Goal: Task Accomplishment & Management: Manage account settings

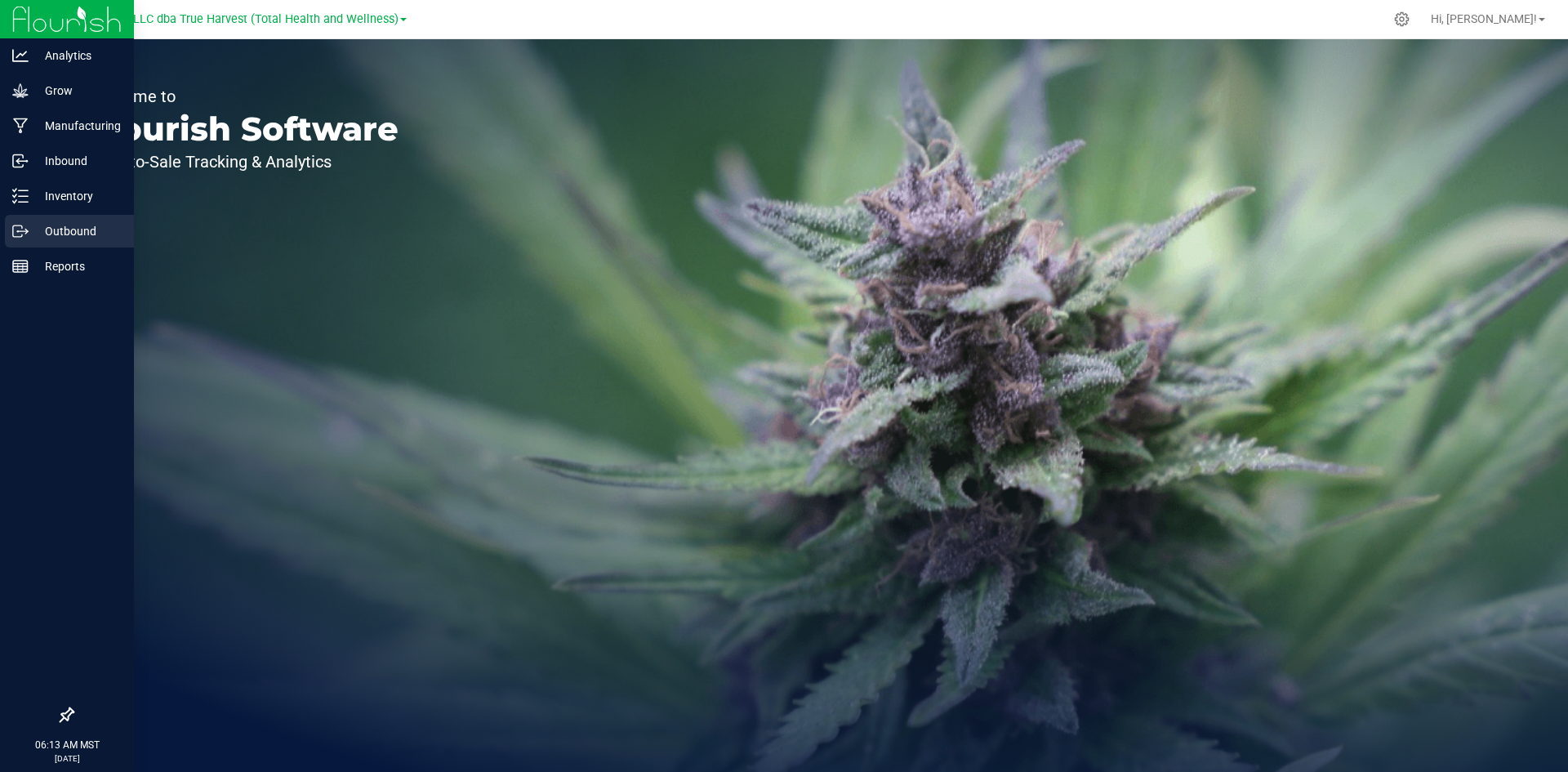
click at [22, 229] on icon at bounding box center [20, 231] width 16 height 16
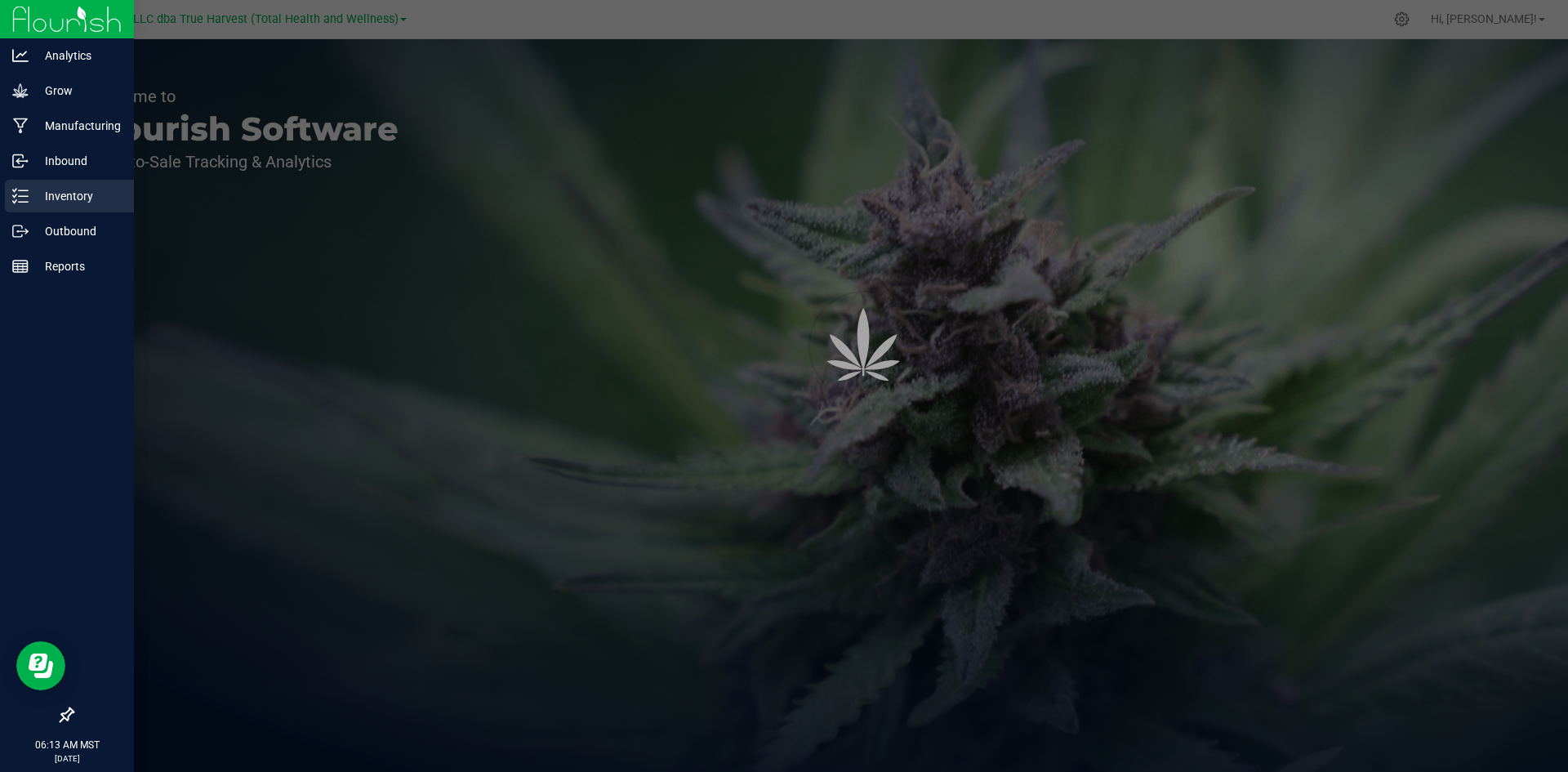
click at [27, 208] on div "Inventory" at bounding box center [70, 196] width 129 height 33
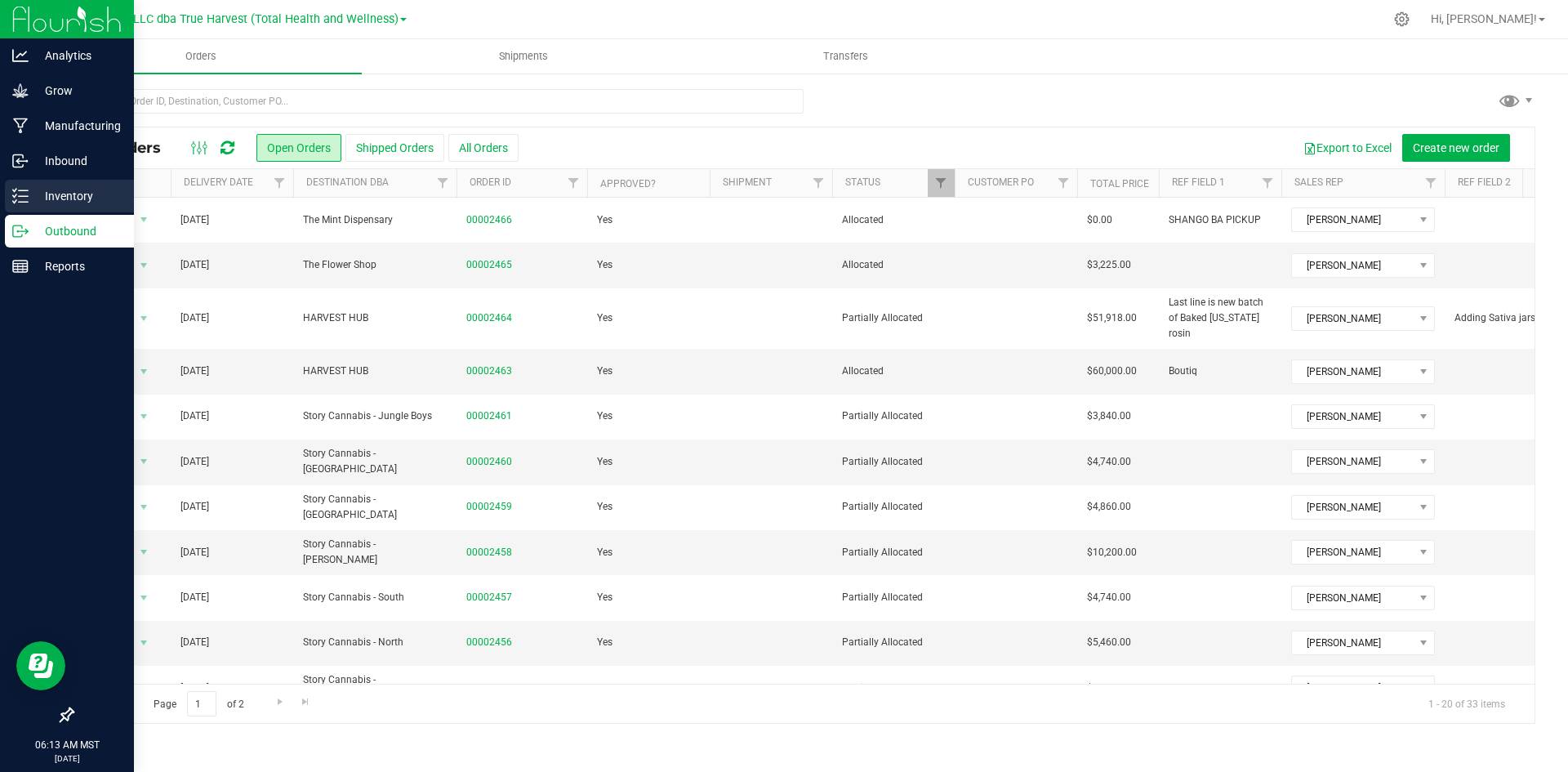
click at [81, 182] on div "Inventory" at bounding box center [70, 196] width 129 height 33
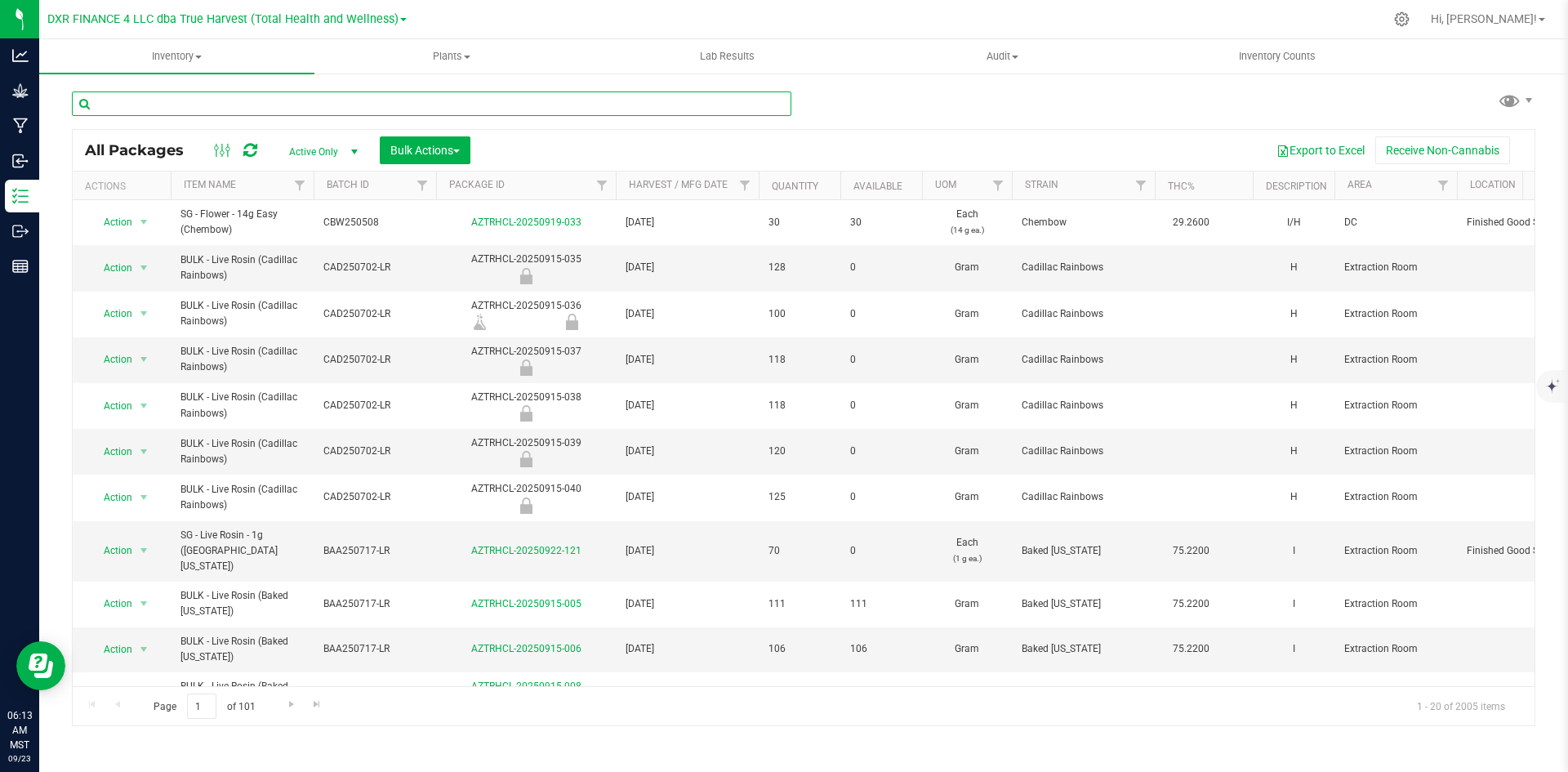
click at [343, 105] on input "text" at bounding box center [432, 104] width 720 height 25
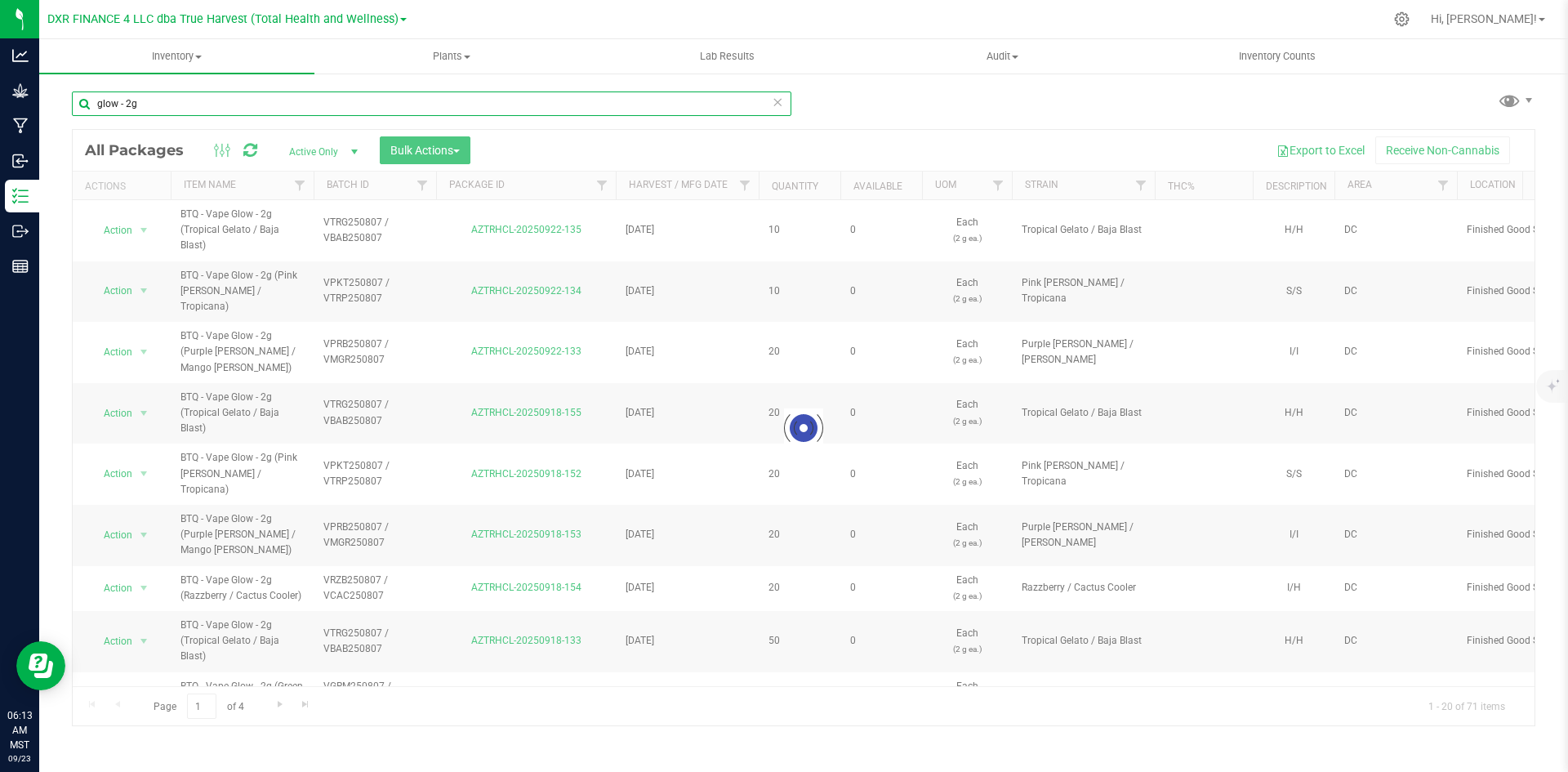
type input "glow - 2g"
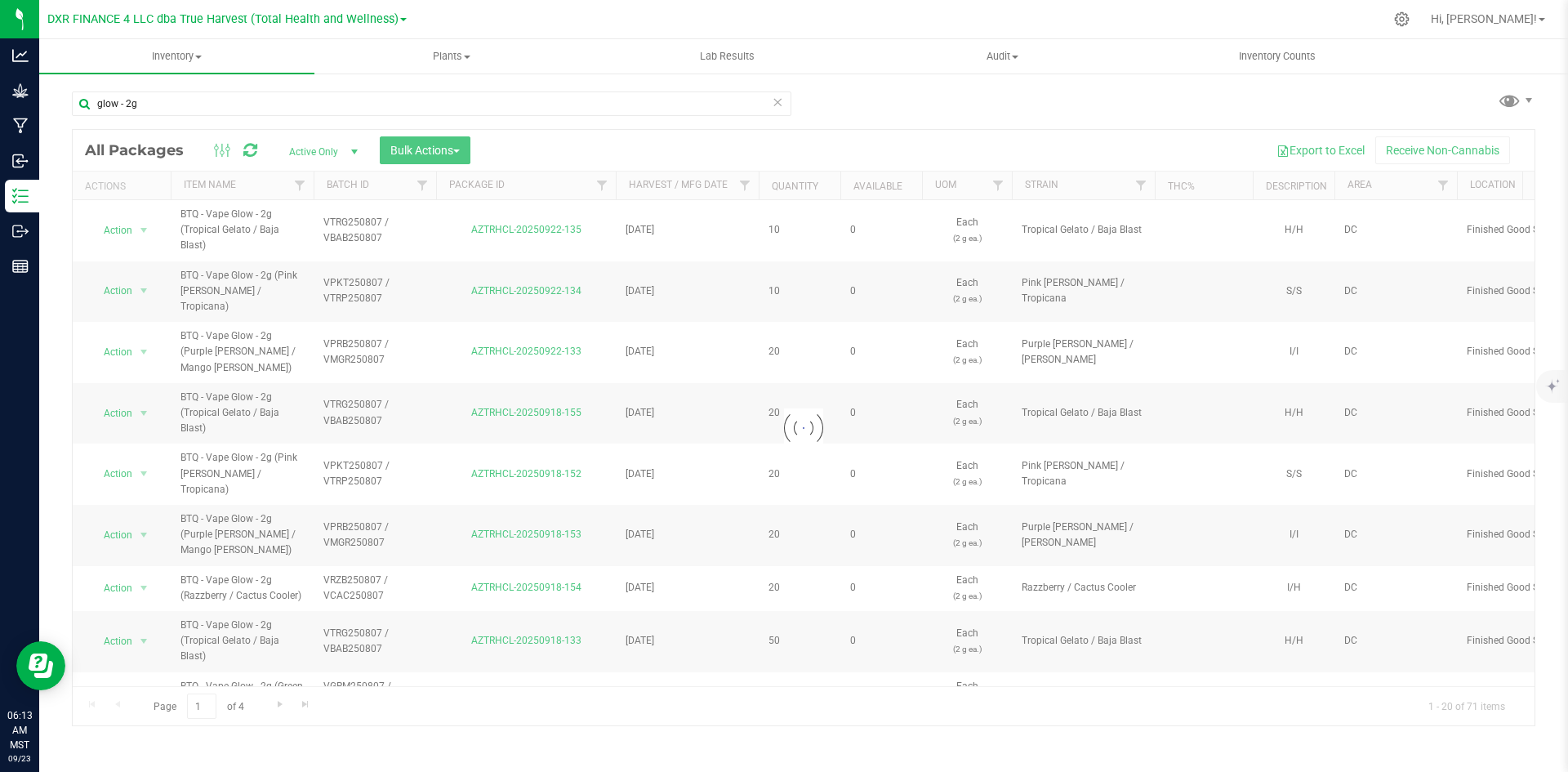
click at [911, 191] on th "Available" at bounding box center [881, 185] width 82 height 28
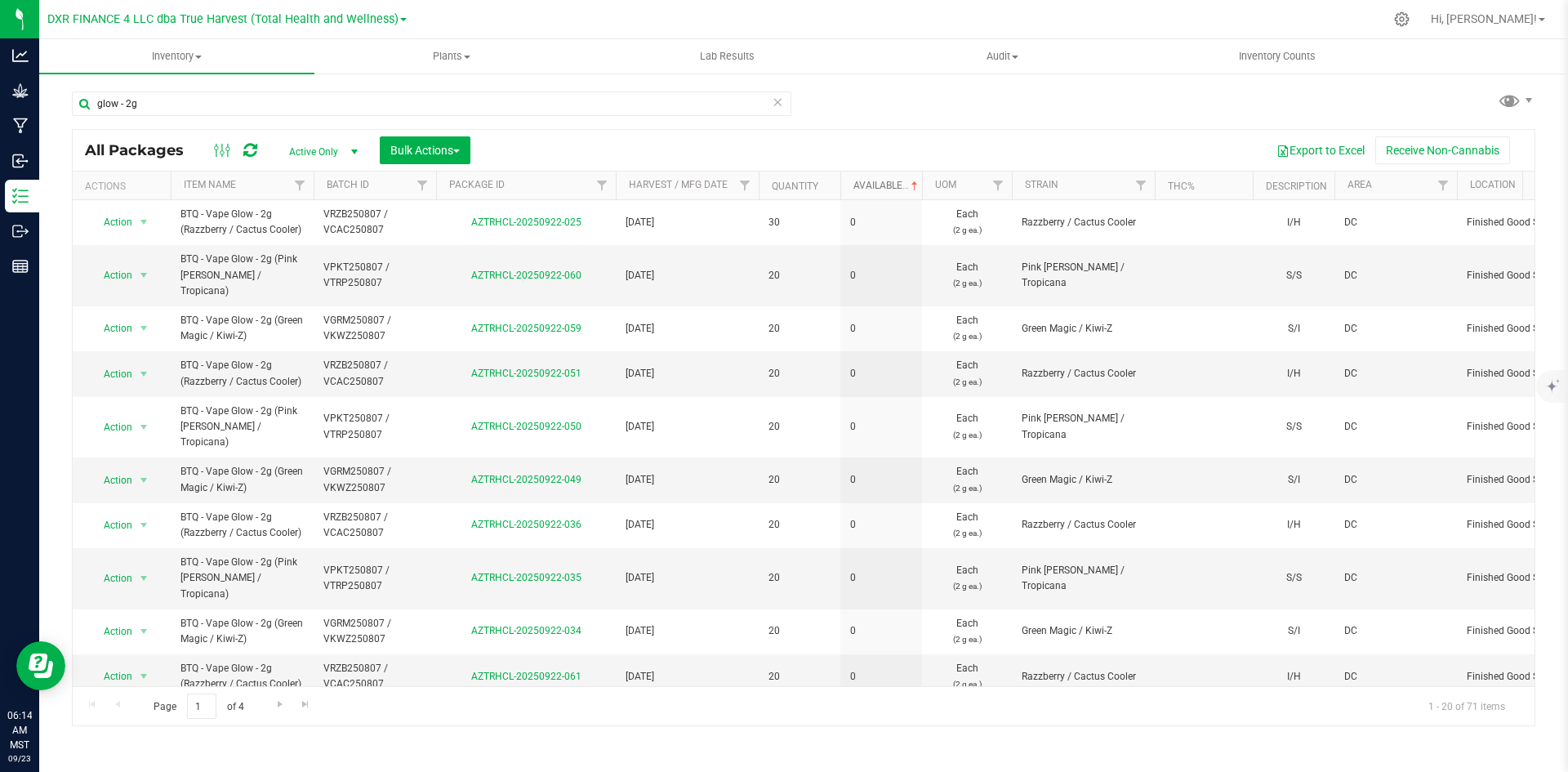
click at [914, 191] on span at bounding box center [915, 185] width 13 height 13
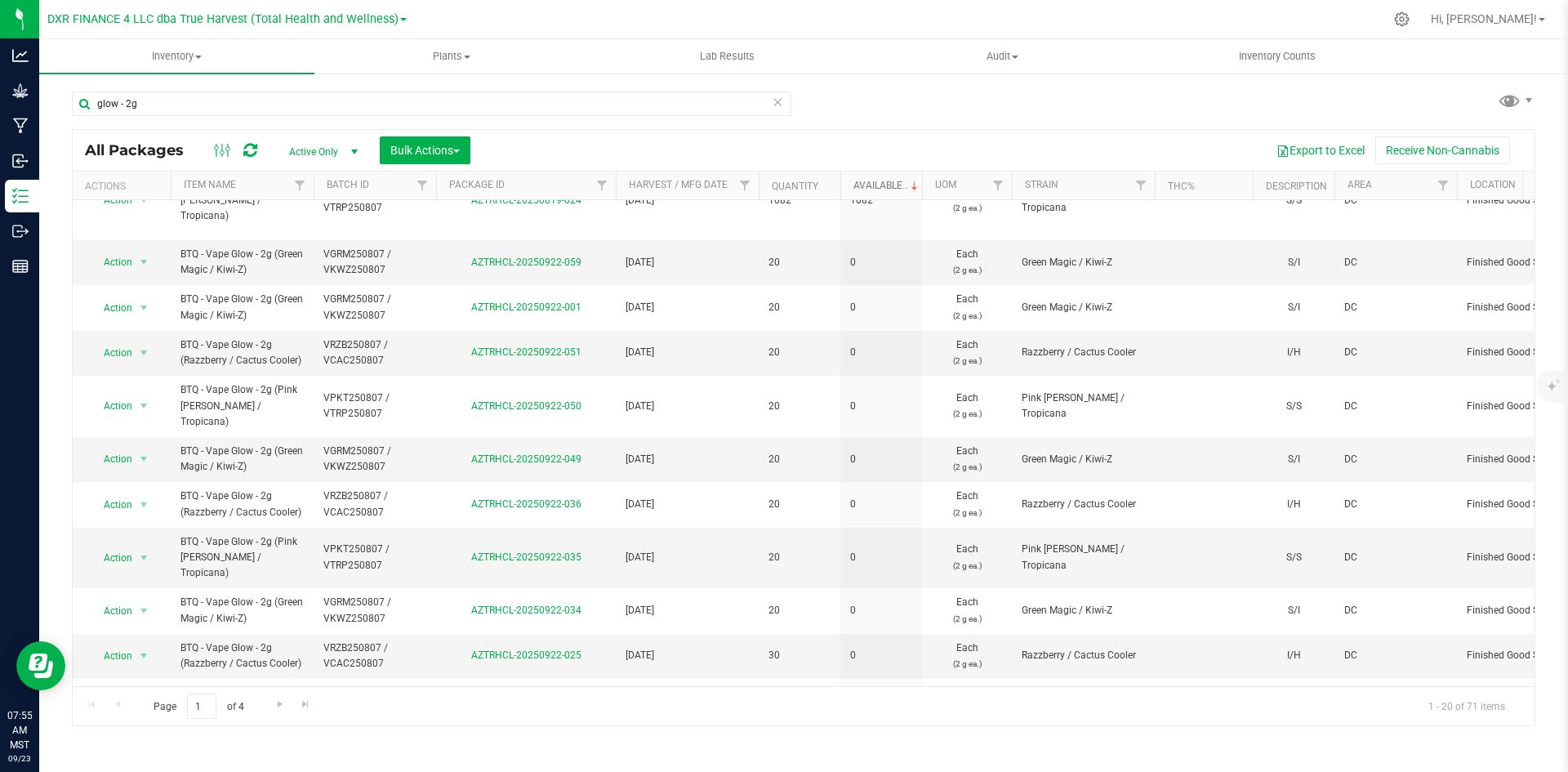
scroll to position [409, 0]
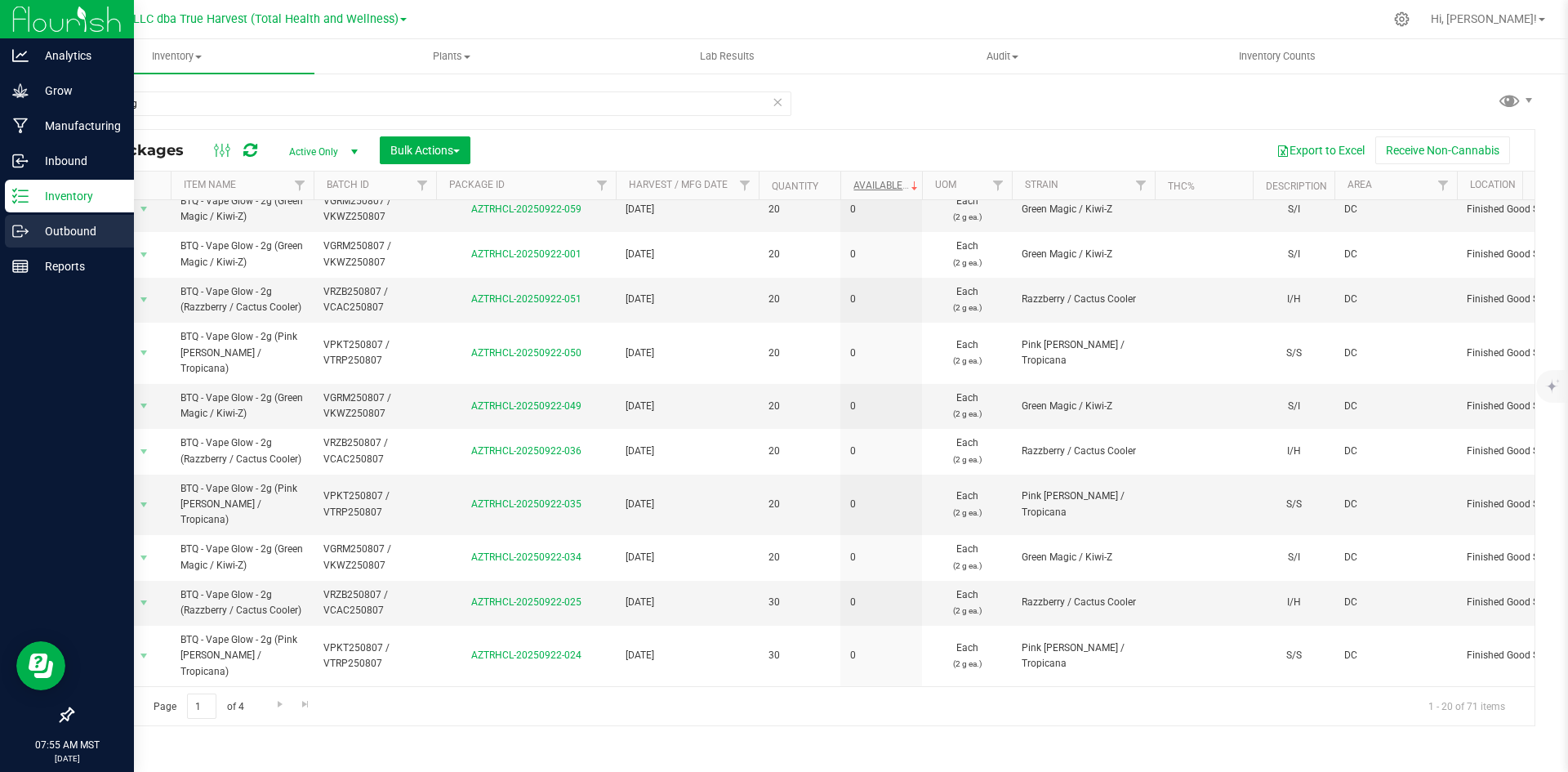
click at [33, 235] on p "Outbound" at bounding box center [77, 231] width 98 height 20
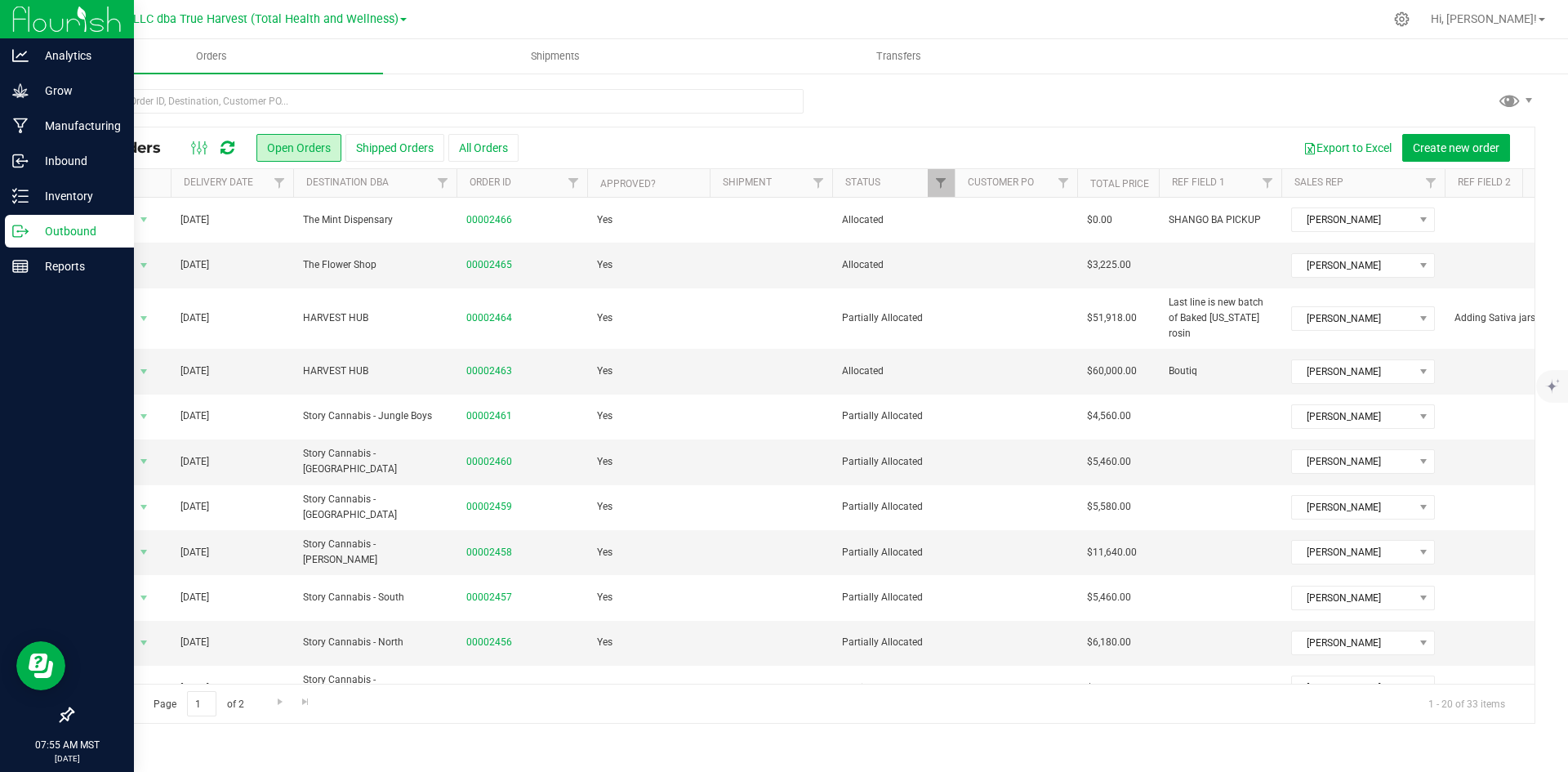
scroll to position [326, 0]
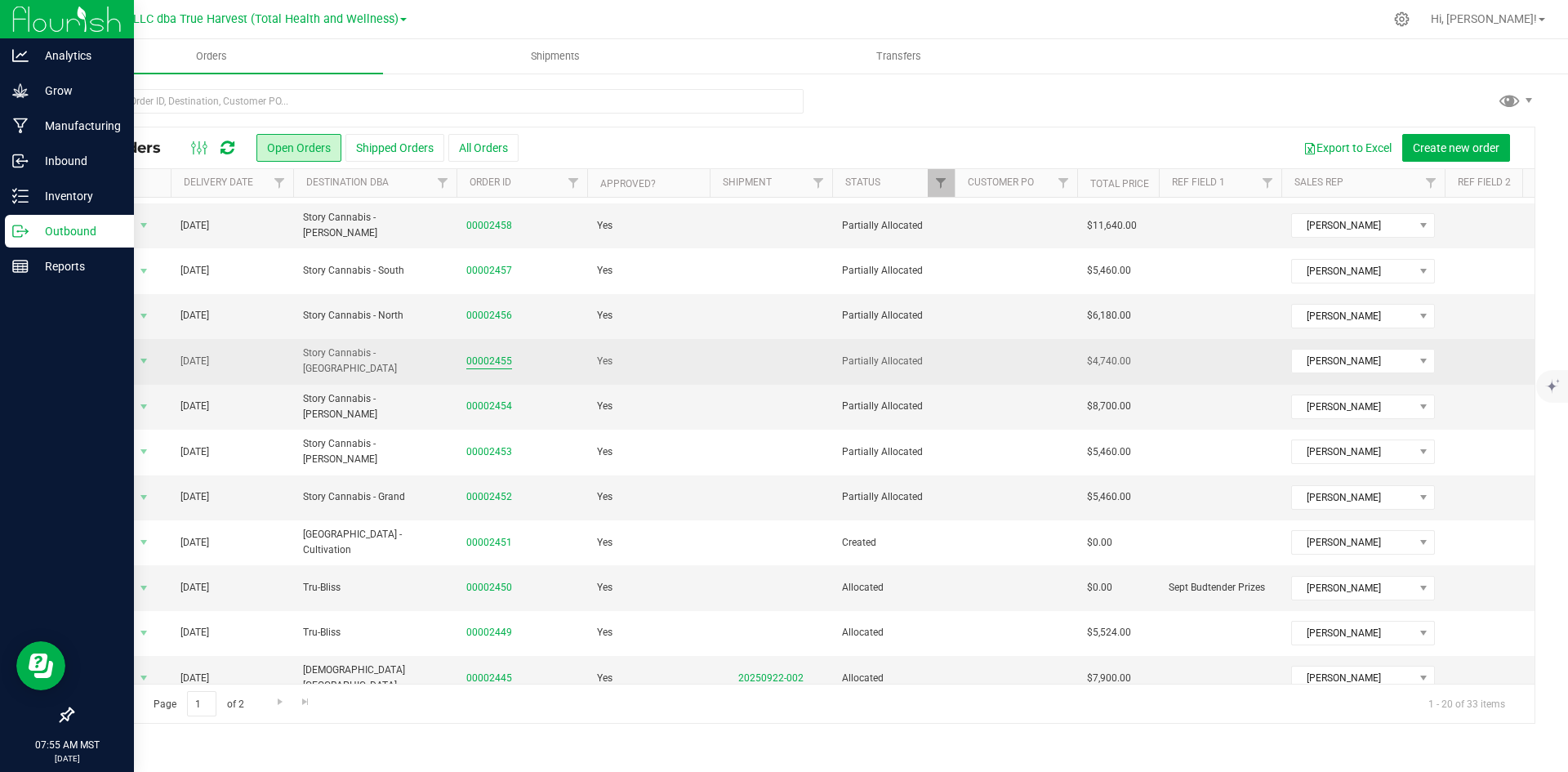
click at [501, 354] on link "00002455" at bounding box center [489, 362] width 46 height 15
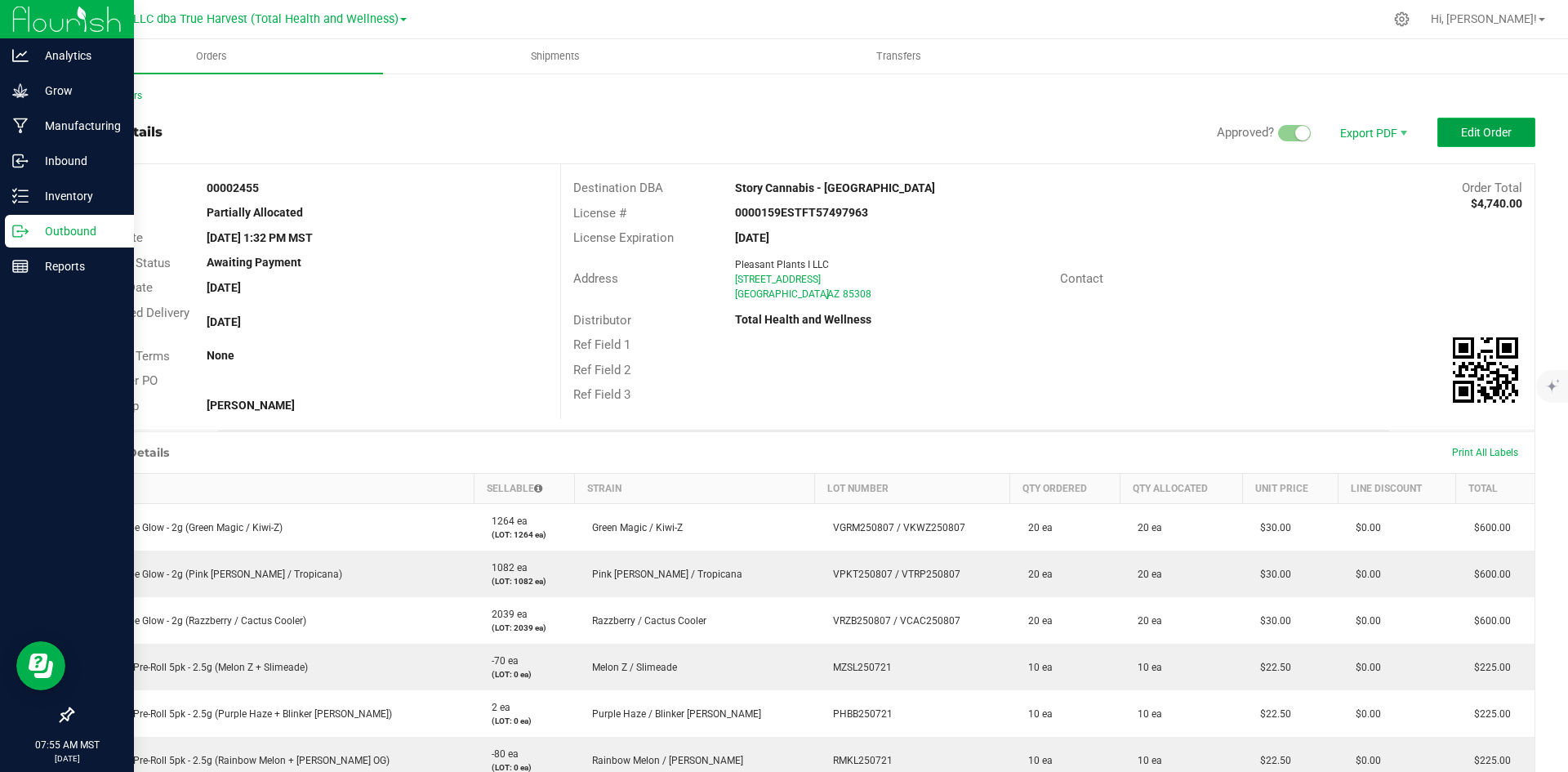
click at [1462, 128] on span "Edit Order" at bounding box center [1486, 131] width 51 height 13
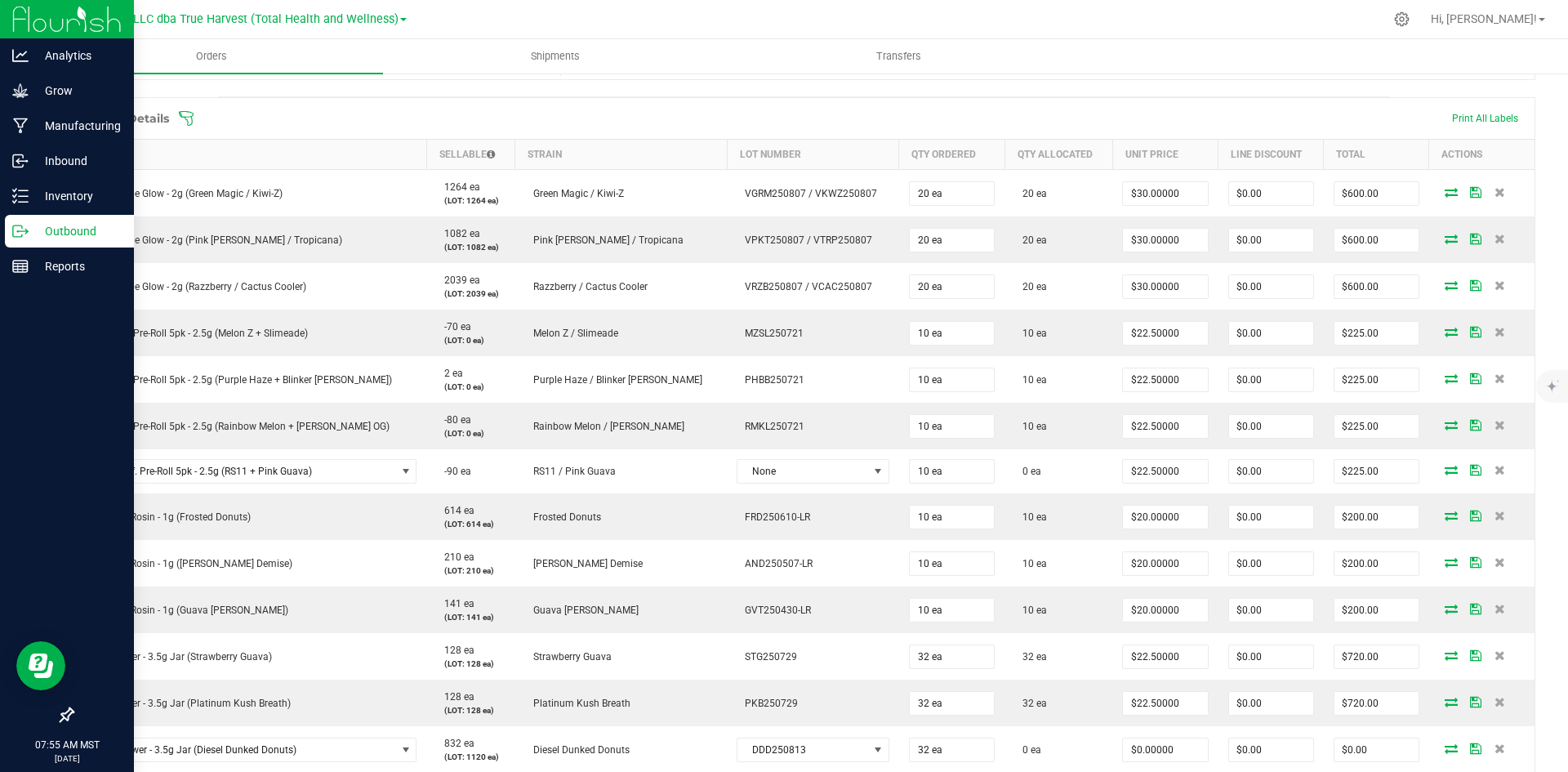
scroll to position [409, 0]
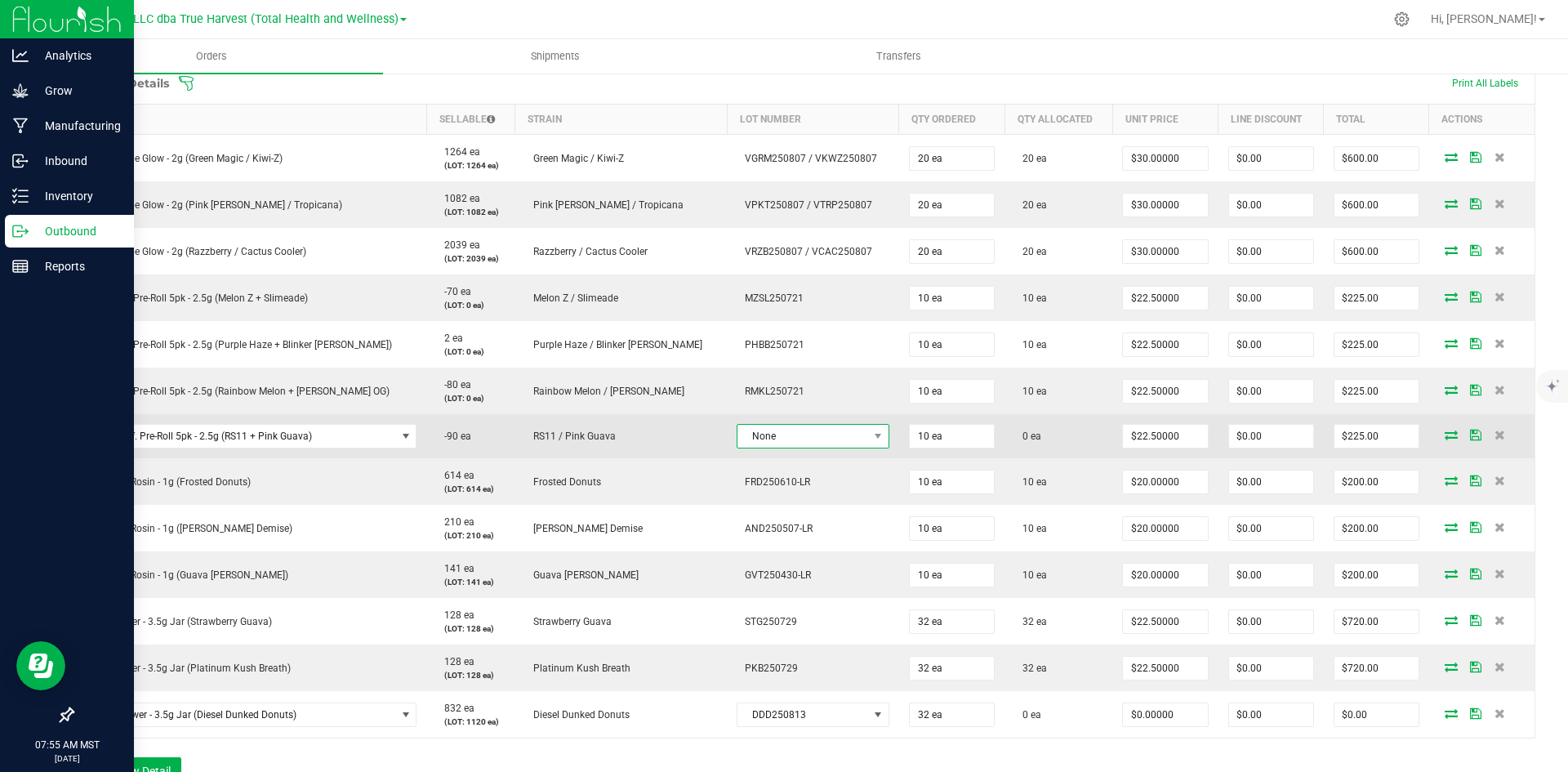
click at [806, 429] on span "None" at bounding box center [803, 436] width 131 height 23
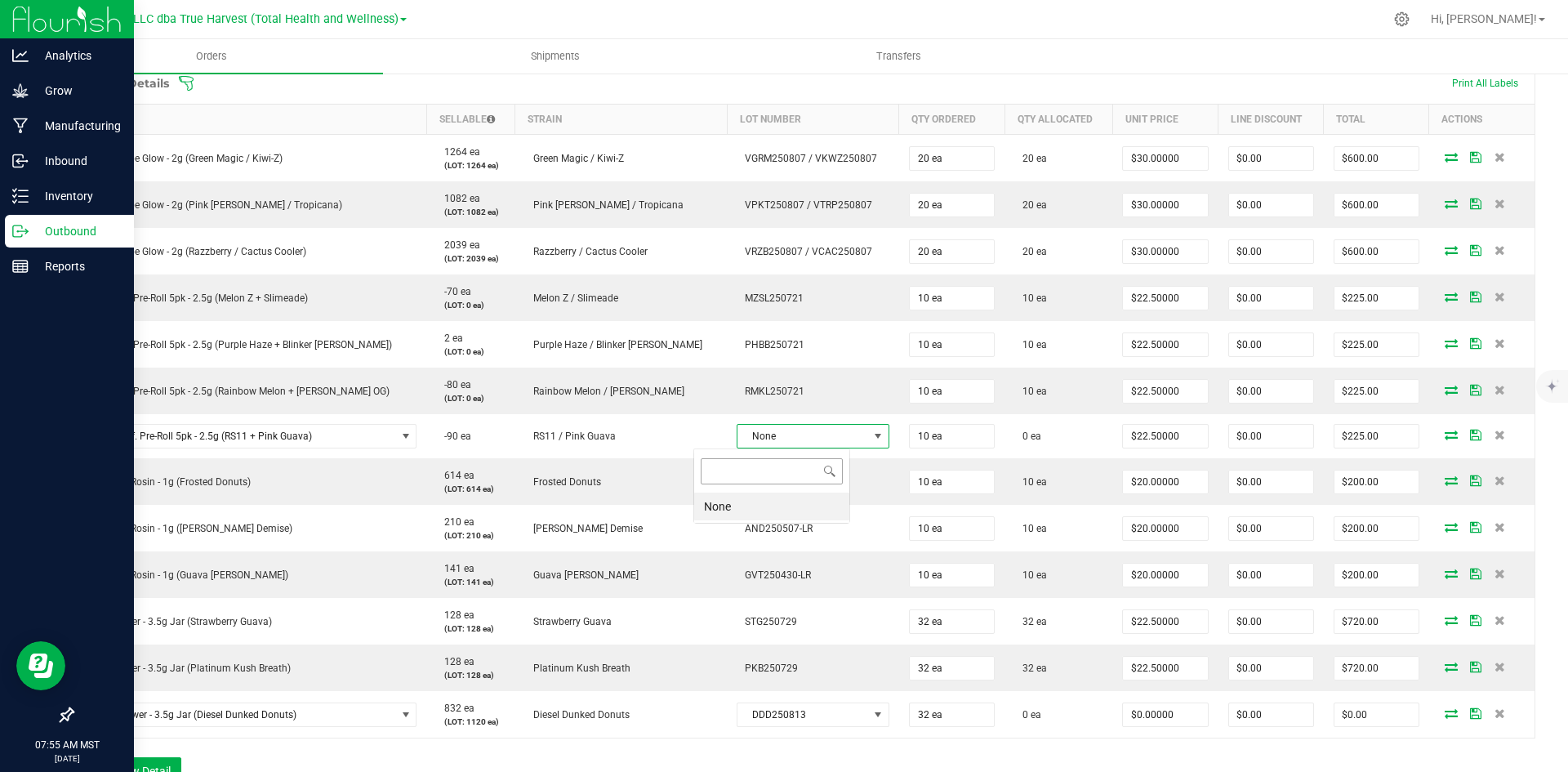
scroll to position [25, 157]
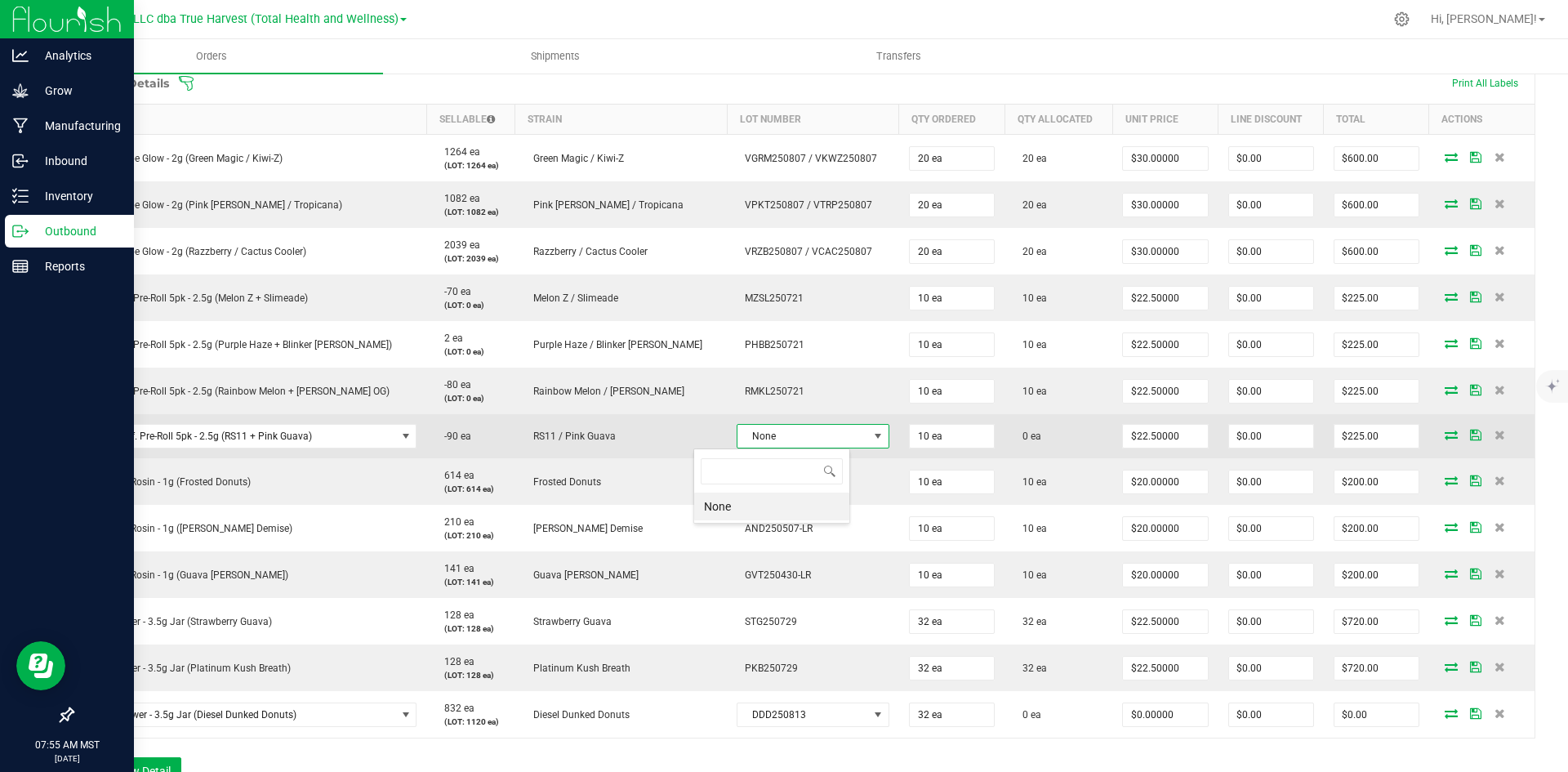
click at [767, 442] on span "None" at bounding box center [803, 436] width 131 height 23
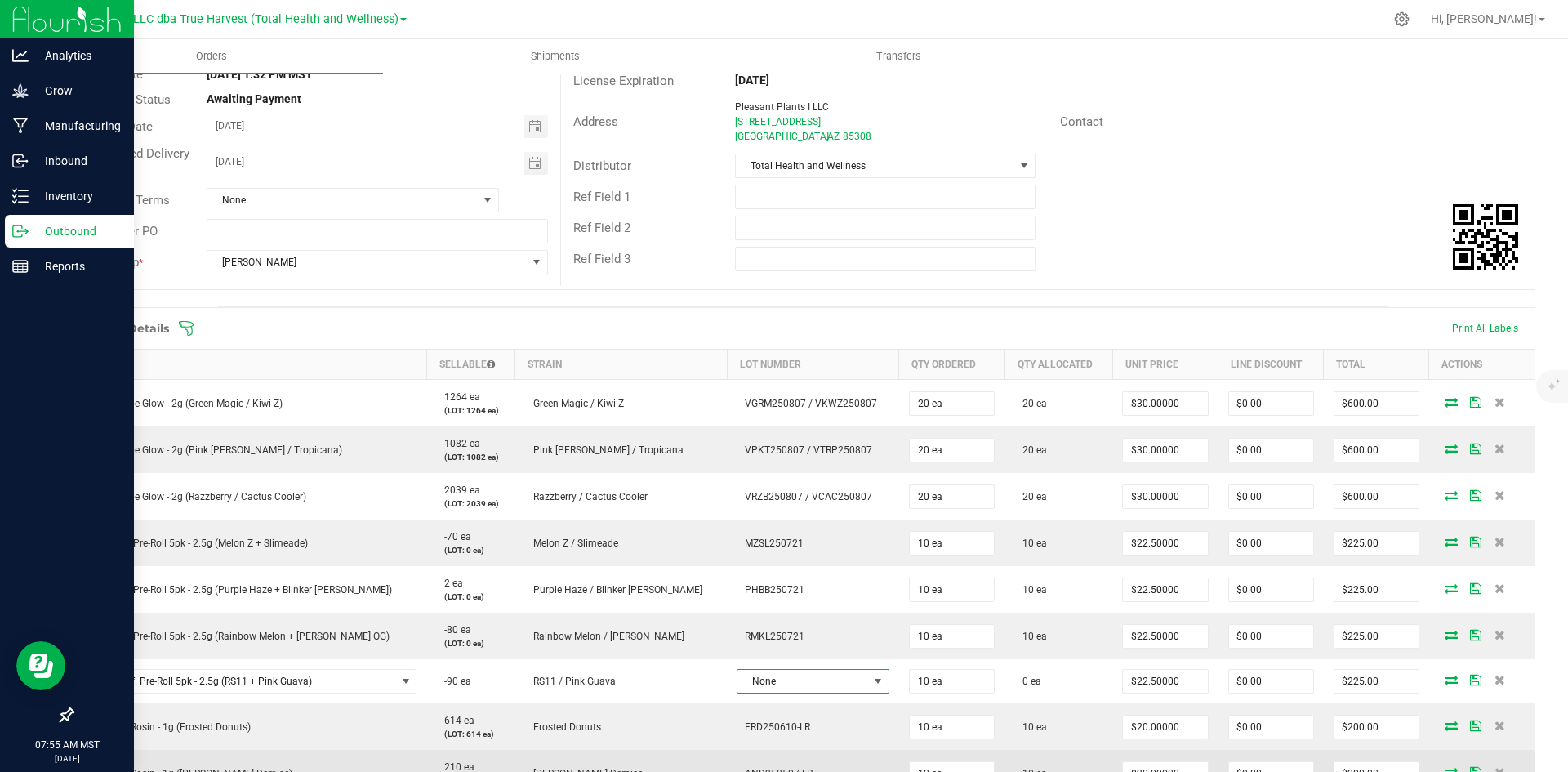
scroll to position [0, 0]
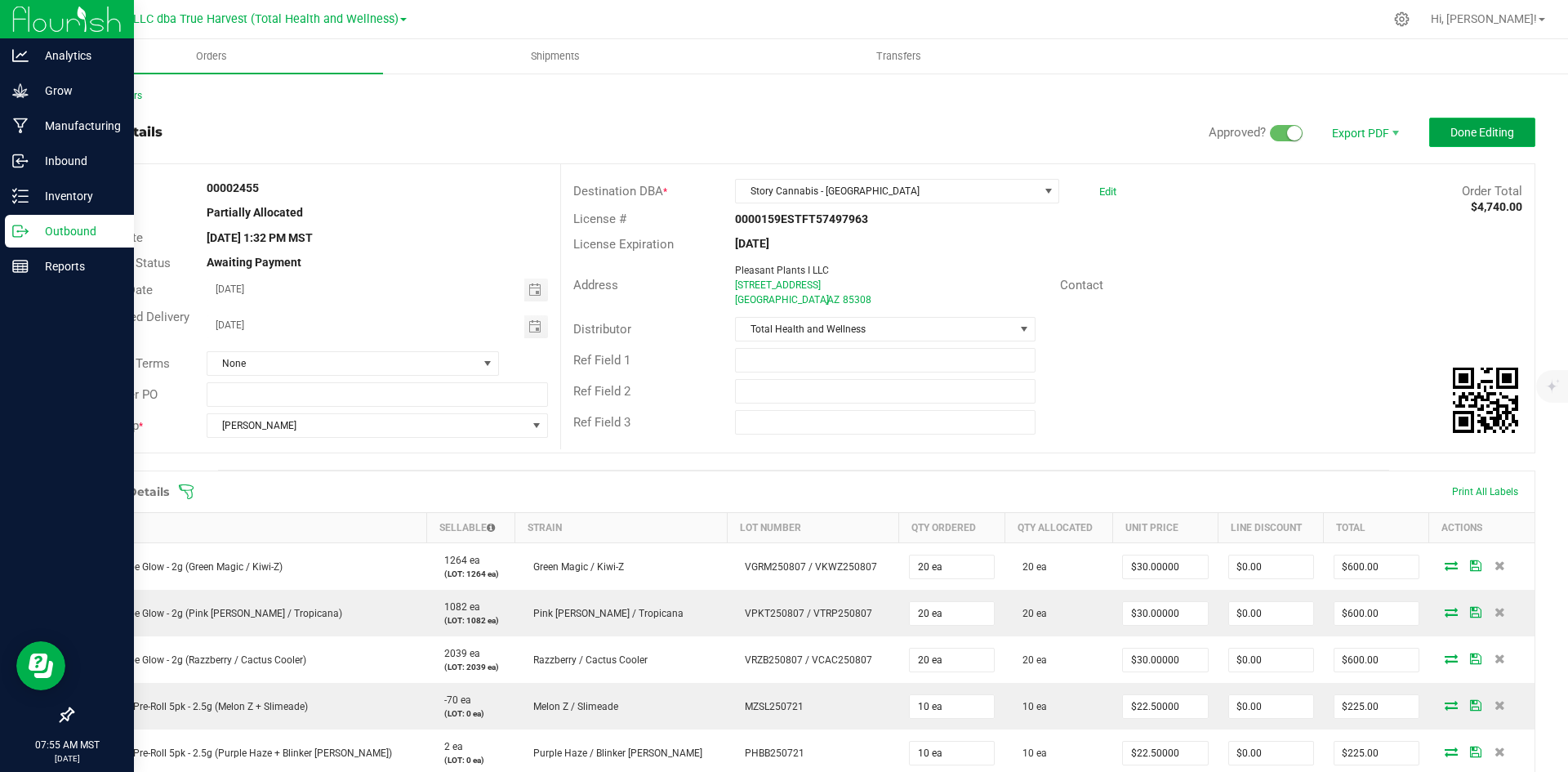
click at [1464, 130] on span "Done Editing" at bounding box center [1482, 131] width 64 height 13
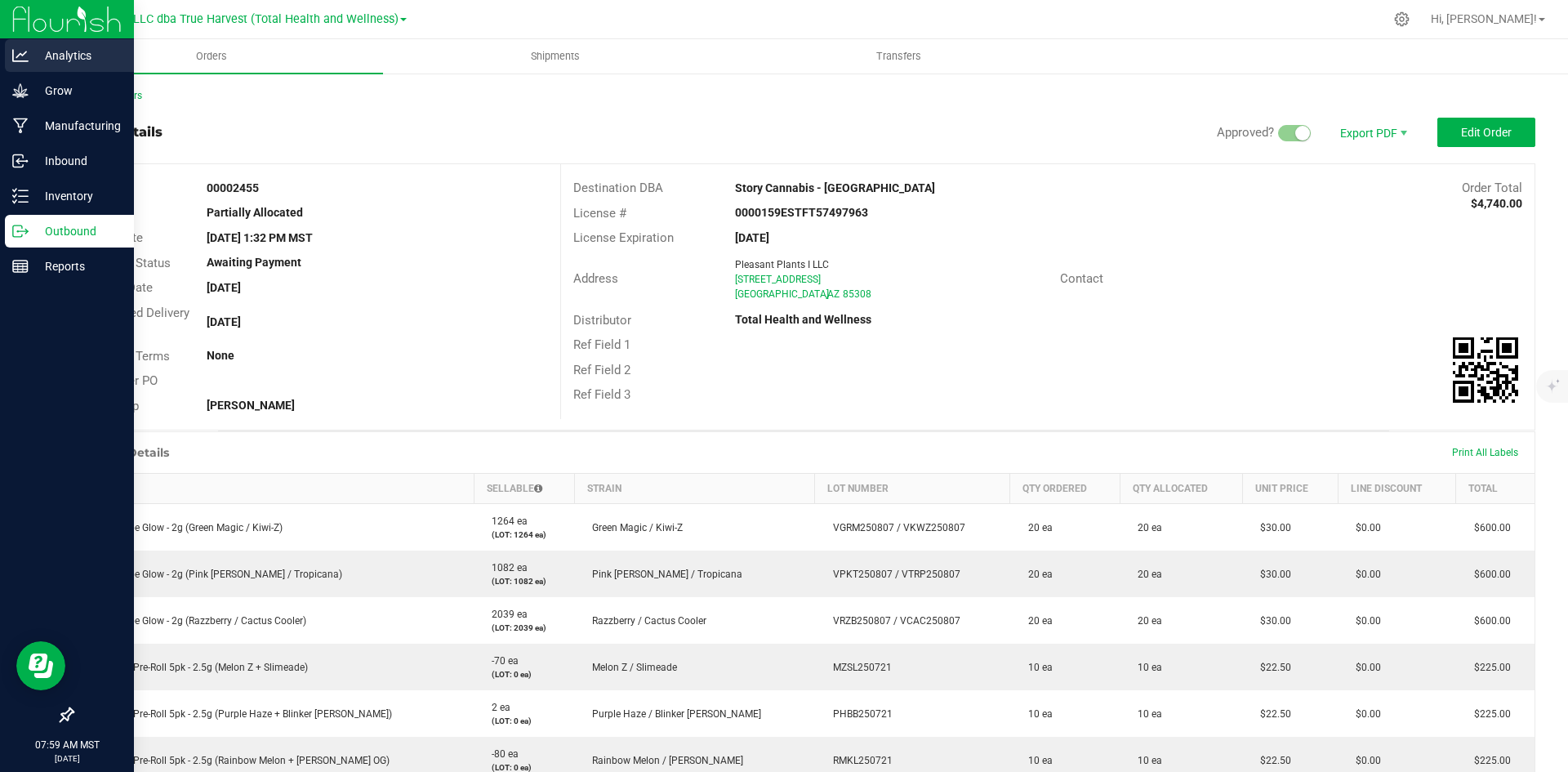
click at [108, 62] on p "Analytics" at bounding box center [77, 55] width 98 height 20
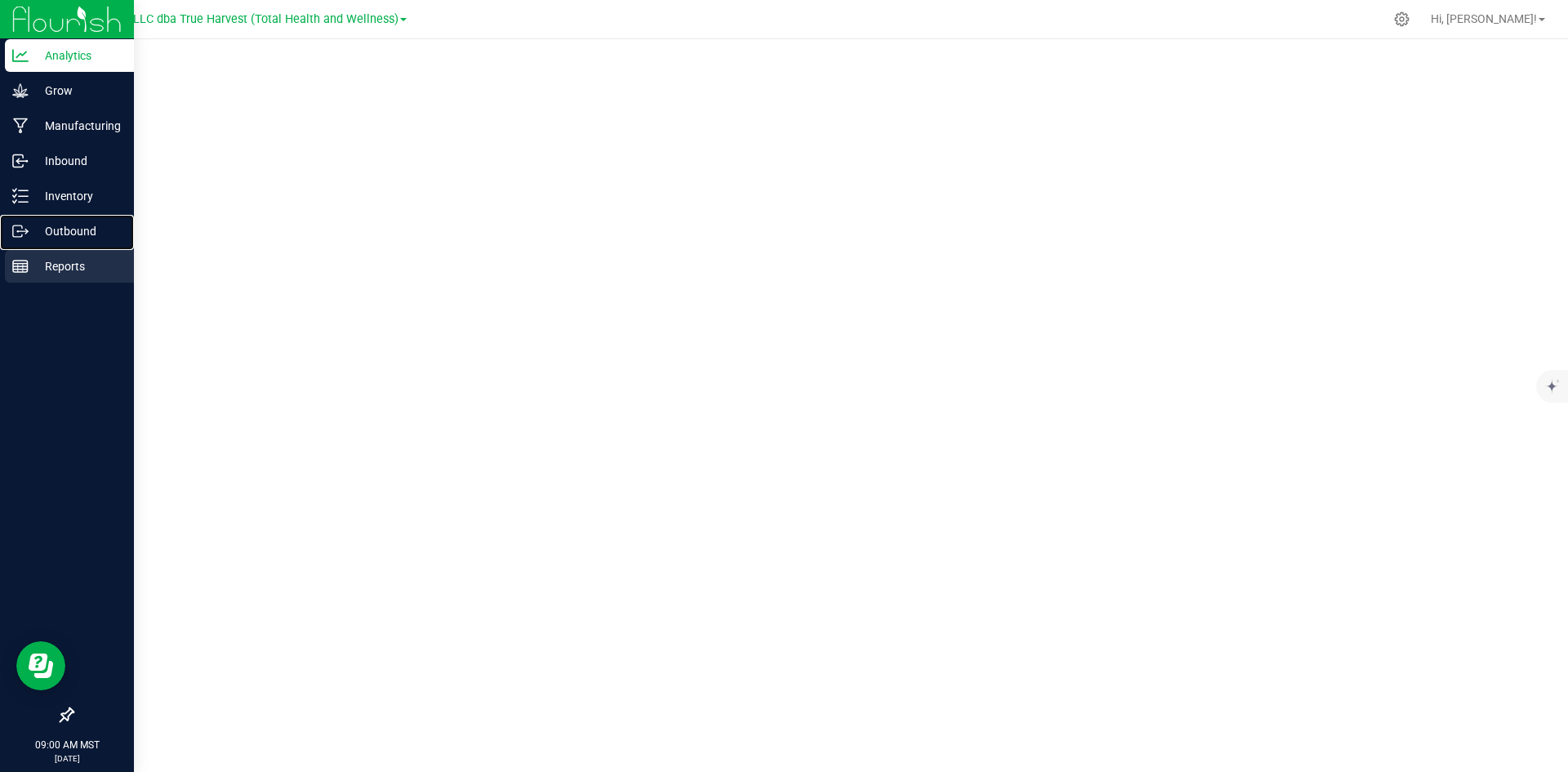
drag, startPoint x: 13, startPoint y: 233, endPoint x: 133, endPoint y: 279, distance: 128.5
click at [13, 233] on icon at bounding box center [17, 231] width 9 height 11
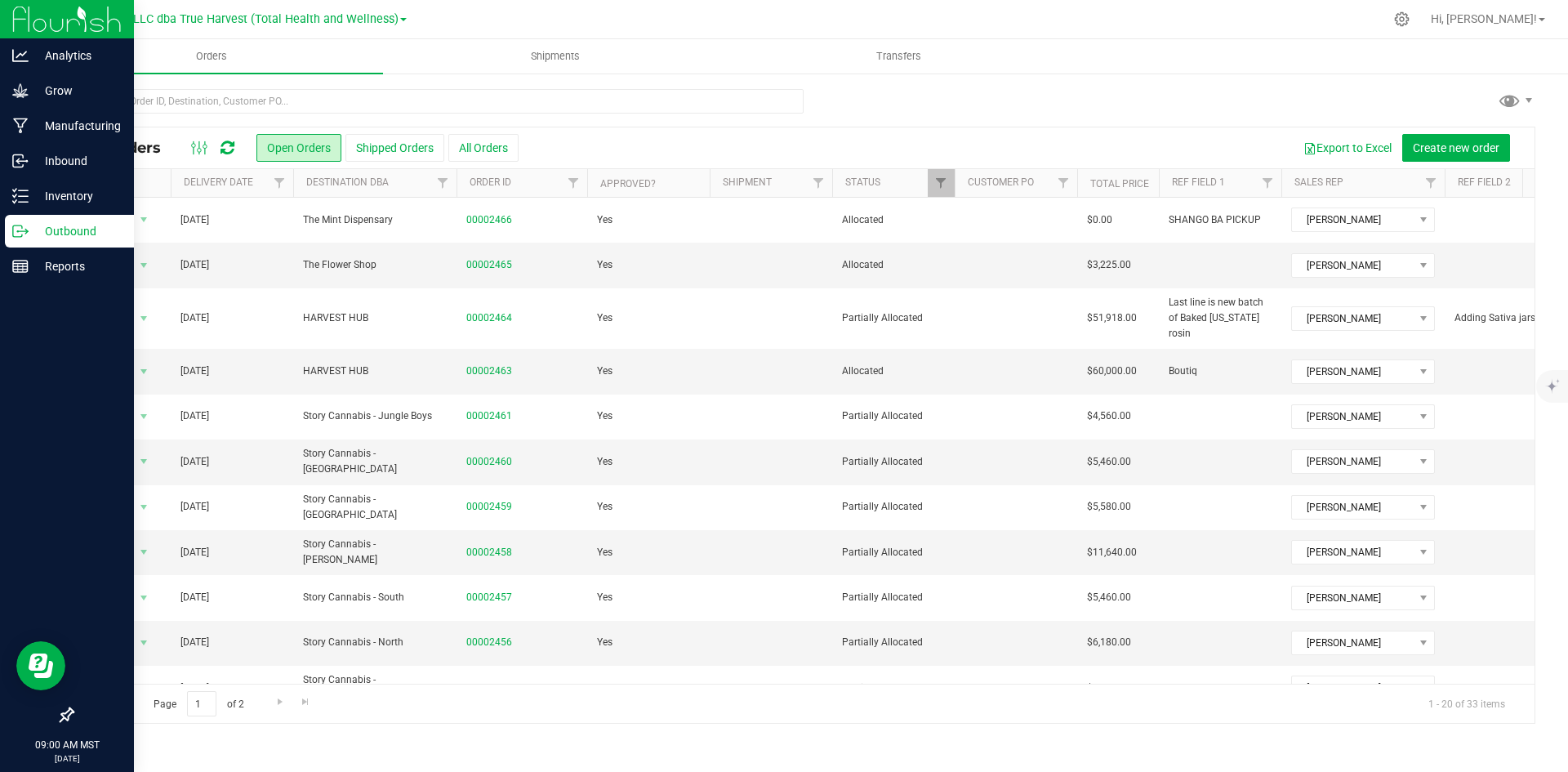
click at [258, 194] on th "Delivery Date" at bounding box center [232, 183] width 123 height 28
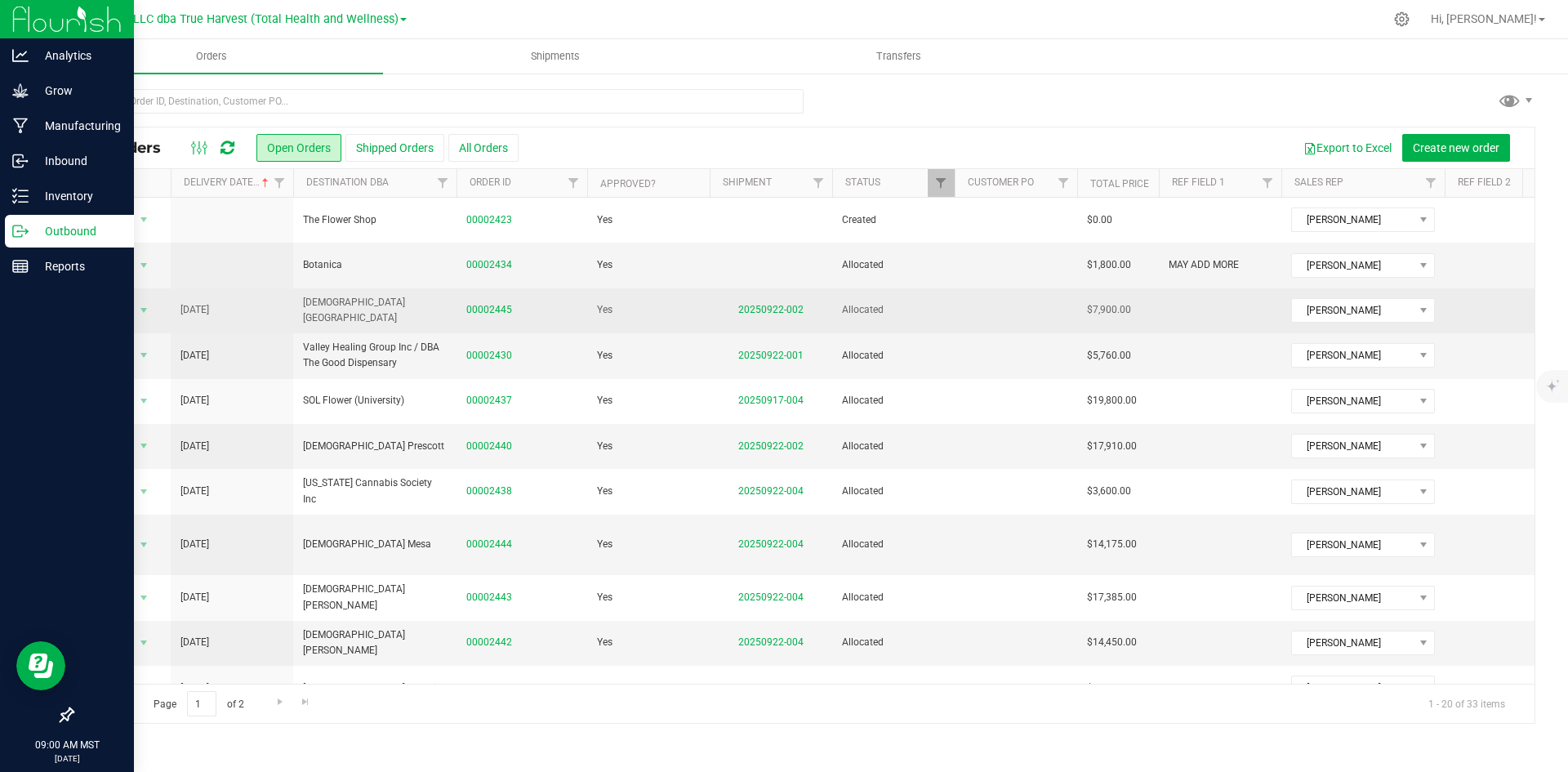
click at [787, 298] on td "20250922-002" at bounding box center [770, 311] width 123 height 45
click at [787, 305] on link "20250922-002" at bounding box center [771, 309] width 65 height 11
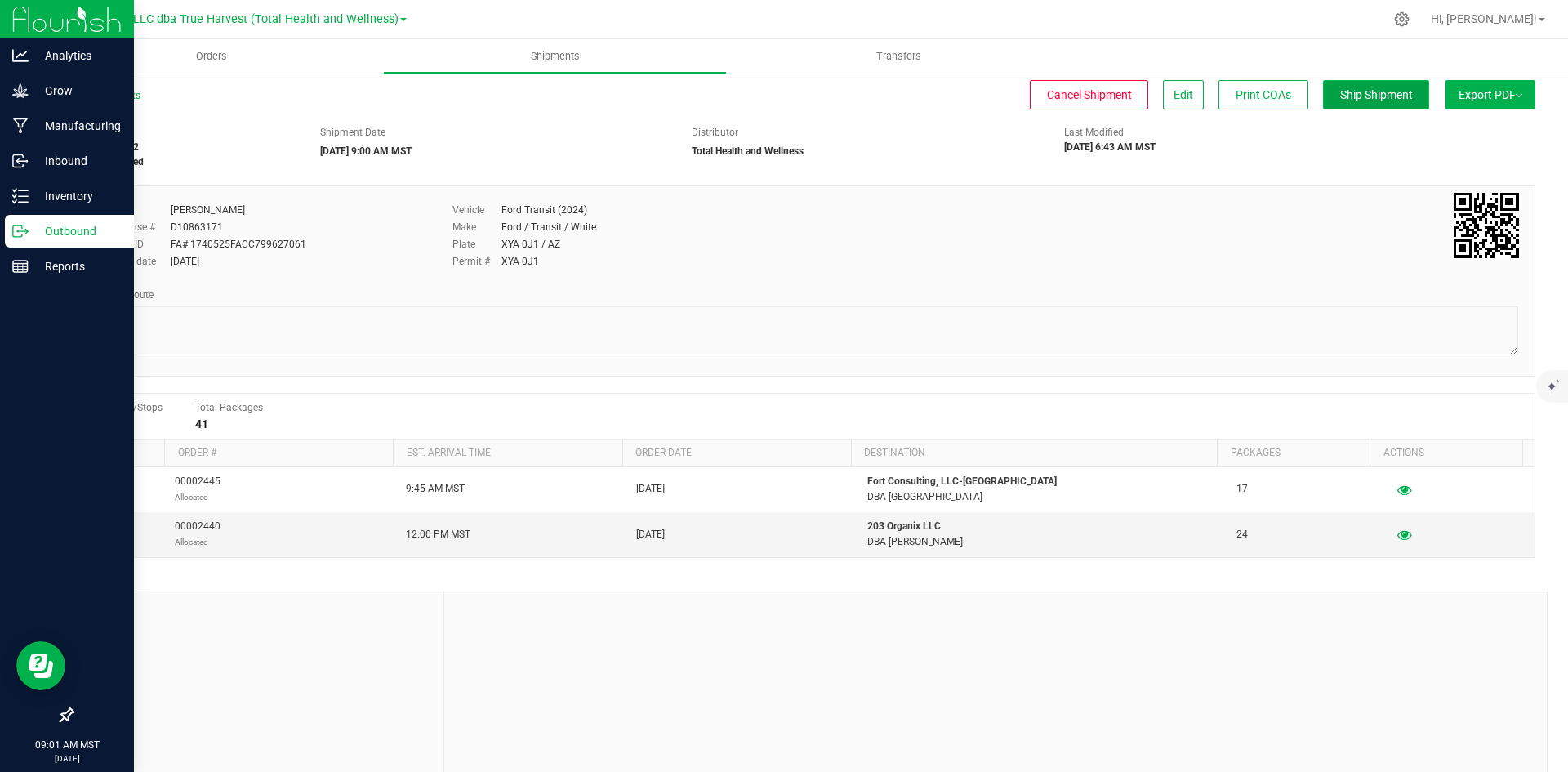
click at [1344, 94] on span "Ship Shipment" at bounding box center [1377, 94] width 73 height 13
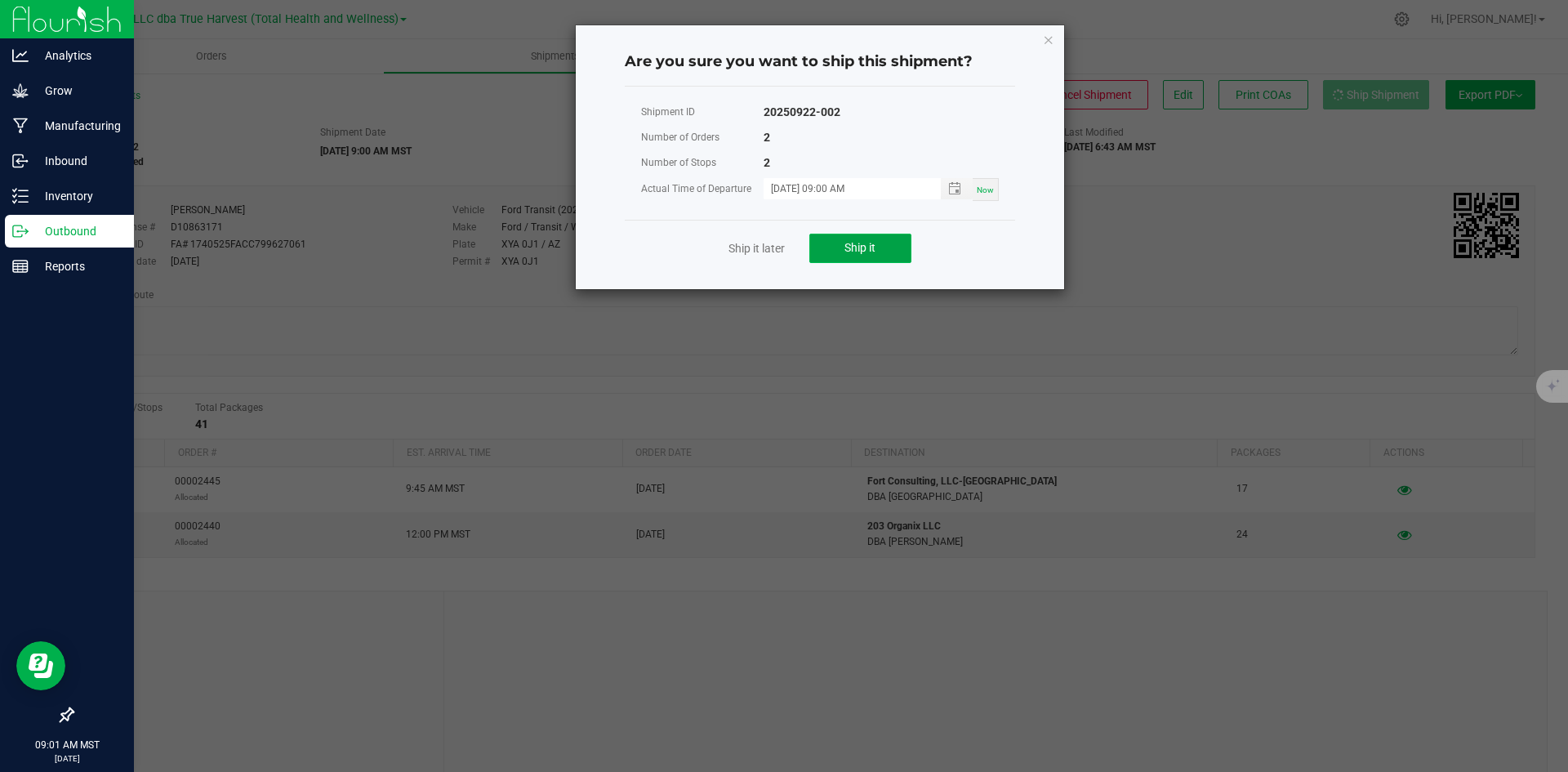
click at [893, 249] on button "Ship it" at bounding box center [860, 248] width 102 height 29
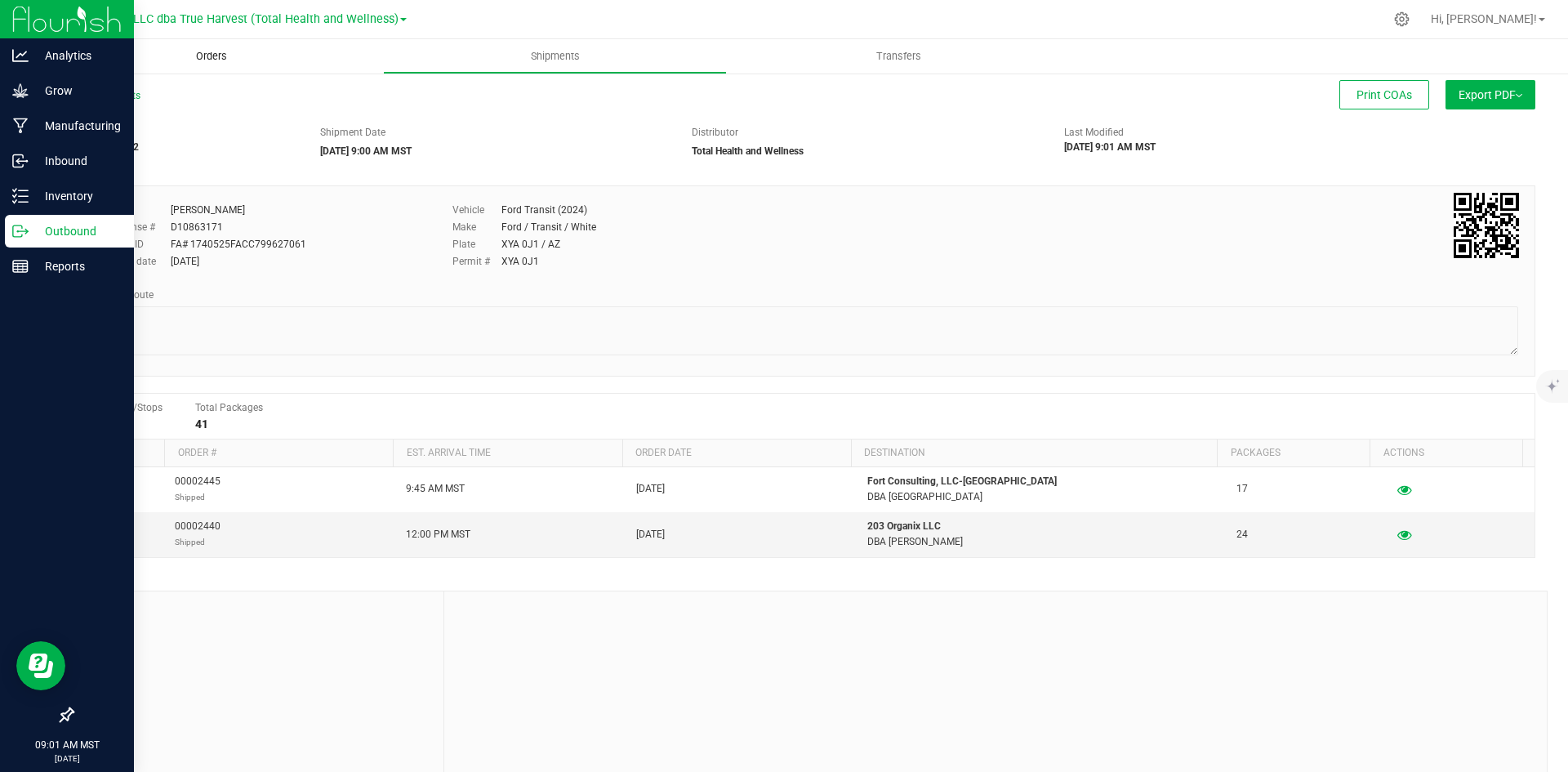
click at [191, 64] on uib-tab-heading "Orders" at bounding box center [211, 57] width 343 height 34
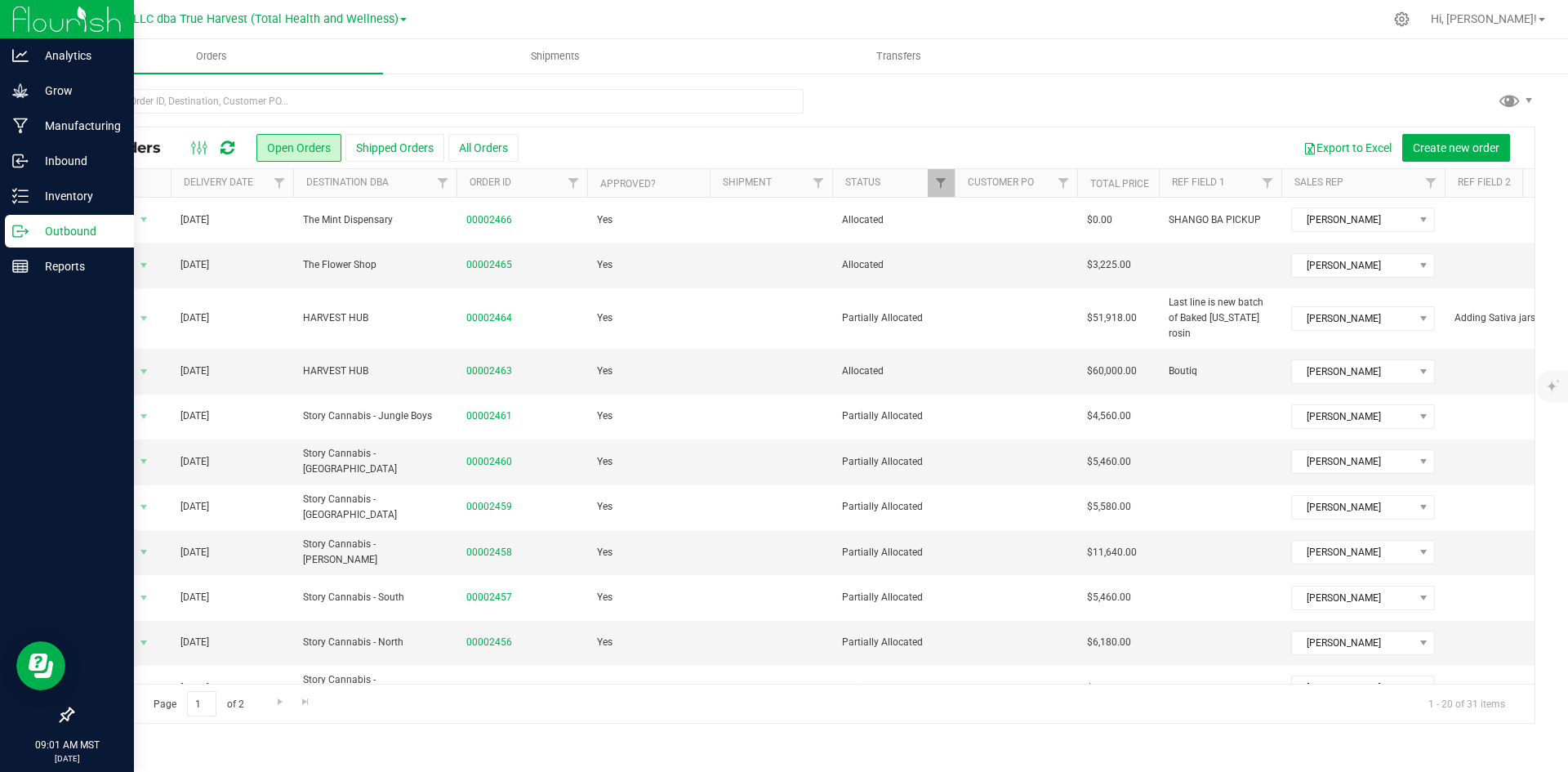
click at [254, 192] on th "Delivery Date" at bounding box center [232, 183] width 123 height 28
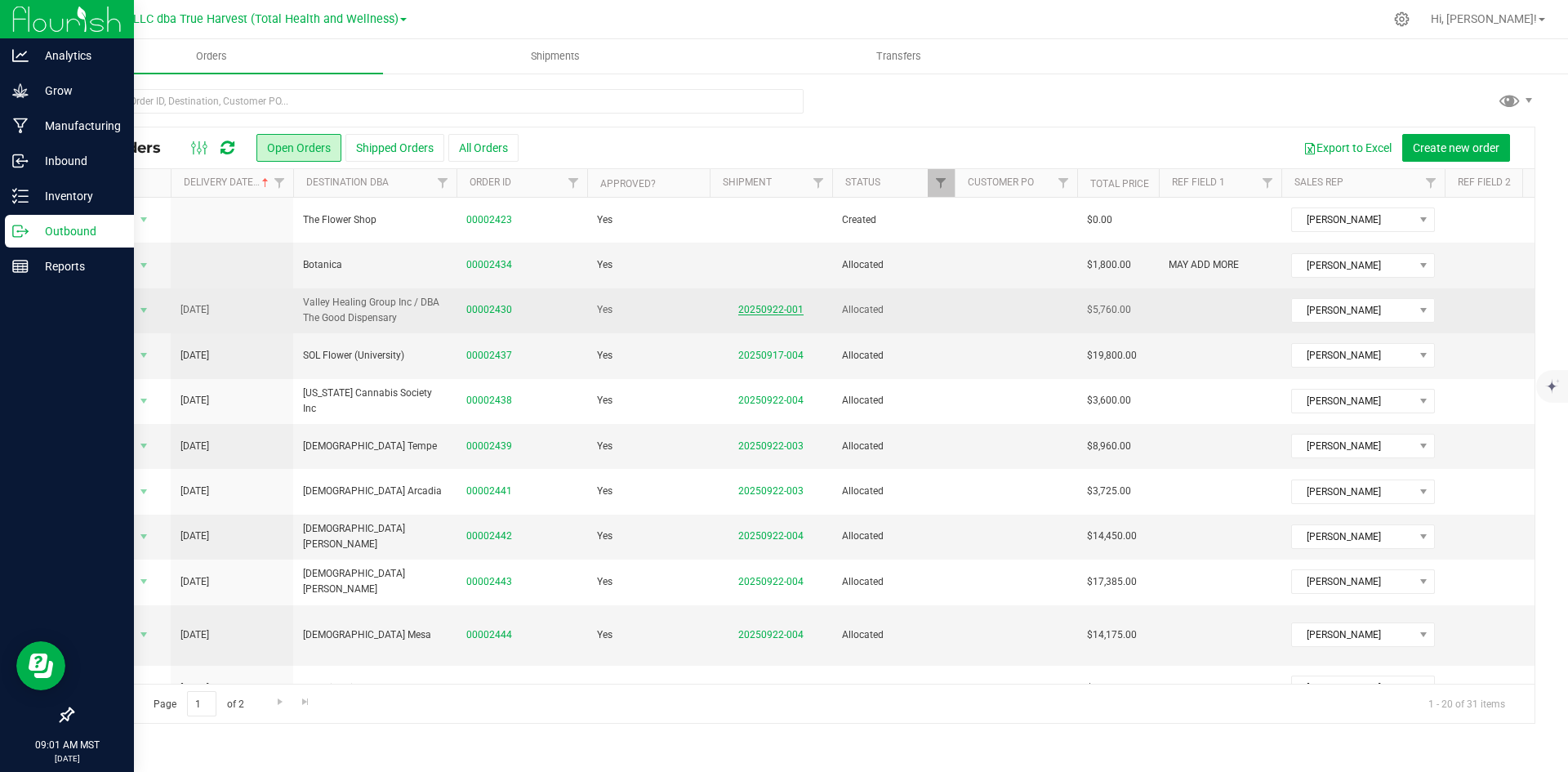
click at [767, 307] on link "20250922-001" at bounding box center [771, 309] width 65 height 11
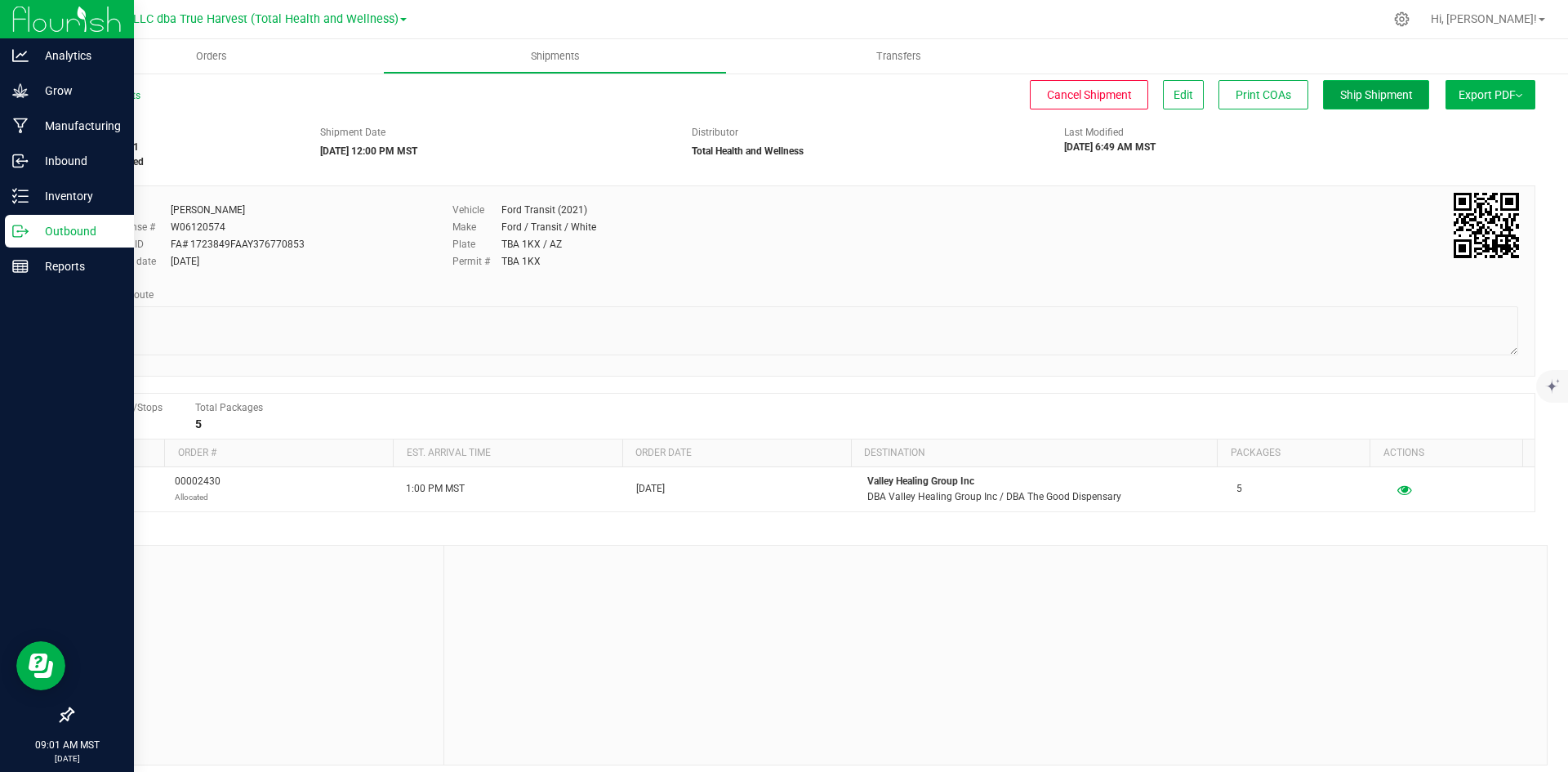
click at [1377, 94] on span "Ship Shipment" at bounding box center [1377, 94] width 73 height 13
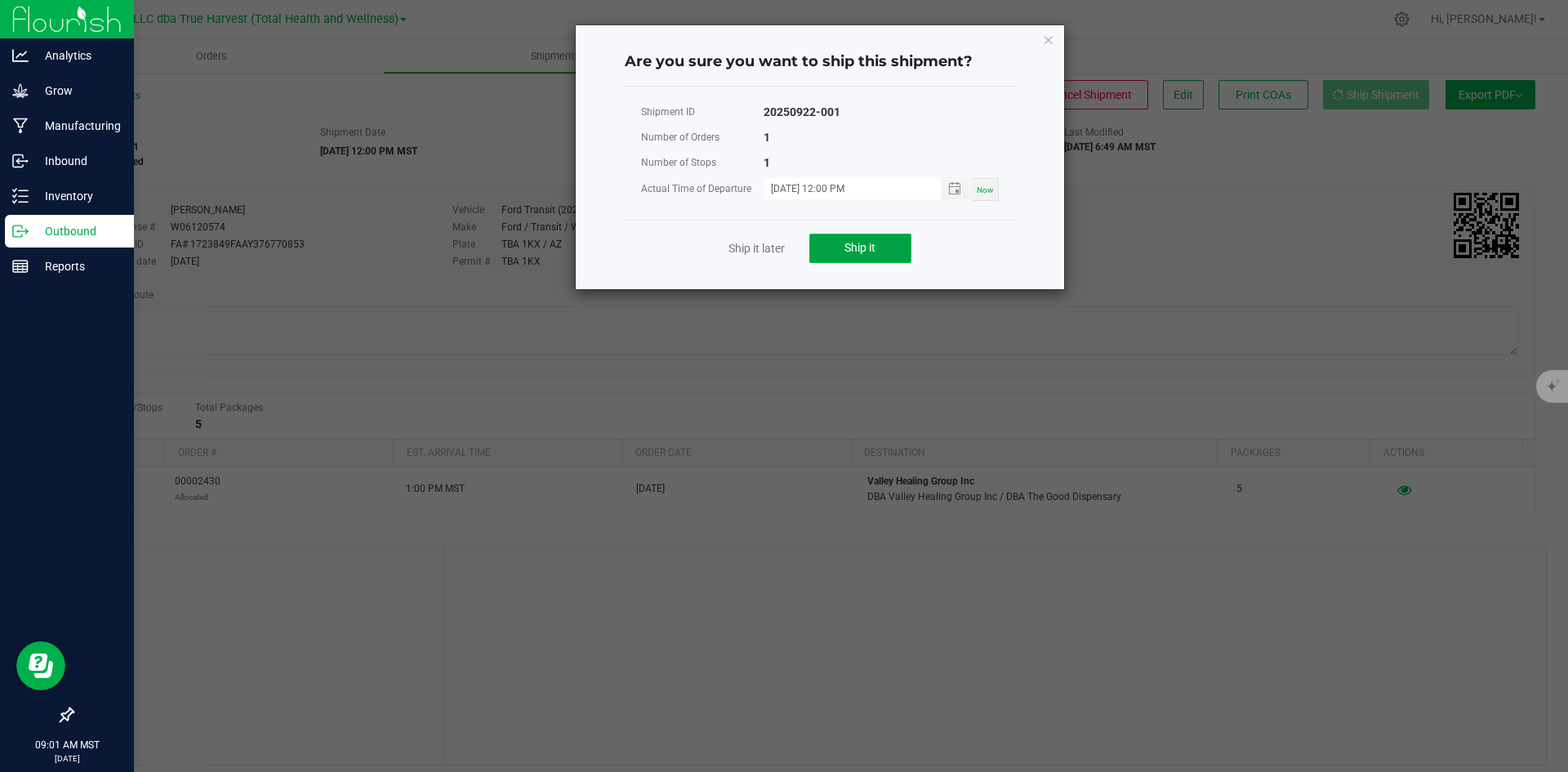
click at [827, 250] on button "Ship it" at bounding box center [860, 248] width 102 height 29
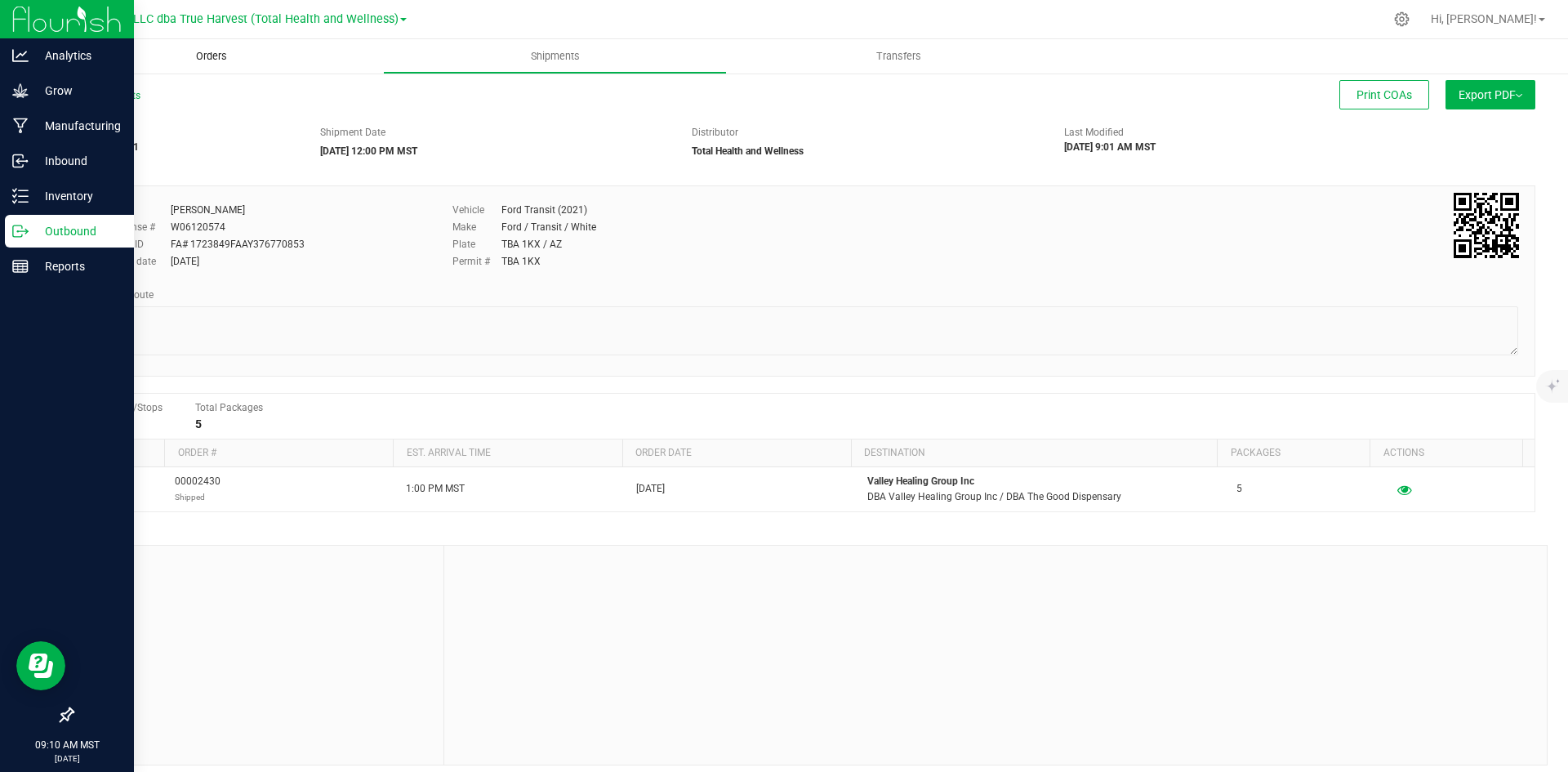
click at [191, 52] on span "Orders" at bounding box center [212, 56] width 76 height 15
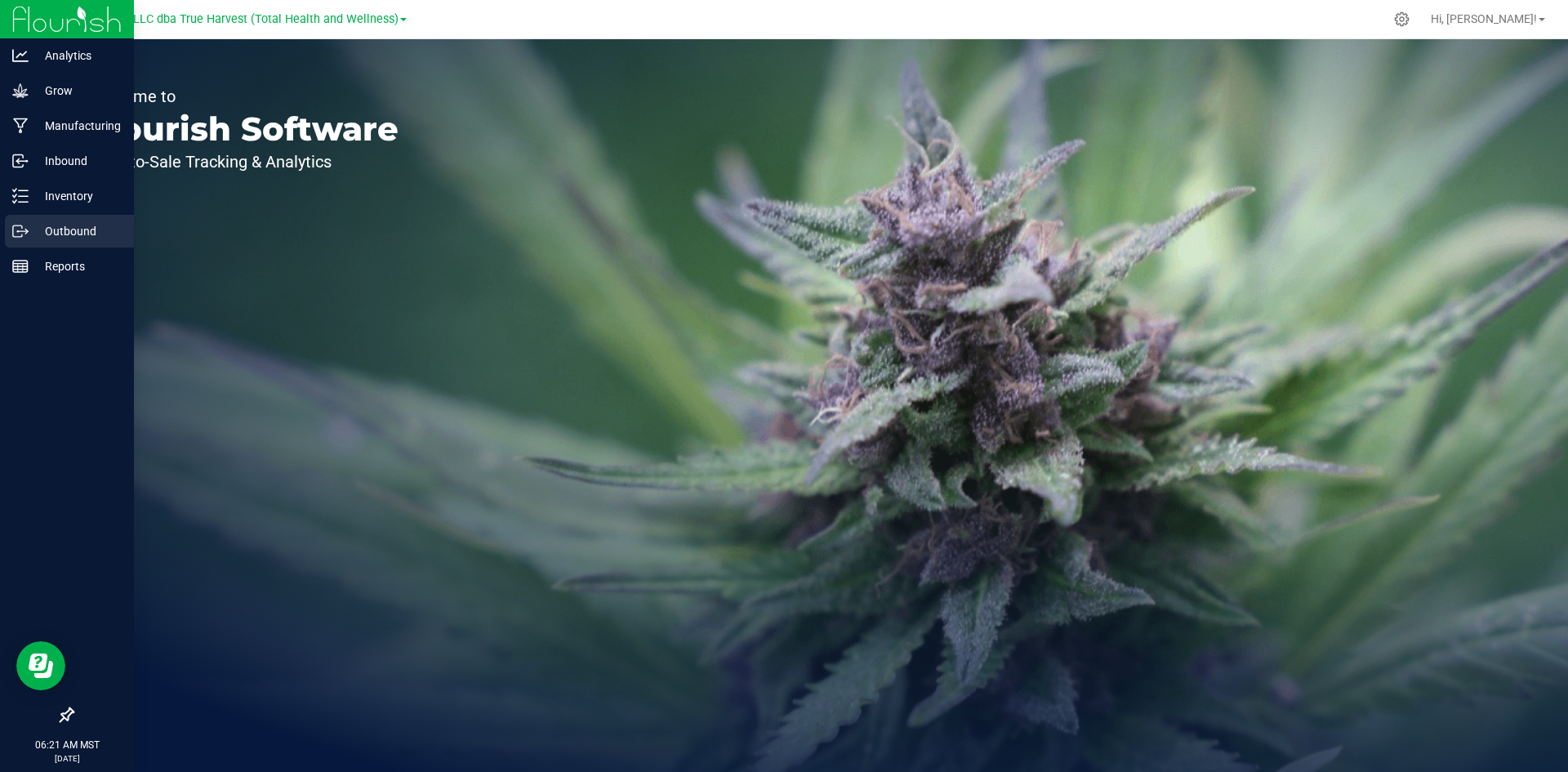
click at [55, 235] on p "Outbound" at bounding box center [77, 231] width 98 height 20
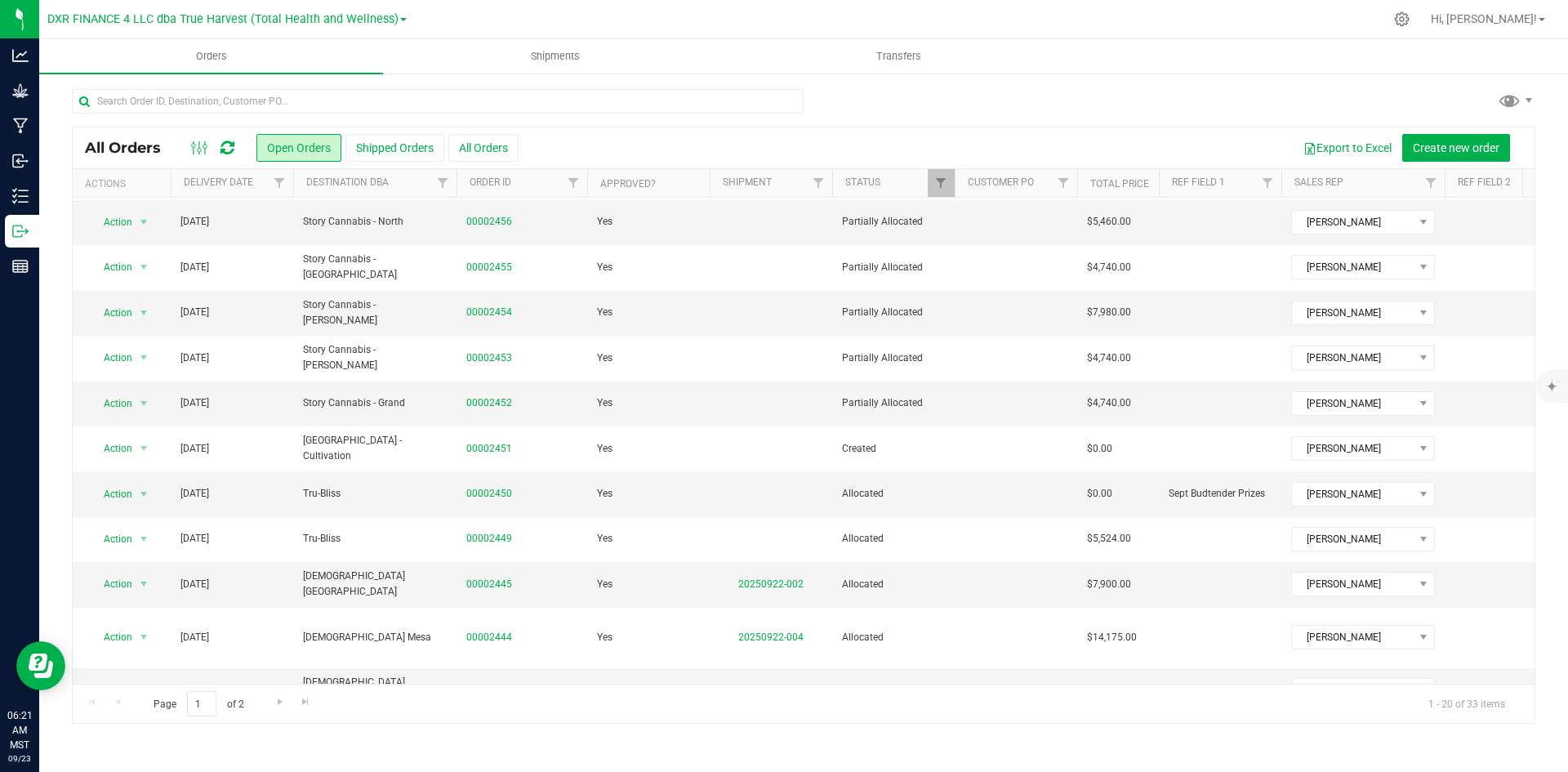
scroll to position [430, 0]
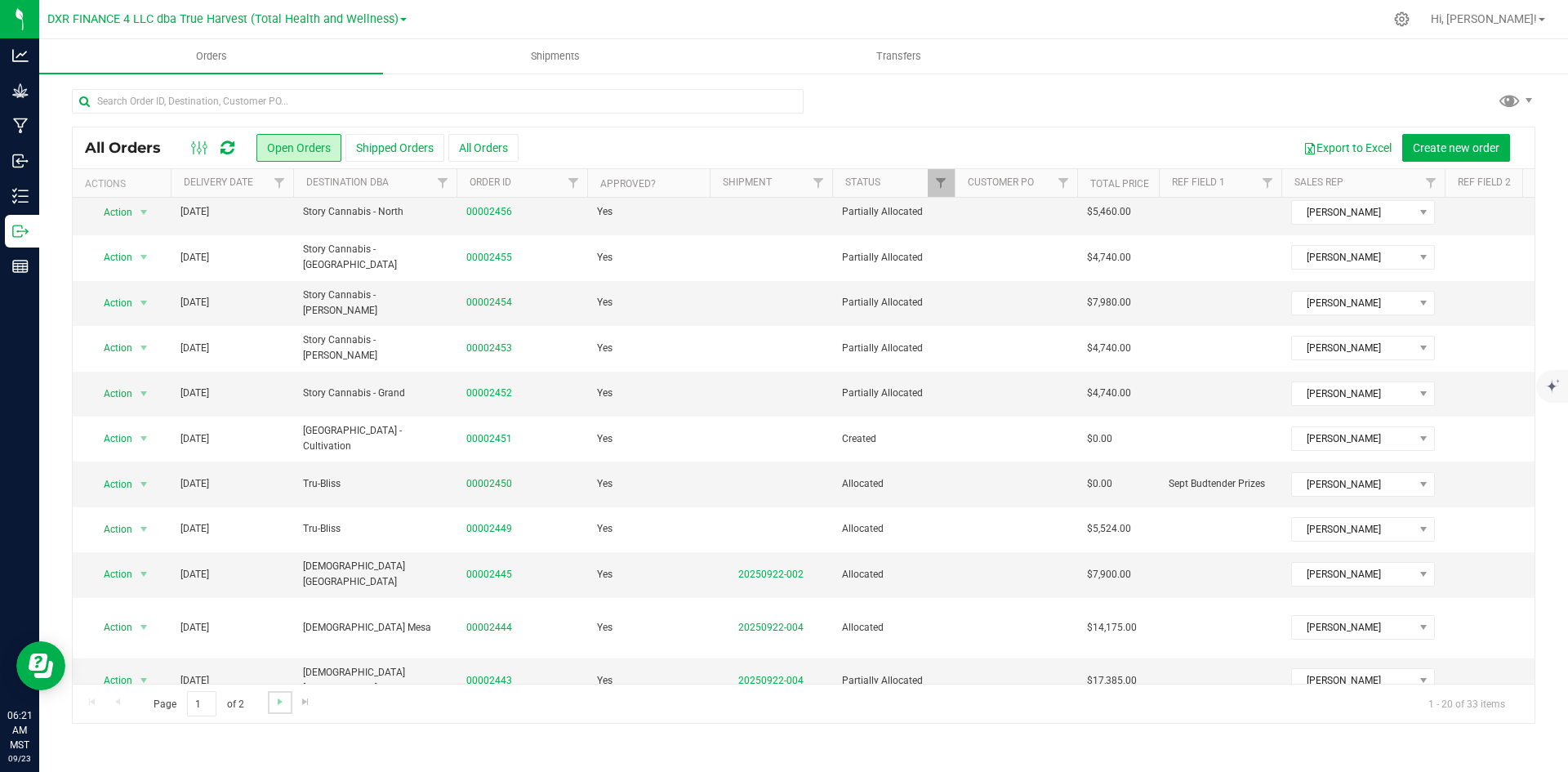
click at [277, 712] on link "Go to the next page" at bounding box center [280, 702] width 24 height 22
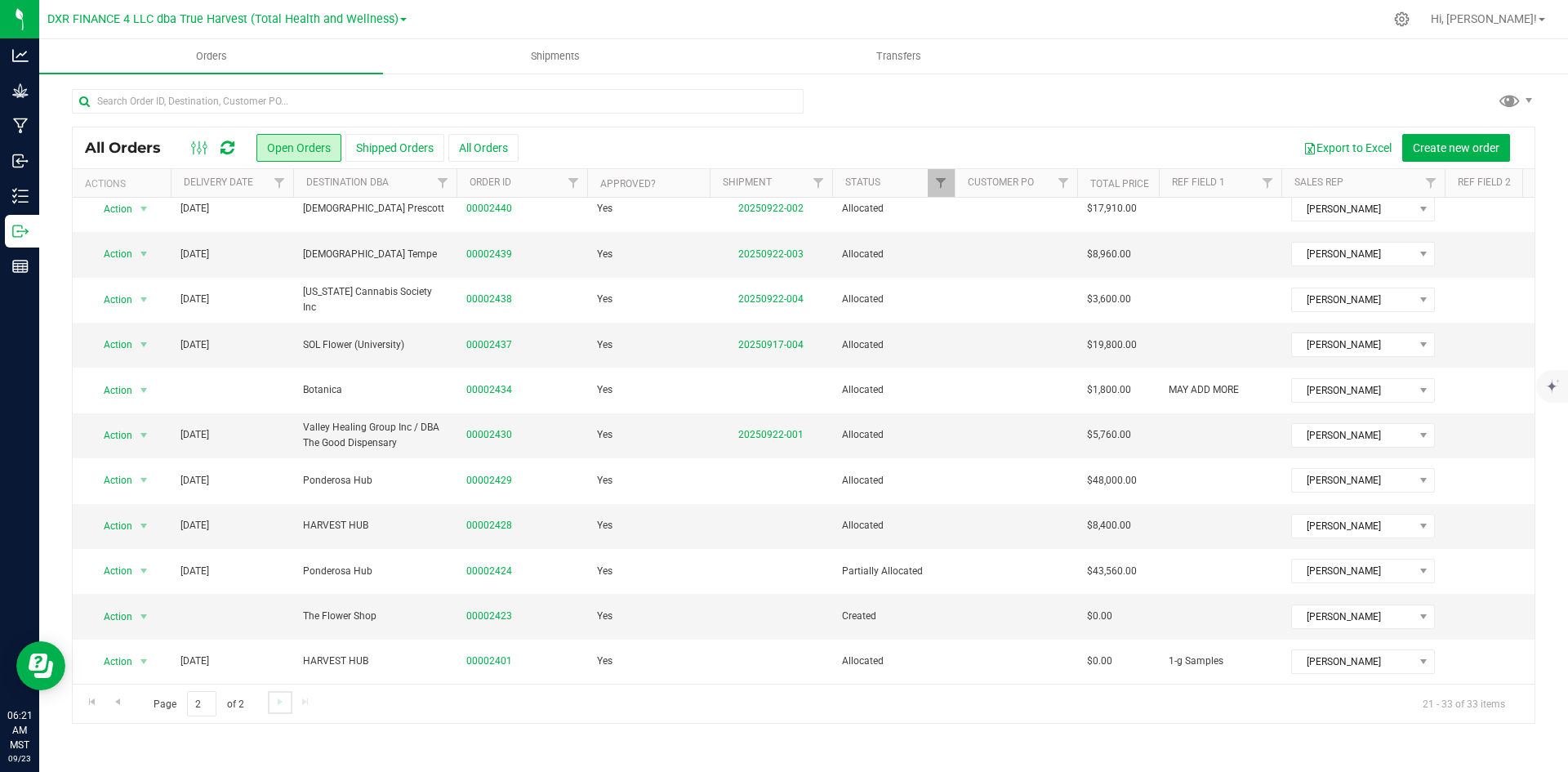
scroll to position [0, 0]
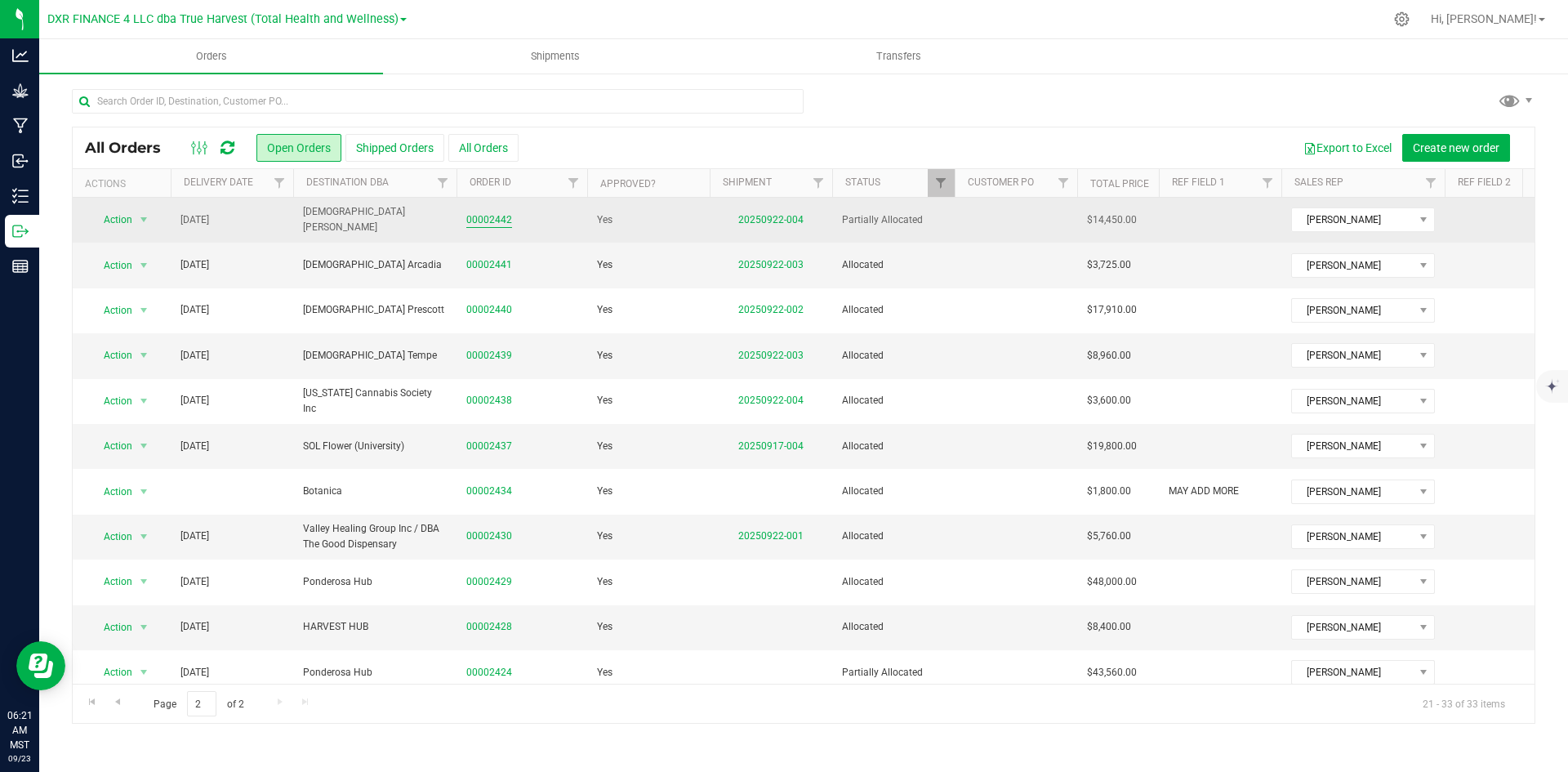
click at [497, 219] on link "00002442" at bounding box center [489, 220] width 46 height 15
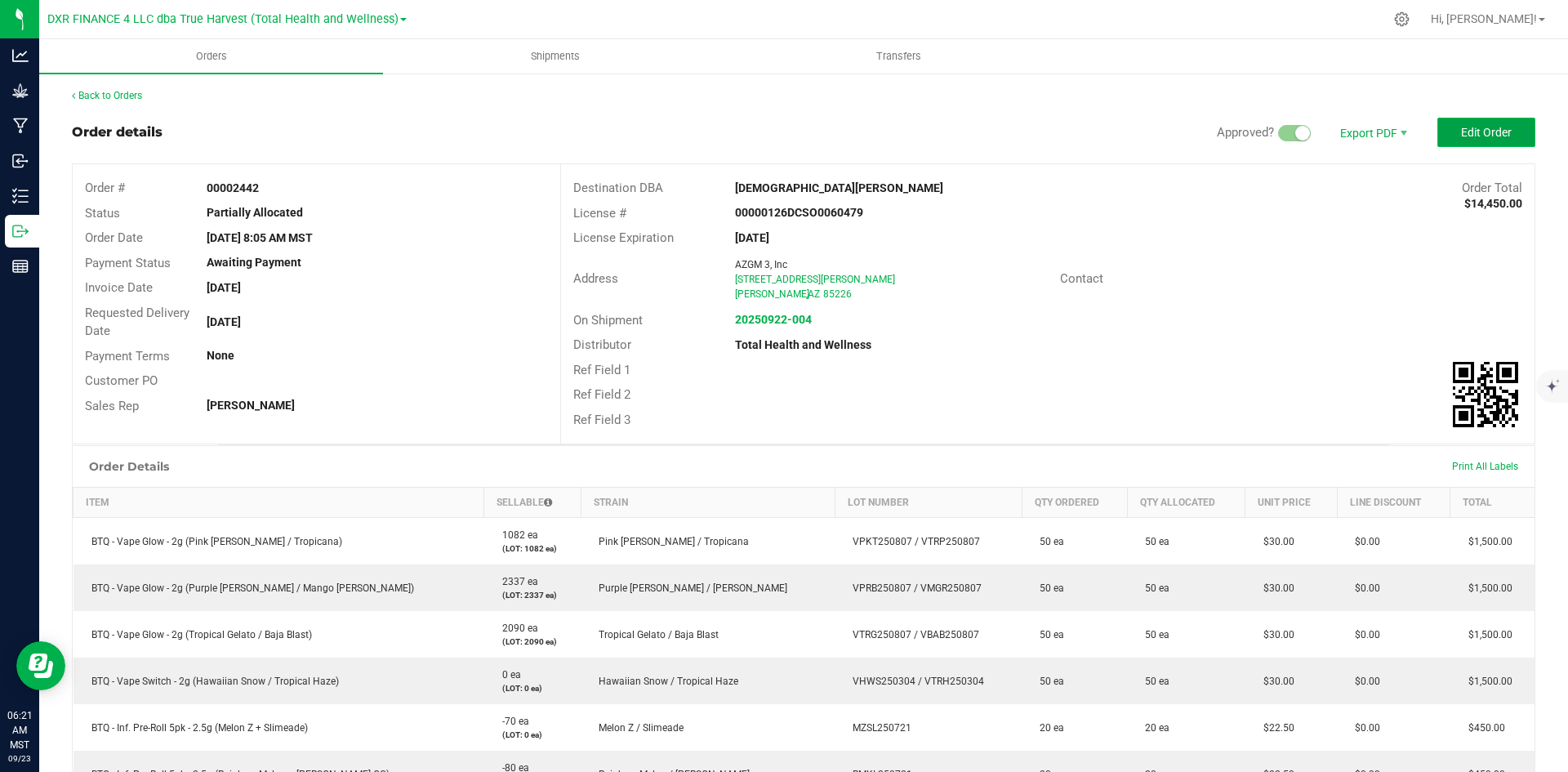
click at [1471, 137] on span "Edit Order" at bounding box center [1486, 131] width 51 height 13
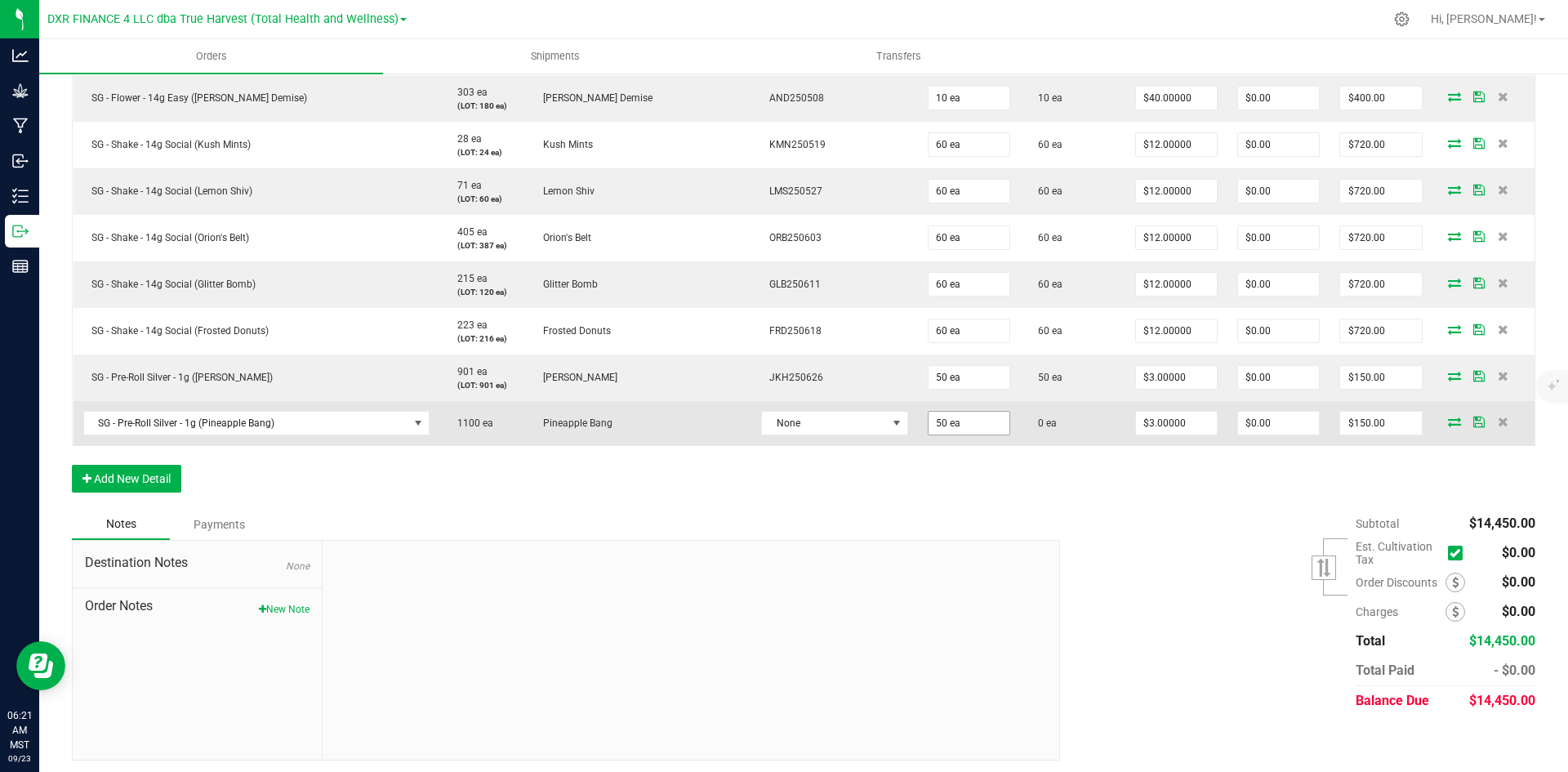
scroll to position [1007, 0]
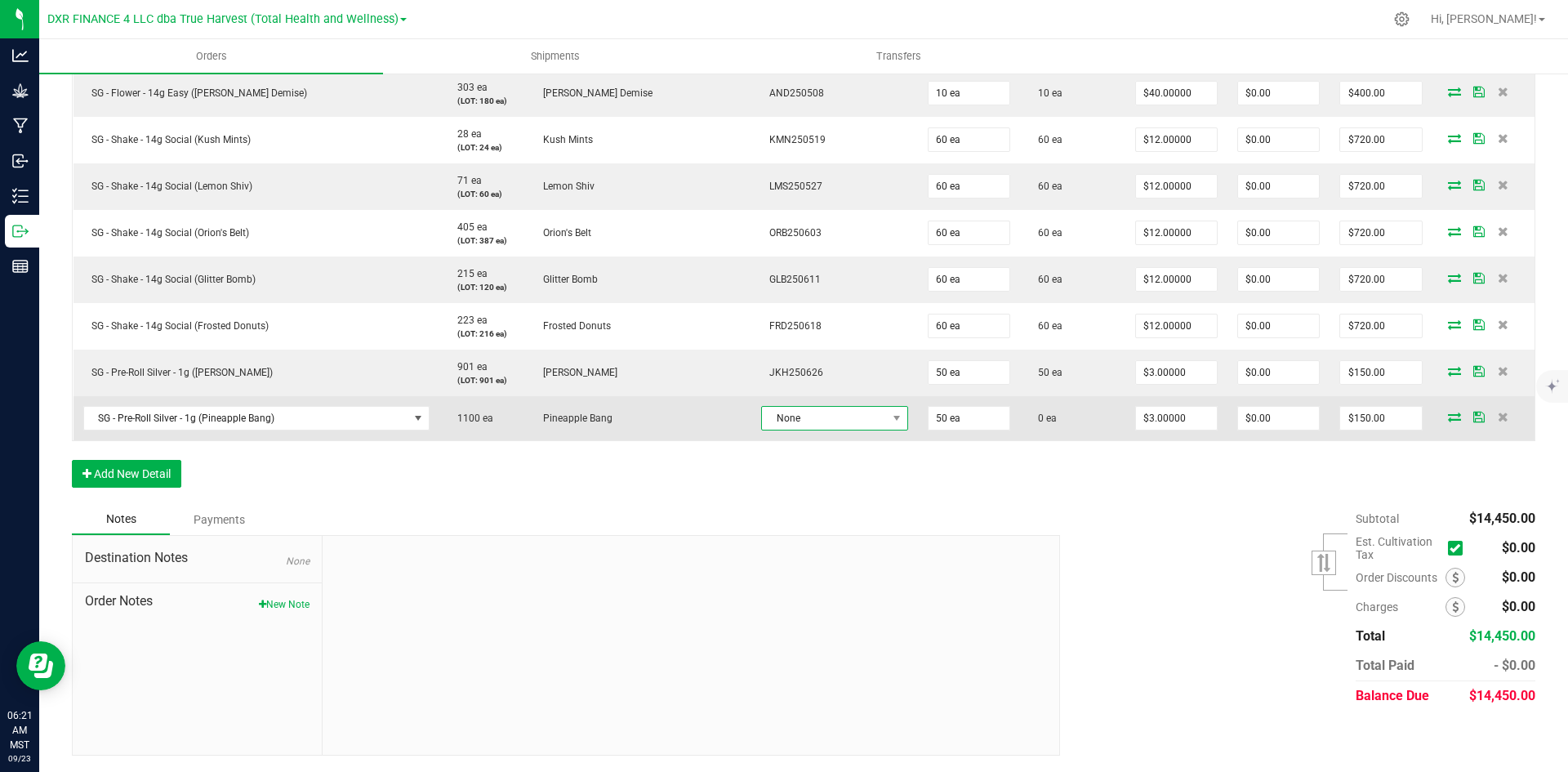
click at [811, 419] on span "None" at bounding box center [824, 418] width 125 height 23
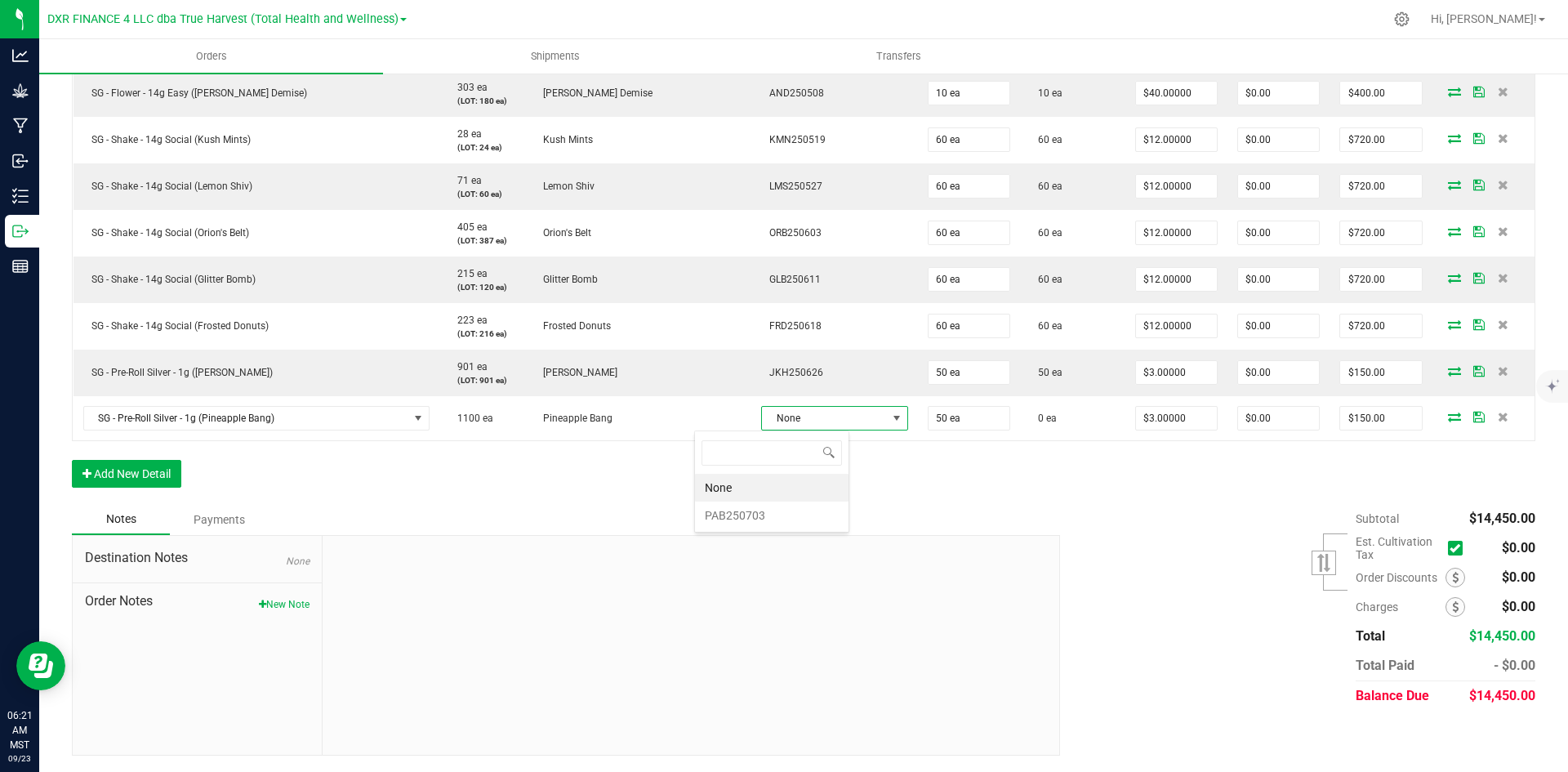
scroll to position [25, 155]
click at [783, 514] on li "PAB250703" at bounding box center [771, 515] width 154 height 27
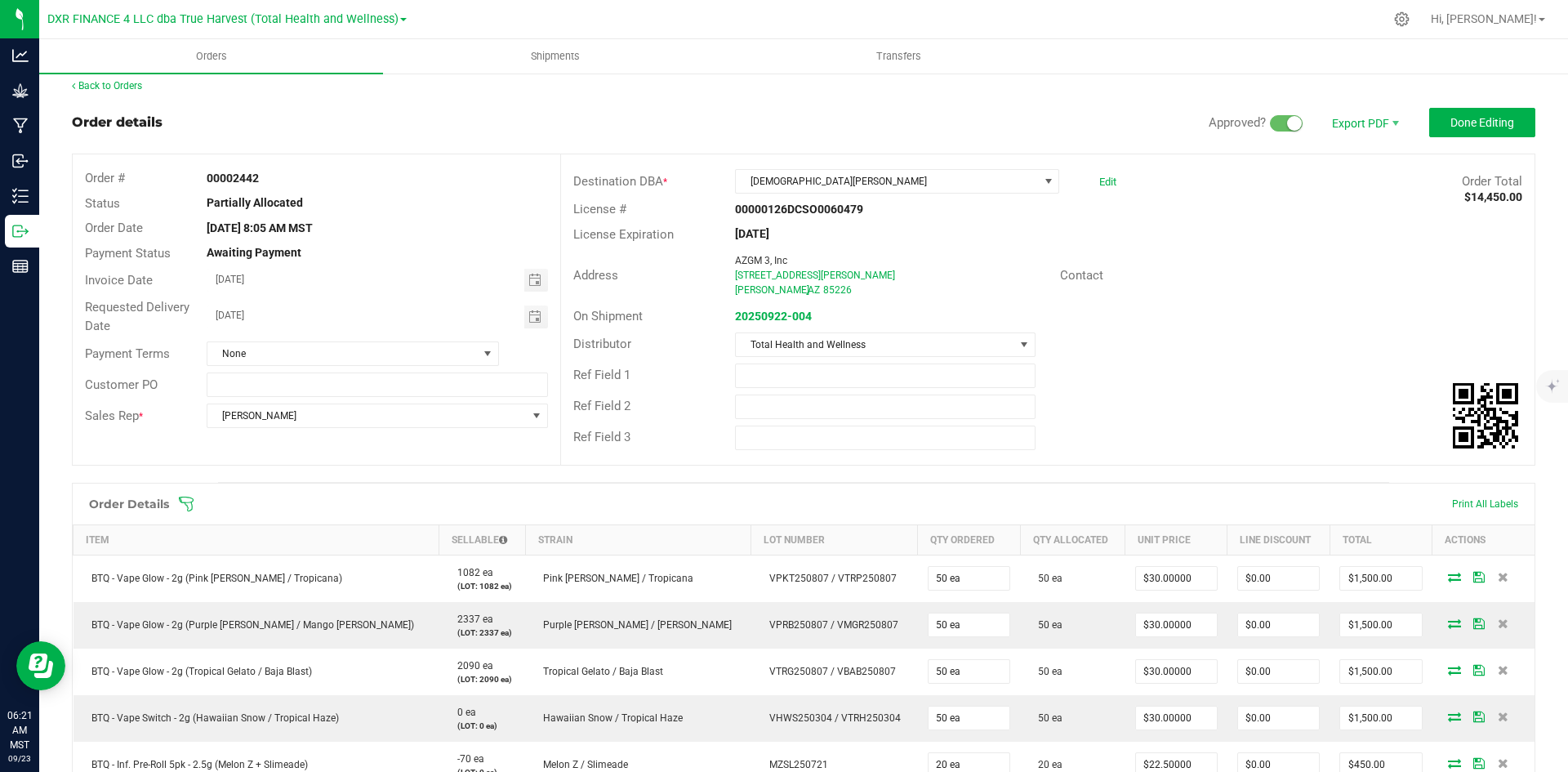
scroll to position [0, 0]
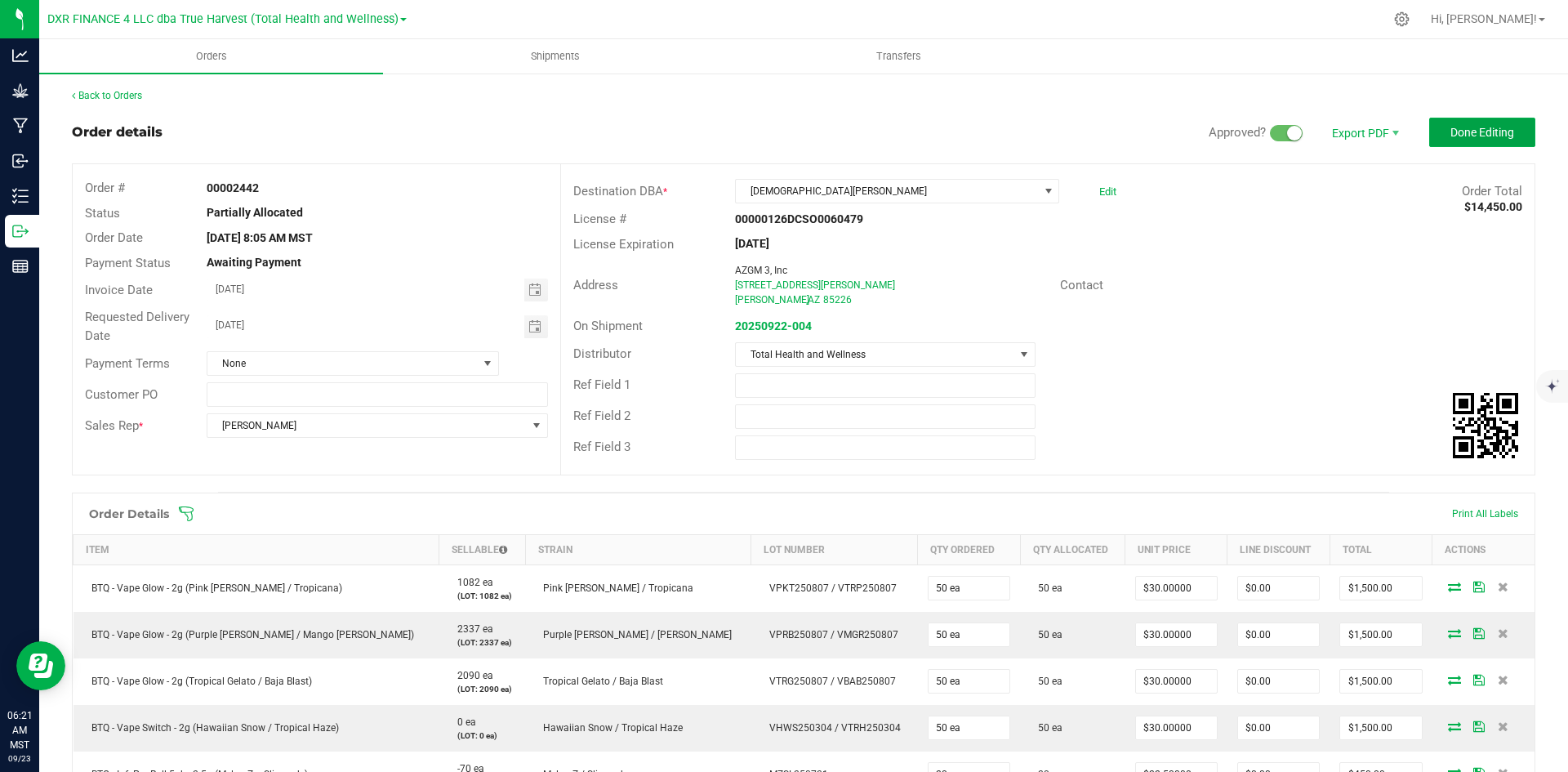
drag, startPoint x: 1497, startPoint y: 142, endPoint x: 1167, endPoint y: 190, distance: 333.5
click at [1496, 142] on button "Done Editing" at bounding box center [1482, 132] width 106 height 29
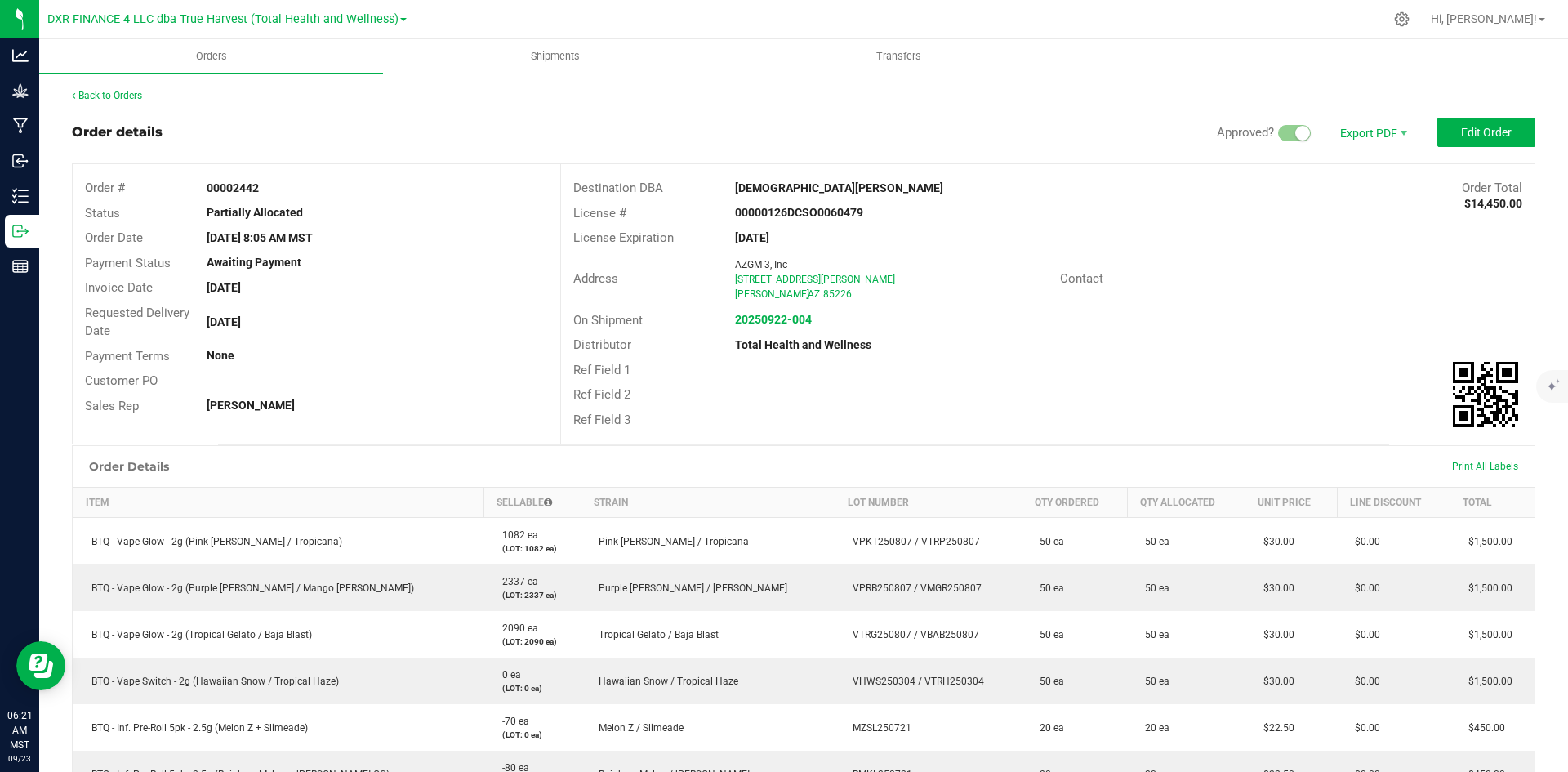
drag, startPoint x: 105, startPoint y: 102, endPoint x: 122, endPoint y: 100, distance: 17.1
click at [122, 100] on link "Back to Orders" at bounding box center [107, 95] width 70 height 11
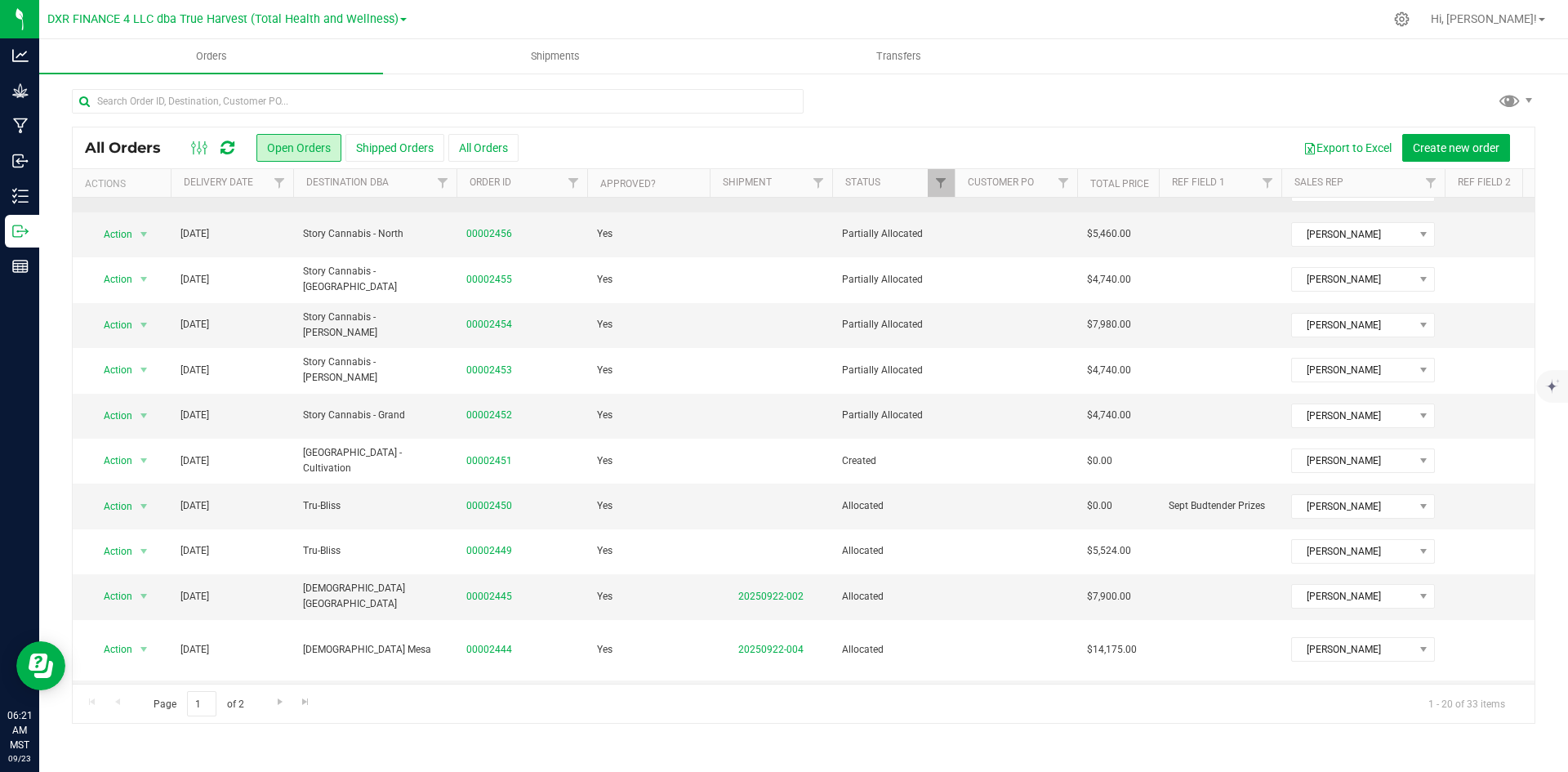
scroll to position [430, 0]
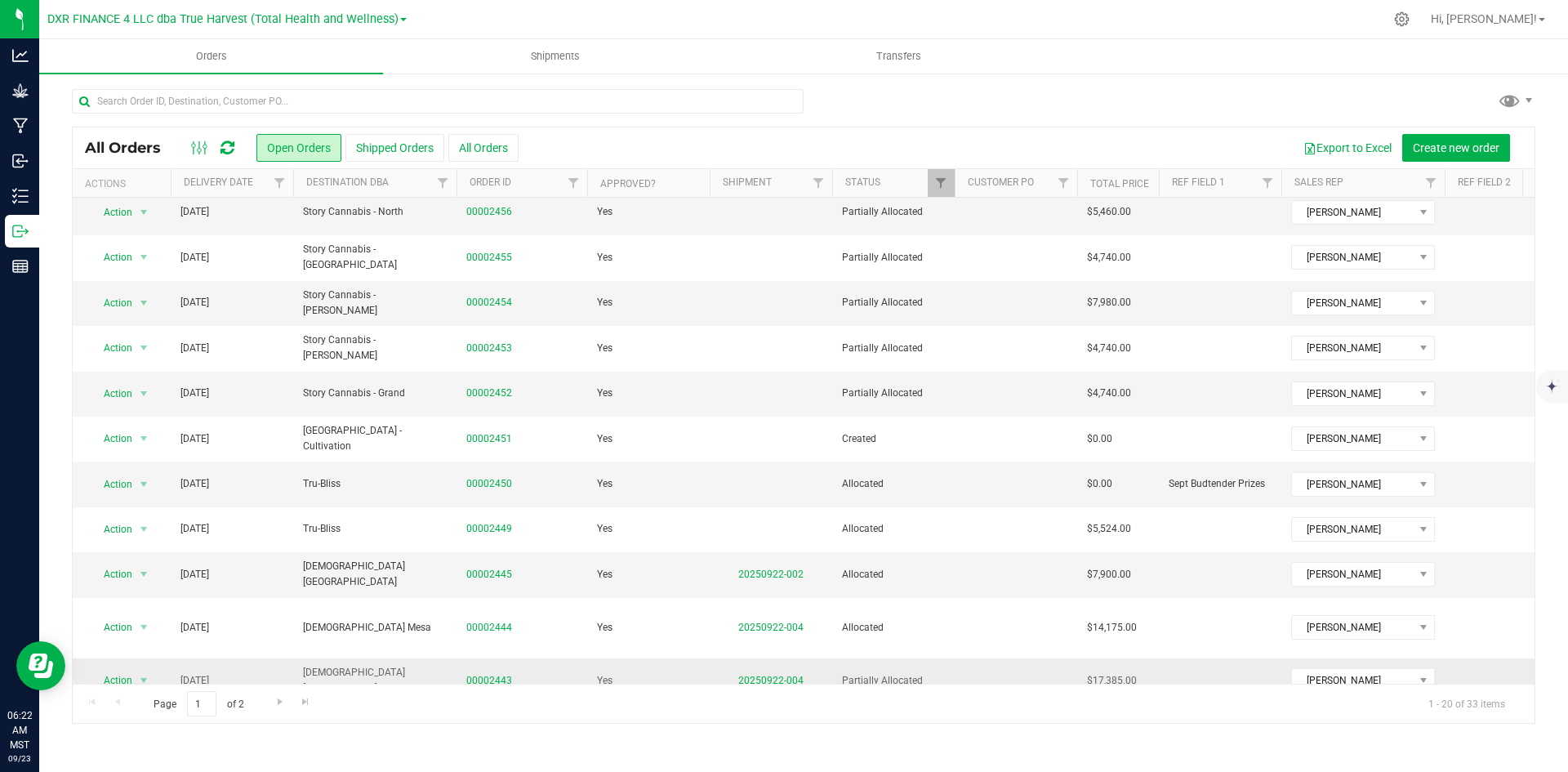
click at [497, 673] on link "00002443" at bounding box center [489, 681] width 46 height 15
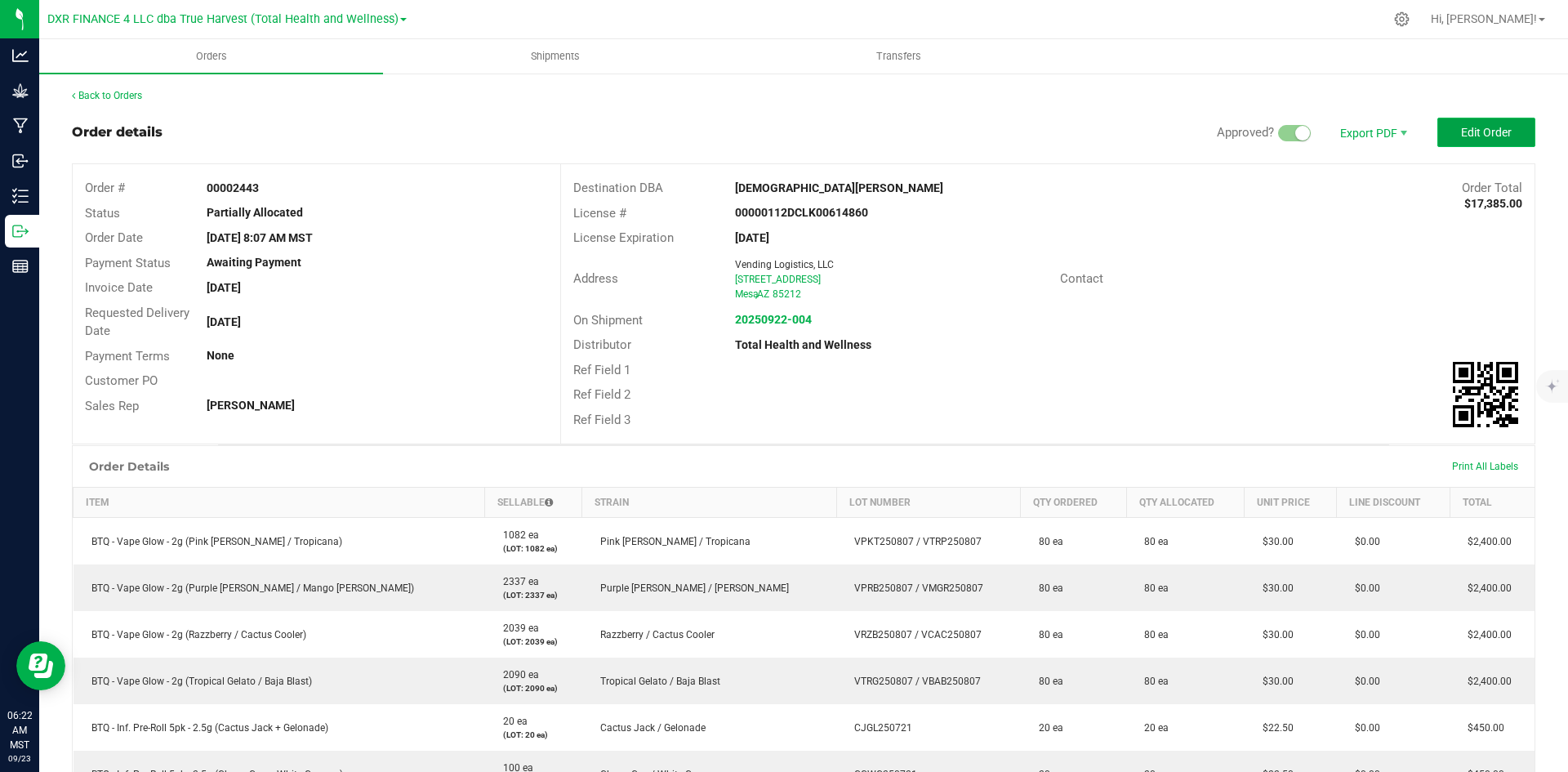
click at [1437, 126] on button "Edit Order" at bounding box center [1486, 132] width 98 height 29
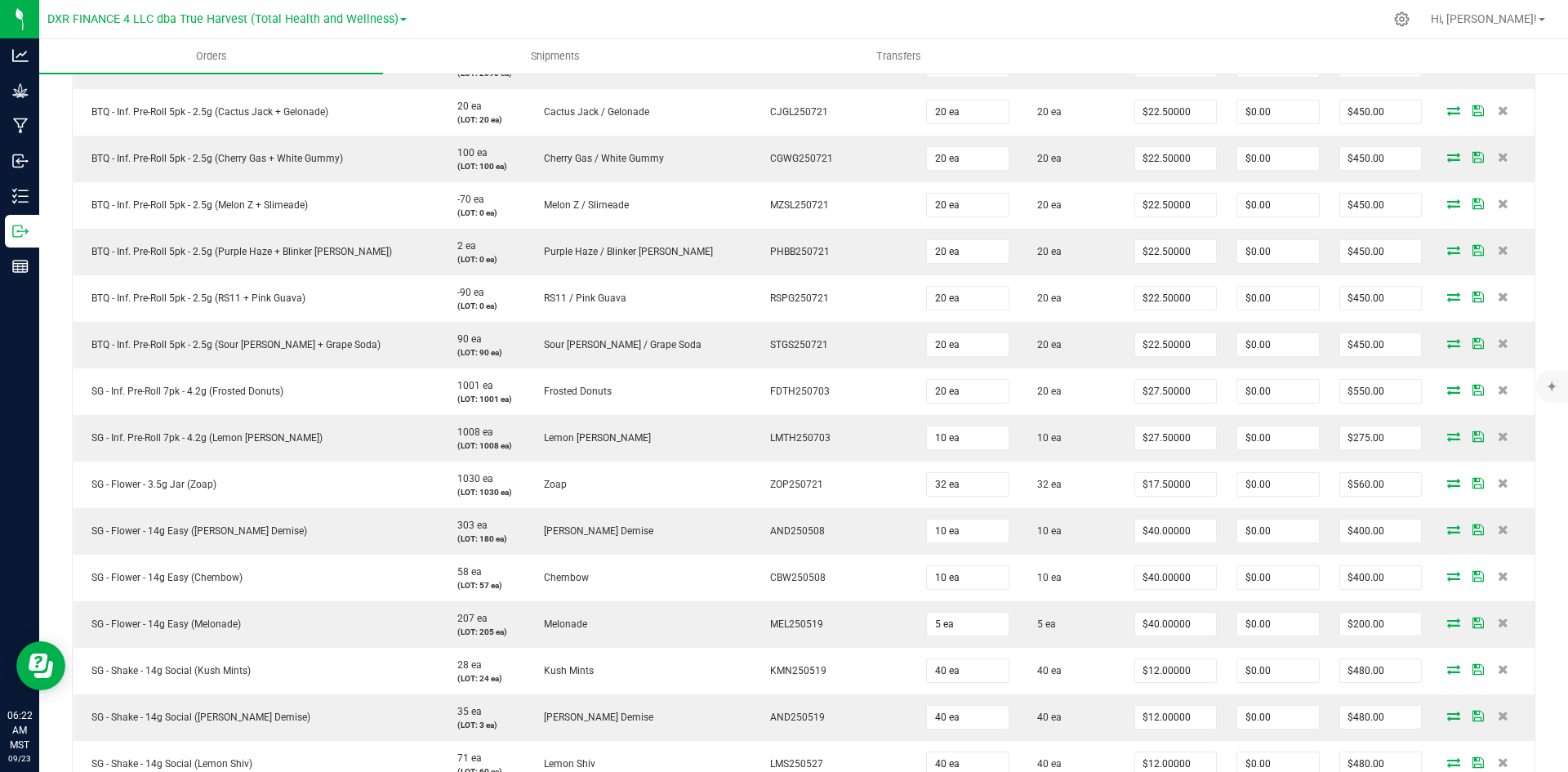
scroll to position [980, 0]
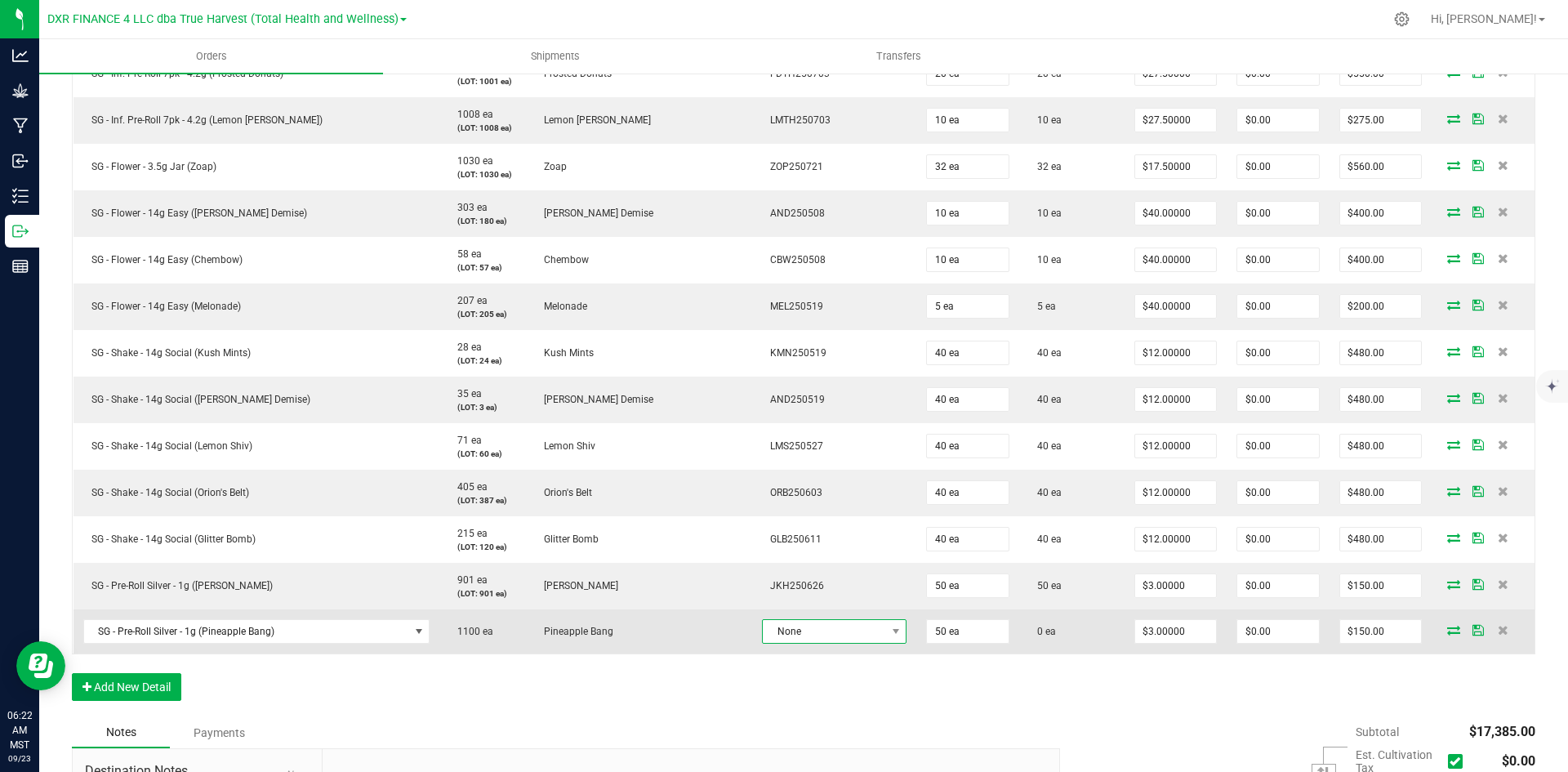
click at [763, 626] on span "None" at bounding box center [824, 631] width 123 height 23
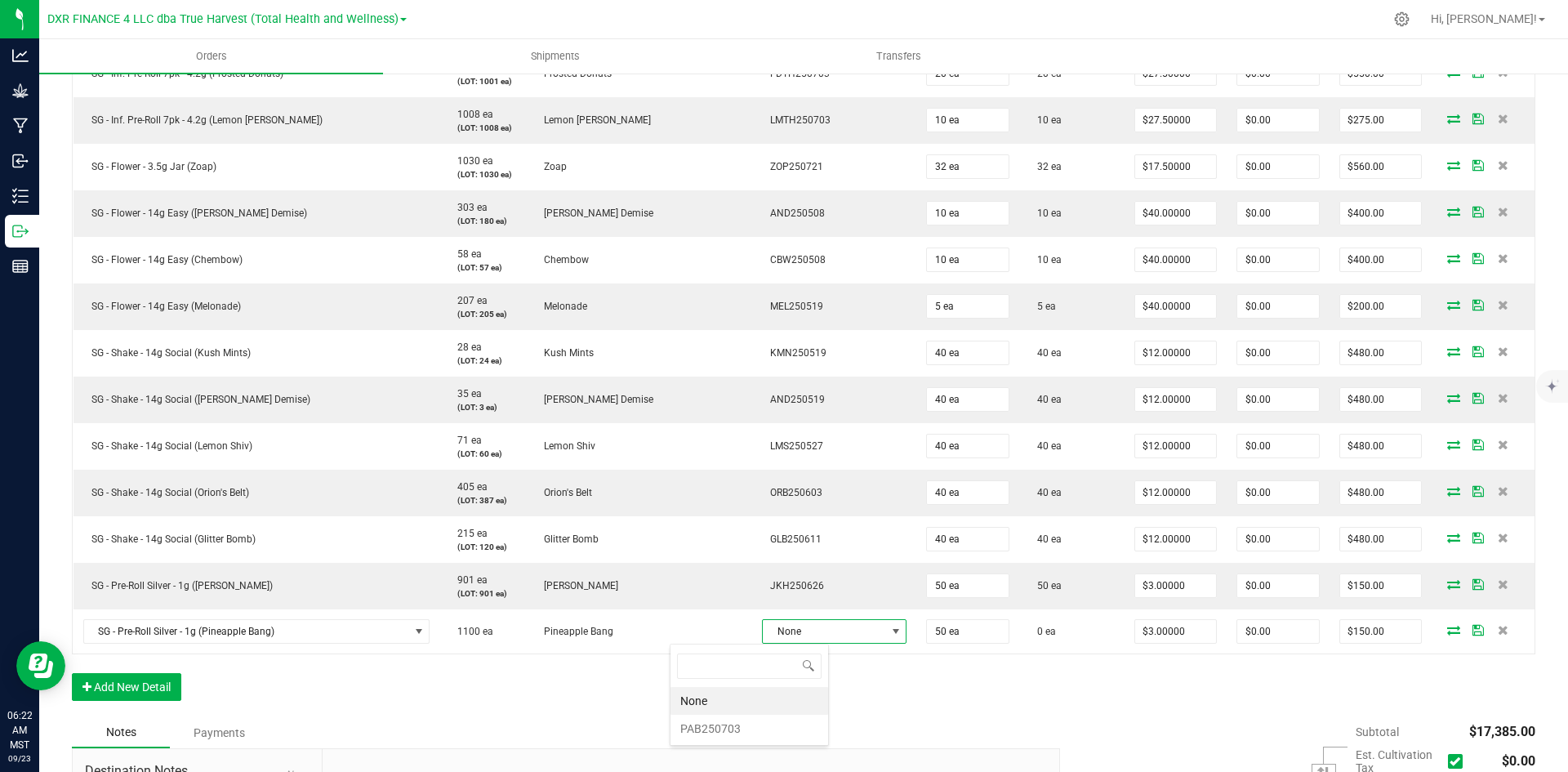
scroll to position [25, 160]
click at [761, 733] on li "PAB250703" at bounding box center [750, 728] width 158 height 27
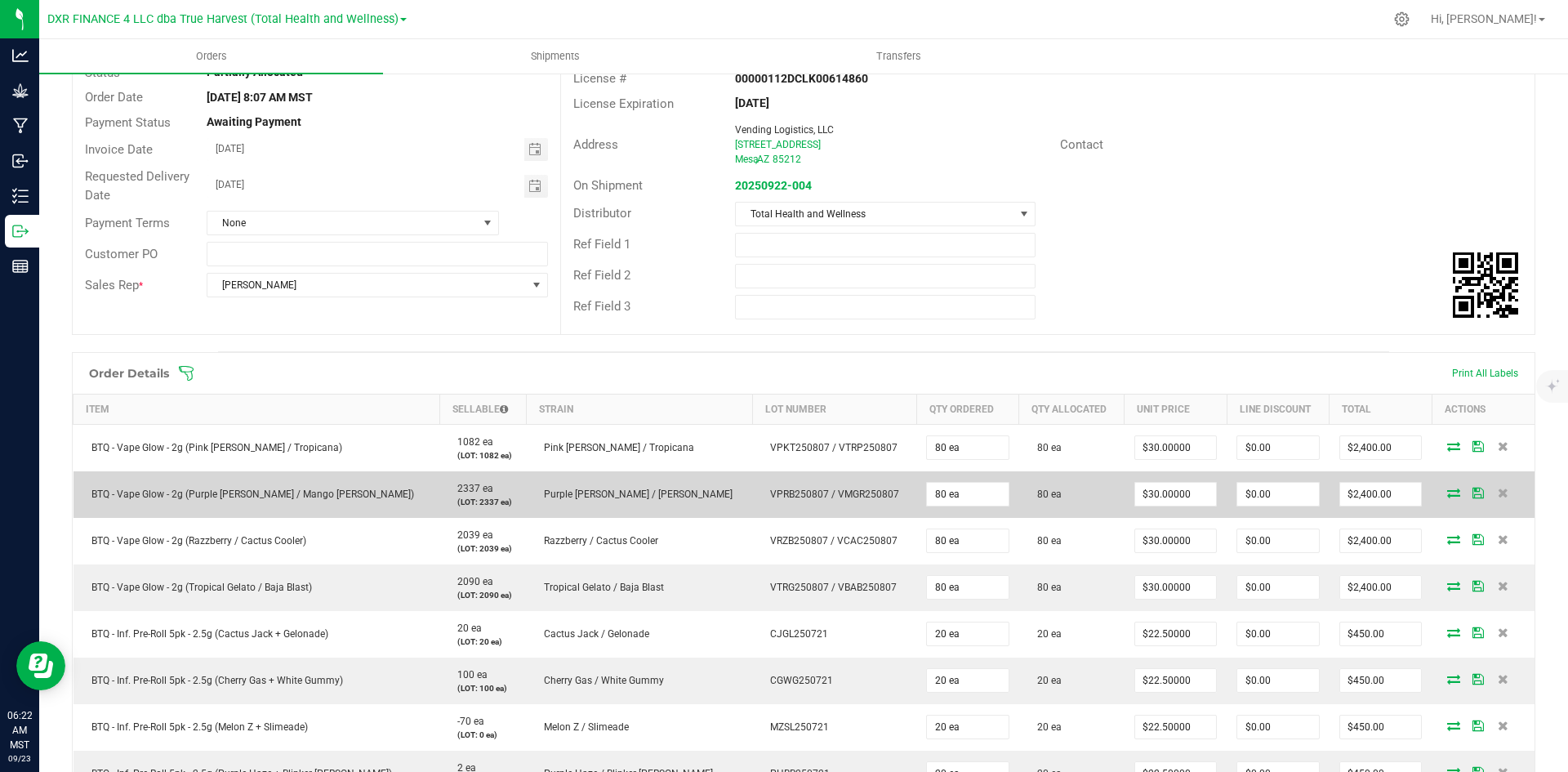
scroll to position [0, 0]
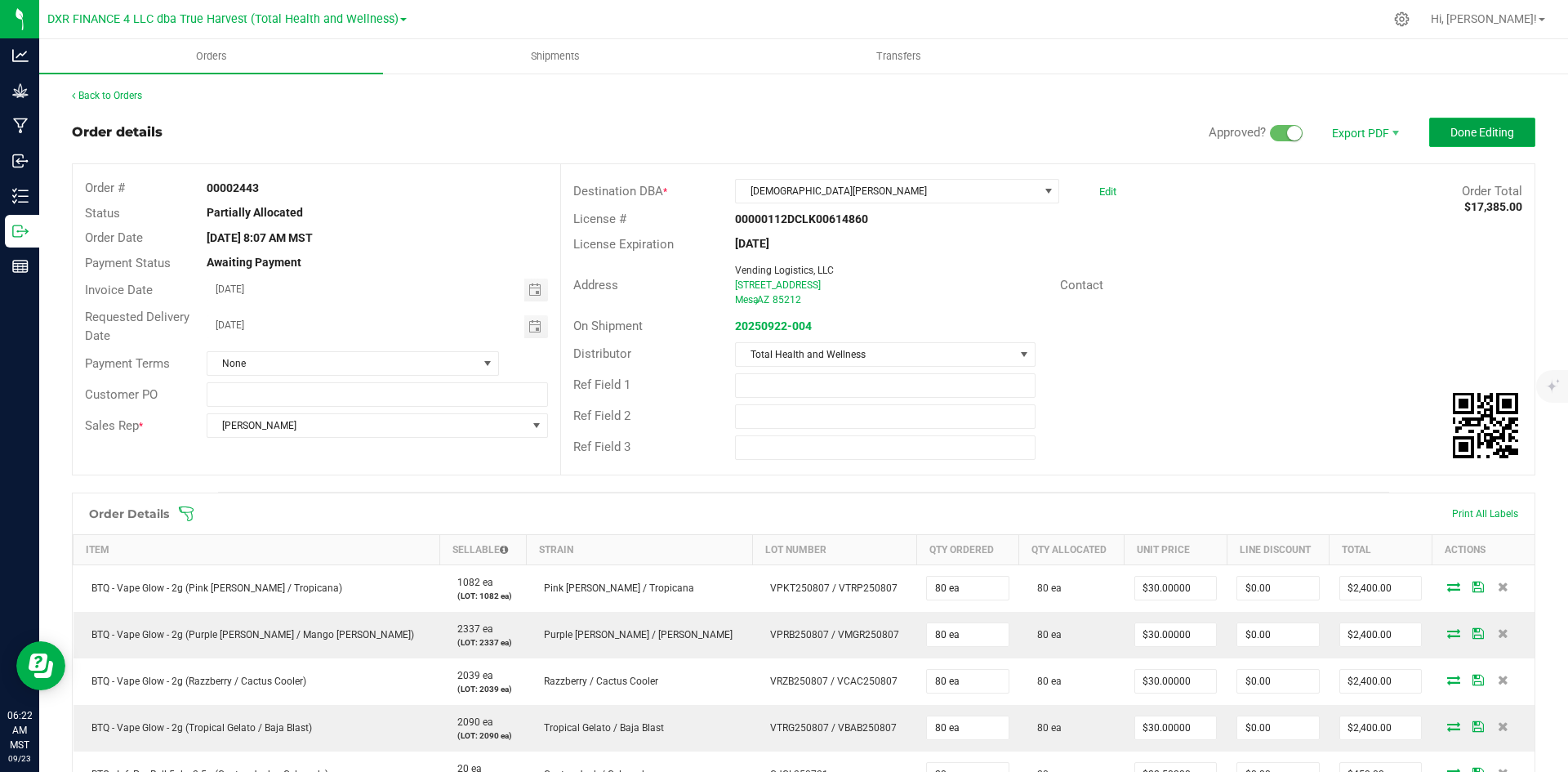
click at [1484, 121] on button "Done Editing" at bounding box center [1482, 132] width 106 height 29
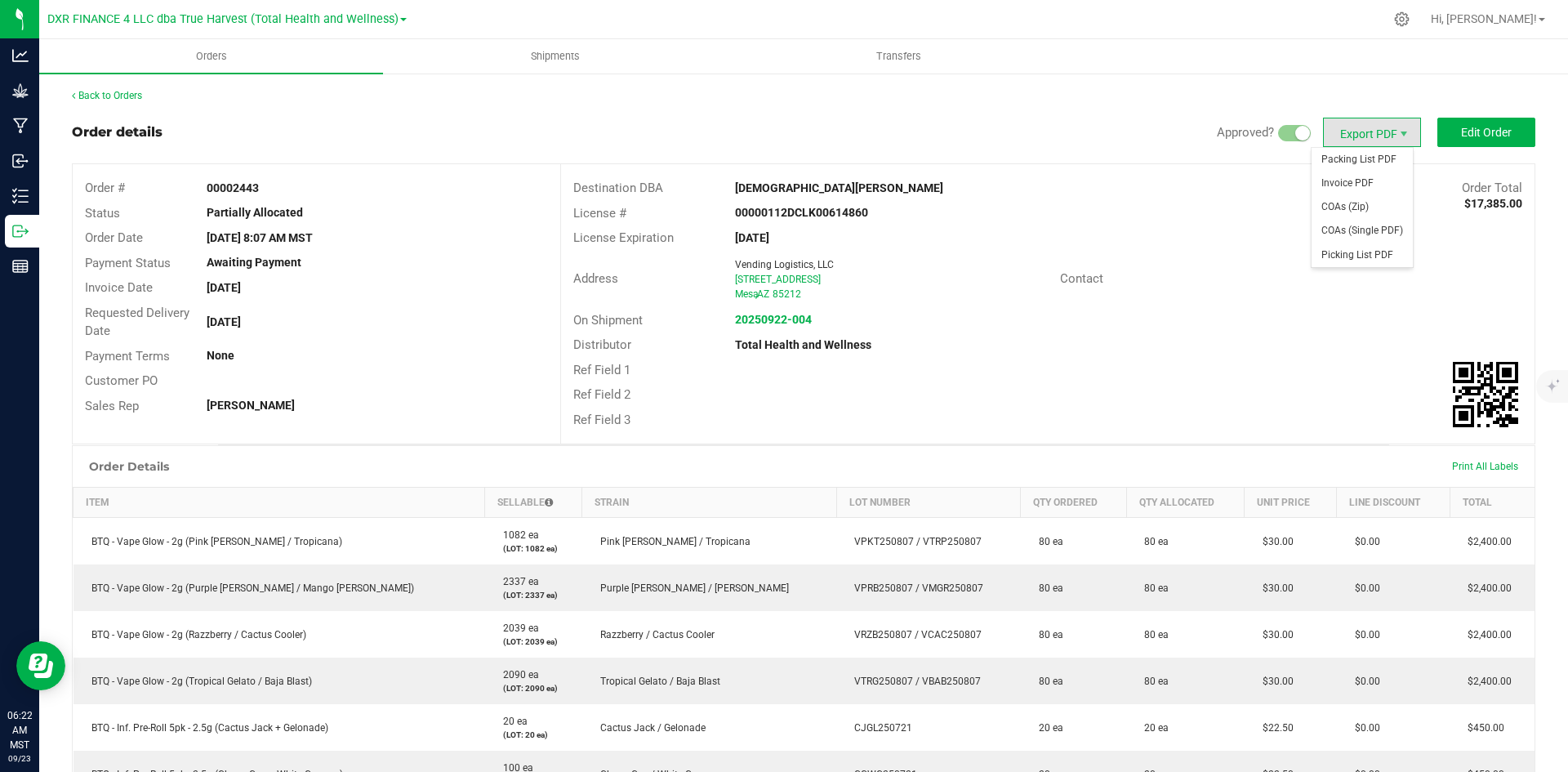
click at [1349, 127] on span "Export PDF" at bounding box center [1372, 132] width 98 height 29
click at [109, 94] on link "Back to Orders" at bounding box center [107, 95] width 70 height 11
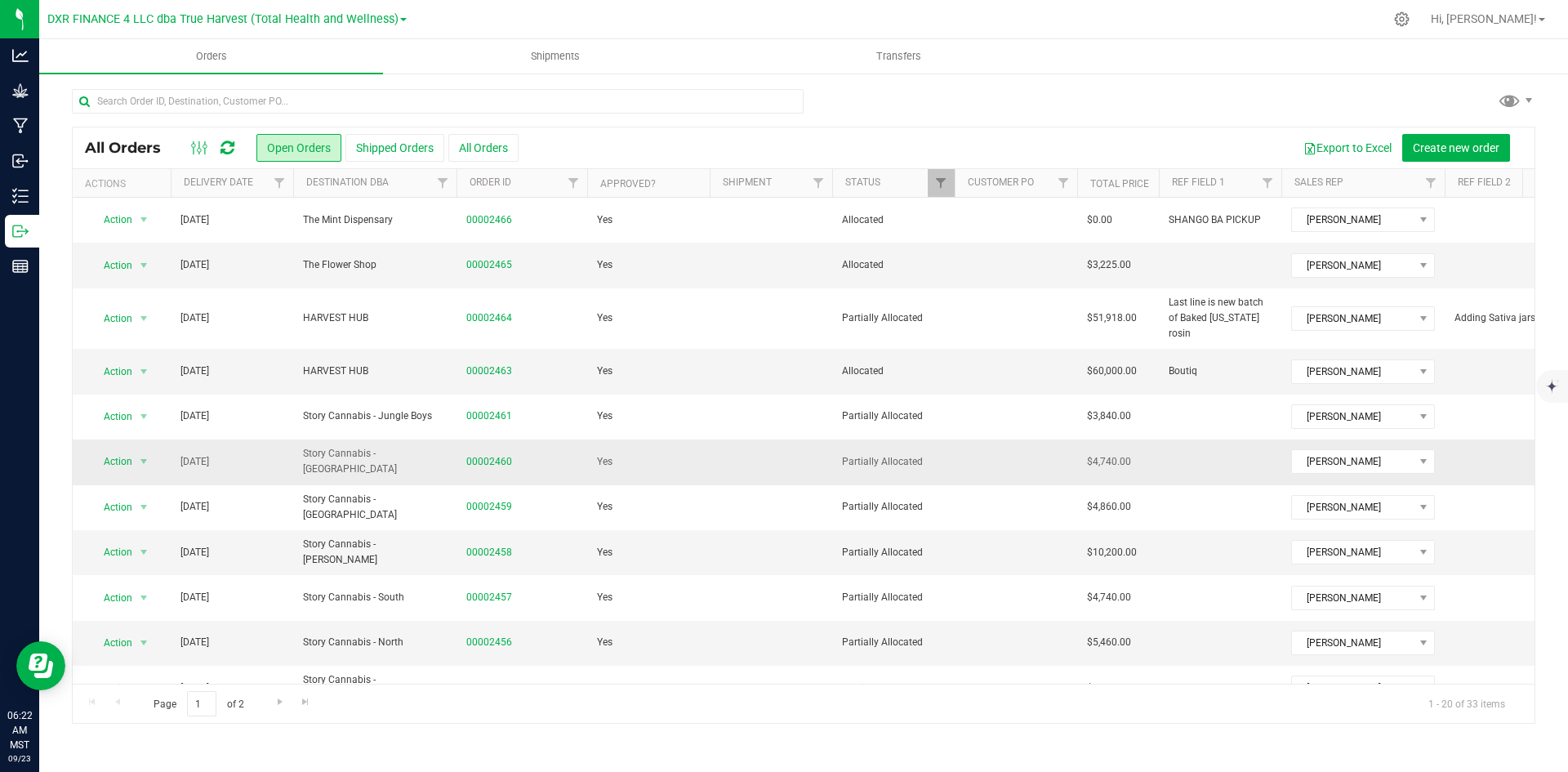
scroll to position [430, 0]
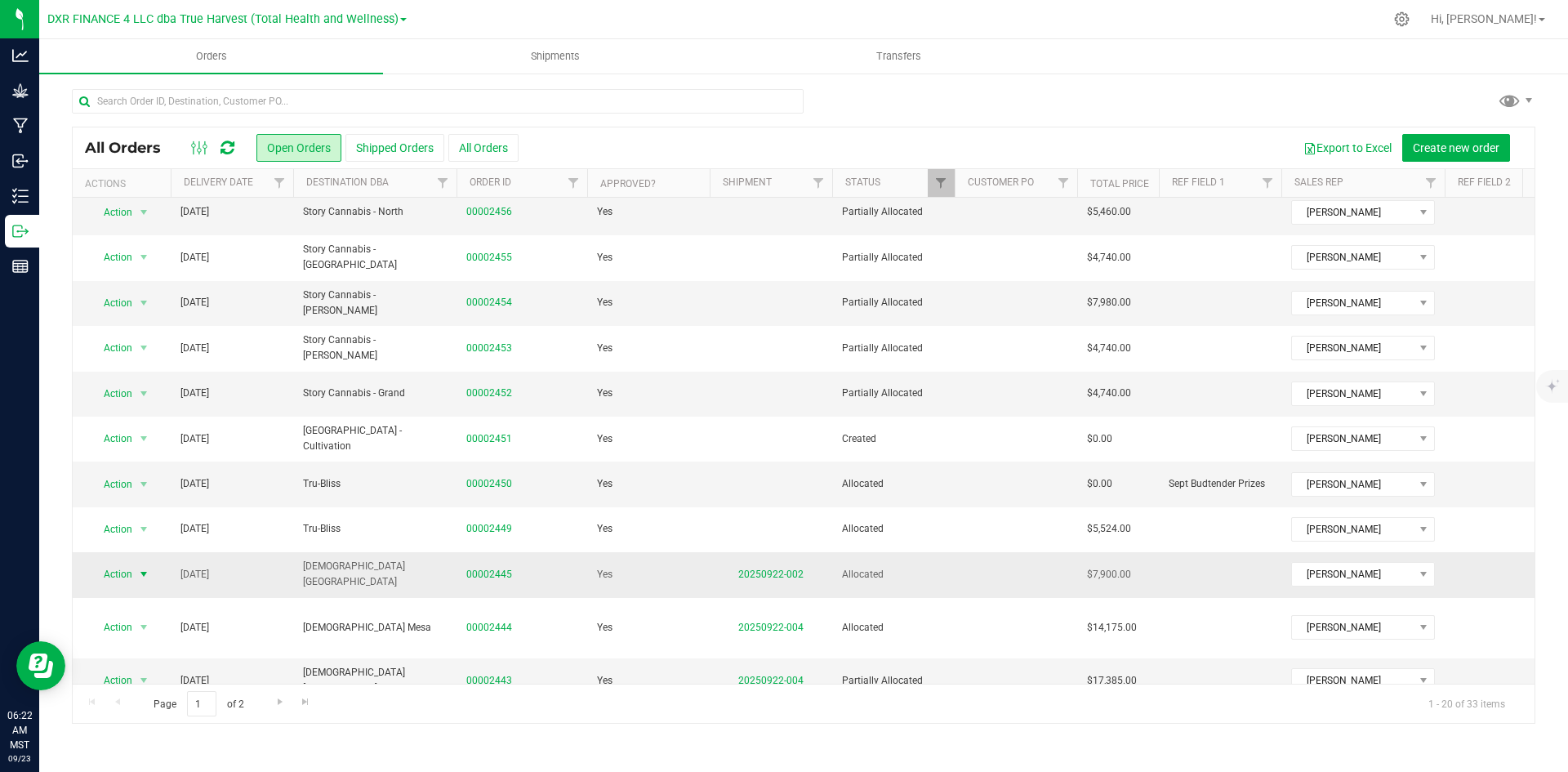
click at [137, 562] on span "select" at bounding box center [144, 574] width 21 height 23
click at [160, 497] on li "Print invoice" at bounding box center [151, 507] width 123 height 25
click at [275, 180] on span "Filter" at bounding box center [279, 182] width 13 height 13
click at [434, 287] on span "select" at bounding box center [431, 282] width 13 height 13
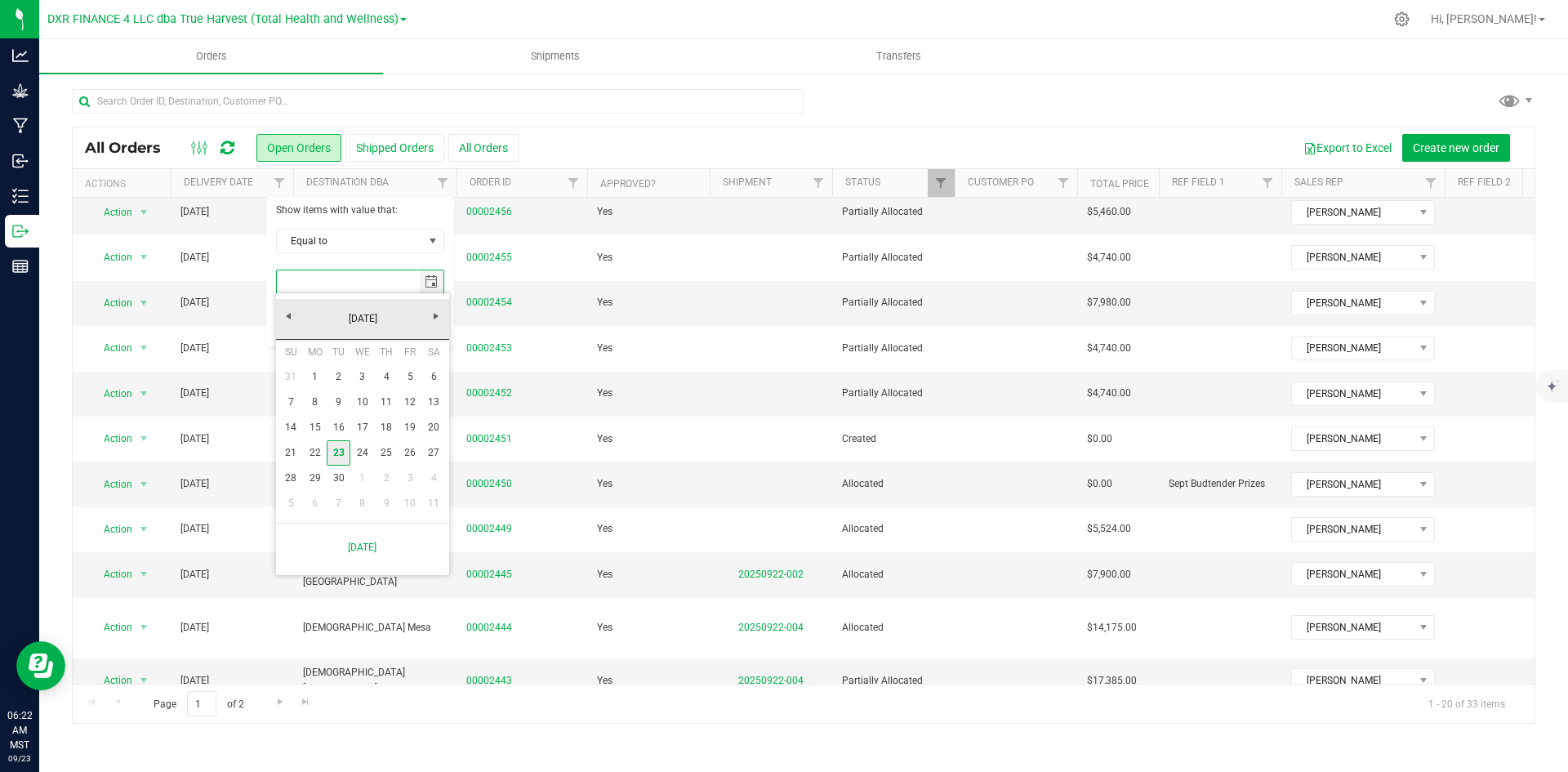
click at [340, 458] on link "23" at bounding box center [338, 453] width 24 height 25
type input "9/23/2025"
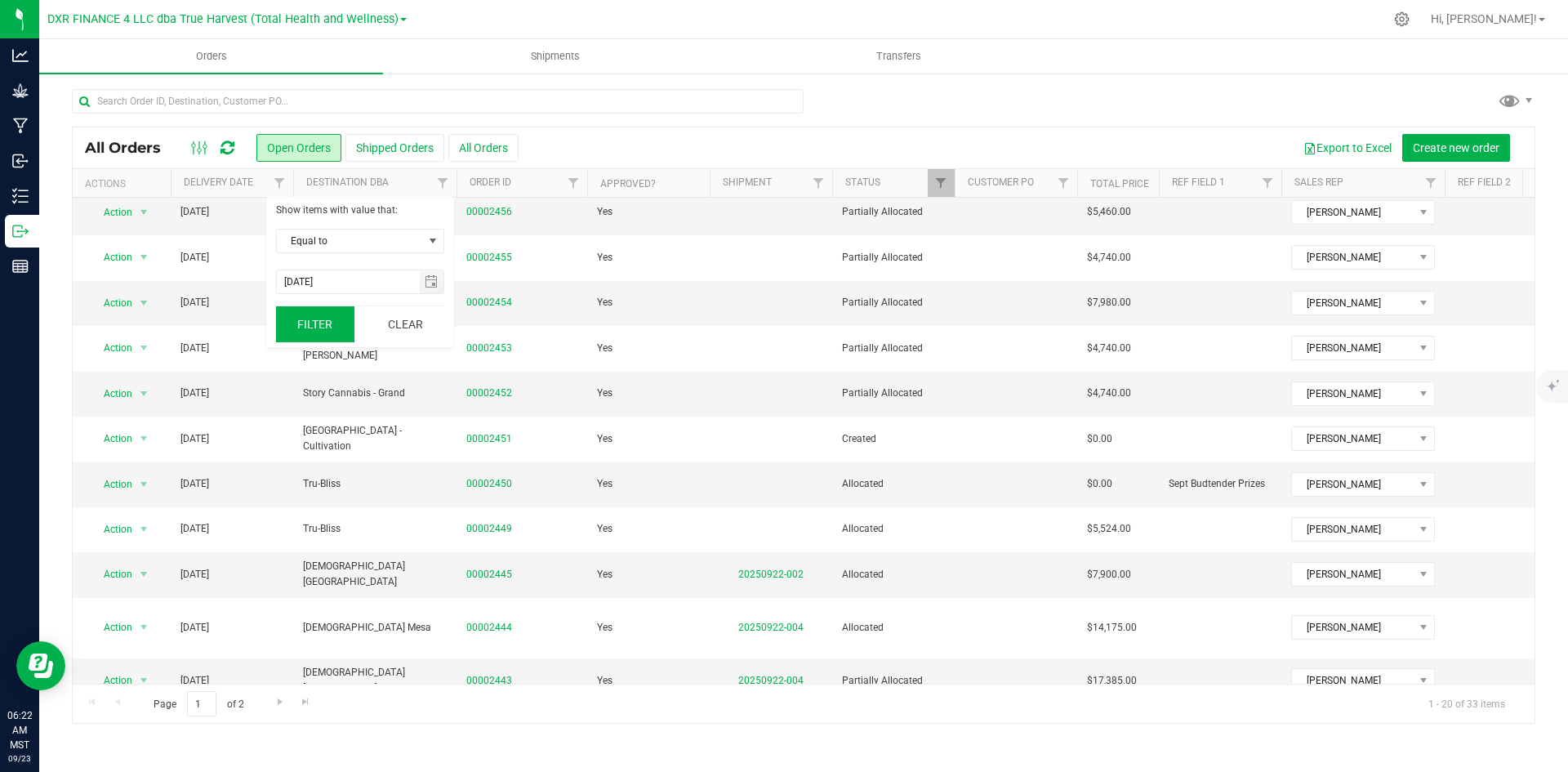
click at [342, 309] on button "Filter" at bounding box center [314, 325] width 78 height 36
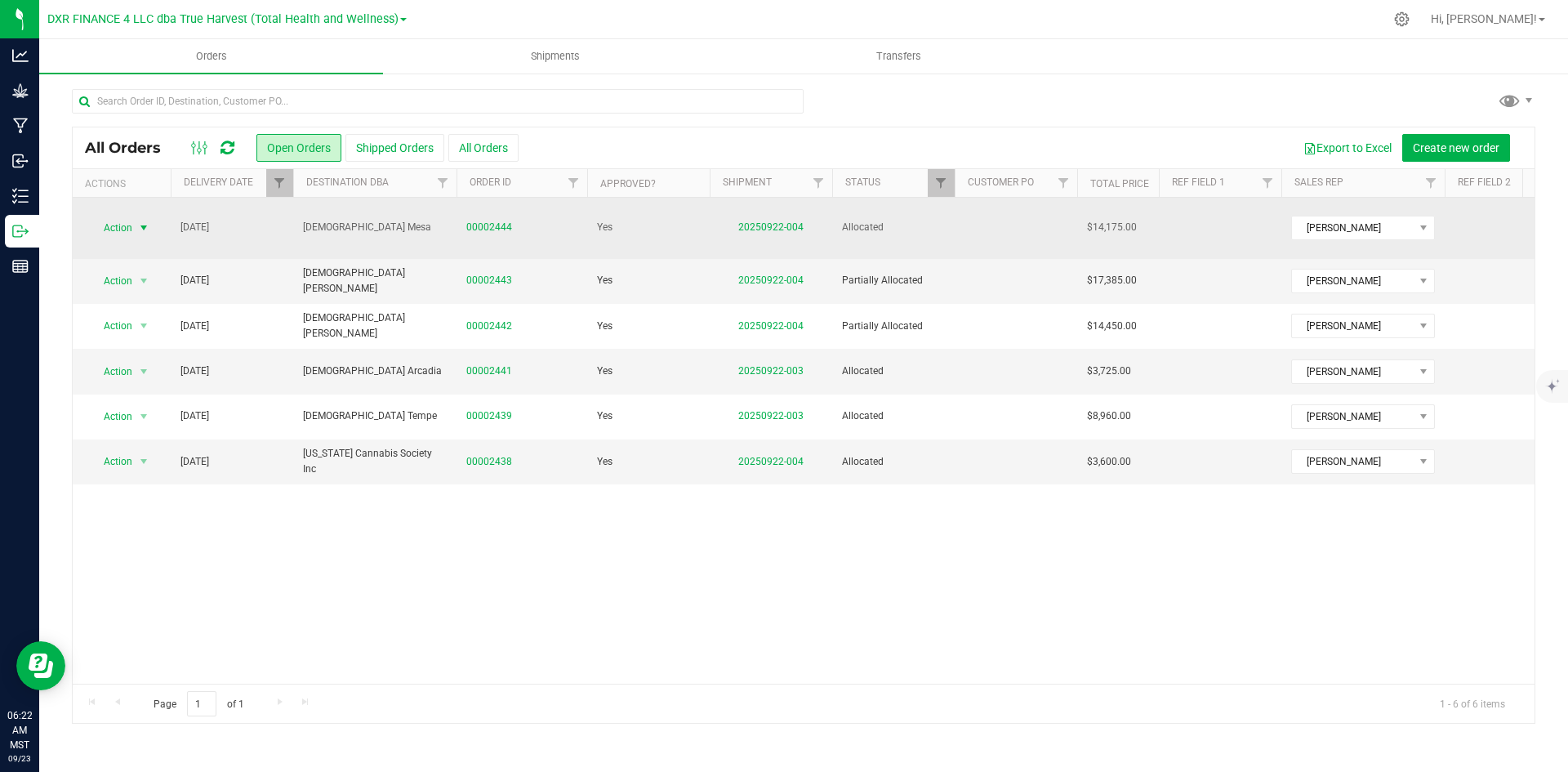
click at [134, 226] on span "select" at bounding box center [144, 228] width 21 height 23
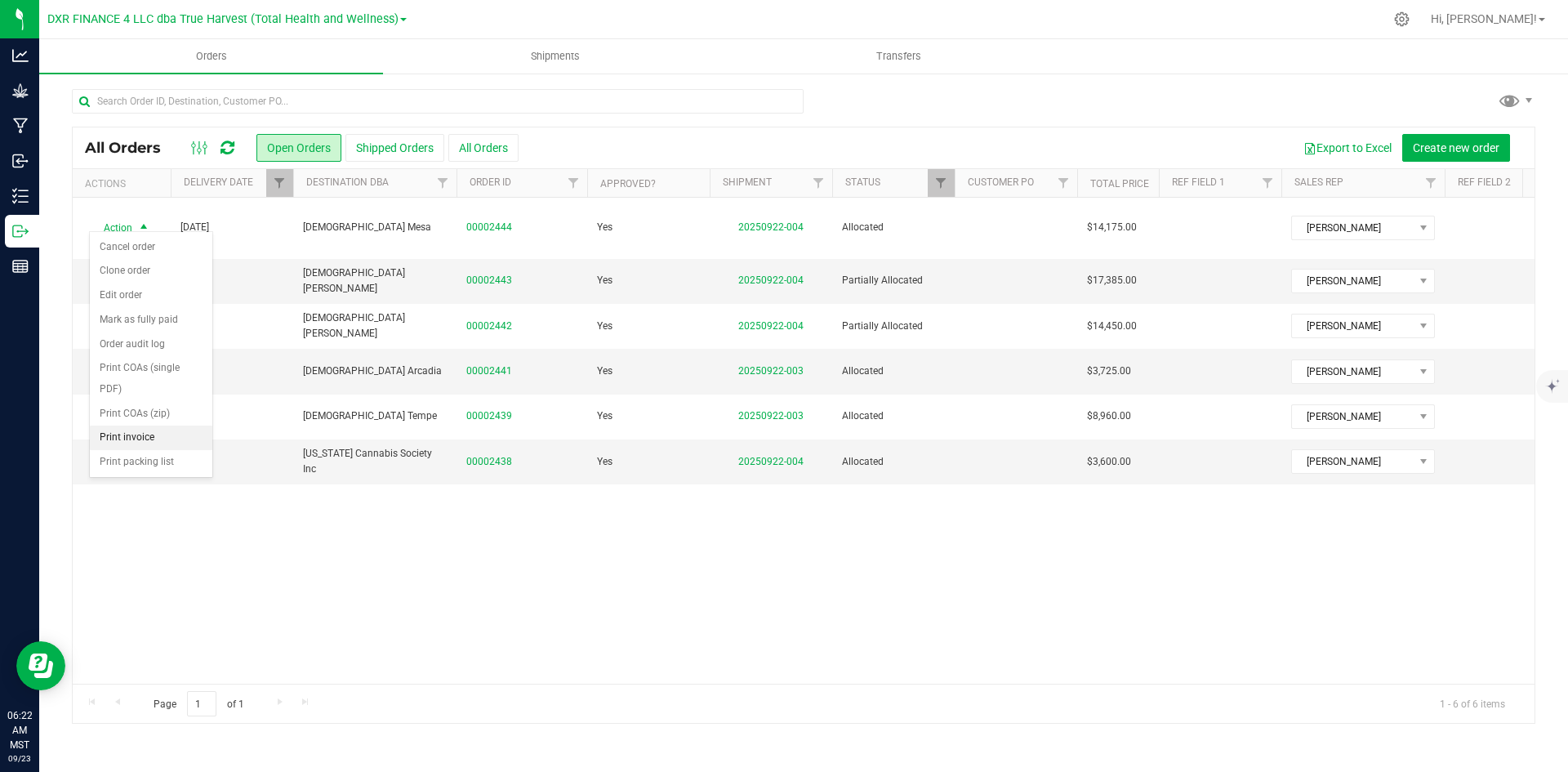
click at [165, 426] on li "Print invoice" at bounding box center [151, 438] width 123 height 25
click at [131, 360] on span "Action" at bounding box center [111, 371] width 44 height 23
click at [134, 360] on span "select" at bounding box center [144, 371] width 21 height 23
click at [153, 574] on li "Print invoice" at bounding box center [151, 574] width 123 height 25
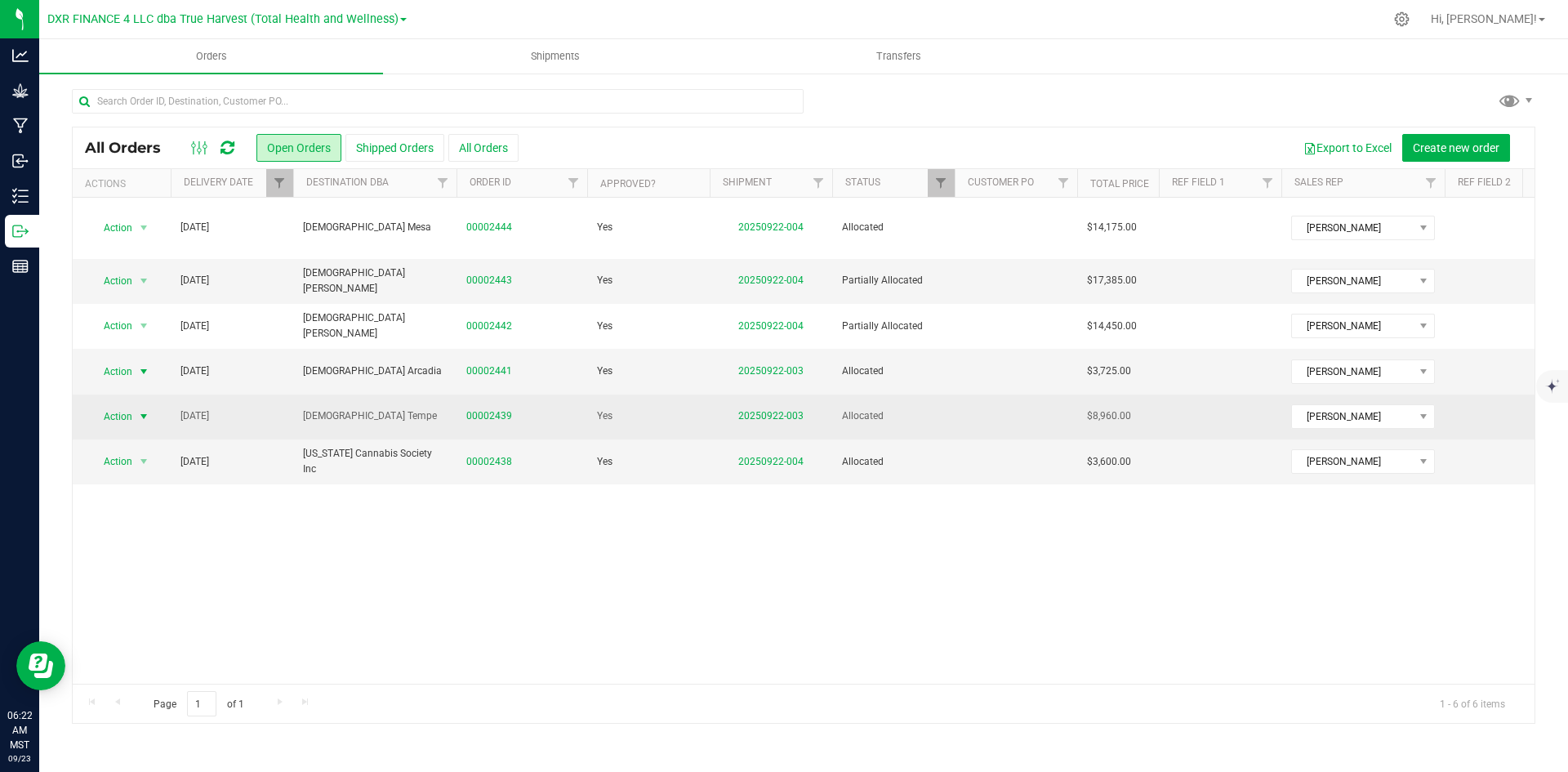
click at [109, 405] on span "Action" at bounding box center [111, 416] width 44 height 23
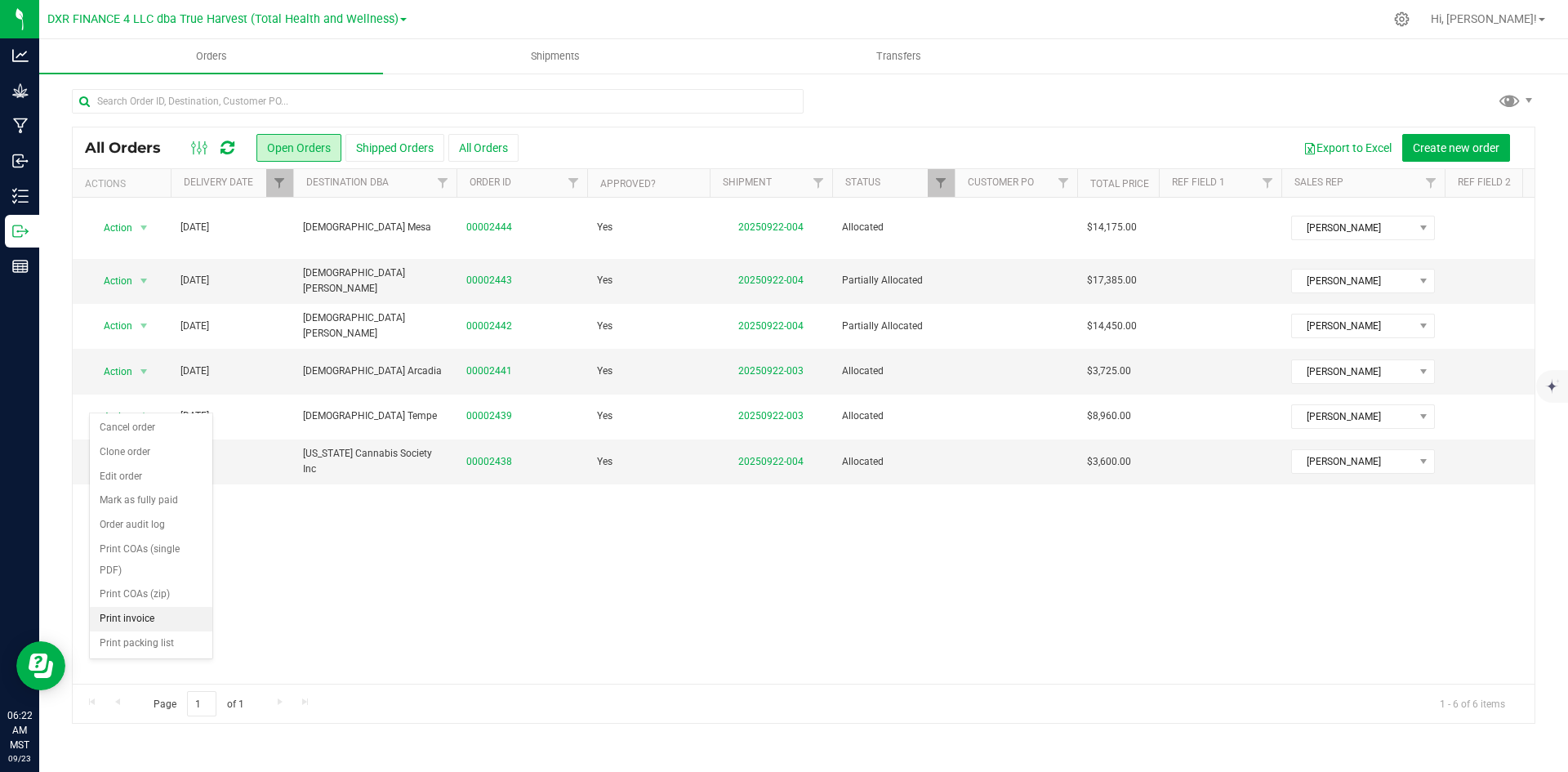
click at [156, 610] on li "Print invoice" at bounding box center [151, 619] width 123 height 25
click at [137, 455] on span "select" at bounding box center [143, 461] width 13 height 13
click at [161, 659] on li "Print invoice" at bounding box center [151, 664] width 123 height 25
click at [771, 365] on link "20250922-003" at bounding box center [771, 370] width 65 height 11
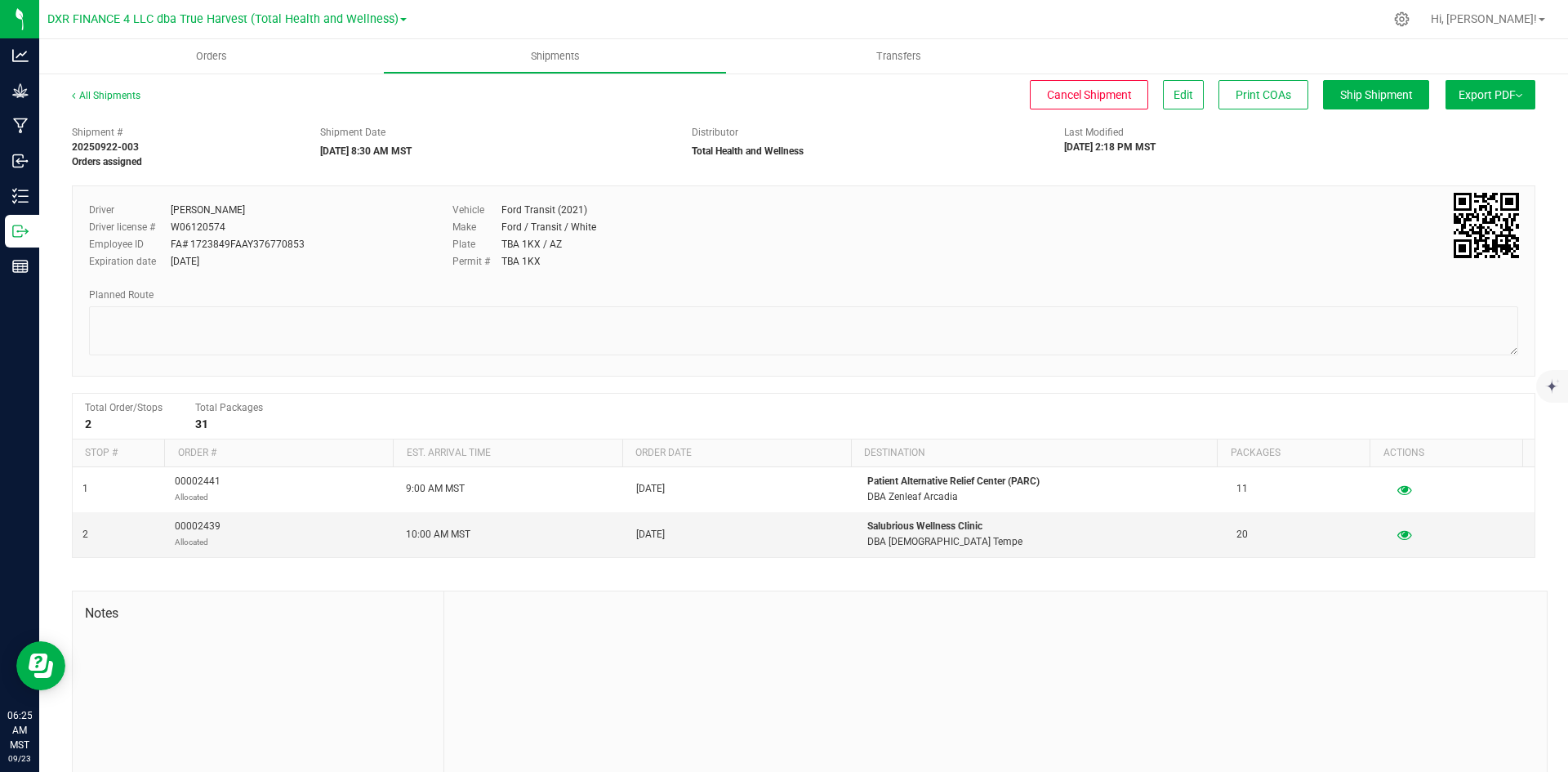
click at [1498, 92] on span "Export PDF" at bounding box center [1491, 94] width 64 height 13
click at [1486, 131] on span "Manifest by Package ID" at bounding box center [1466, 131] width 104 height 11
click at [593, 53] on span "Shipments" at bounding box center [556, 56] width 93 height 15
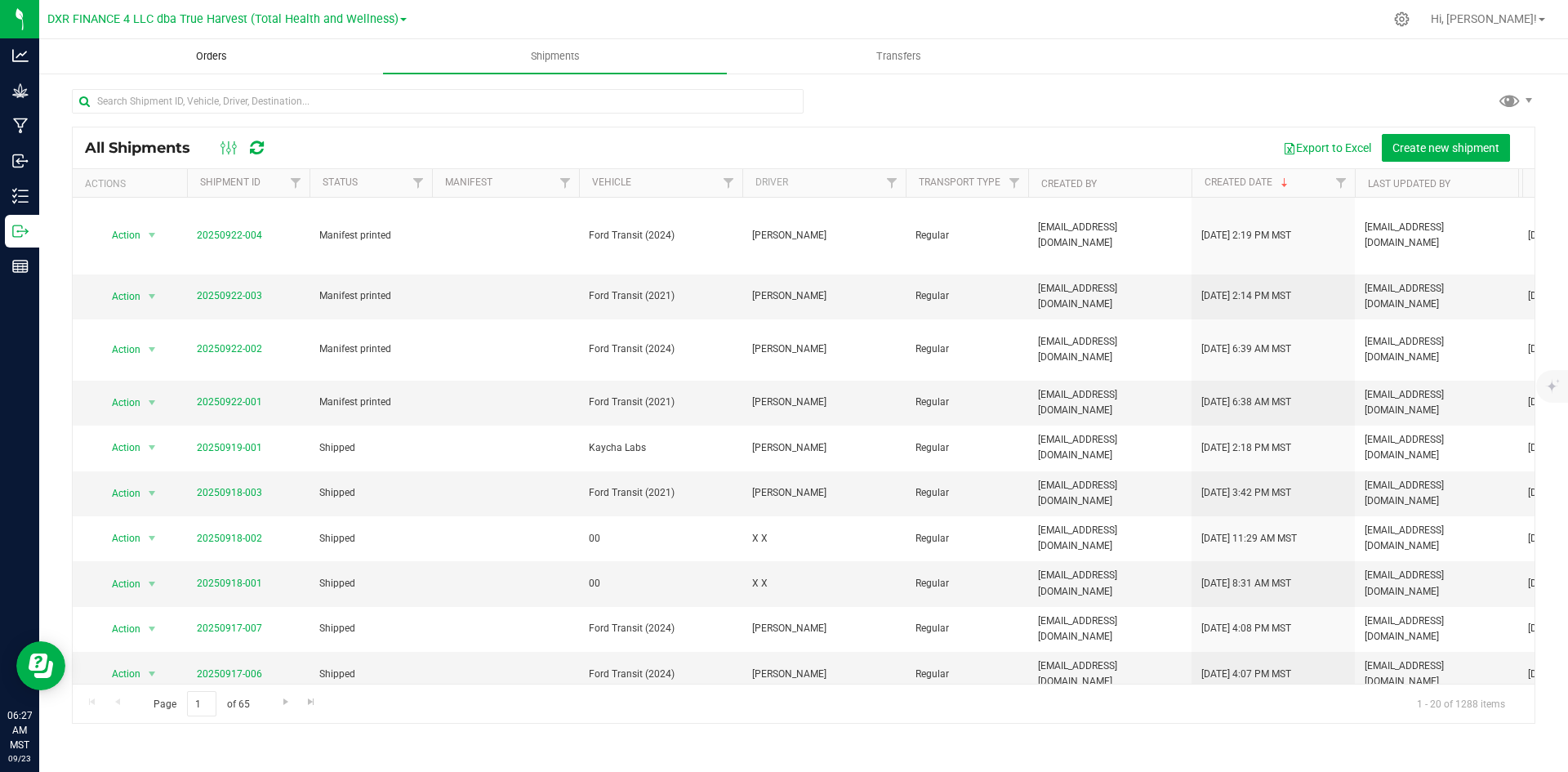
click at [239, 58] on span "Orders" at bounding box center [212, 56] width 76 height 15
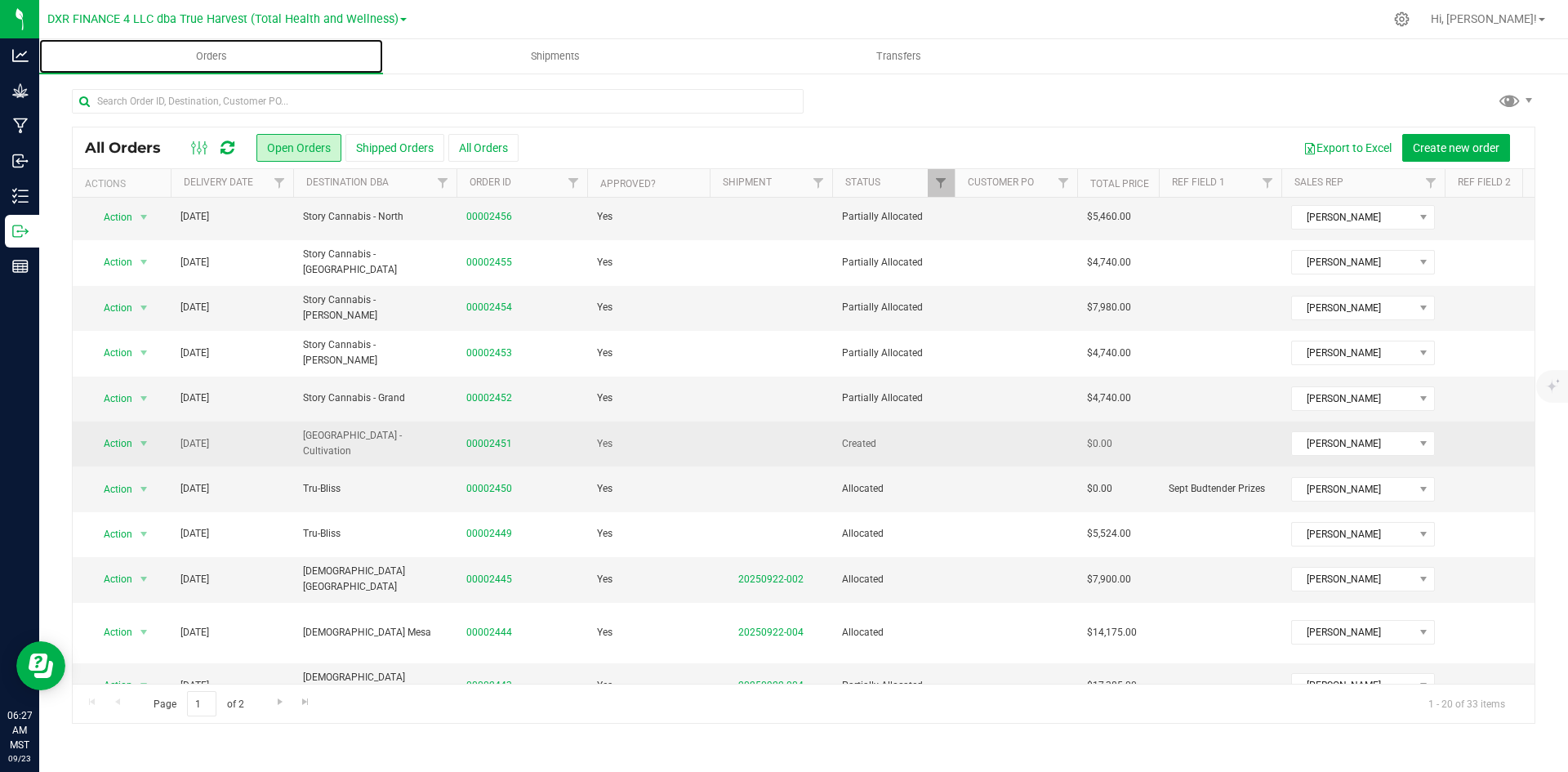
scroll to position [430, 0]
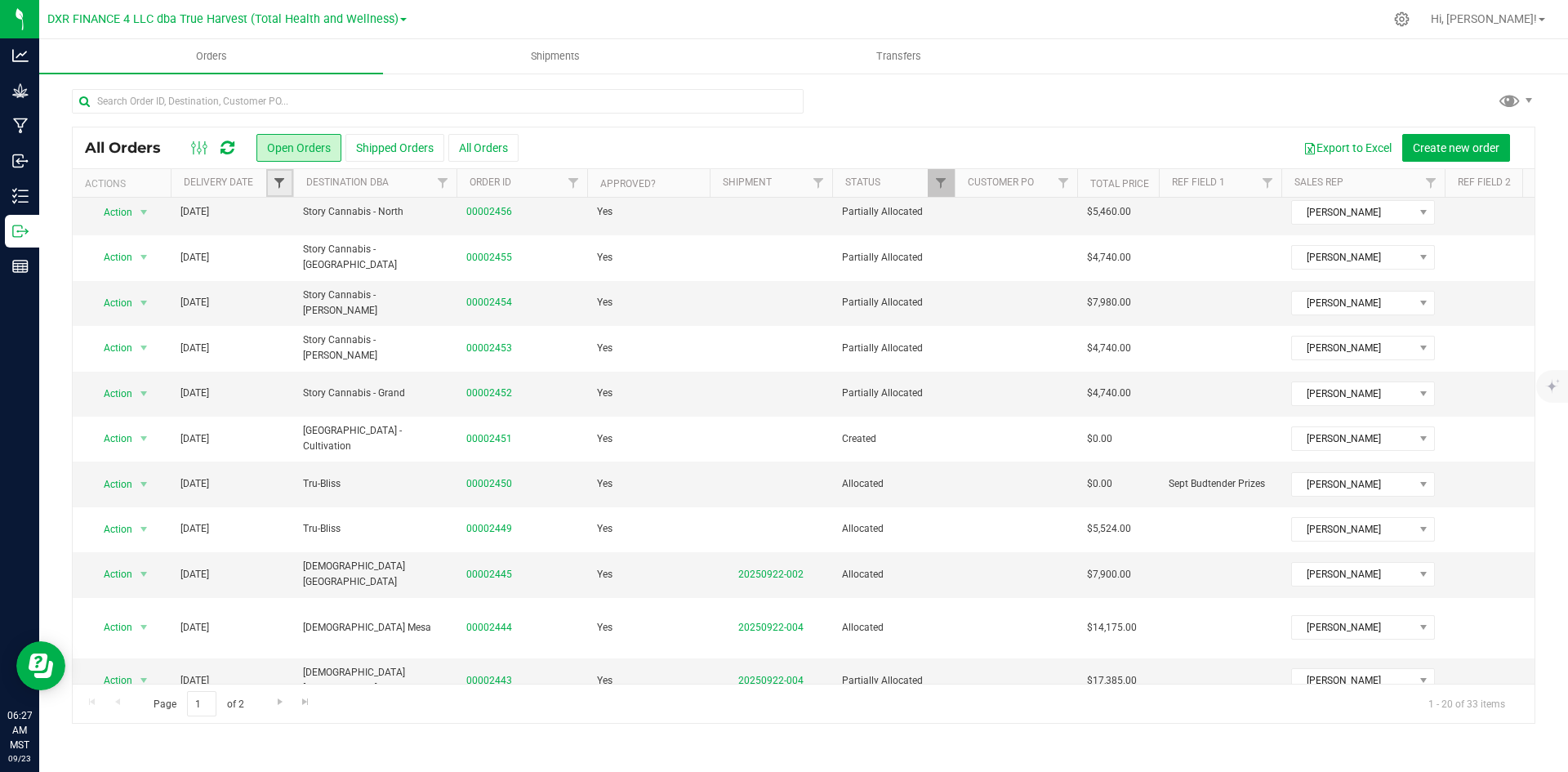
click at [277, 180] on span "Filter" at bounding box center [279, 182] width 13 height 13
click at [441, 276] on span "select" at bounding box center [432, 282] width 24 height 23
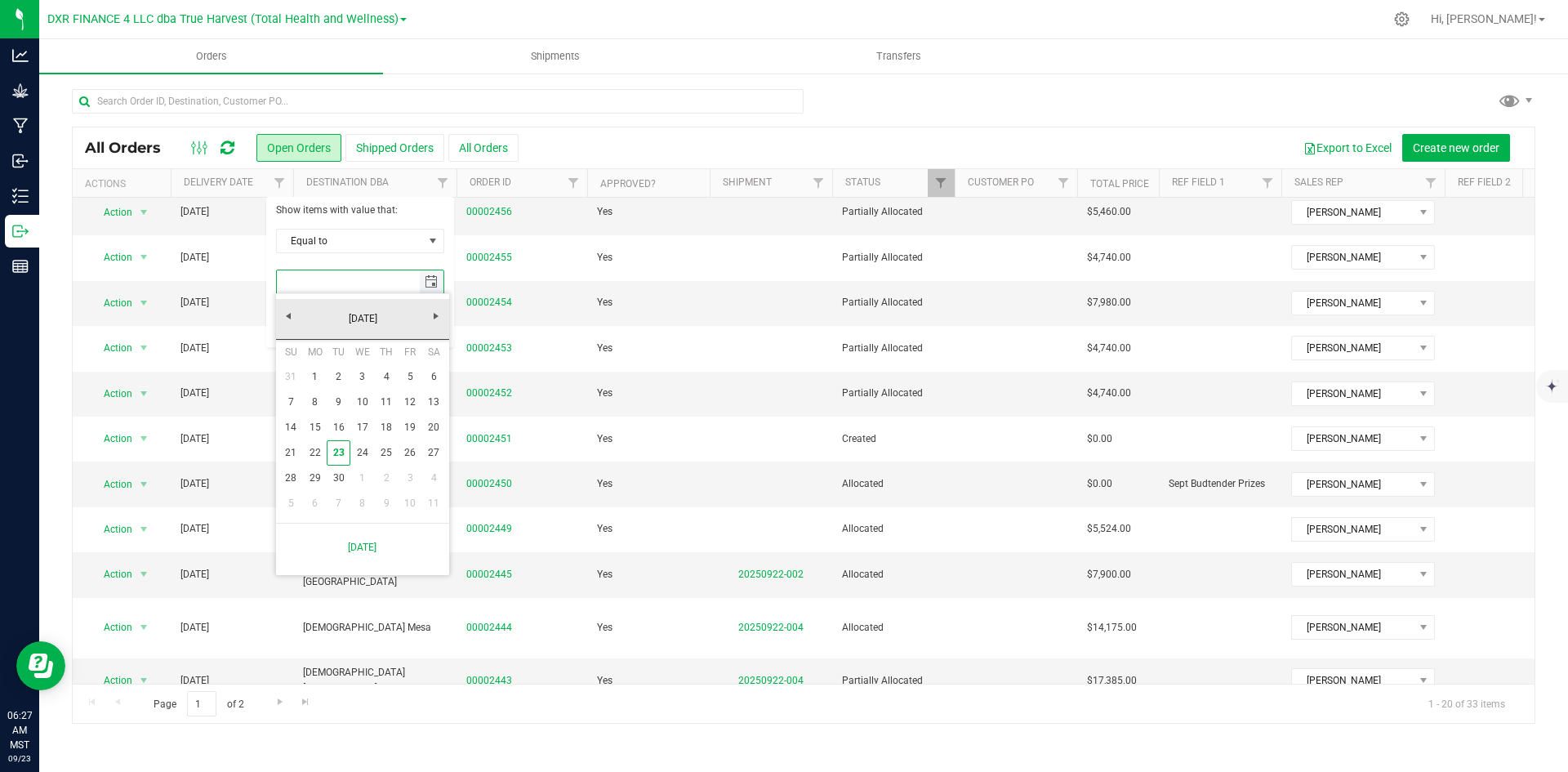
click at [432, 276] on span "select" at bounding box center [431, 282] width 13 height 13
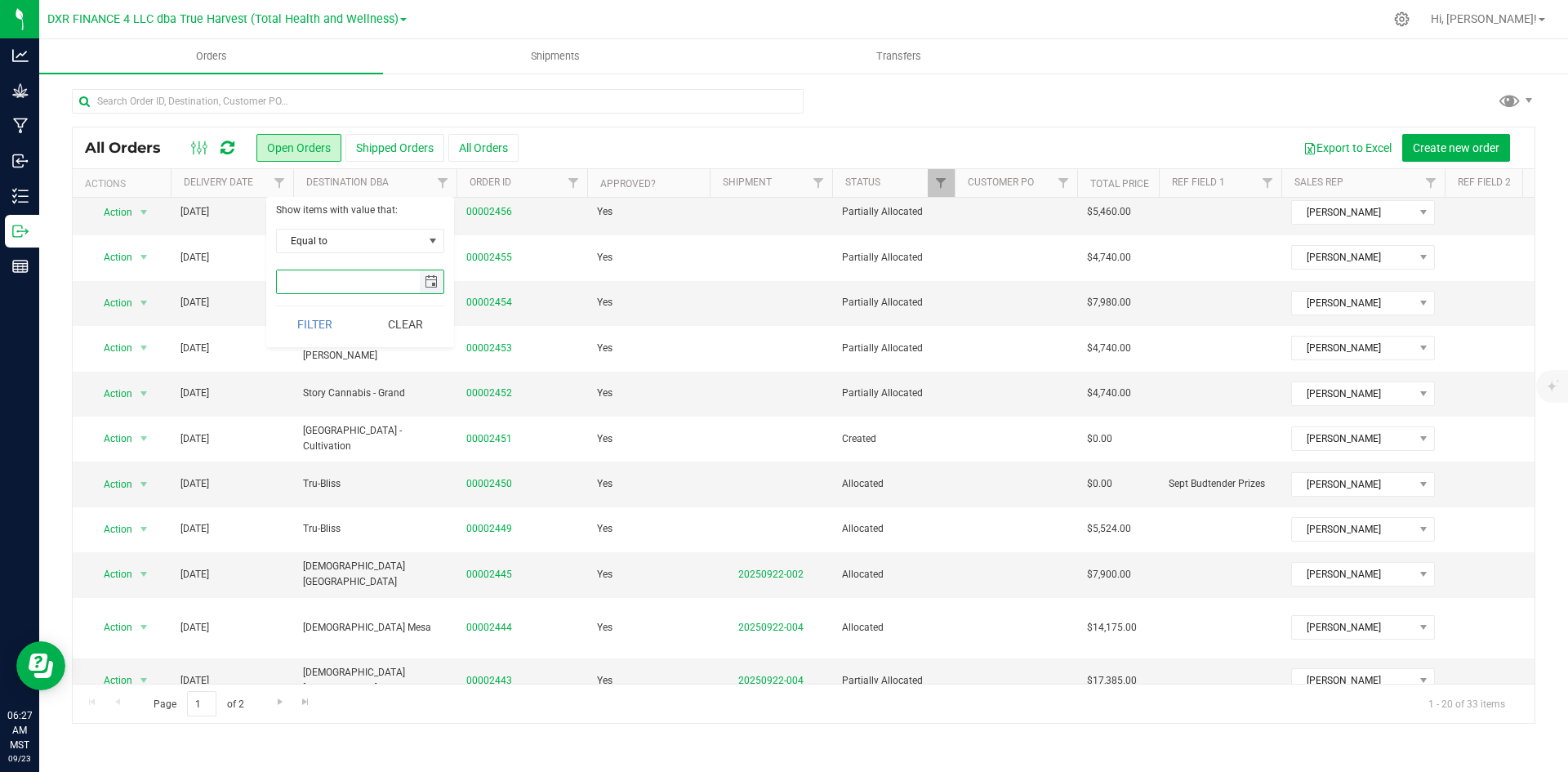
click at [432, 278] on span "select" at bounding box center [431, 282] width 13 height 13
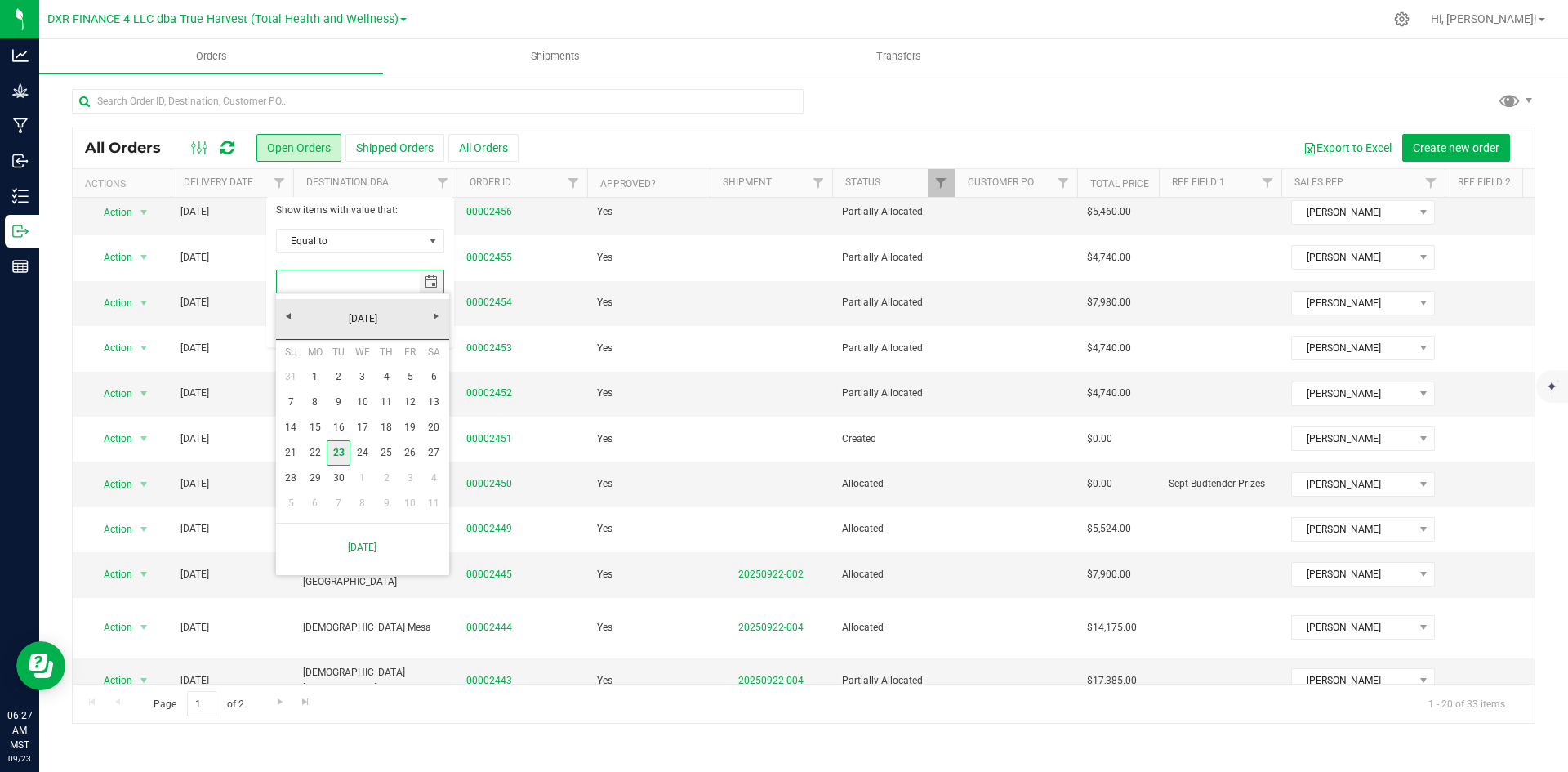
click at [340, 458] on link "23" at bounding box center [338, 453] width 24 height 25
type input "9/23/2025"
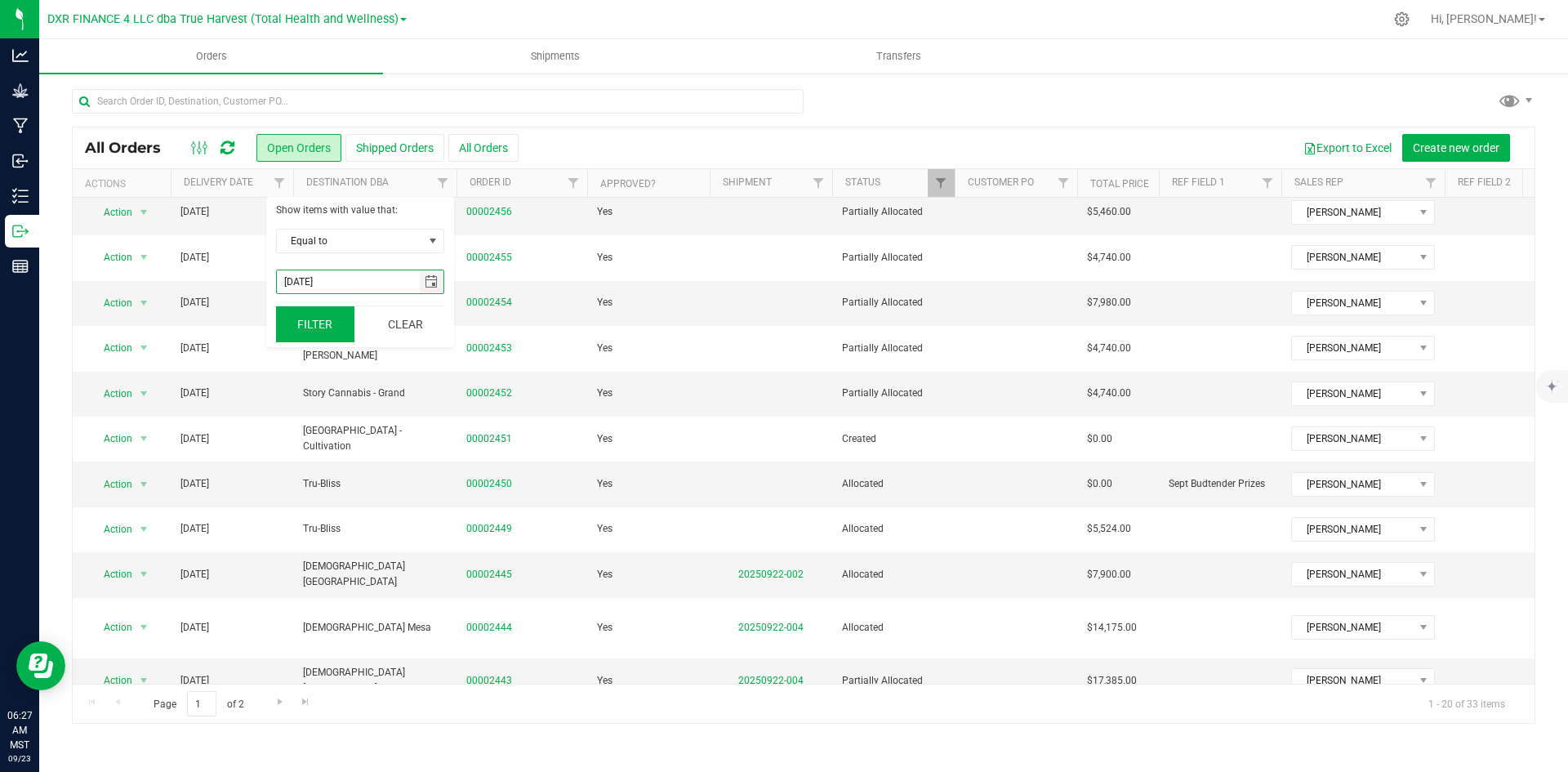
click at [322, 323] on button "Filter" at bounding box center [314, 325] width 78 height 36
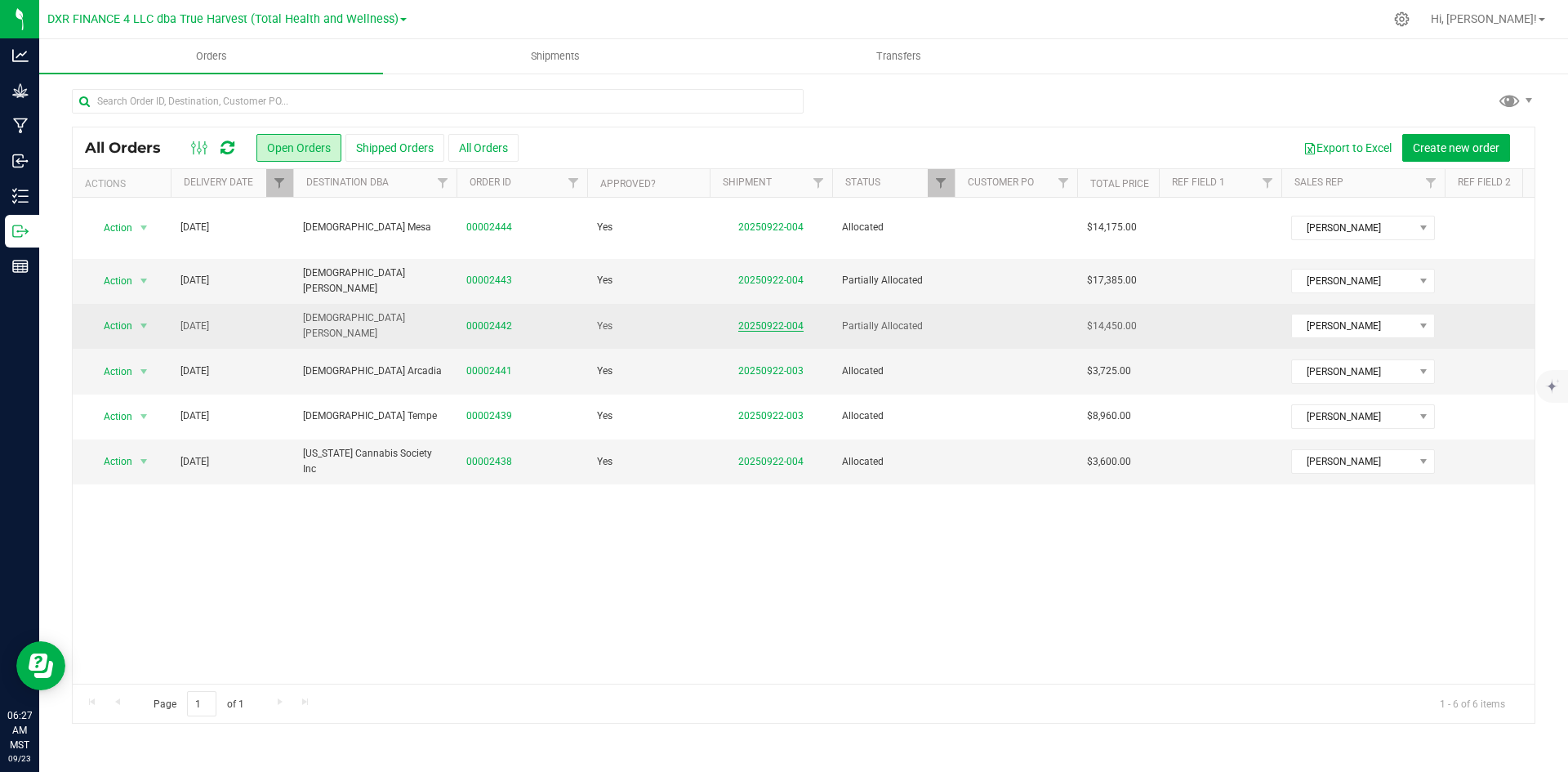
click at [775, 320] on link "20250922-004" at bounding box center [771, 325] width 65 height 11
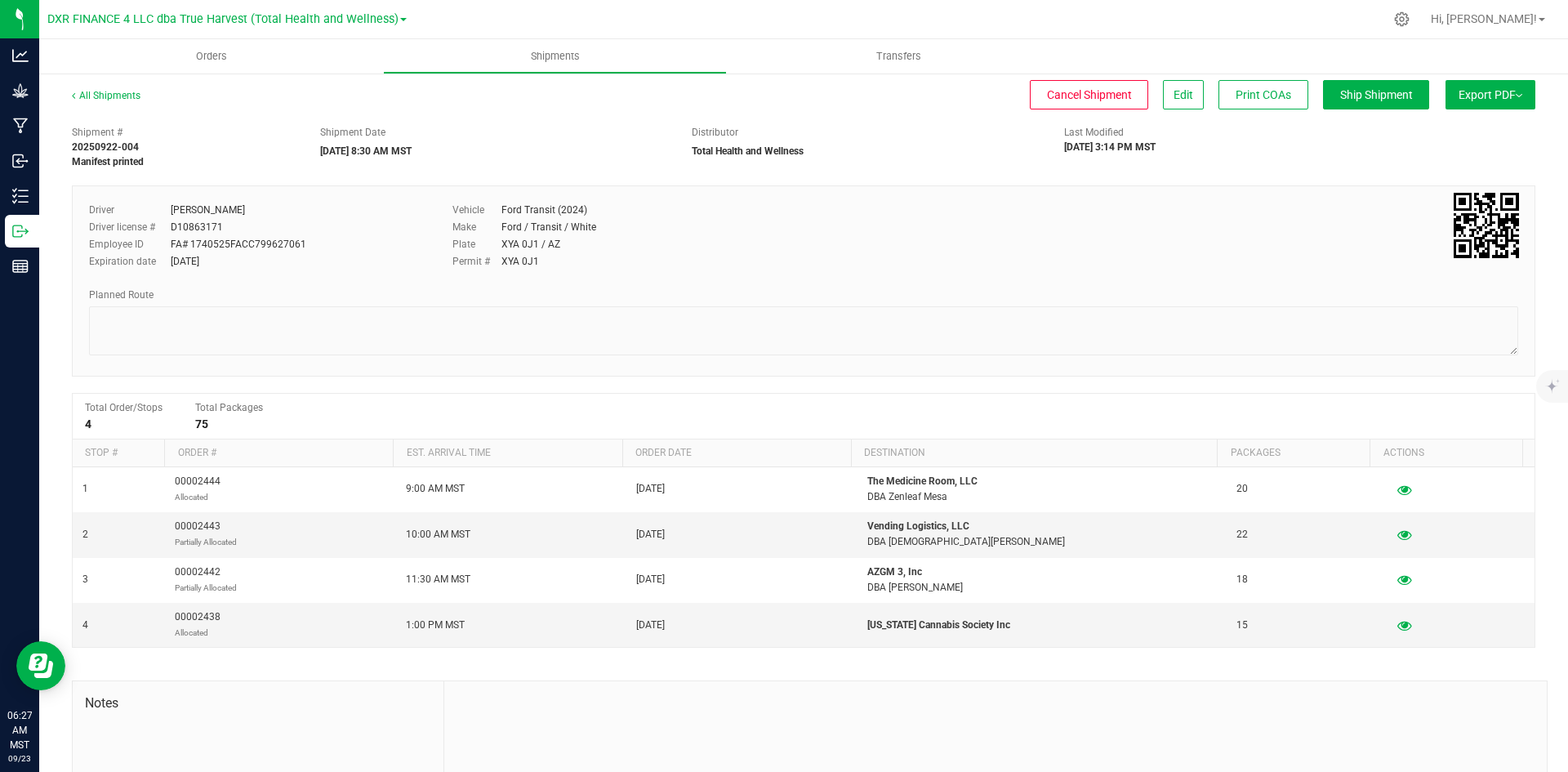
click at [1505, 89] on span "Export PDF" at bounding box center [1491, 94] width 64 height 13
click at [1488, 137] on span "Manifest by Package ID" at bounding box center [1466, 131] width 104 height 11
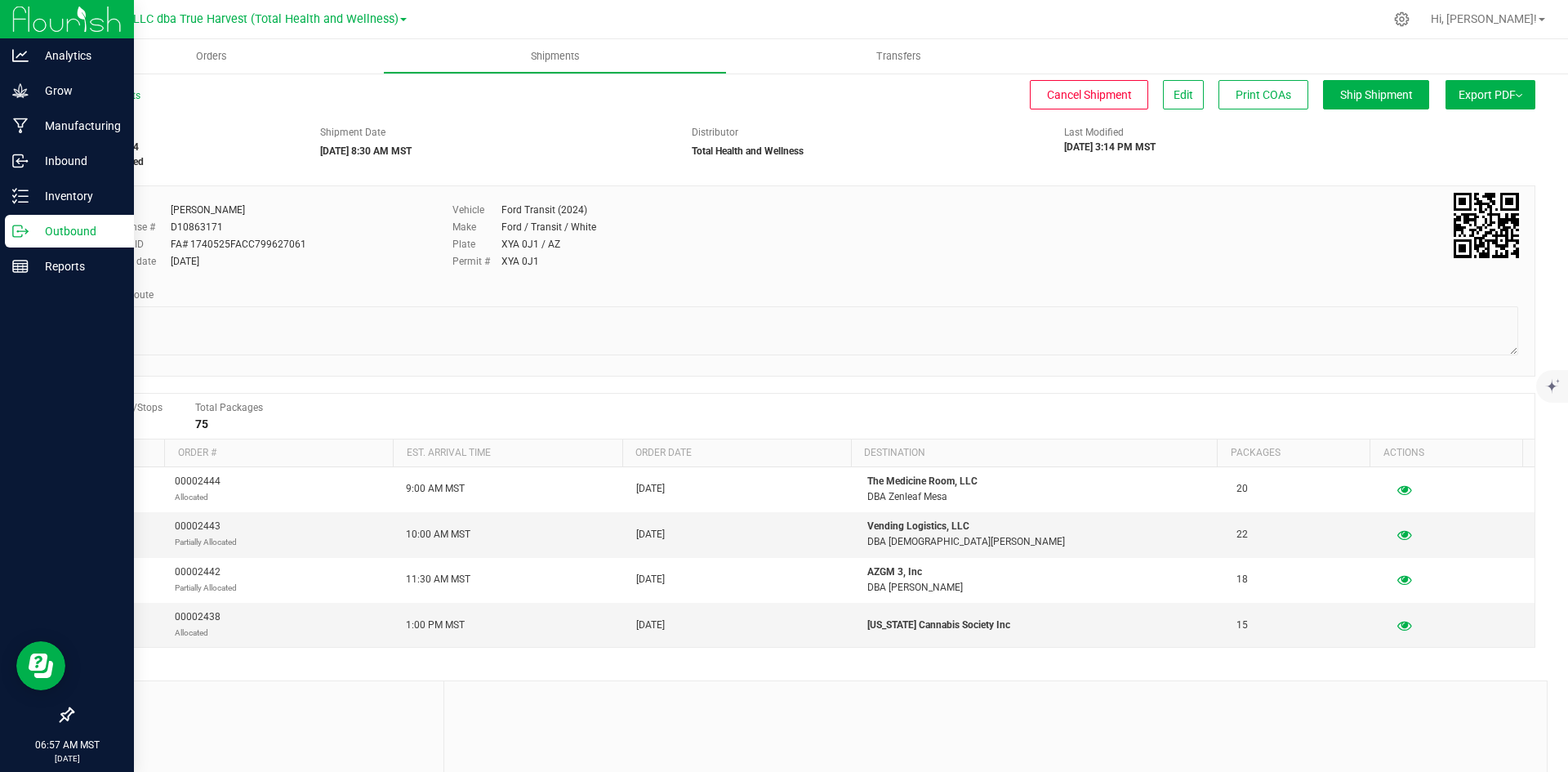
drag, startPoint x: 46, startPoint y: 234, endPoint x: 82, endPoint y: 234, distance: 36.0
click at [46, 234] on p "Outbound" at bounding box center [77, 231] width 98 height 20
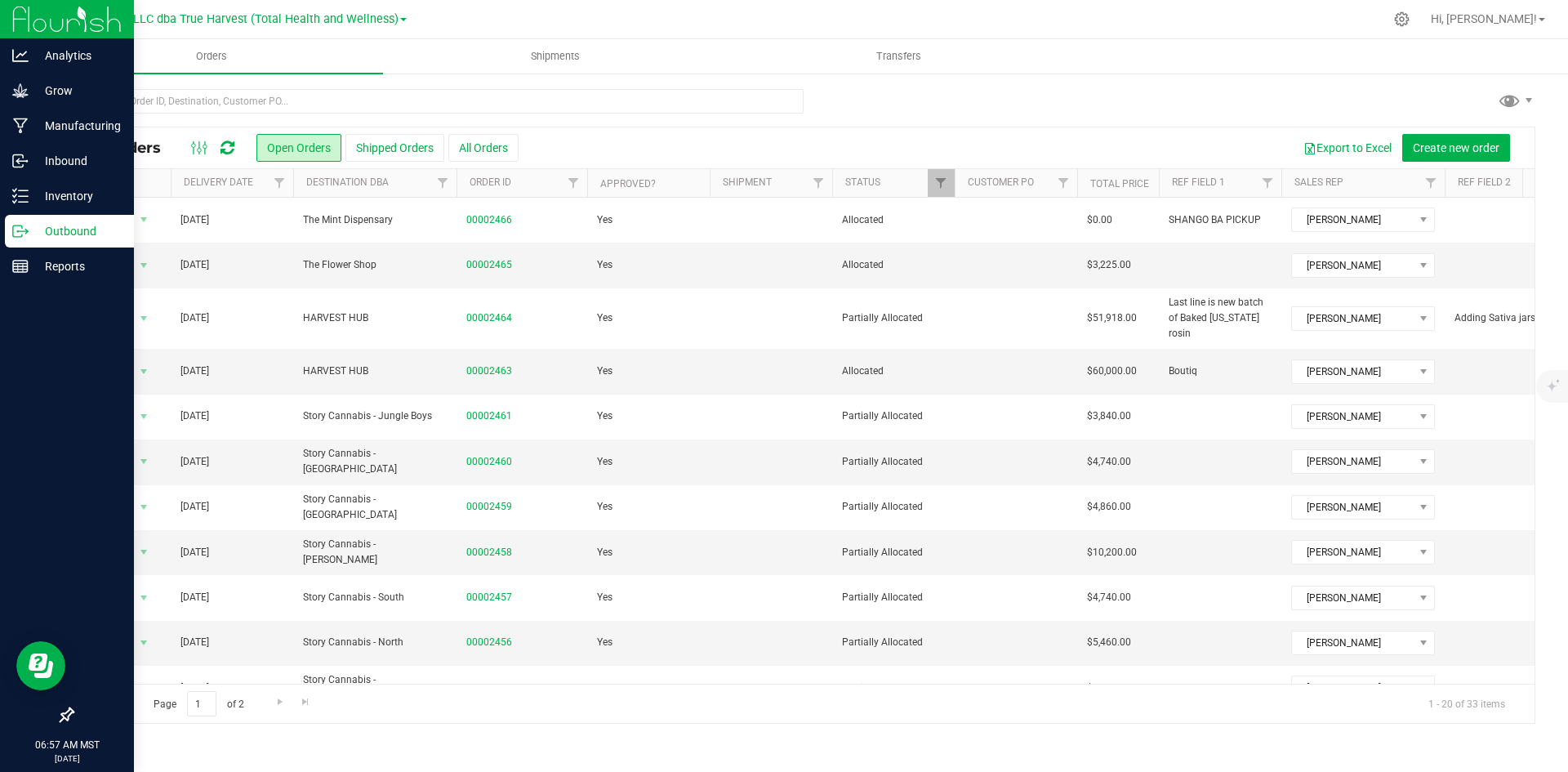
click at [259, 184] on th "Delivery Date" at bounding box center [232, 183] width 123 height 28
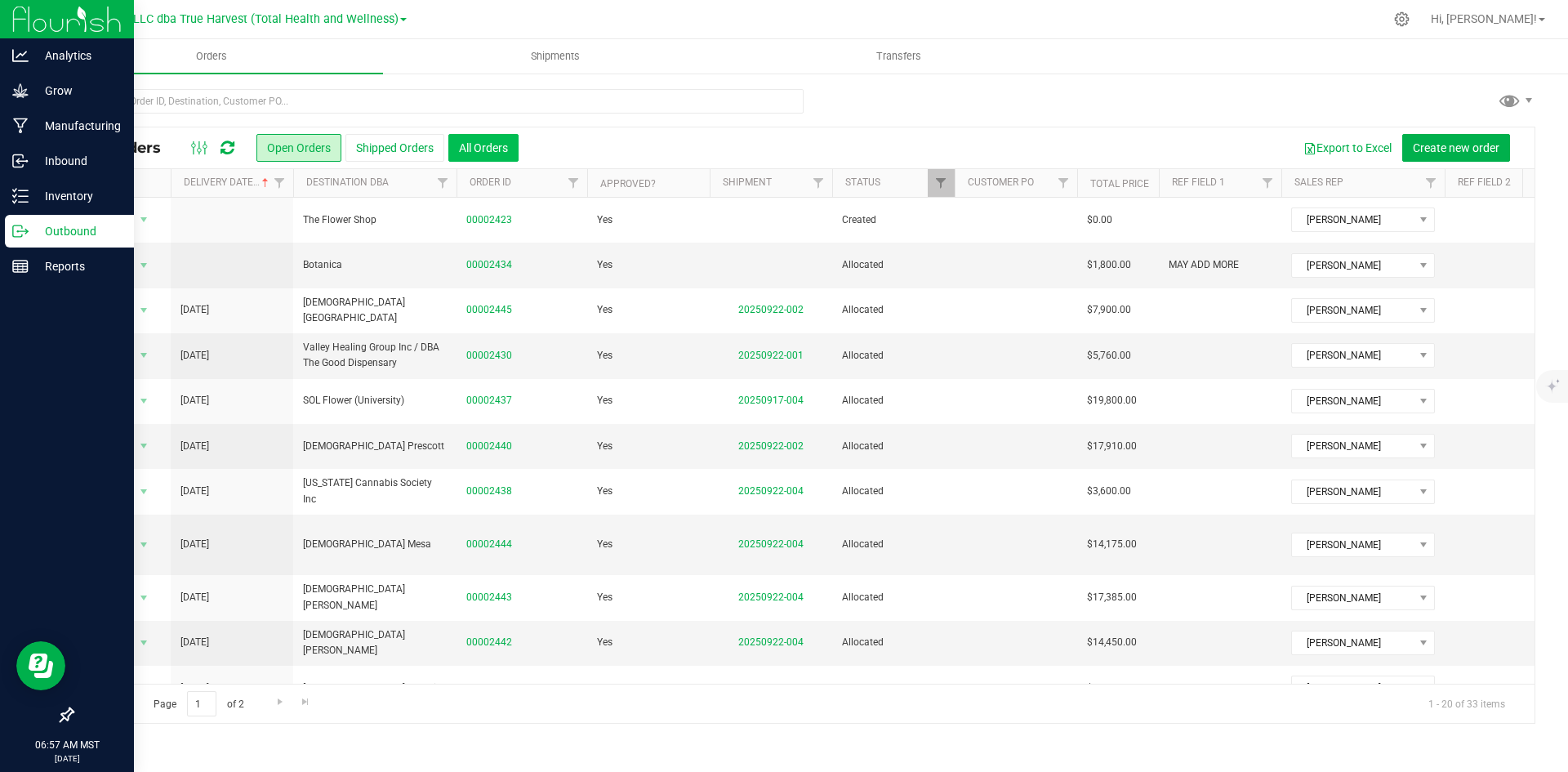
click at [463, 154] on button "All Orders" at bounding box center [483, 148] width 70 height 27
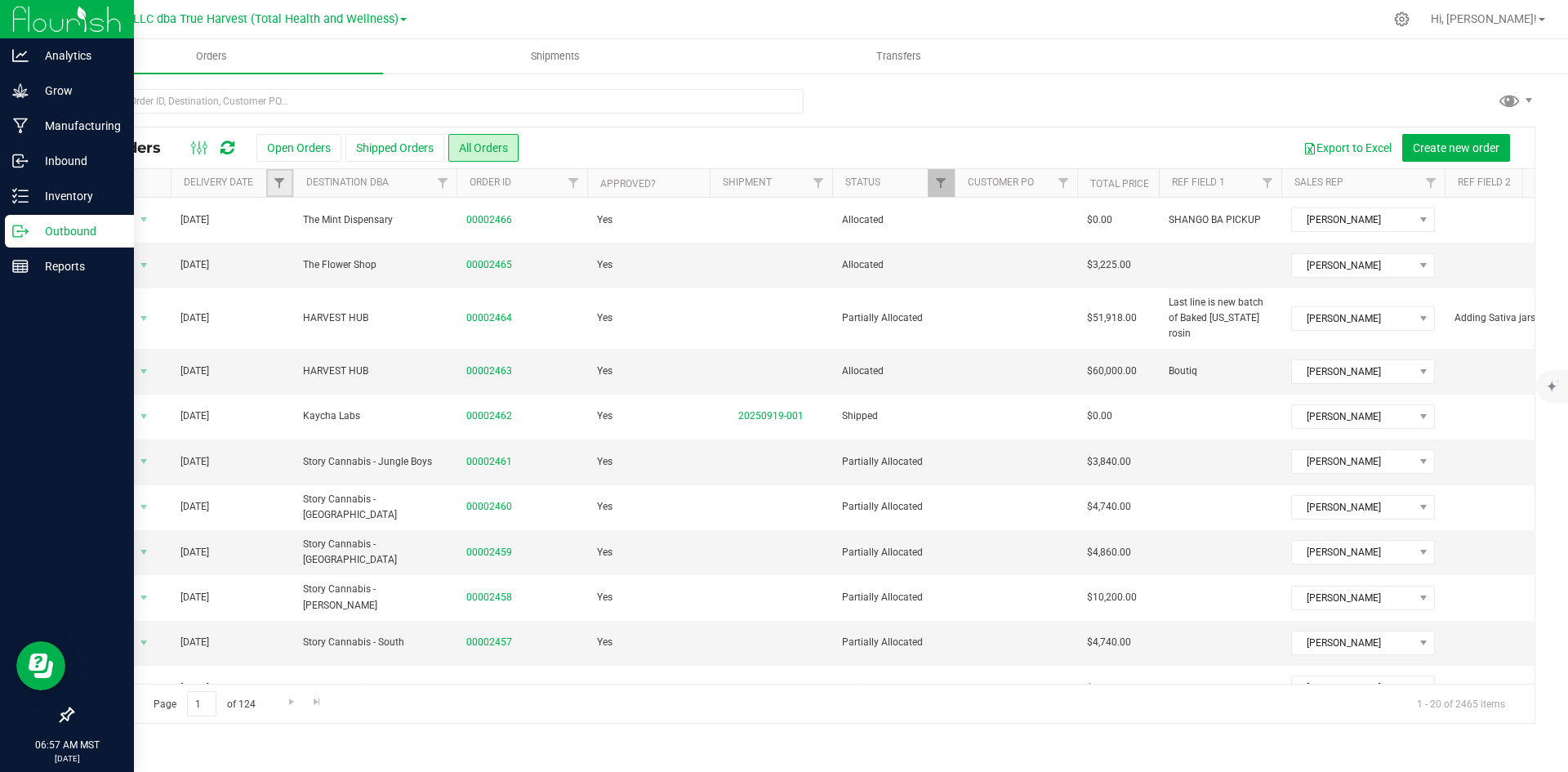
click at [266, 182] on link "Filter" at bounding box center [279, 183] width 27 height 27
click at [404, 236] on span "Equal to" at bounding box center [349, 240] width 146 height 23
click at [391, 286] on li "Is after" at bounding box center [360, 292] width 167 height 25
click at [431, 283] on span "select" at bounding box center [431, 282] width 13 height 13
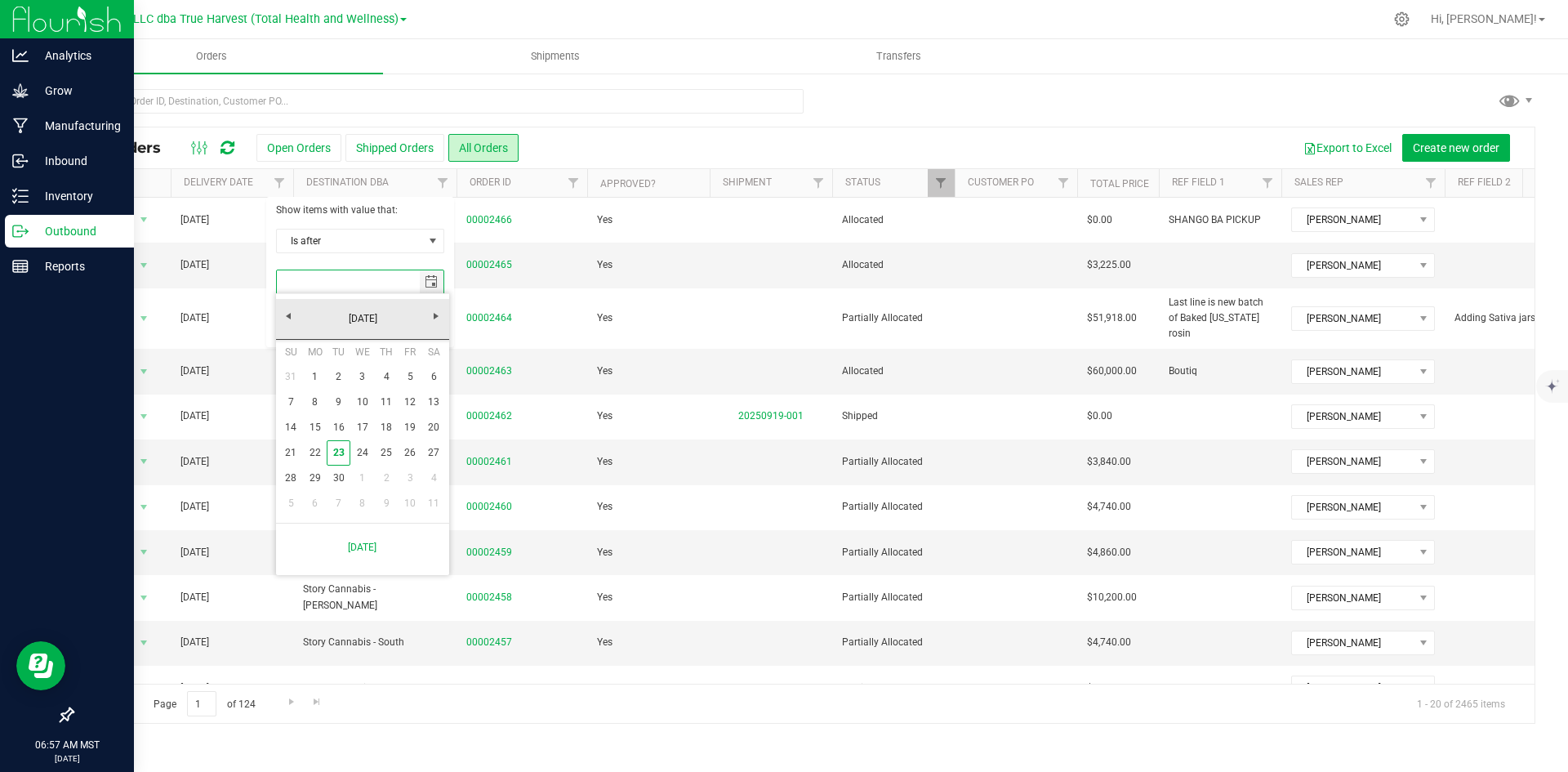
click at [623, 158] on div "Export to Excel Create new order" at bounding box center [1020, 148] width 1004 height 27
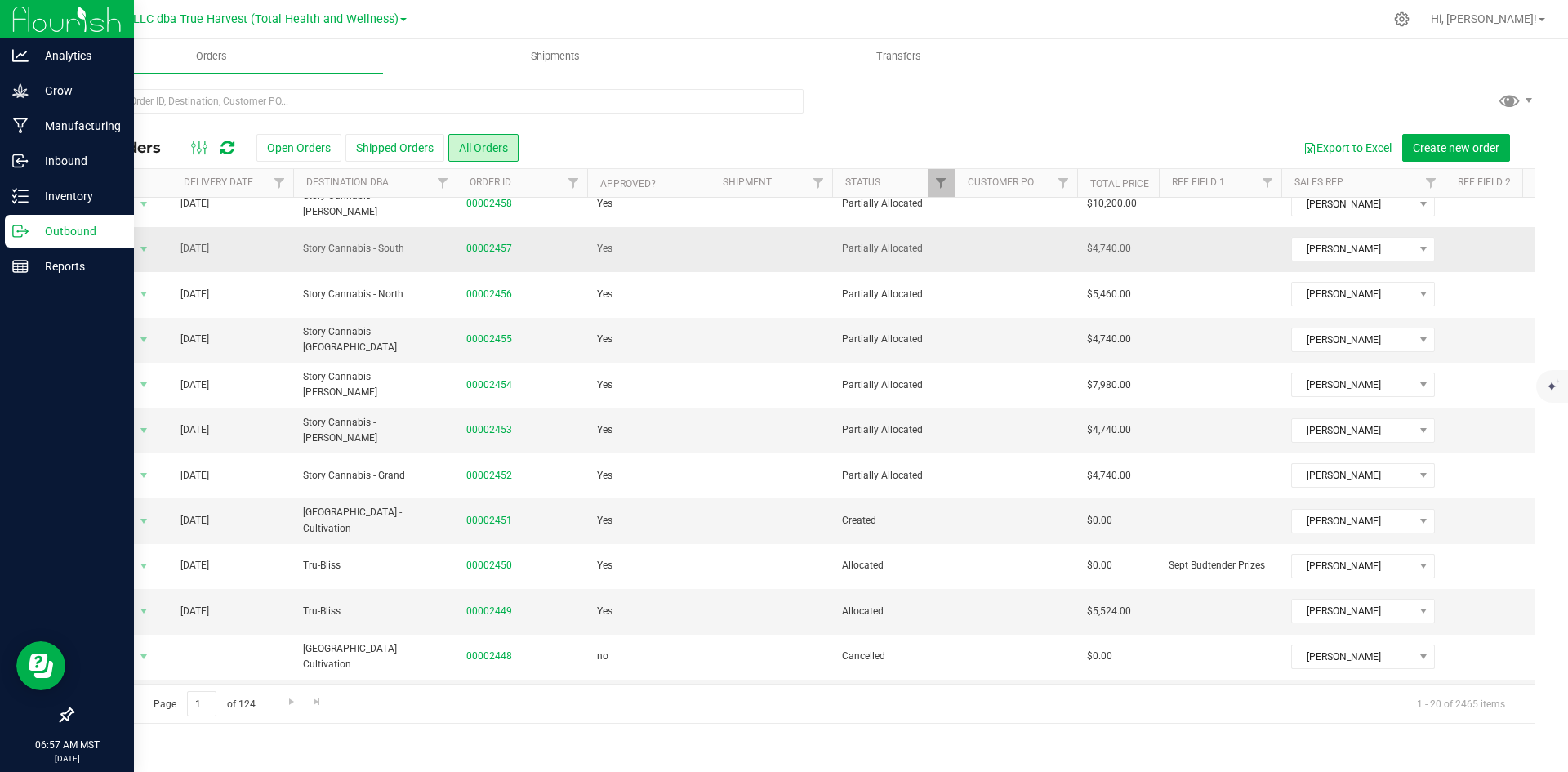
scroll to position [409, 0]
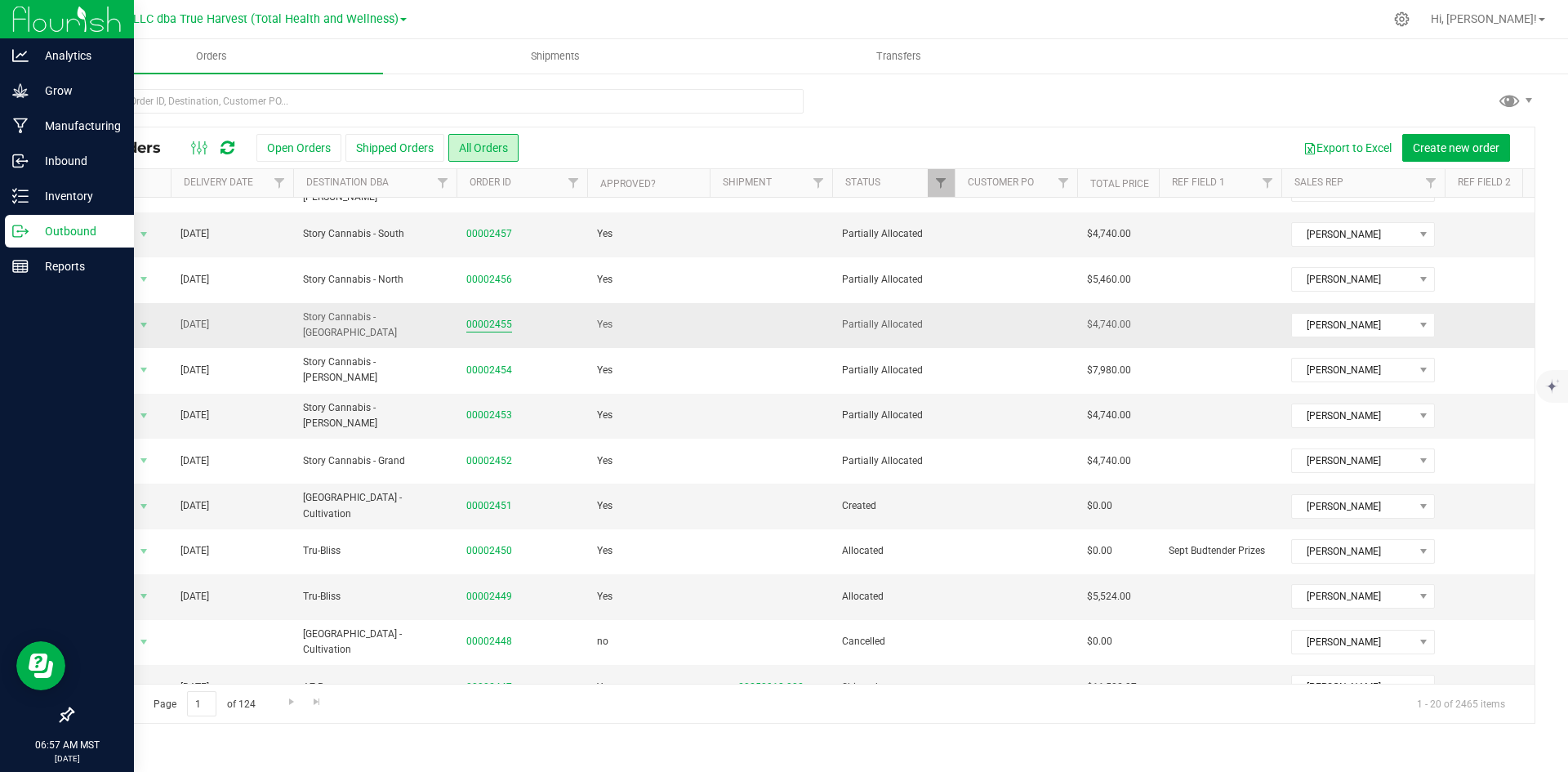
click at [493, 317] on link "00002455" at bounding box center [489, 325] width 46 height 15
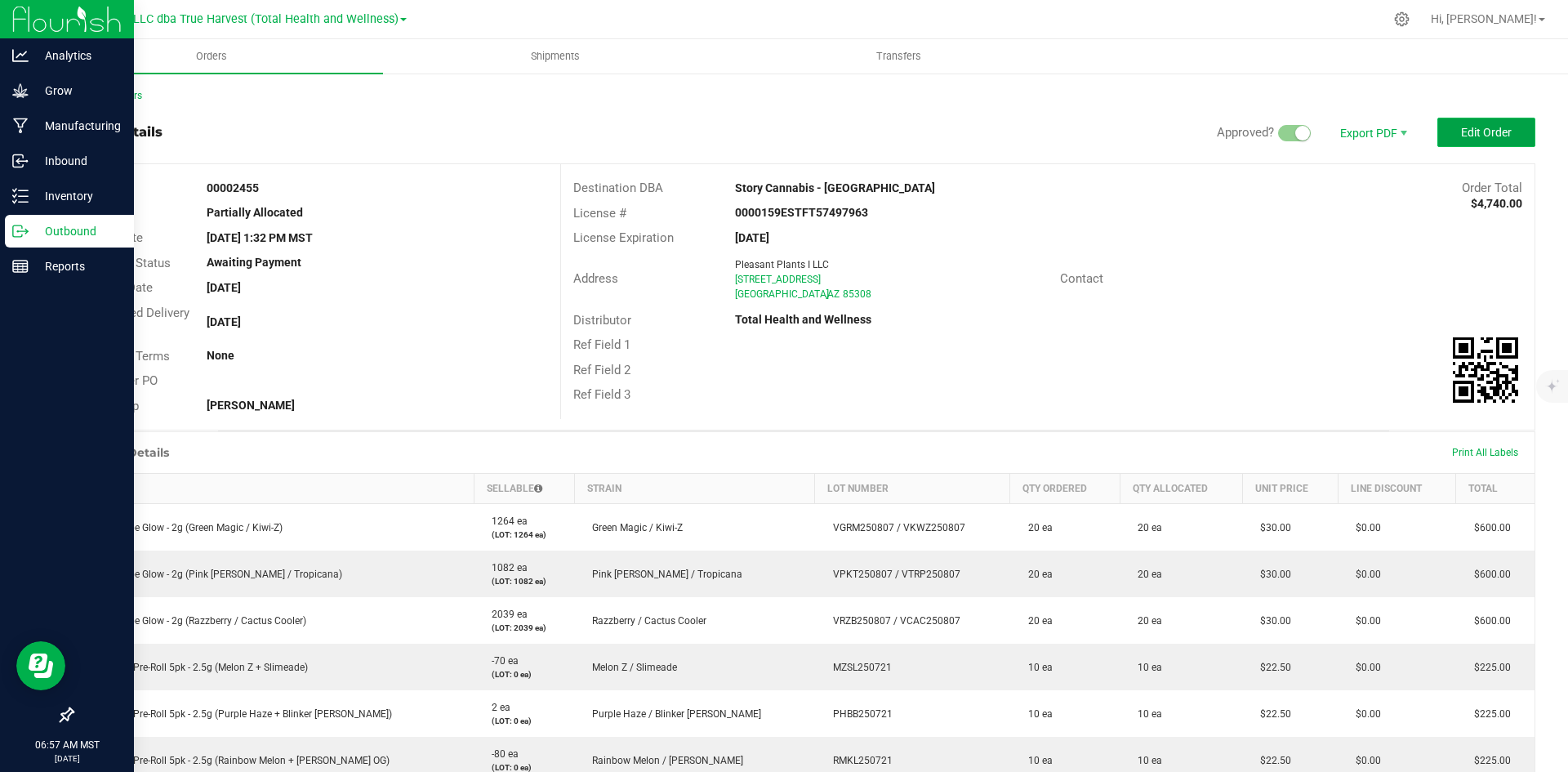
click at [1462, 127] on span "Edit Order" at bounding box center [1486, 131] width 51 height 13
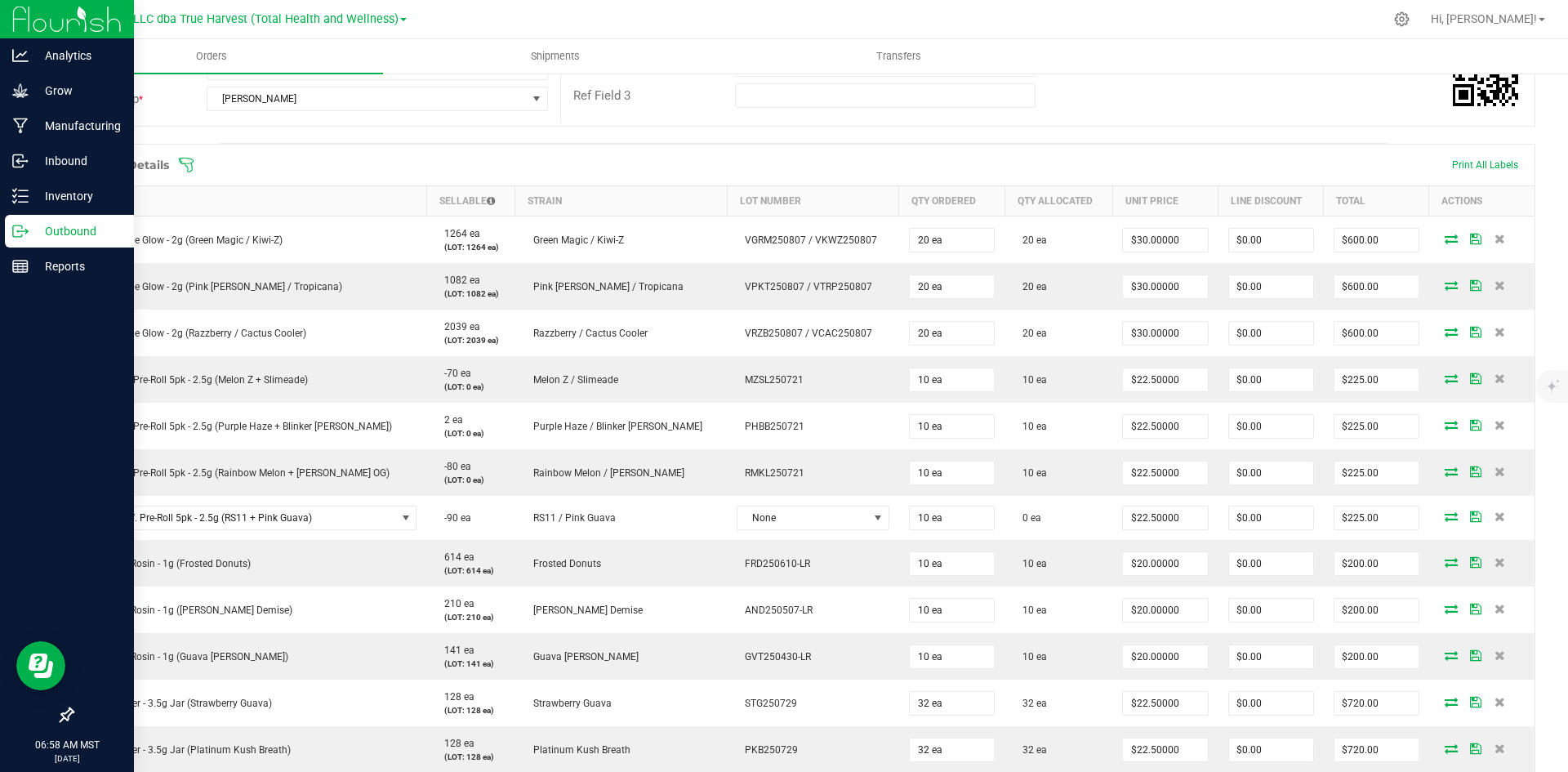
scroll to position [572, 0]
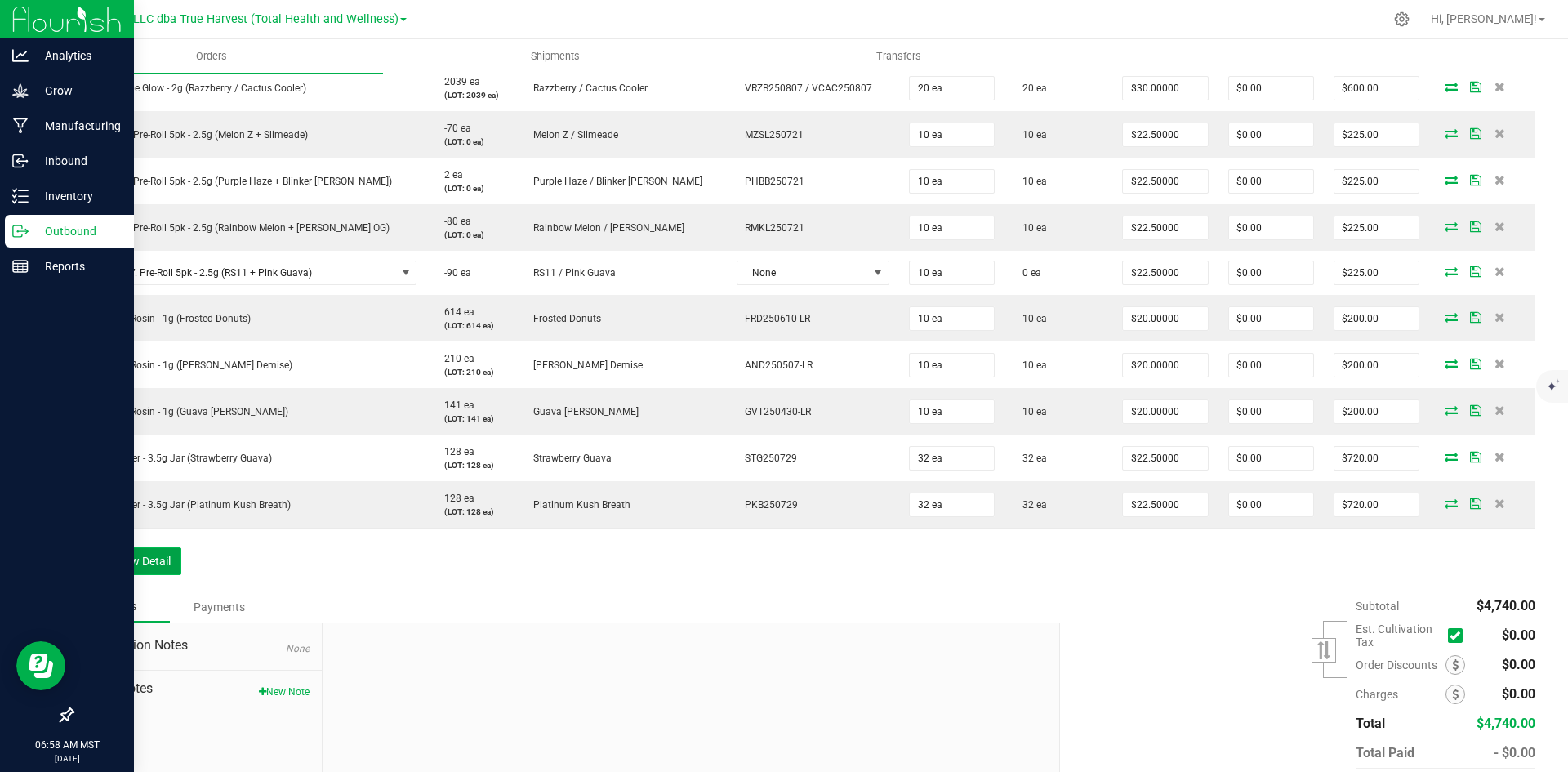
click at [157, 569] on button "Add New Detail" at bounding box center [126, 561] width 109 height 27
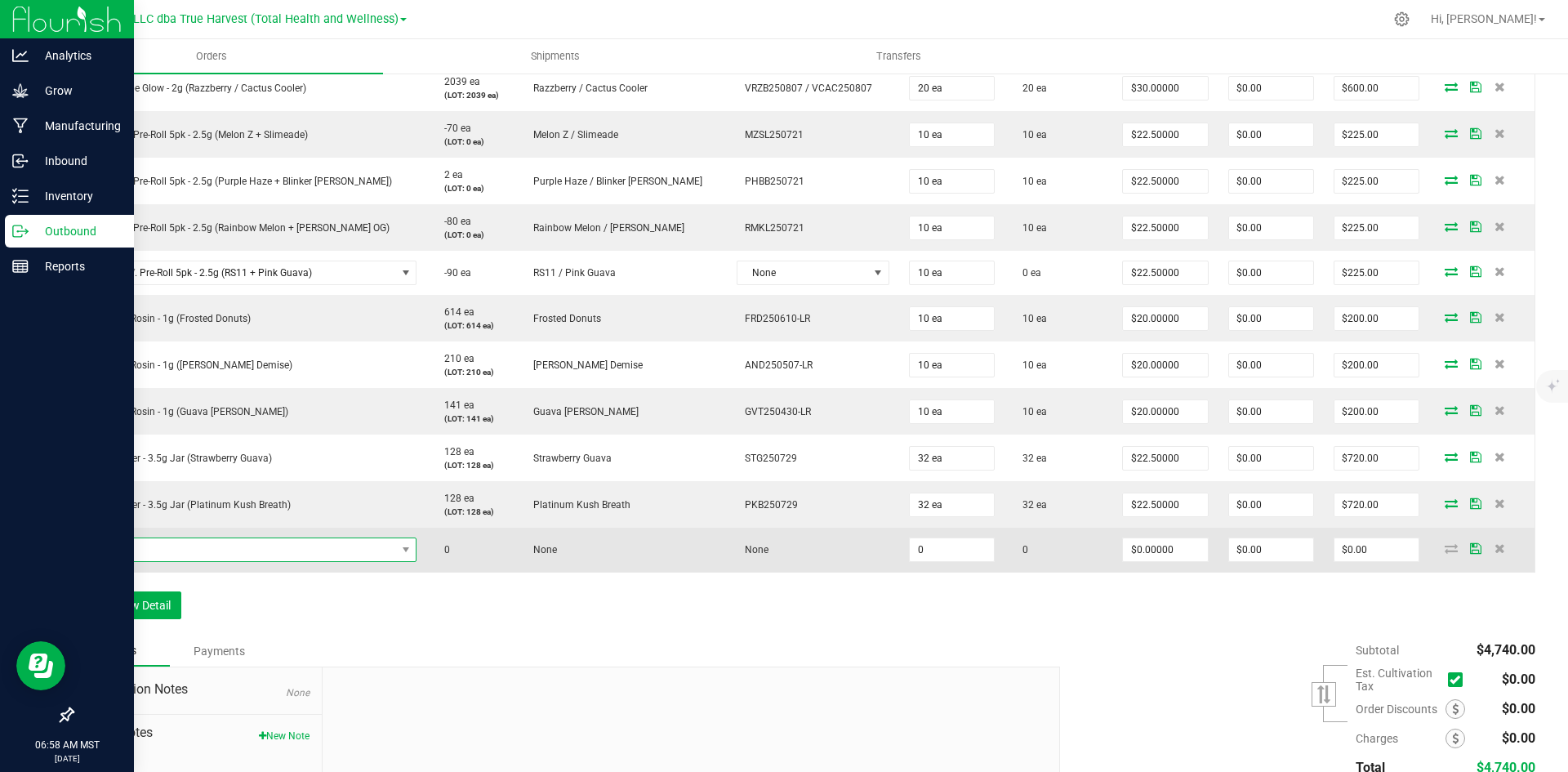
click at [175, 556] on span "NO DATA FOUND" at bounding box center [240, 550] width 312 height 23
type input "SG - Flower - 3.5g Jar (Diesel Dunked Donuts)"
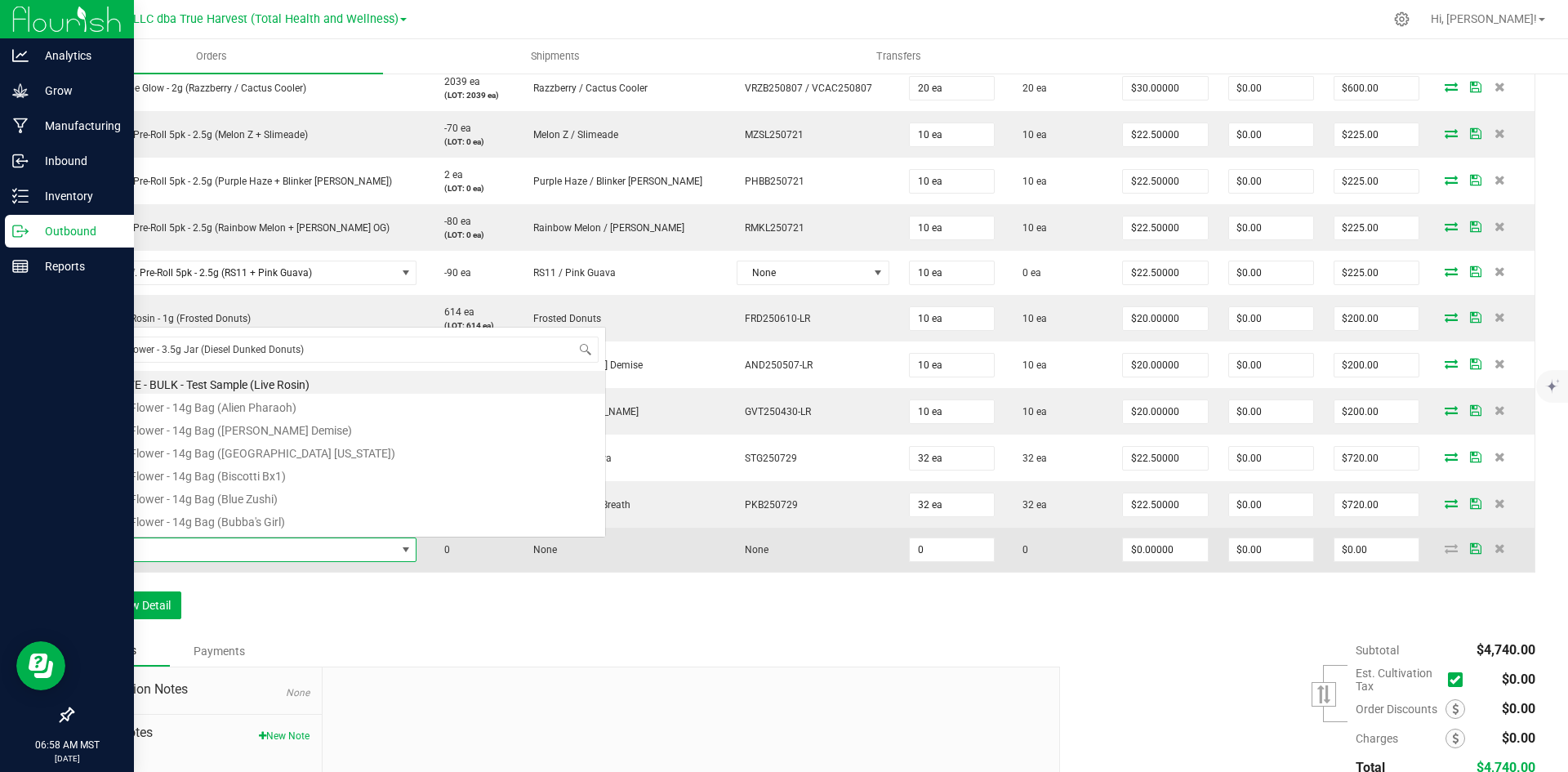
scroll to position [25, 311]
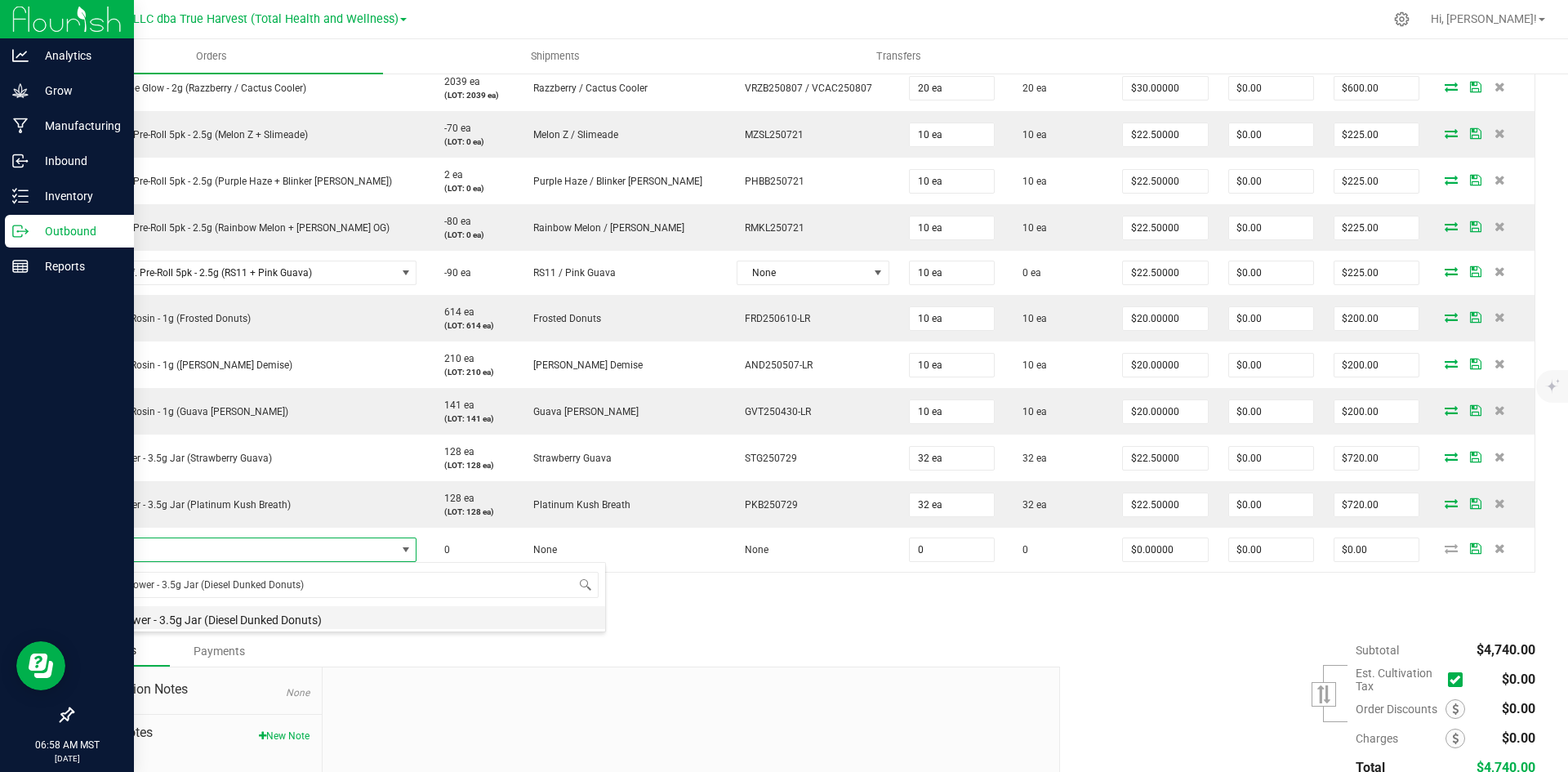
click at [270, 620] on li "SG - Flower - 3.5g Jar (Diesel Dunked Donuts)" at bounding box center [344, 617] width 521 height 23
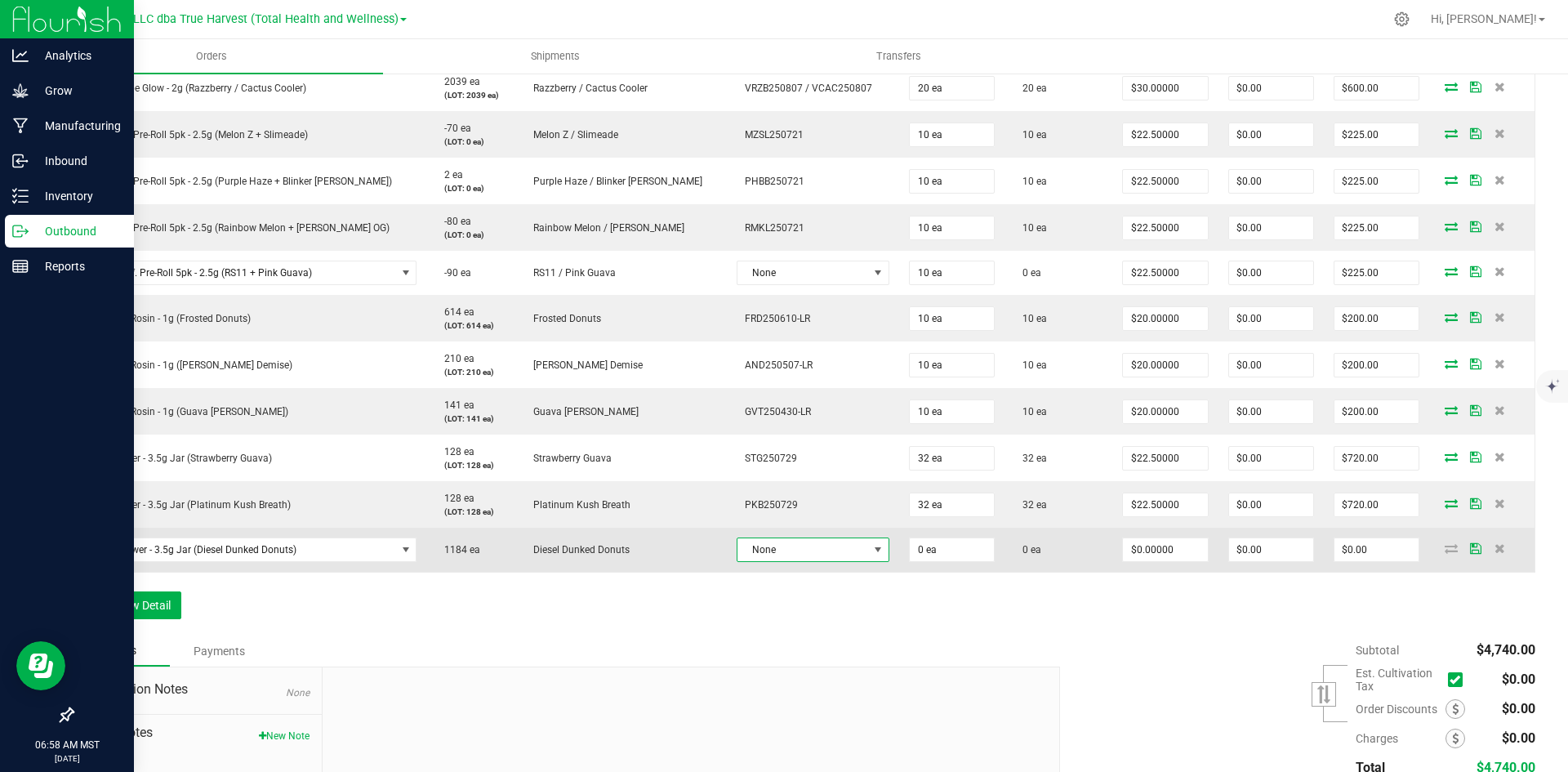
click at [738, 549] on span "None" at bounding box center [803, 550] width 131 height 23
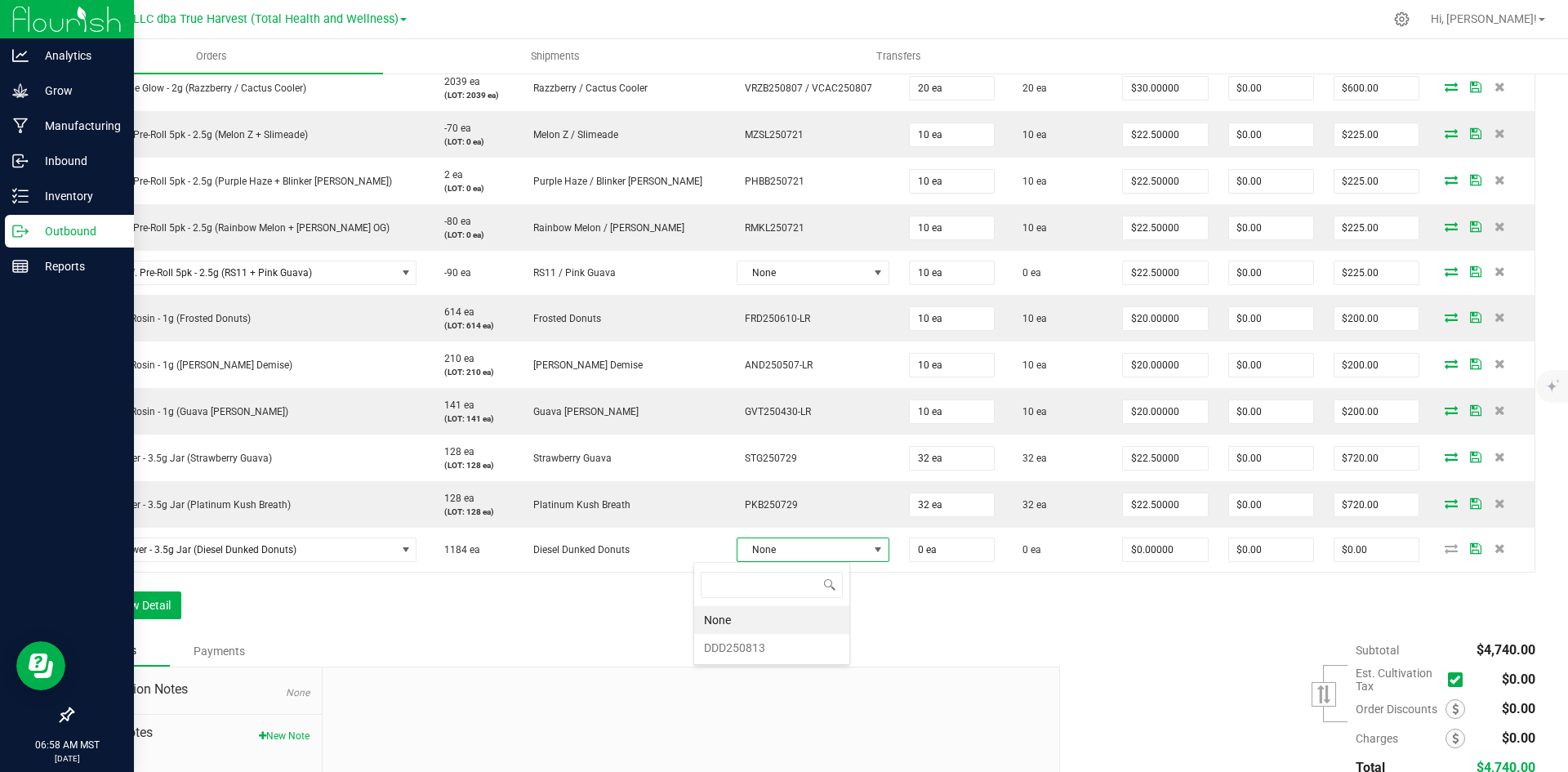
scroll to position [25, 157]
click at [792, 654] on li "DDD250813" at bounding box center [771, 647] width 155 height 27
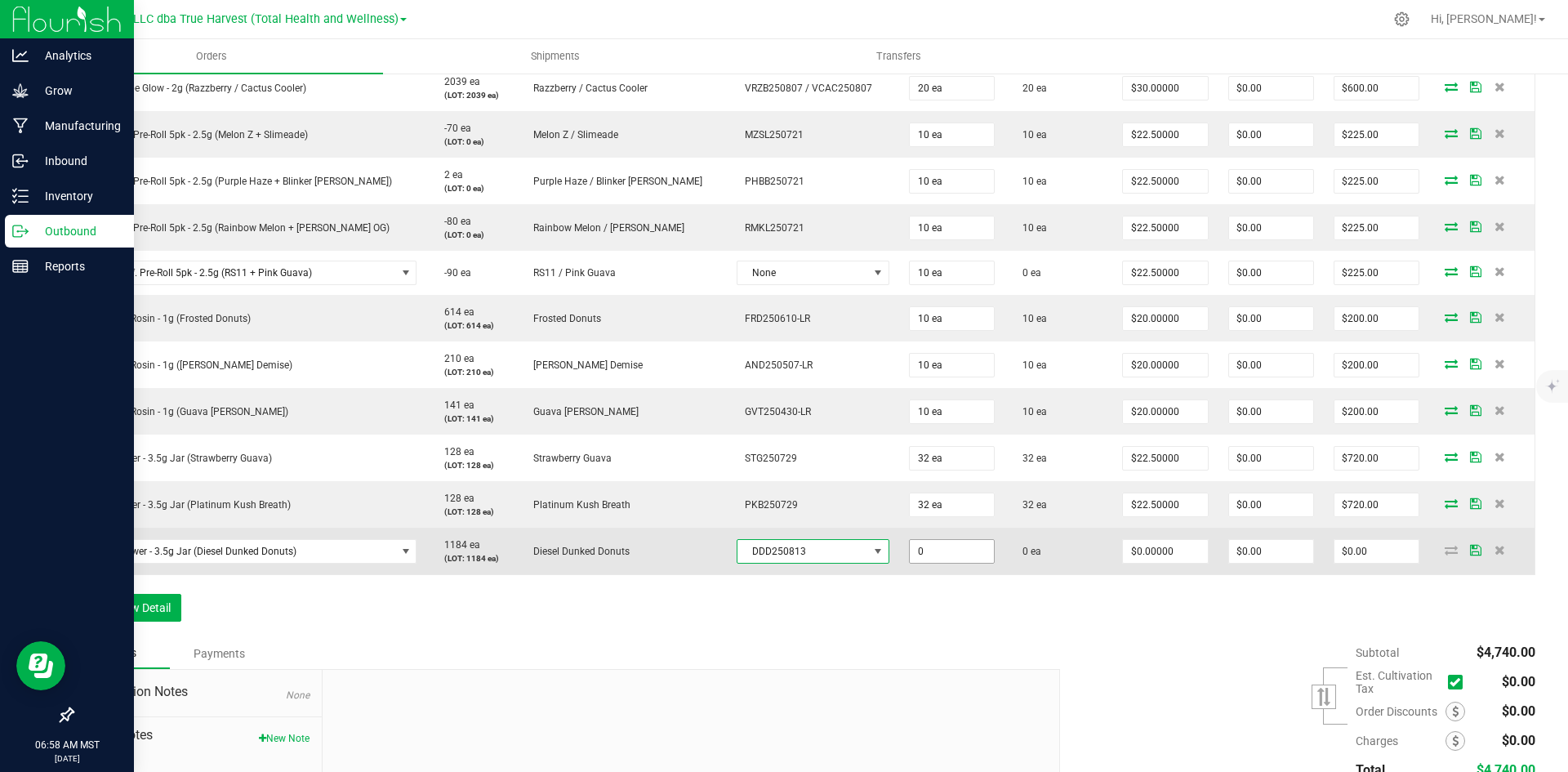
click at [910, 556] on input "0" at bounding box center [952, 551] width 84 height 23
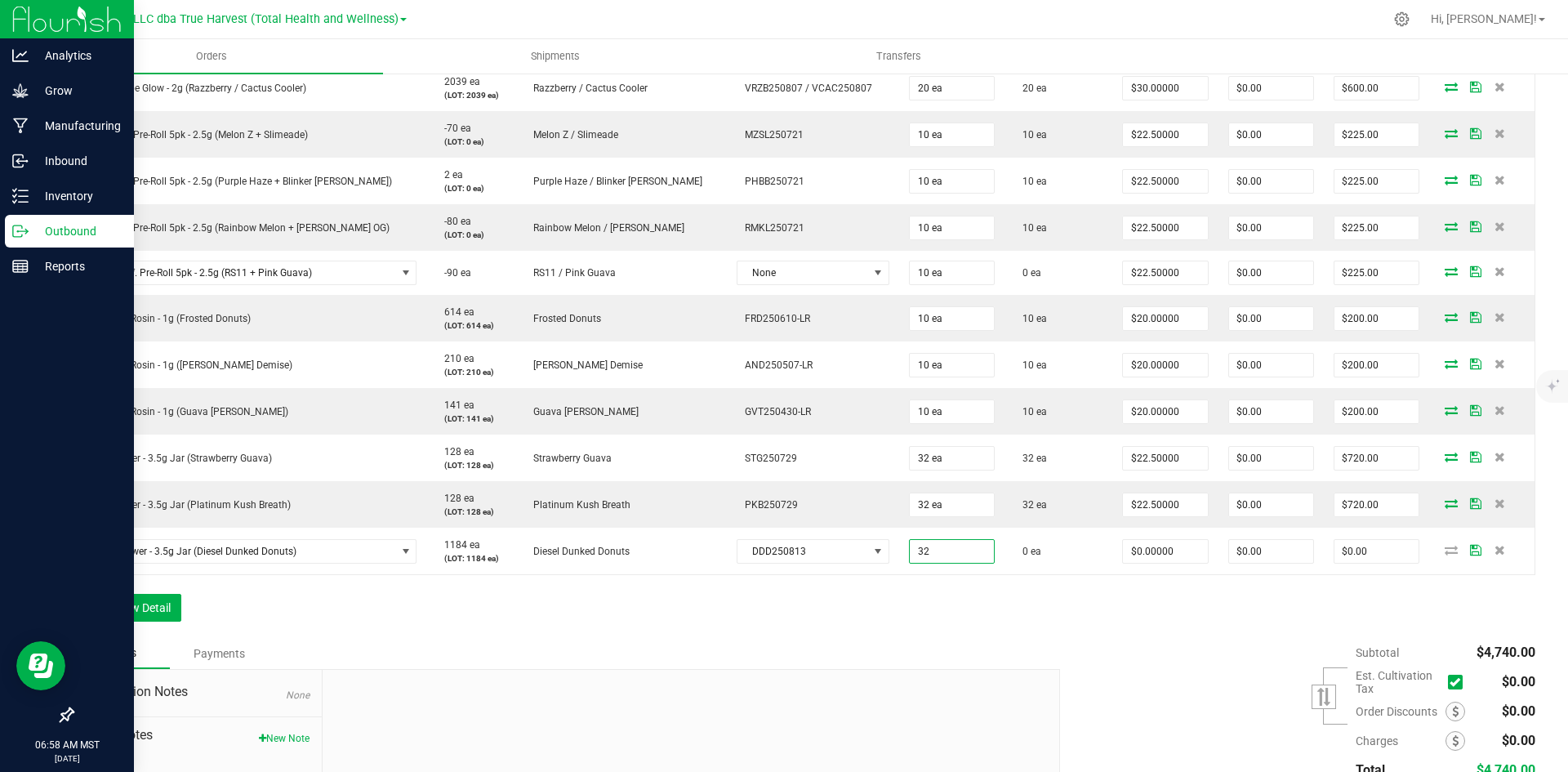
type input "32 ea"
click at [1127, 677] on div "Subtotal $4,740.00 Est. Cultivation Tax" at bounding box center [1291, 741] width 488 height 207
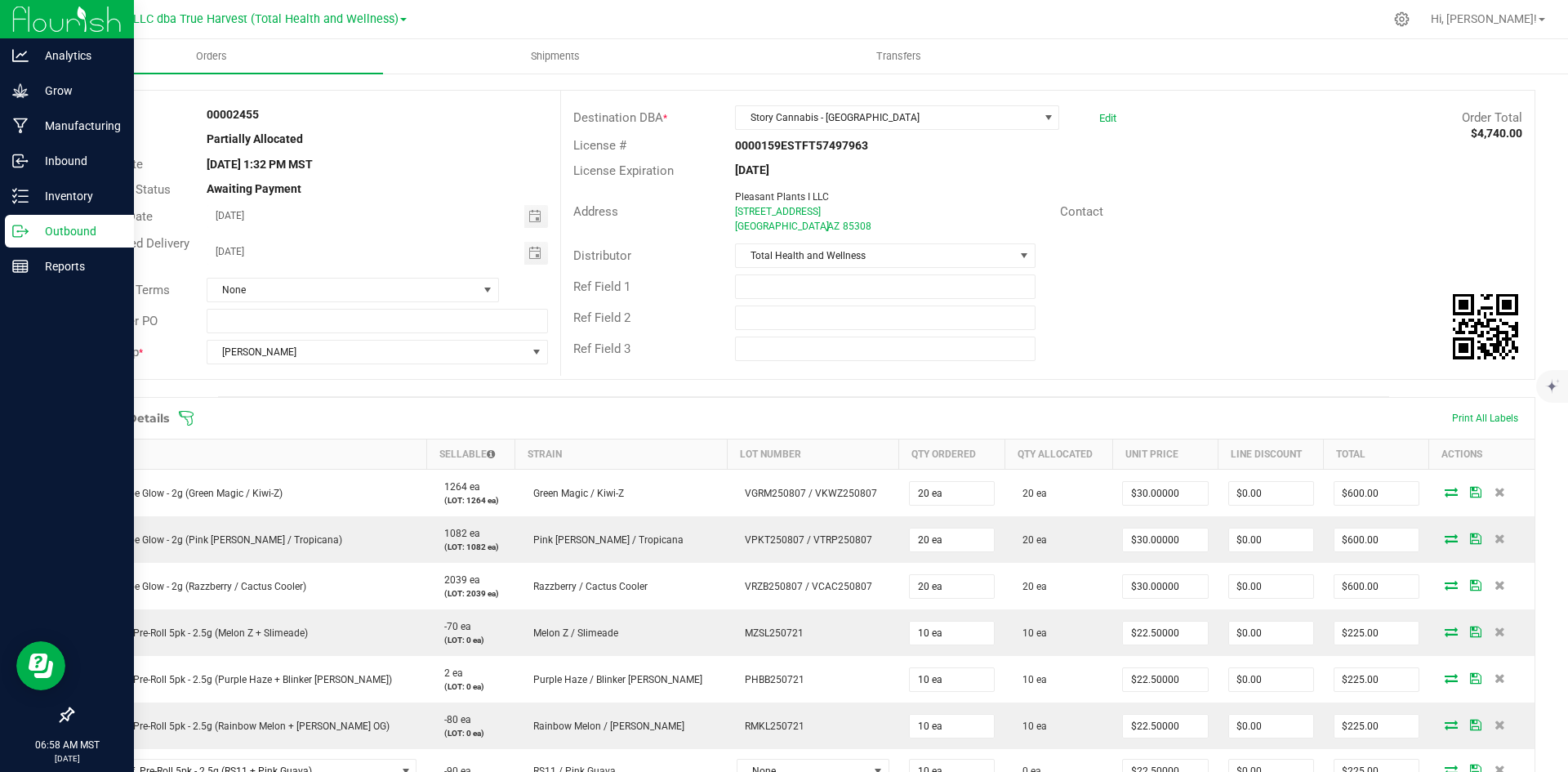
scroll to position [0, 0]
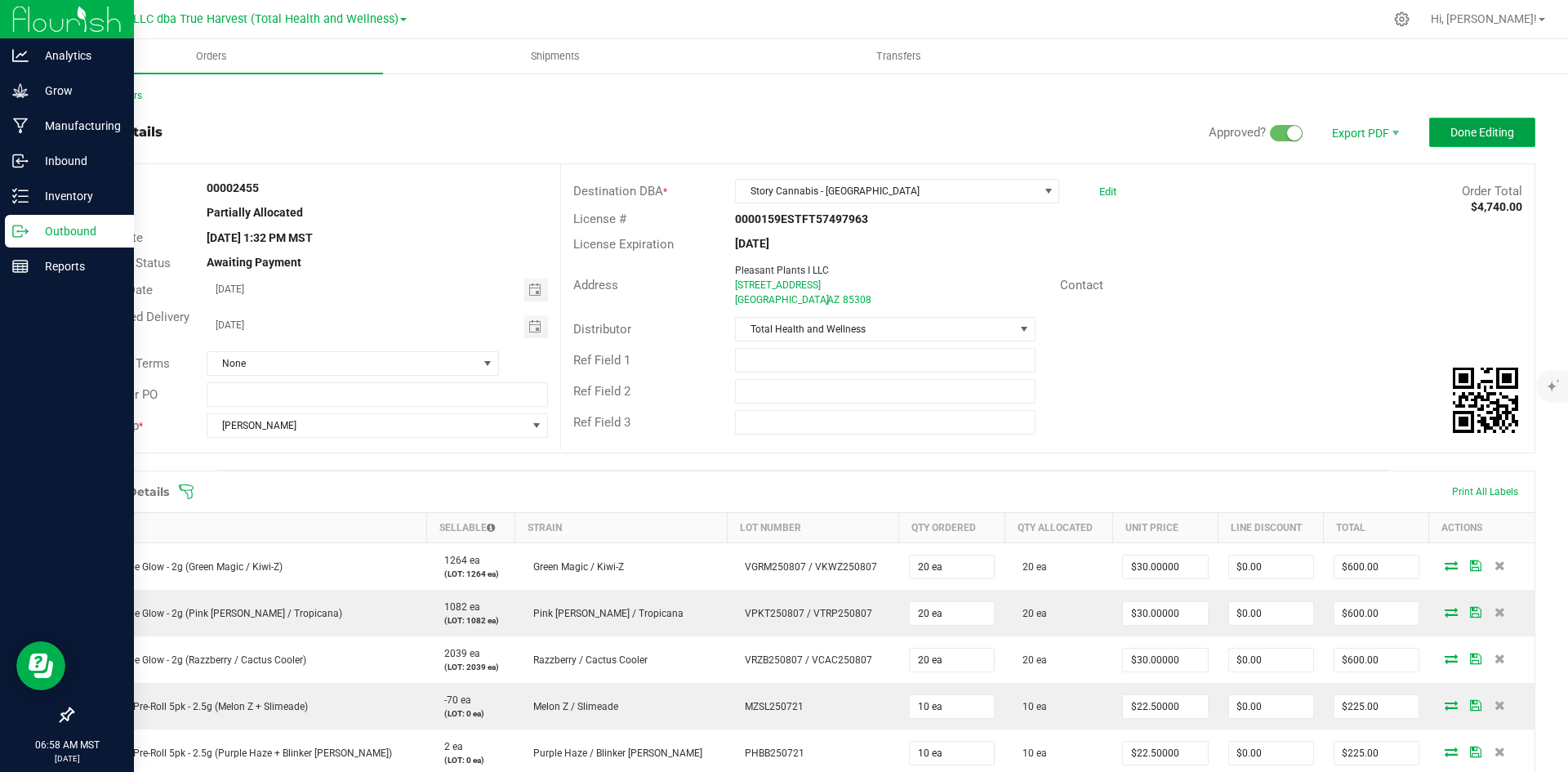
click at [1500, 129] on span "Done Editing" at bounding box center [1482, 131] width 64 height 13
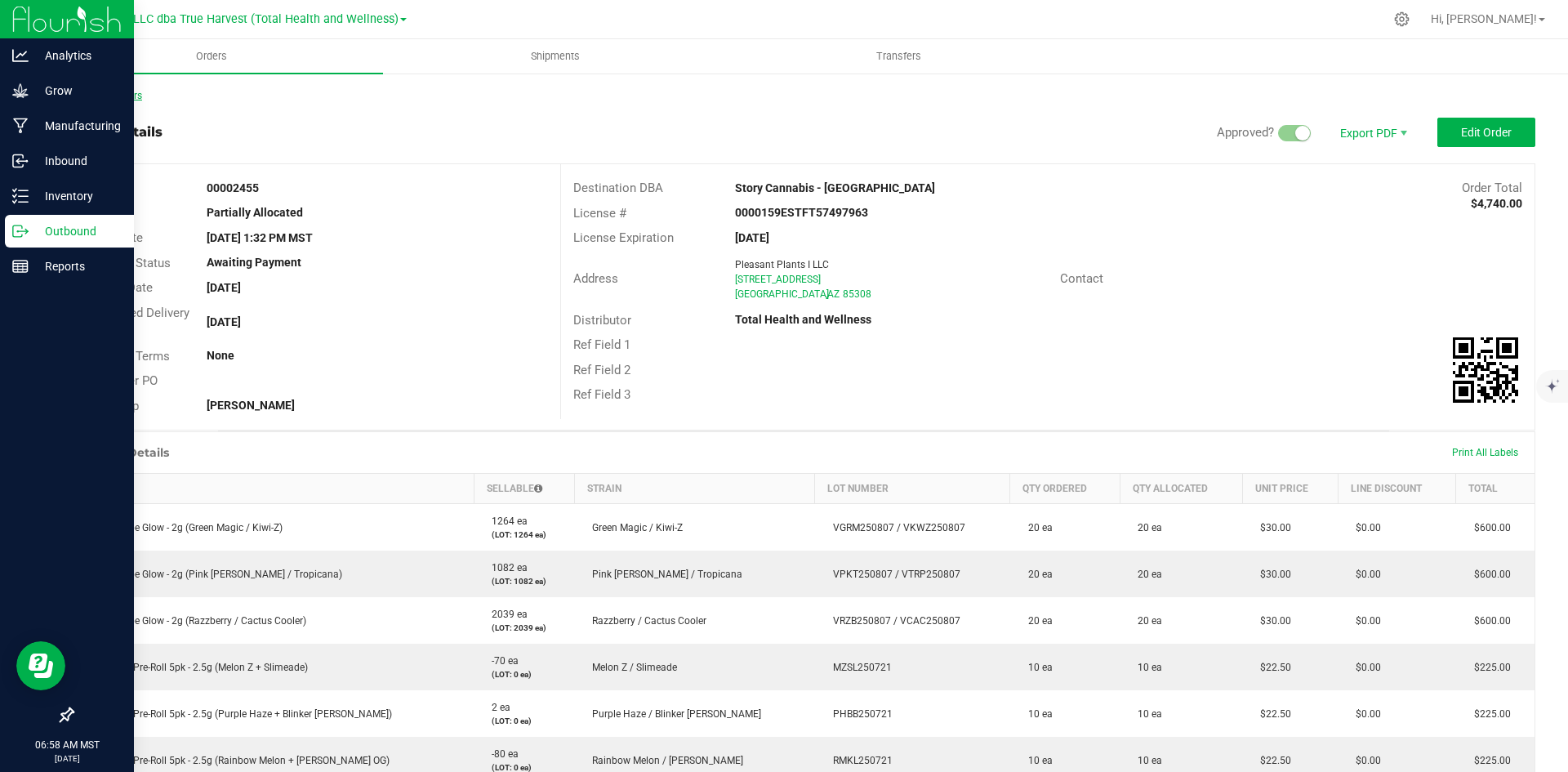
click at [104, 94] on link "Back to Orders" at bounding box center [107, 95] width 70 height 11
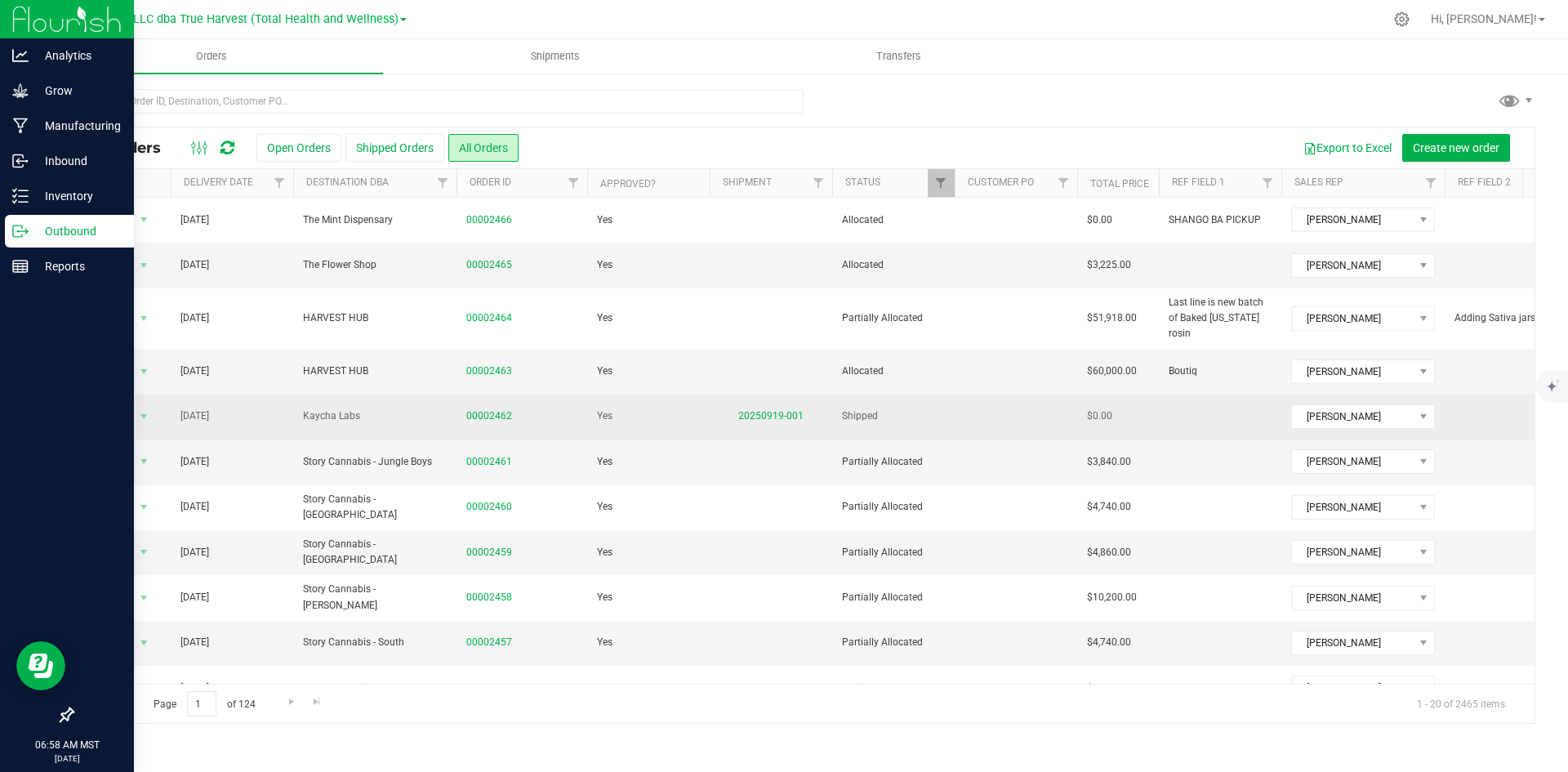
scroll to position [245, 0]
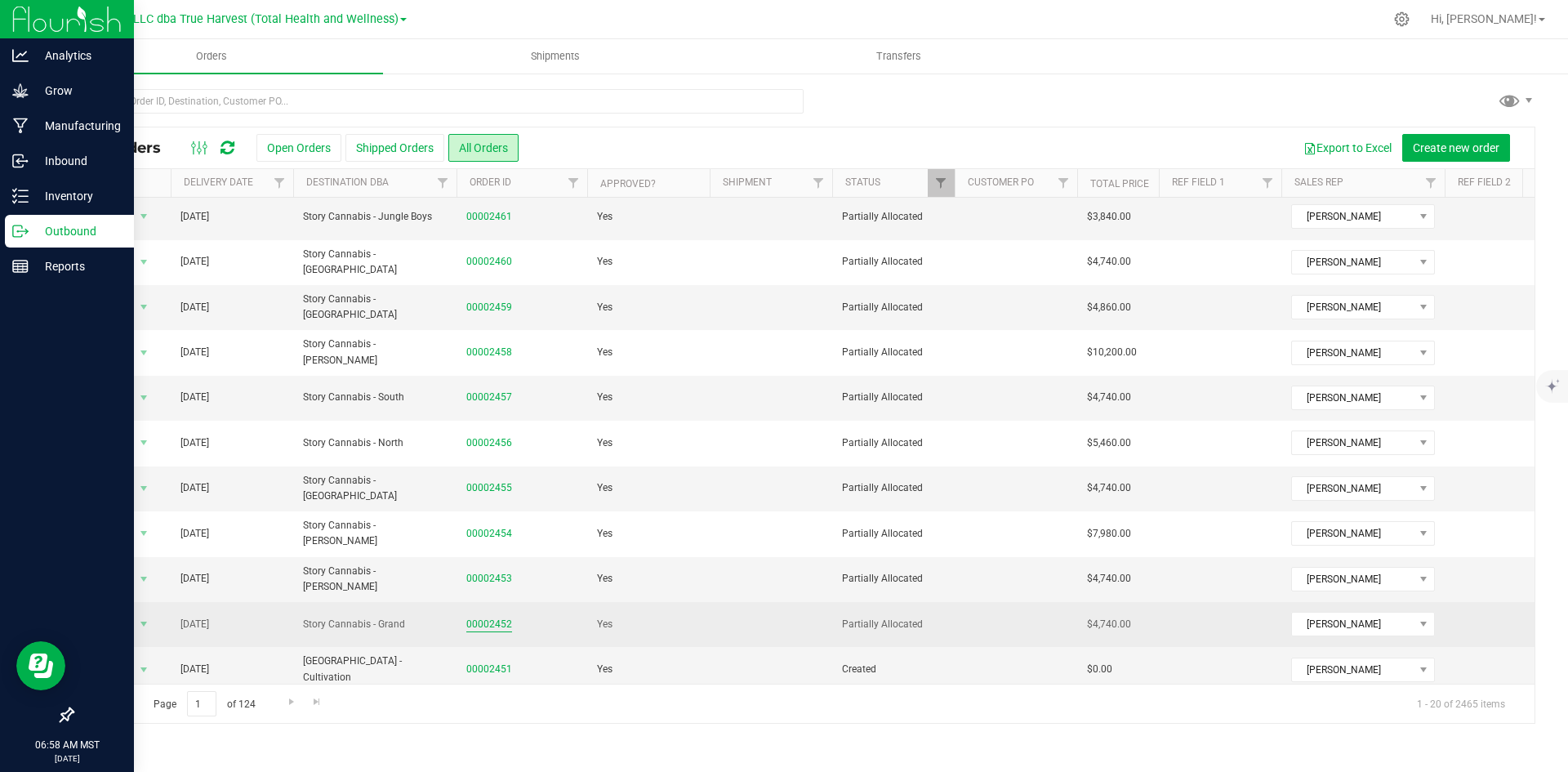
click at [507, 617] on link "00002452" at bounding box center [489, 624] width 46 height 15
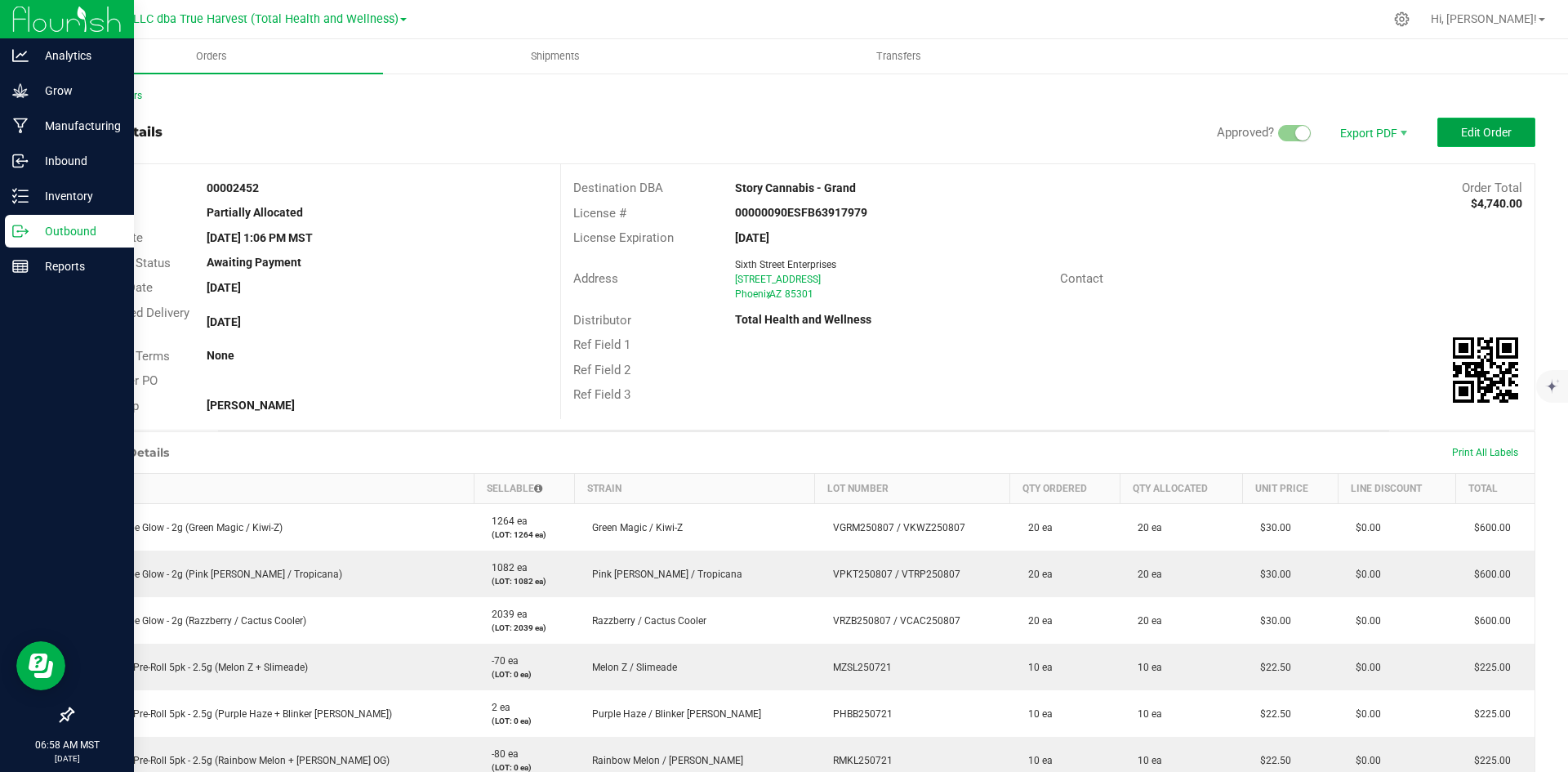
click at [1462, 137] on span "Edit Order" at bounding box center [1486, 131] width 51 height 13
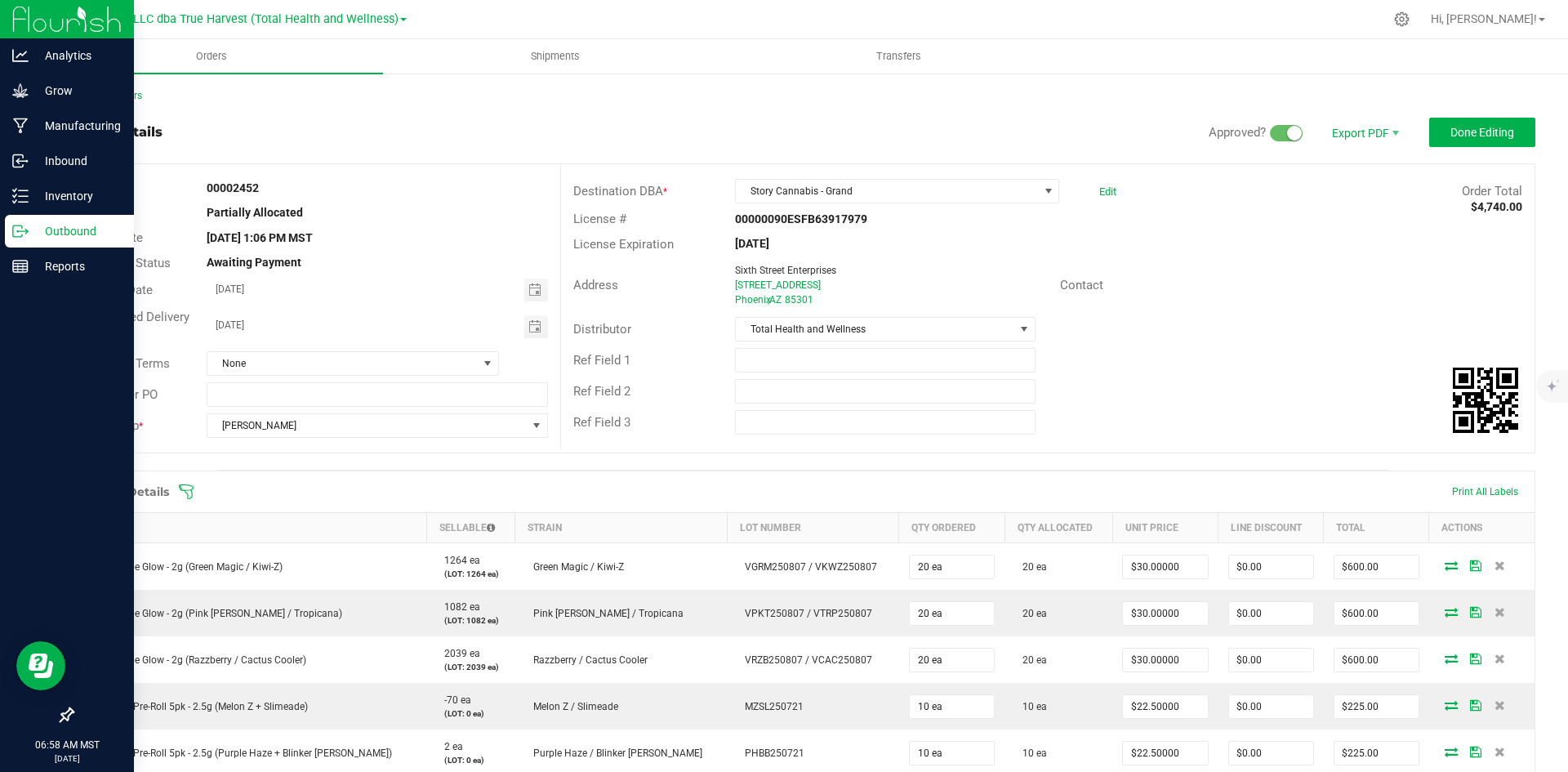
scroll to position [409, 0]
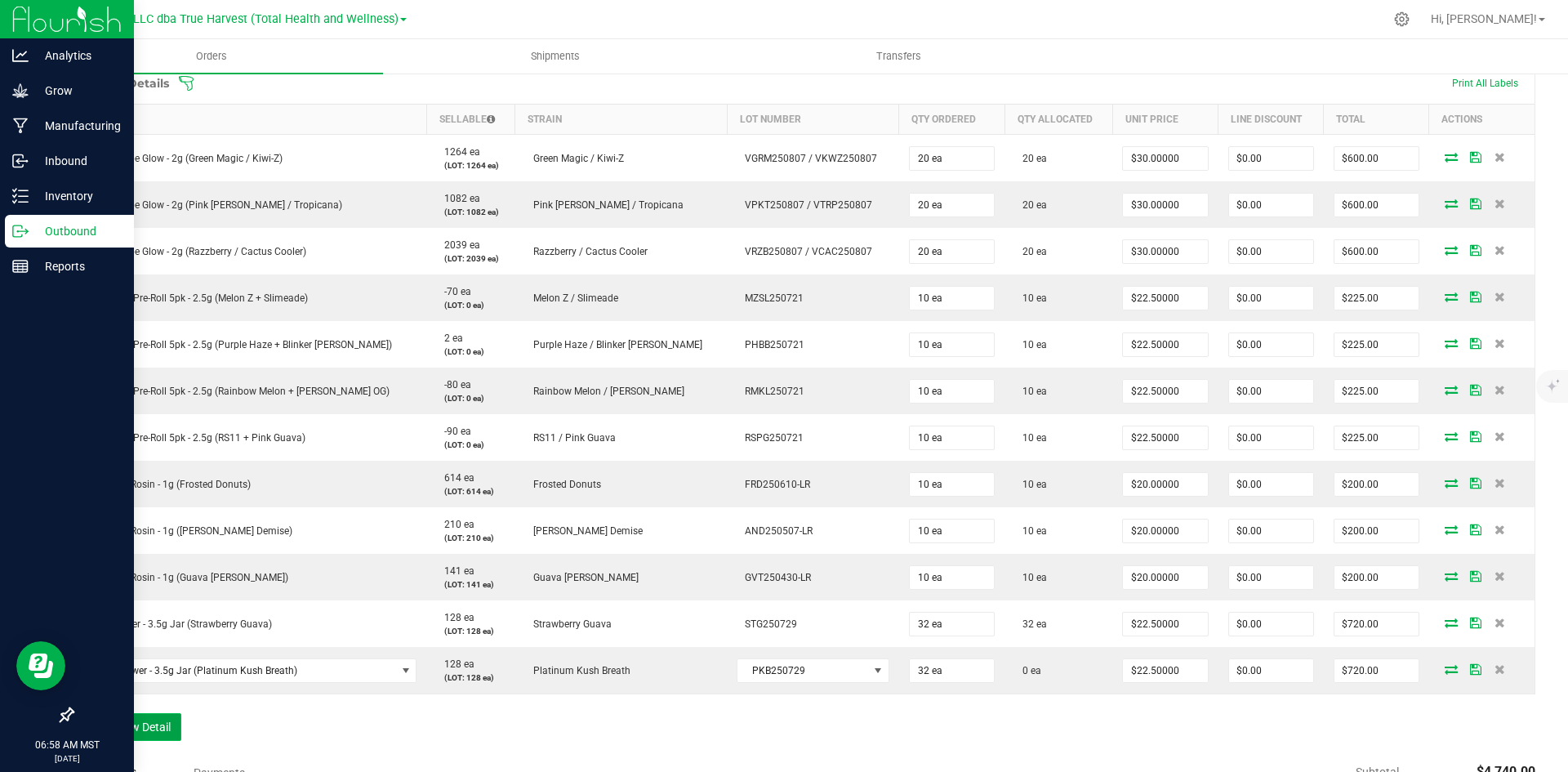
click at [172, 723] on button "Add New Detail" at bounding box center [126, 726] width 109 height 27
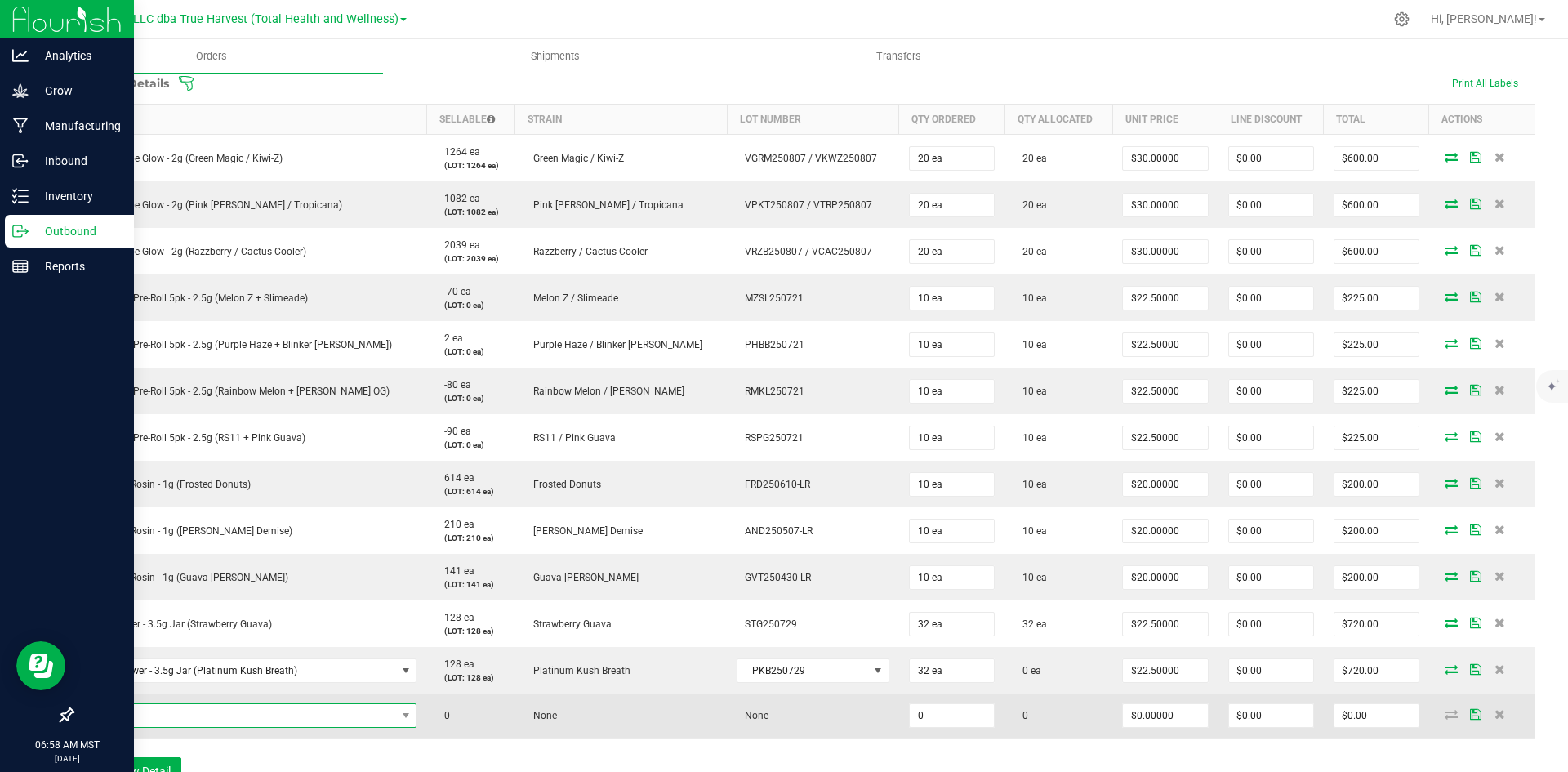
click at [246, 705] on span "NO DATA FOUND" at bounding box center [240, 715] width 312 height 23
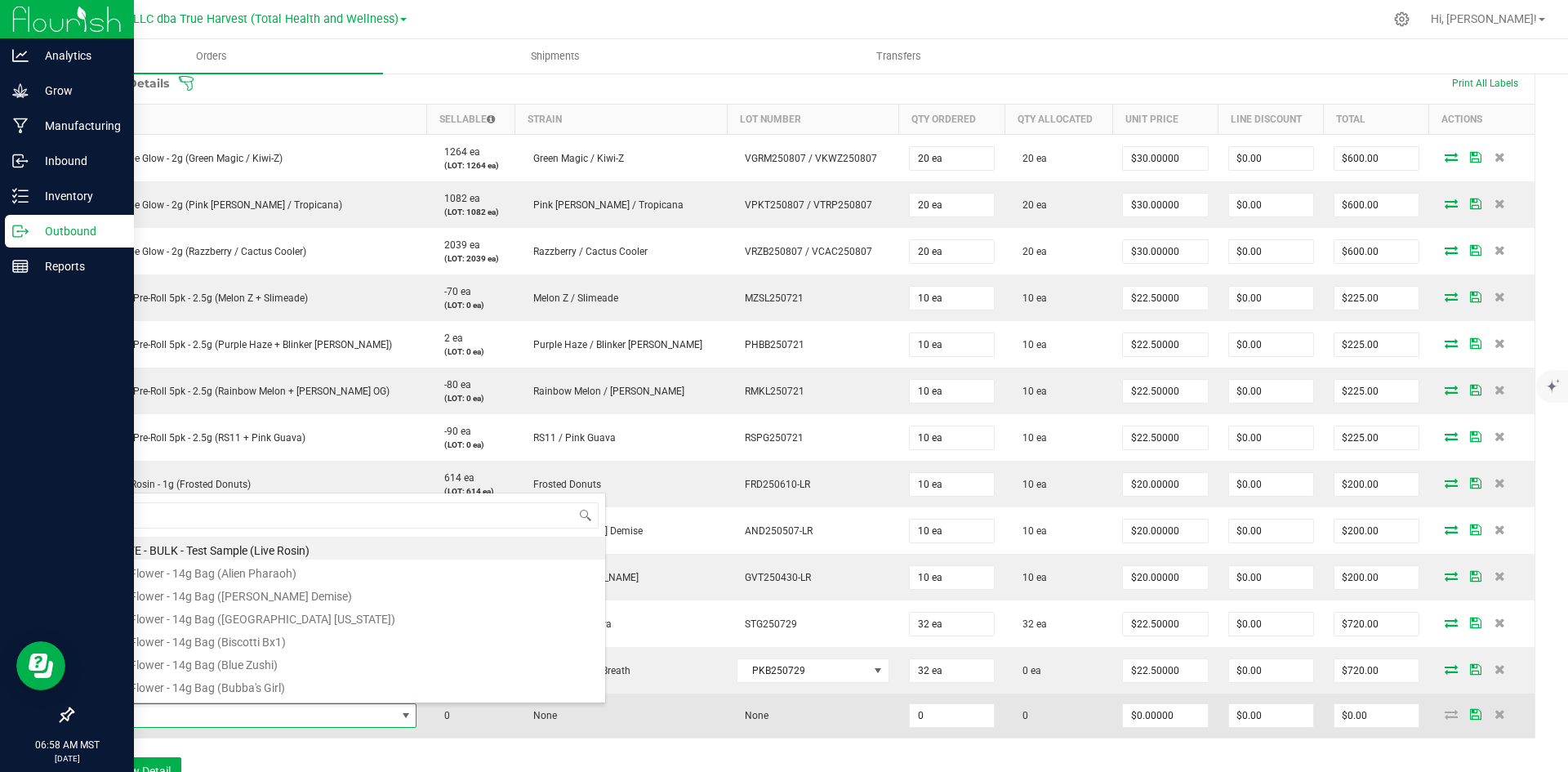
scroll to position [25, 311]
type input "SG - Flower - 3.5g Jar (Diesel Dunked Donuts)"
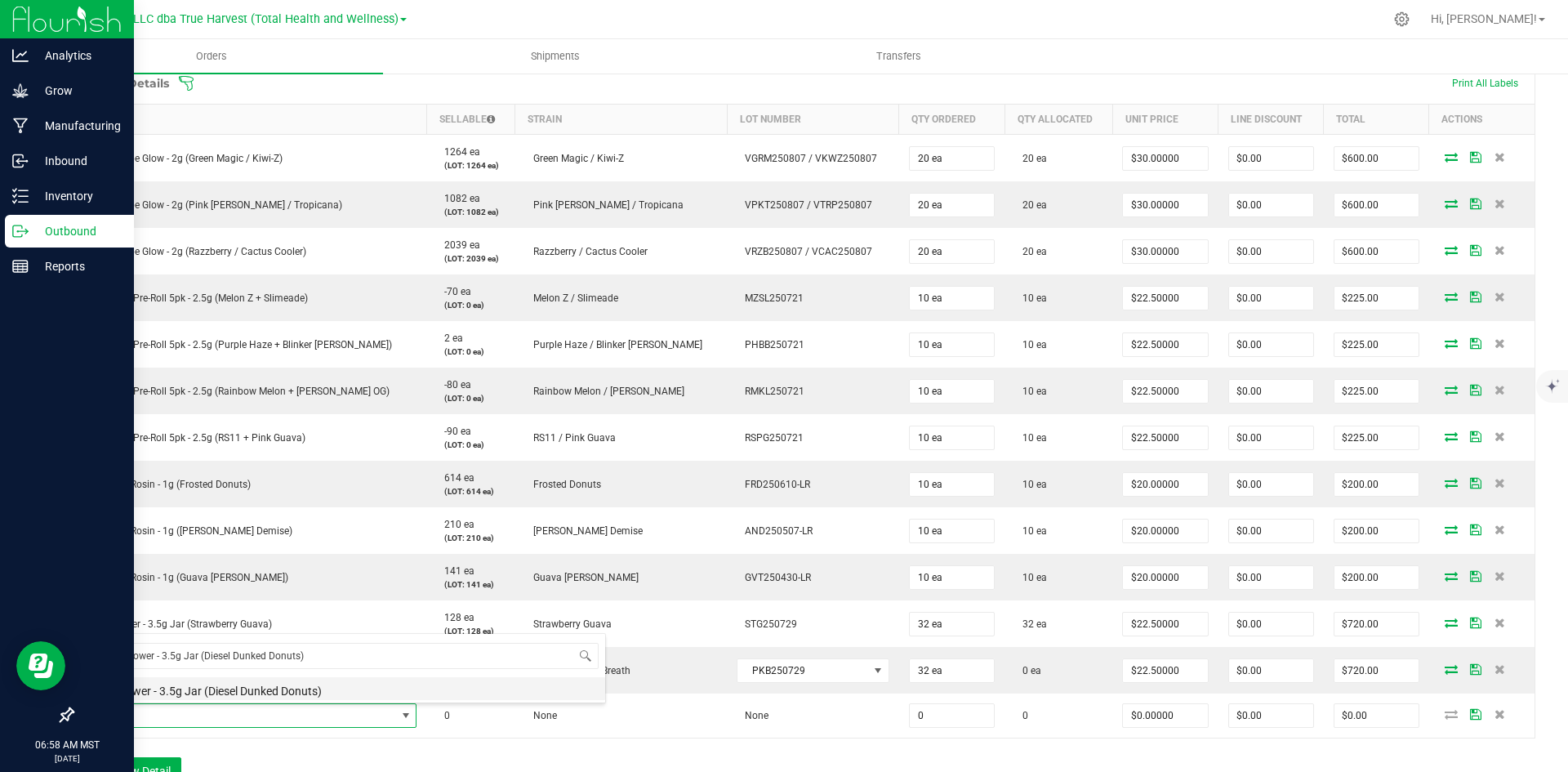
click at [333, 677] on li "SG - Flower - 3.5g Jar (Diesel Dunked Donuts)" at bounding box center [344, 688] width 521 height 23
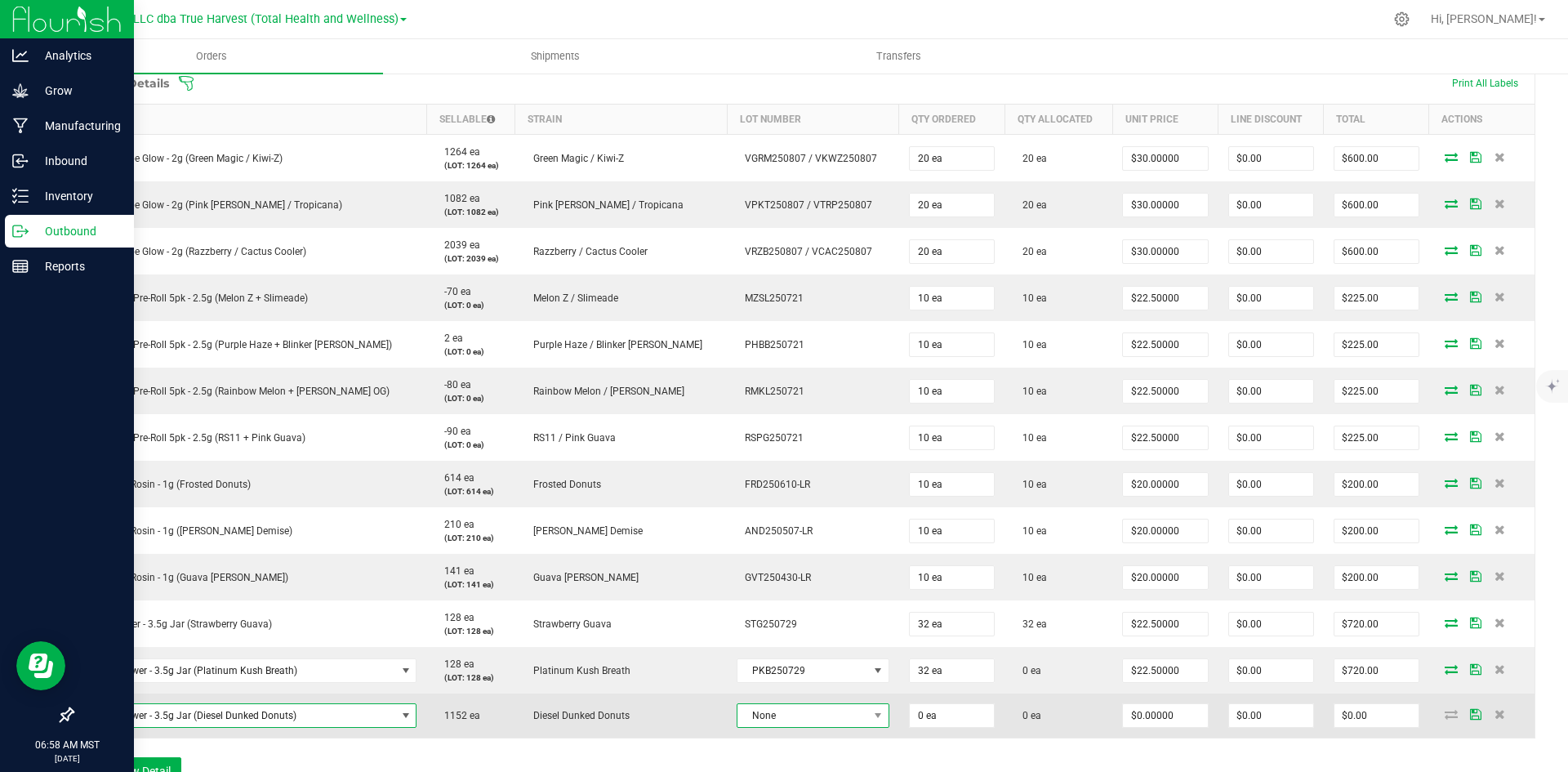
drag, startPoint x: 696, startPoint y: 711, endPoint x: 708, endPoint y: 714, distance: 12.4
click at [738, 711] on span "None" at bounding box center [803, 715] width 131 height 23
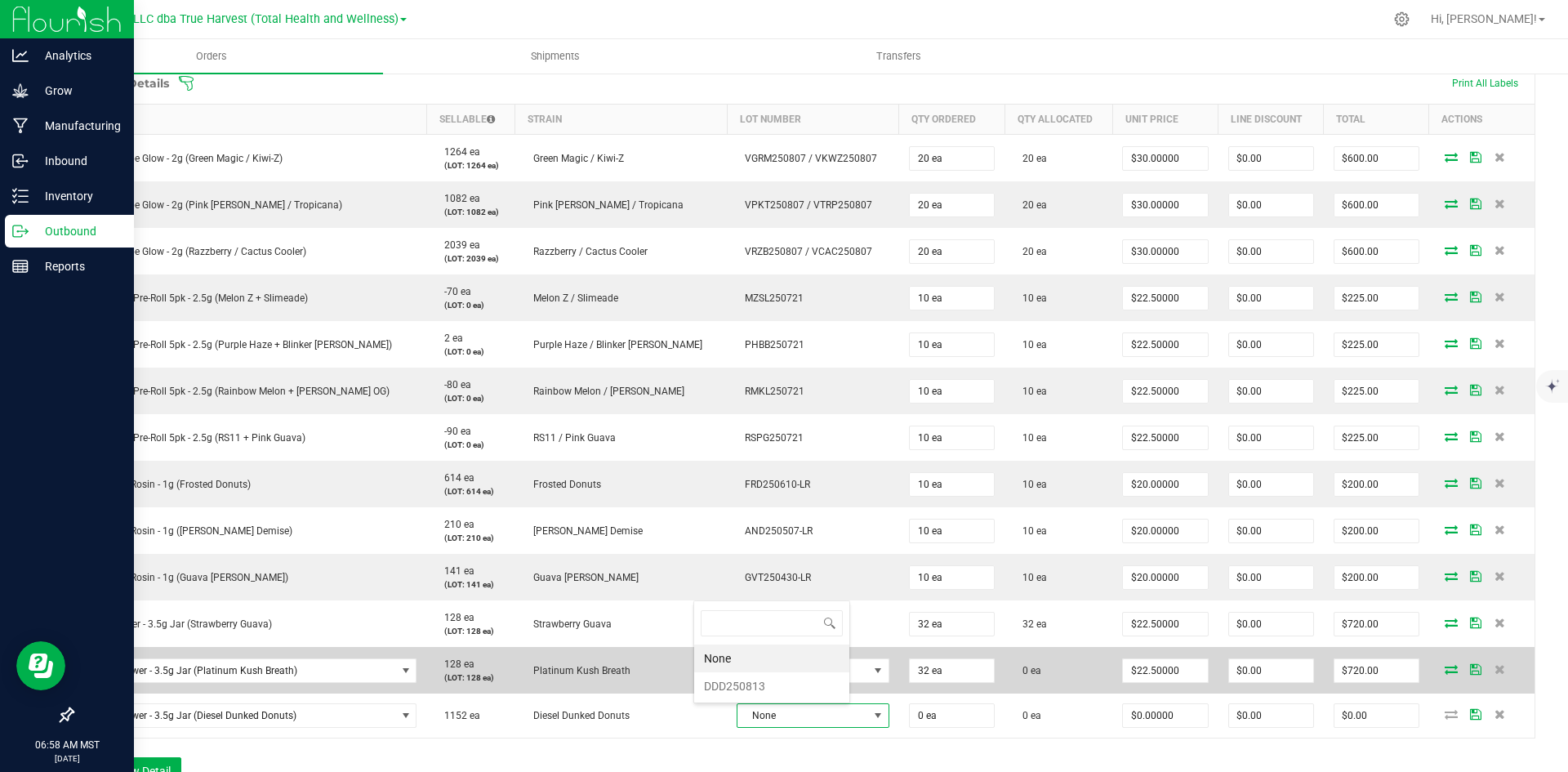
click at [753, 688] on li "DDD250813" at bounding box center [771, 686] width 155 height 27
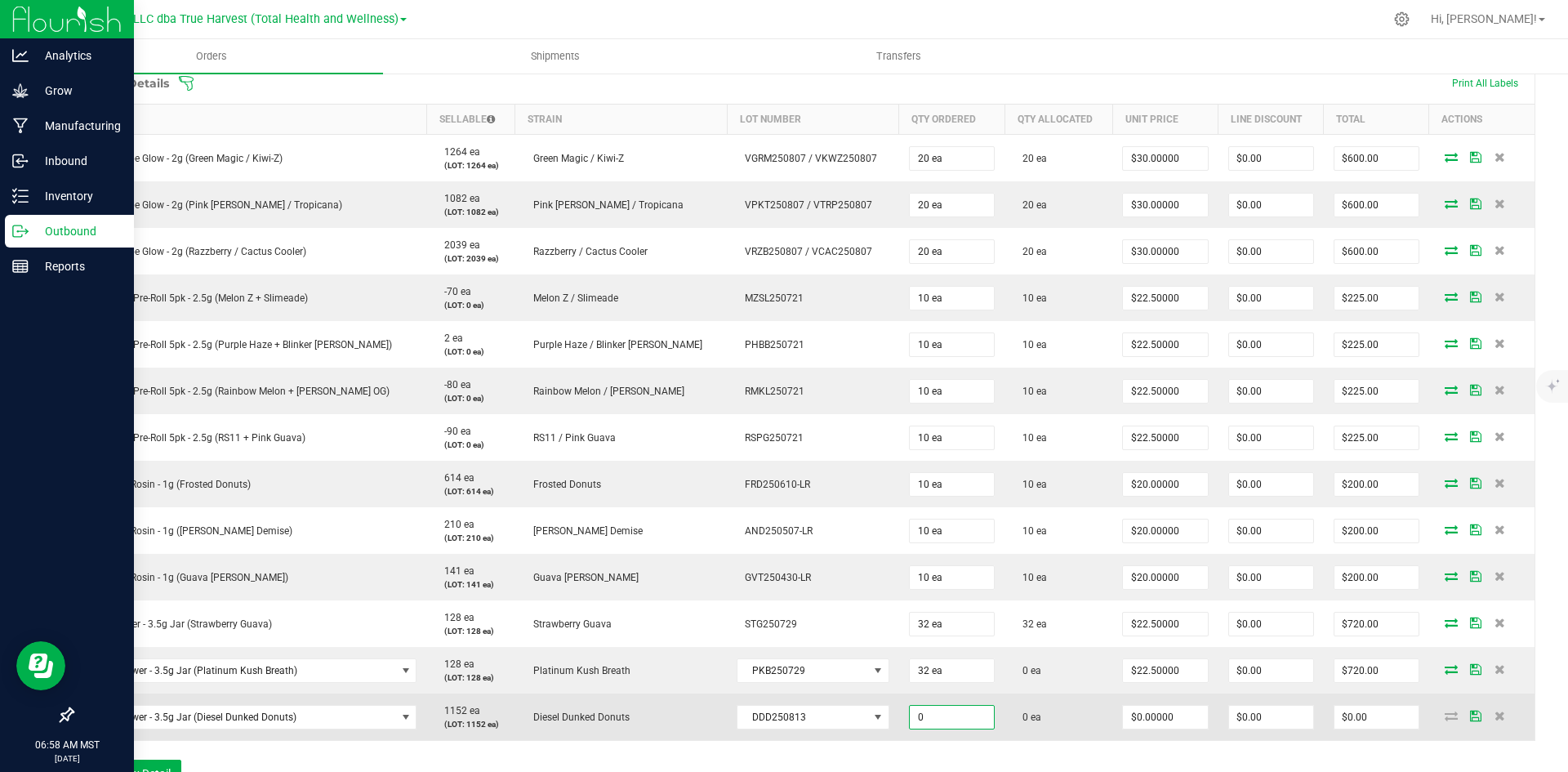
click at [916, 719] on input "0" at bounding box center [952, 717] width 84 height 23
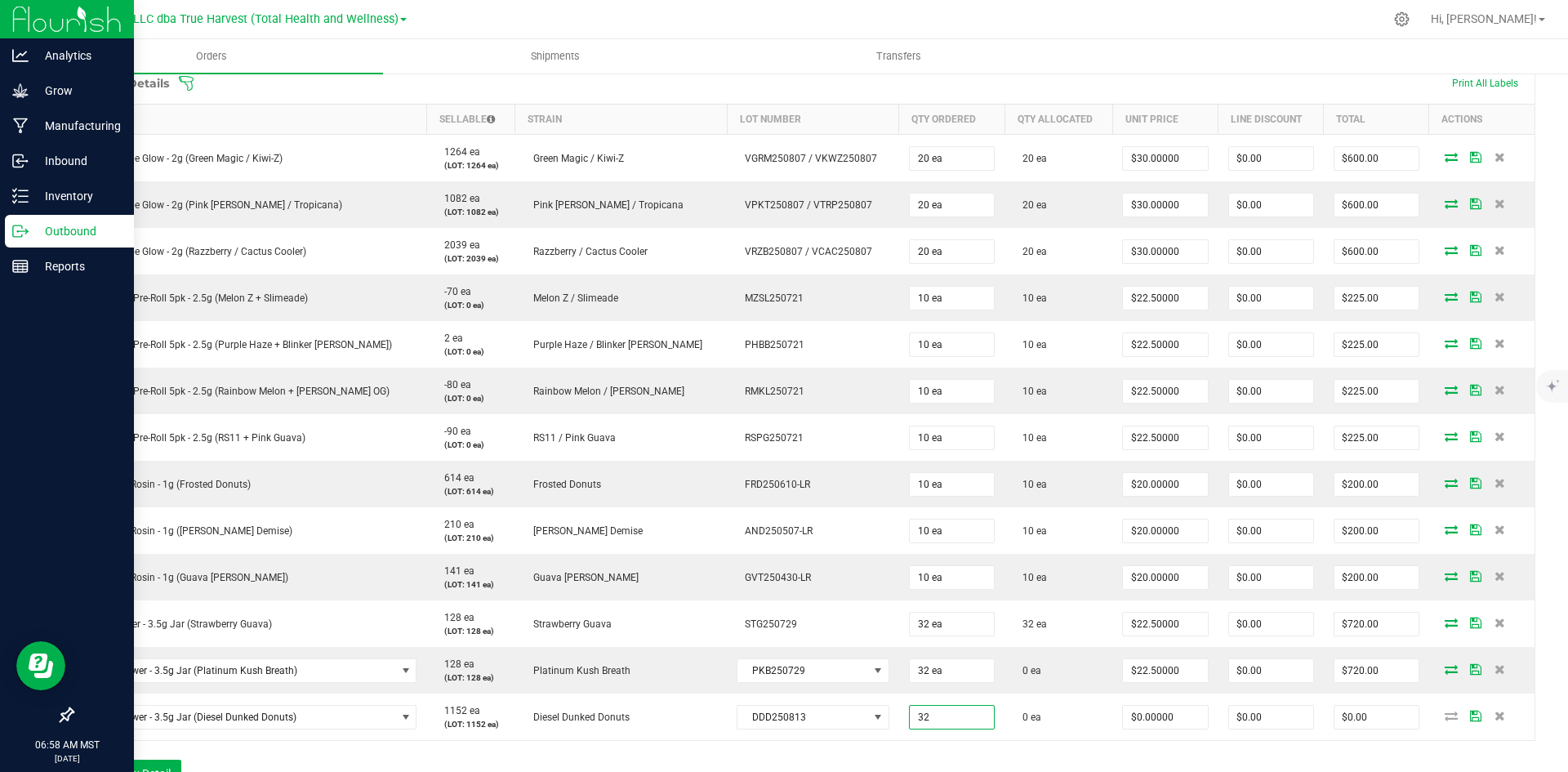
type input "32 ea"
click at [936, 751] on div "Order Details Print All Labels Item Sellable Strain Lot Number Qty Ordered Qty …" at bounding box center [804, 433] width 1463 height 742
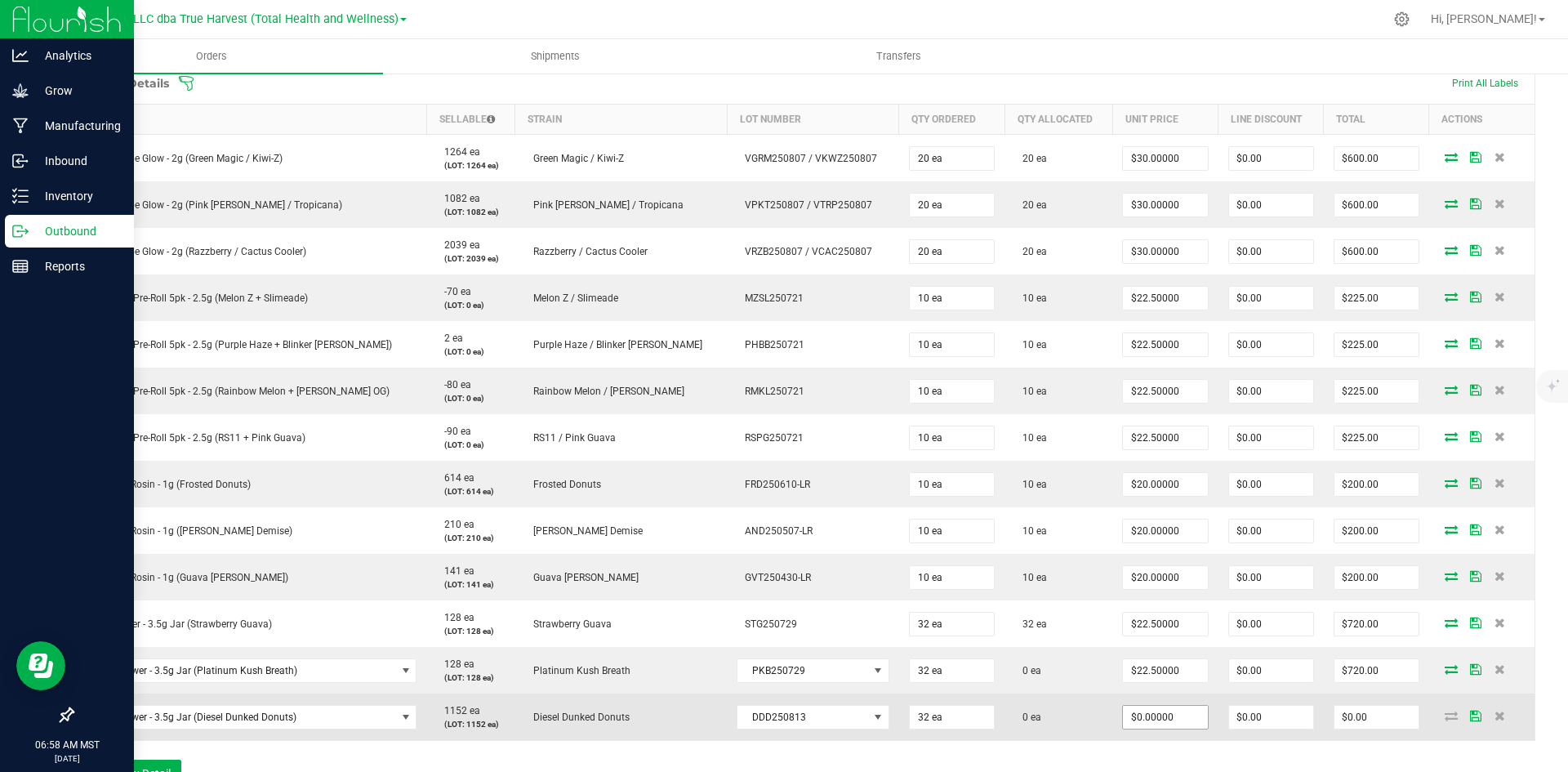
type input "0"
click at [1123, 721] on input "0" at bounding box center [1165, 717] width 84 height 23
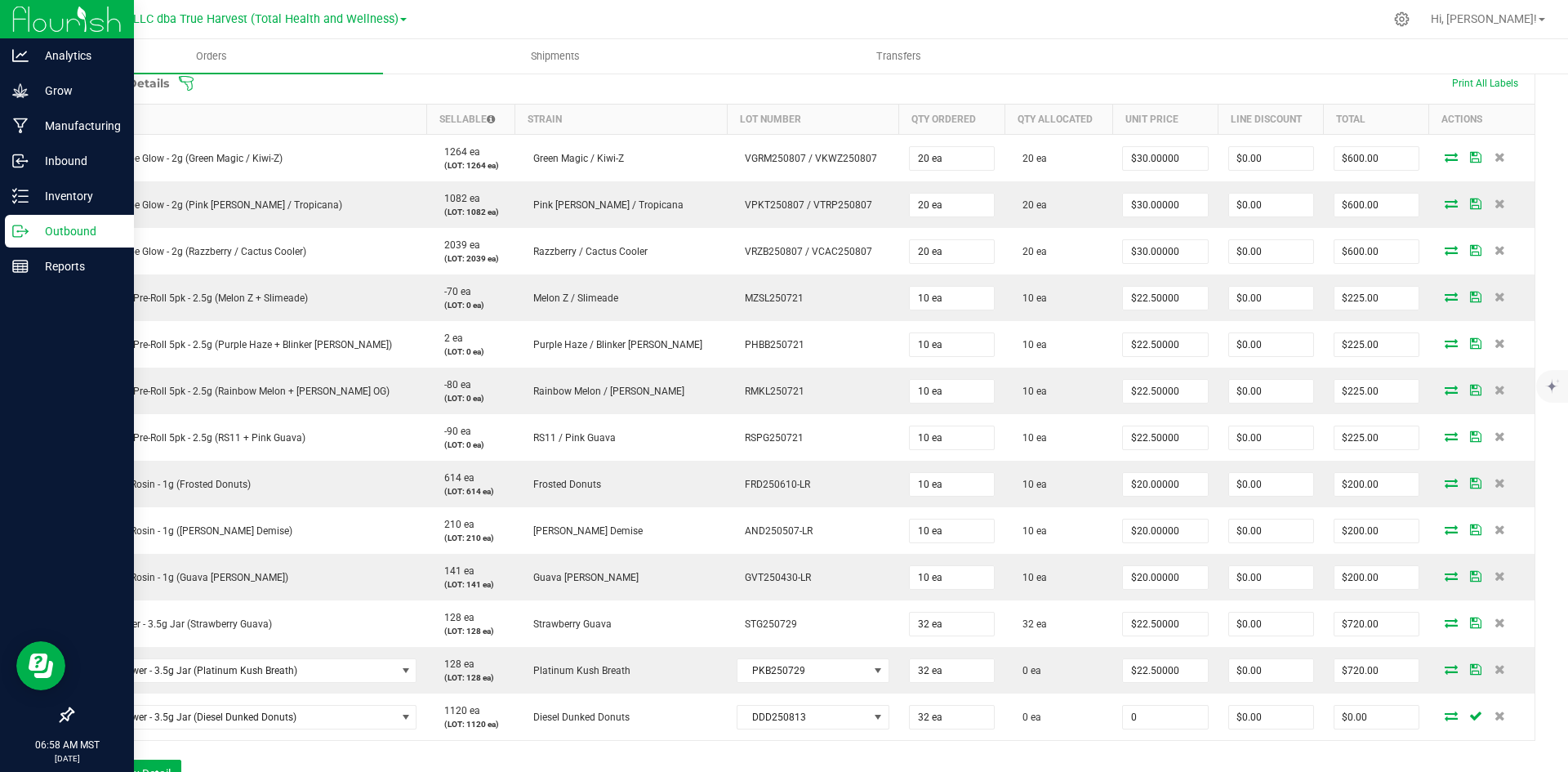
click at [1123, 721] on input "0" at bounding box center [1165, 717] width 84 height 23
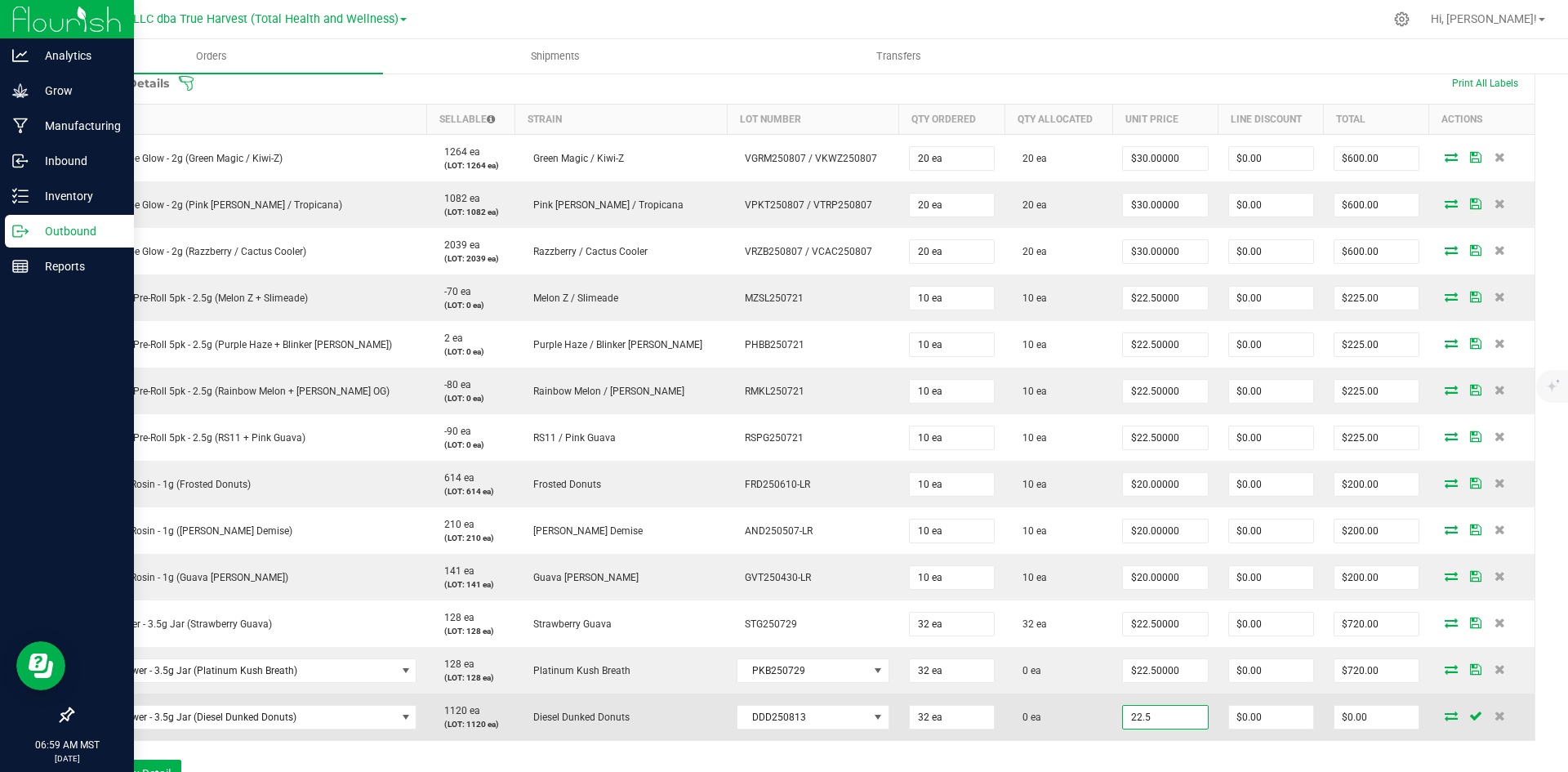
type input "$22.50000"
type input "$720.00"
click at [1068, 730] on td "0 ea" at bounding box center [1059, 716] width 108 height 46
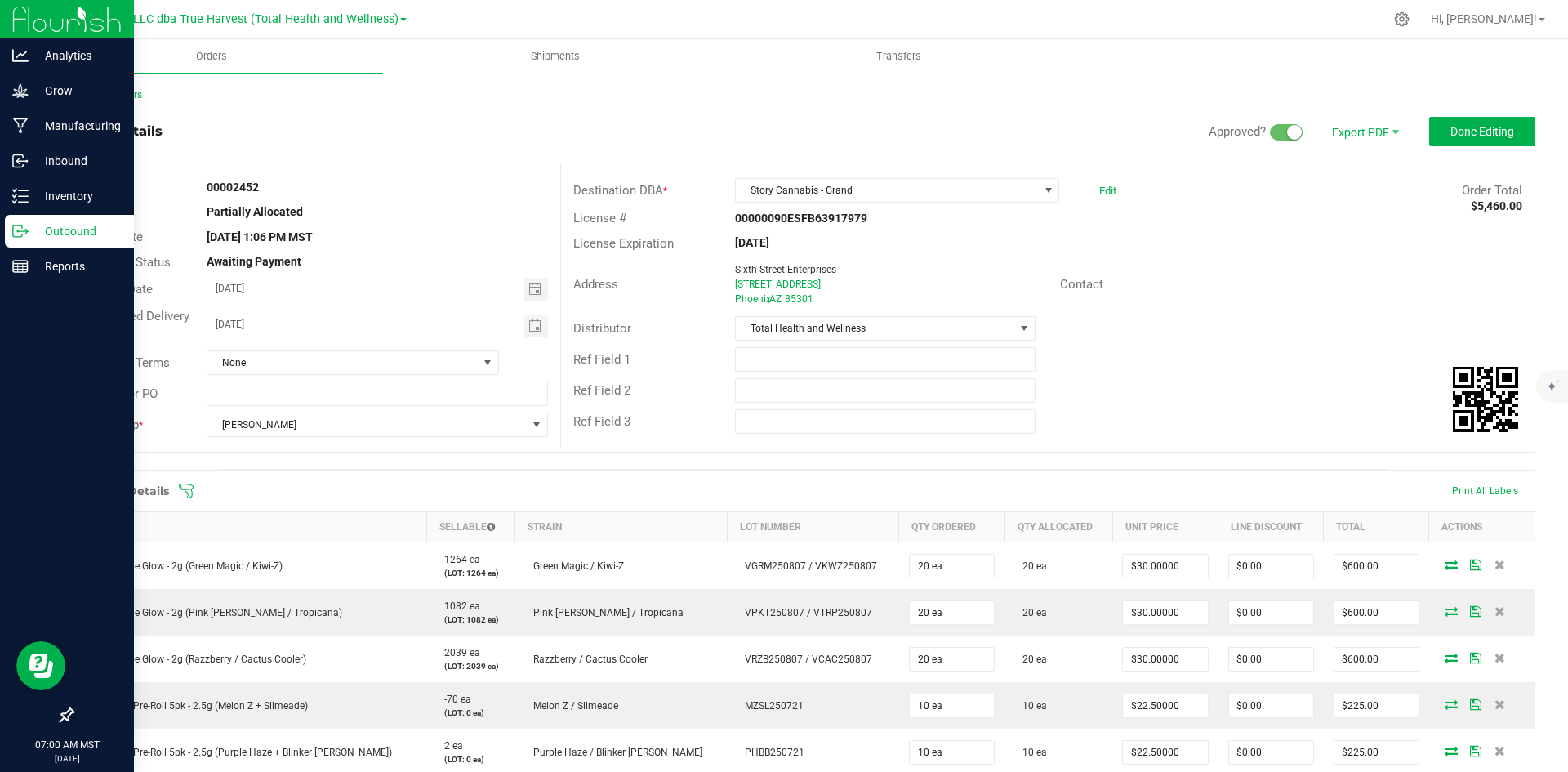
scroll to position [0, 0]
click at [1467, 131] on span "Done Editing" at bounding box center [1482, 131] width 64 height 13
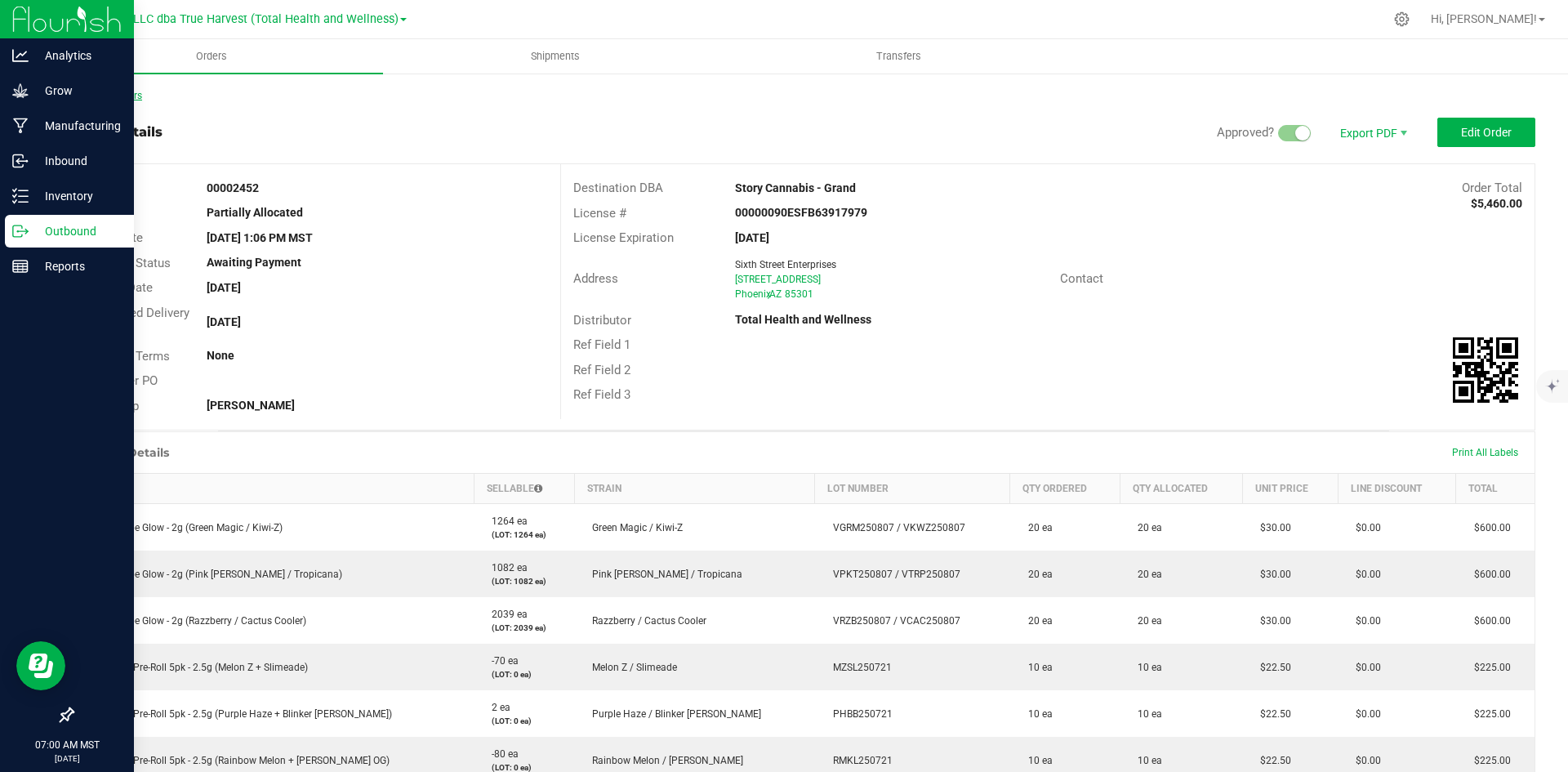
click at [126, 98] on link "Back to Orders" at bounding box center [107, 95] width 70 height 11
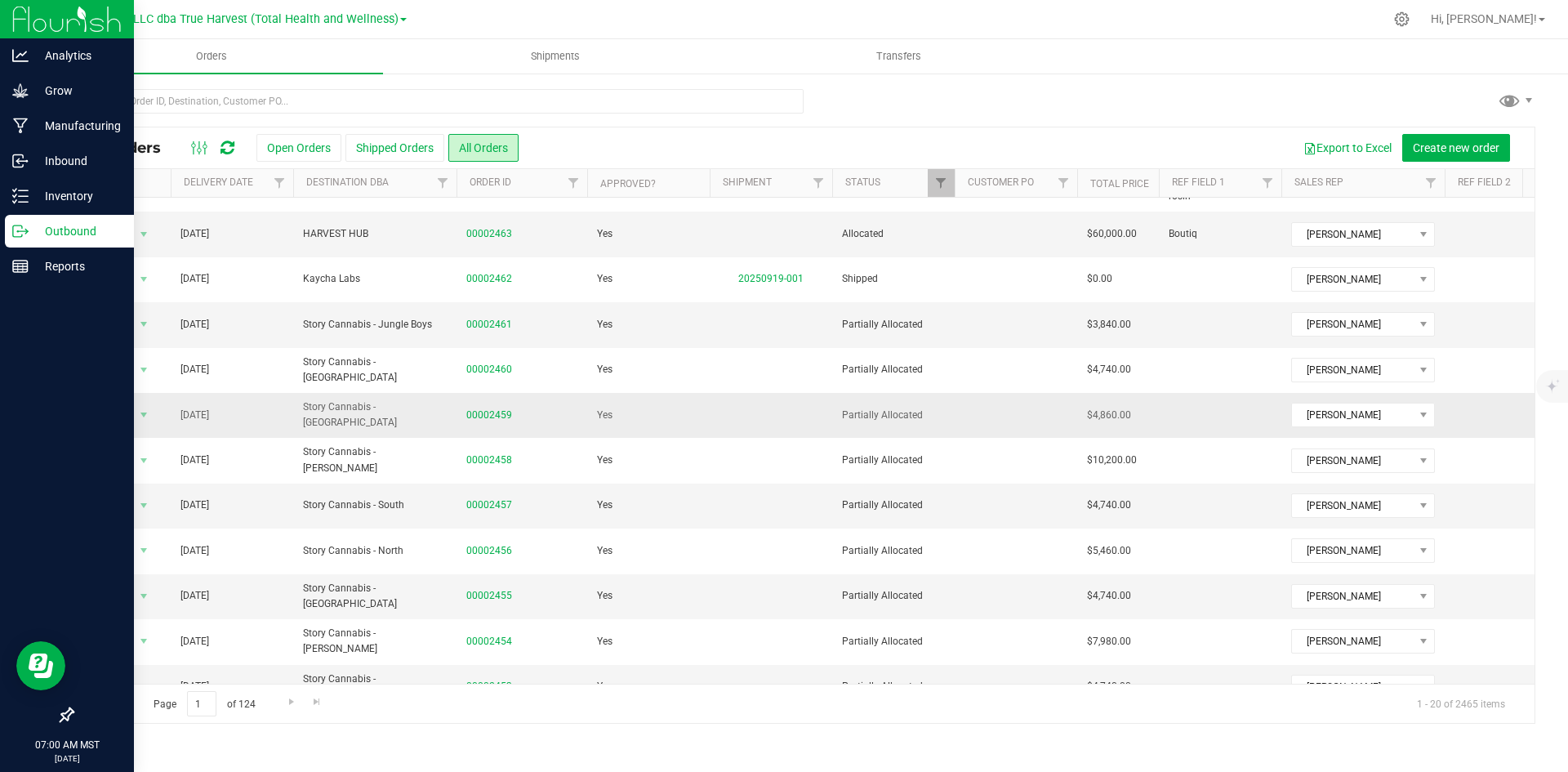
scroll to position [245, 0]
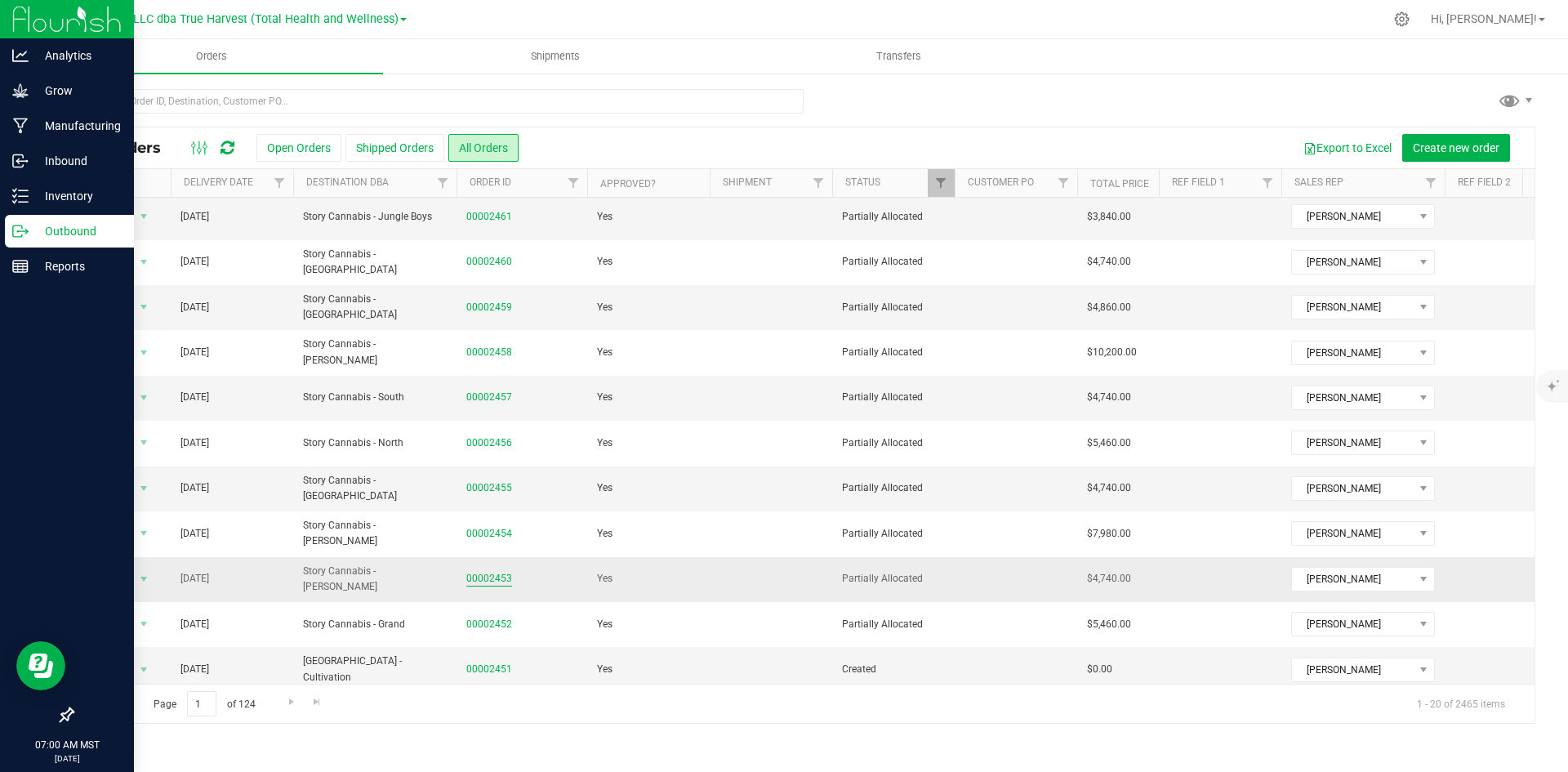
click at [501, 571] on link "00002453" at bounding box center [489, 579] width 46 height 15
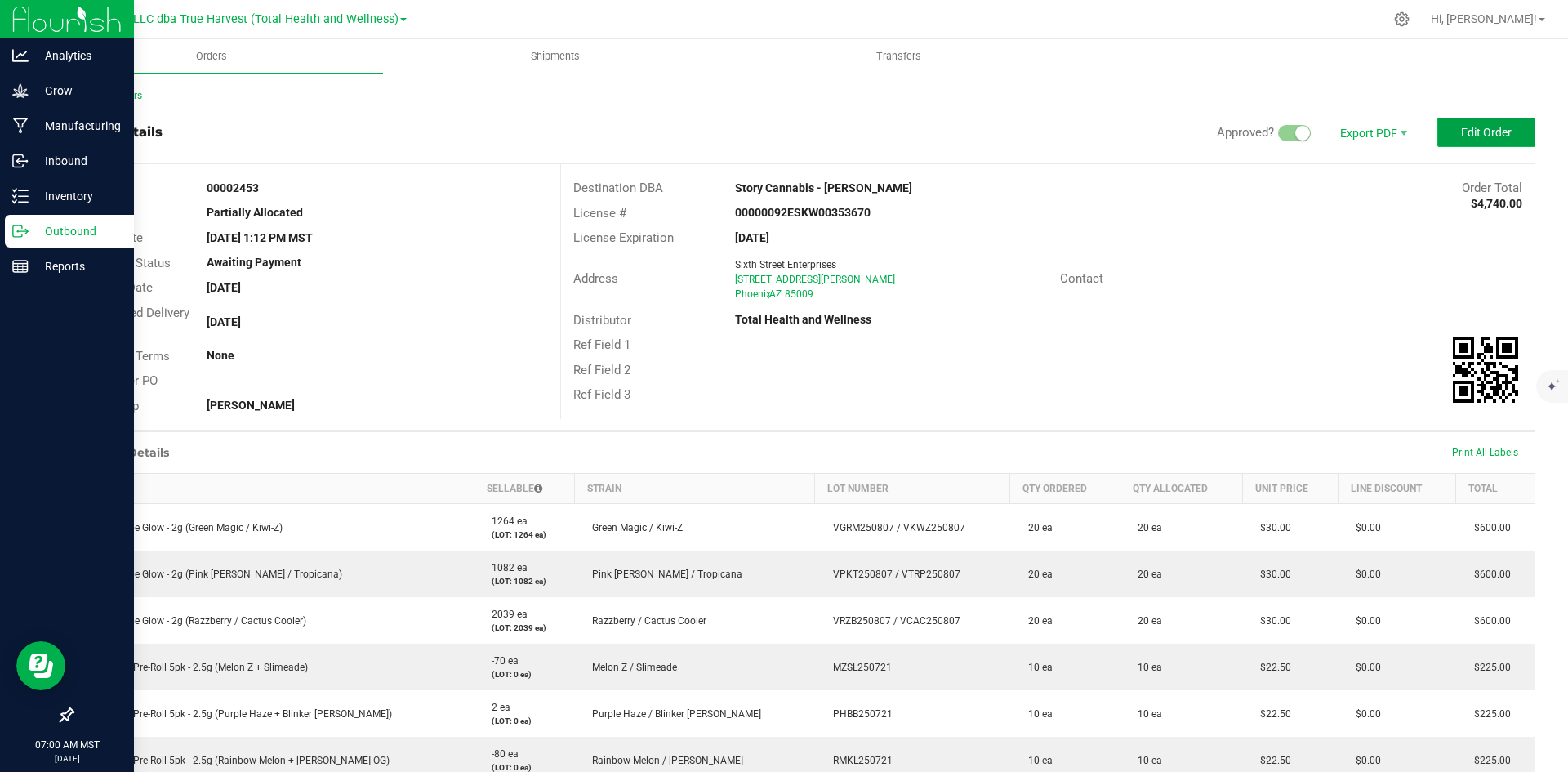
drag, startPoint x: 1303, startPoint y: 265, endPoint x: 1460, endPoint y: 141, distance: 200.1
click at [1460, 141] on button "Edit Order" at bounding box center [1486, 132] width 98 height 29
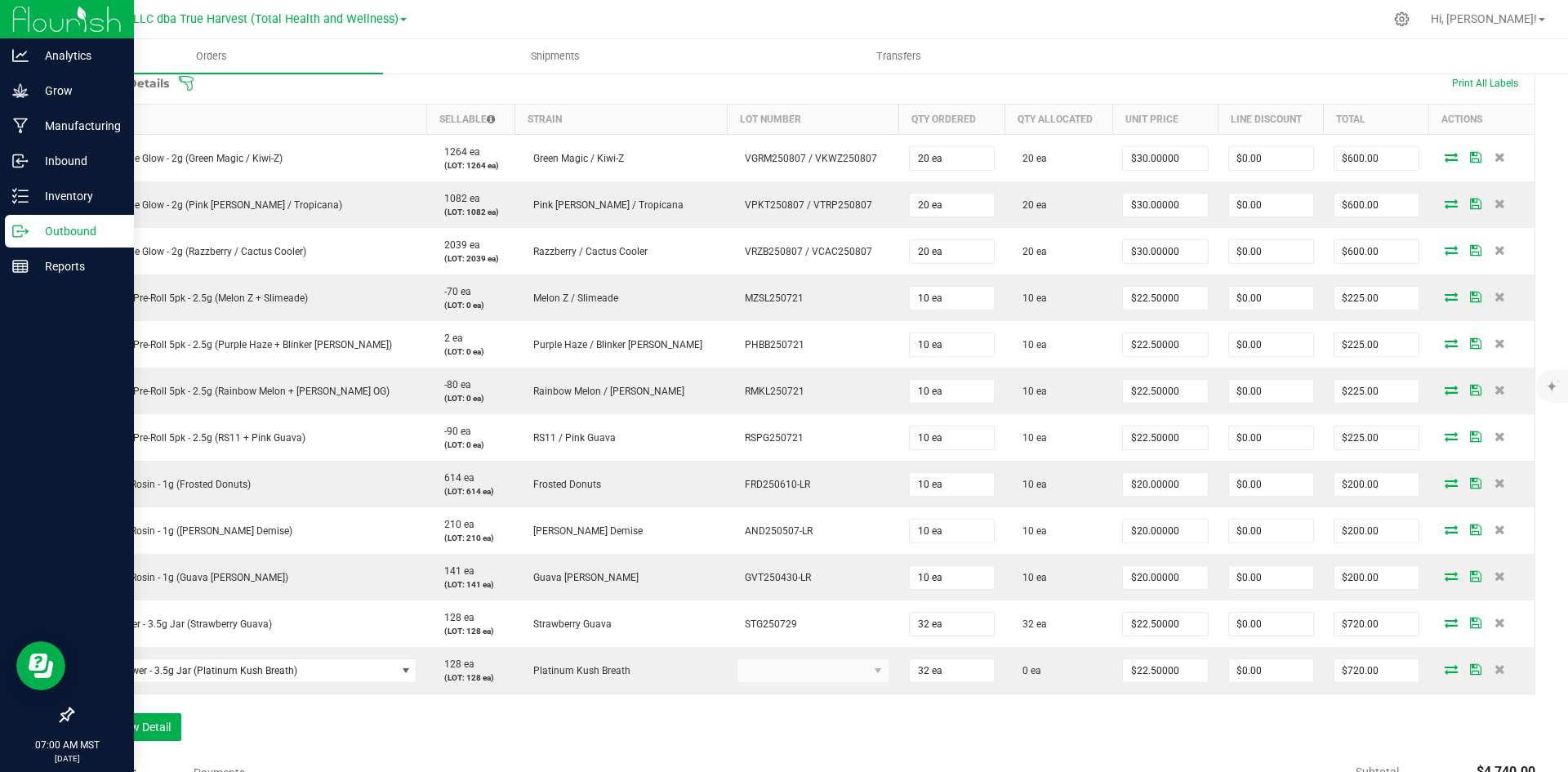
scroll to position [653, 0]
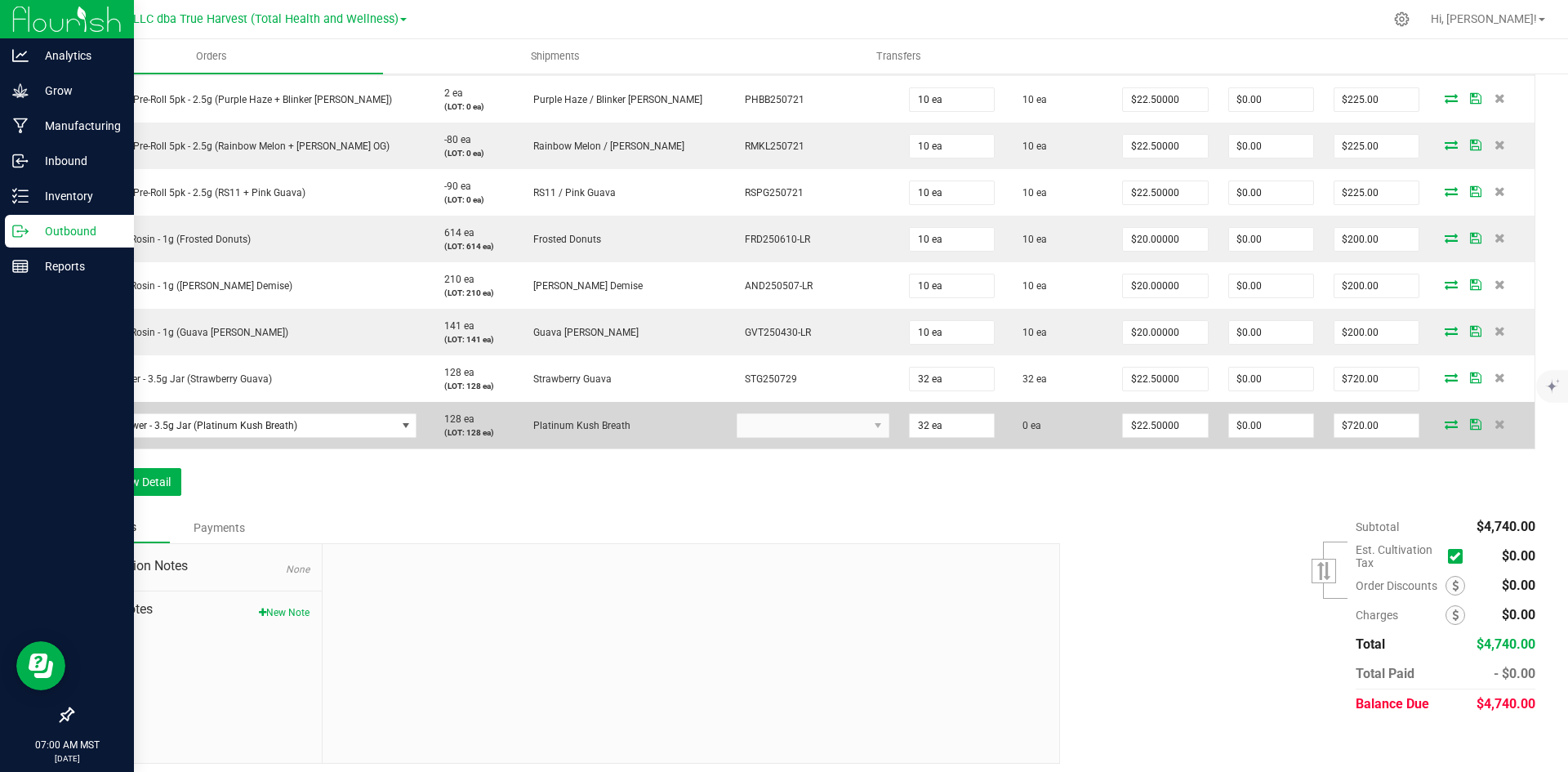
click at [786, 422] on kendo-dropdownlist at bounding box center [813, 425] width 153 height 25
click at [794, 419] on kendo-dropdownlist at bounding box center [813, 425] width 153 height 25
click at [805, 436] on kendo-dropdownlist at bounding box center [813, 425] width 153 height 25
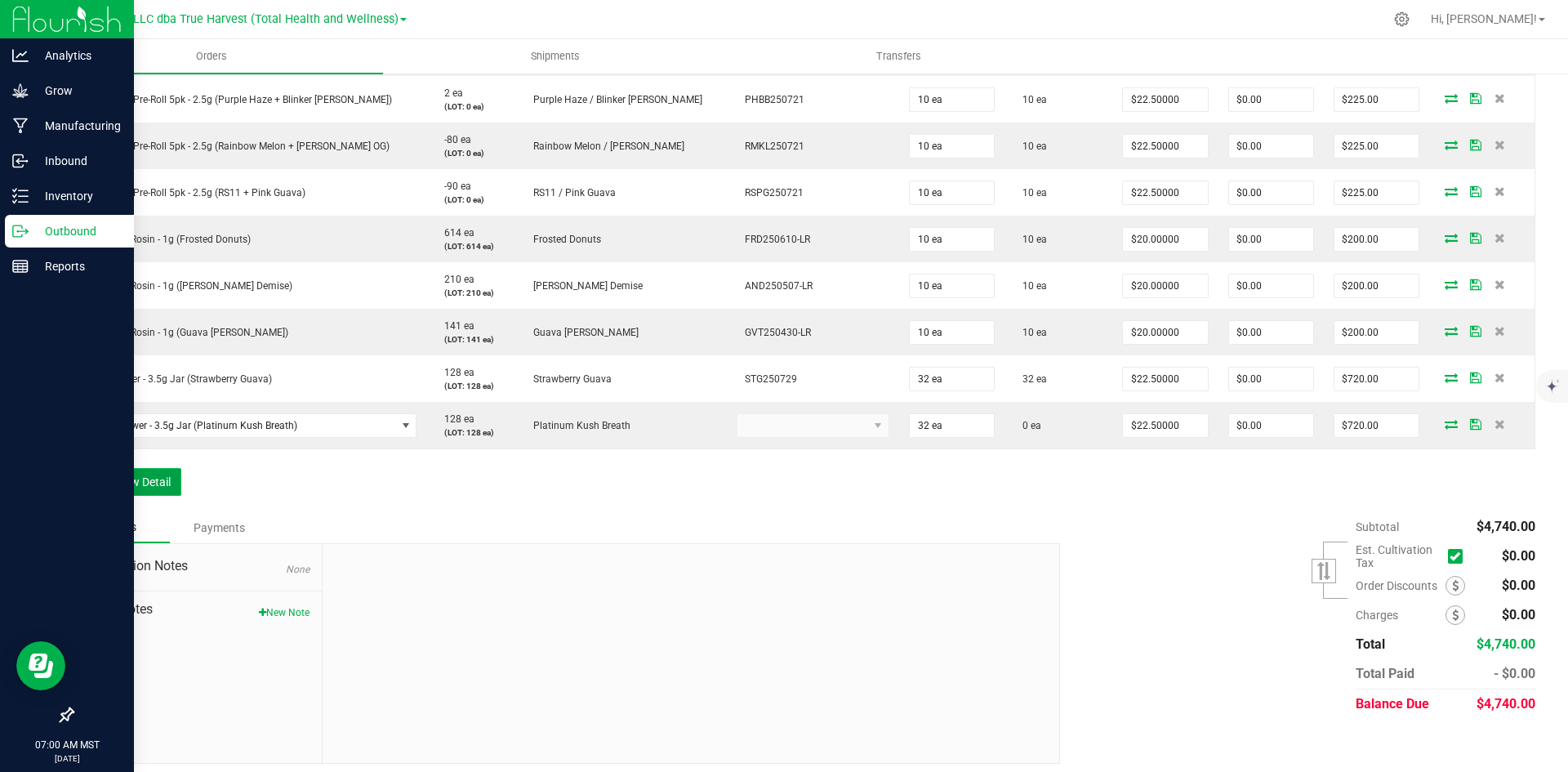
click at [149, 486] on button "Add New Detail" at bounding box center [126, 482] width 109 height 27
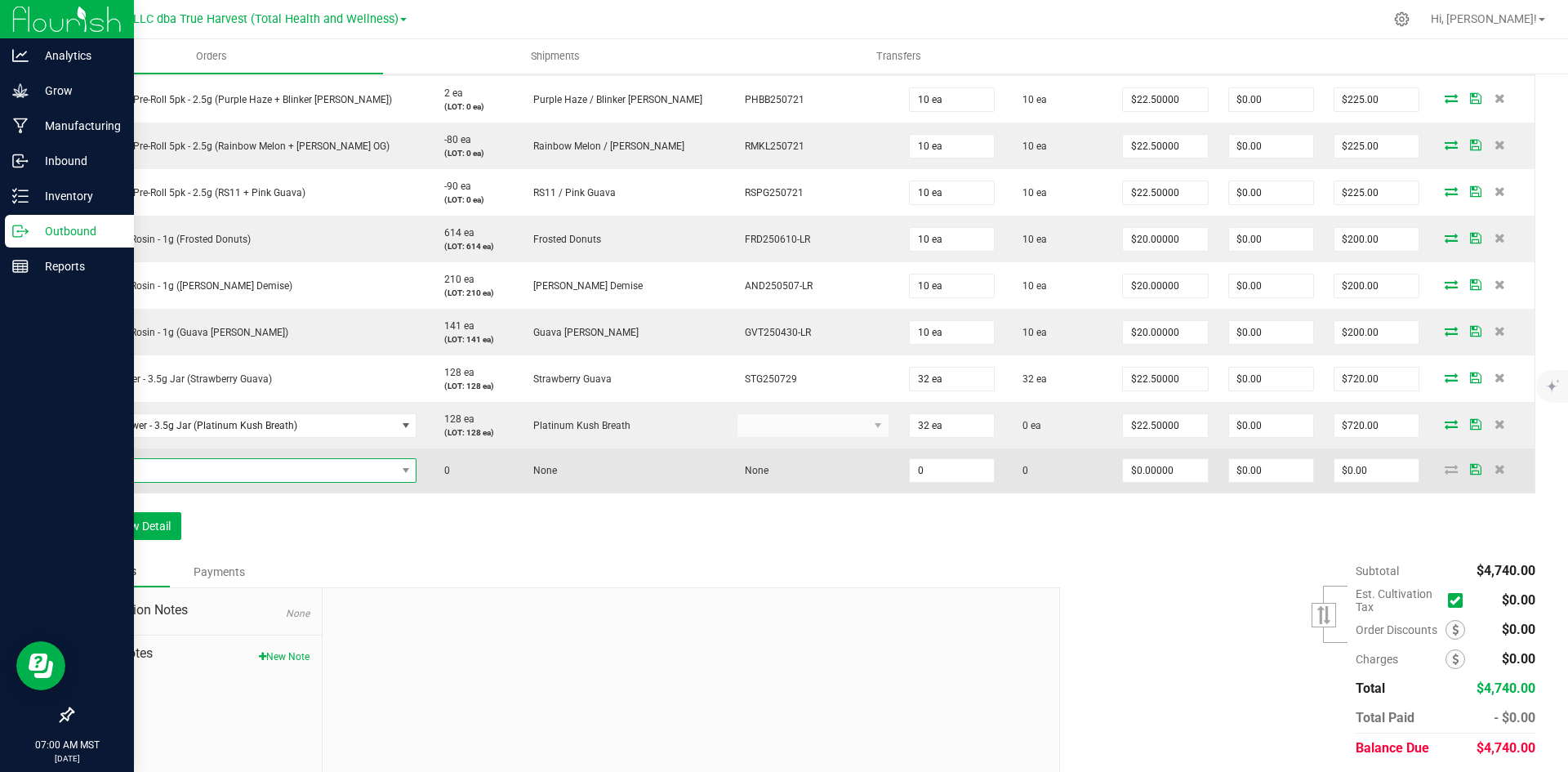
click at [197, 475] on span "NO DATA FOUND" at bounding box center [240, 471] width 312 height 23
type input "SG - Flower - 3.5g Jar (Diesel Dunked Donuts)"
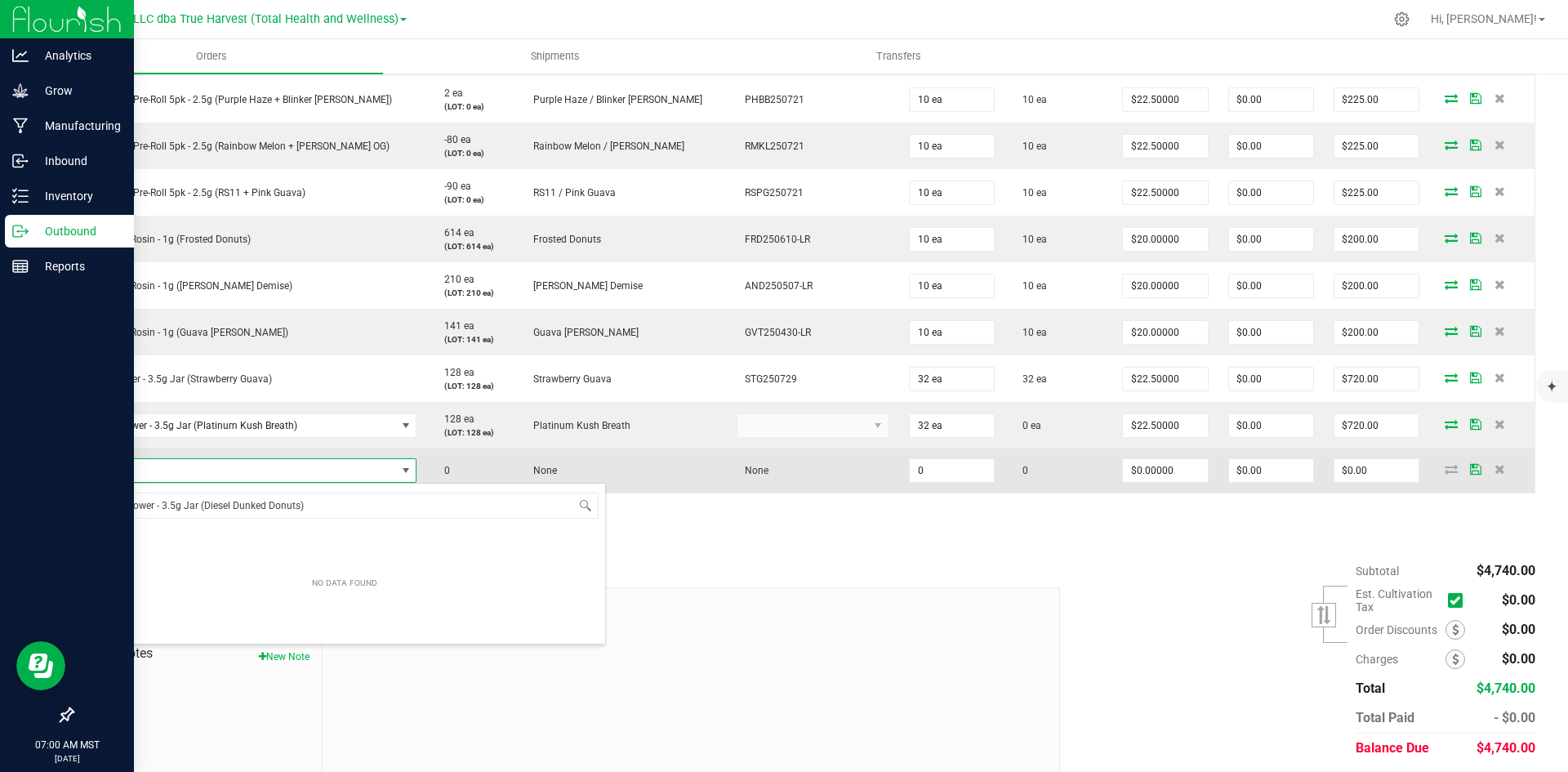
scroll to position [25, 311]
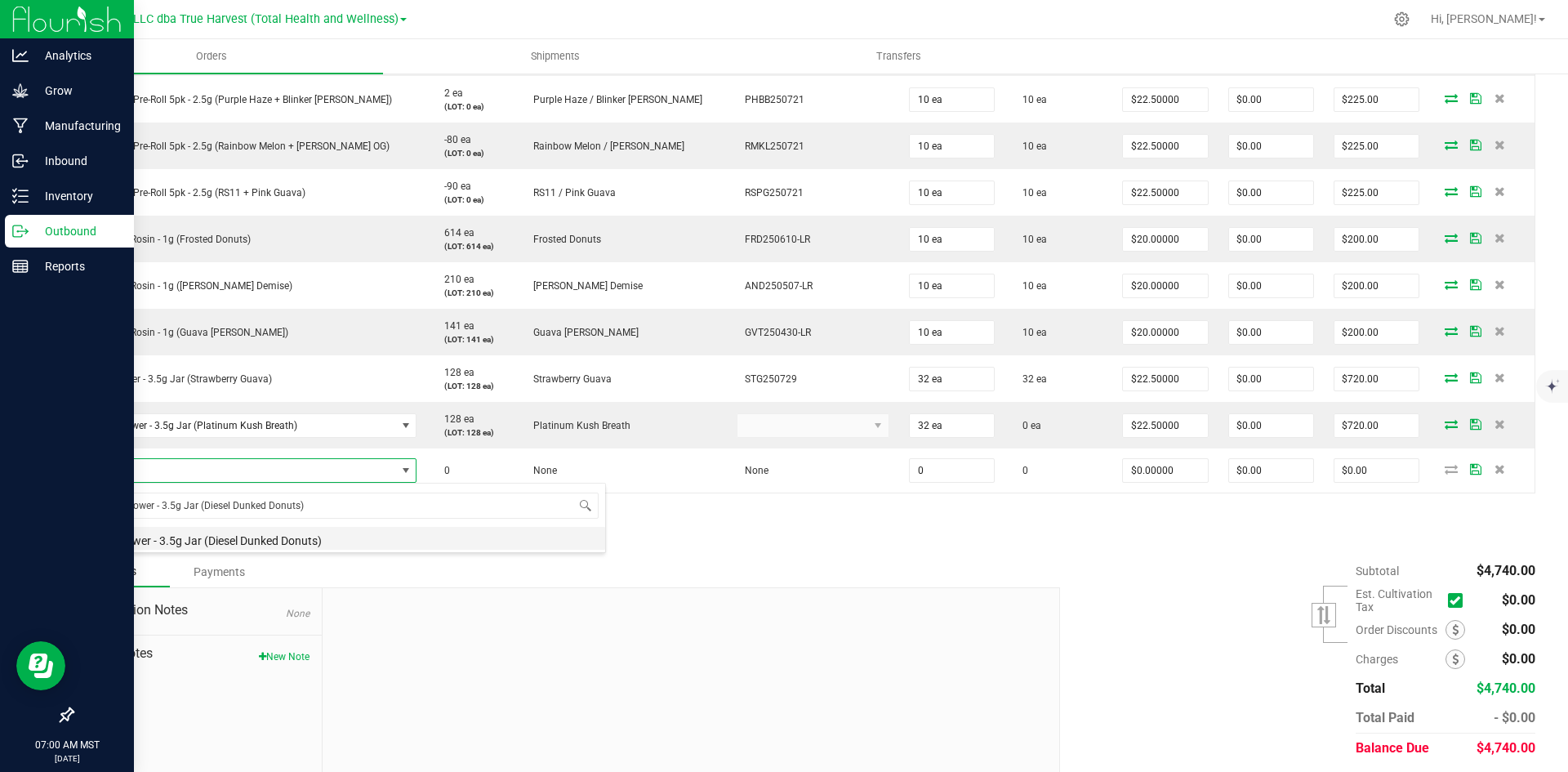
click at [258, 546] on li "SG - Flower - 3.5g Jar (Diesel Dunked Donuts)" at bounding box center [344, 538] width 521 height 23
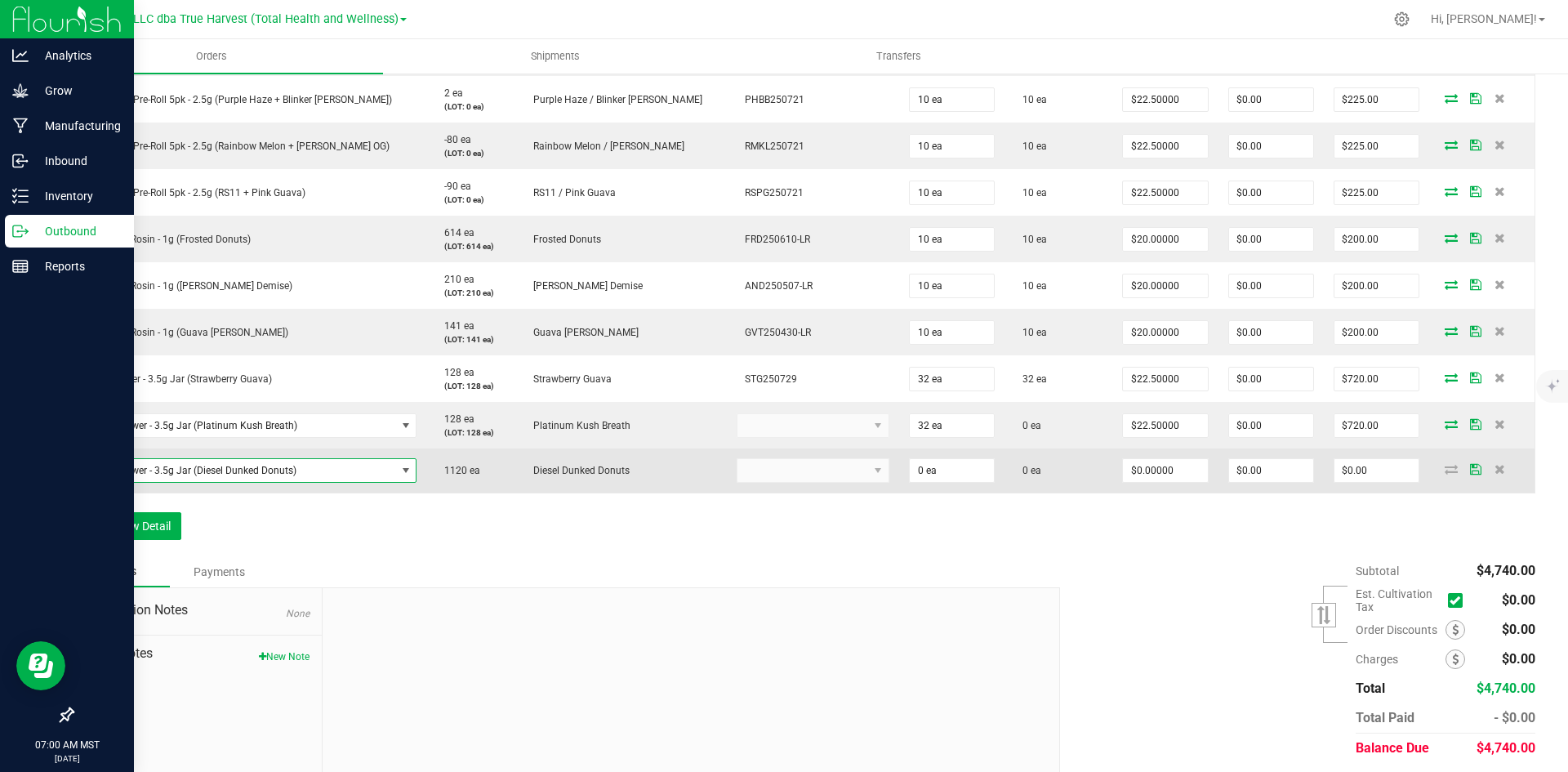
click at [781, 480] on kendo-dropdownlist at bounding box center [813, 471] width 153 height 25
click at [795, 470] on kendo-dropdownlist at bounding box center [813, 471] width 153 height 25
drag, startPoint x: 842, startPoint y: 462, endPoint x: 848, endPoint y: 480, distance: 19.0
click at [844, 462] on kendo-dropdownlist at bounding box center [813, 471] width 153 height 25
click at [909, 459] on span "0 ea" at bounding box center [952, 471] width 86 height 25
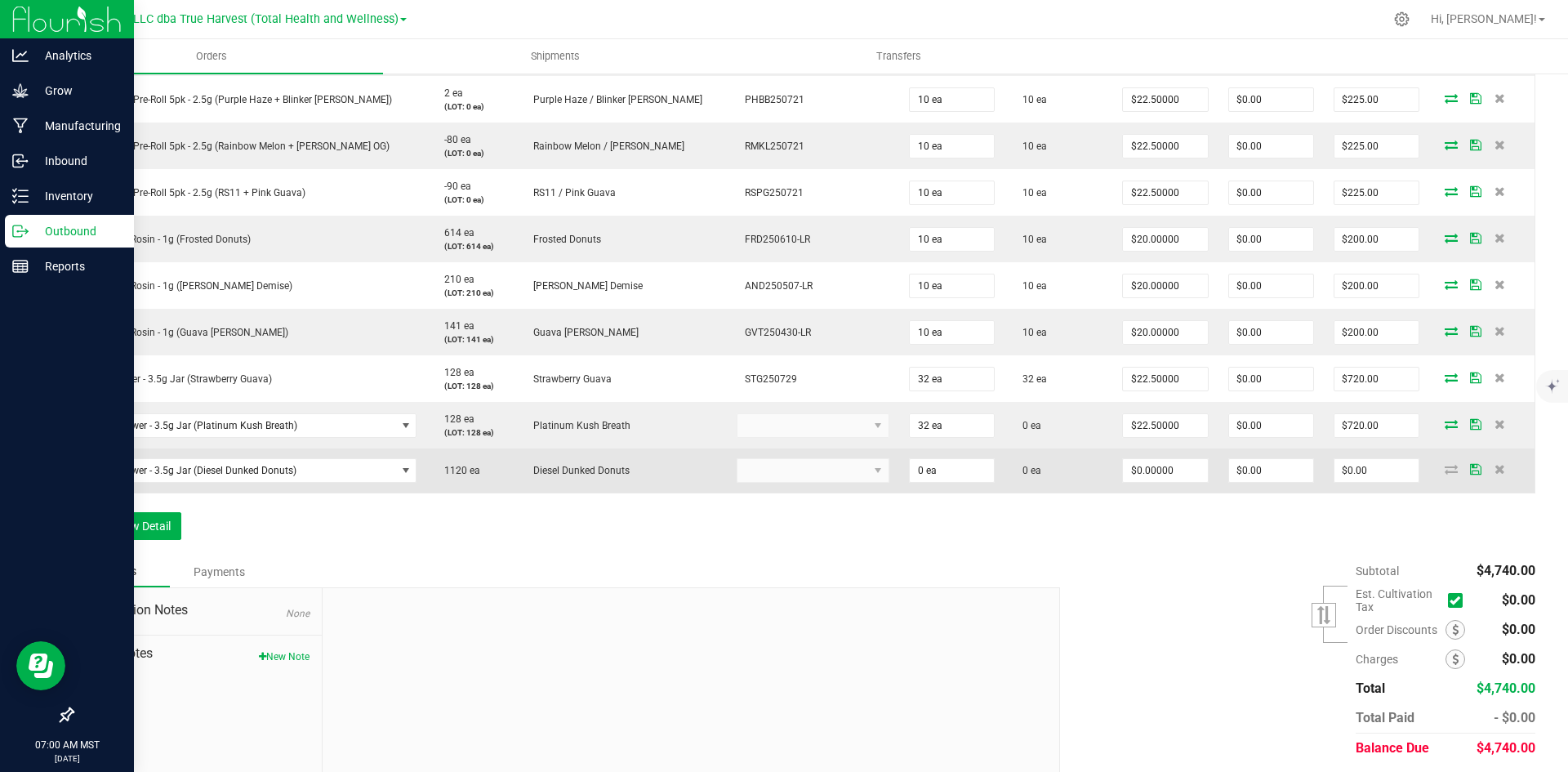
click at [905, 489] on td "0 ea" at bounding box center [951, 470] width 106 height 44
click at [910, 471] on input "0" at bounding box center [952, 471] width 84 height 23
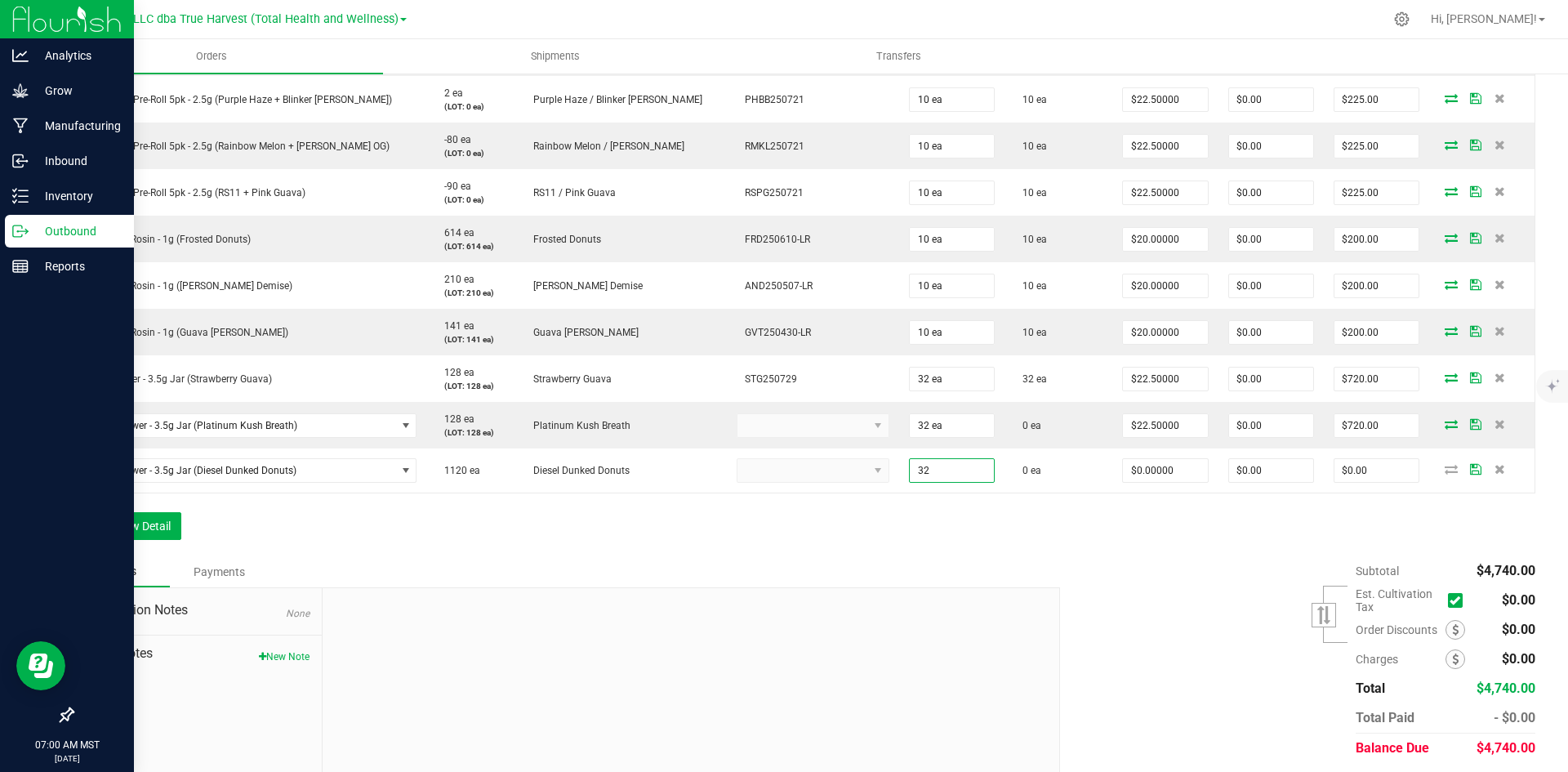
type input "32 ea"
click at [1103, 581] on div "Subtotal $4,740.00 Est. Cultivation Tax" at bounding box center [1291, 660] width 488 height 207
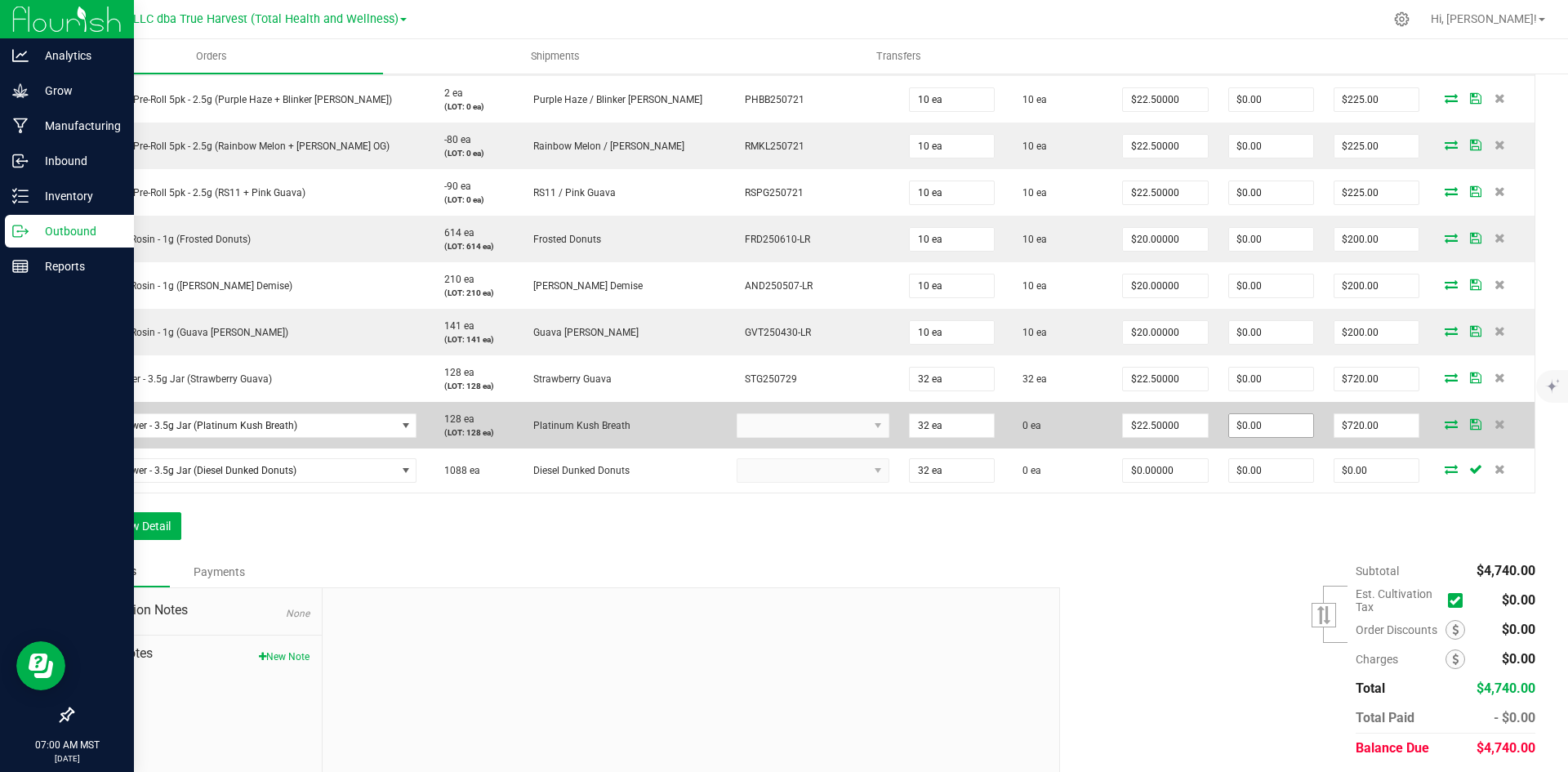
scroll to position [706, 0]
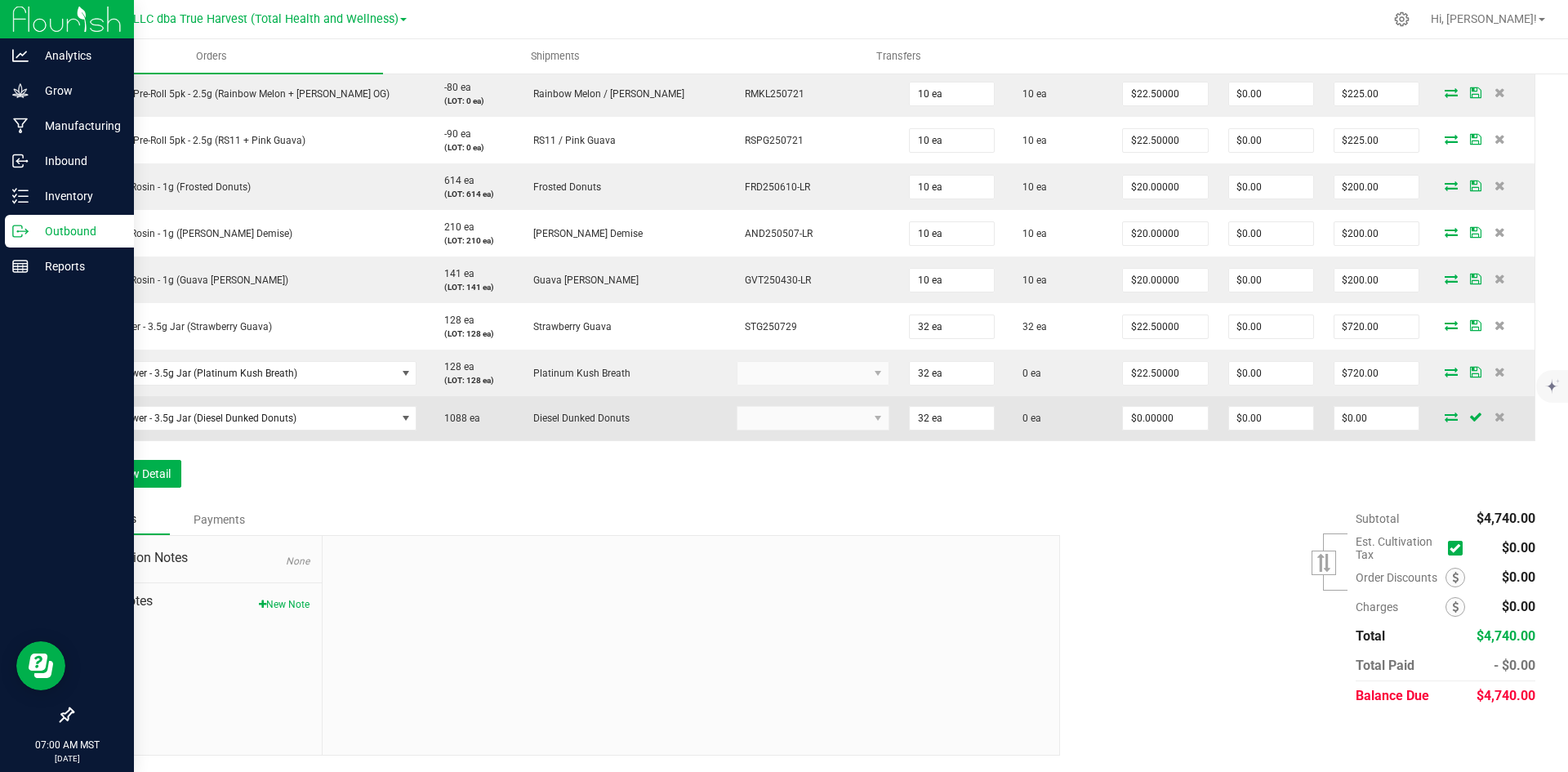
click at [1146, 432] on td "$0.00000" at bounding box center [1164, 417] width 106 height 44
click at [1145, 422] on input "0" at bounding box center [1165, 418] width 84 height 23
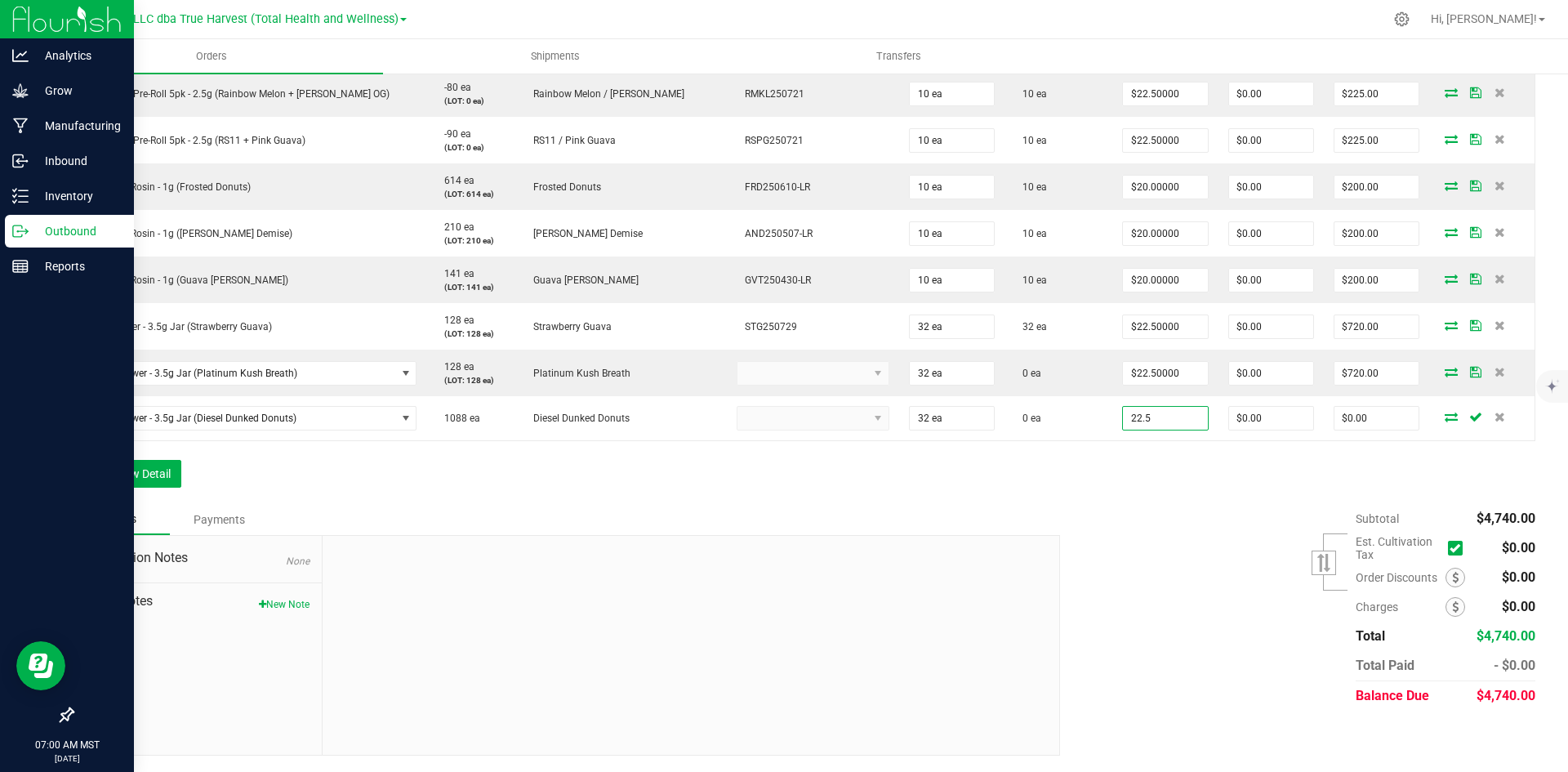
type input "$22.50000"
type input "$720.00"
click at [1100, 508] on div "Subtotal $4,740.00 Est. Cultivation Tax" at bounding box center [1291, 607] width 488 height 207
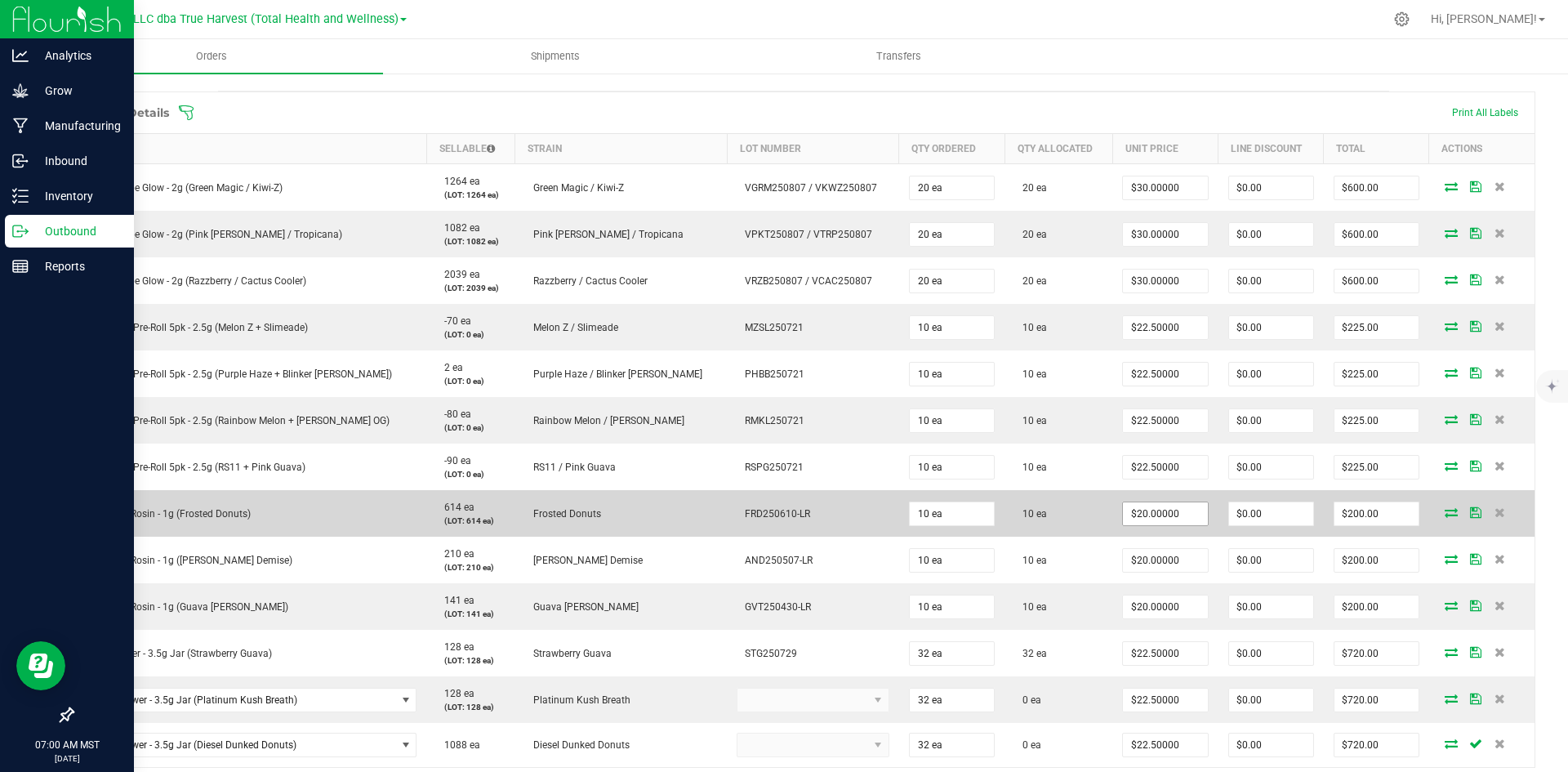
scroll to position [0, 0]
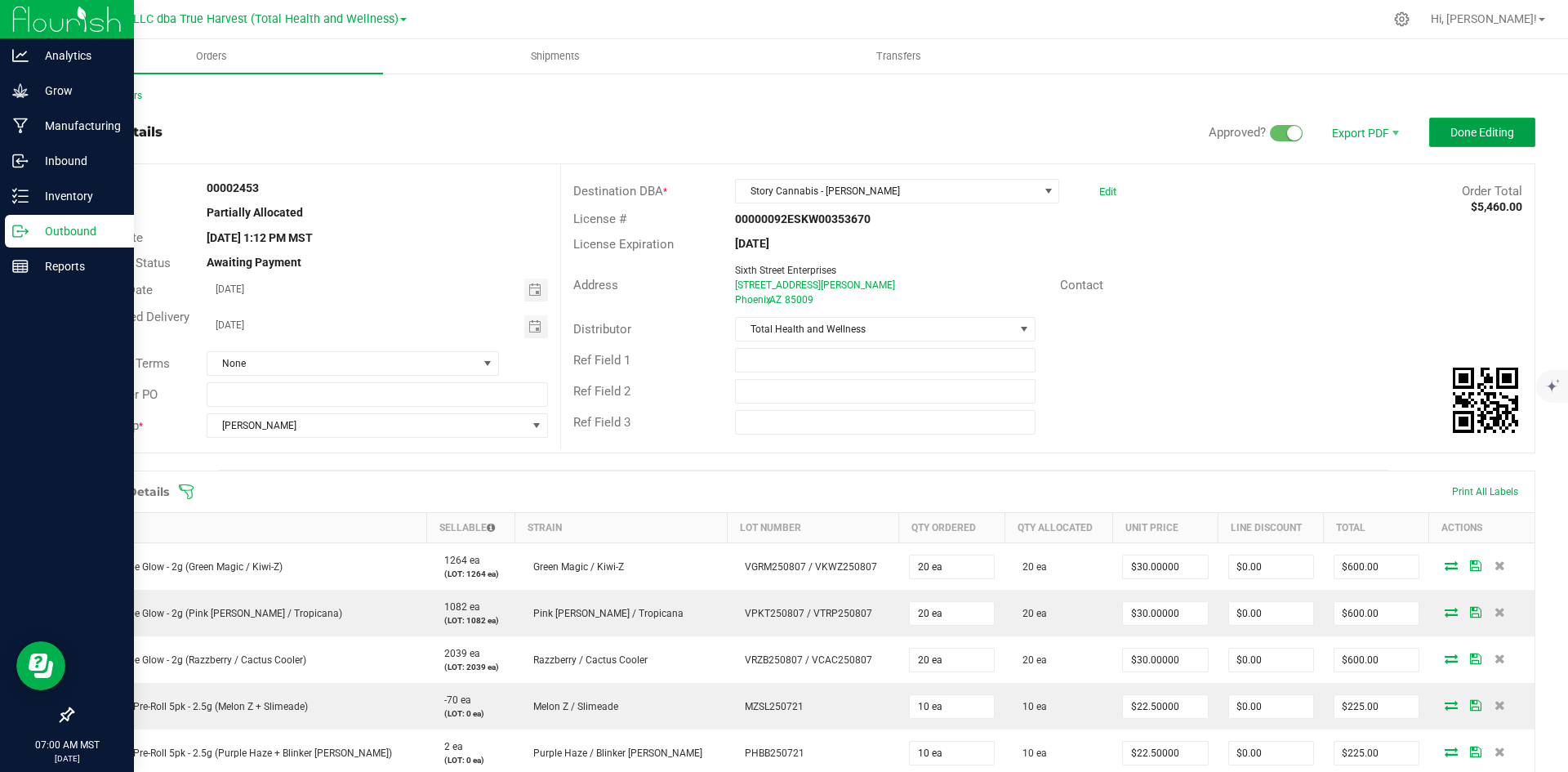
click at [1484, 129] on span "Done Editing" at bounding box center [1482, 131] width 64 height 13
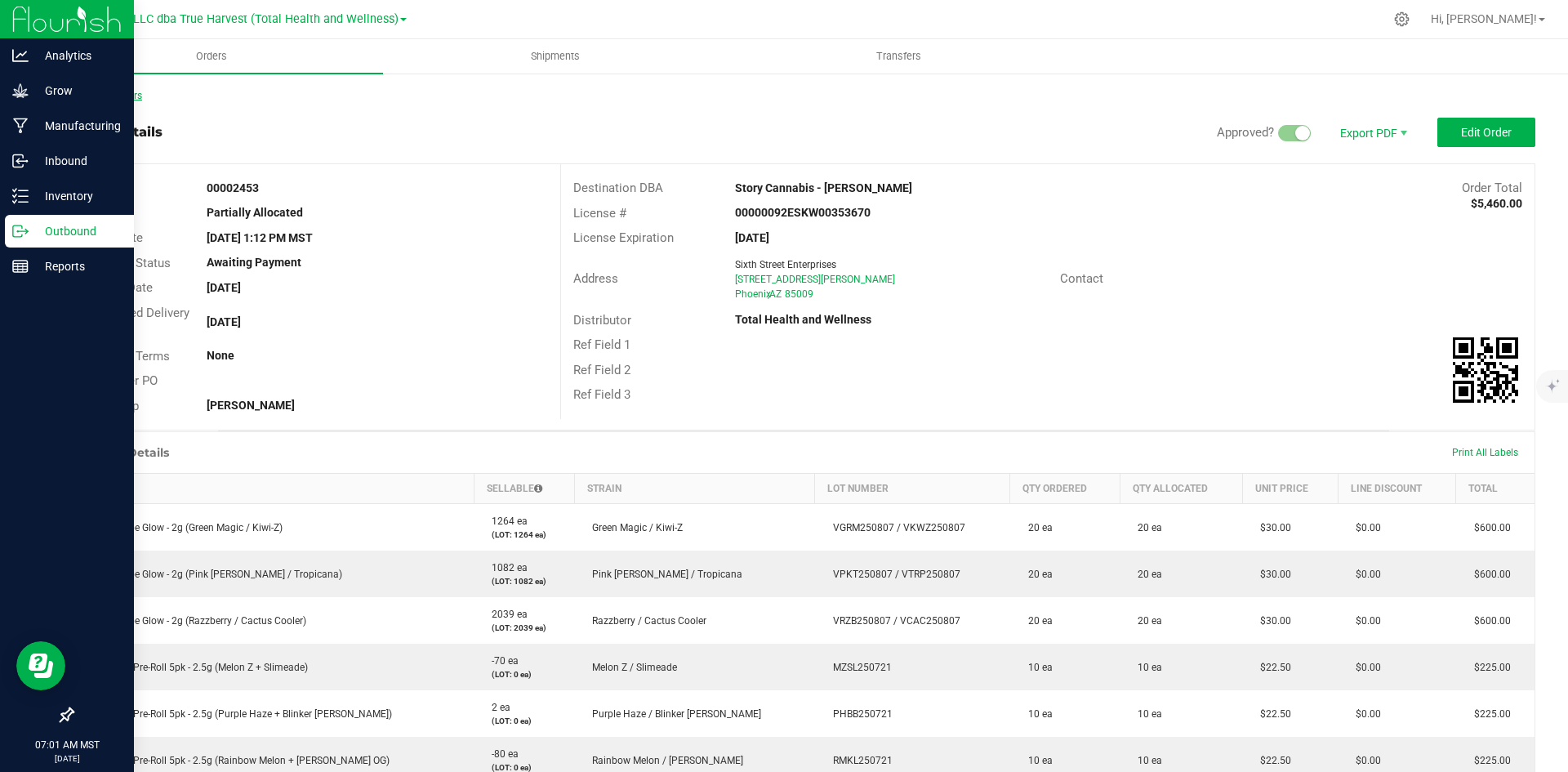
click at [119, 97] on link "Back to Orders" at bounding box center [107, 95] width 70 height 11
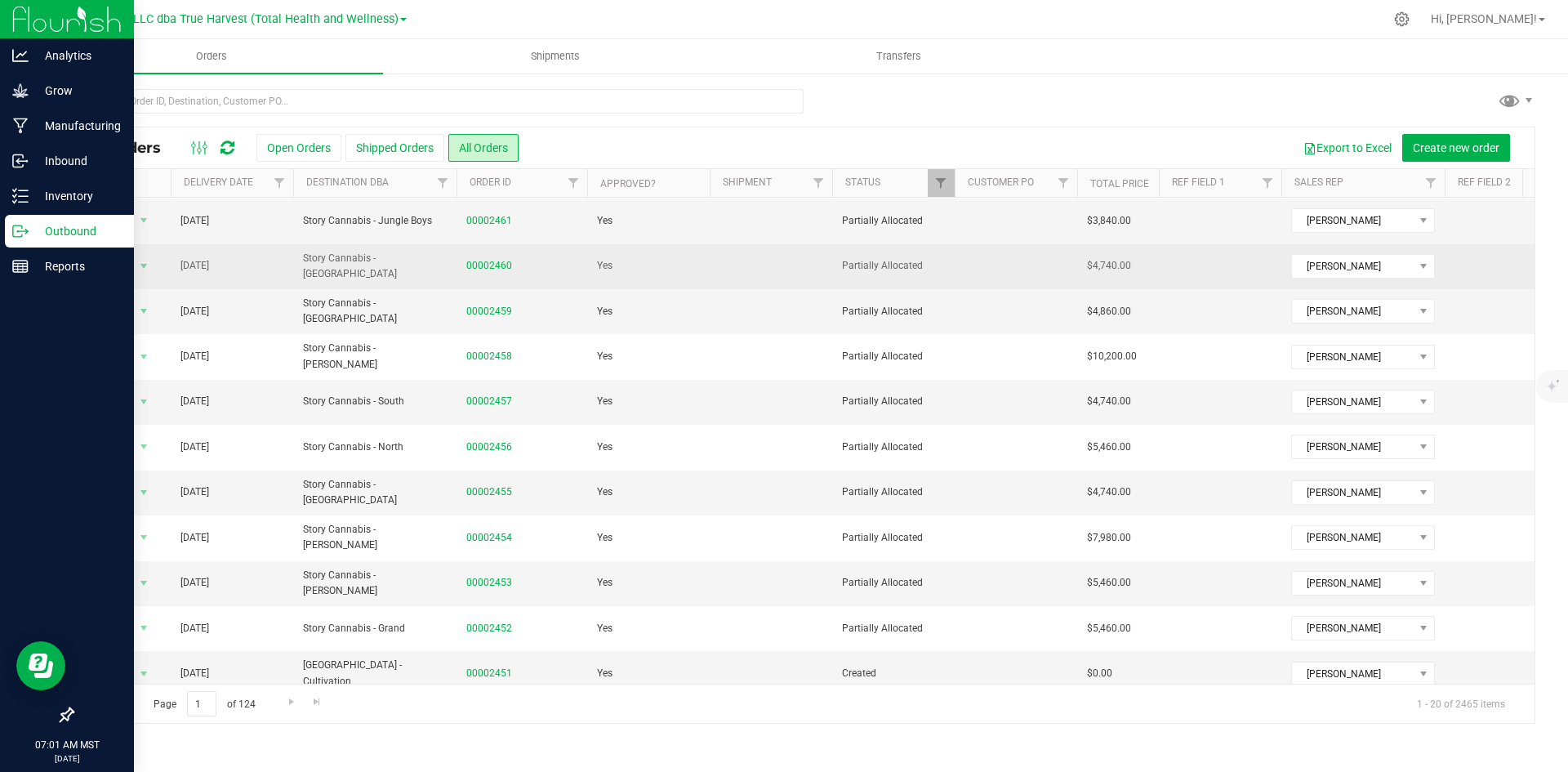
scroll to position [245, 0]
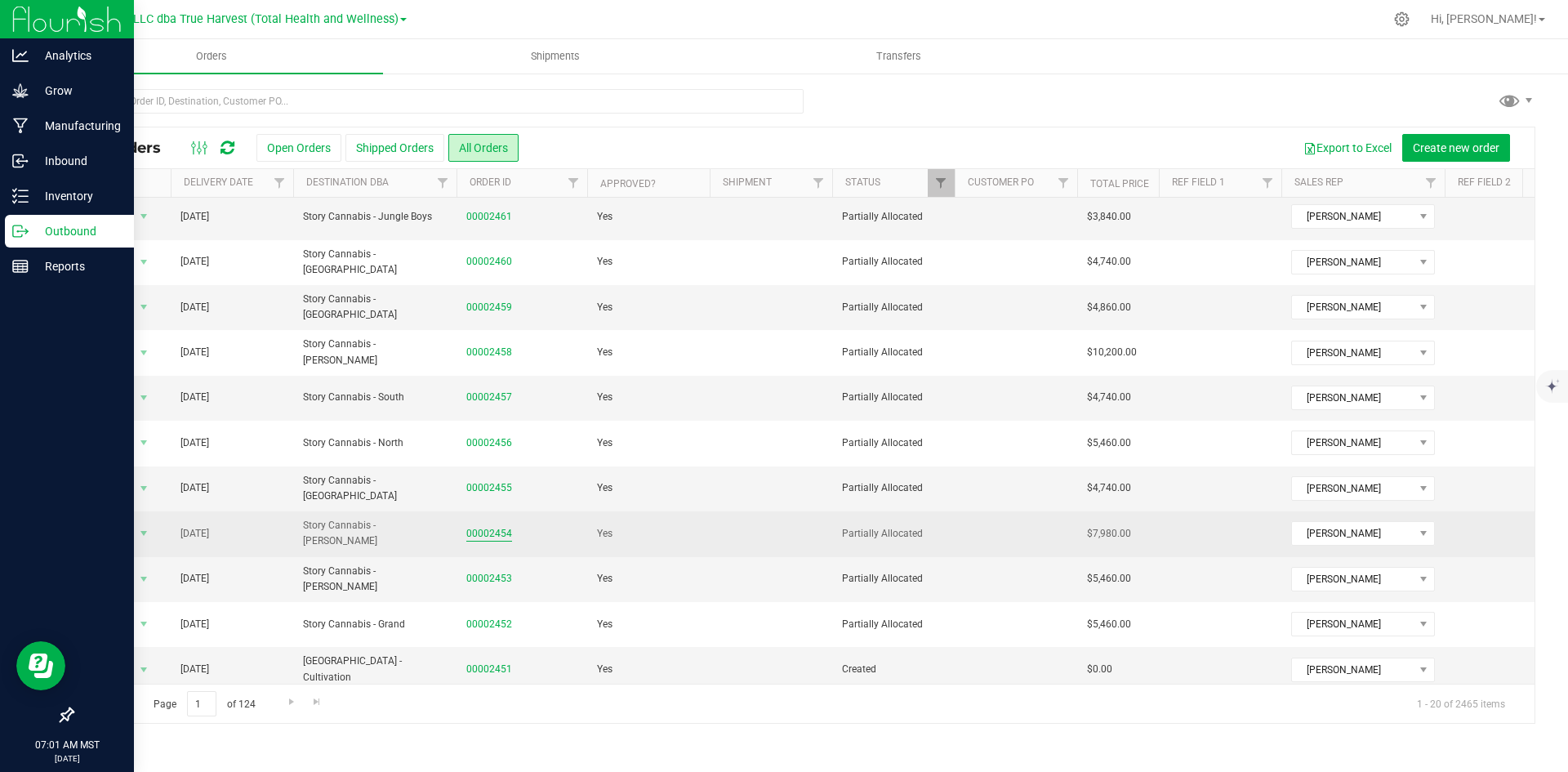
click at [483, 526] on link "00002454" at bounding box center [489, 534] width 46 height 15
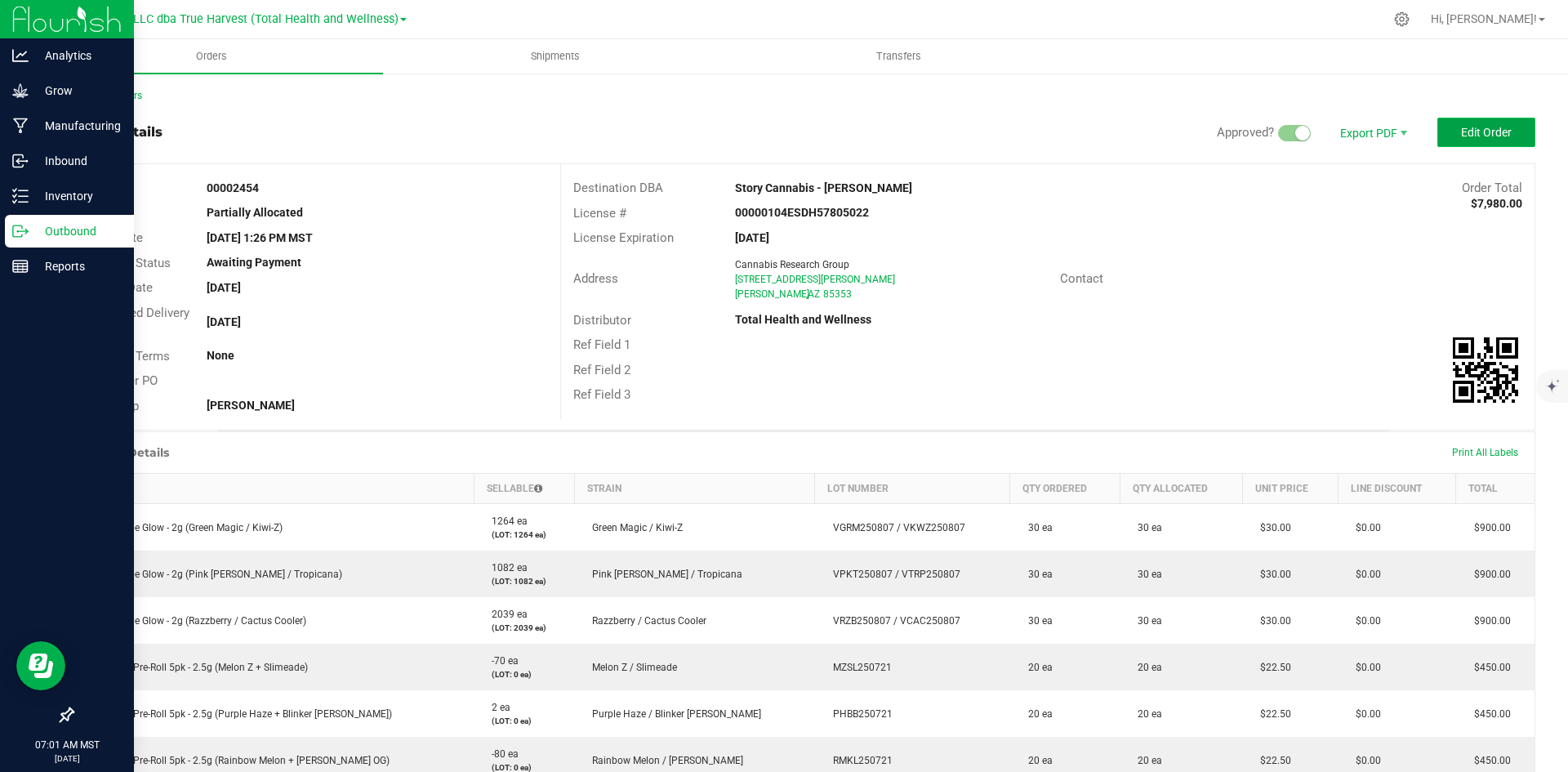
click at [1456, 142] on button "Edit Order" at bounding box center [1486, 132] width 98 height 29
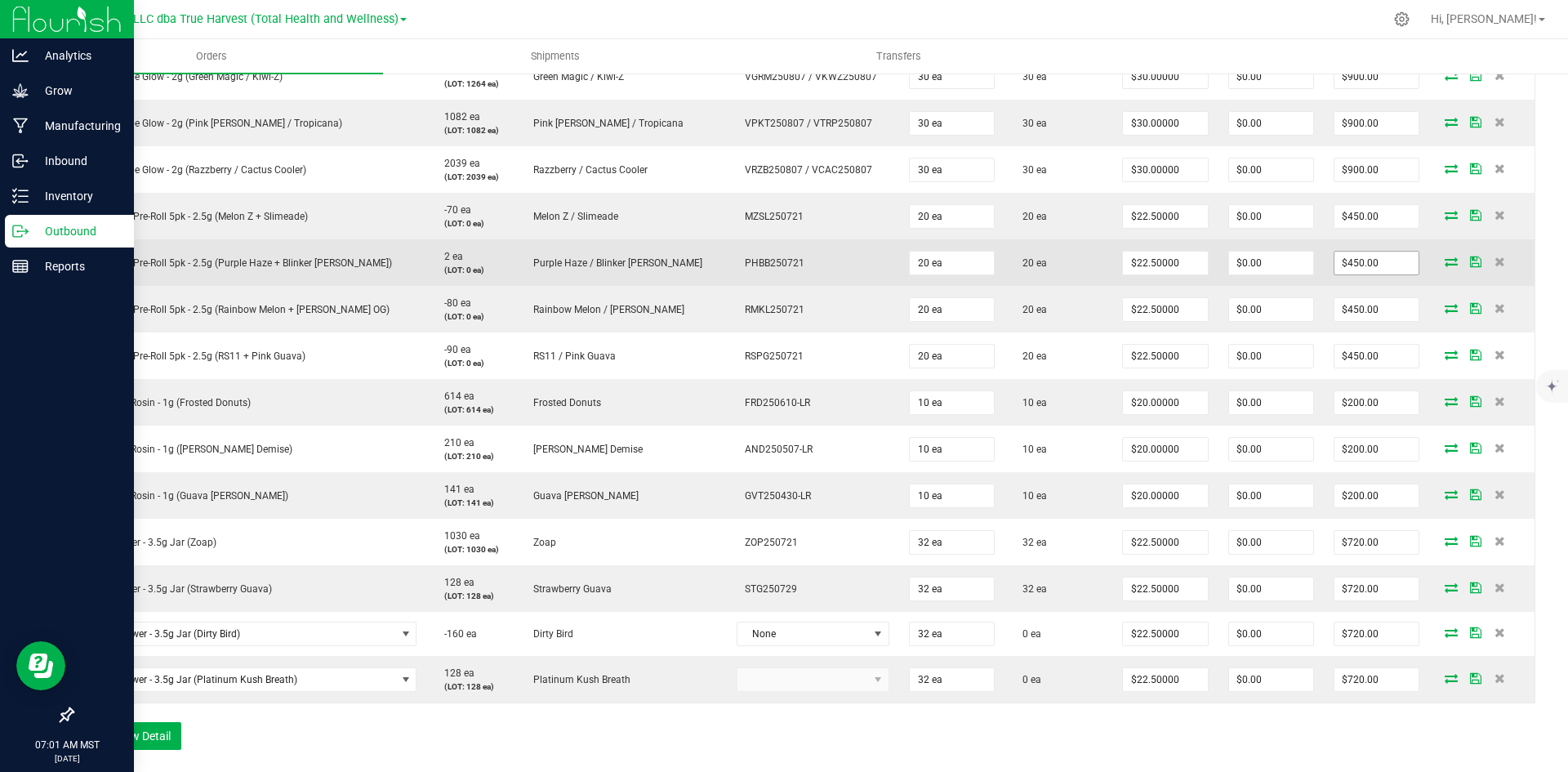
scroll to position [752, 0]
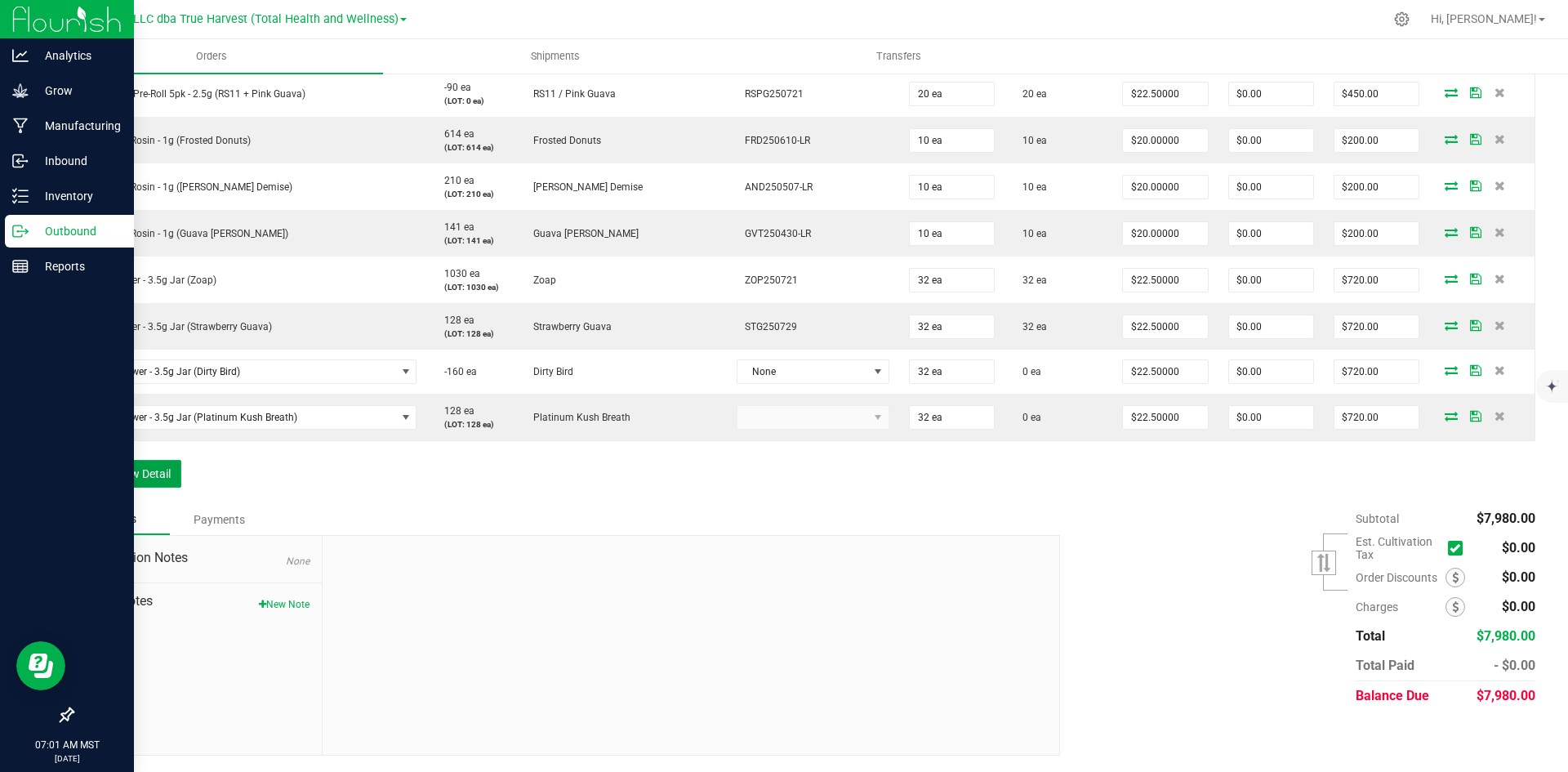
click at [142, 486] on button "Add New Detail" at bounding box center [126, 473] width 109 height 27
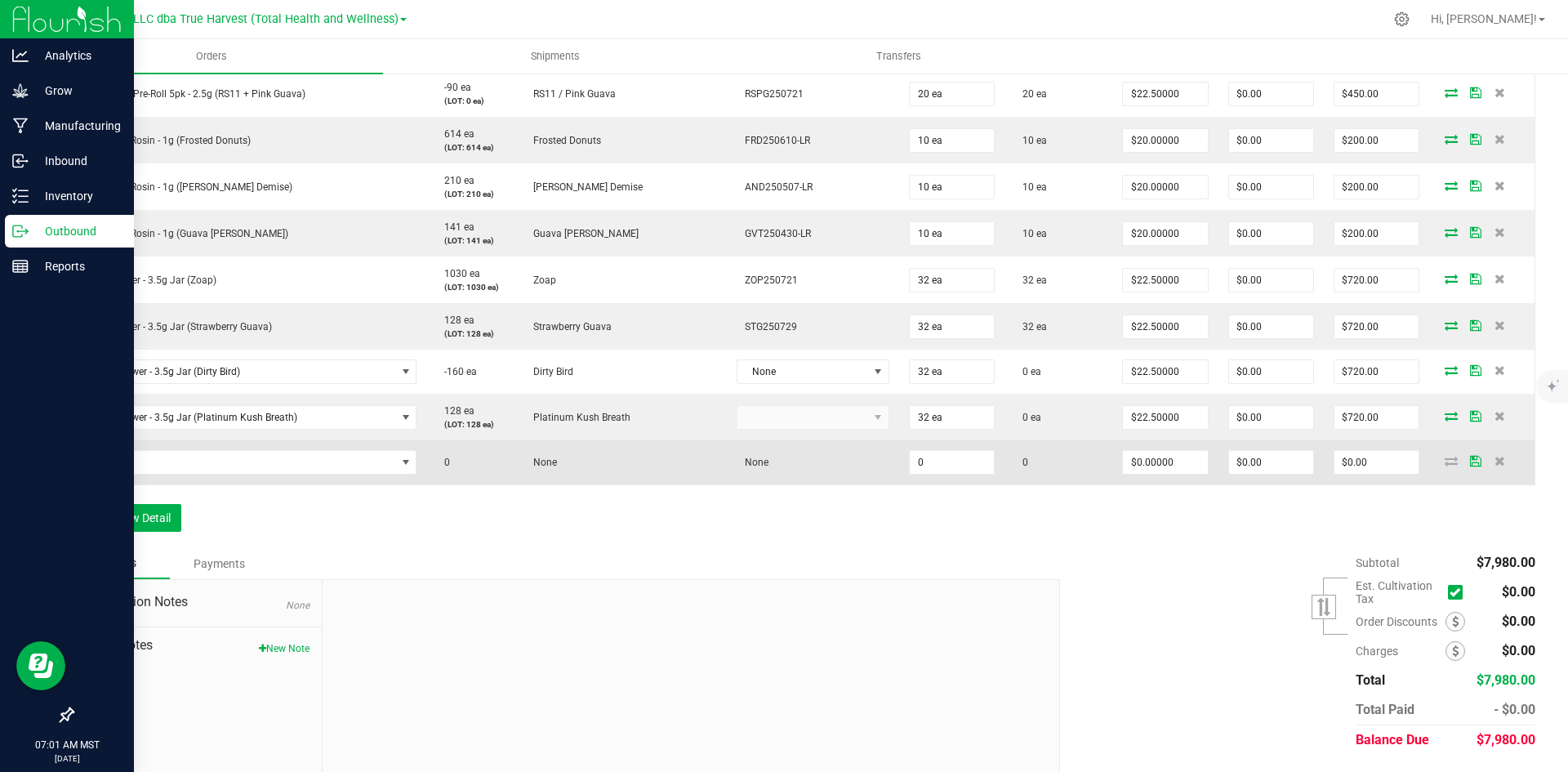
click at [206, 476] on td at bounding box center [251, 462] width 354 height 44
click at [216, 471] on span "NO DATA FOUND" at bounding box center [240, 462] width 312 height 23
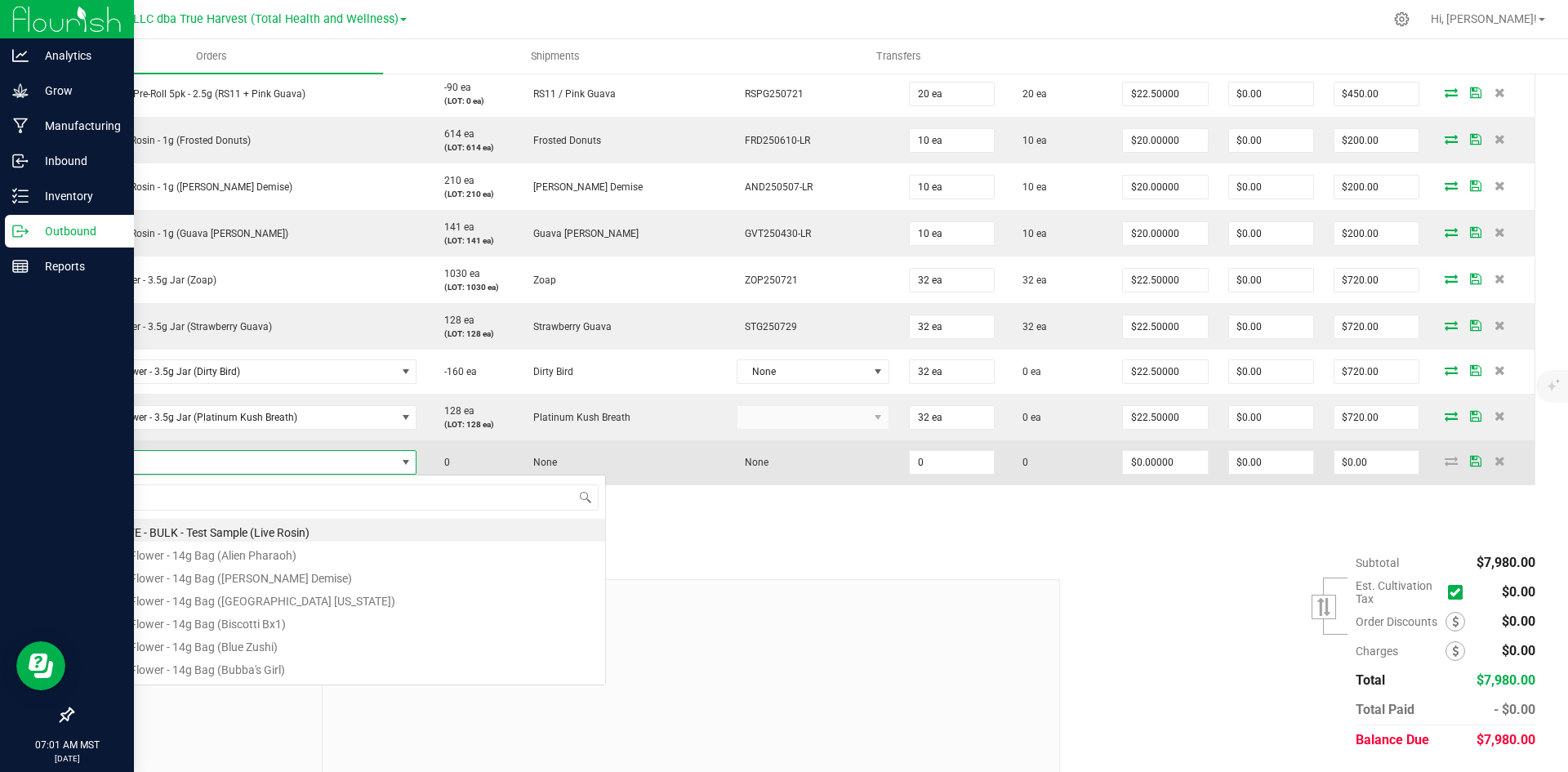
scroll to position [25, 311]
type input "SG - Flower - 3.5g Jar (Diesel Dunked Donuts)"
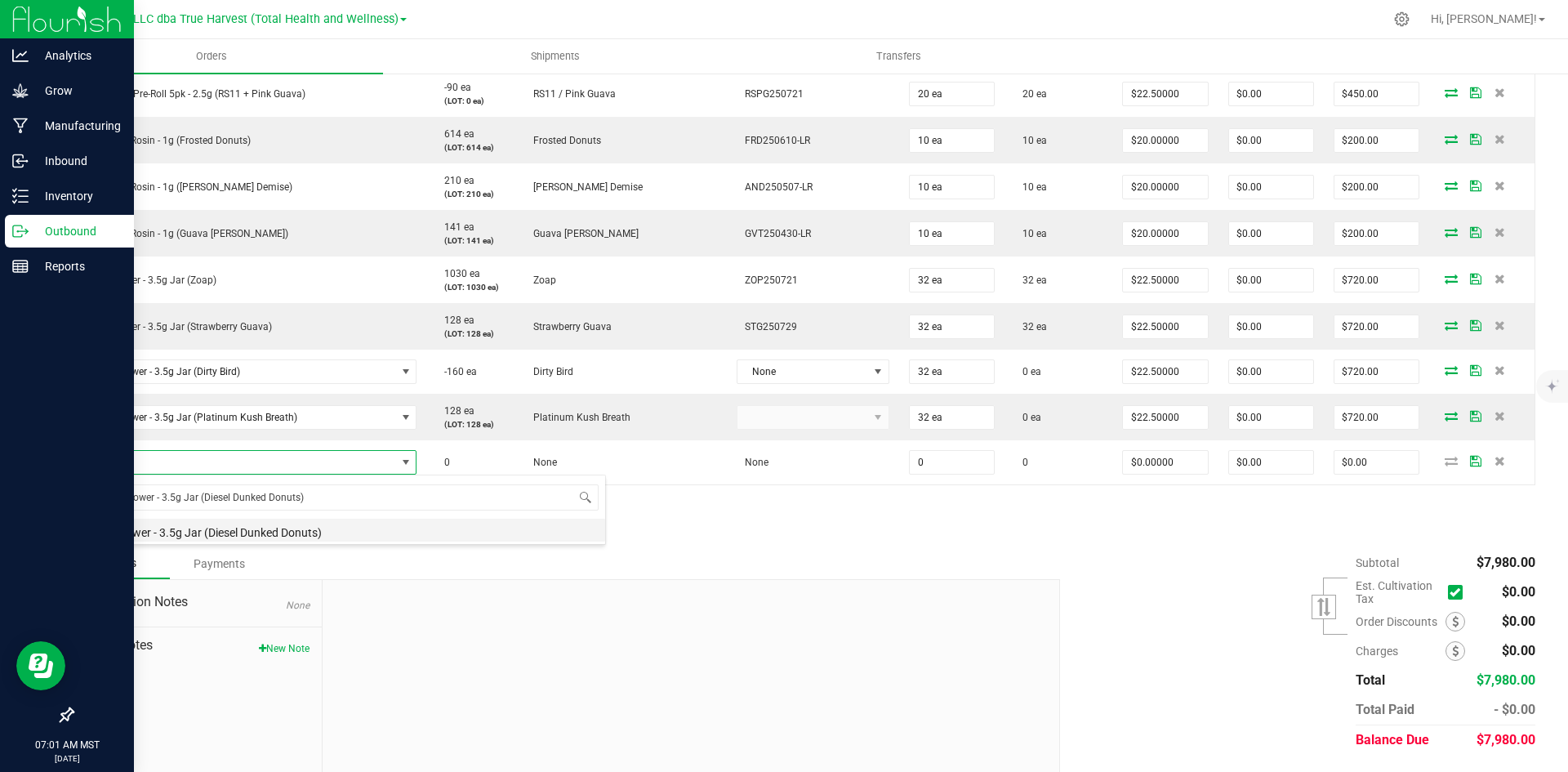
click at [252, 532] on li "SG - Flower - 3.5g Jar (Diesel Dunked Donuts)" at bounding box center [344, 530] width 521 height 23
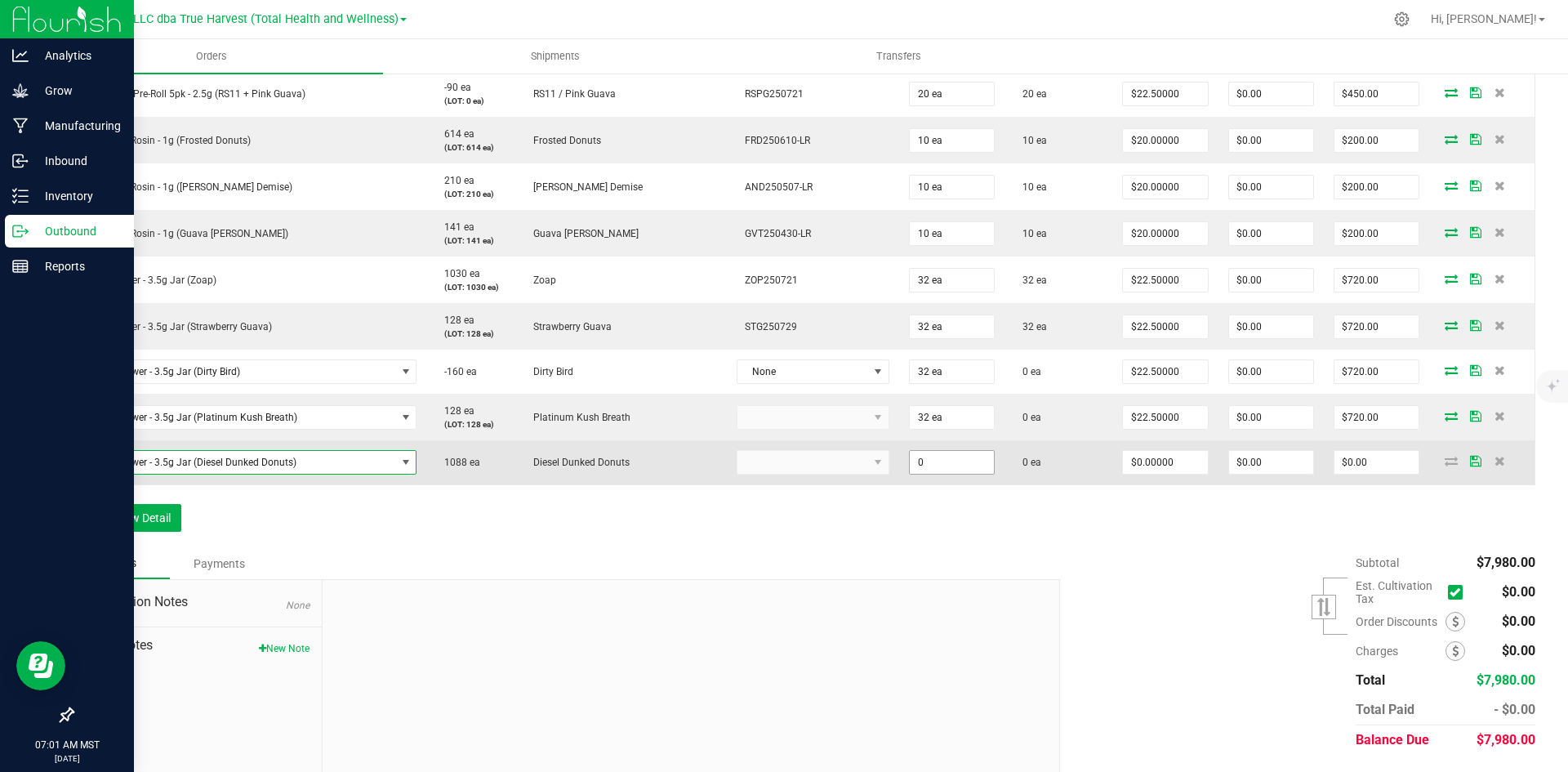
click at [910, 469] on input "0" at bounding box center [952, 462] width 84 height 23
type input "32 ea"
type input "0"
click at [1137, 461] on input "0" at bounding box center [1165, 462] width 84 height 23
click at [1137, 463] on input "0" at bounding box center [1165, 462] width 84 height 23
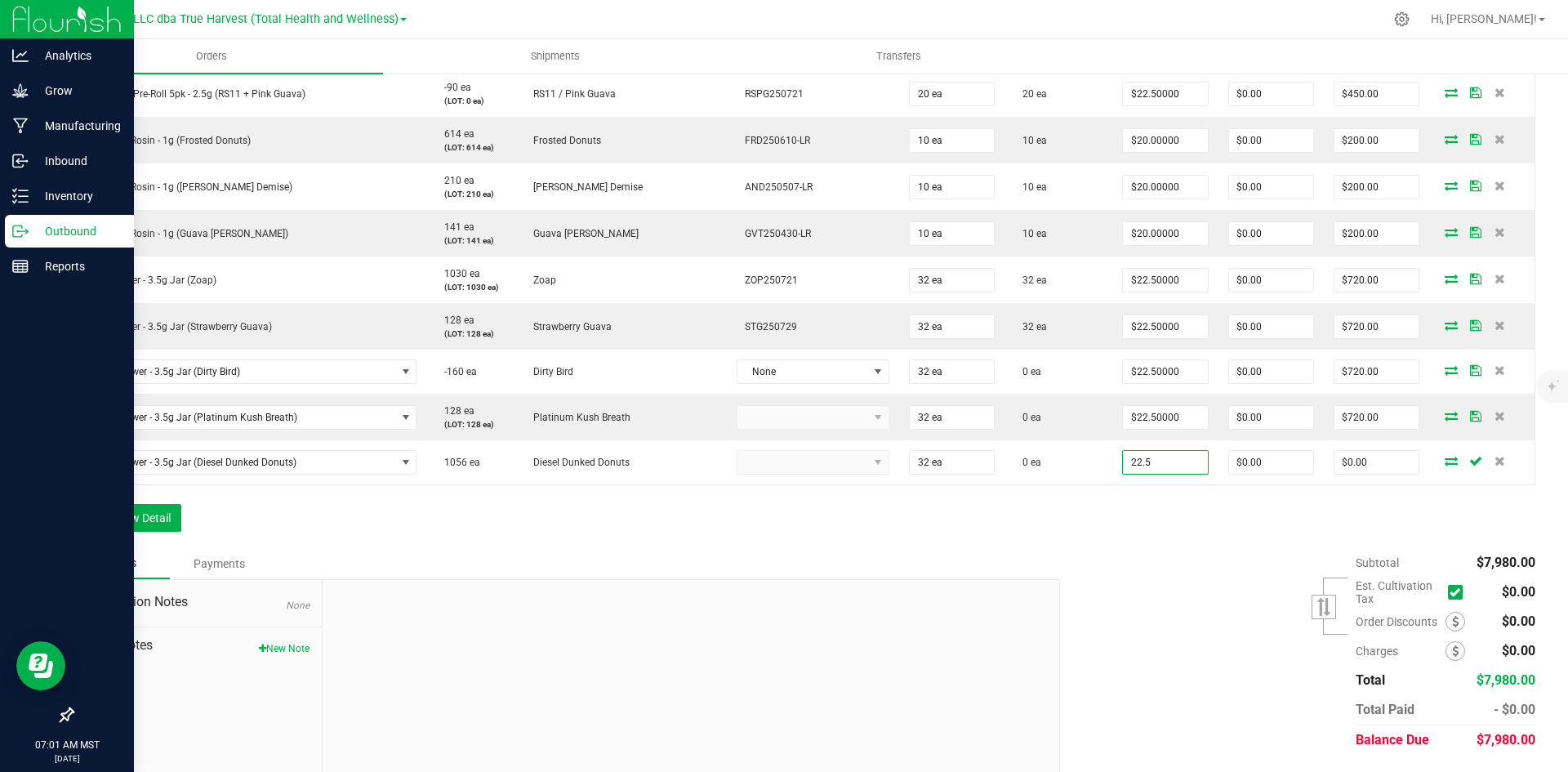
type input "$22.50000"
type input "$720.00"
click at [991, 523] on div "Order Details Print All Labels Item Sellable Strain Lot Number Qty Ordered Qty …" at bounding box center [804, 133] width 1463 height 830
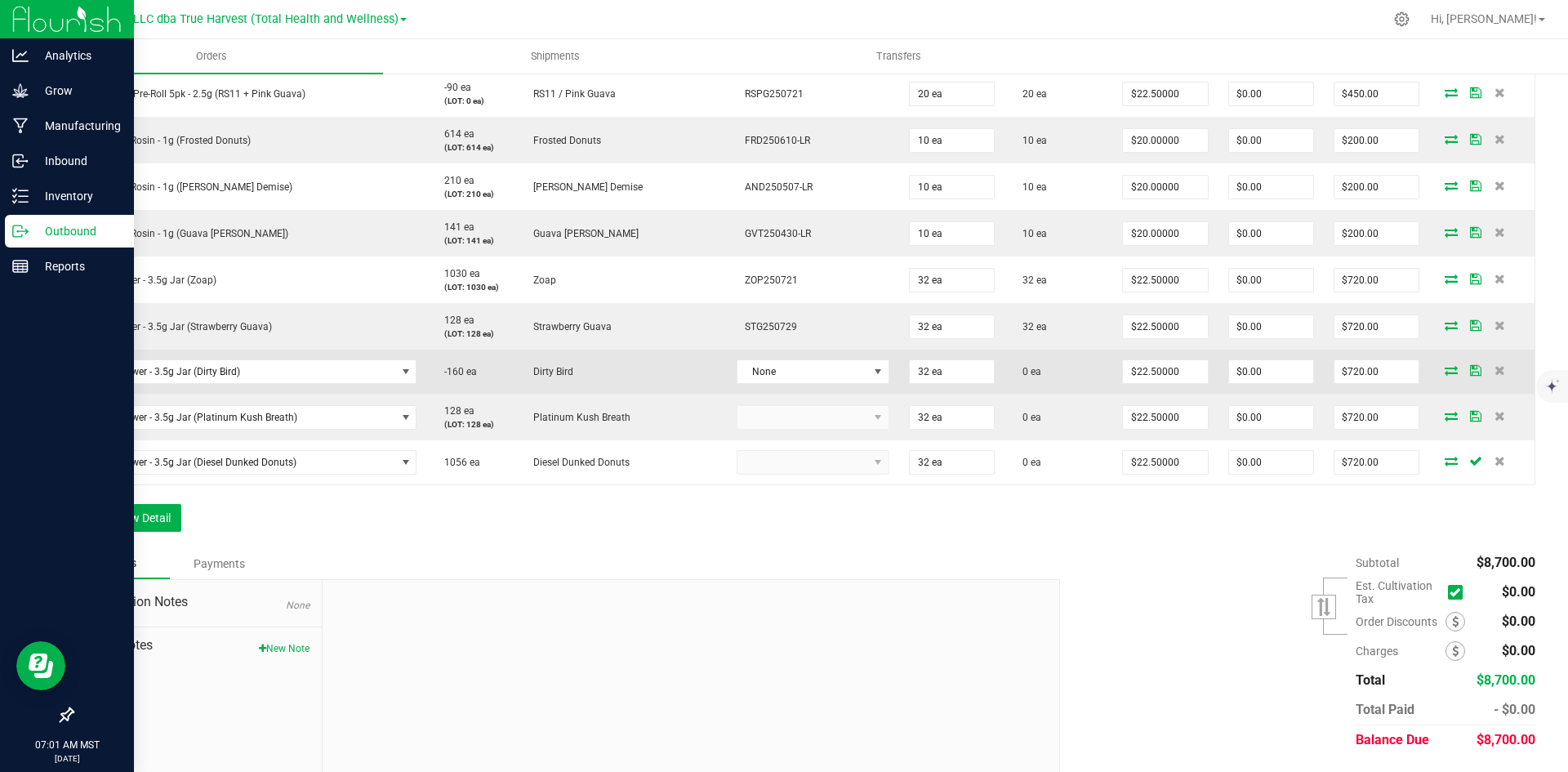
click at [817, 390] on td "None" at bounding box center [812, 371] width 173 height 44
click at [824, 356] on td "None" at bounding box center [812, 371] width 173 height 44
click at [826, 365] on span "None" at bounding box center [803, 371] width 131 height 23
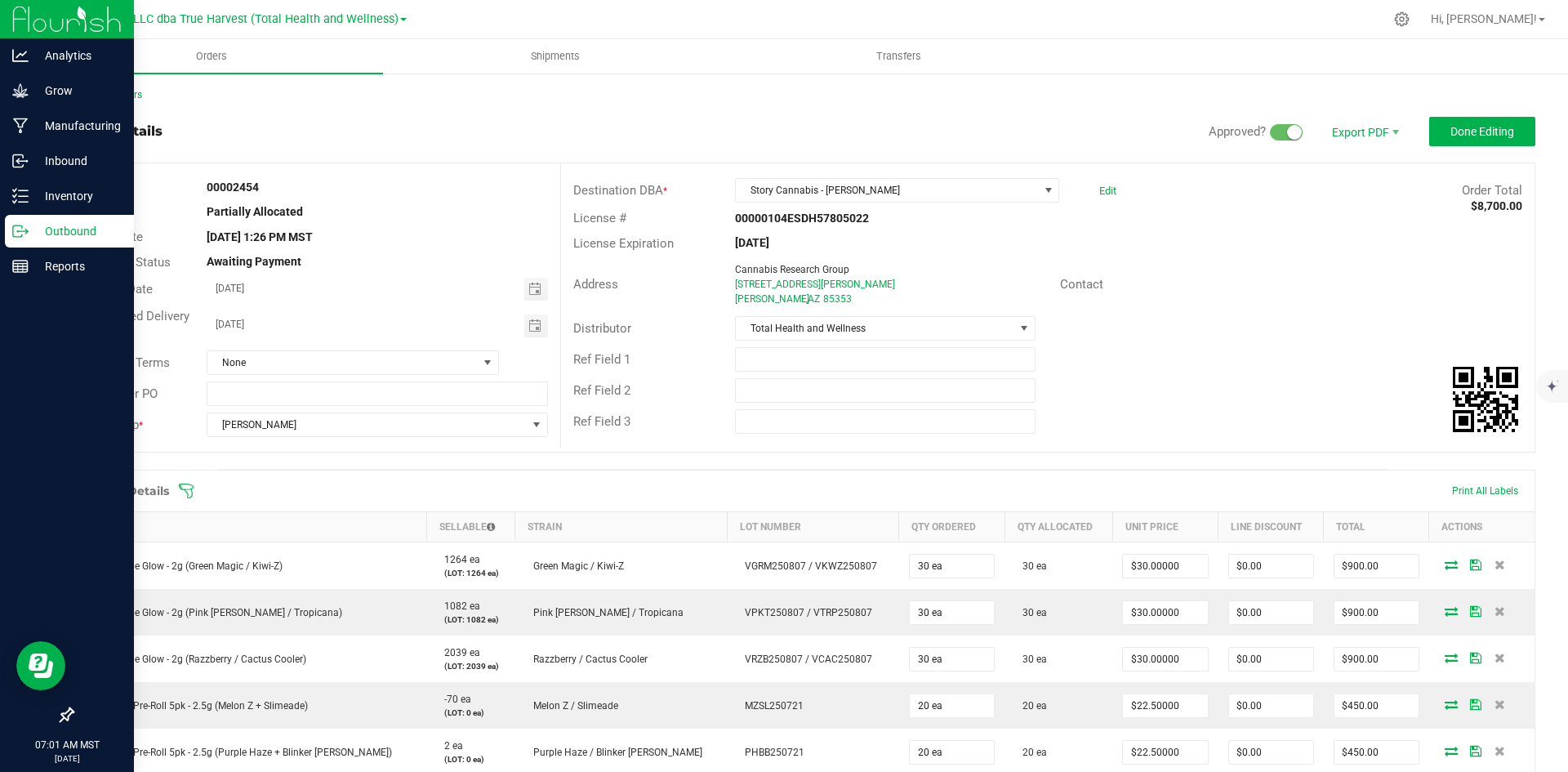
scroll to position [0, 0]
click at [1456, 133] on span "Done Editing" at bounding box center [1482, 131] width 64 height 13
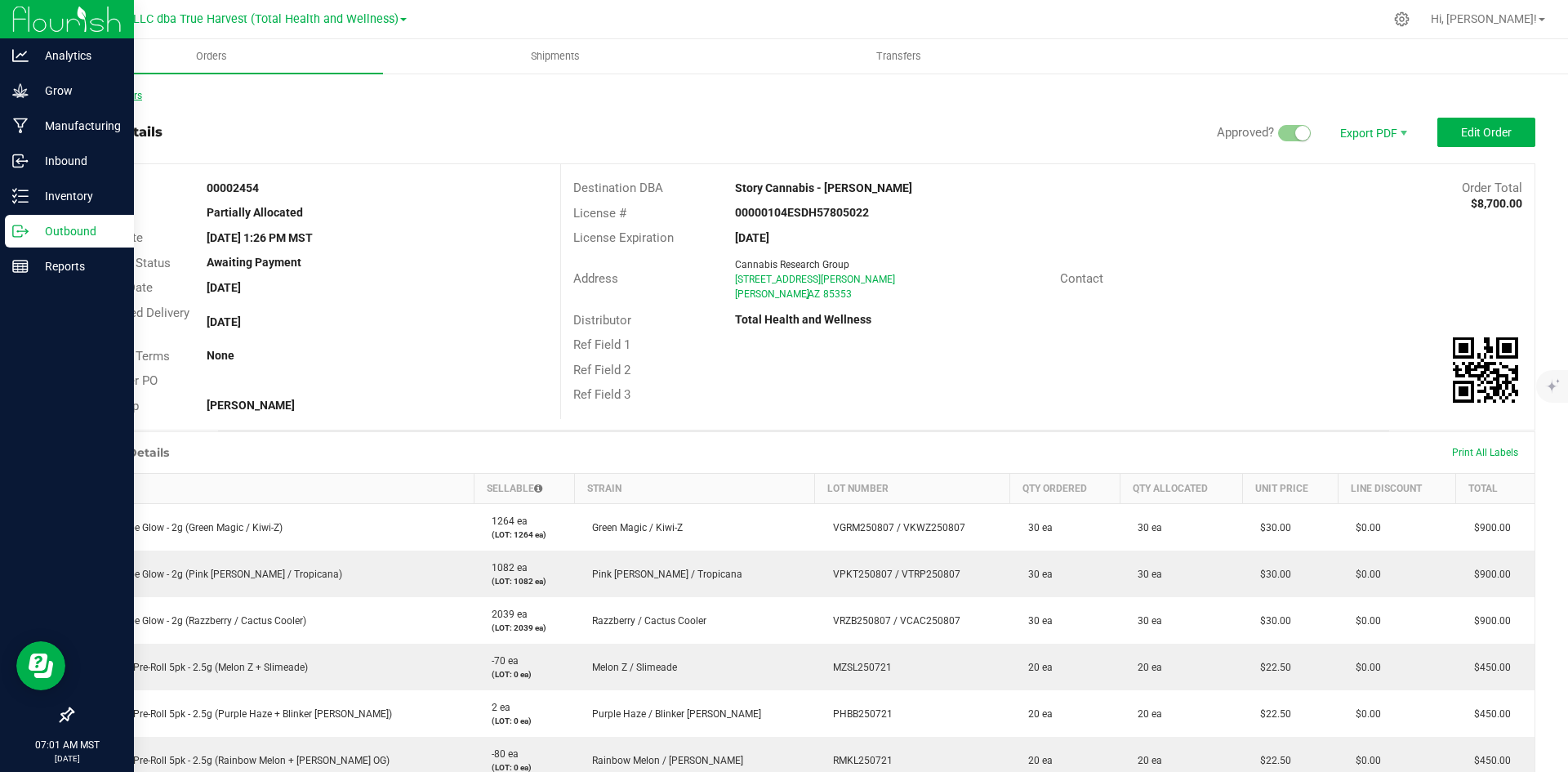
click at [119, 94] on link "Back to Orders" at bounding box center [107, 95] width 70 height 11
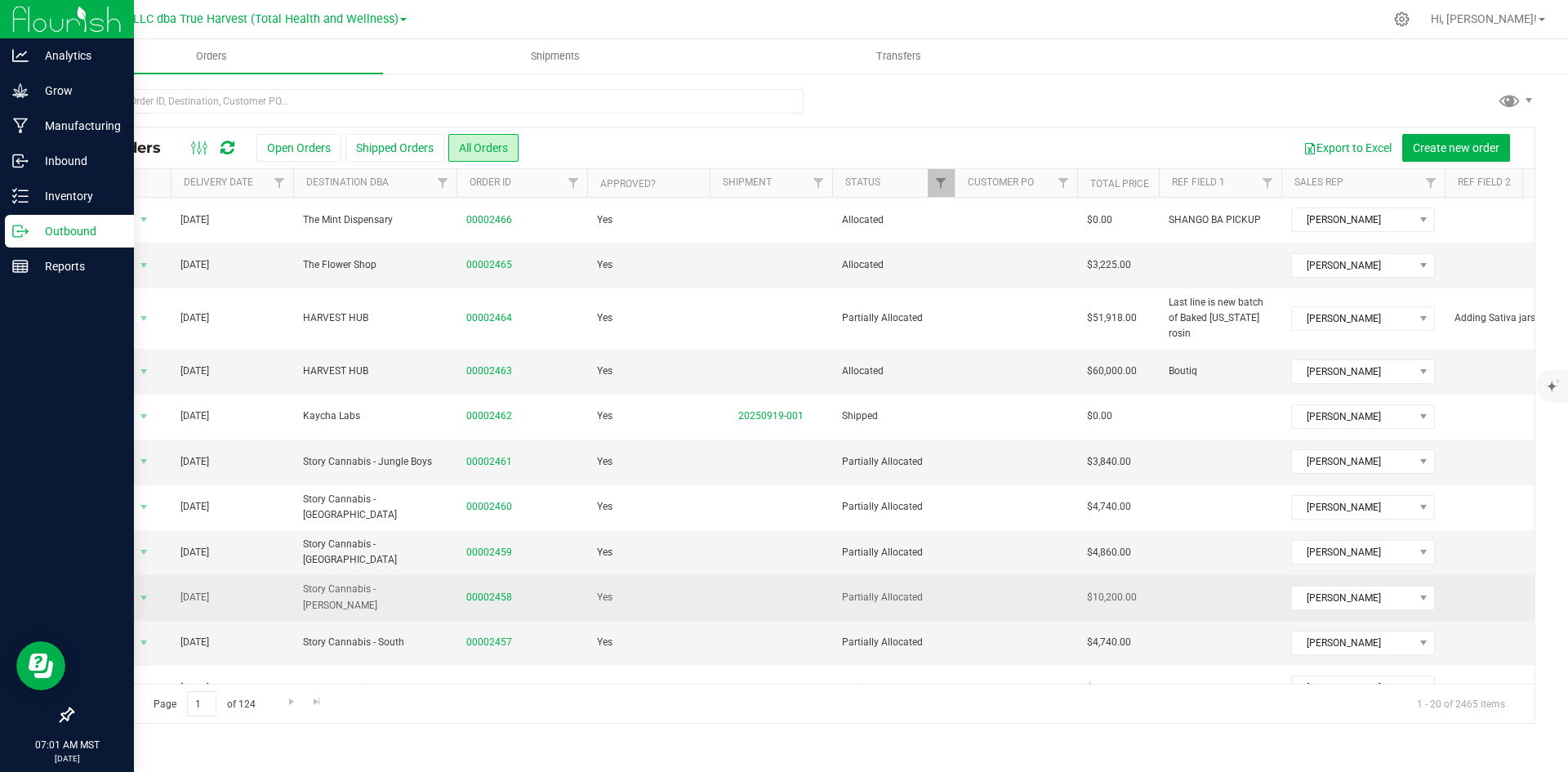
scroll to position [82, 0]
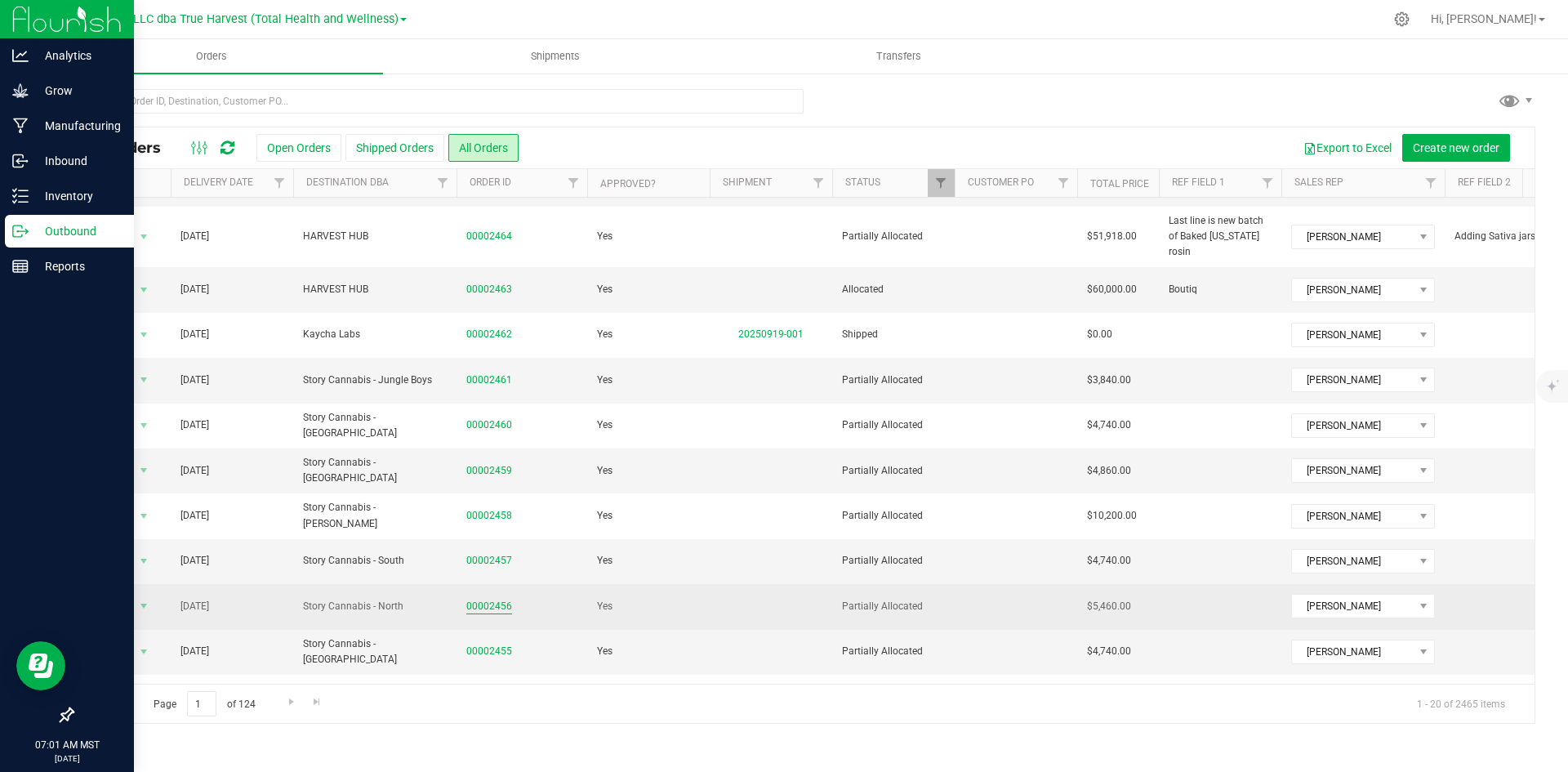
click at [495, 599] on link "00002456" at bounding box center [489, 606] width 46 height 15
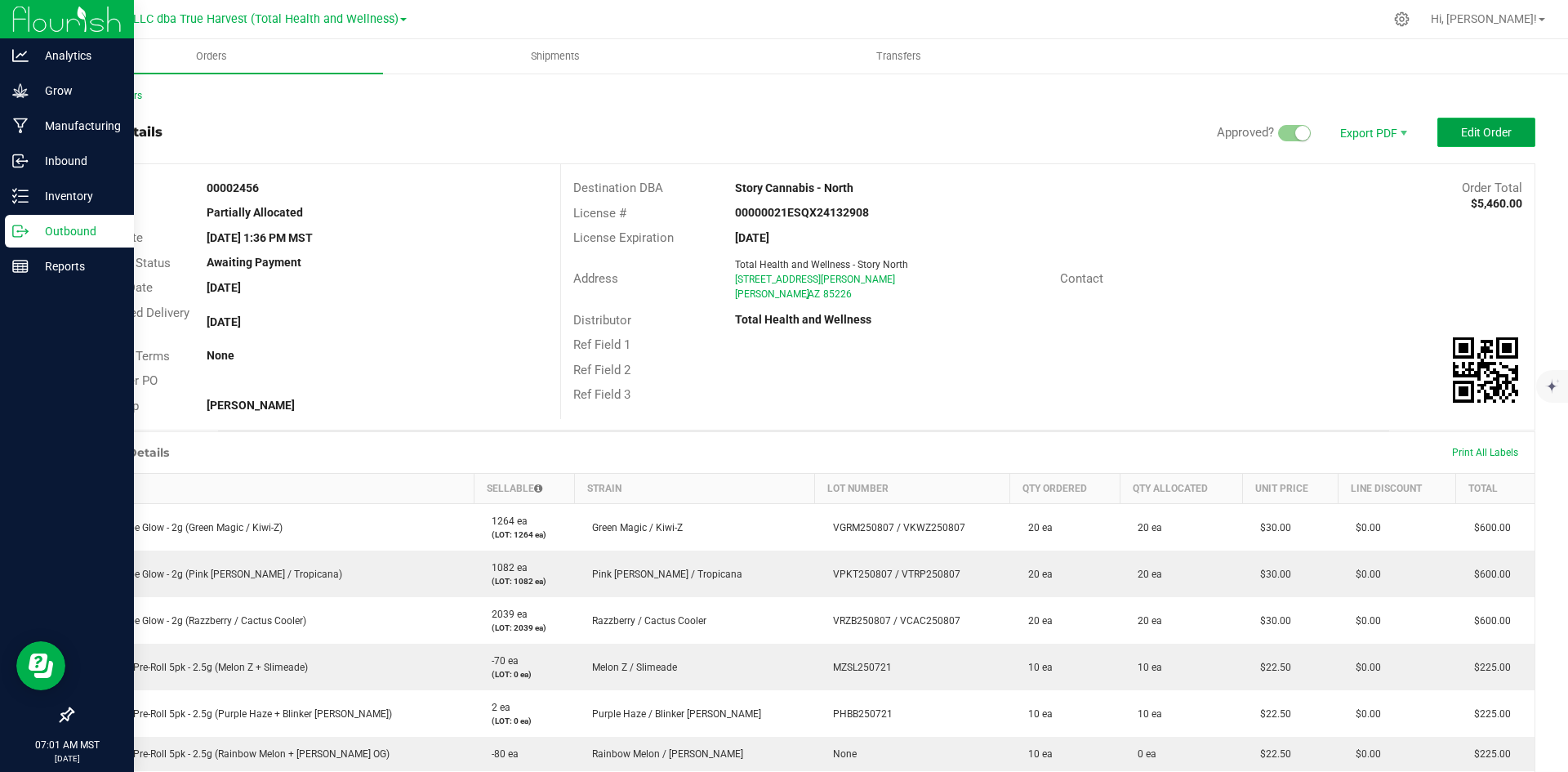
click at [1493, 137] on span "Edit Order" at bounding box center [1486, 131] width 51 height 13
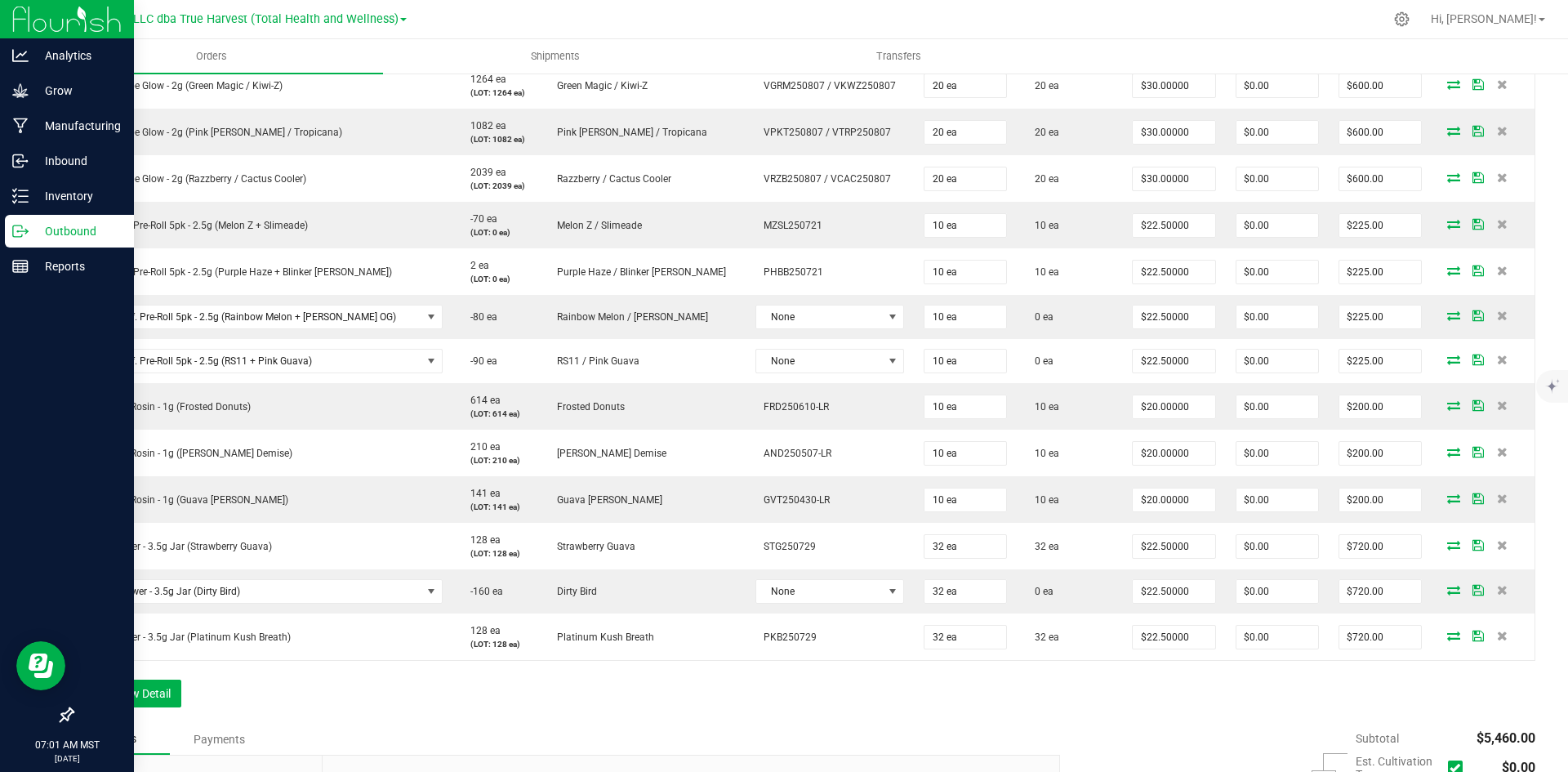
scroll to position [490, 0]
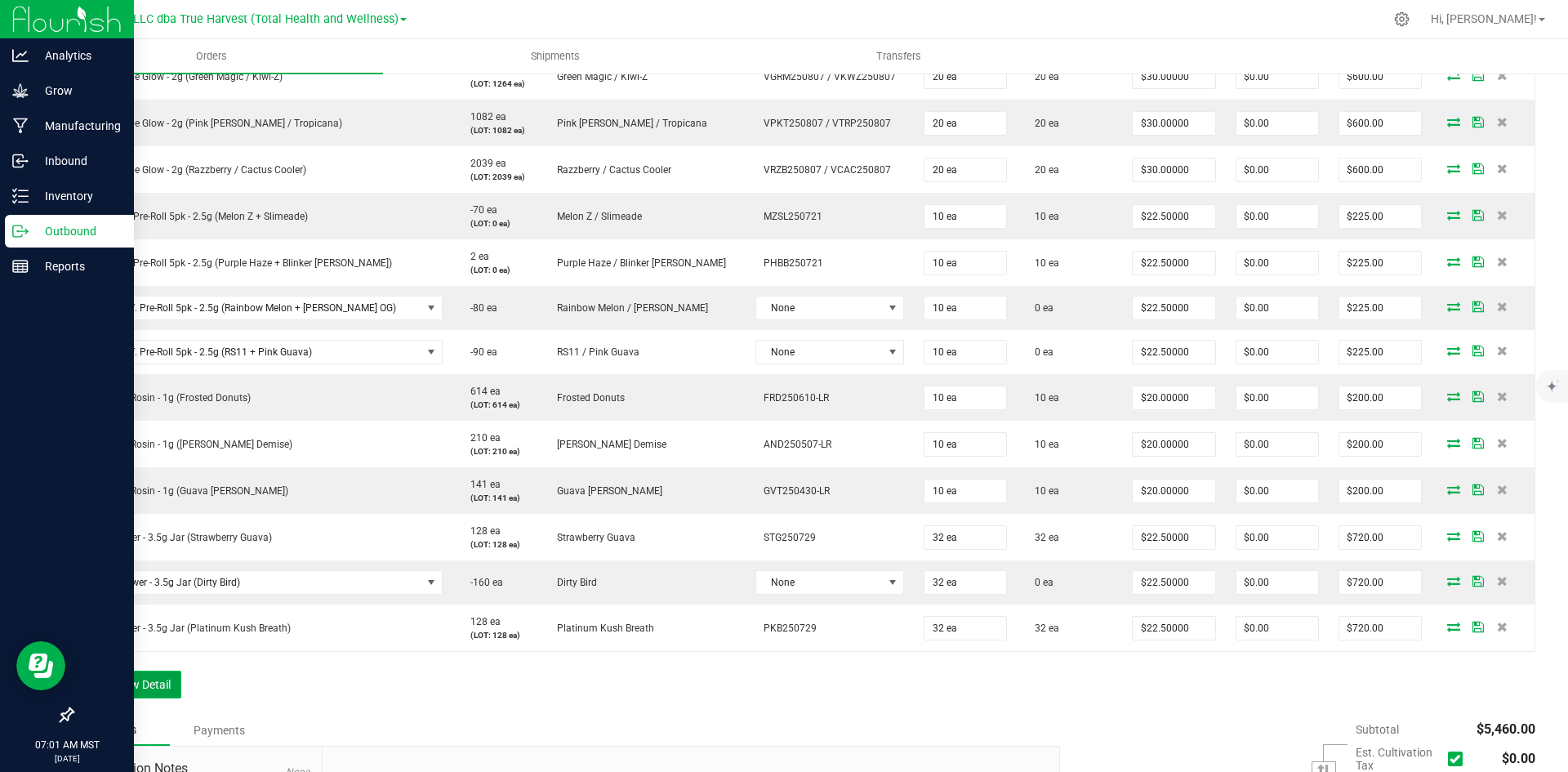
click at [160, 690] on button "Add New Detail" at bounding box center [126, 684] width 109 height 27
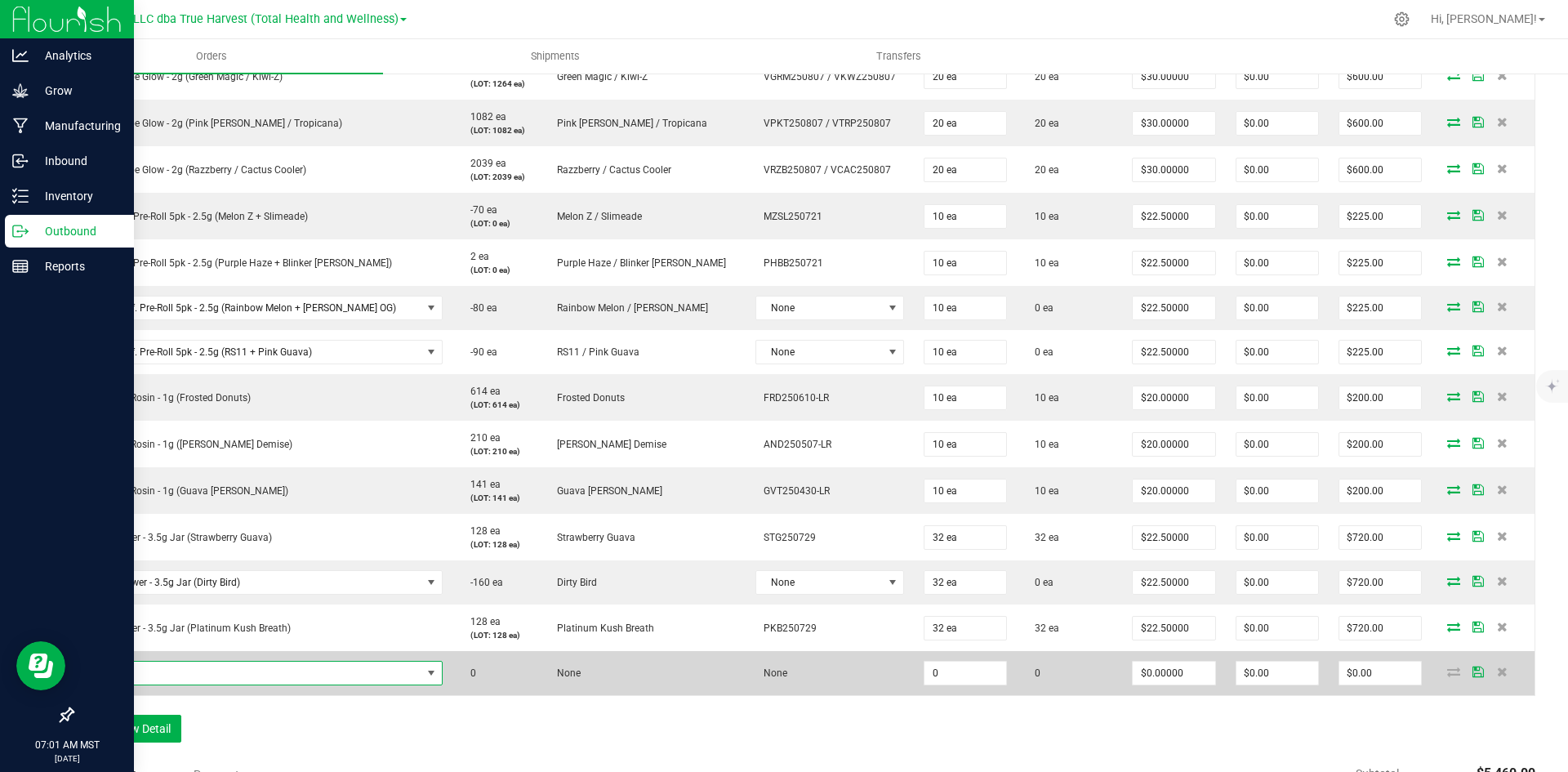
click at [229, 673] on span "NO DATA FOUND" at bounding box center [252, 672] width 337 height 23
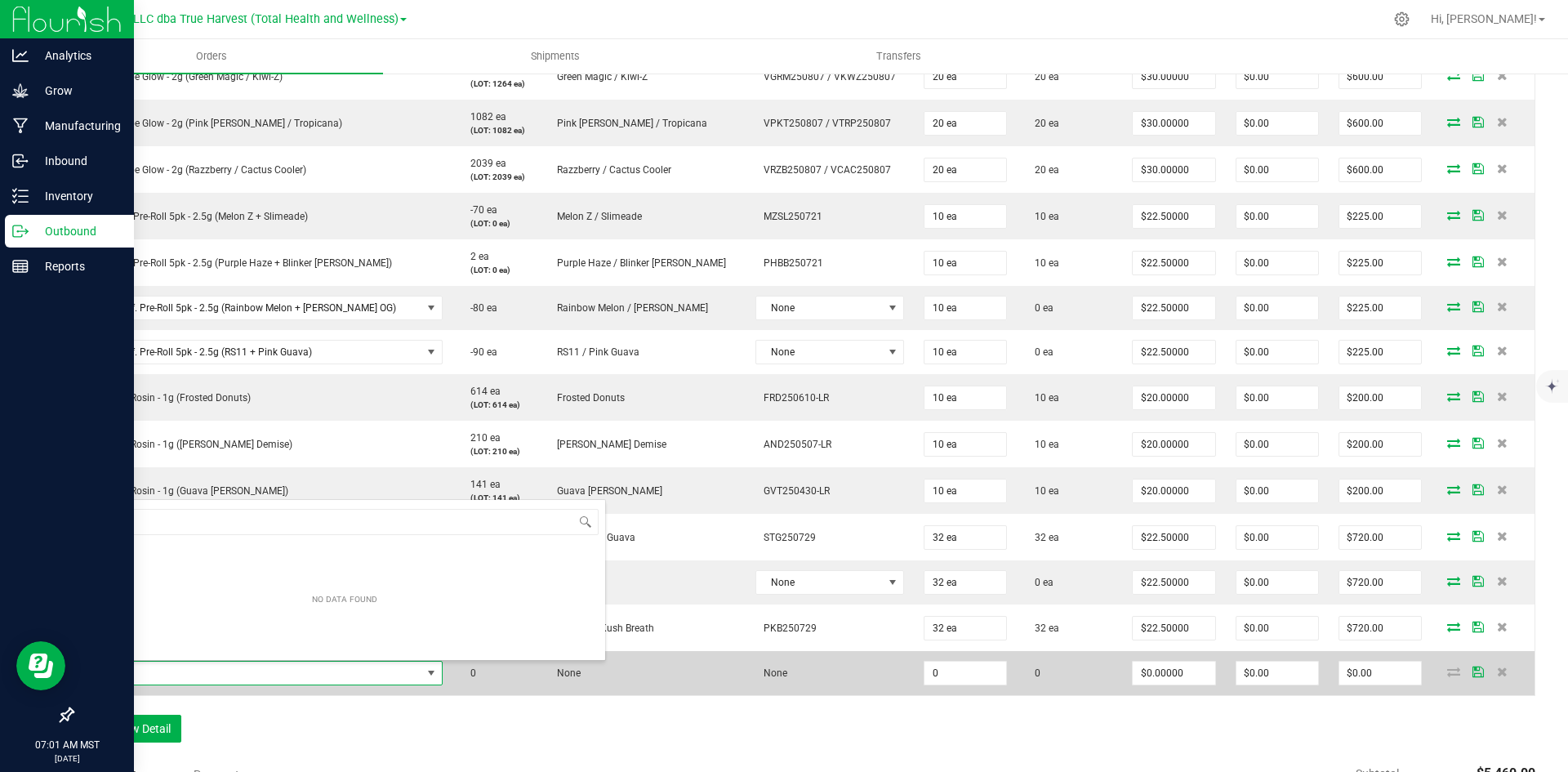
scroll to position [25, 341]
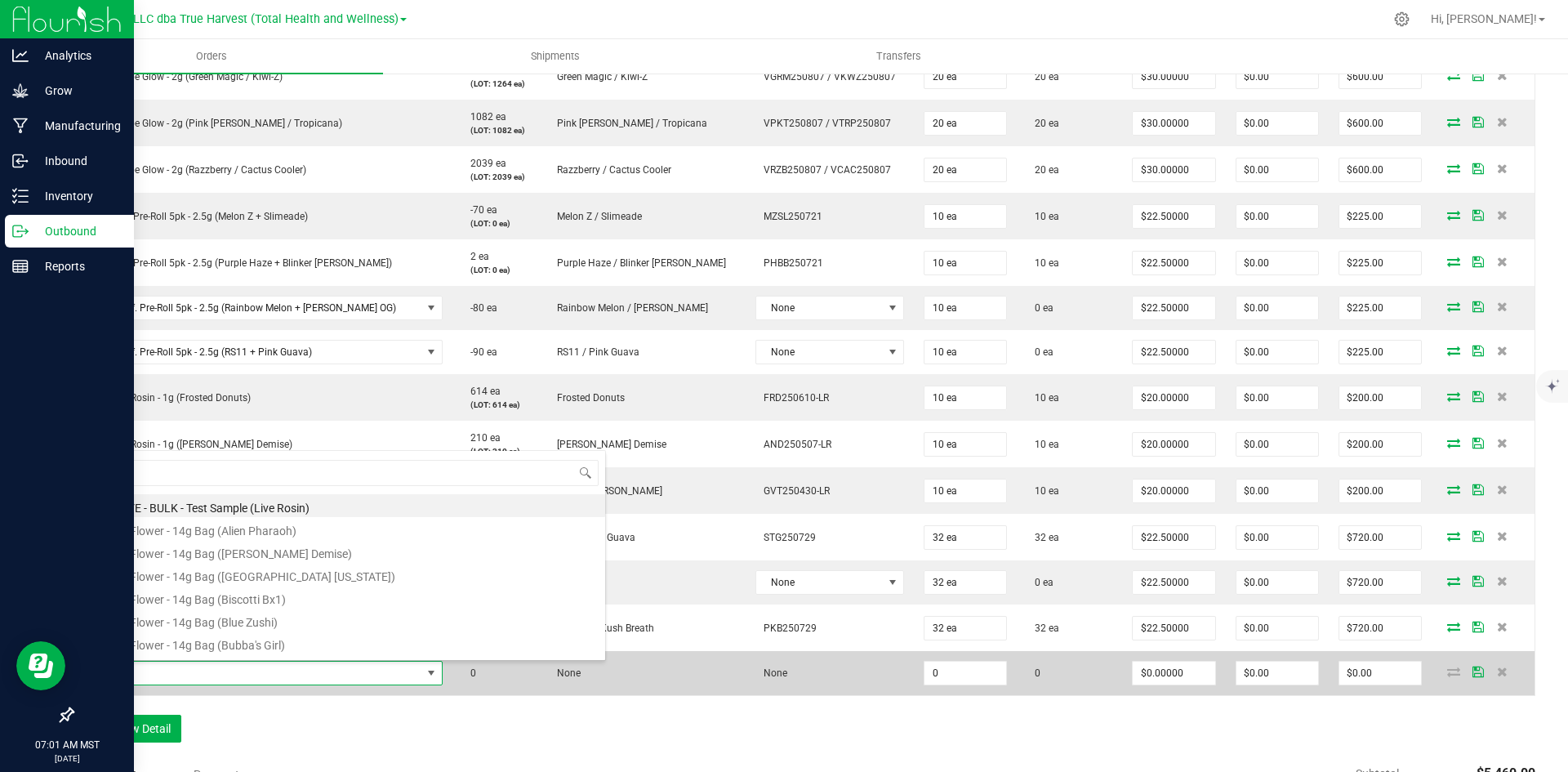
type input "SG - Flower - 3.5g Jar (Diesel Dunked Donuts)"
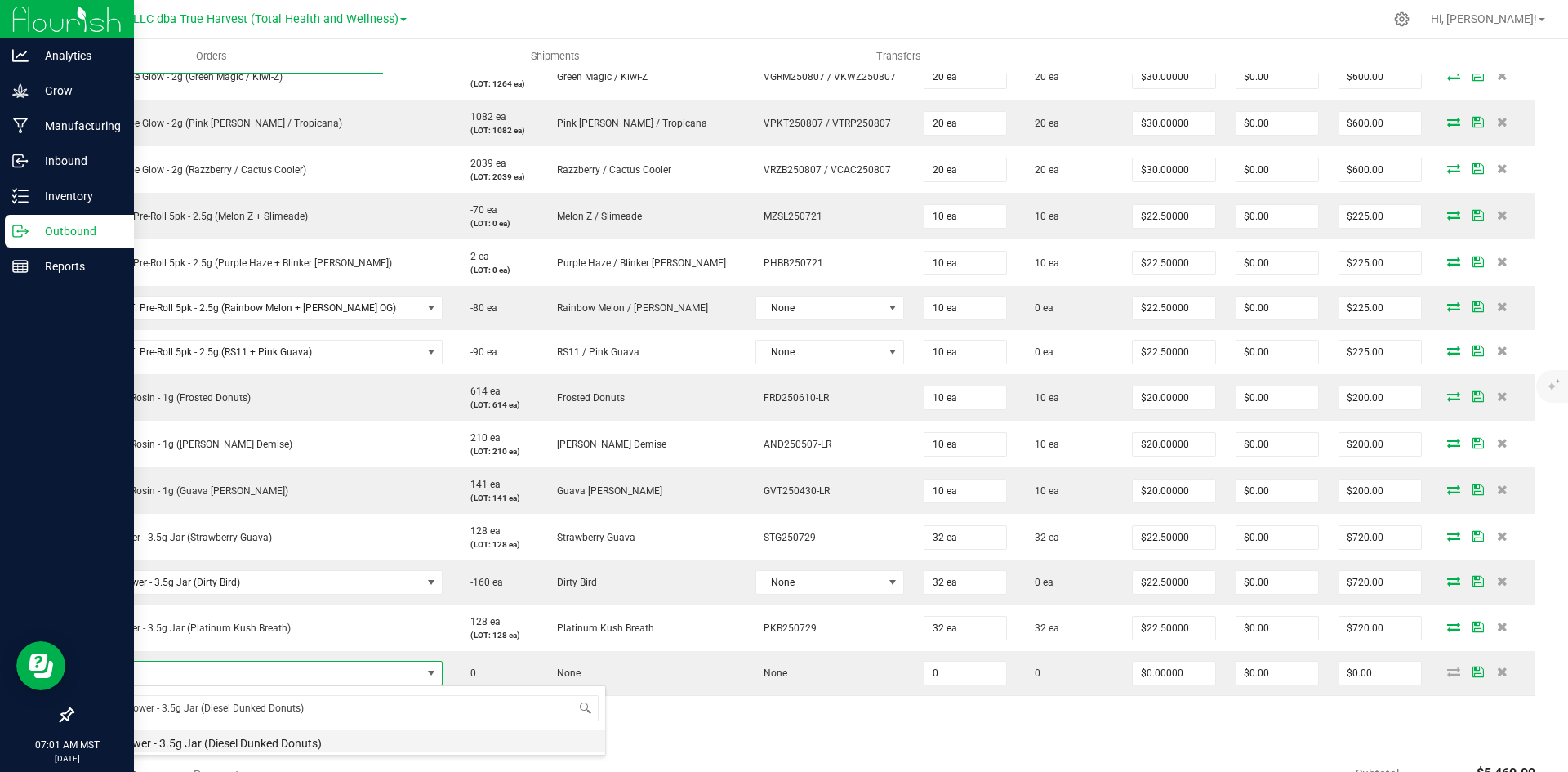
click at [343, 748] on li "SG - Flower - 3.5g Jar (Diesel Dunked Donuts)" at bounding box center [344, 740] width 521 height 23
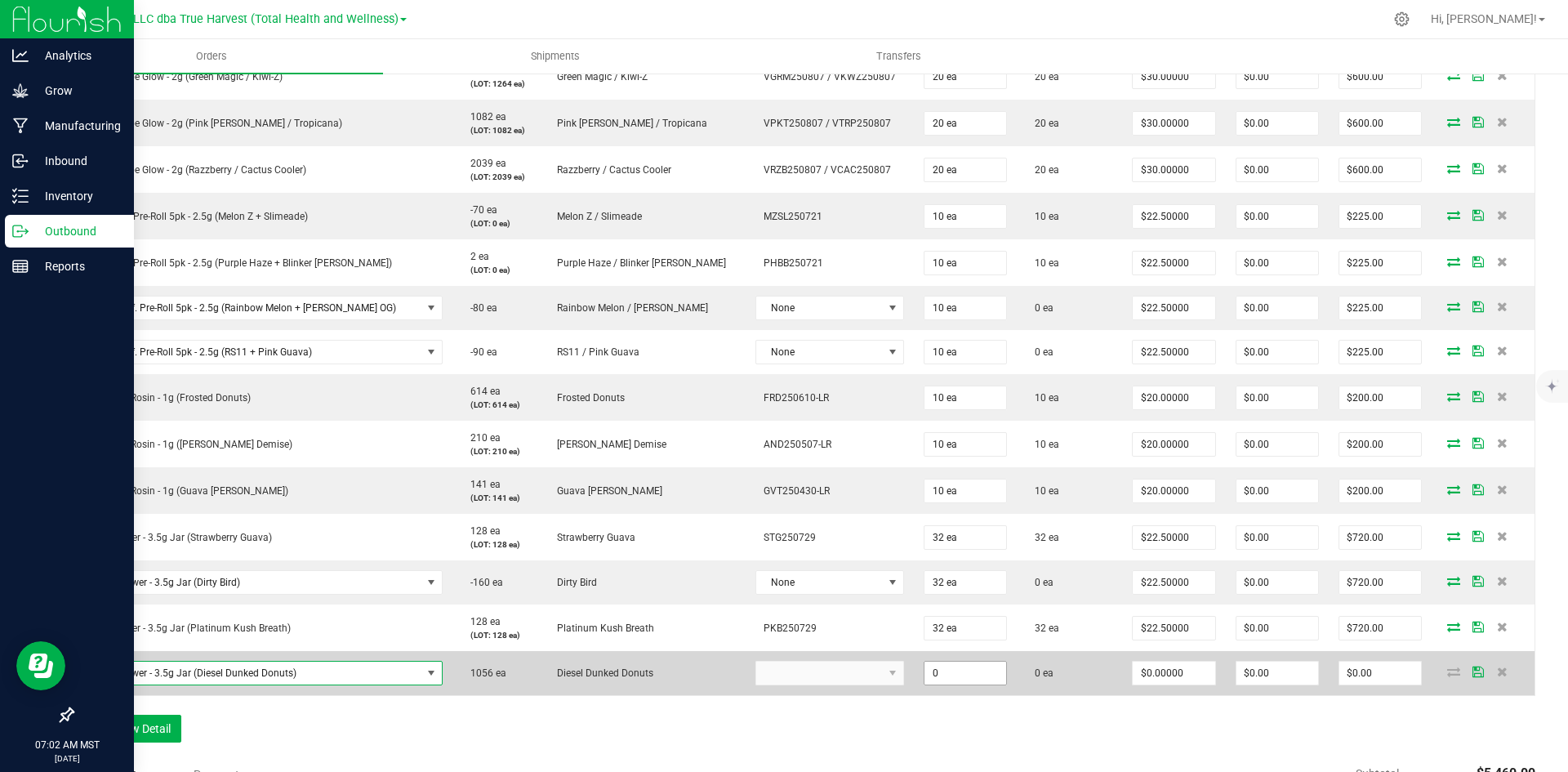
click at [925, 669] on input "0" at bounding box center [965, 672] width 82 height 23
type input "32 ea"
type input "0"
click at [1139, 677] on input "0" at bounding box center [1173, 672] width 82 height 23
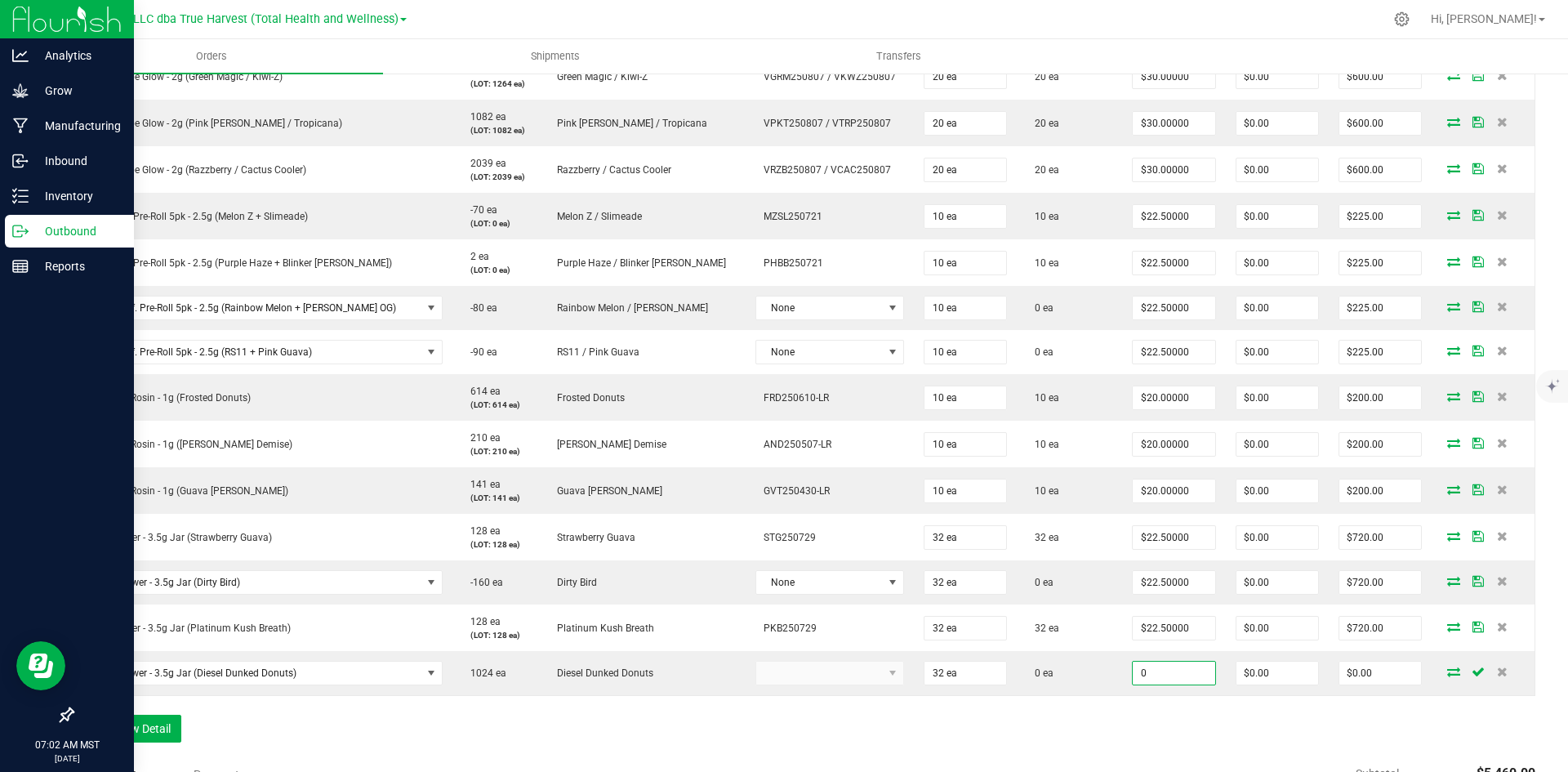
click at [1139, 677] on input "0" at bounding box center [1173, 672] width 82 height 23
type input "$22.50000"
type input "$720.00"
click at [1138, 743] on div "Order Details Print All Labels Item Sellable Strain Lot Number Qty Ordered Qty …" at bounding box center [804, 369] width 1463 height 778
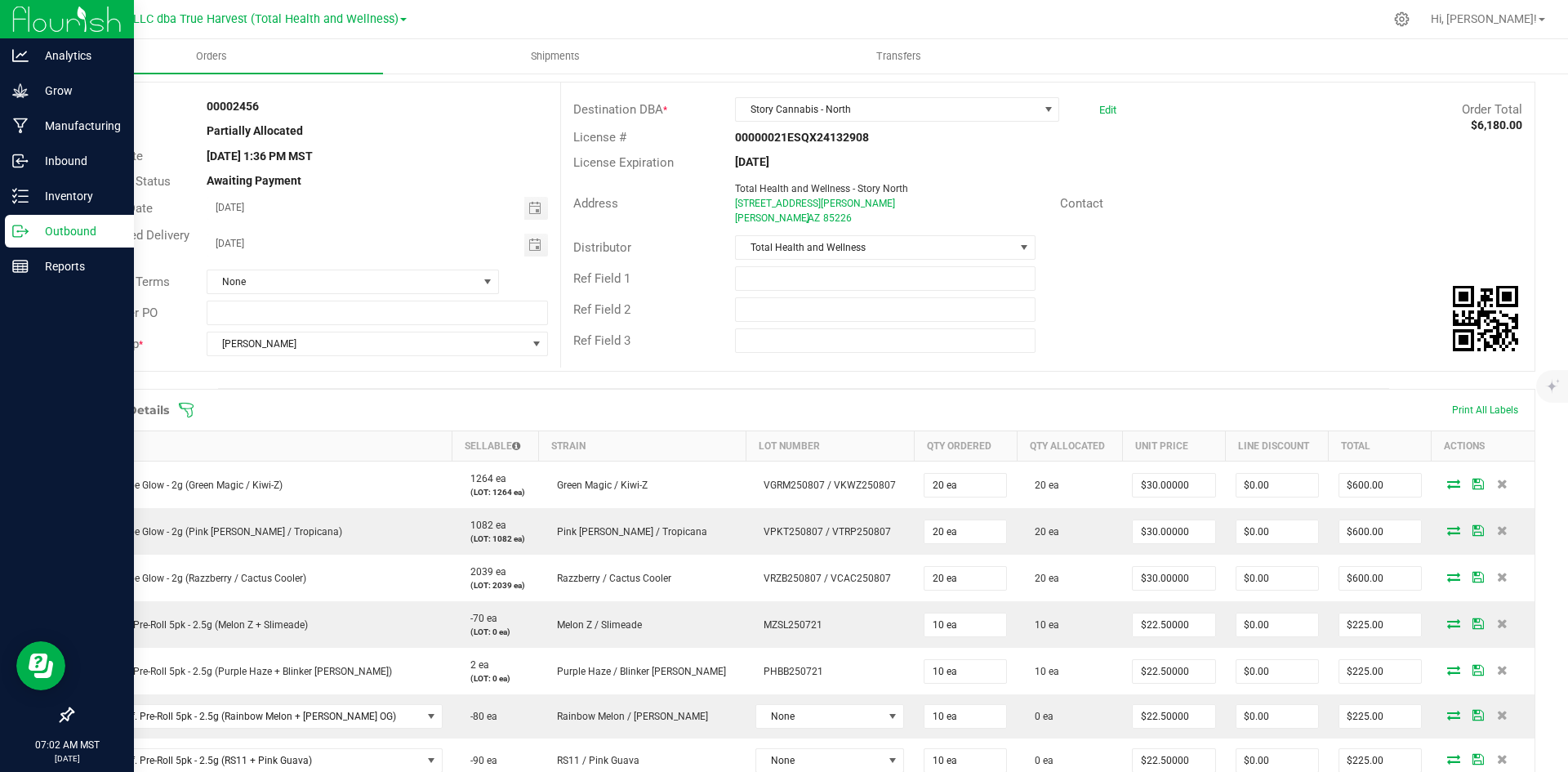
scroll to position [0, 0]
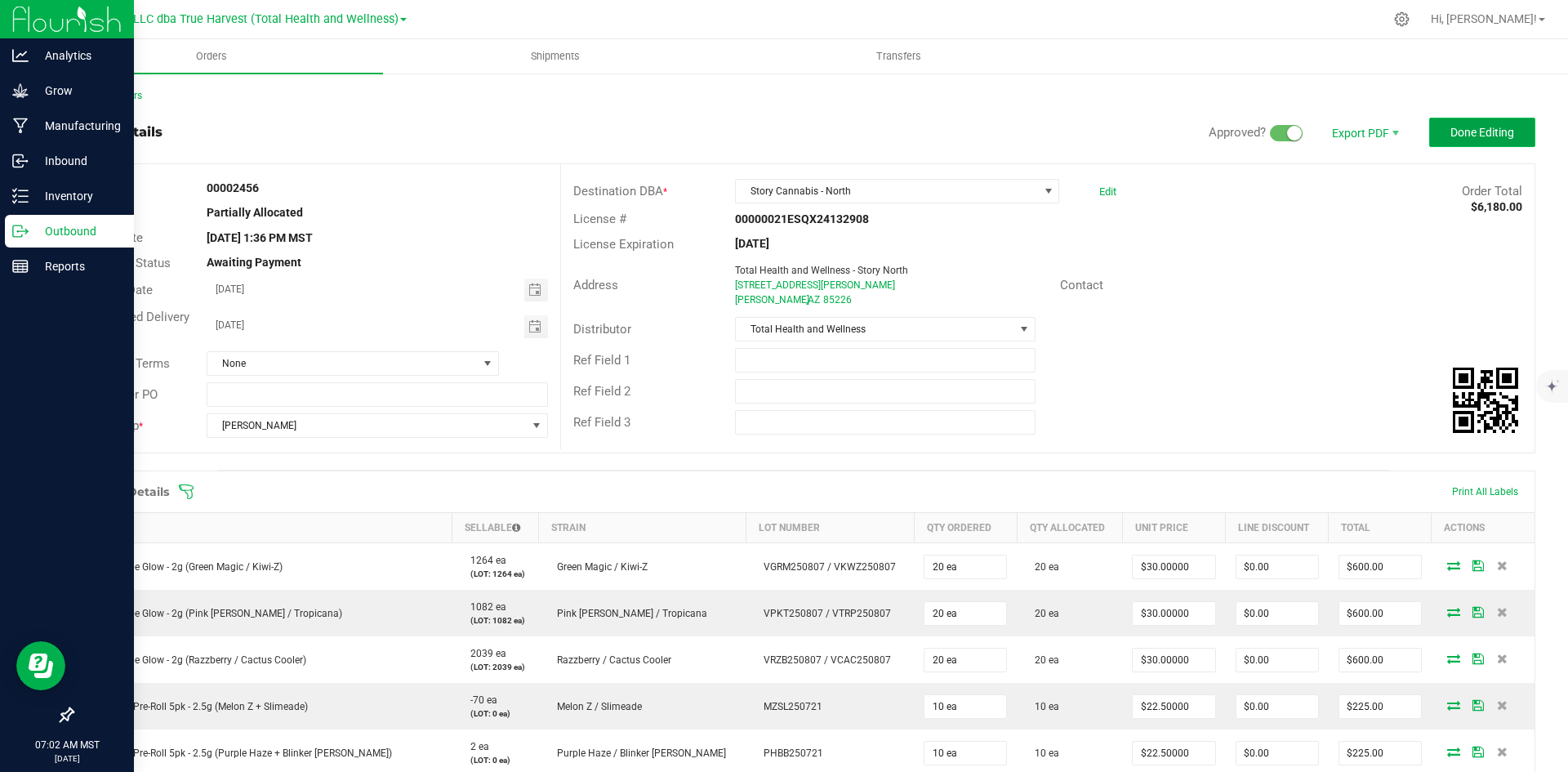
click at [1491, 140] on button "Done Editing" at bounding box center [1482, 132] width 106 height 29
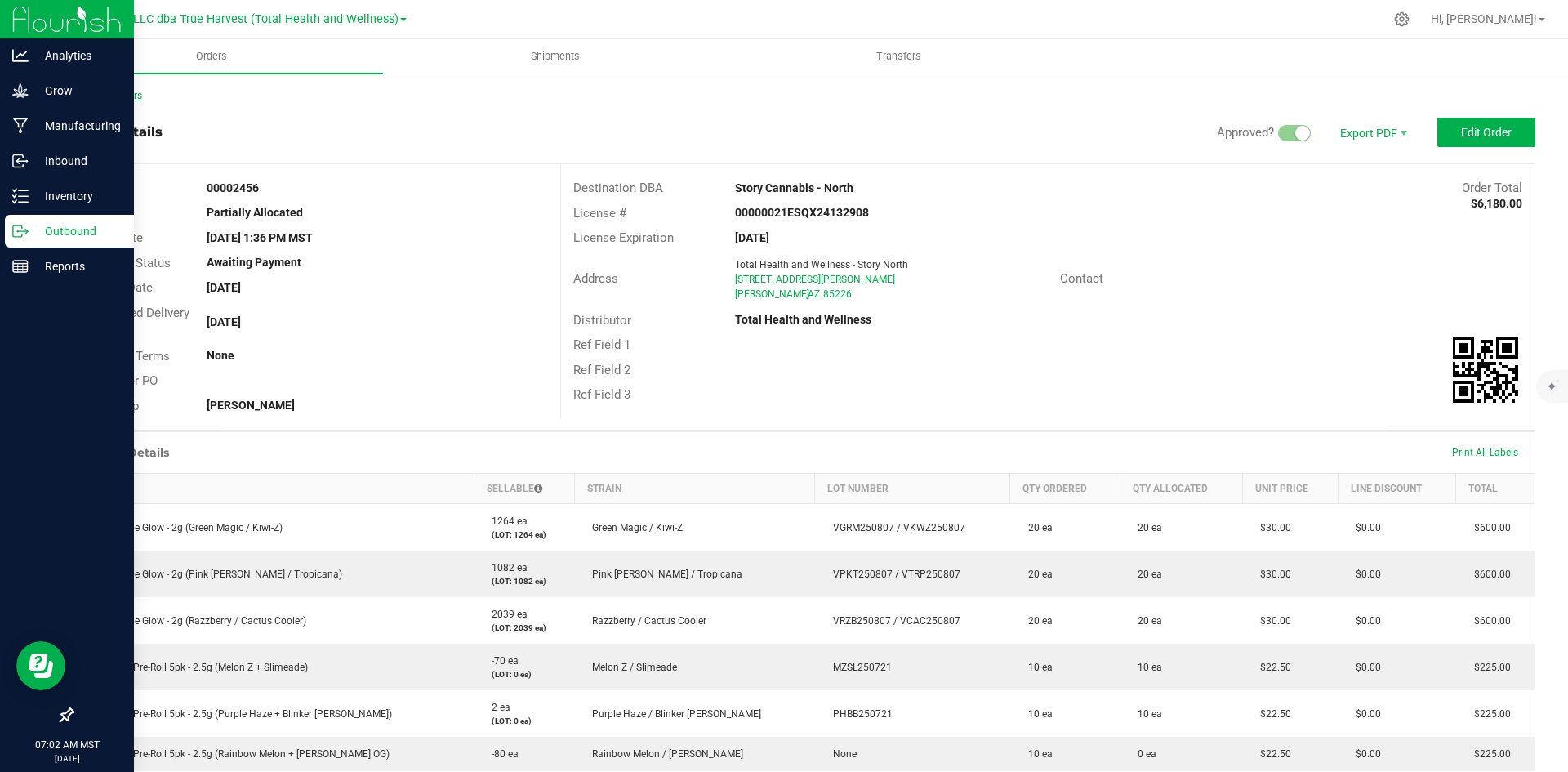
click at [109, 100] on link "Back to Orders" at bounding box center [107, 95] width 70 height 11
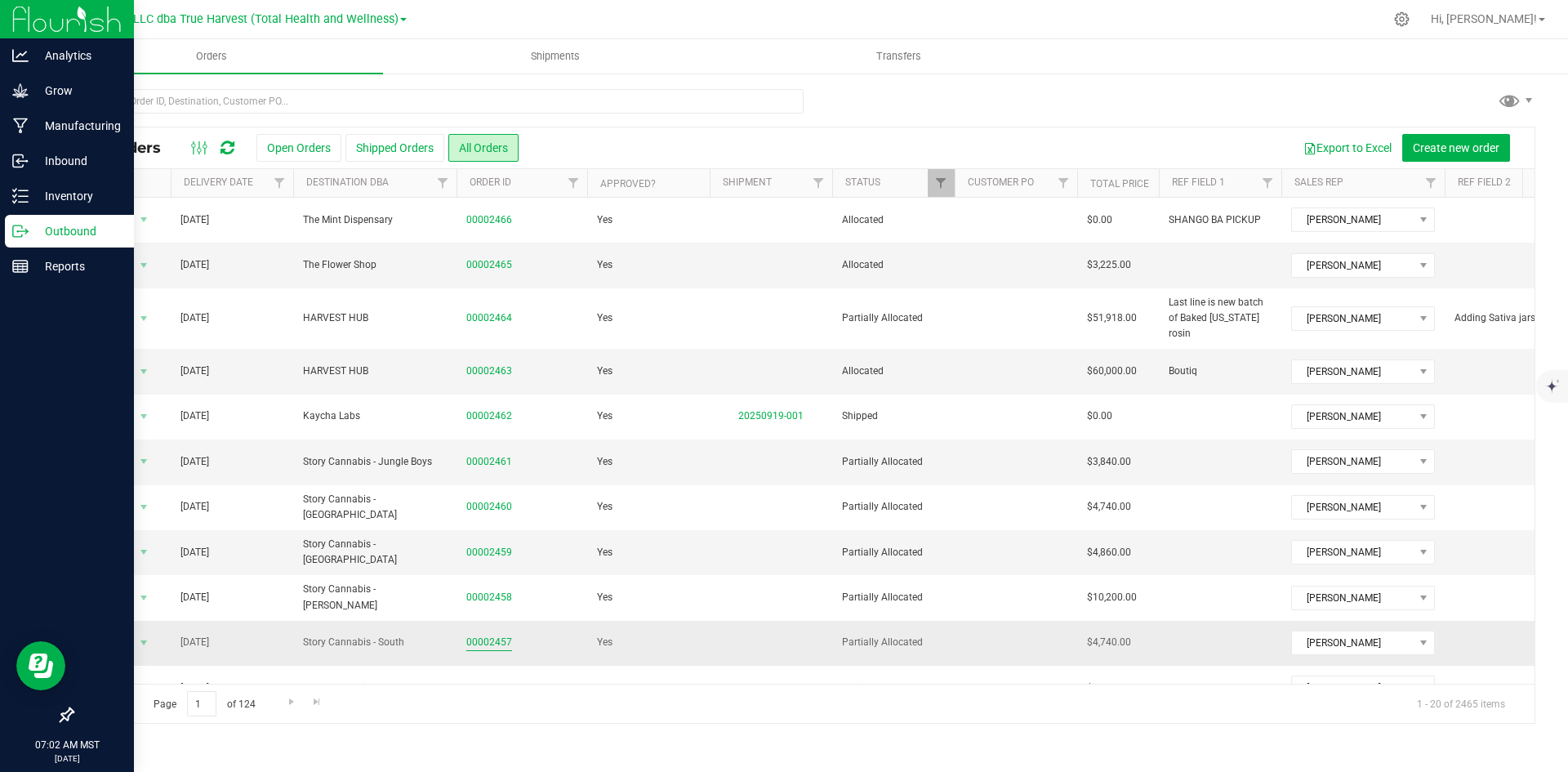
click at [492, 635] on link "00002457" at bounding box center [489, 642] width 46 height 15
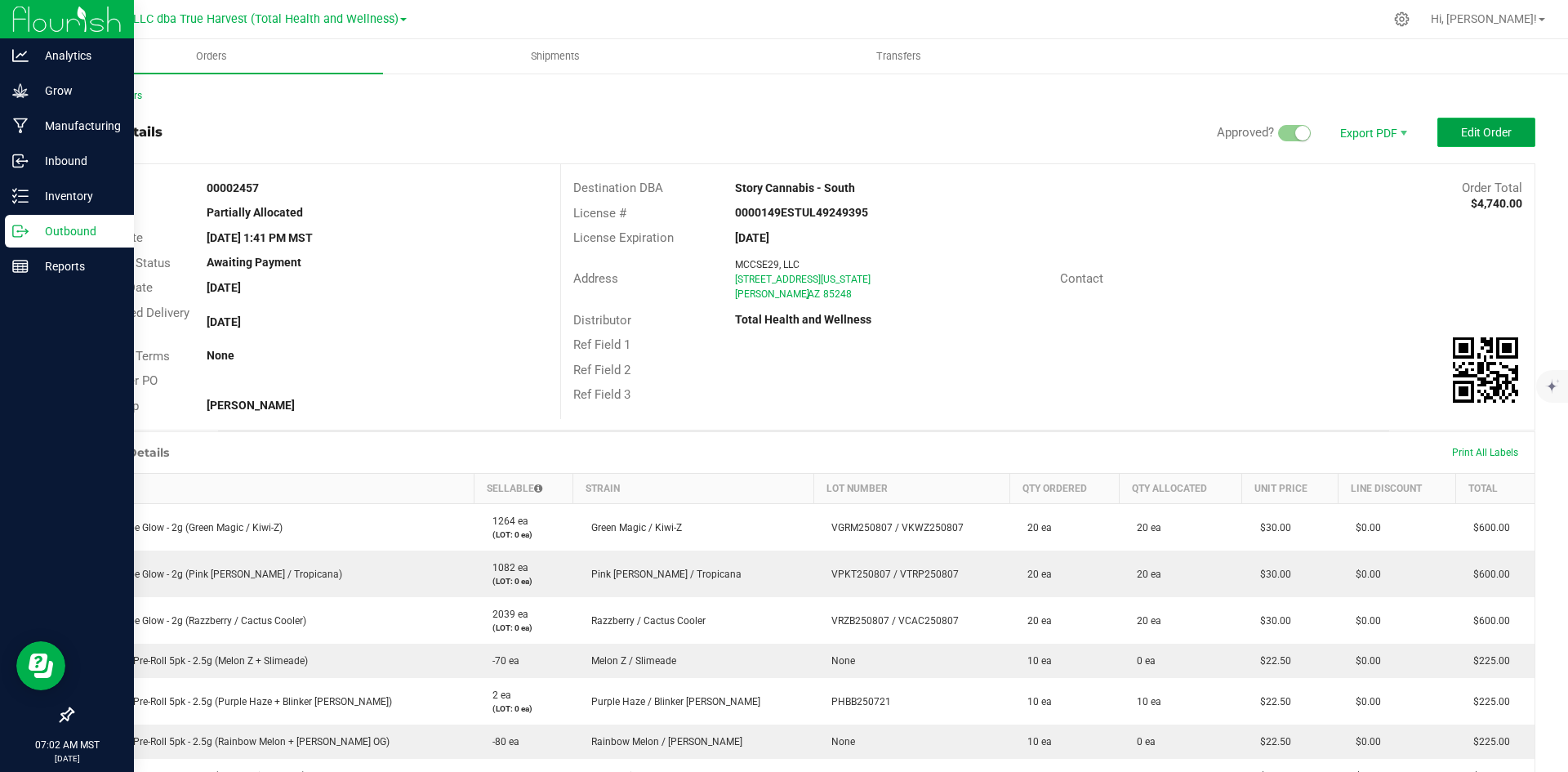
click at [1462, 132] on span "Edit Order" at bounding box center [1486, 131] width 51 height 13
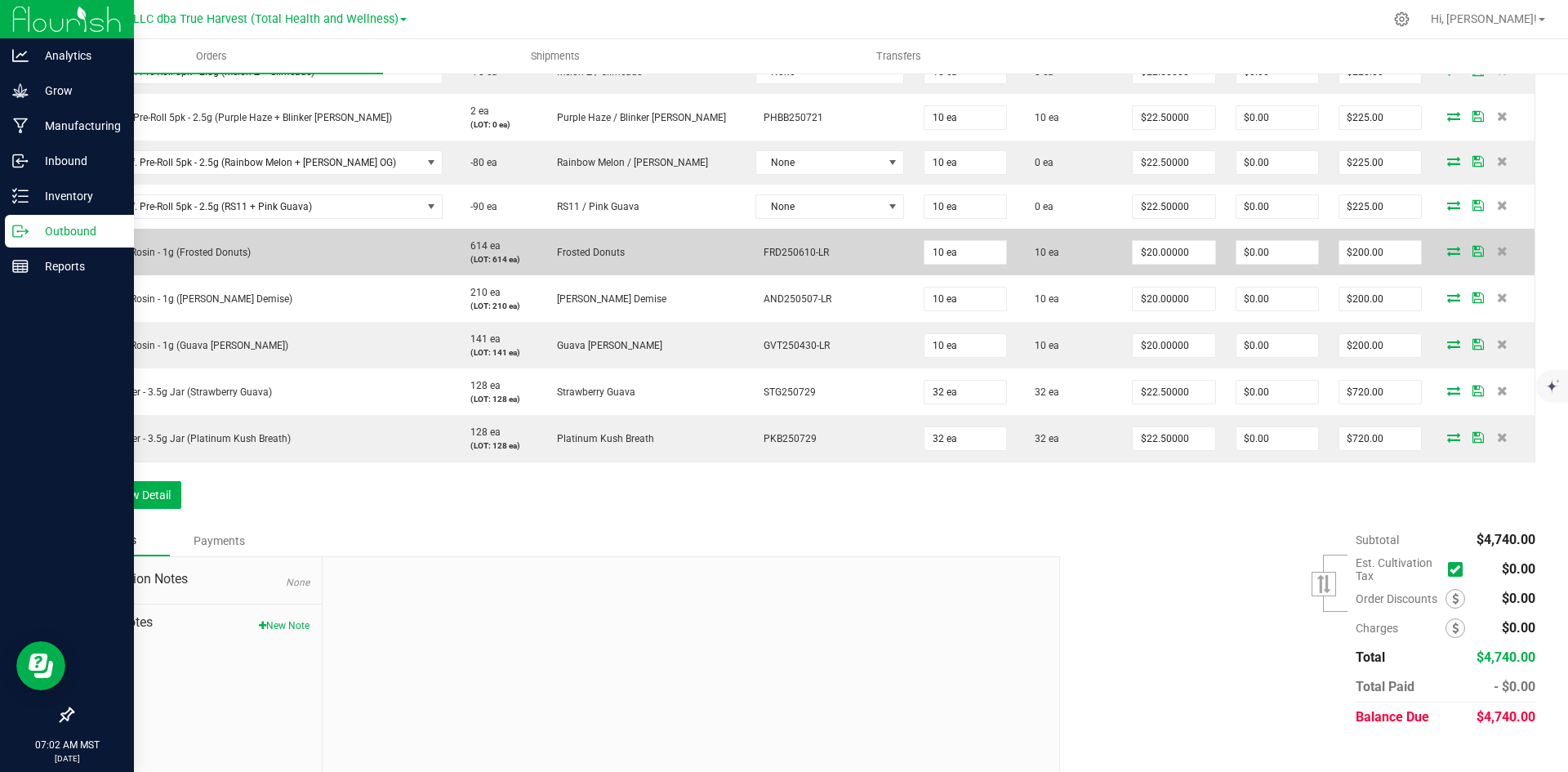
scroll to position [653, 0]
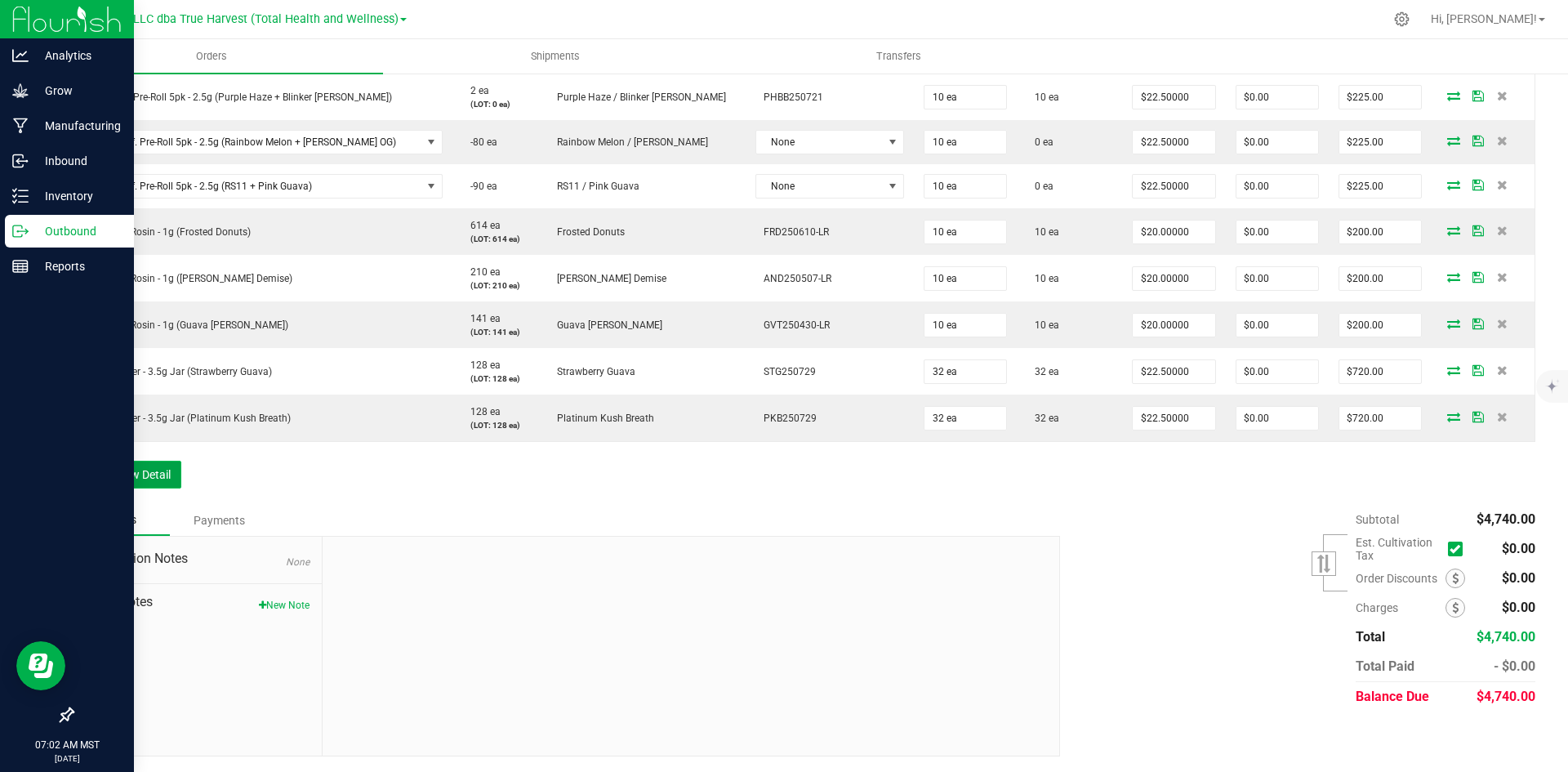
click at [143, 471] on button "Add New Detail" at bounding box center [126, 474] width 109 height 27
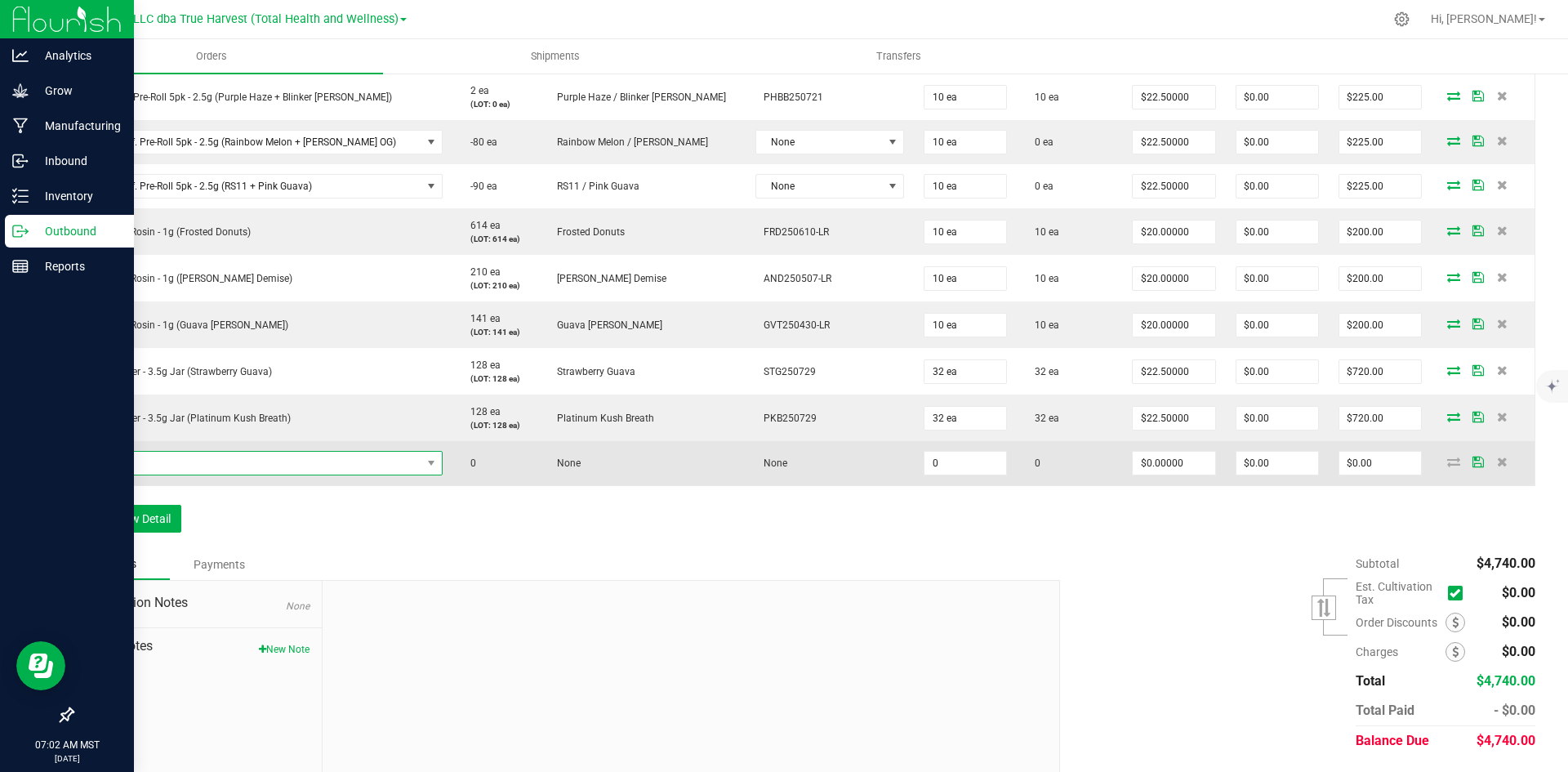
click at [200, 455] on span "NO DATA FOUND" at bounding box center [252, 463] width 337 height 23
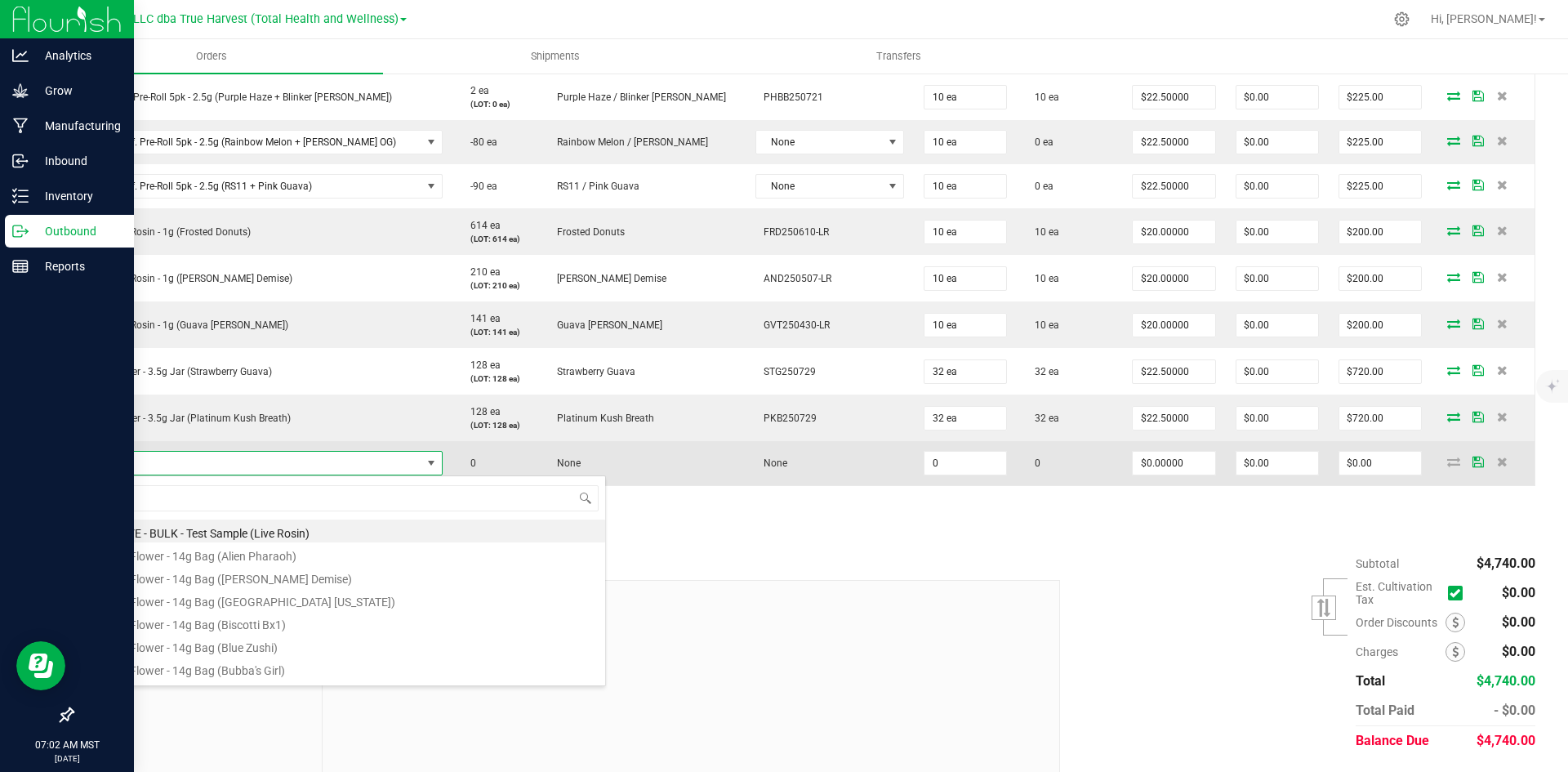
scroll to position [25, 341]
type input "SG - Flower - 3.5g Jar (Diesel Dunked Donuts)"
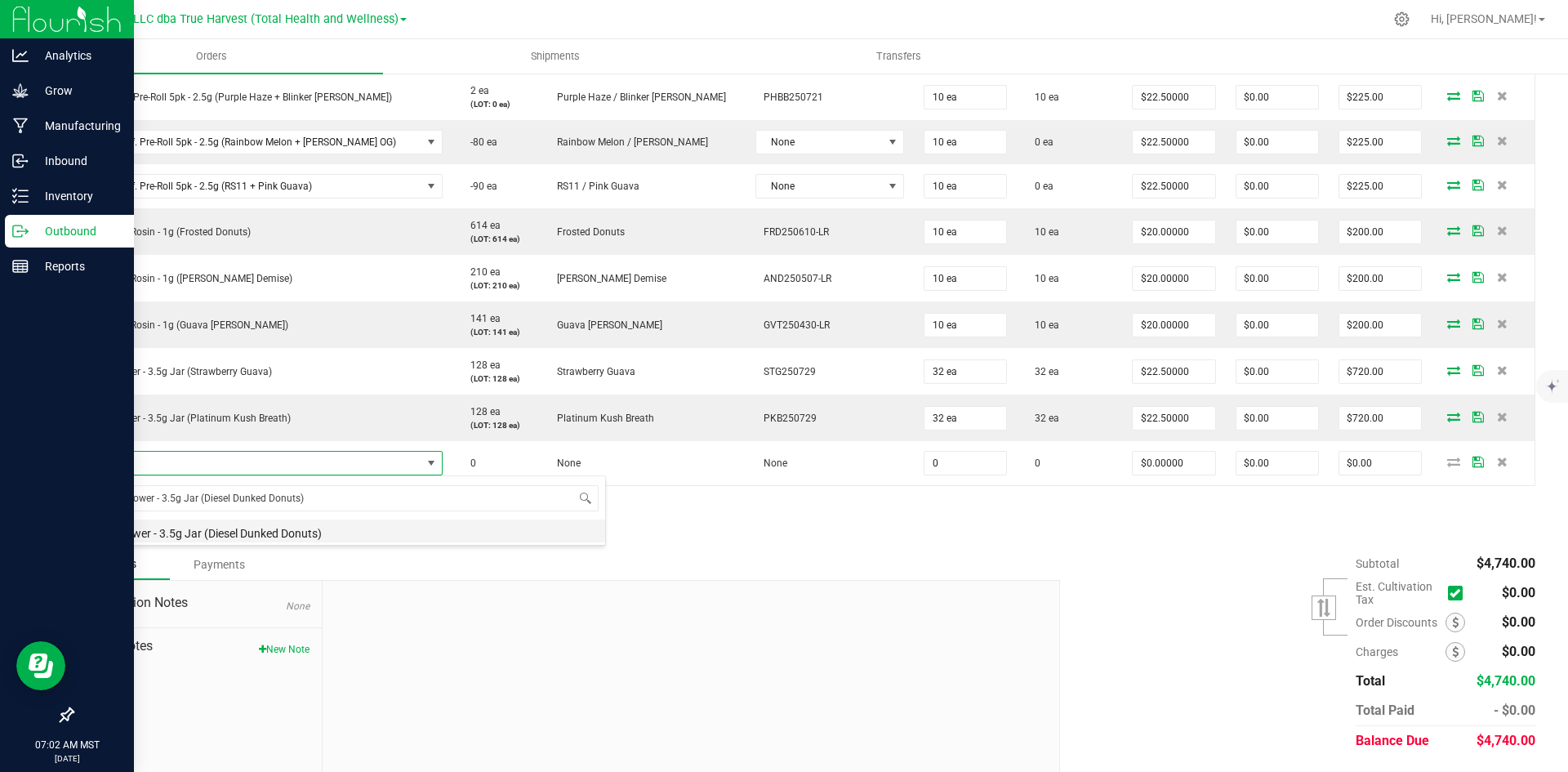
click at [336, 535] on li "SG - Flower - 3.5g Jar (Diesel Dunked Donuts)" at bounding box center [344, 531] width 521 height 23
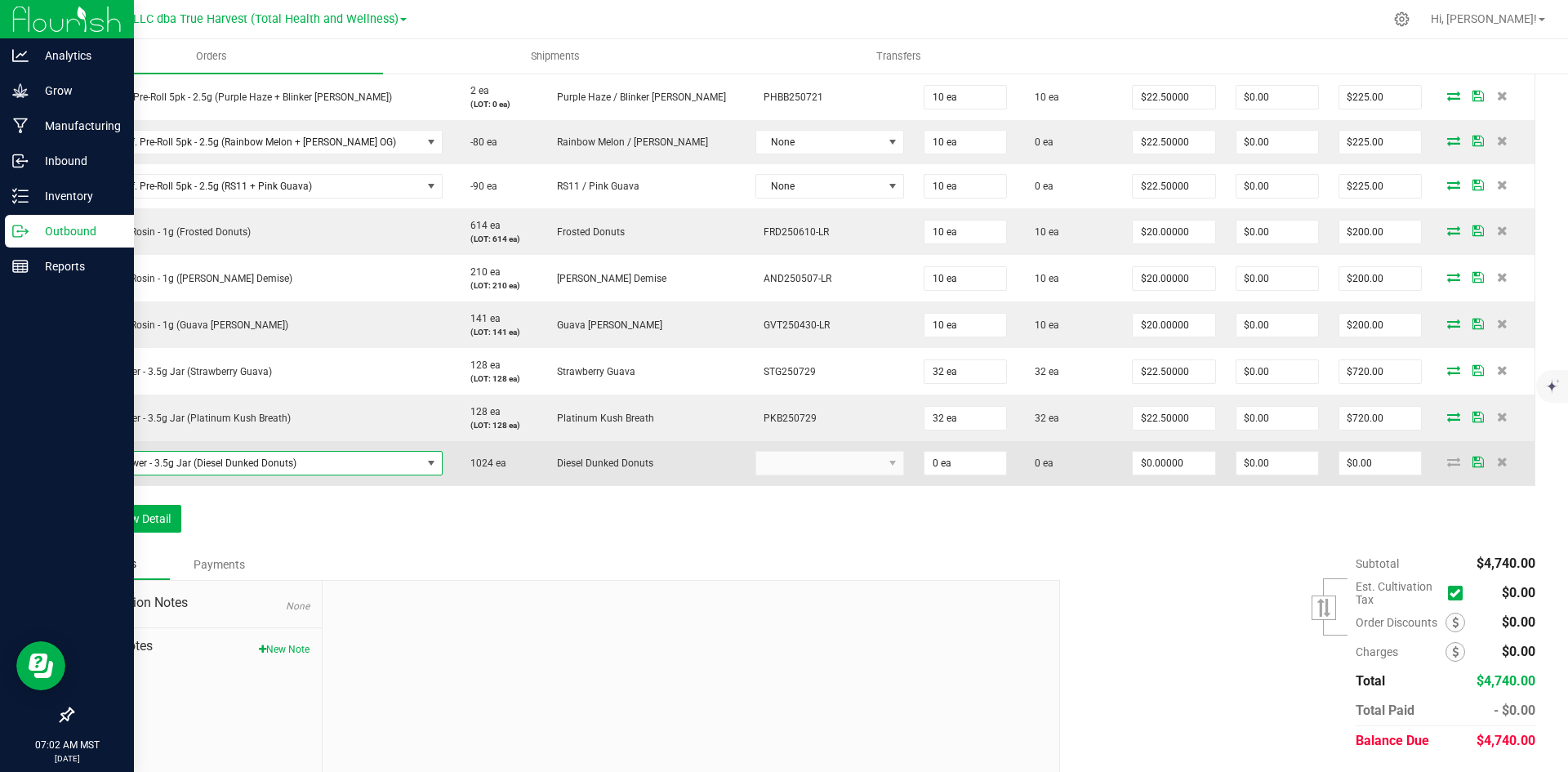
click at [756, 474] on kendo-dropdownlist at bounding box center [830, 463] width 149 height 25
click at [925, 468] on input "0" at bounding box center [965, 463] width 82 height 23
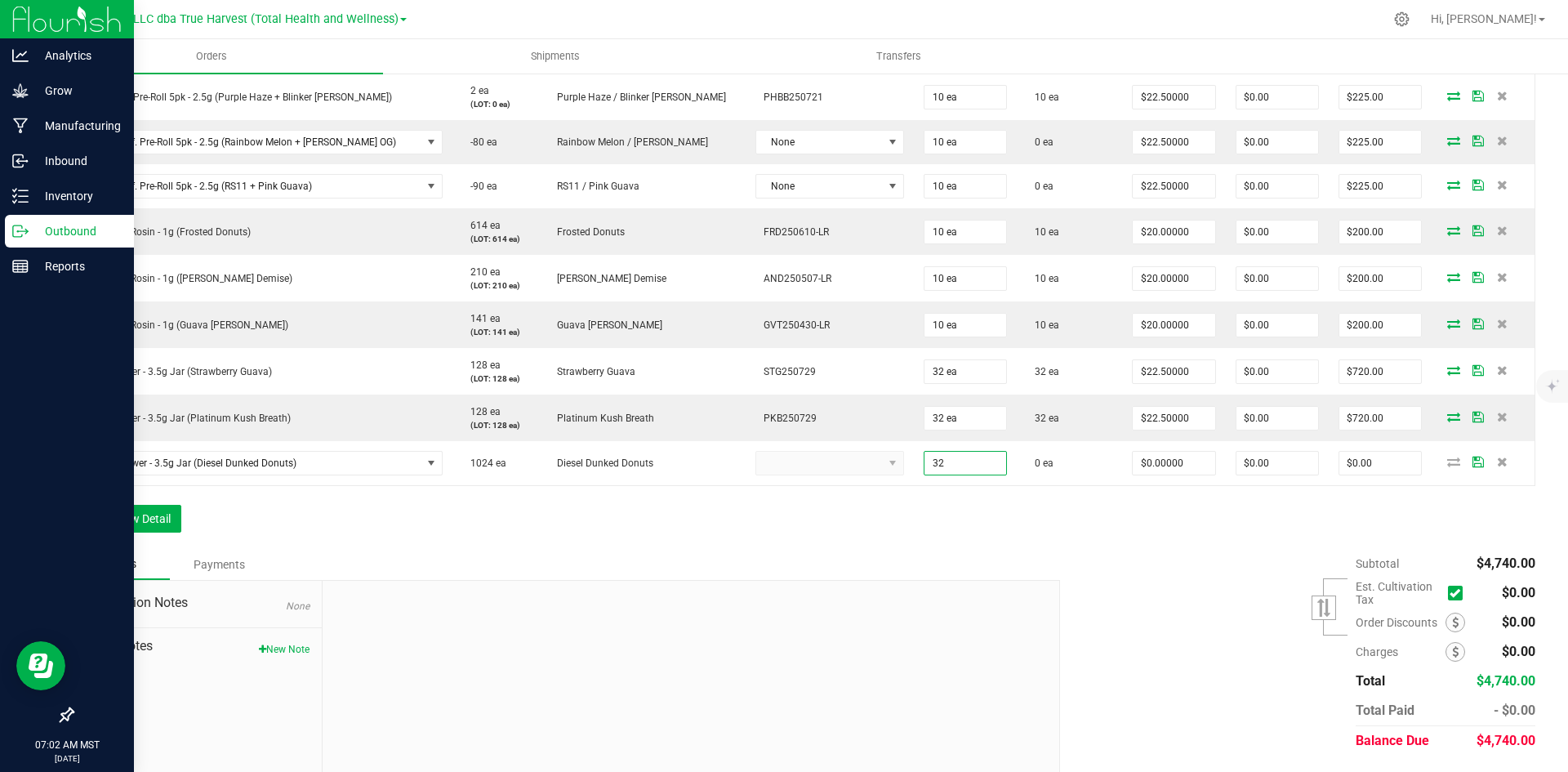
type input "32 ea"
click at [890, 611] on div at bounding box center [691, 690] width 737 height 219
click at [1133, 461] on input "0" at bounding box center [1173, 463] width 82 height 23
type input "$22.50000"
type input "$720.00"
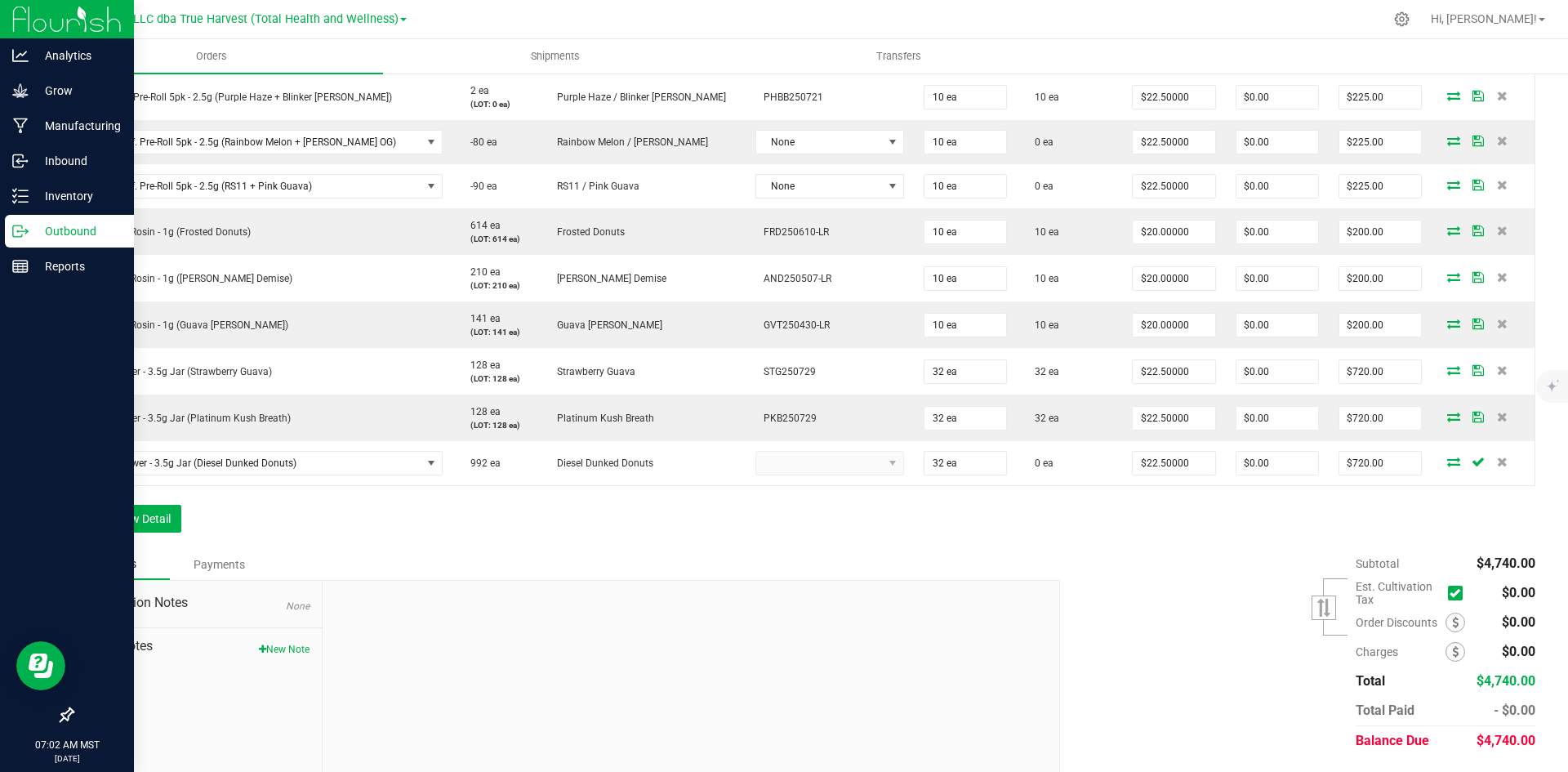
click at [1143, 600] on div "Subtotal $4,740.00 Est. Cultivation Tax" at bounding box center [1291, 652] width 488 height 207
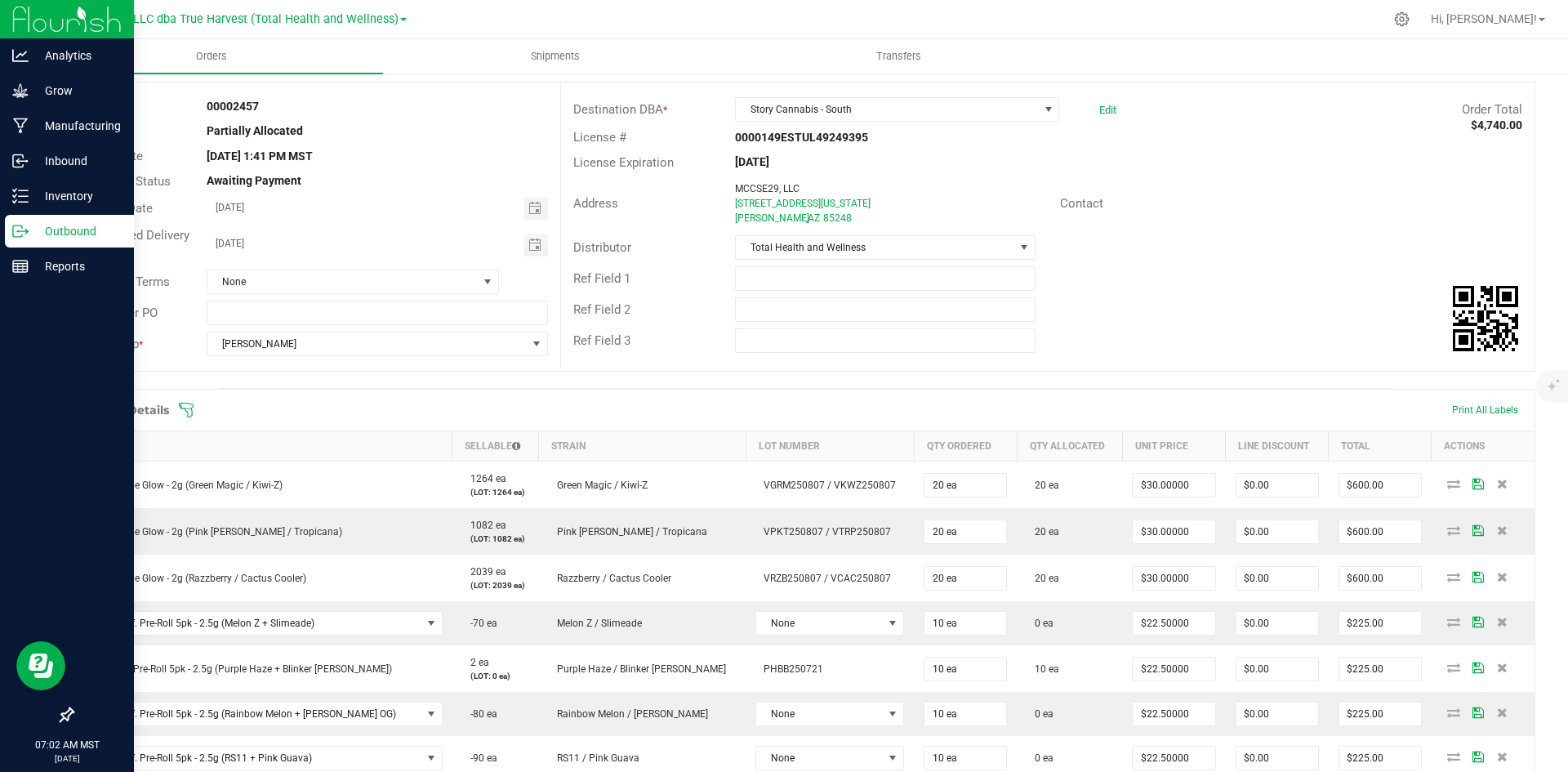
scroll to position [0, 0]
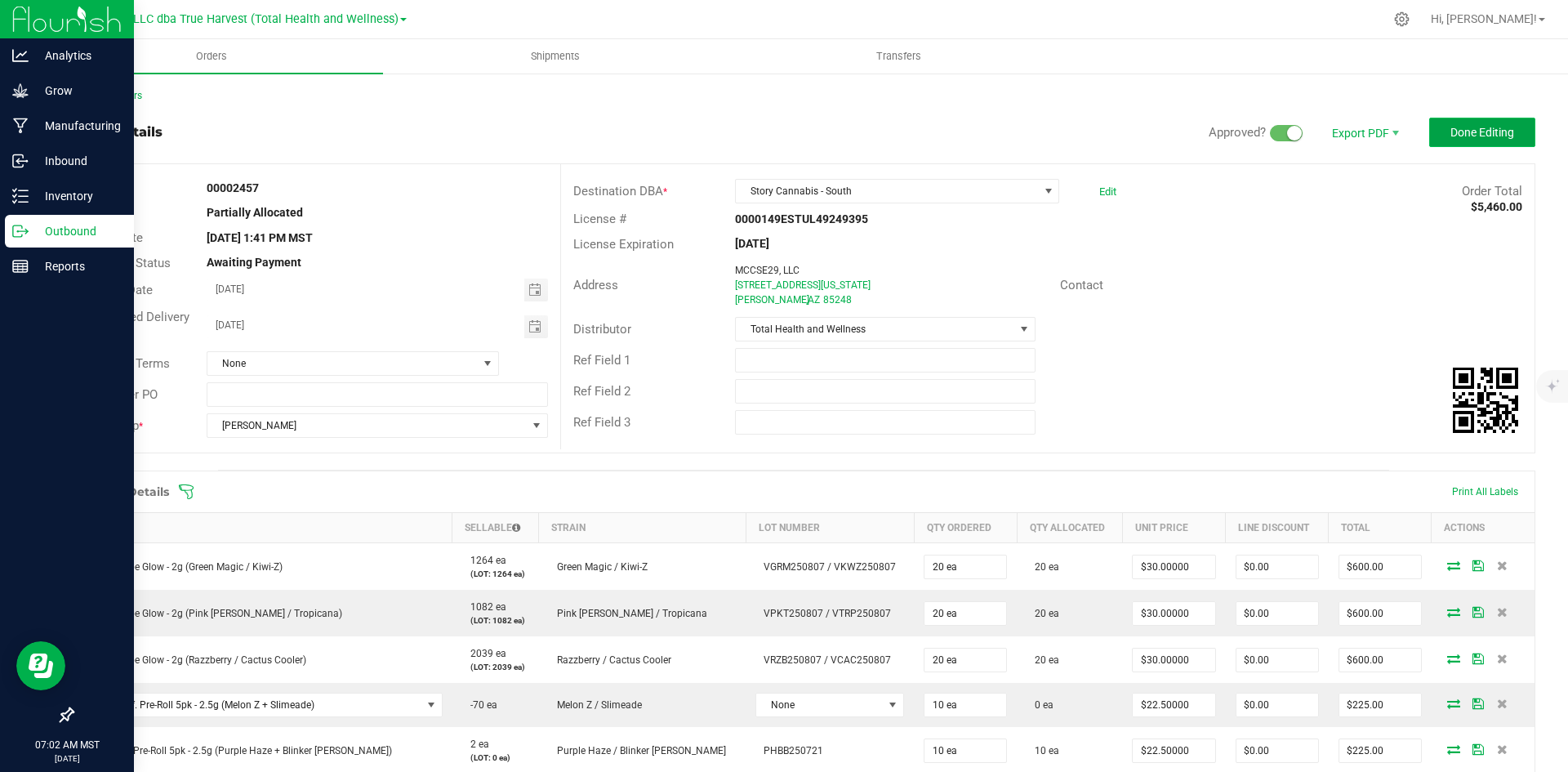
click at [1479, 128] on span "Done Editing" at bounding box center [1482, 131] width 64 height 13
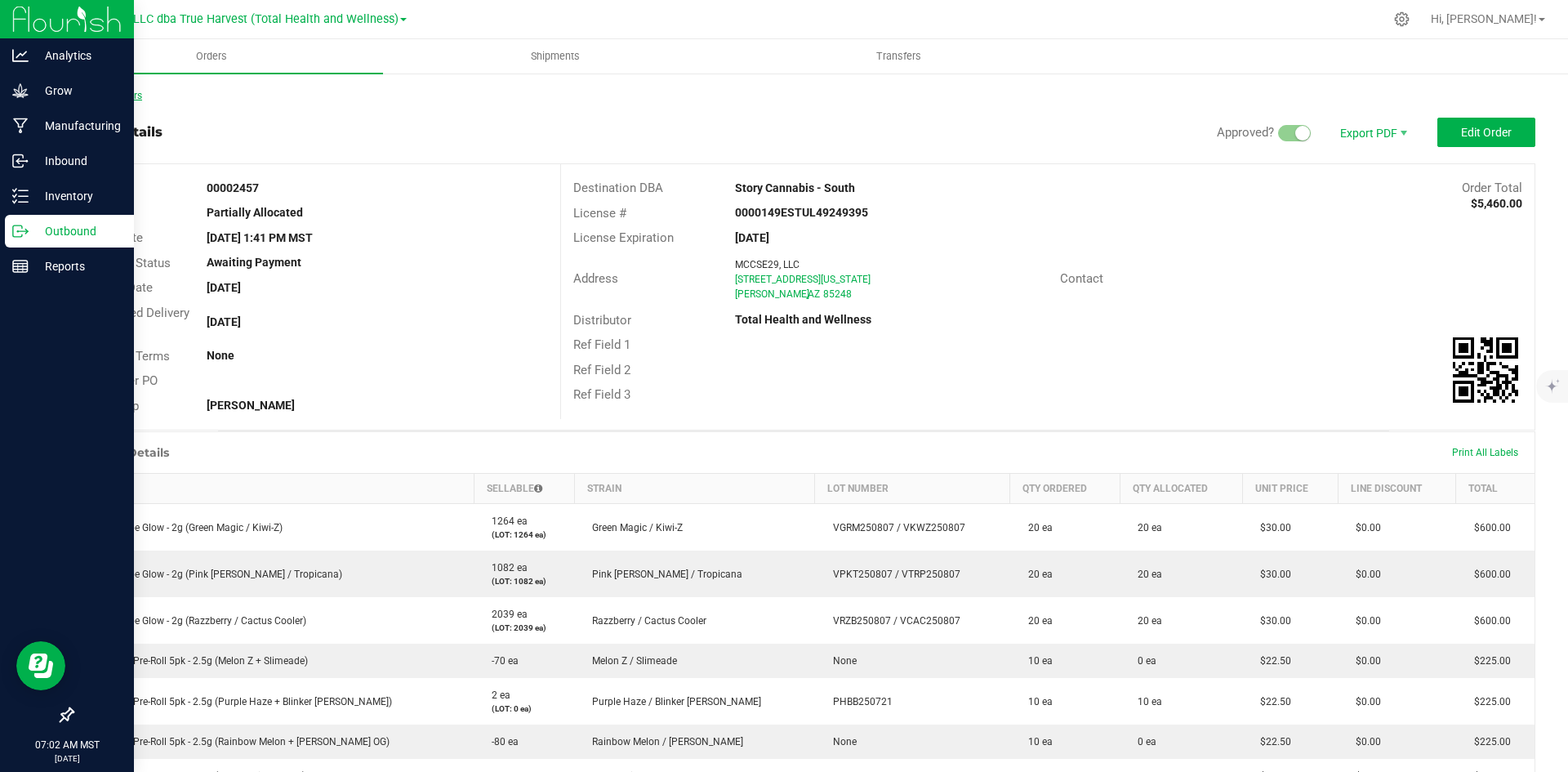
click at [95, 90] on link "Back to Orders" at bounding box center [107, 95] width 70 height 11
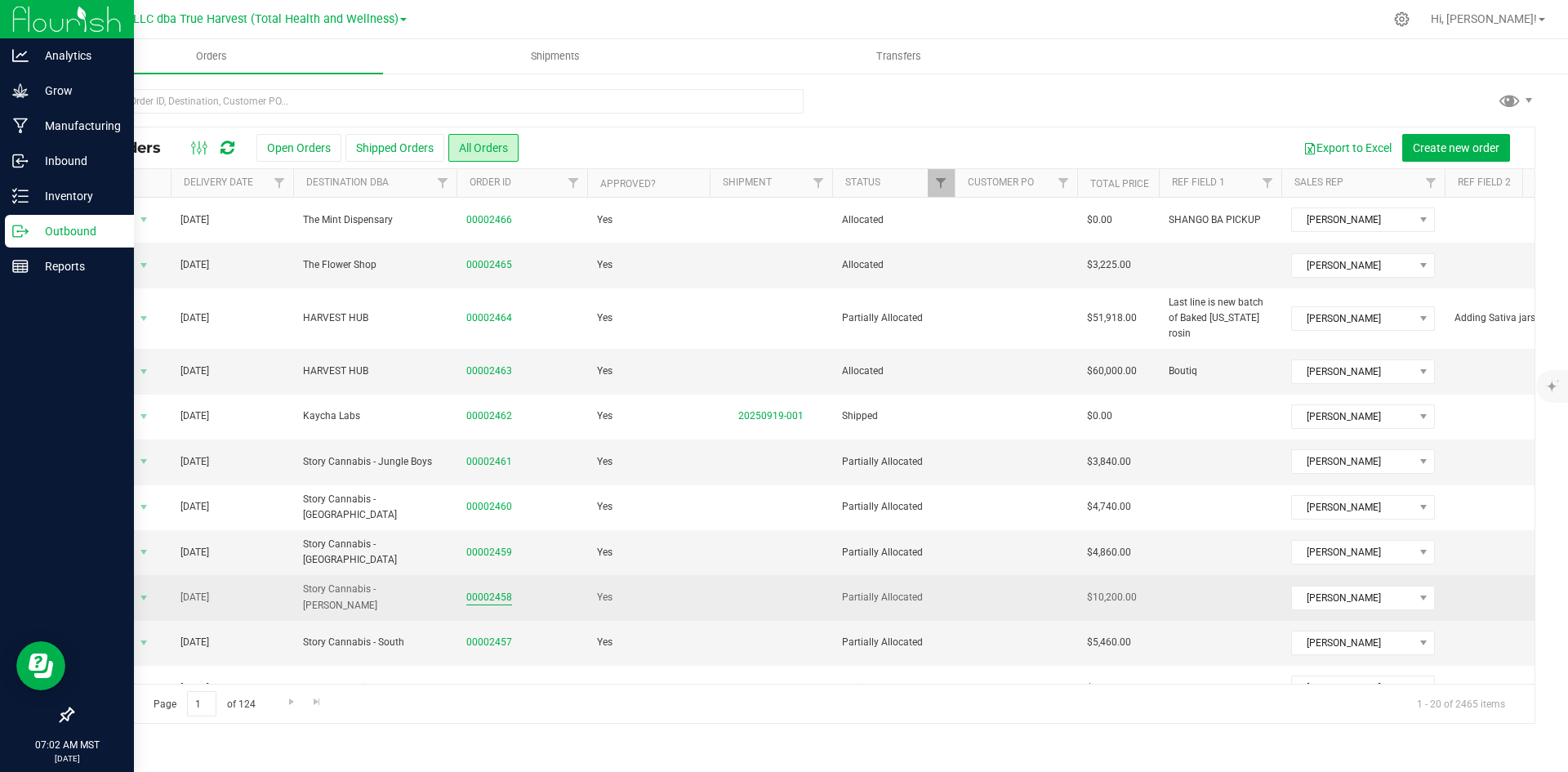
click at [486, 590] on link "00002458" at bounding box center [489, 598] width 46 height 15
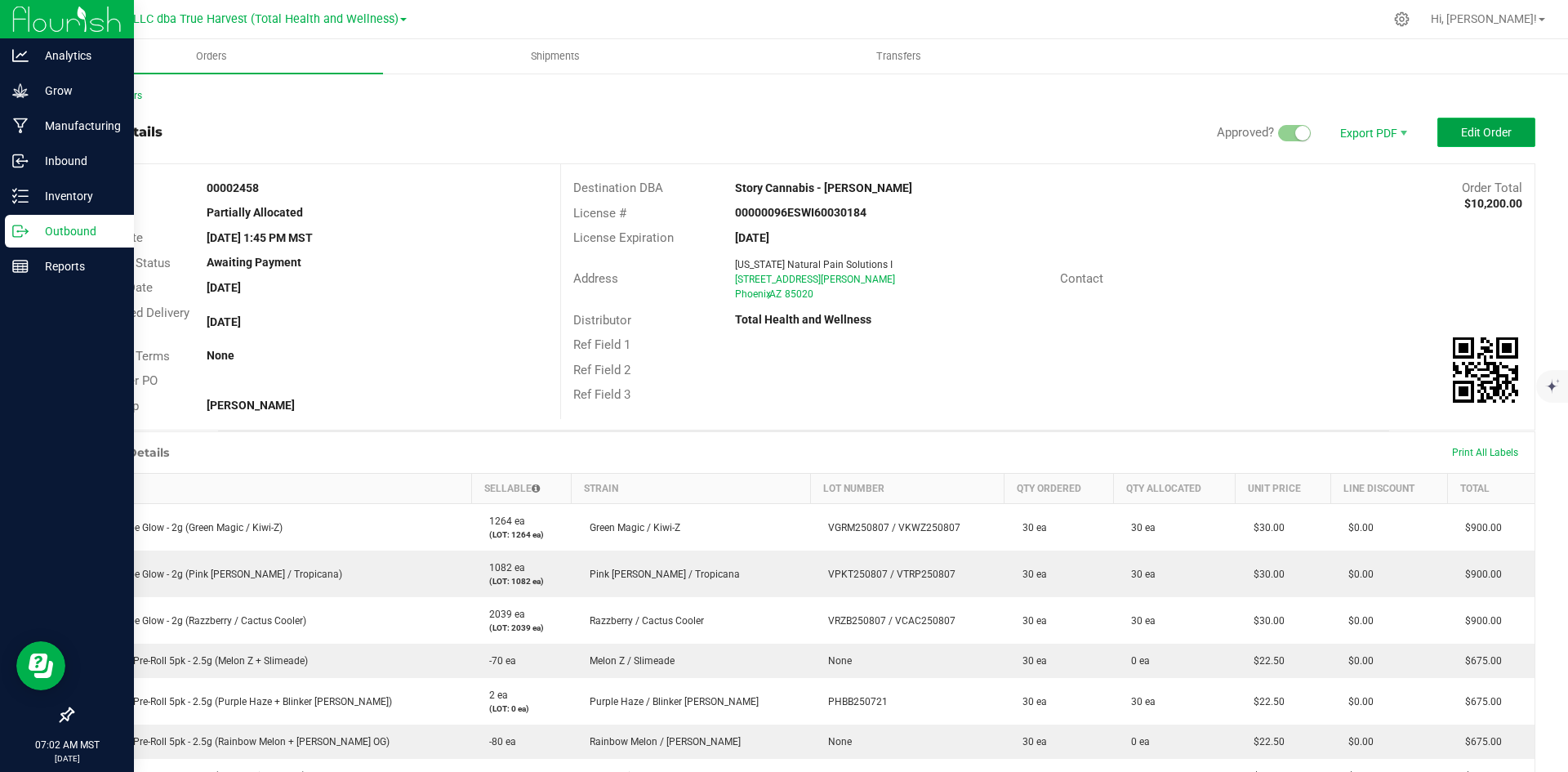
click at [1449, 142] on button "Edit Order" at bounding box center [1486, 132] width 98 height 29
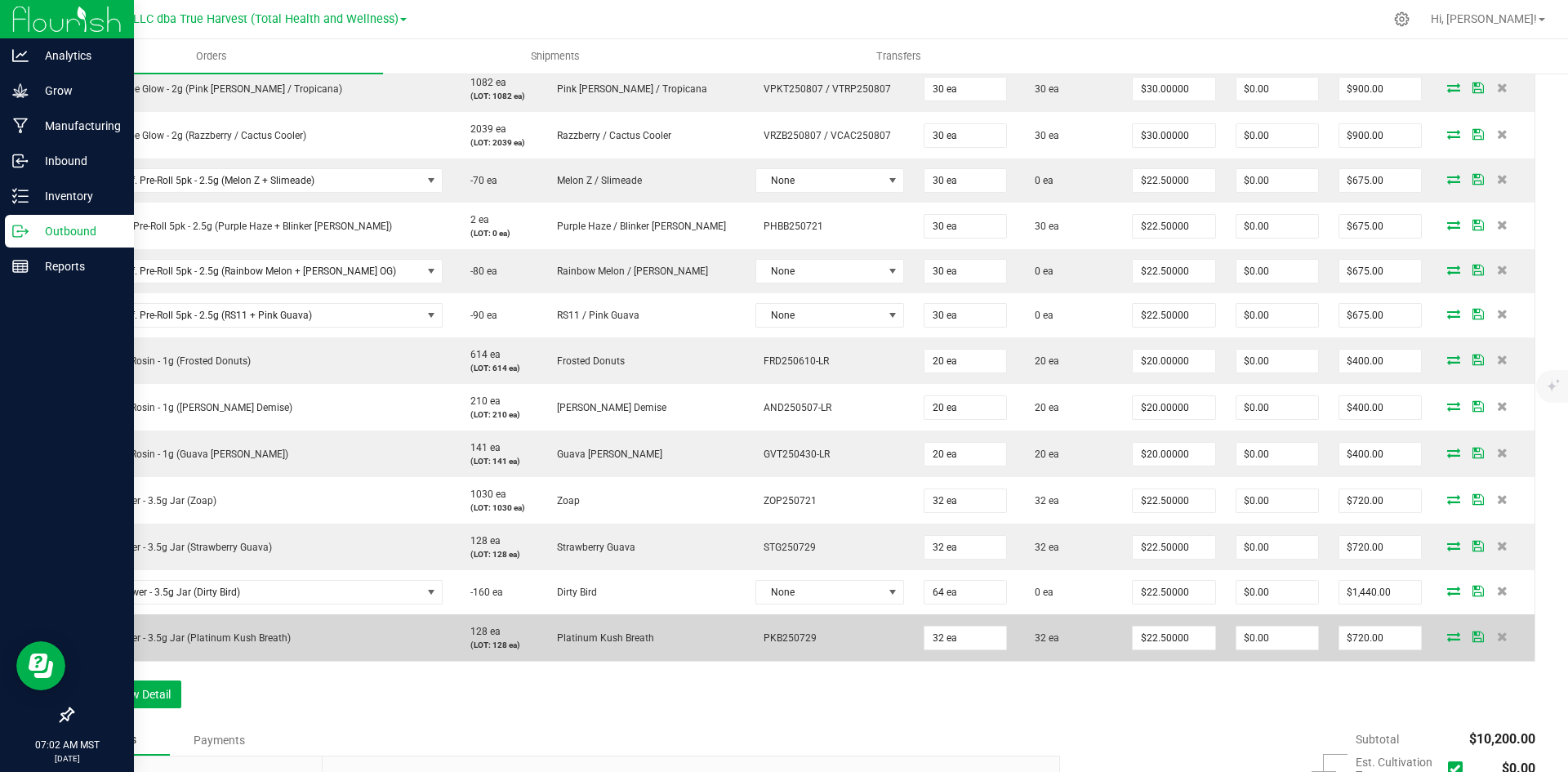
scroll to position [653, 0]
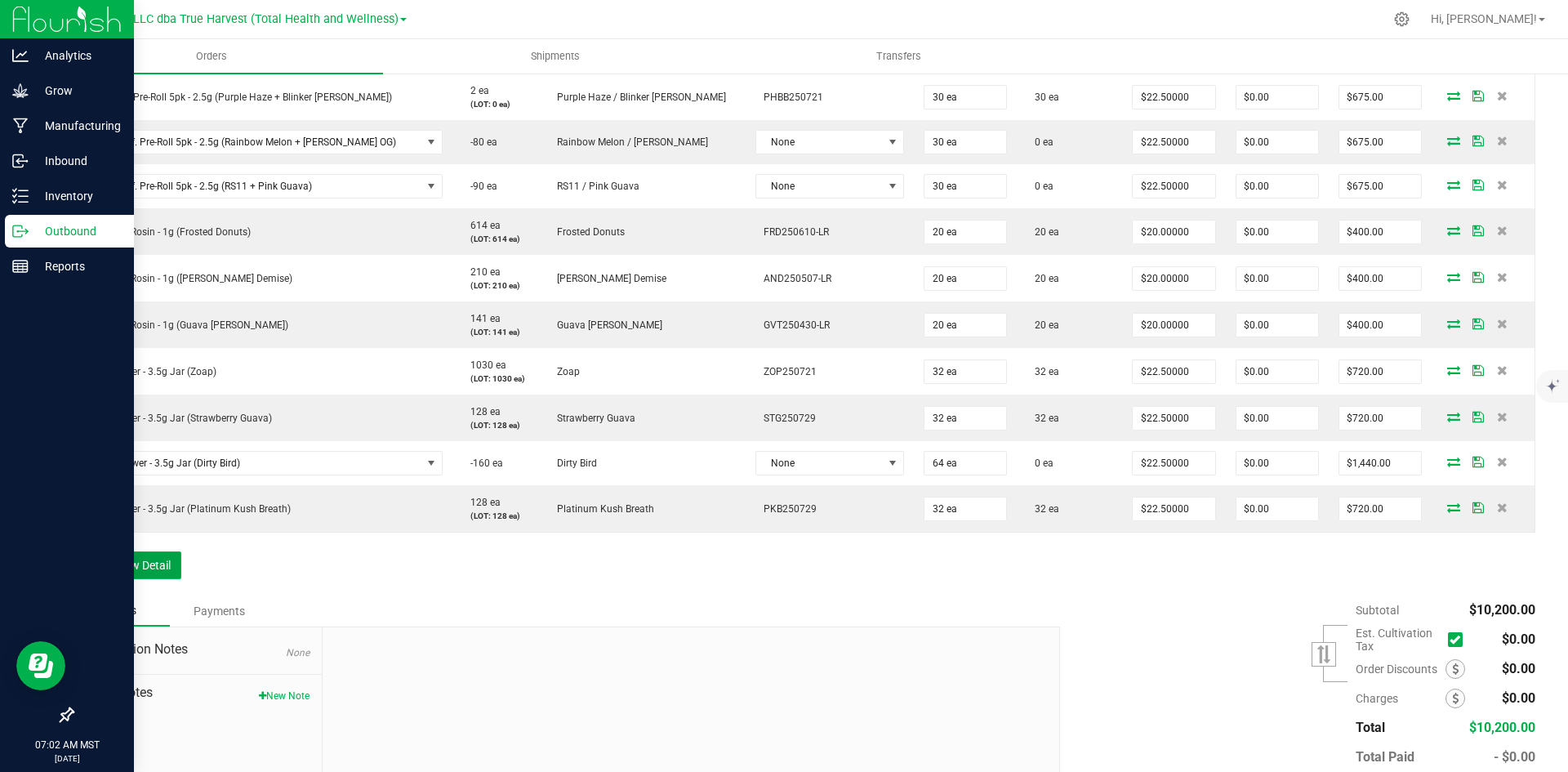
click at [173, 558] on button "Add New Detail" at bounding box center [126, 565] width 109 height 27
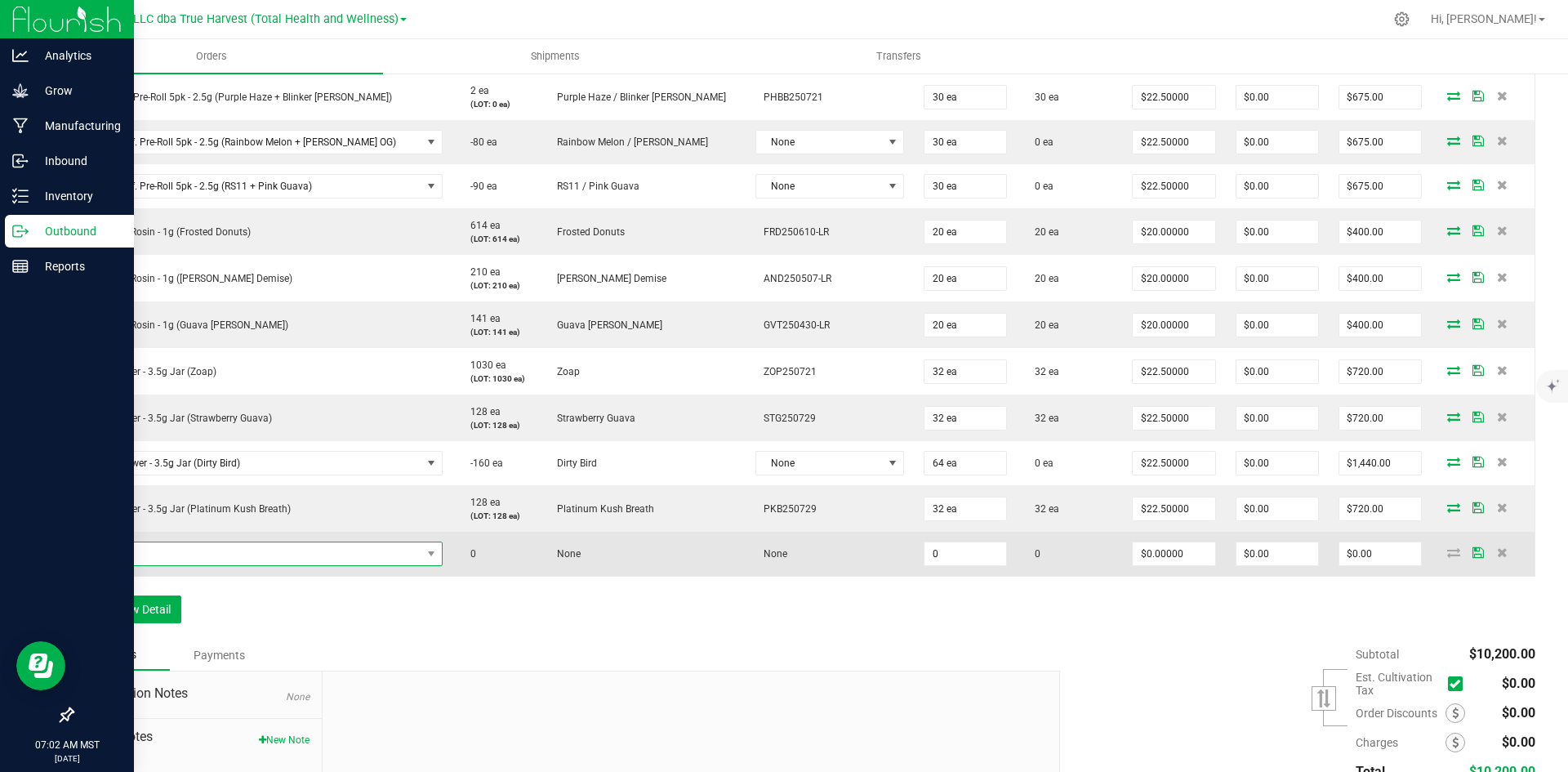
click at [216, 555] on span "NO DATA FOUND" at bounding box center [252, 554] width 337 height 23
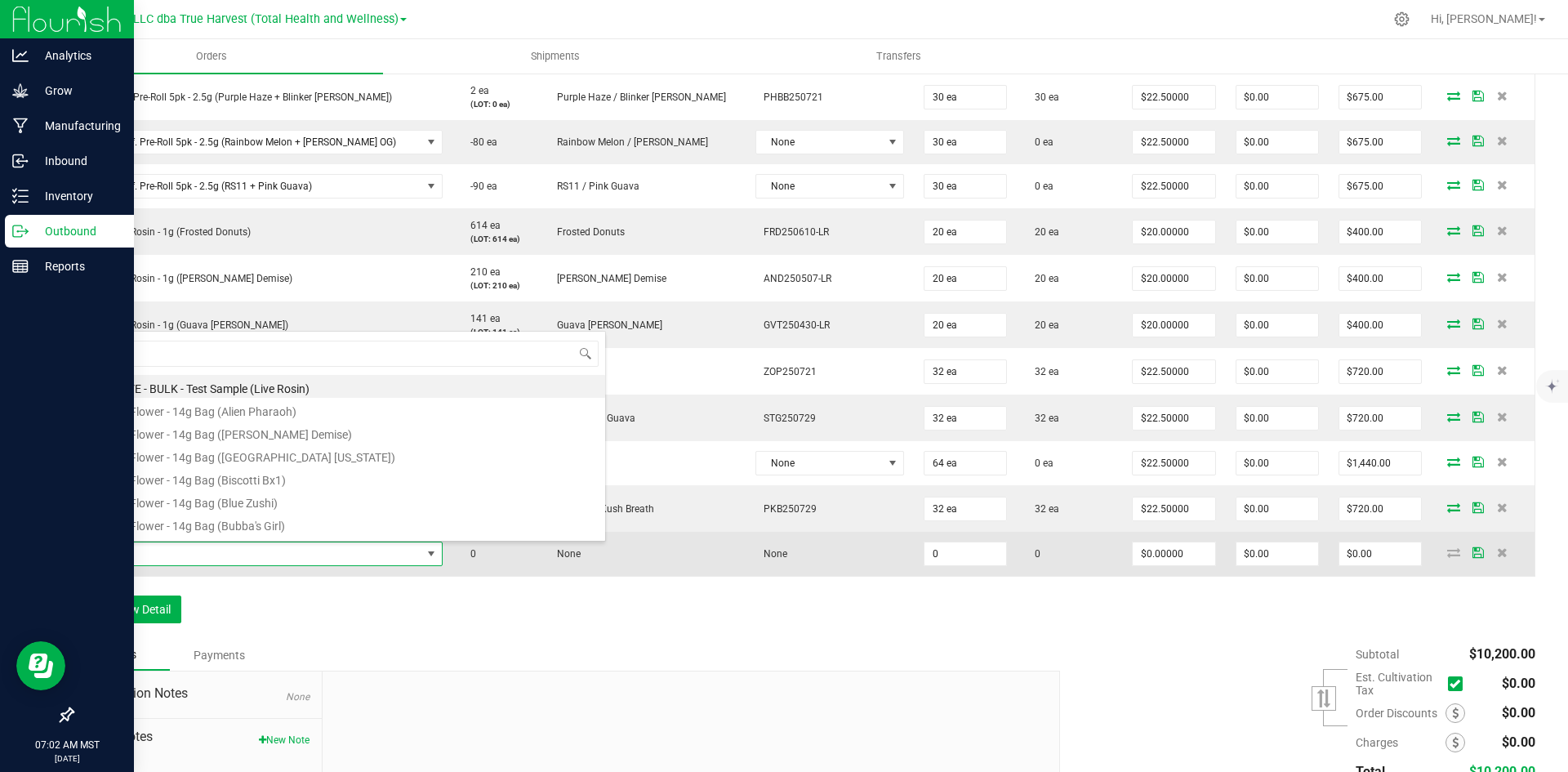
scroll to position [25, 341]
type input "SG - Flower - 3.5g Jar (Diesel Dunked Donuts)"
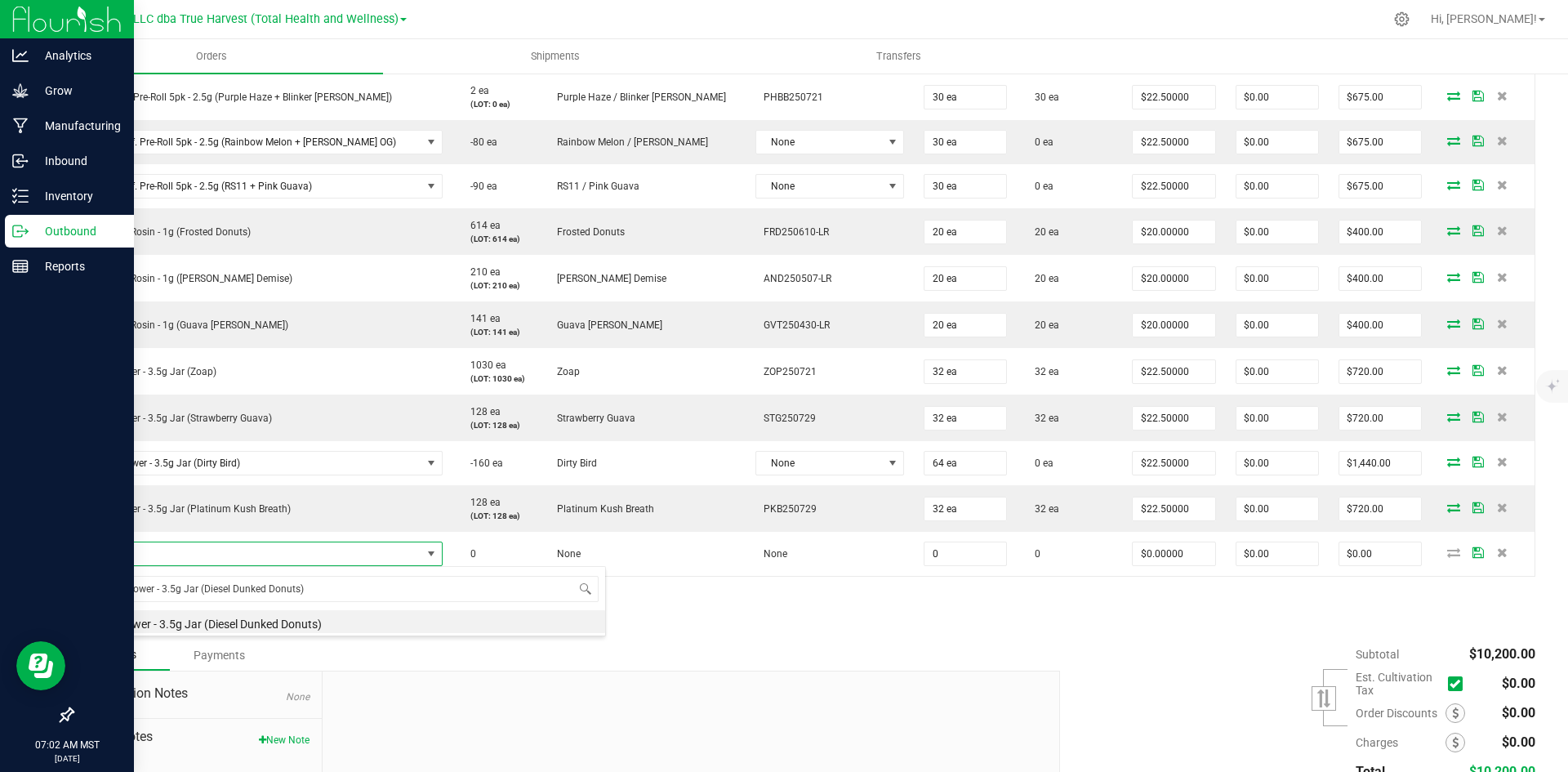
click at [335, 629] on li "SG - Flower - 3.5g Jar (Diesel Dunked Donuts)" at bounding box center [344, 621] width 521 height 23
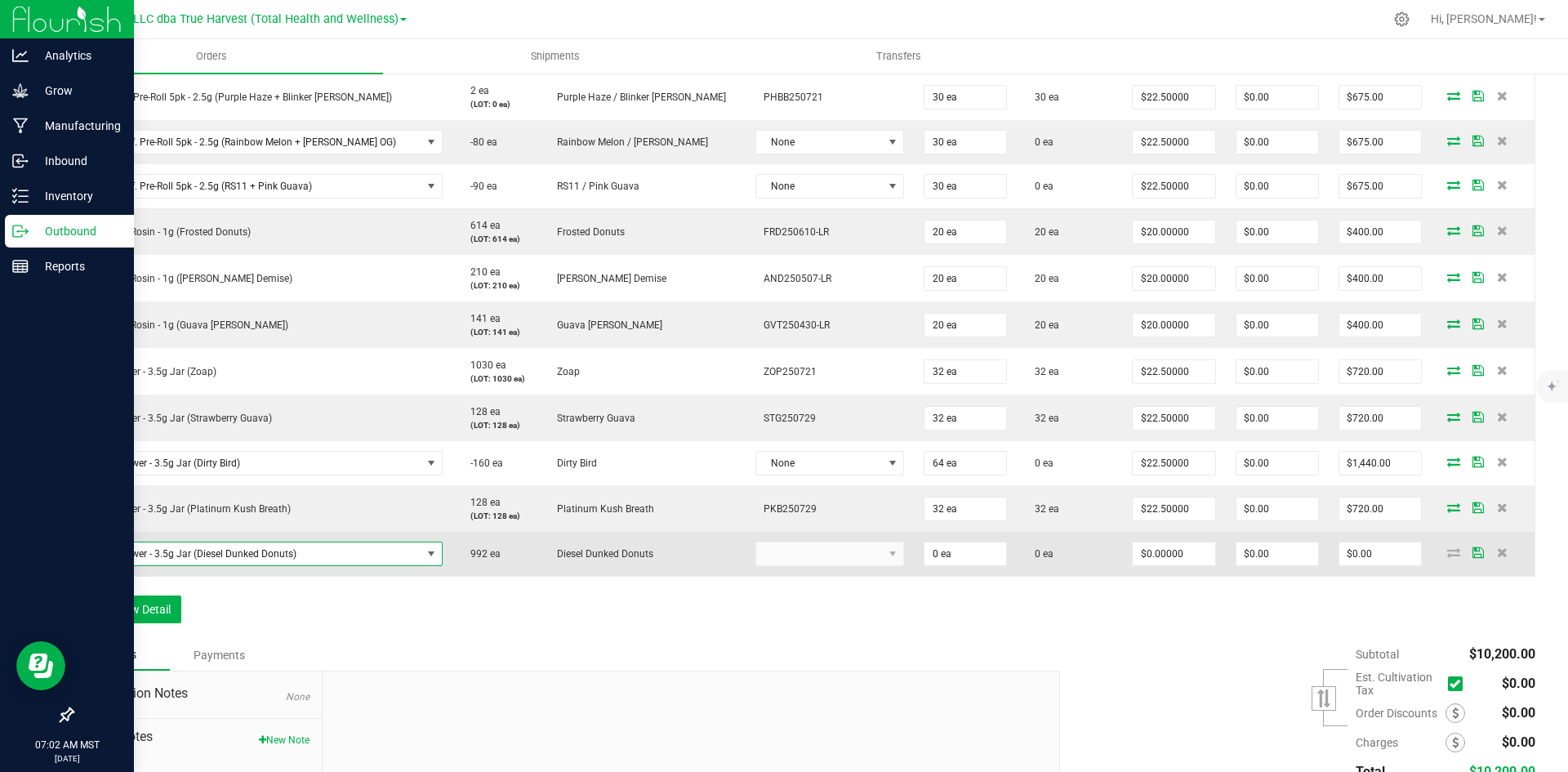
click at [770, 557] on kendo-dropdownlist at bounding box center [830, 554] width 149 height 25
click at [927, 559] on input "0" at bounding box center [965, 554] width 82 height 23
type input "64 ea"
type input "0"
click at [1183, 544] on input "0" at bounding box center [1173, 554] width 82 height 23
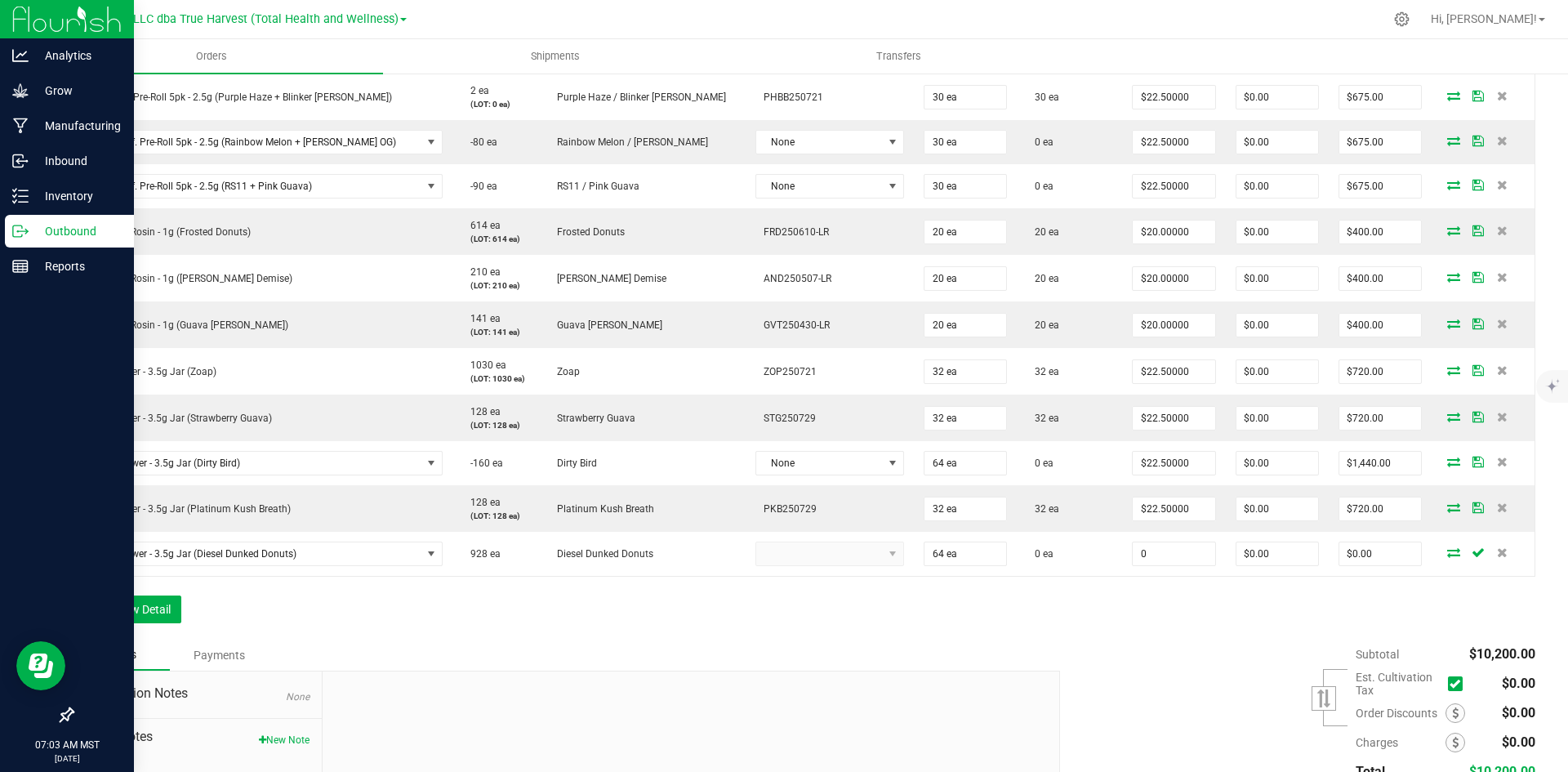
click at [1180, 544] on input "0" at bounding box center [1173, 554] width 82 height 23
type input "$22.50000"
type input "$1,440.00"
click at [1193, 670] on div "Subtotal $10,200.00 Est. Cultivation Tax" at bounding box center [1291, 743] width 488 height 207
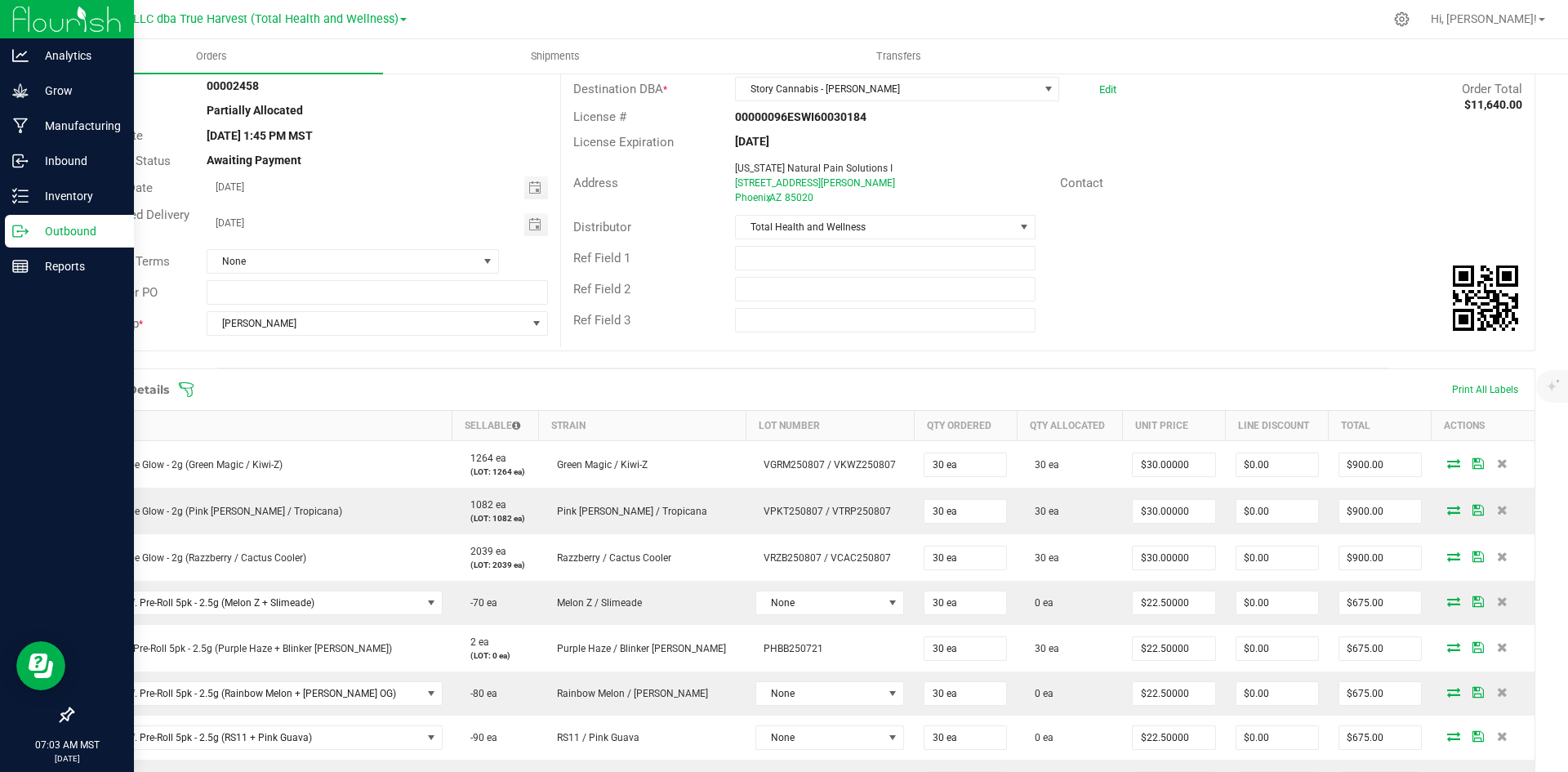
scroll to position [0, 0]
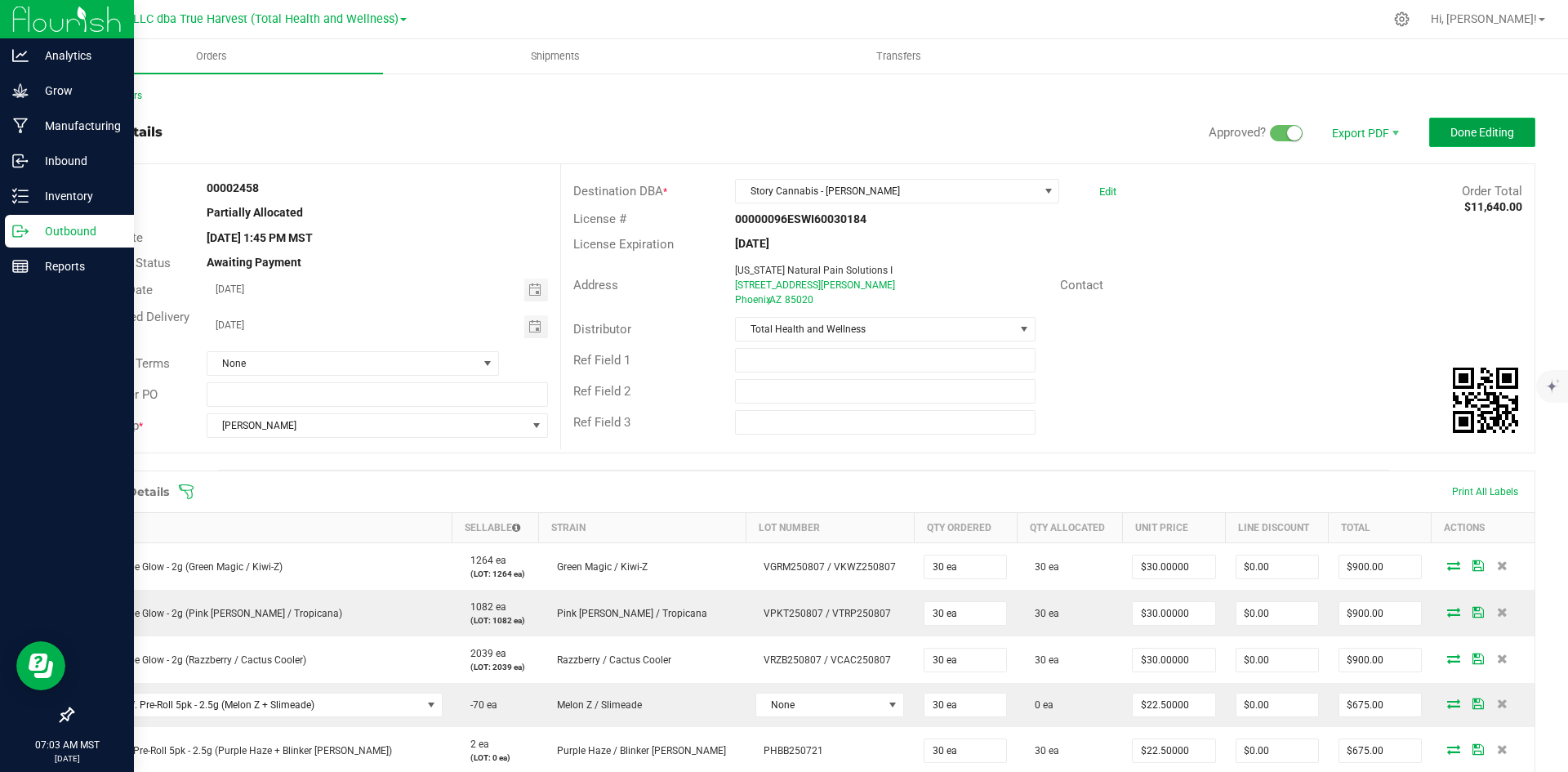
click at [1477, 119] on button "Done Editing" at bounding box center [1482, 132] width 106 height 29
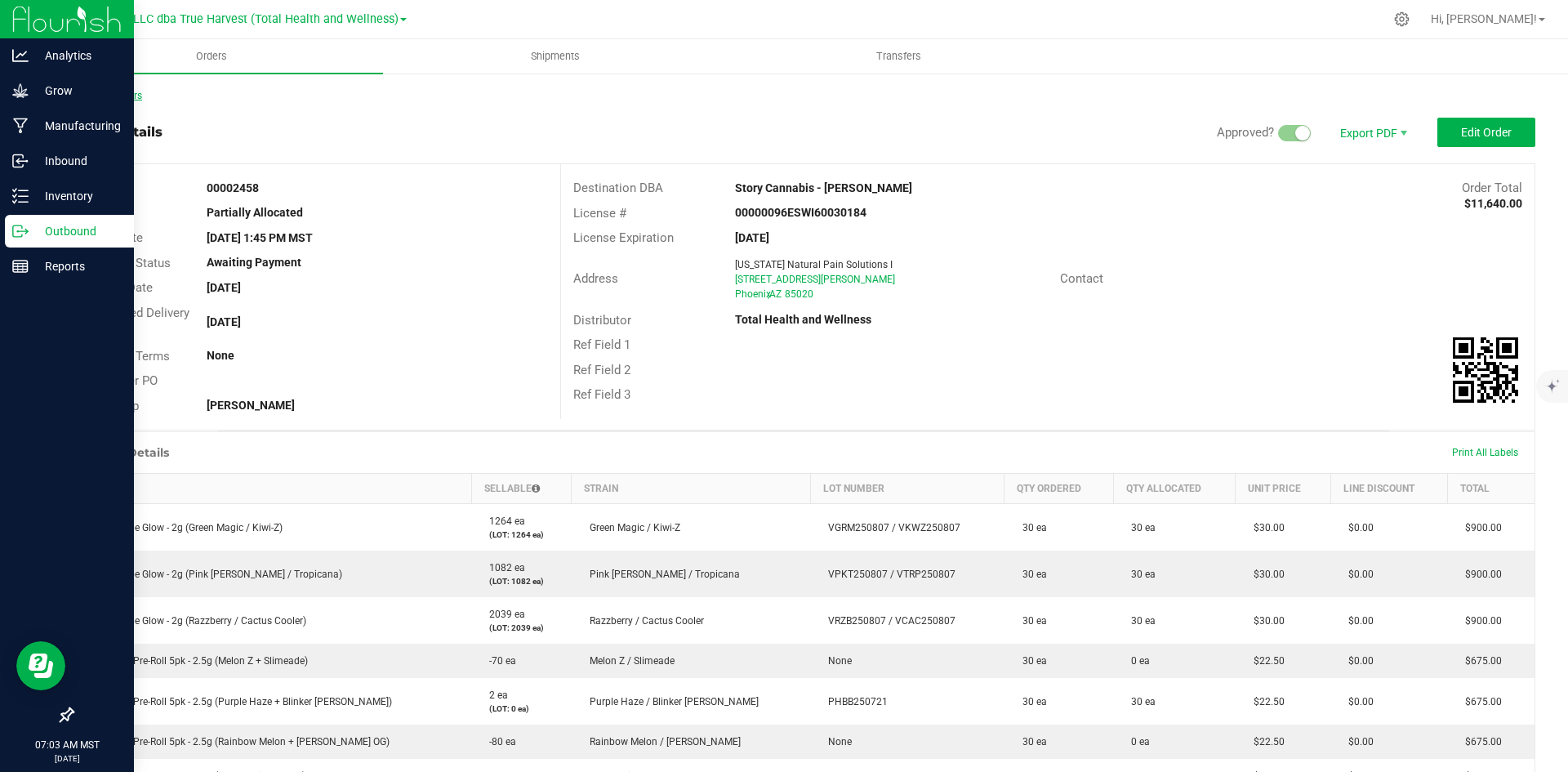
click at [125, 92] on link "Back to Orders" at bounding box center [107, 95] width 70 height 11
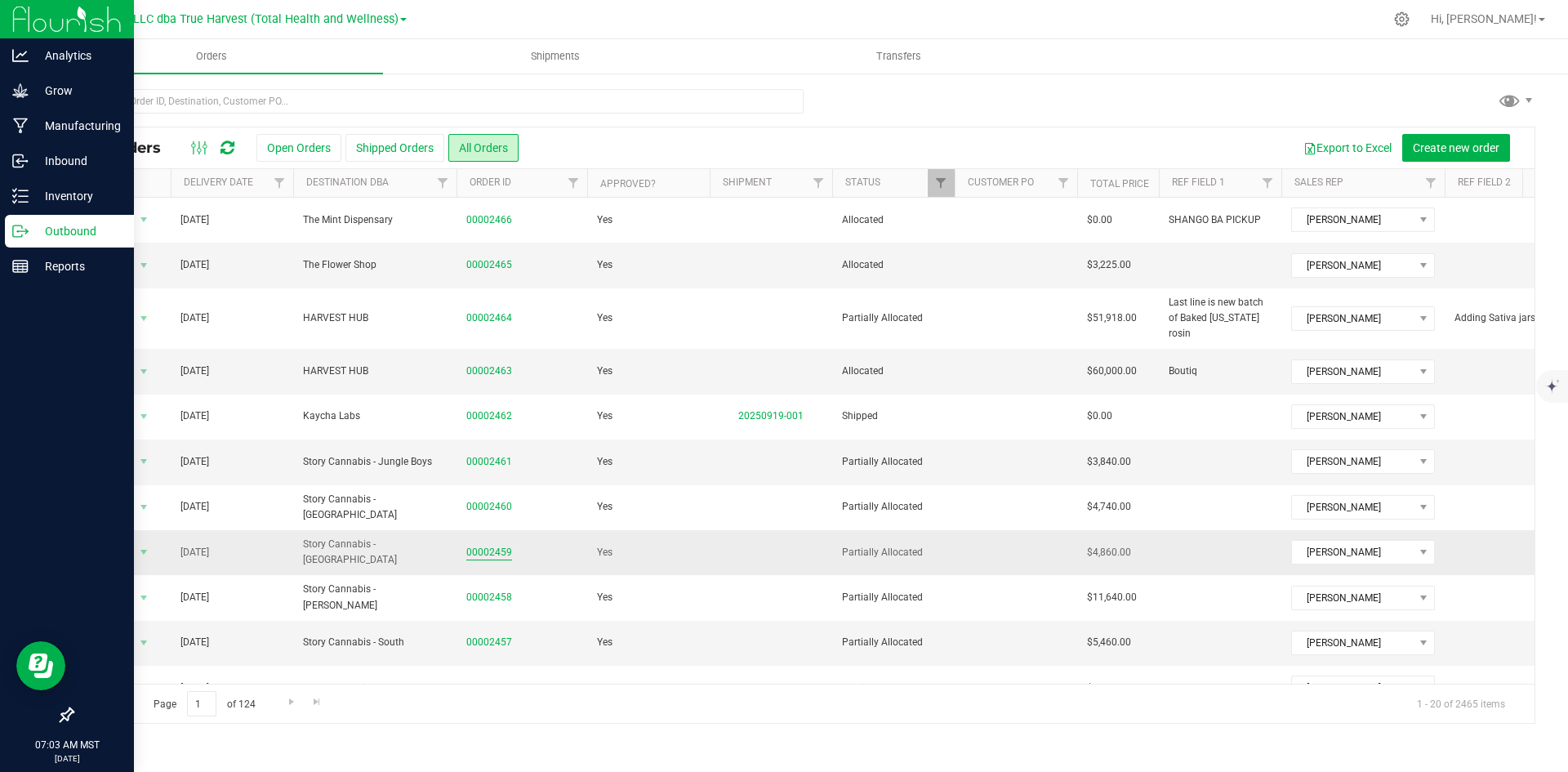
click at [489, 544] on link "00002459" at bounding box center [489, 552] width 46 height 15
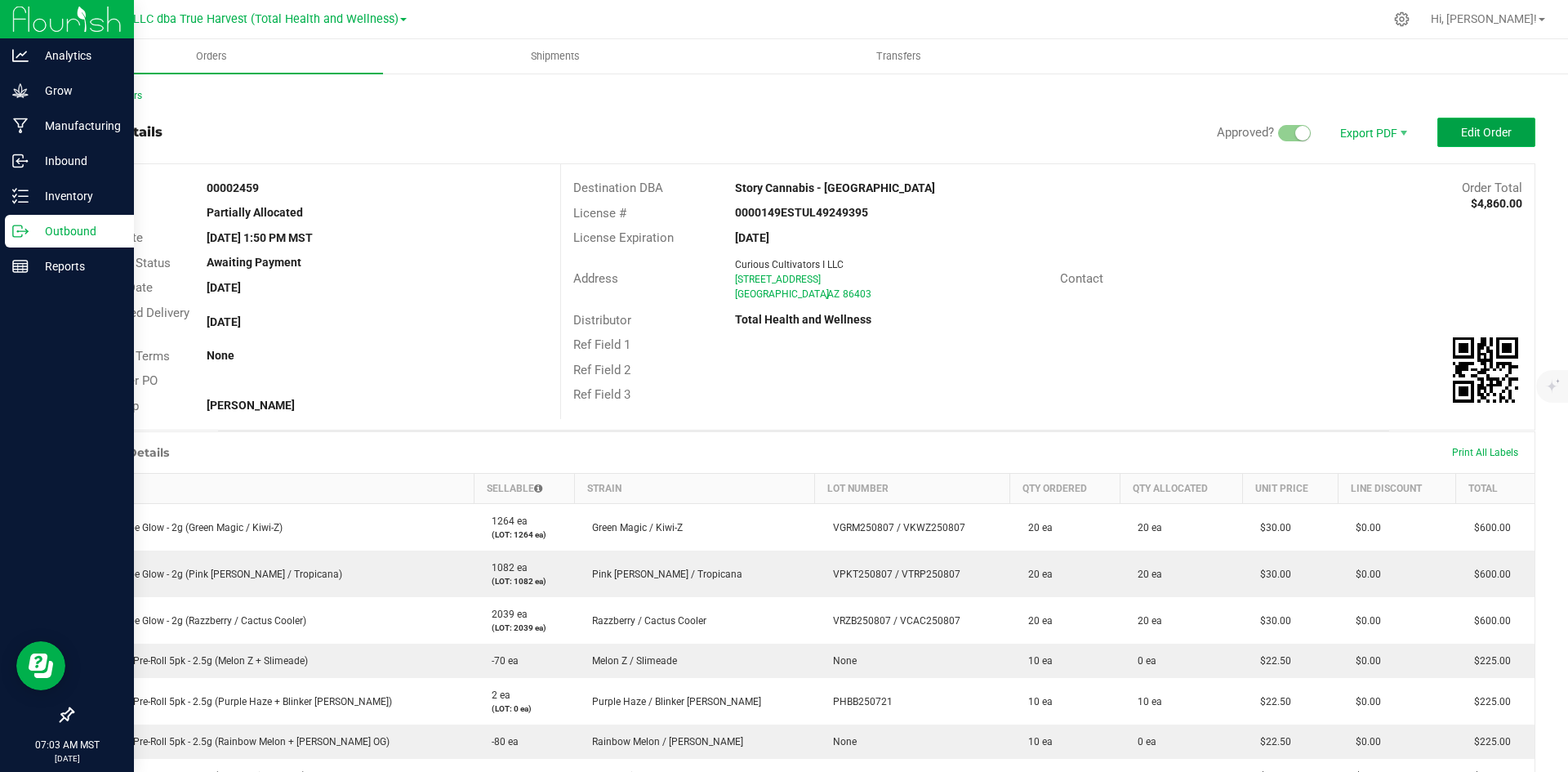
click at [1449, 124] on button "Edit Order" at bounding box center [1486, 132] width 98 height 29
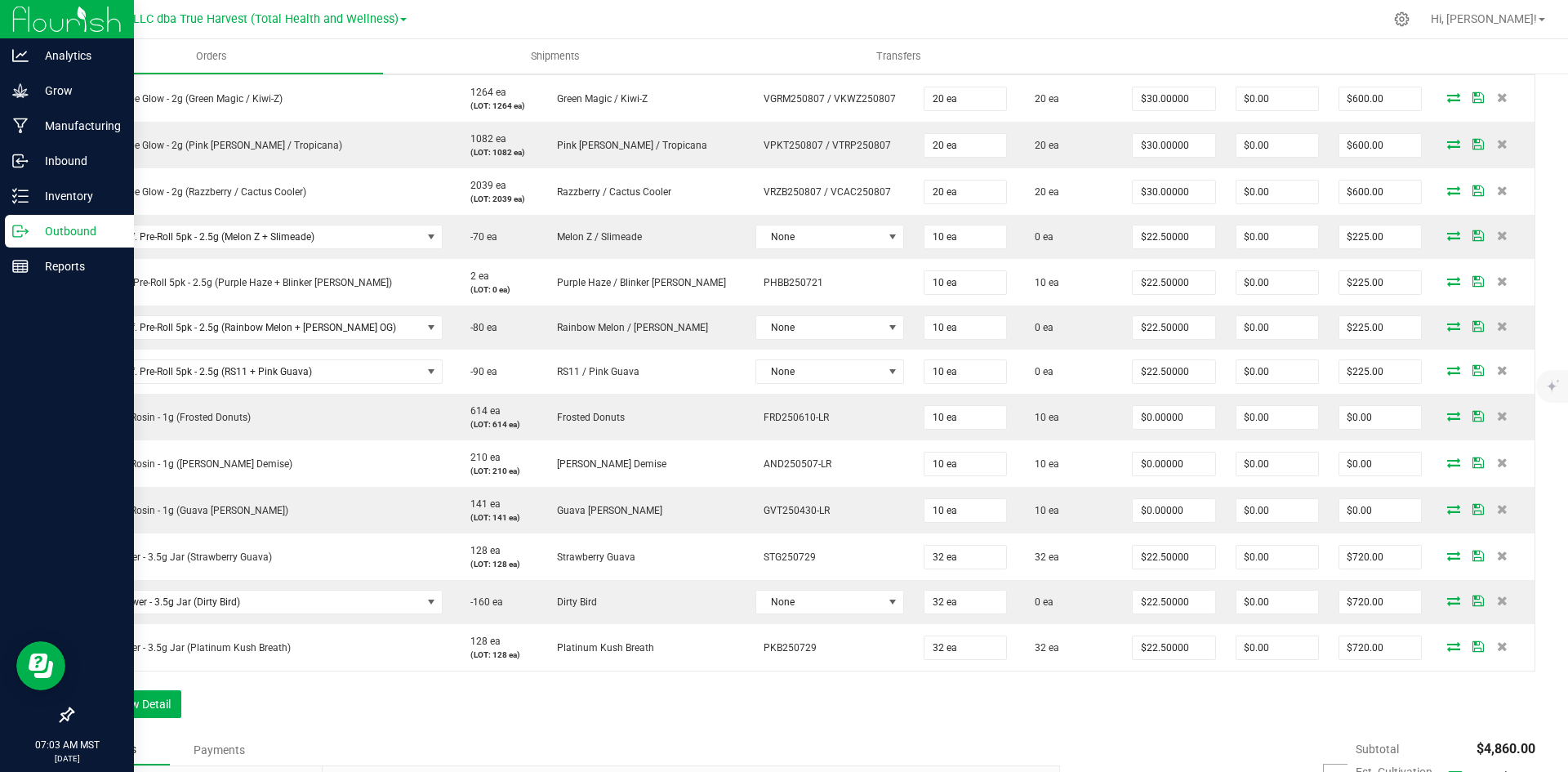
scroll to position [698, 0]
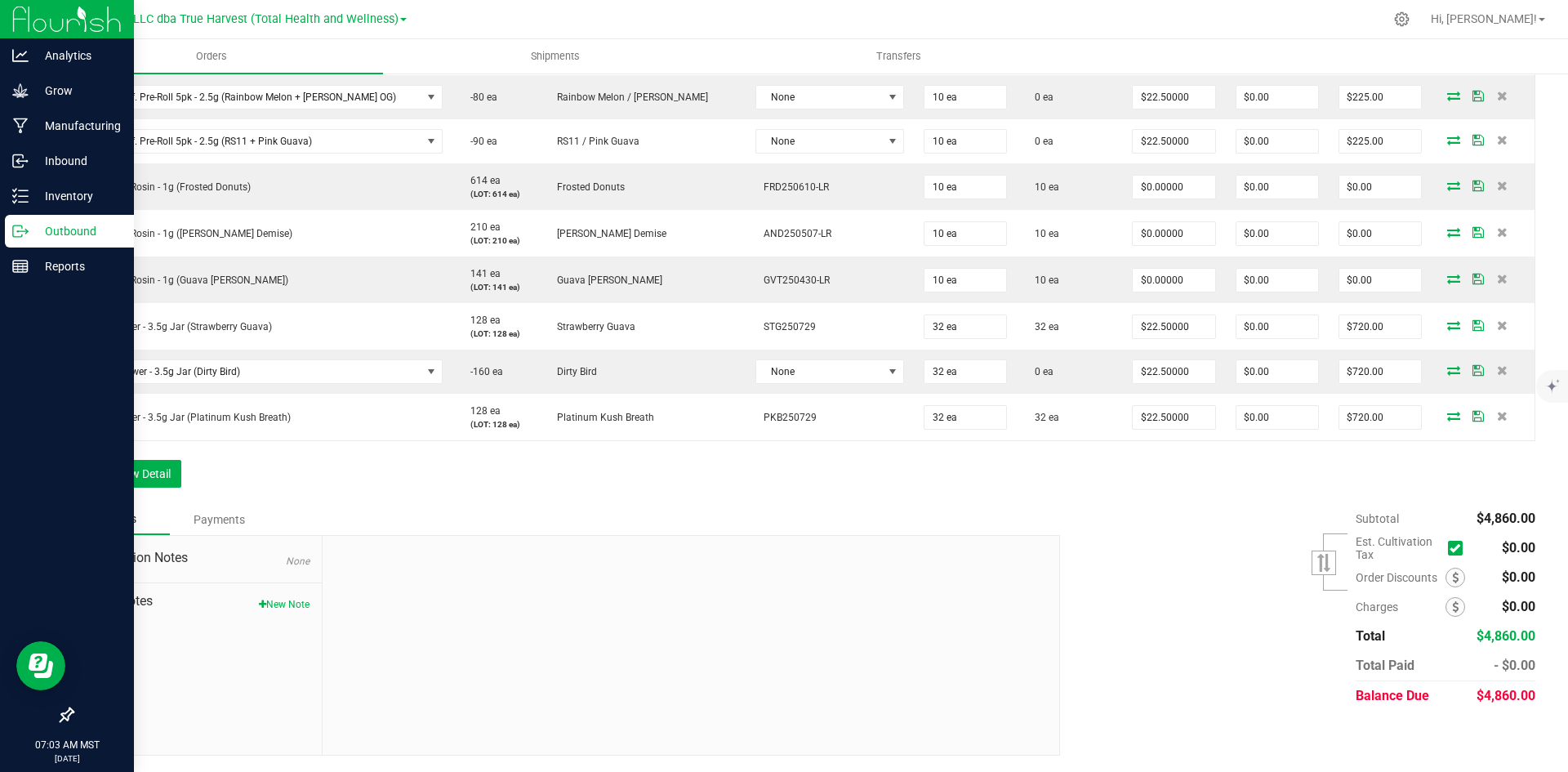
click at [161, 491] on div "Order Details Print All Labels Item Sellable Strain Lot Number Qty Ordered Qty …" at bounding box center [804, 138] width 1463 height 732
click at [156, 475] on button "Add New Detail" at bounding box center [126, 473] width 109 height 27
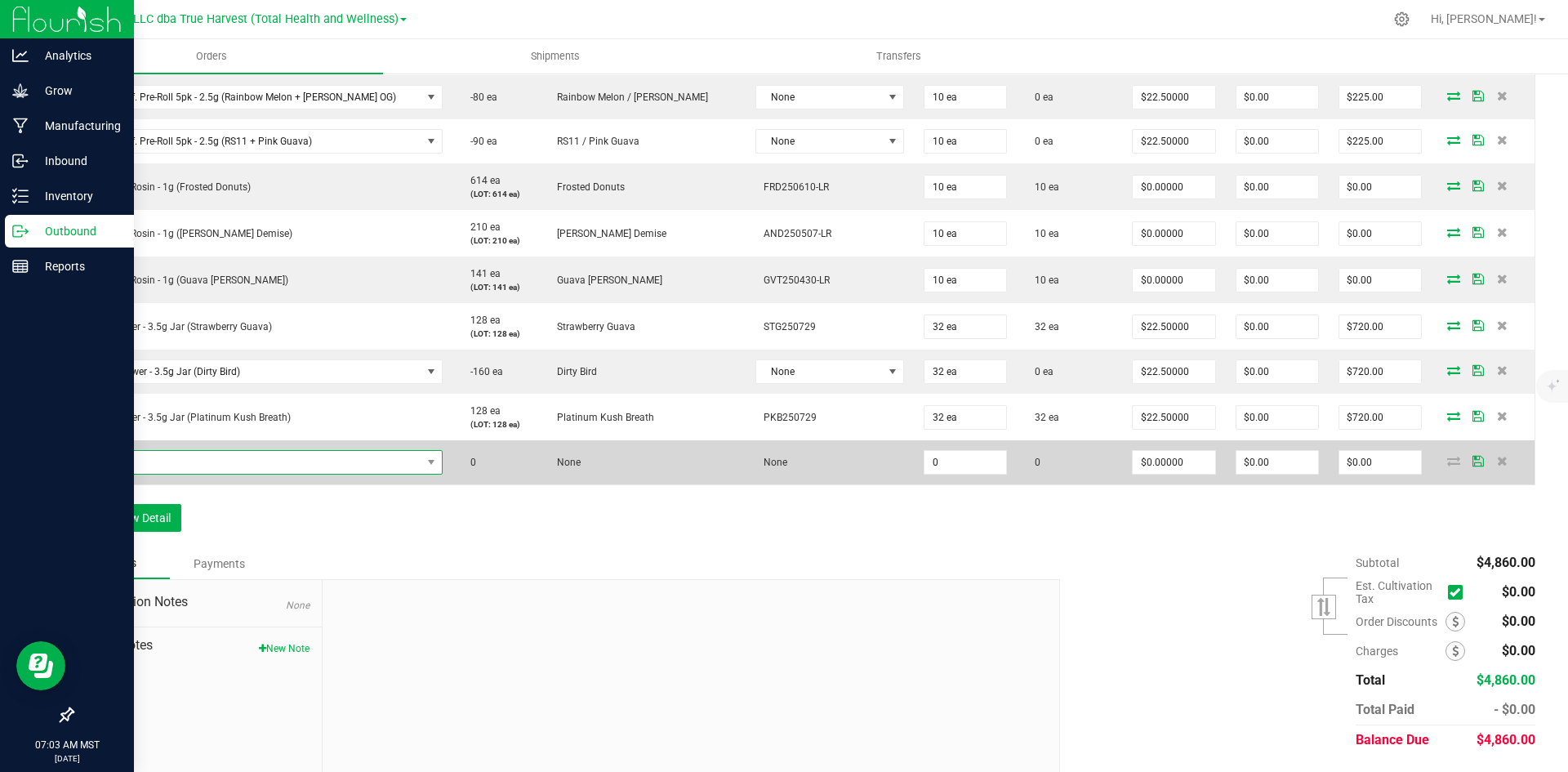
click at [217, 454] on span "NO DATA FOUND" at bounding box center [252, 462] width 337 height 23
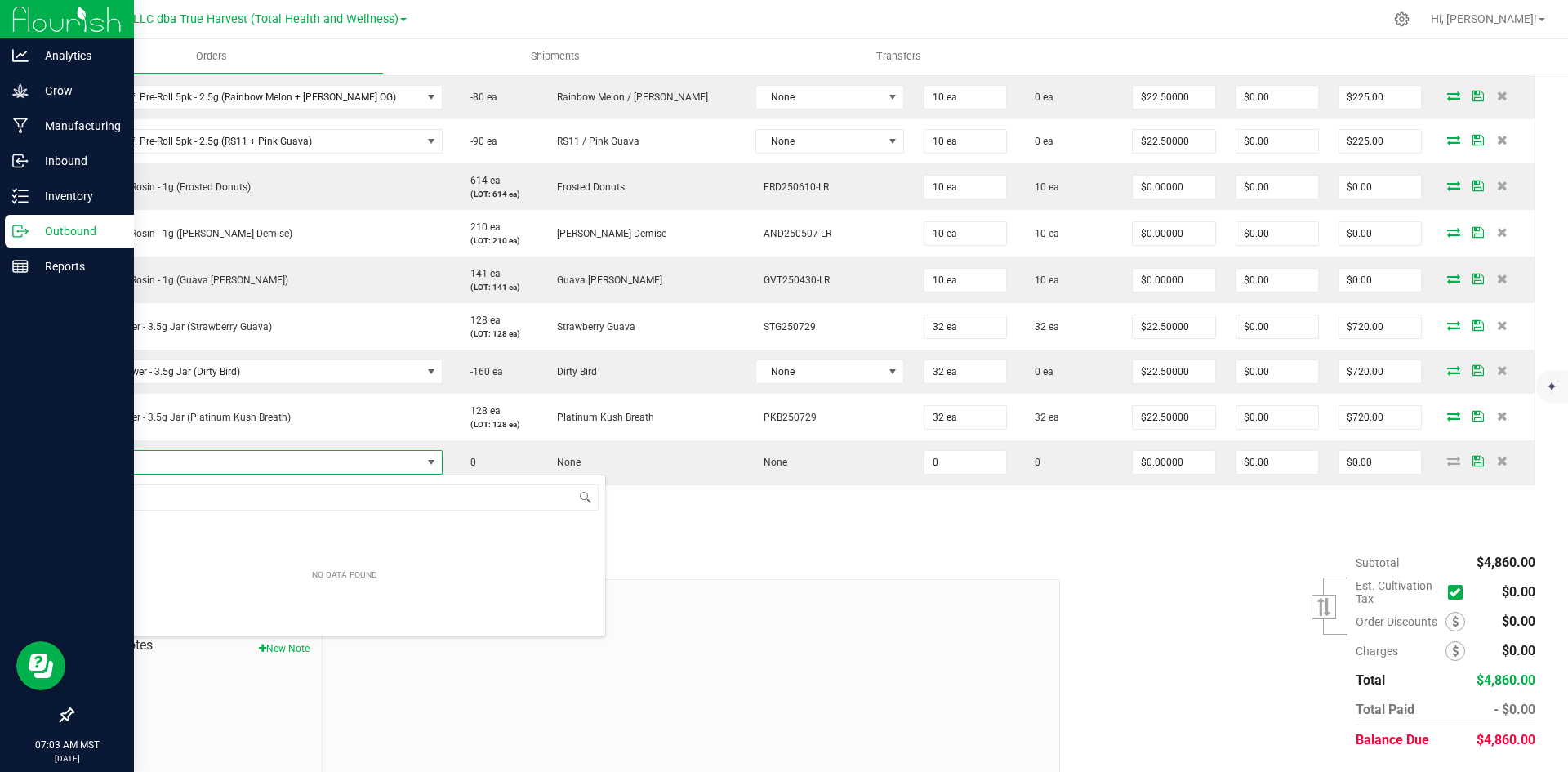
scroll to position [25, 341]
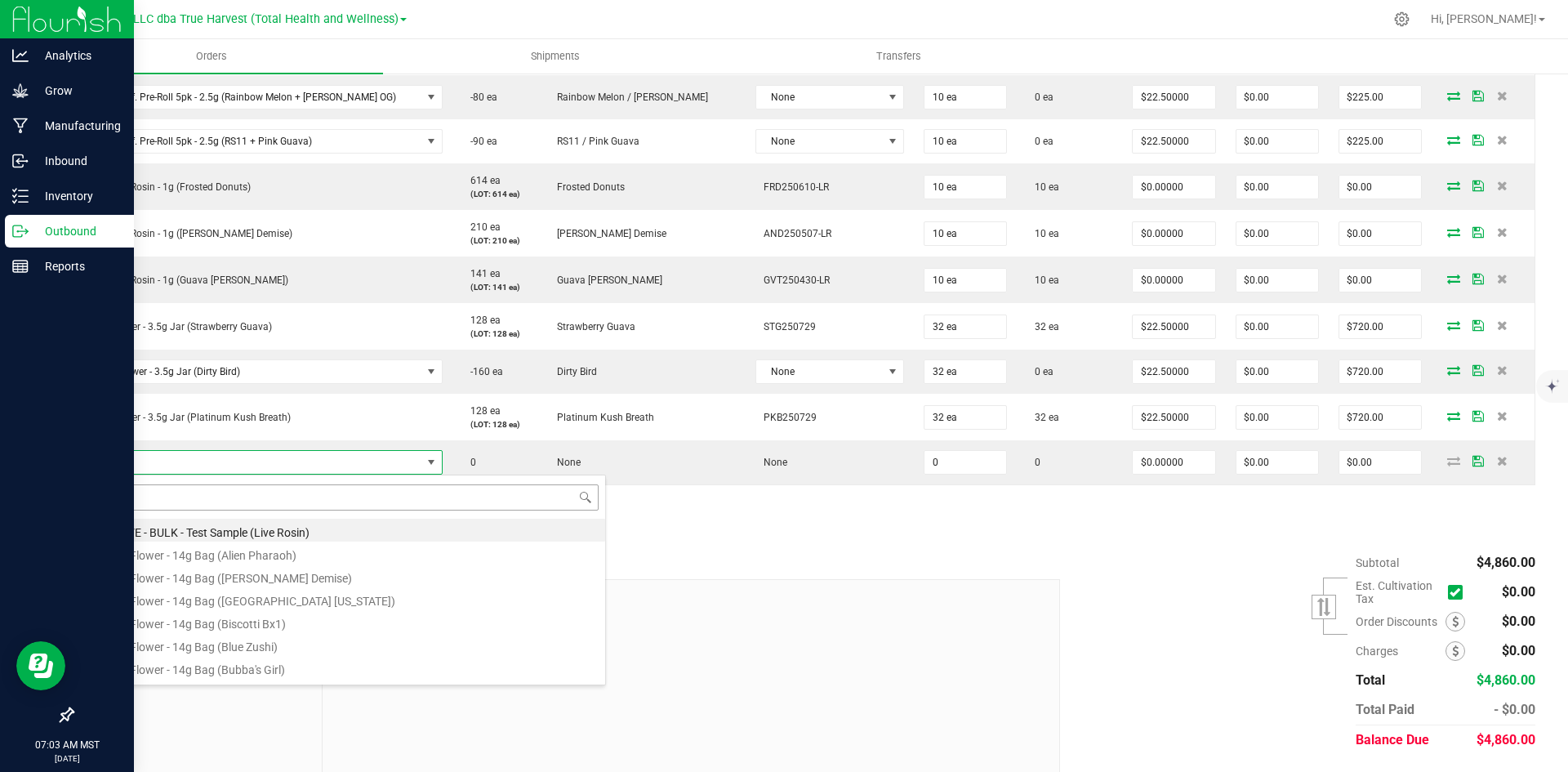
type input "SG - Flower - 3.5g Jar (Diesel Dunked Donuts)"
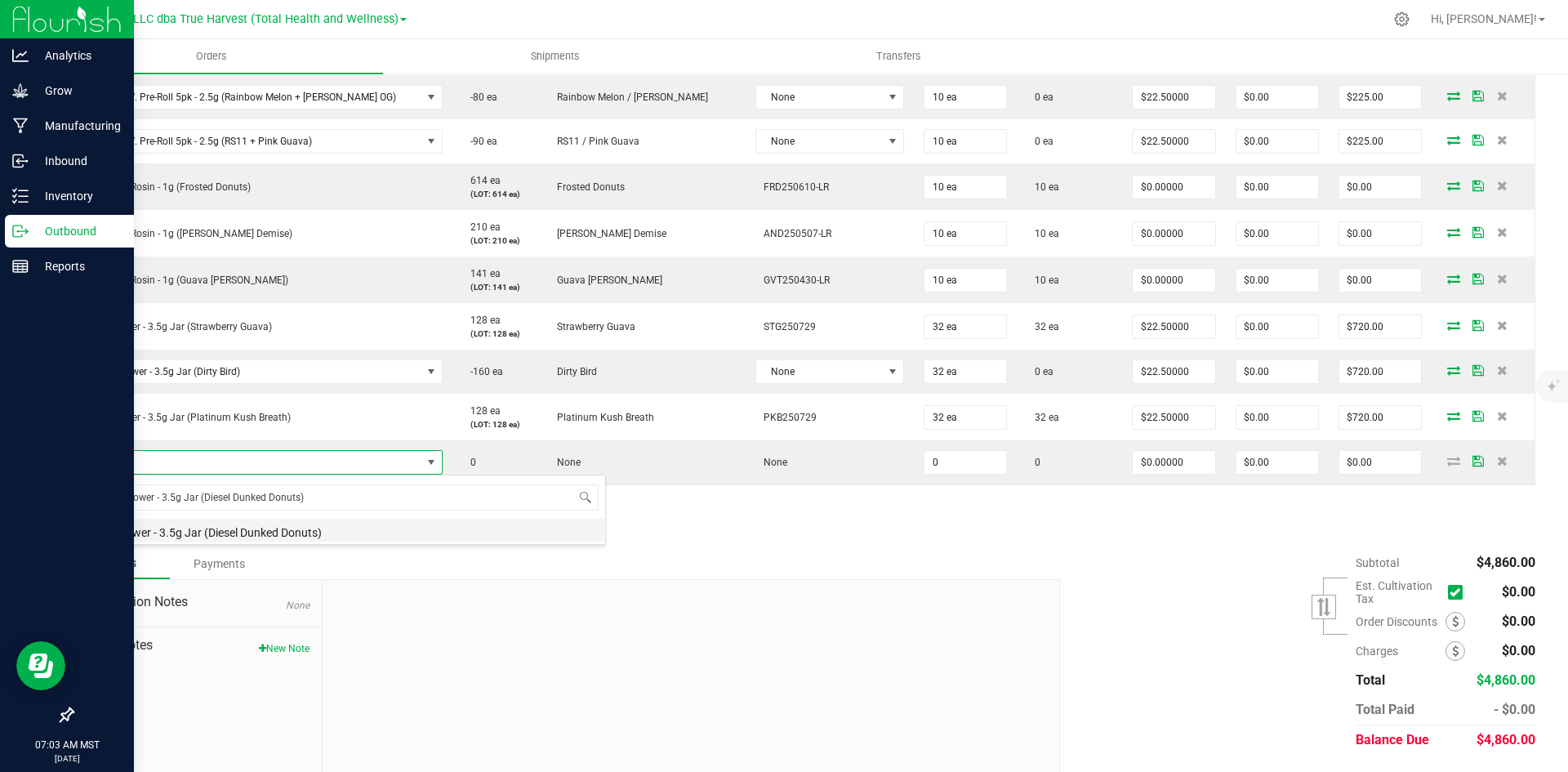
click at [360, 529] on li "SG - Flower - 3.5g Jar (Diesel Dunked Donuts)" at bounding box center [344, 530] width 521 height 23
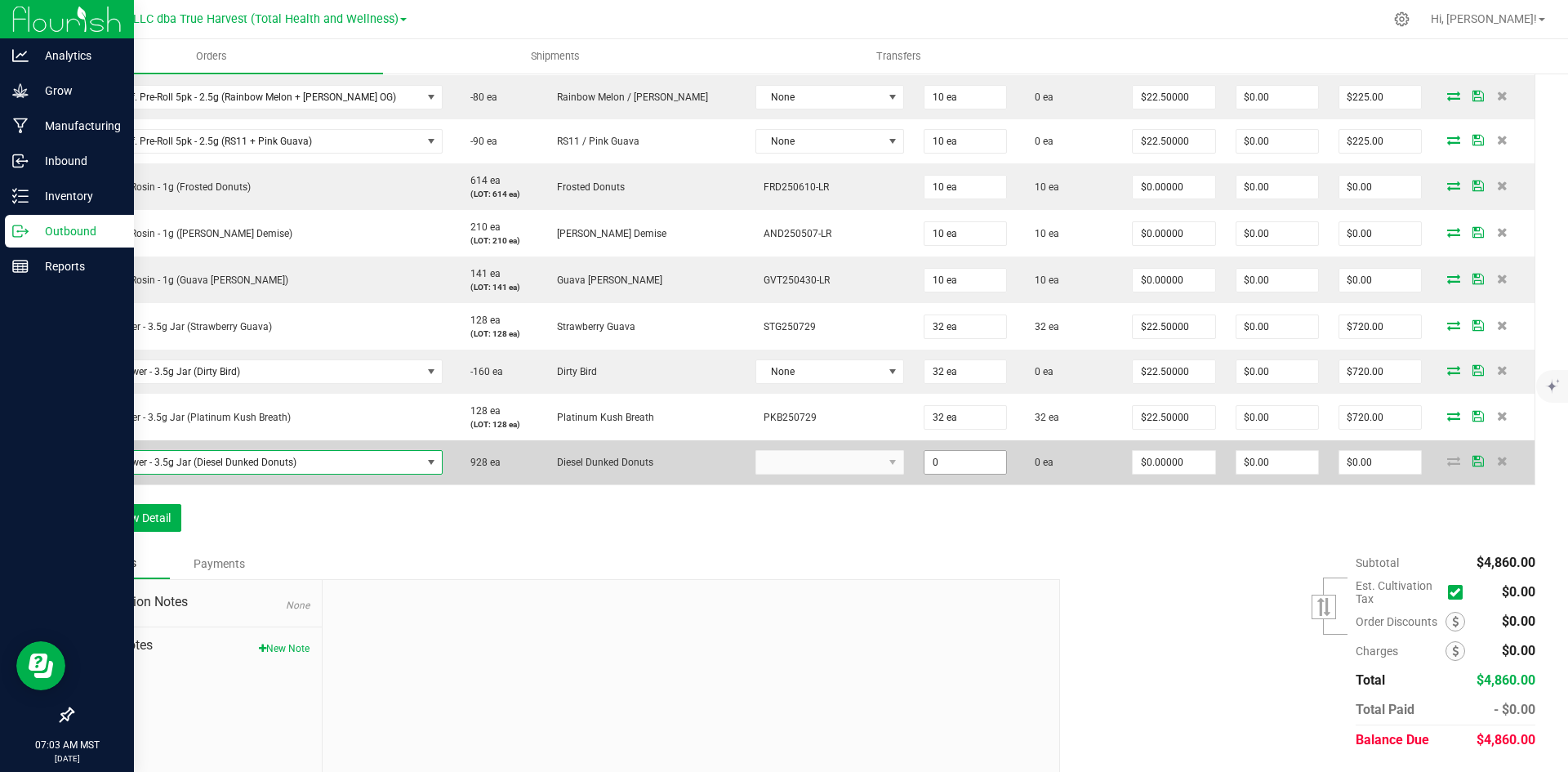
click at [931, 465] on input "0" at bounding box center [965, 462] width 82 height 23
type input "32 ea"
type input "0"
click at [1136, 456] on input "0" at bounding box center [1173, 462] width 82 height 23
click at [1136, 459] on input "0" at bounding box center [1173, 462] width 82 height 23
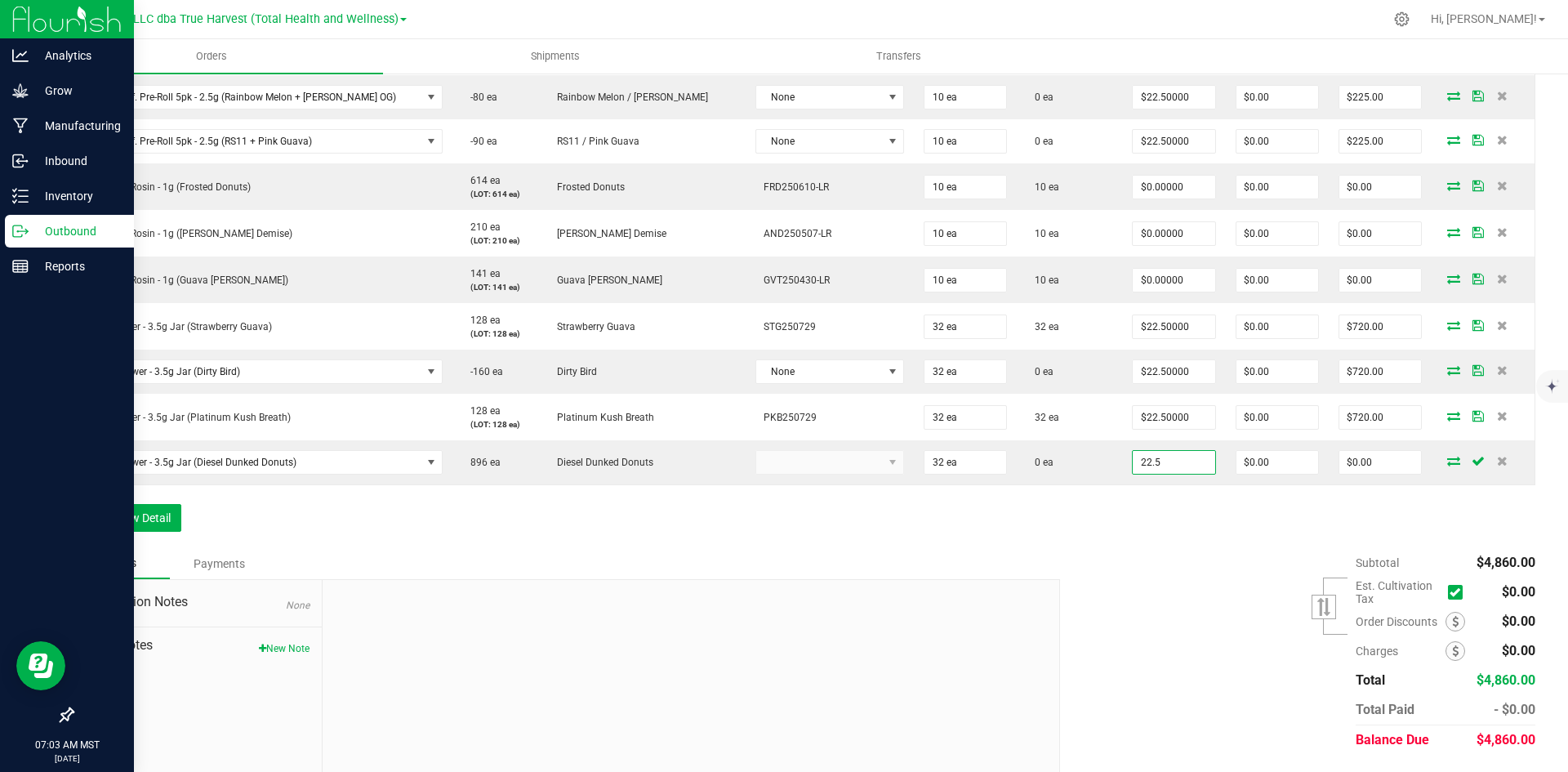
type input "$22.50000"
type input "$720.00"
click at [1130, 529] on div "Order Details Print All Labels Item Sellable Strain Lot Number Qty Ordered Qty …" at bounding box center [804, 161] width 1463 height 776
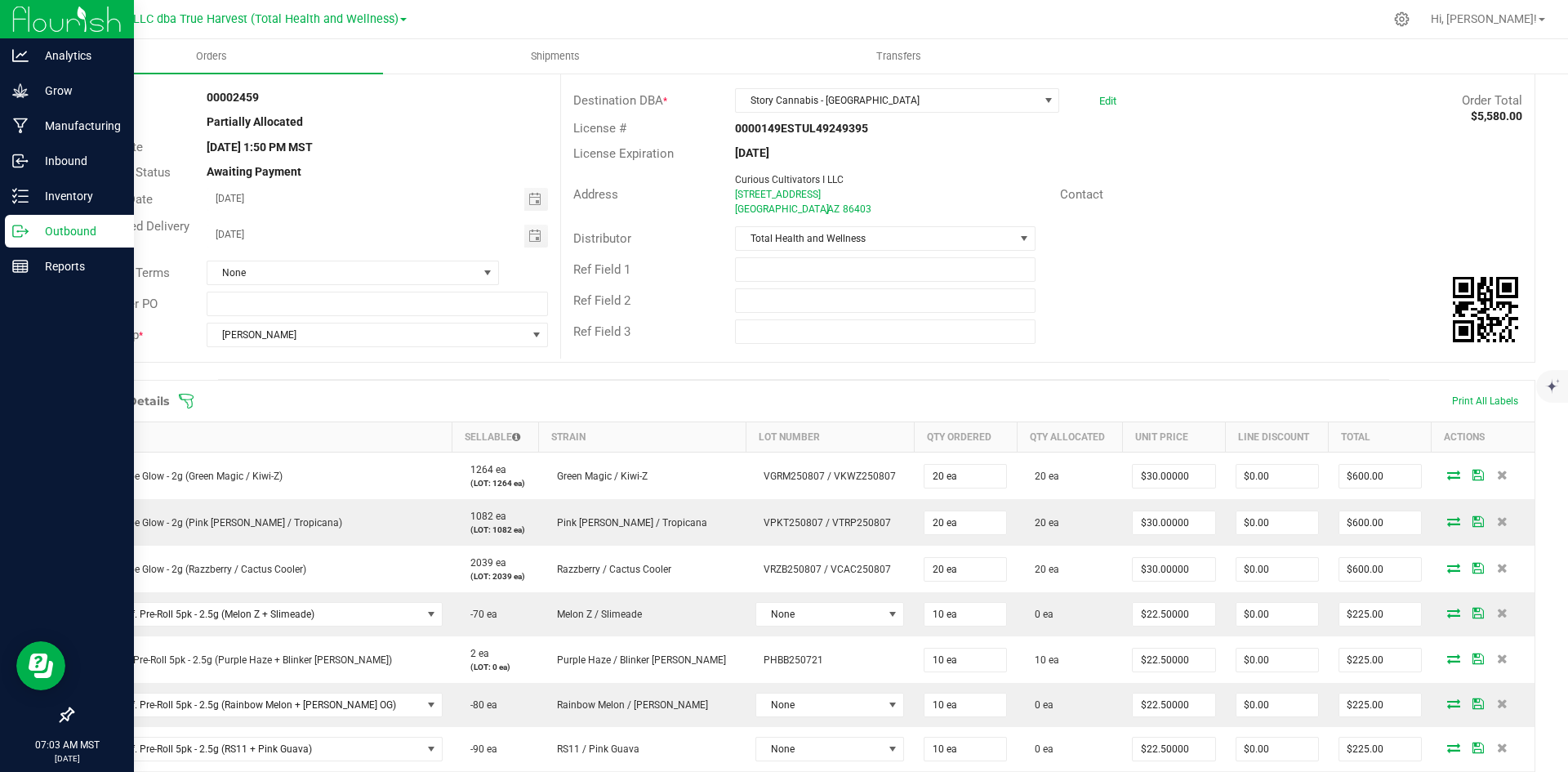
scroll to position [0, 0]
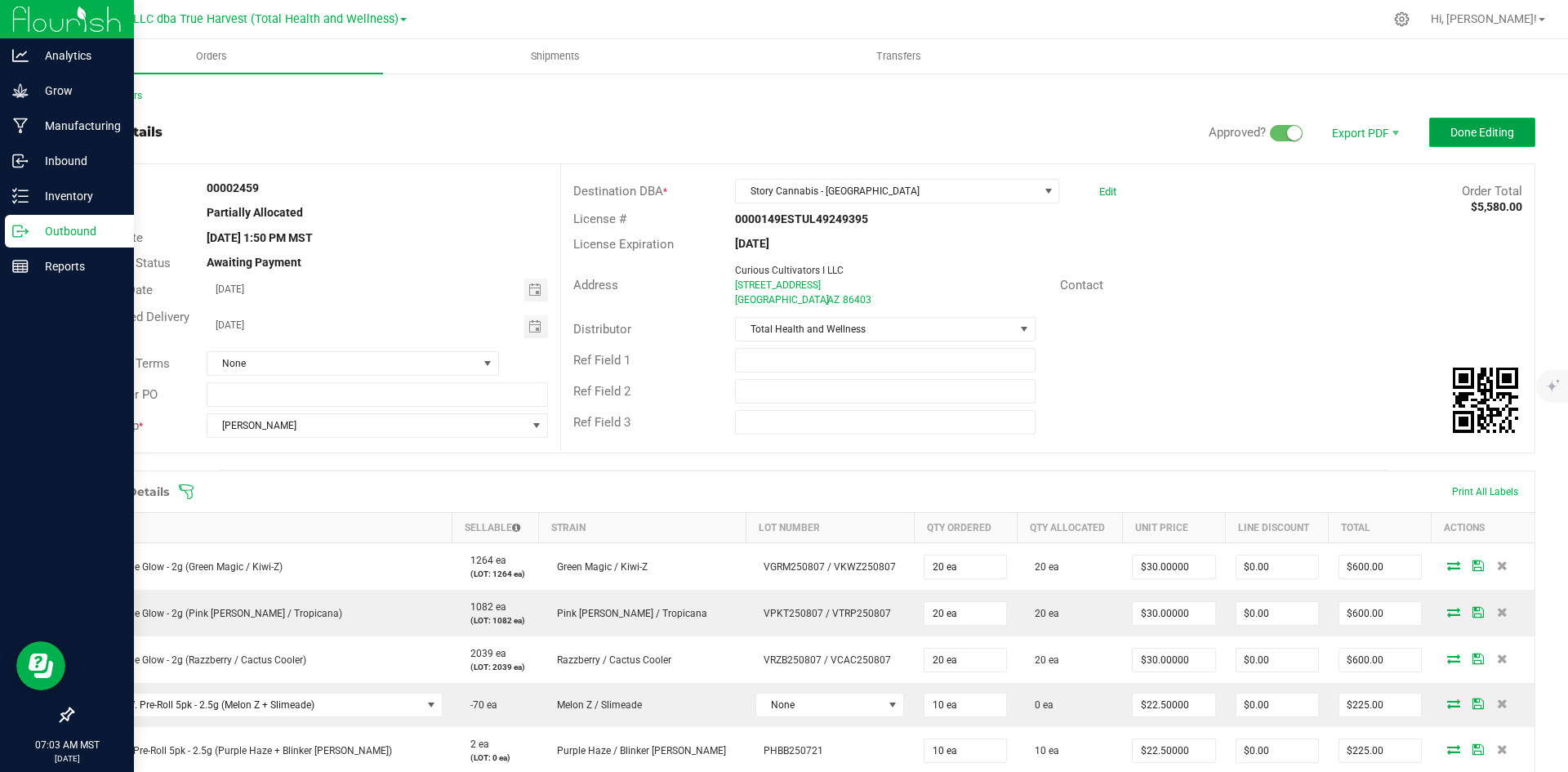
click at [1479, 122] on button "Done Editing" at bounding box center [1482, 132] width 106 height 29
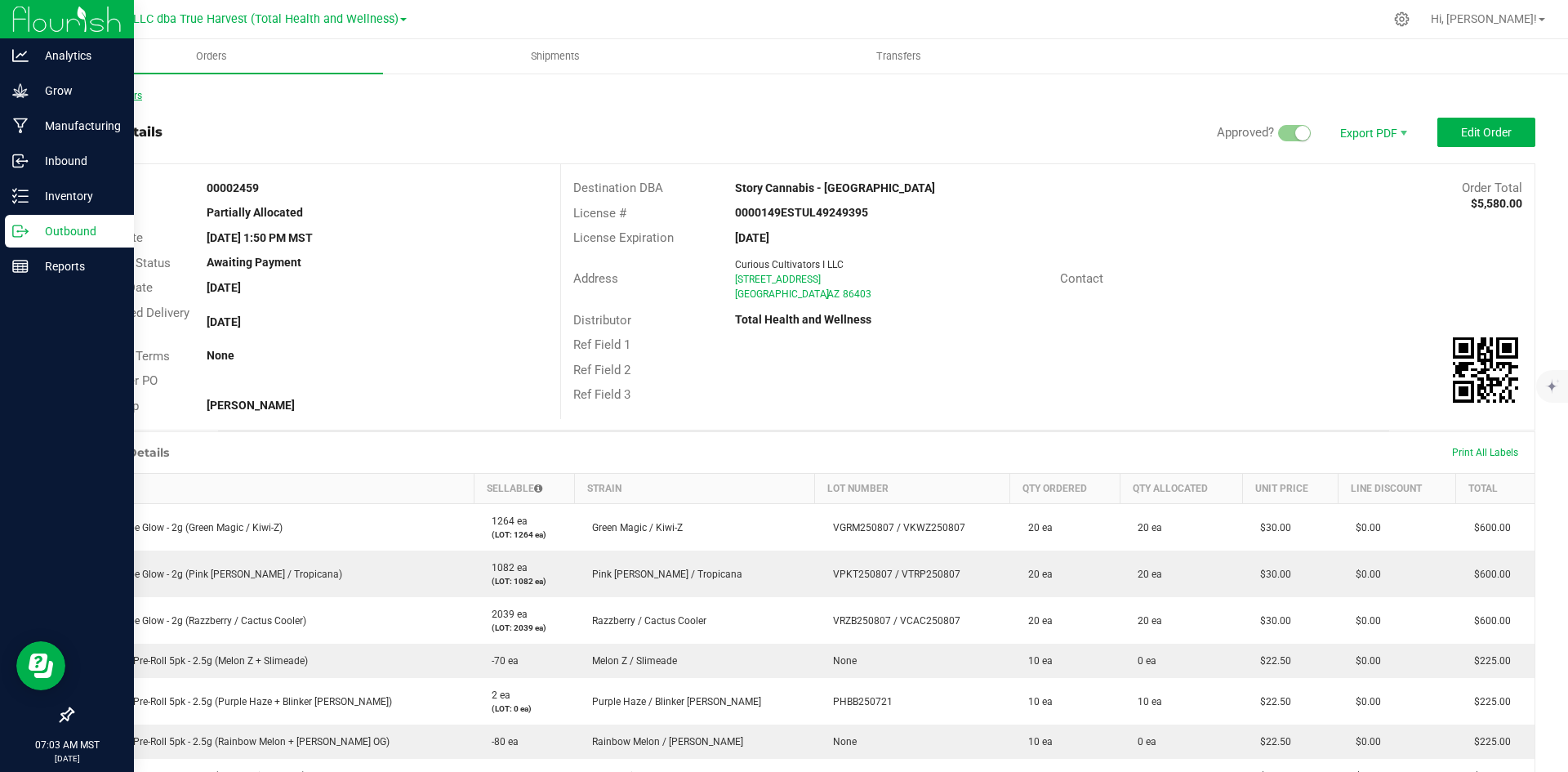
click at [135, 100] on link "Back to Orders" at bounding box center [107, 95] width 70 height 11
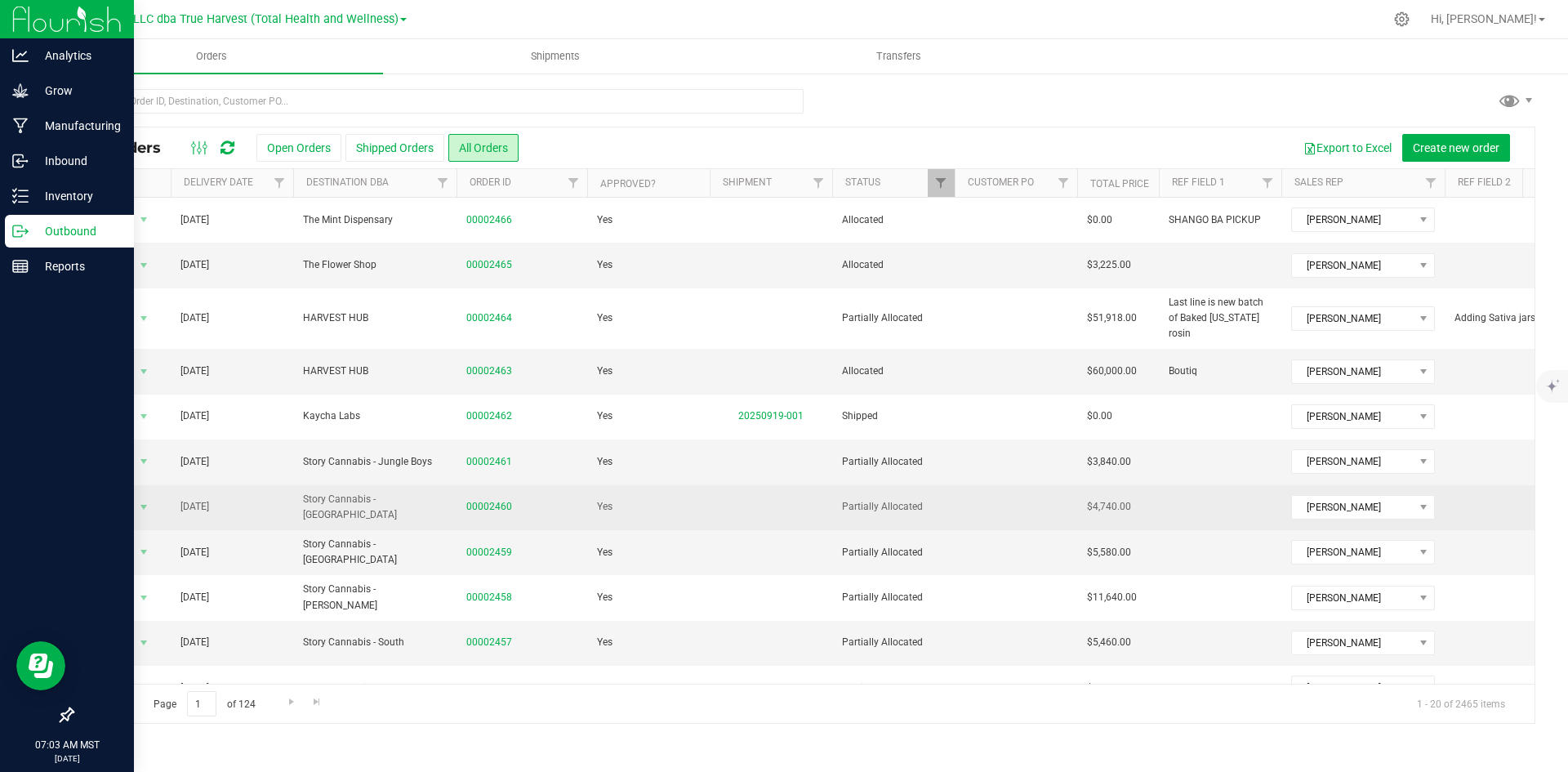
click at [493, 501] on td "00002460" at bounding box center [522, 508] width 131 height 45
click at [493, 499] on link "00002460" at bounding box center [489, 507] width 46 height 15
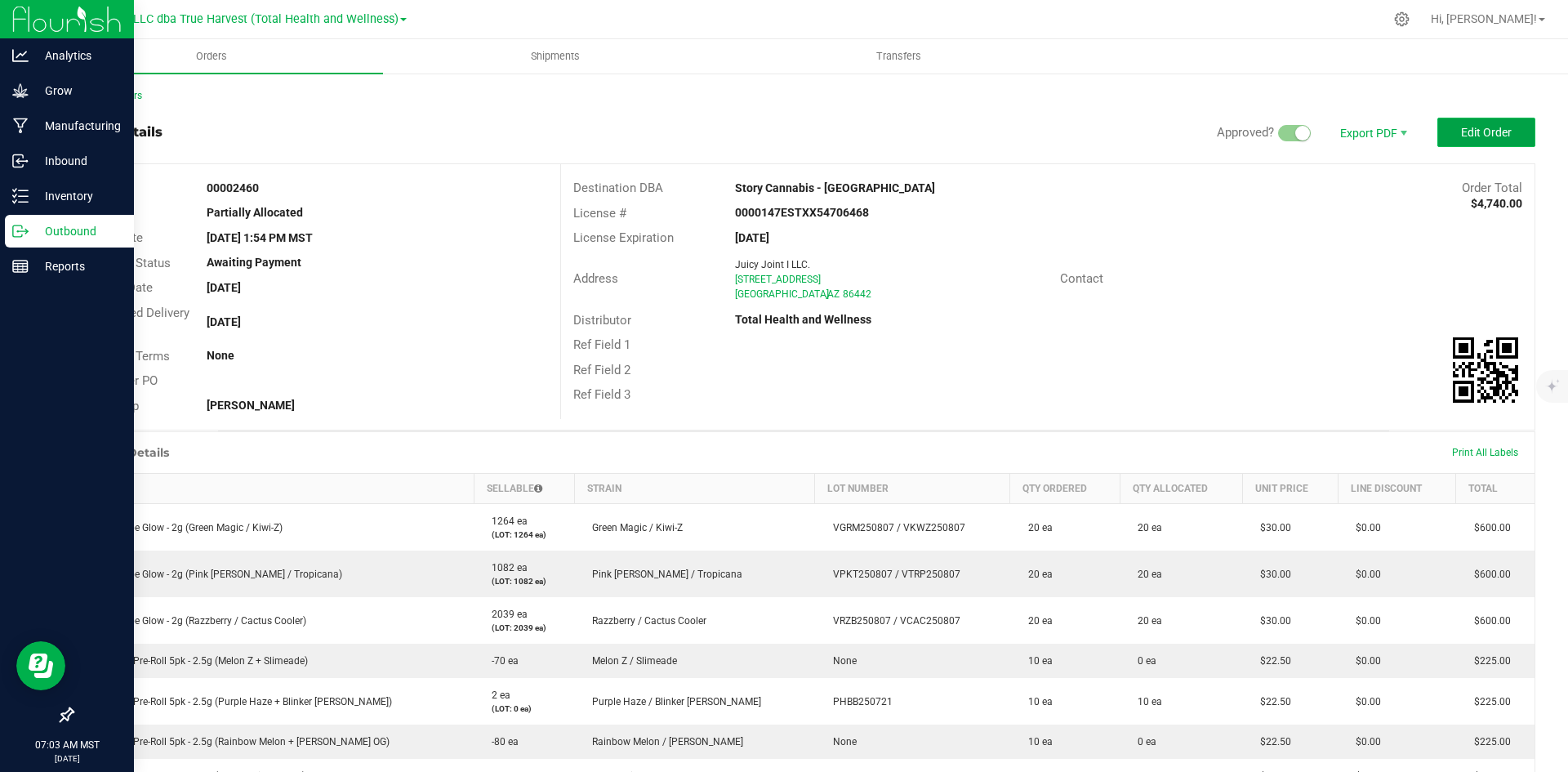
click at [1466, 132] on span "Edit Order" at bounding box center [1486, 131] width 51 height 13
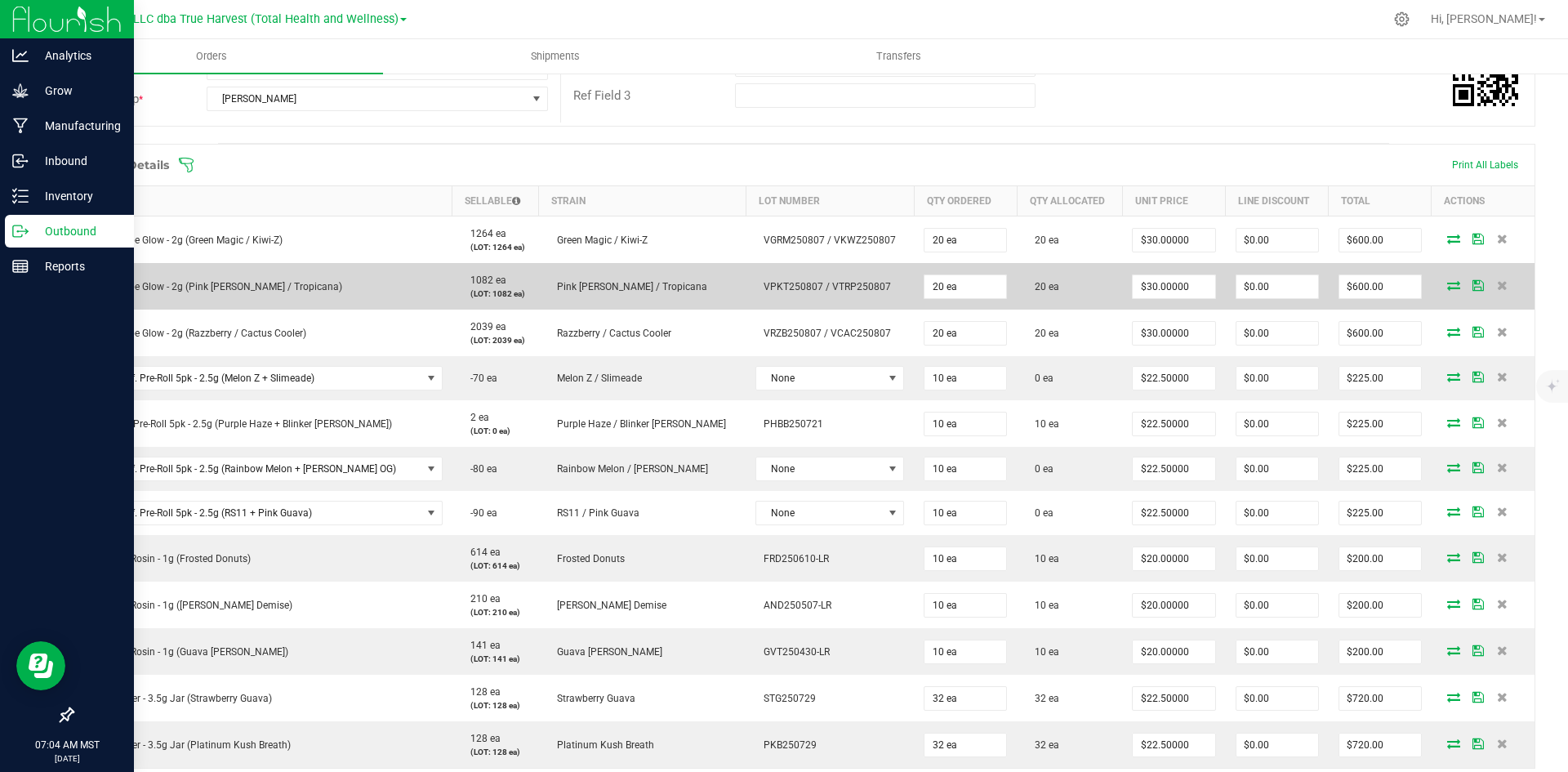
scroll to position [653, 0]
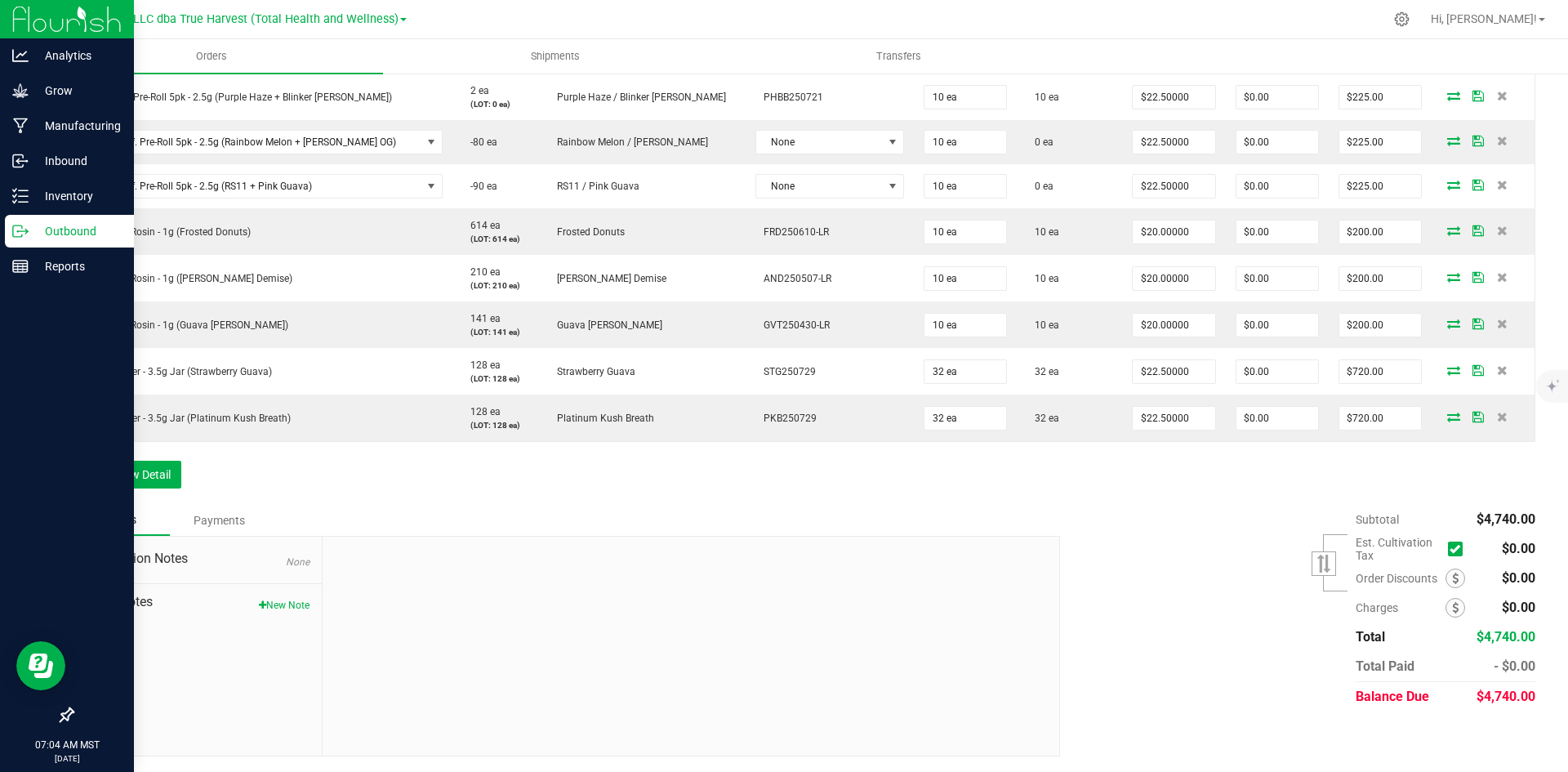
click at [134, 498] on div "Order Details Print All Labels Item Sellable Strain Lot Number Qty Ordered Qty …" at bounding box center [804, 161] width 1463 height 688
click at [135, 480] on button "Add New Detail" at bounding box center [126, 474] width 109 height 27
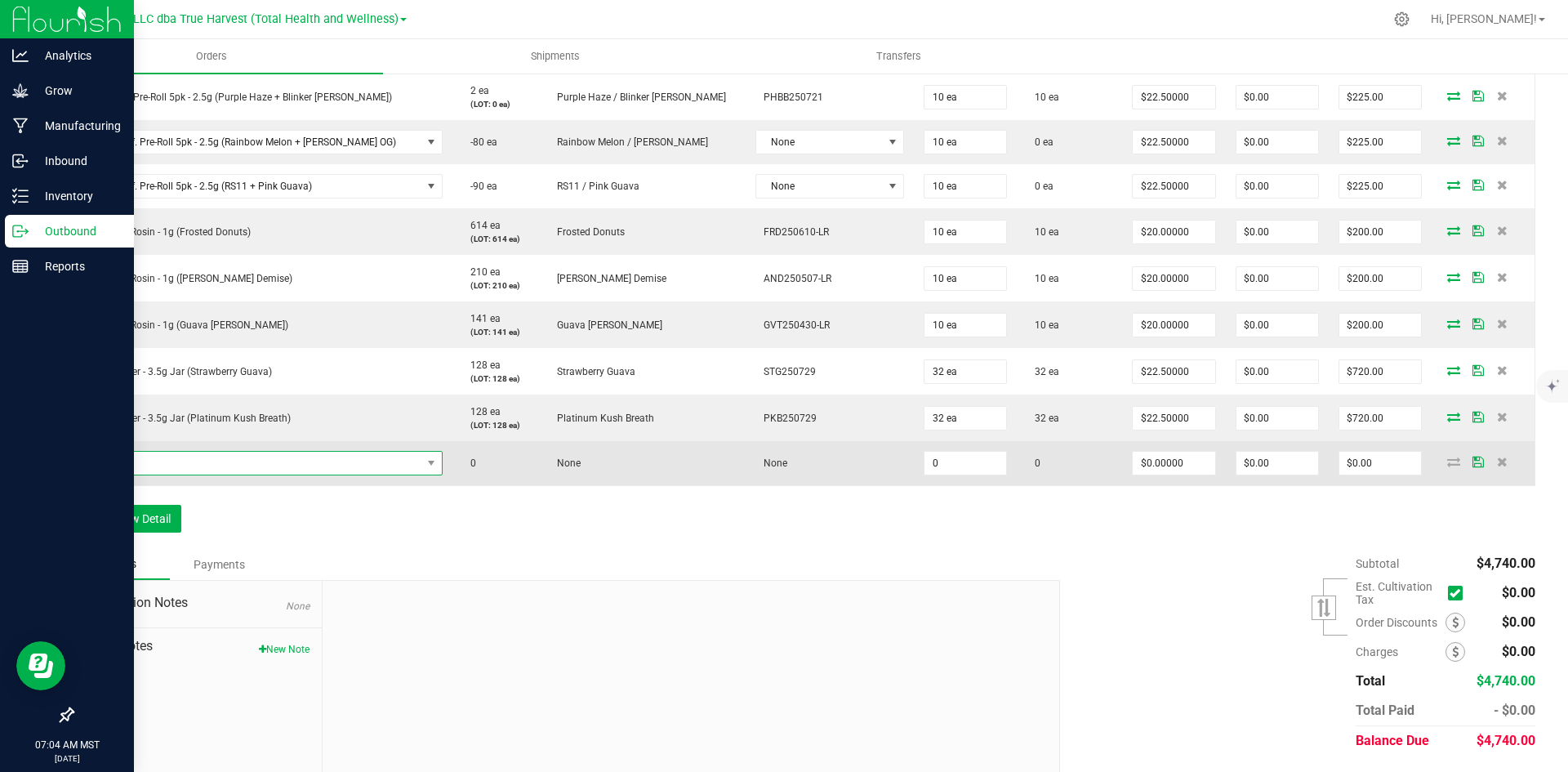
click at [191, 469] on span "NO DATA FOUND" at bounding box center [252, 463] width 337 height 23
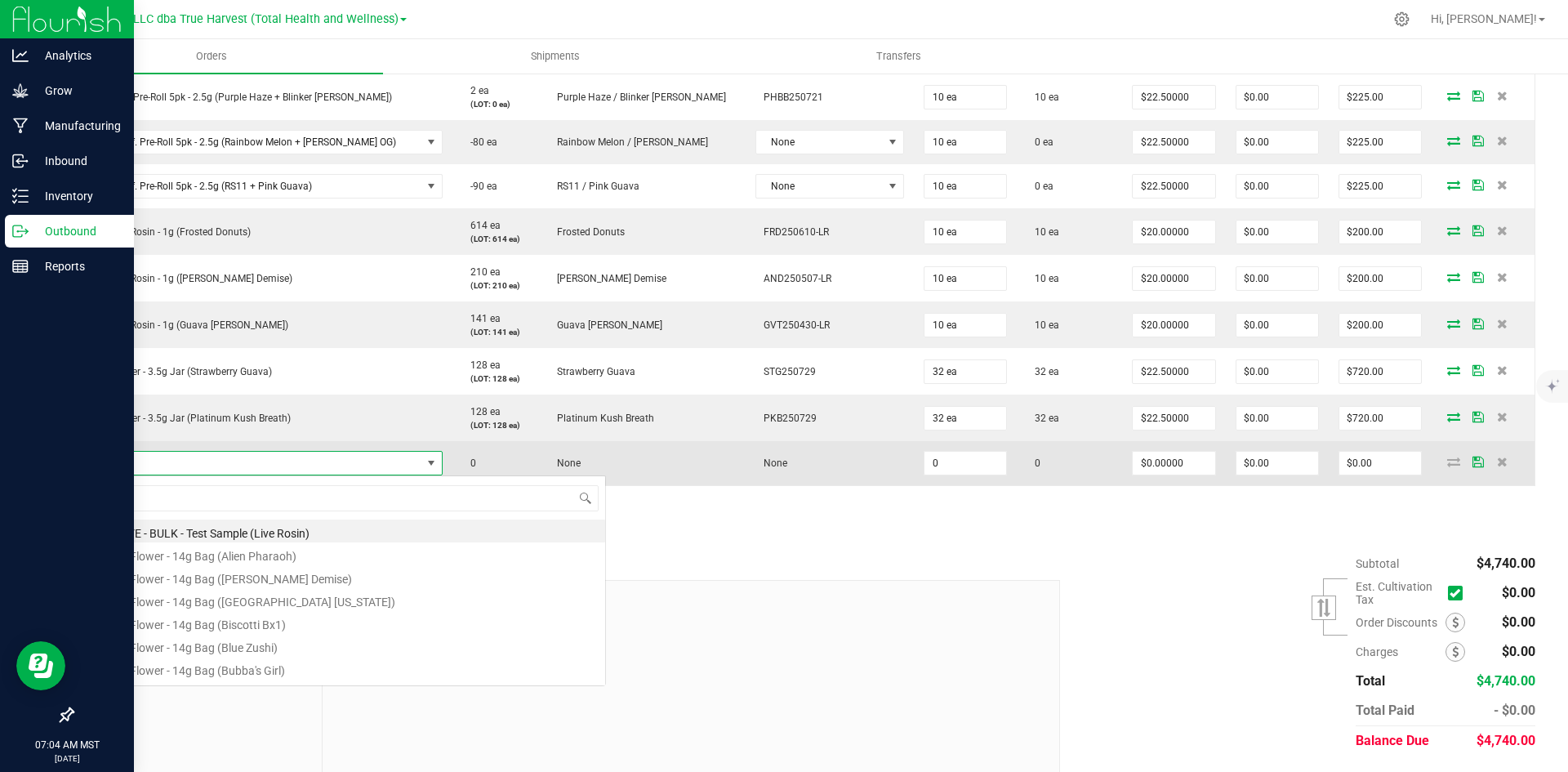
scroll to position [25, 341]
type input "SG - Flower - 3.5g Jar (Diesel Dunked Donuts)"
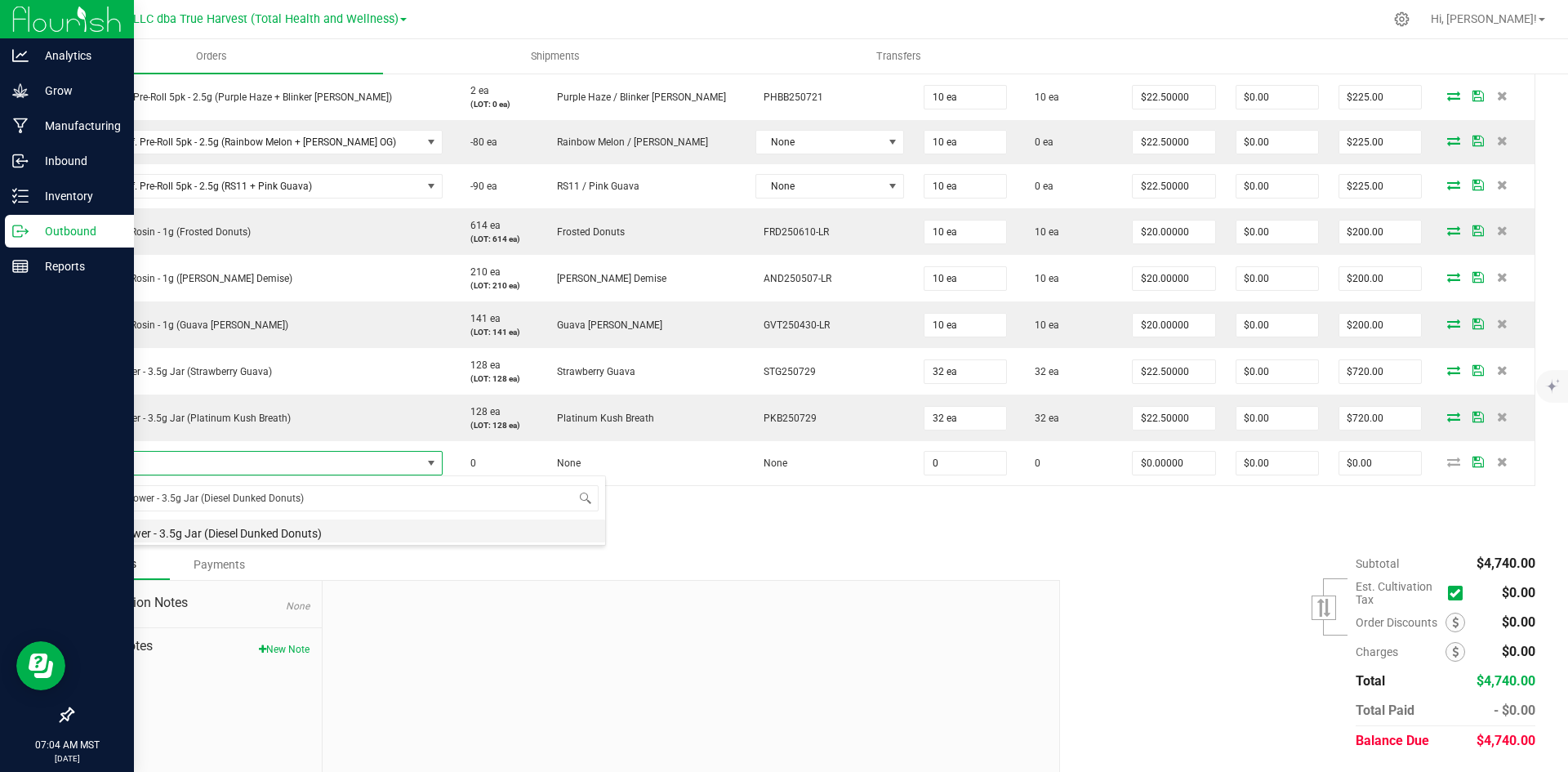
click at [308, 536] on li "SG - Flower - 3.5g Jar (Diesel Dunked Donuts)" at bounding box center [344, 531] width 521 height 23
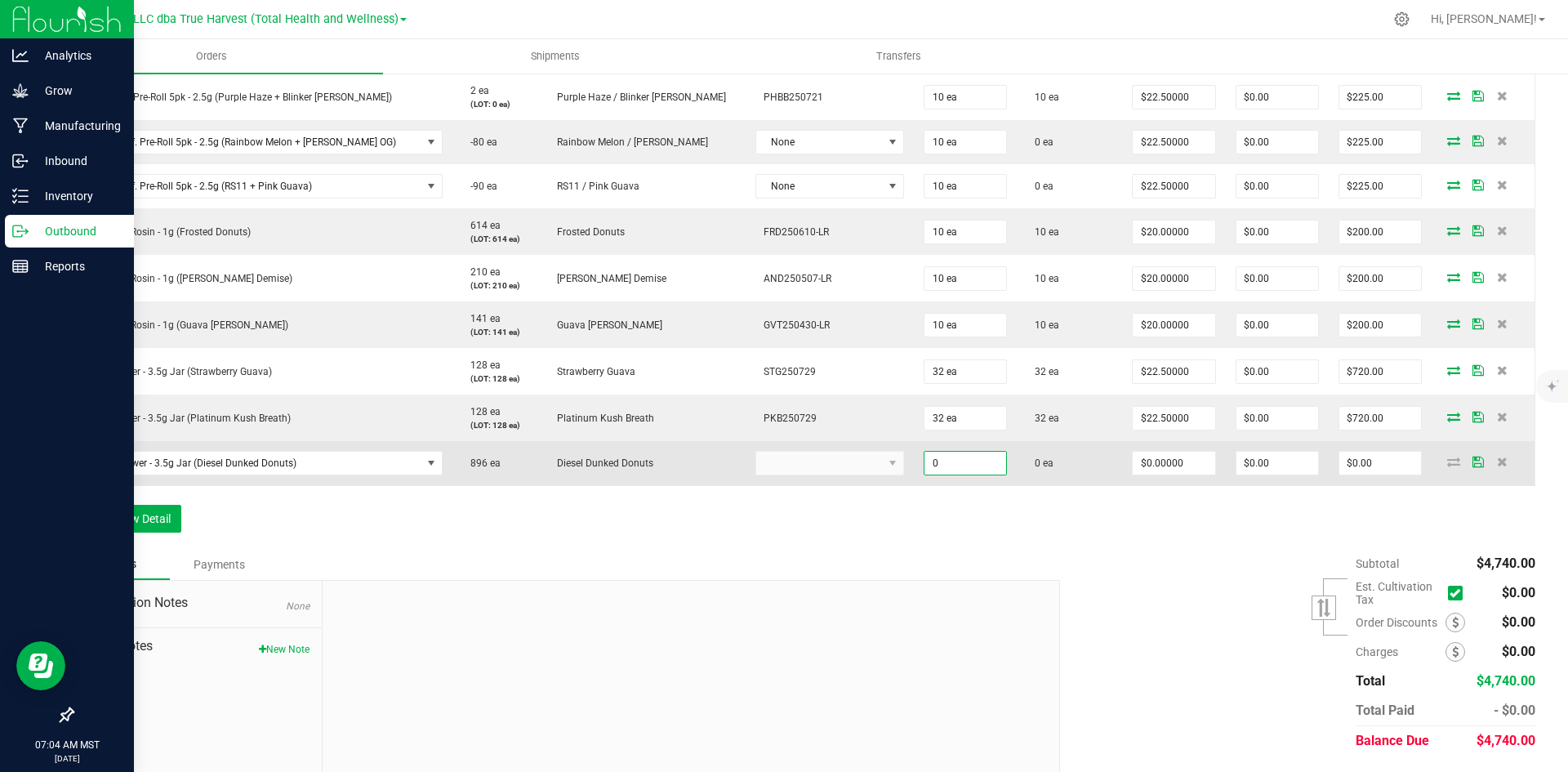
click at [925, 465] on input "0" at bounding box center [965, 463] width 82 height 23
type input "32 ea"
type input "0"
click at [1133, 465] on input "0" at bounding box center [1173, 463] width 82 height 23
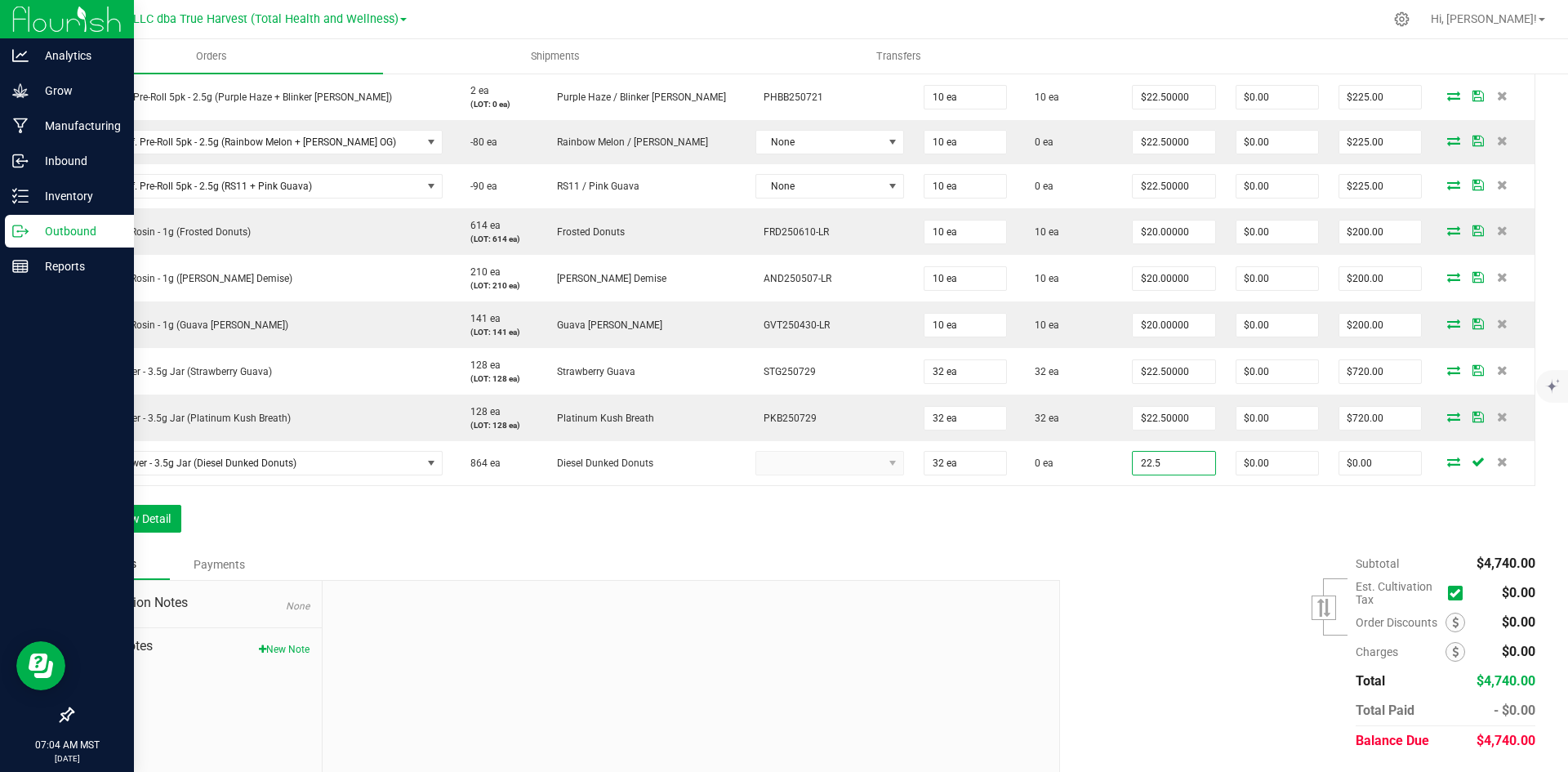
type input "$22.50000"
type input "$720.00"
click at [1127, 555] on div "Subtotal $4,740.00 Est. Cultivation Tax" at bounding box center [1291, 652] width 488 height 207
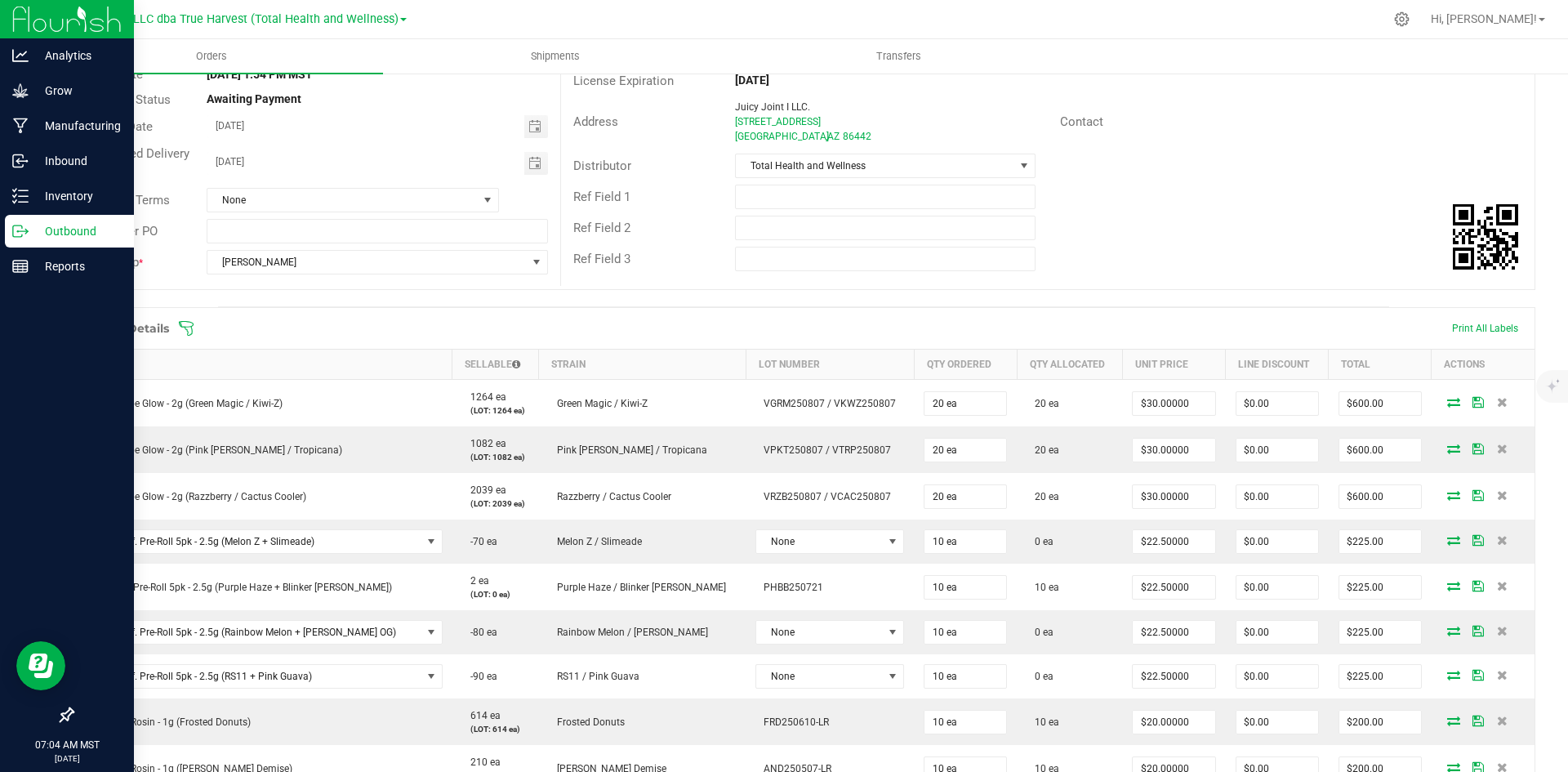
scroll to position [0, 0]
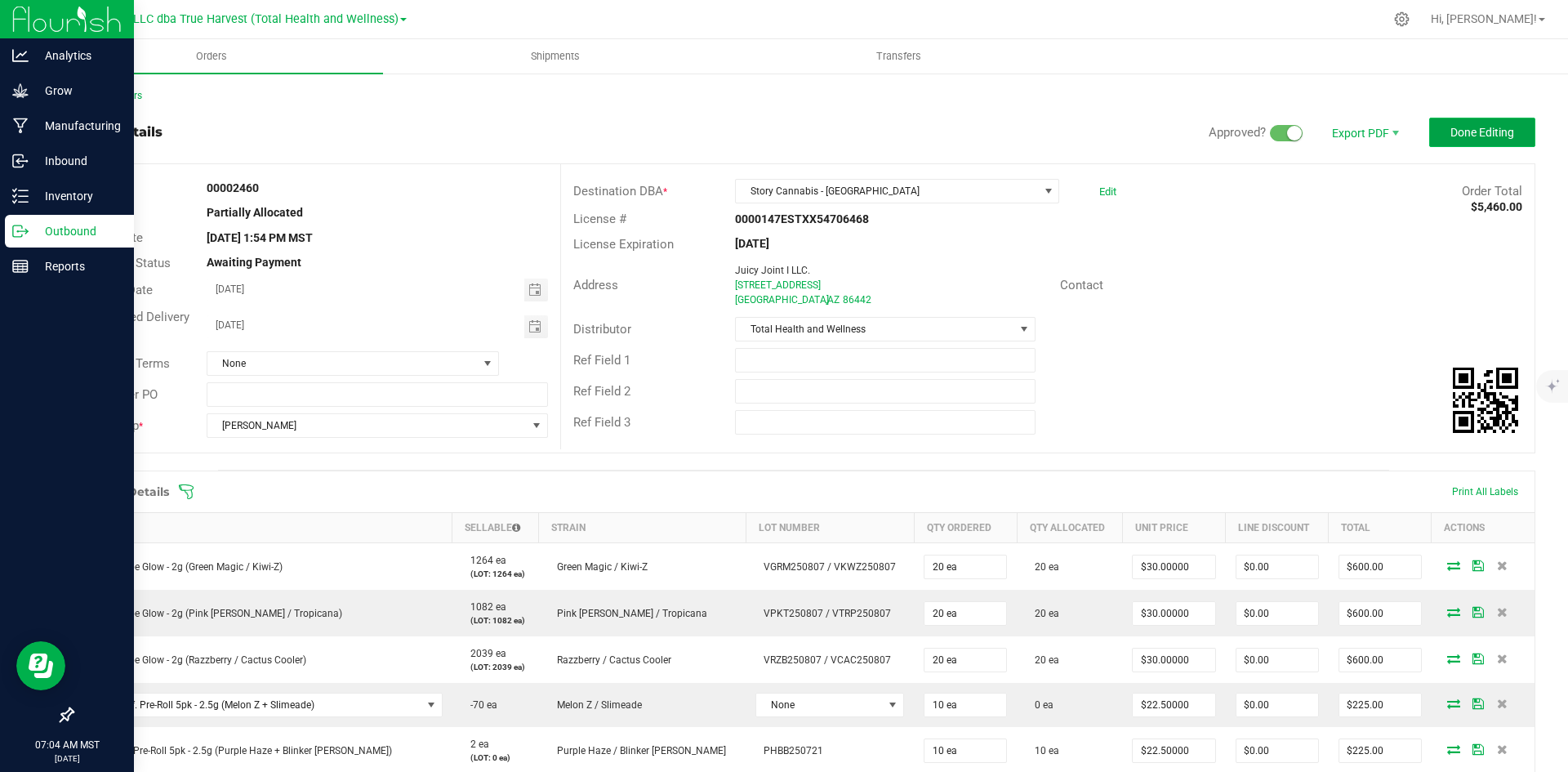
click at [1456, 137] on span "Done Editing" at bounding box center [1482, 131] width 64 height 13
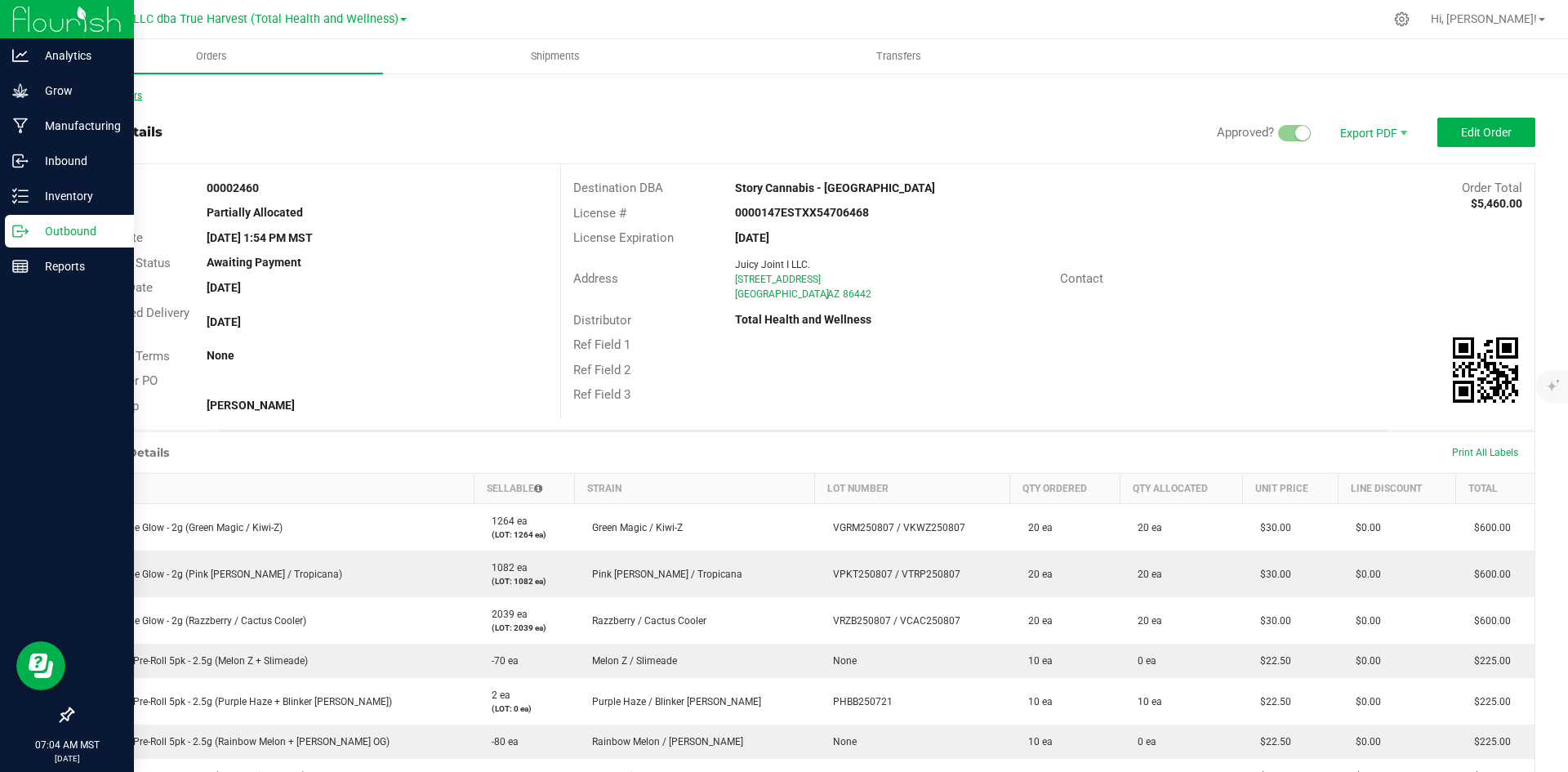
click at [133, 98] on link "Back to Orders" at bounding box center [107, 95] width 70 height 11
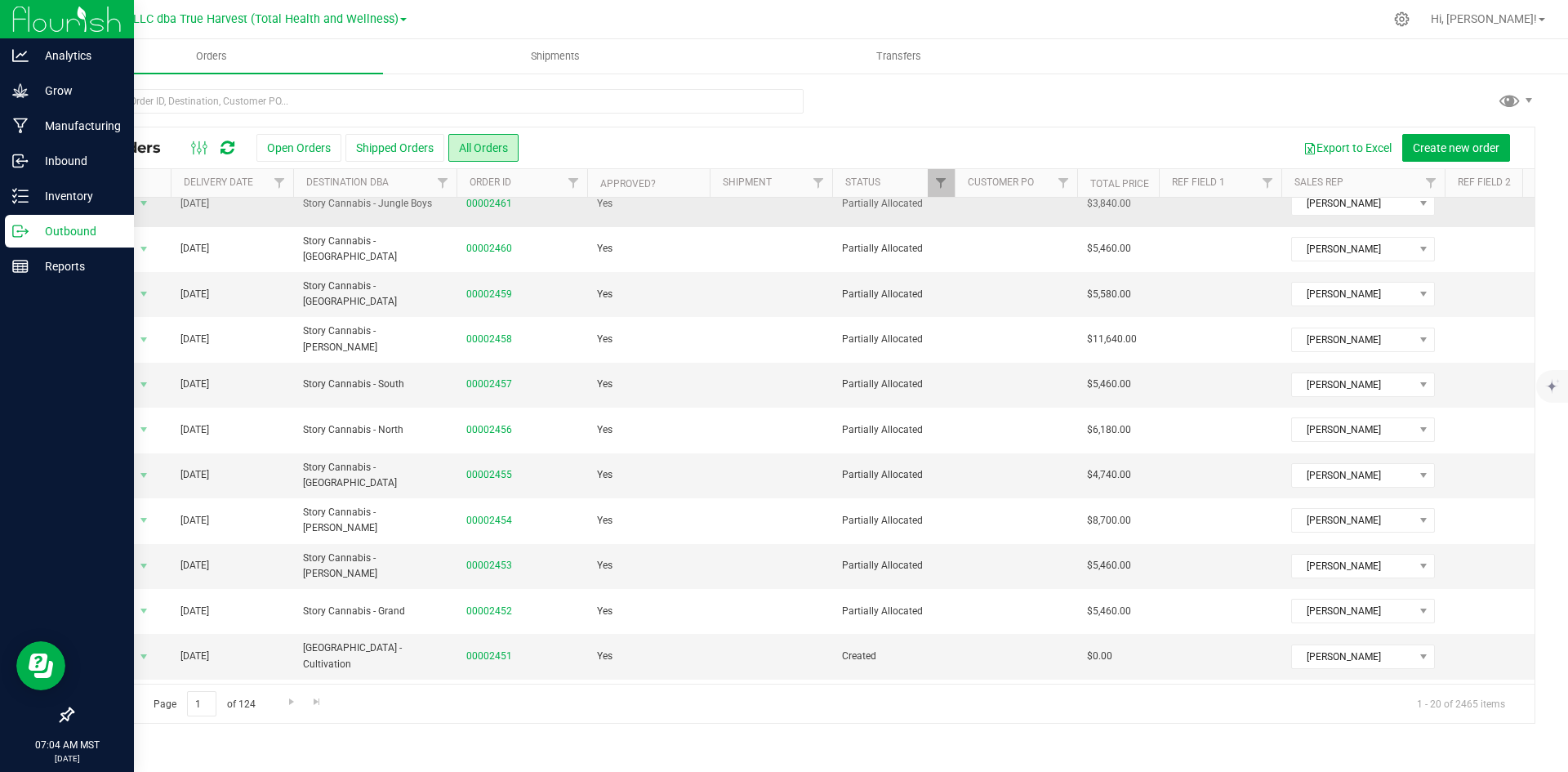
scroll to position [163, 0]
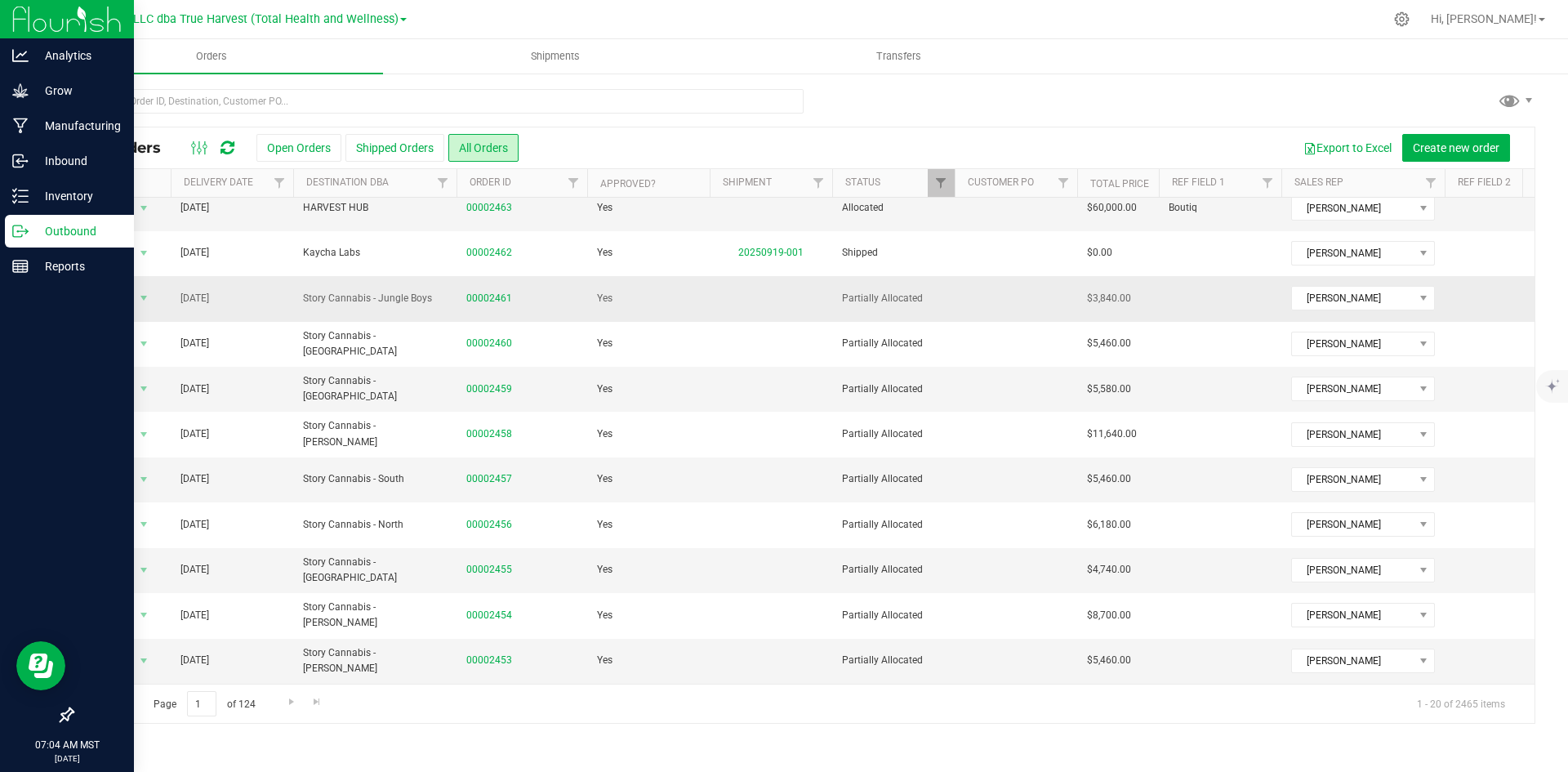
click at [476, 276] on td "00002461" at bounding box center [522, 298] width 131 height 45
click at [481, 291] on link "00002461" at bounding box center [489, 299] width 46 height 15
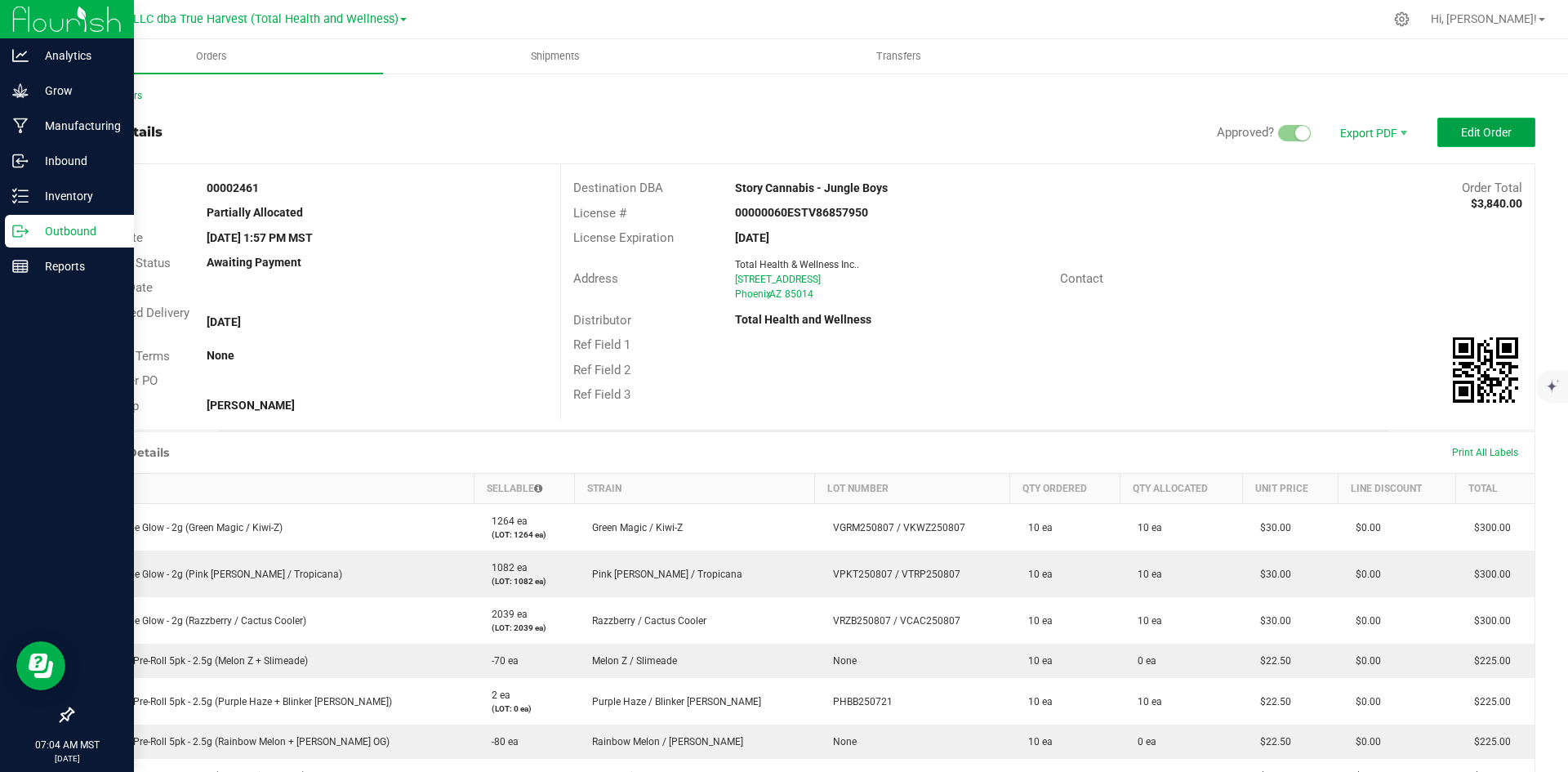
click at [1439, 129] on button "Edit Order" at bounding box center [1486, 132] width 98 height 29
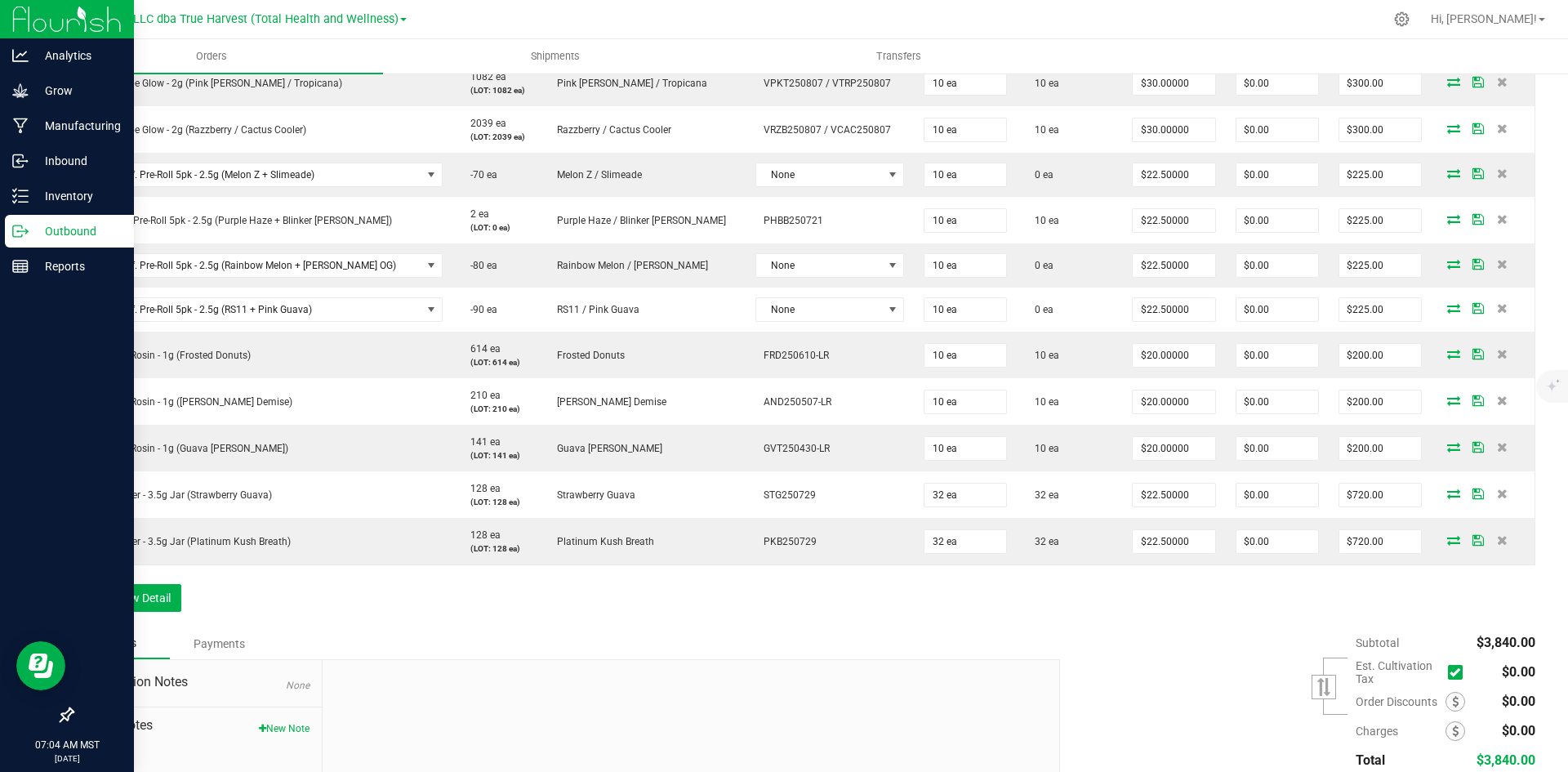
scroll to position [654, 0]
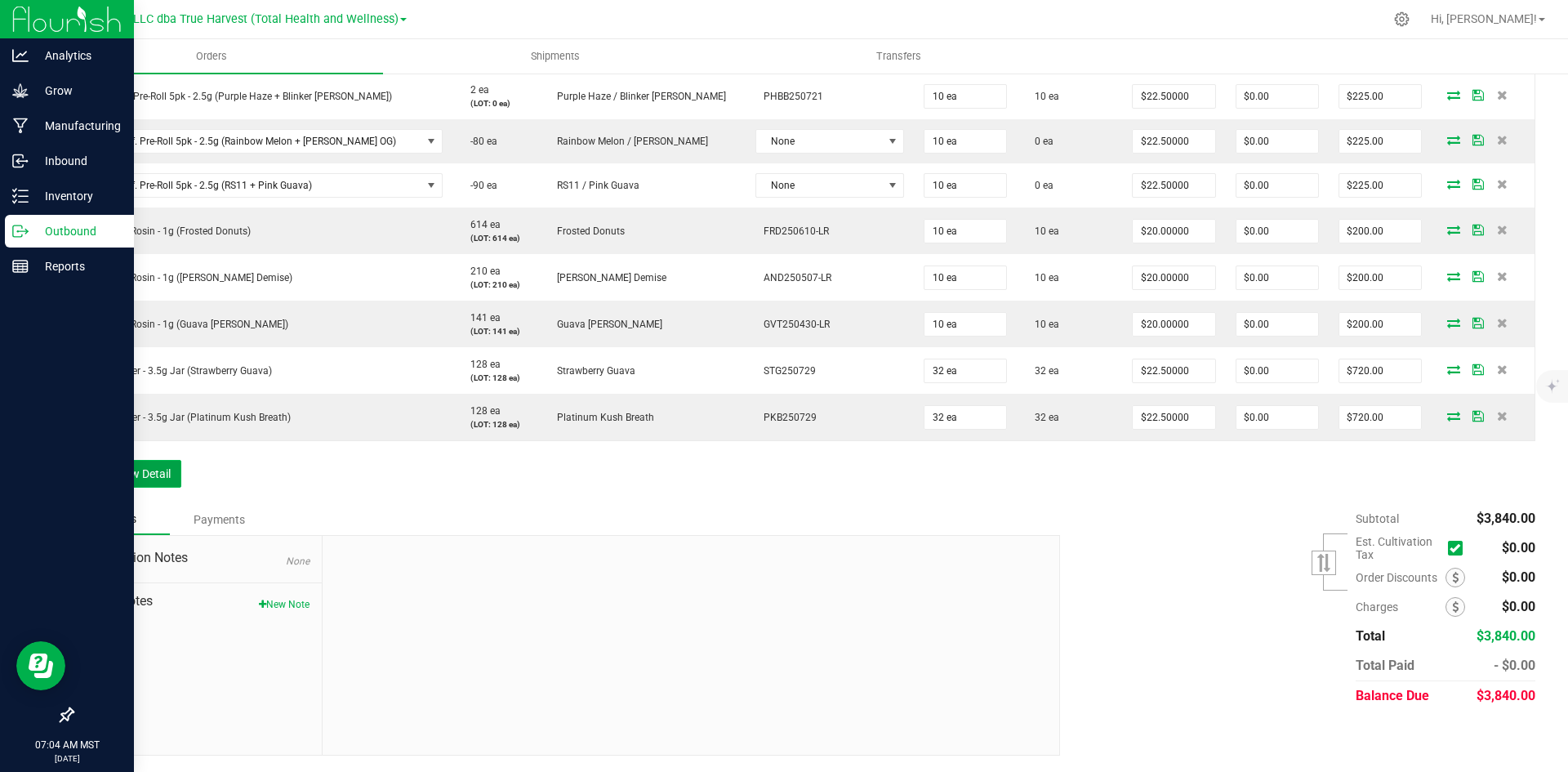
click at [143, 480] on button "Add New Detail" at bounding box center [126, 473] width 109 height 27
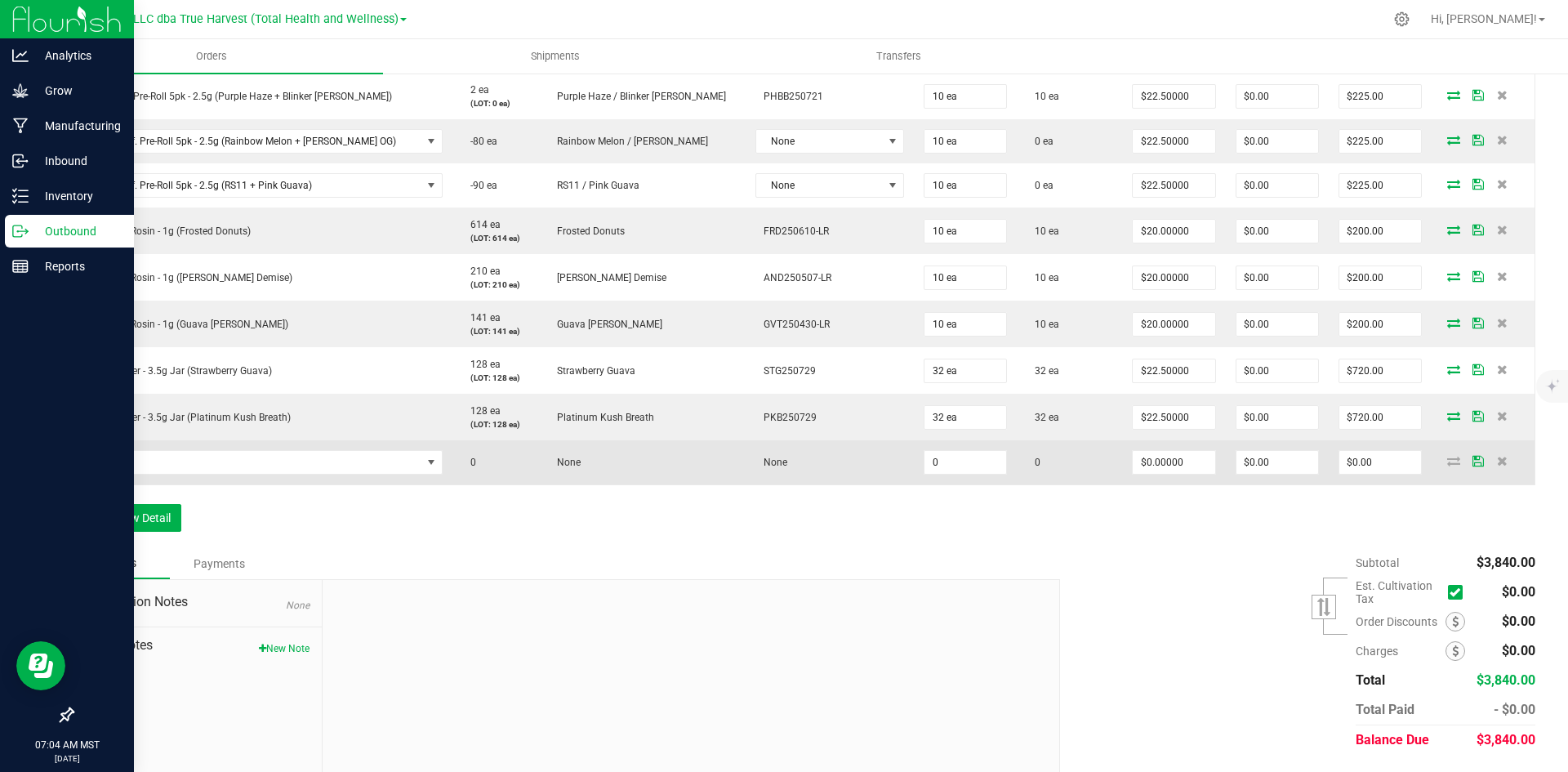
click at [162, 475] on td at bounding box center [263, 462] width 379 height 44
click at [165, 466] on span "NO DATA FOUND" at bounding box center [252, 462] width 337 height 23
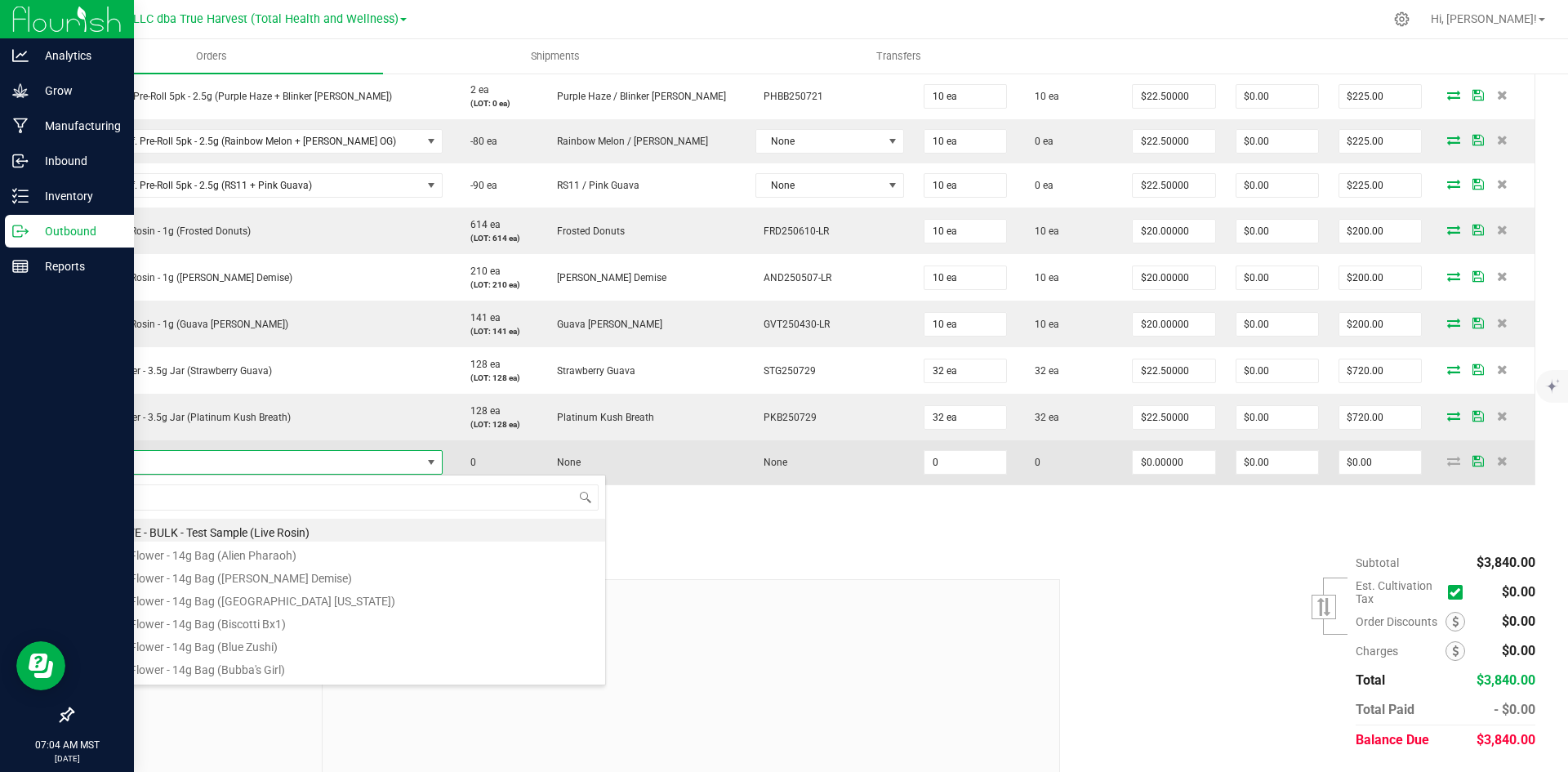
type input "SG - Flower - 3.5g Jar (Diesel Dunked Donuts)"
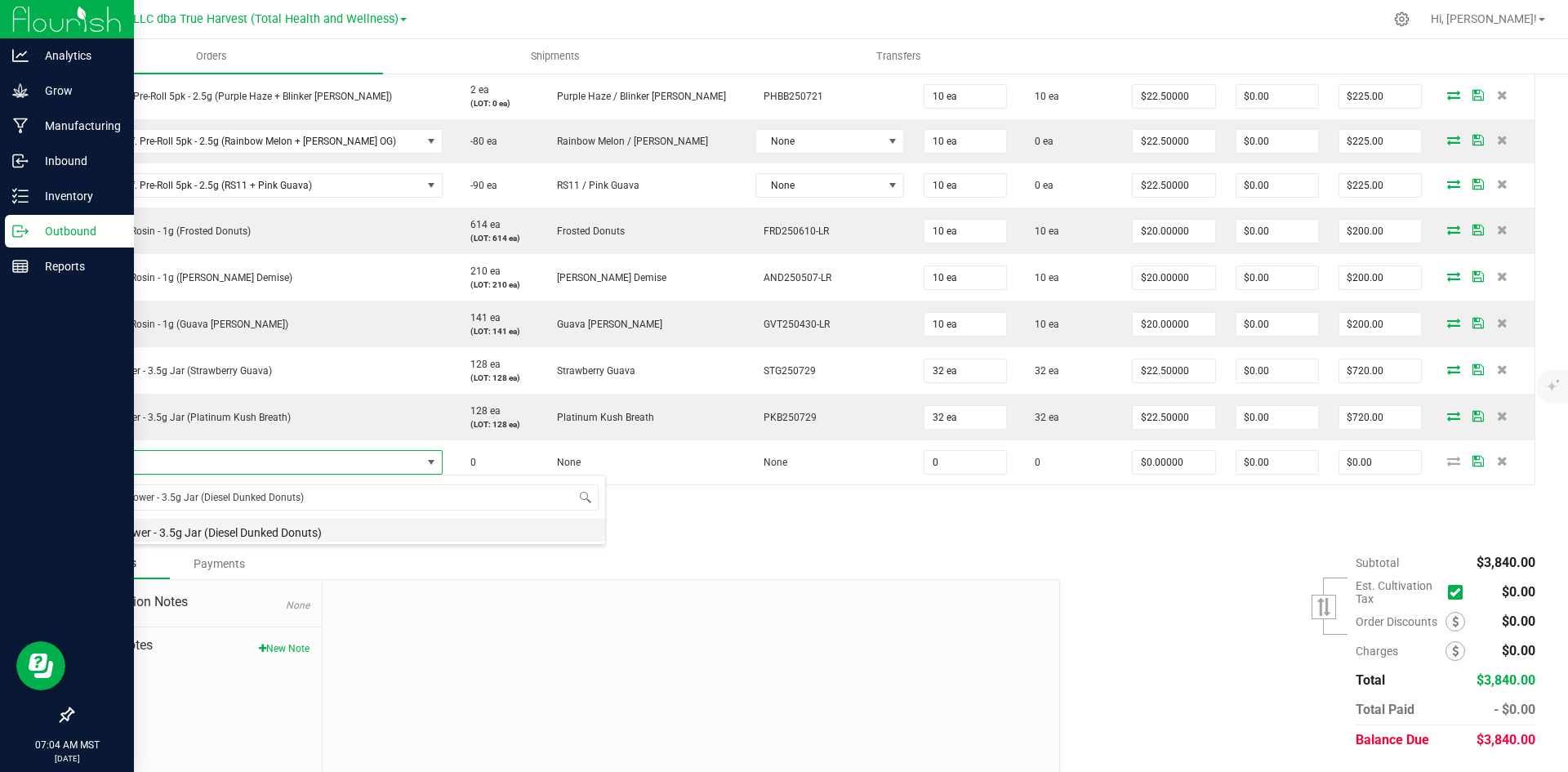
click at [300, 528] on li "SG - Flower - 3.5g Jar (Diesel Dunked Donuts)" at bounding box center [344, 530] width 521 height 23
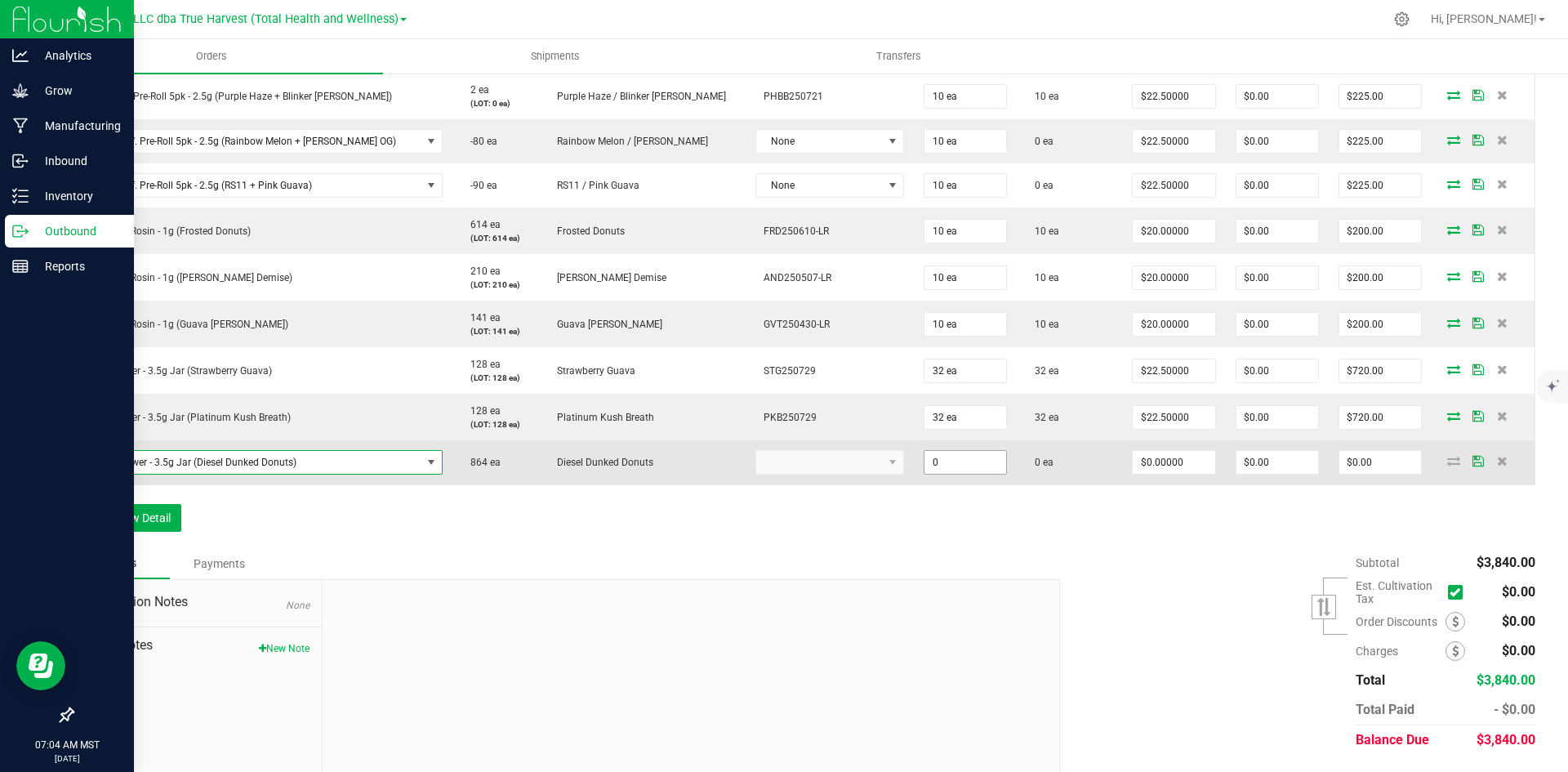
click at [925, 459] on input "0" at bounding box center [965, 462] width 82 height 23
type input "32 ea"
type input "0"
click at [1133, 467] on input "0" at bounding box center [1173, 462] width 82 height 23
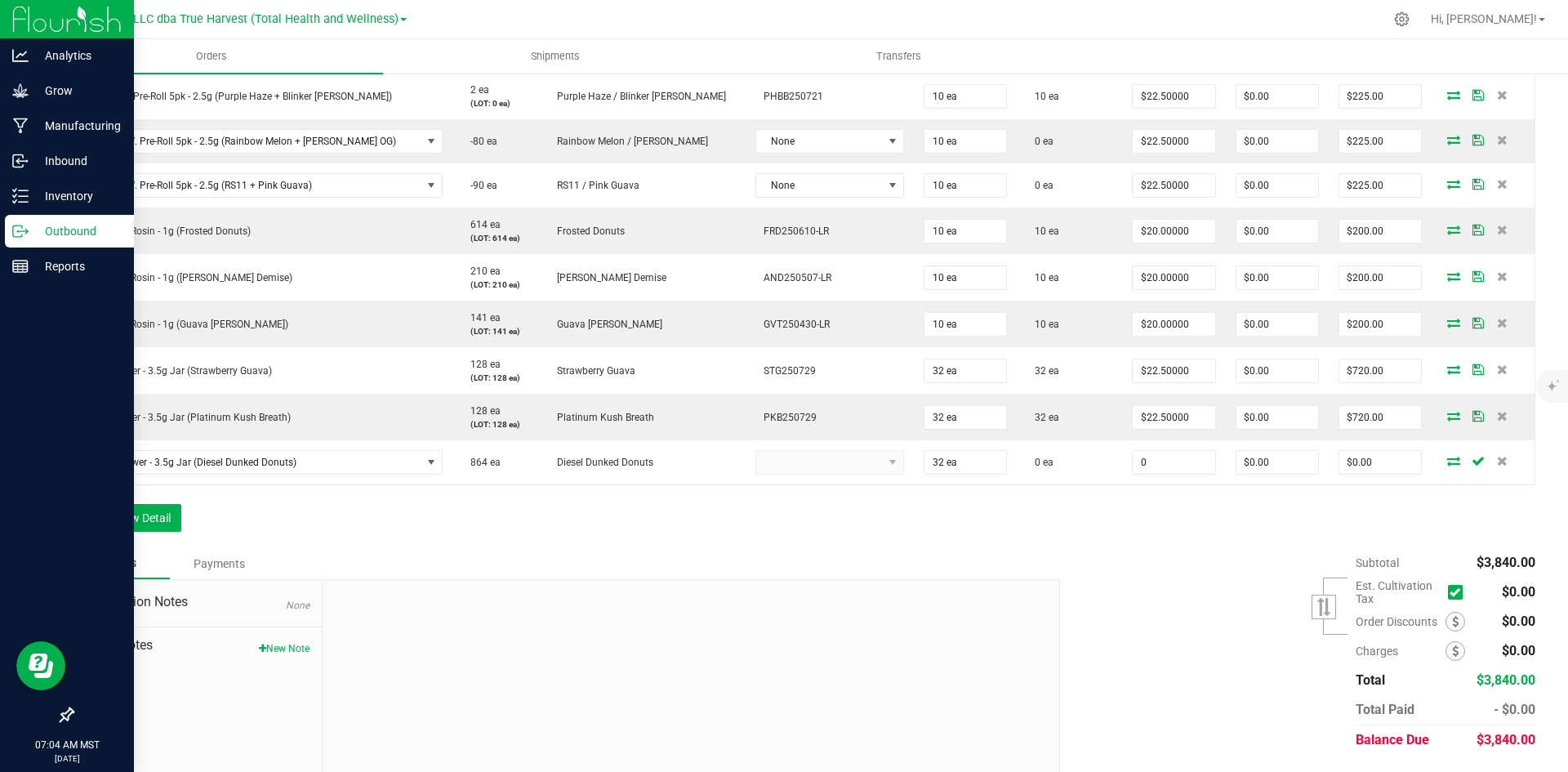
click at [1133, 467] on input "0" at bounding box center [1173, 462] width 82 height 23
type input "$22.50000"
type input "$720.00"
click at [1148, 541] on div "Order Details Print All Labels Item Sellable Strain Lot Number Qty Ordered Qty …" at bounding box center [804, 182] width 1463 height 732
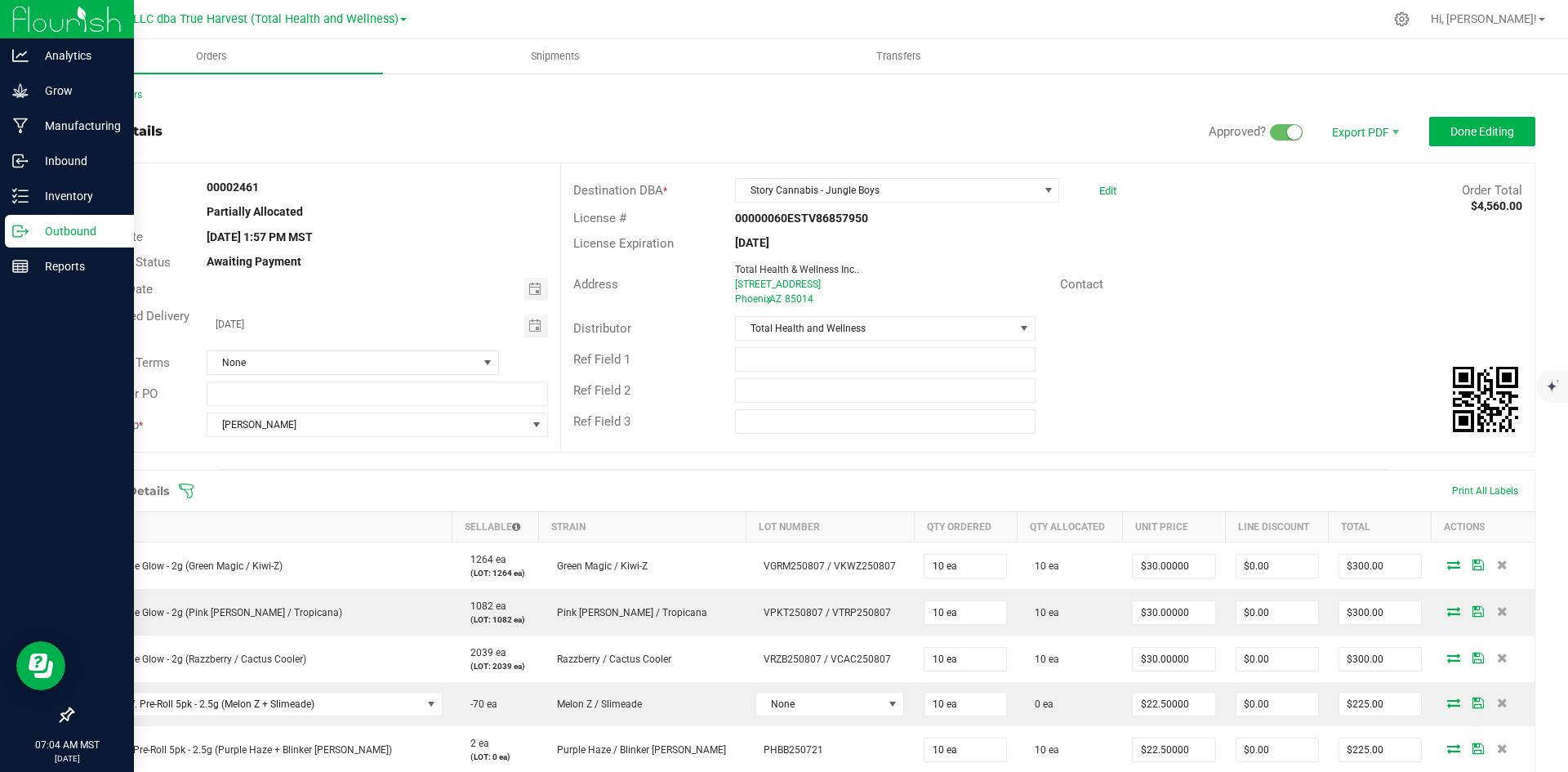
scroll to position [0, 0]
click at [1436, 143] on button "Done Editing" at bounding box center [1482, 132] width 106 height 29
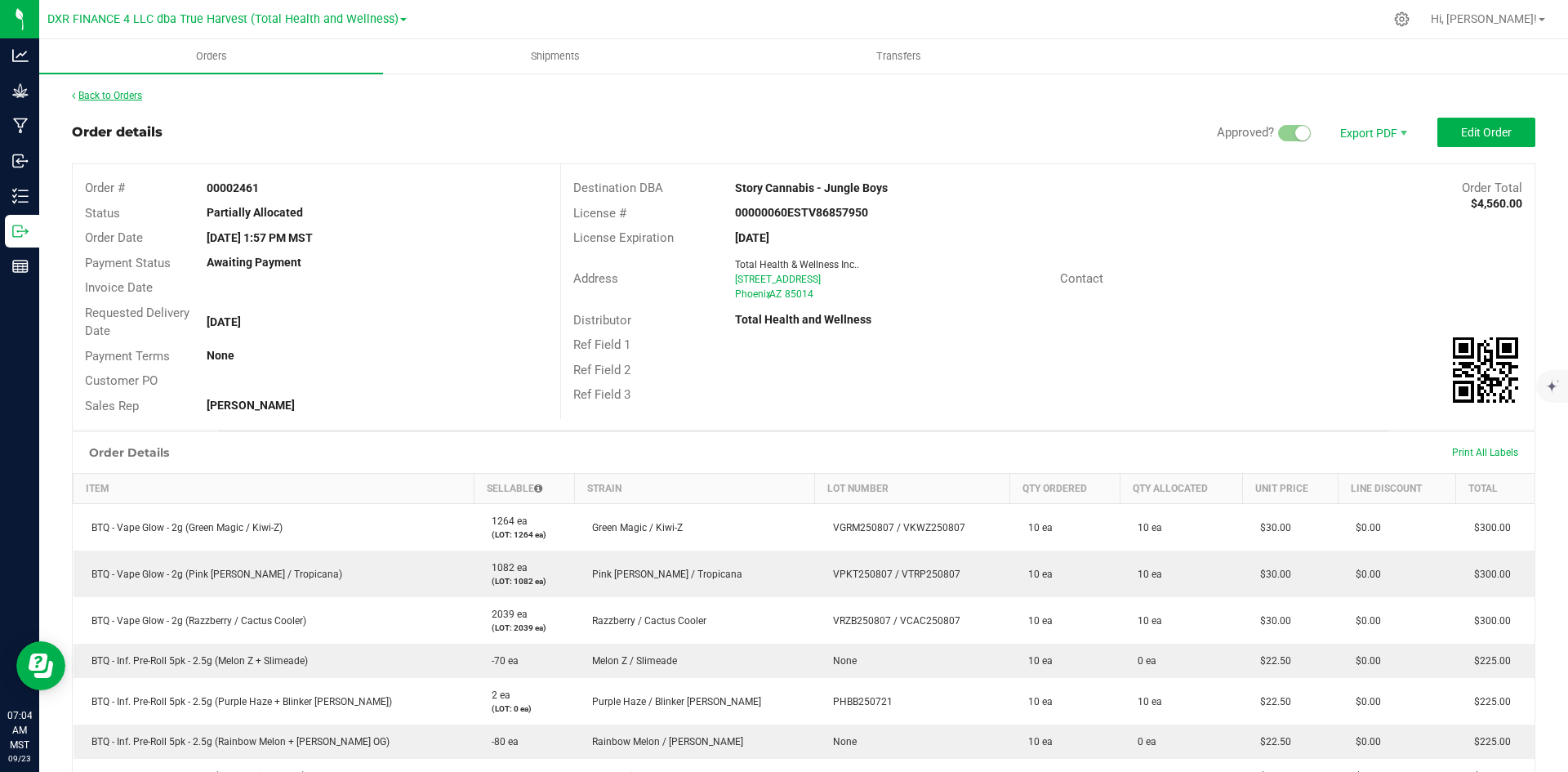
click at [140, 93] on link "Back to Orders" at bounding box center [107, 95] width 70 height 11
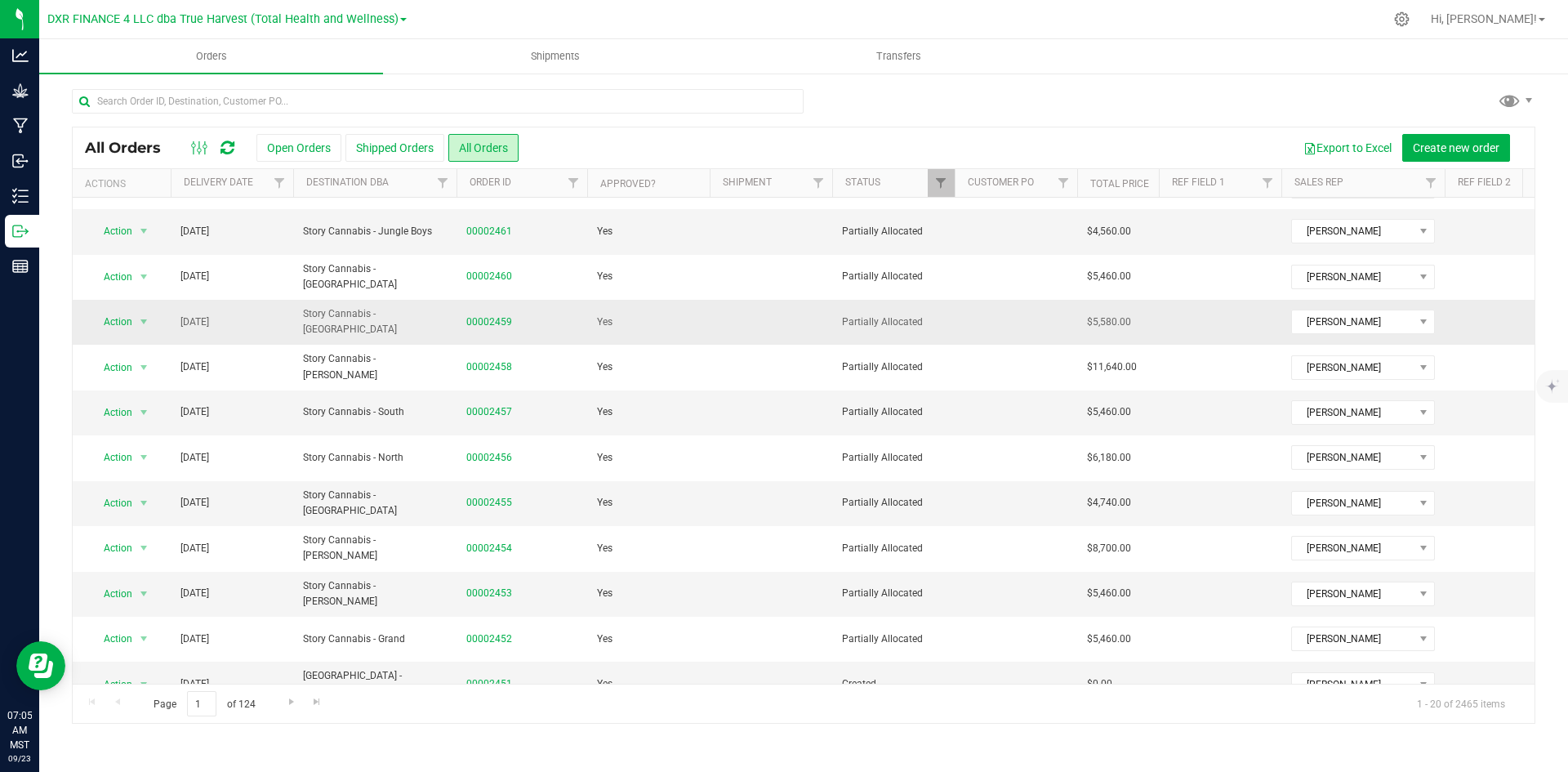
scroll to position [409, 0]
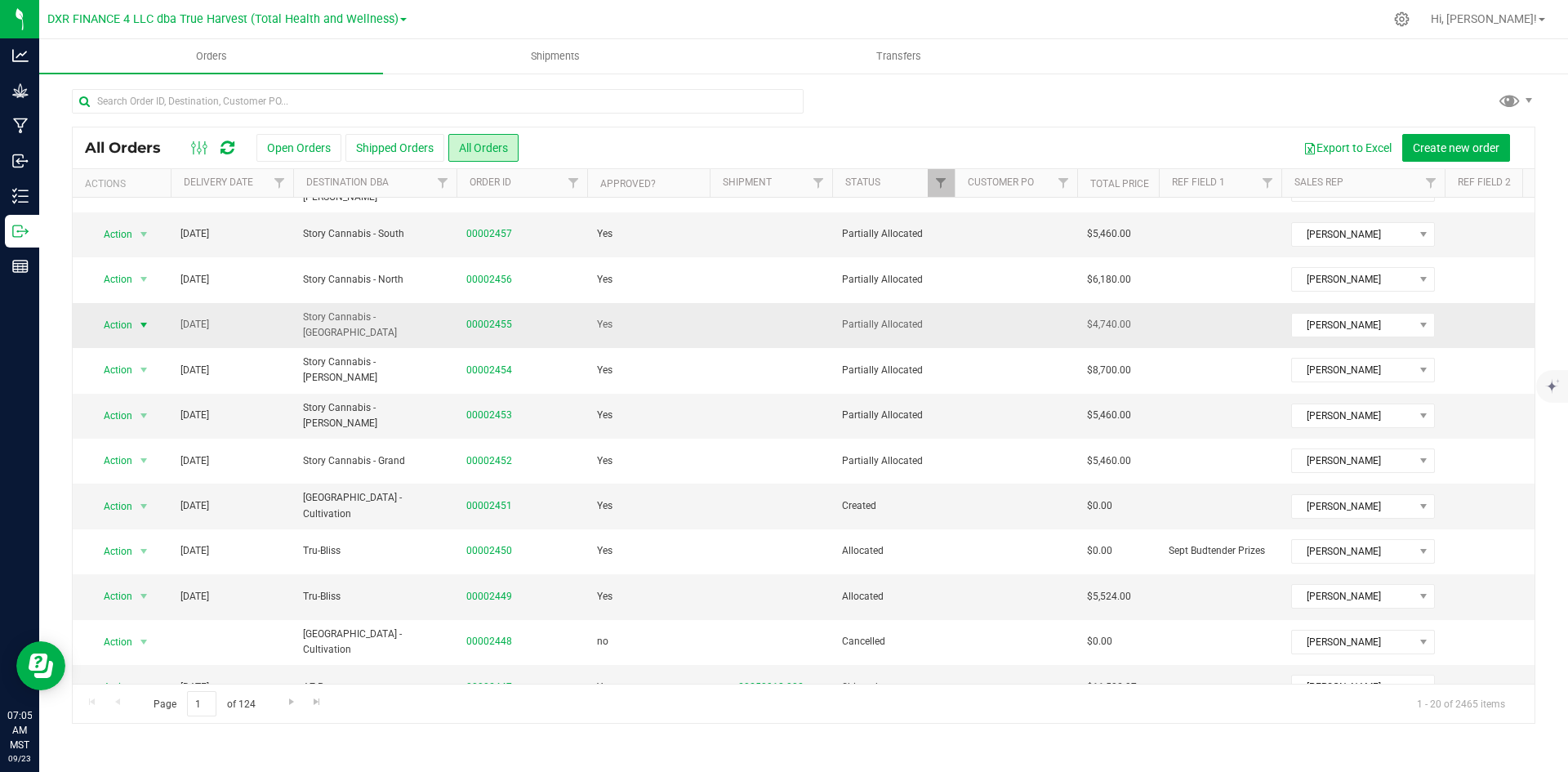
click at [137, 313] on span "select" at bounding box center [144, 325] width 21 height 23
click at [167, 527] on li "Print invoice" at bounding box center [151, 527] width 123 height 25
drag, startPoint x: 125, startPoint y: 306, endPoint x: 131, endPoint y: 328, distance: 22.8
click at [125, 313] on span "Action" at bounding box center [111, 325] width 44 height 23
click at [142, 507] on li "Print COAs (zip)" at bounding box center [151, 503] width 123 height 25
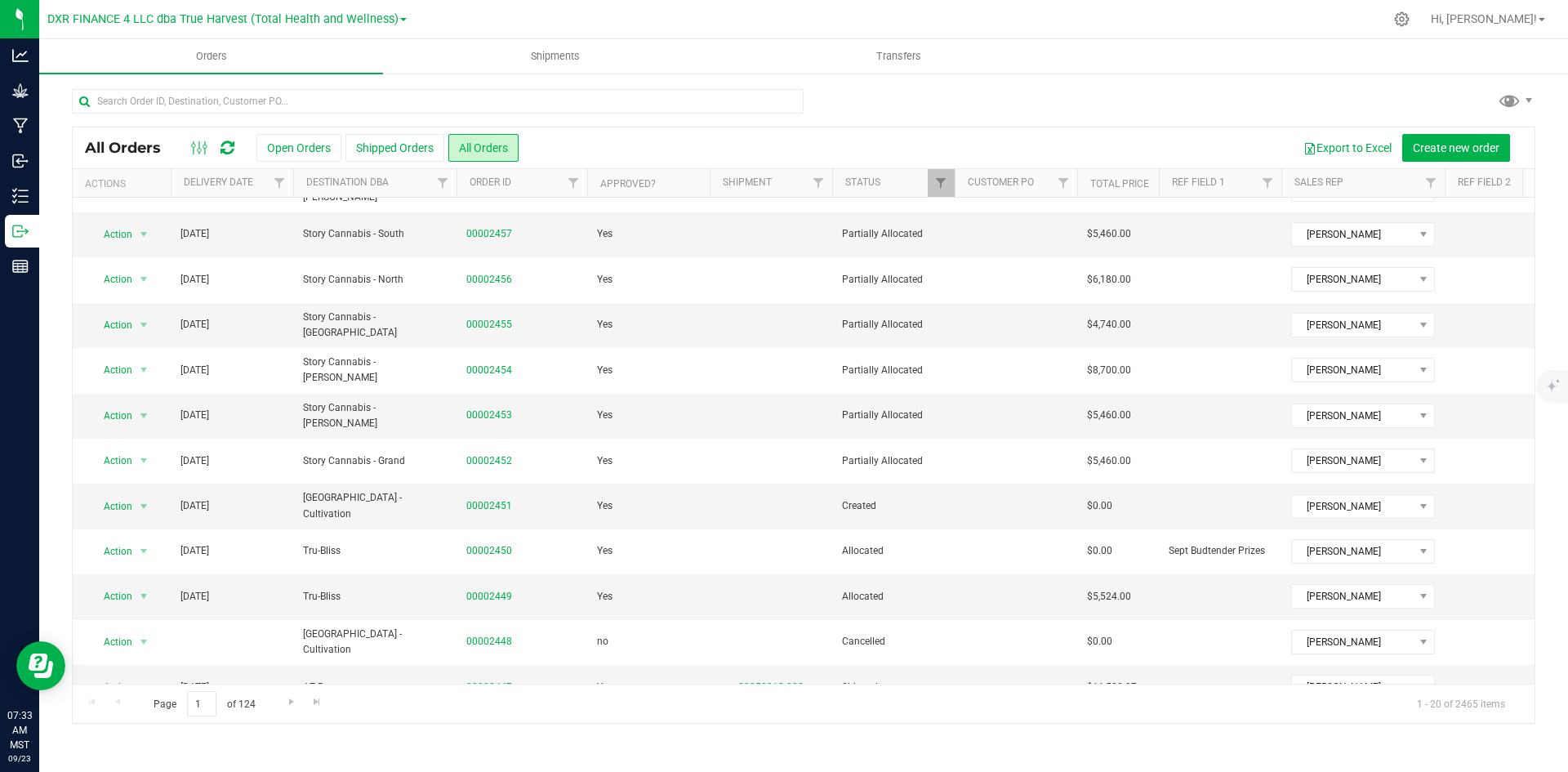
click at [246, 191] on th "Delivery Date" at bounding box center [232, 183] width 123 height 28
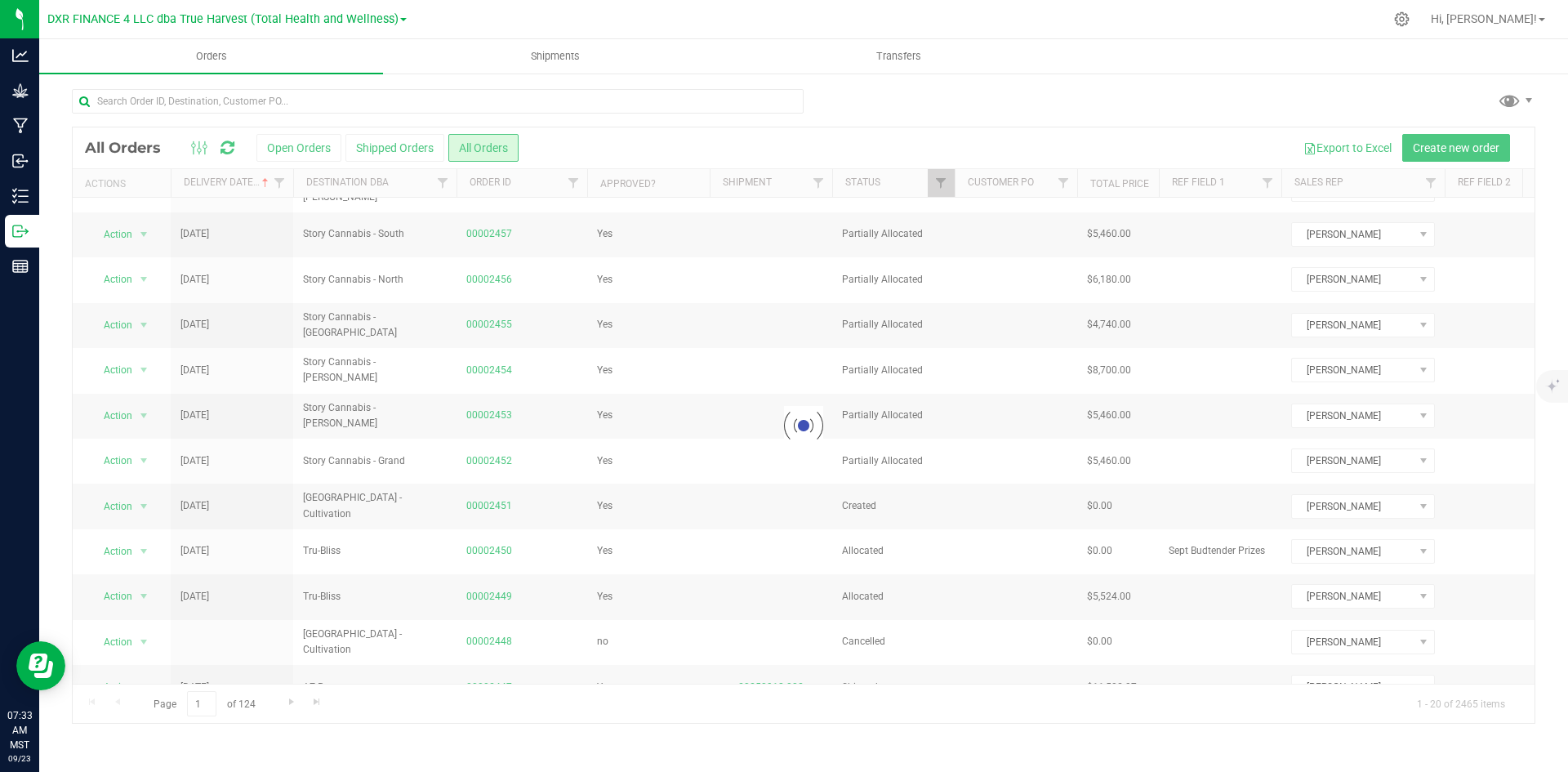
scroll to position [0, 0]
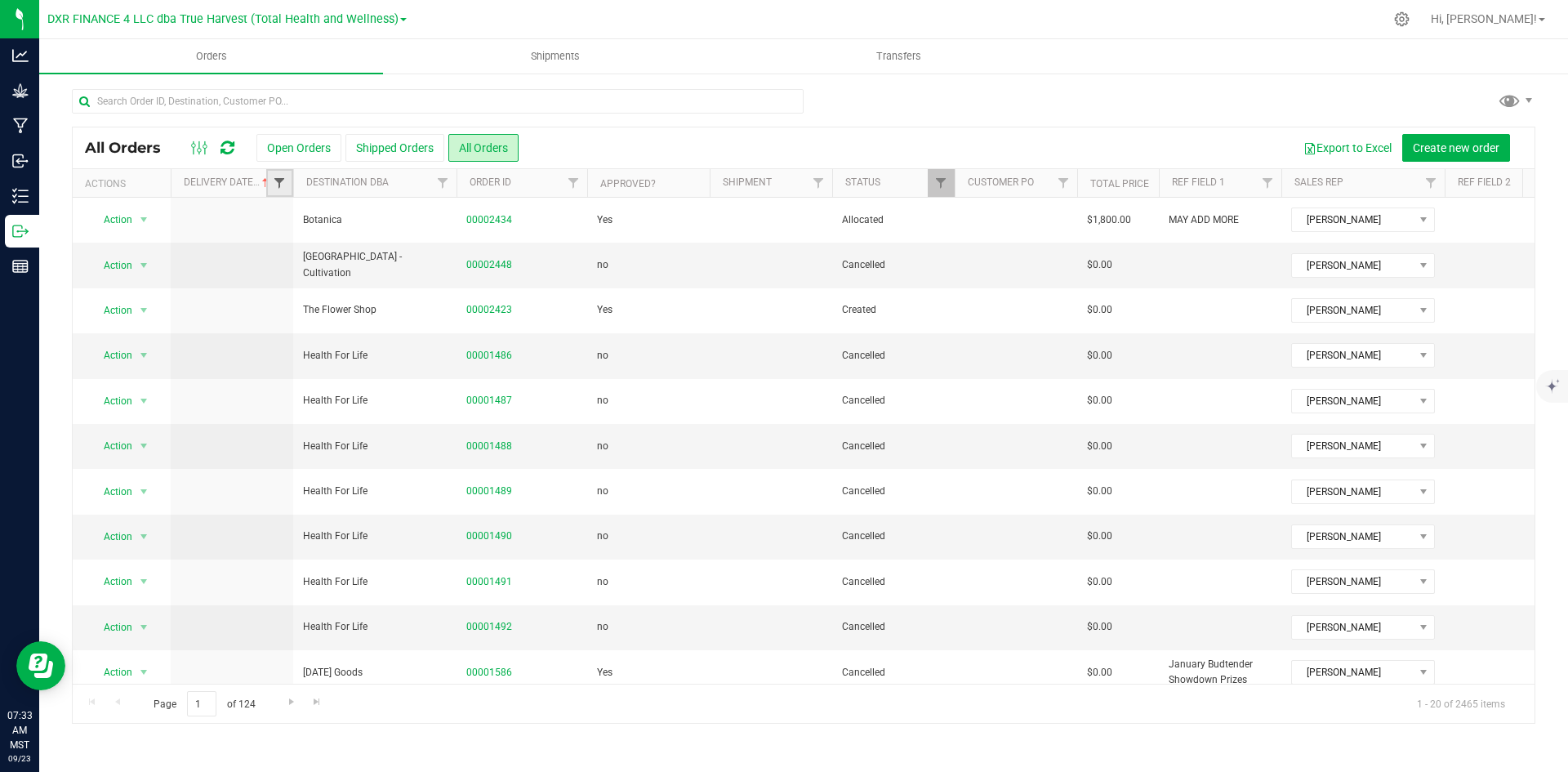
click at [282, 182] on span "Filter" at bounding box center [279, 182] width 13 height 13
click at [345, 242] on span "Equal to" at bounding box center [349, 240] width 146 height 23
click at [343, 286] on li "Is after" at bounding box center [360, 292] width 167 height 25
click at [431, 282] on span "select" at bounding box center [431, 282] width 13 height 13
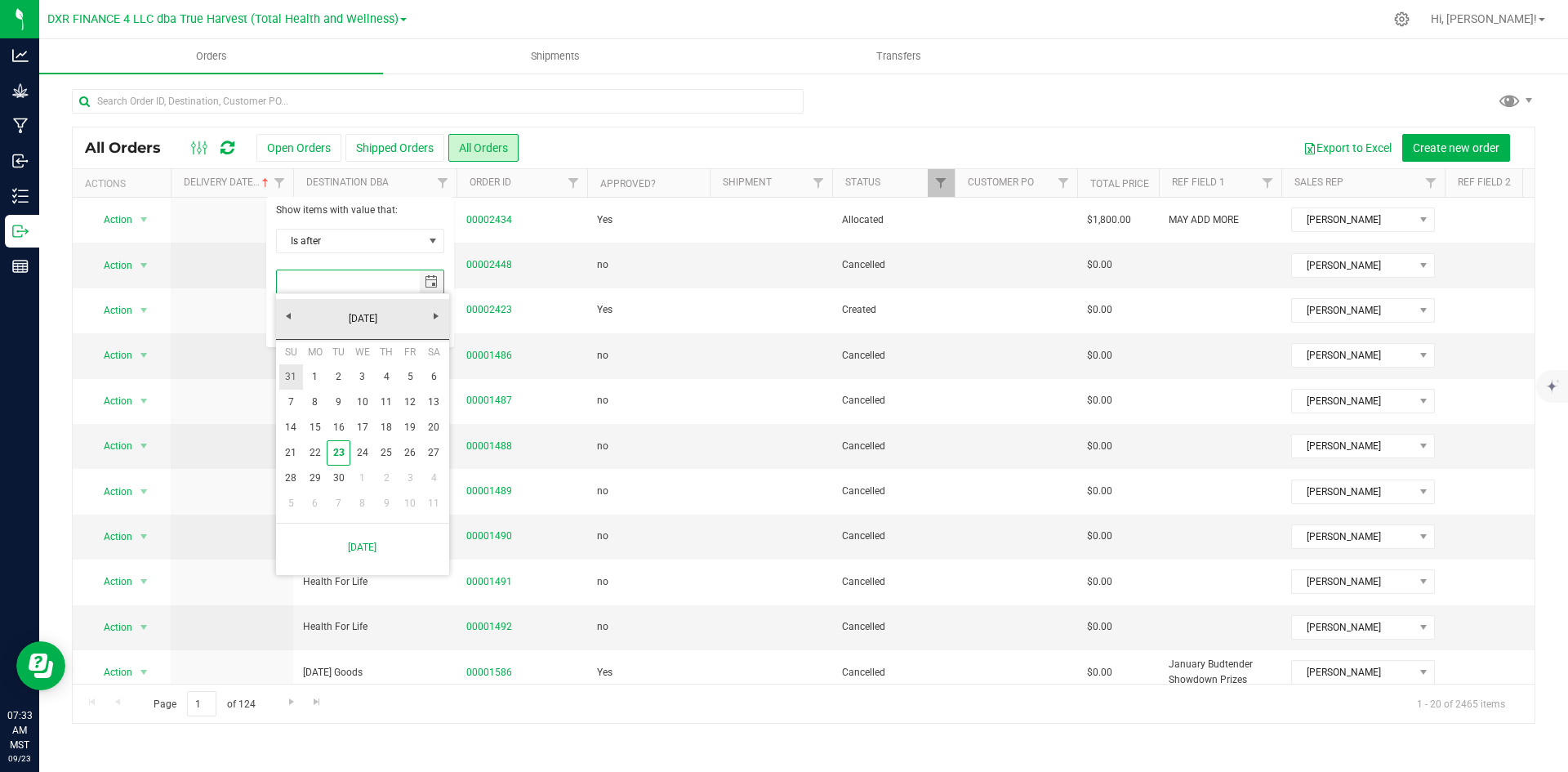
click at [289, 374] on link "31" at bounding box center [291, 376] width 24 height 25
type input "8/31/2025"
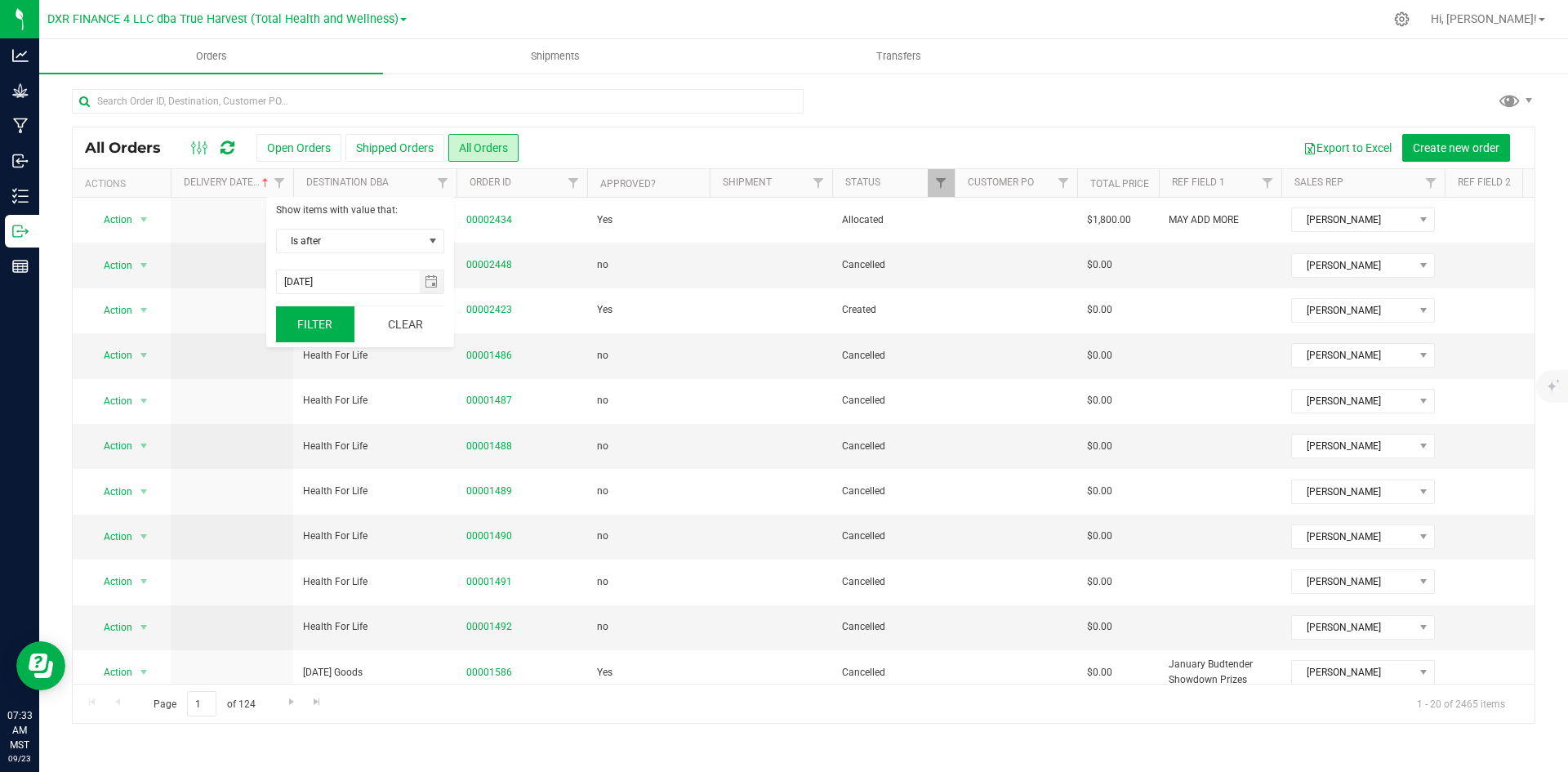
click at [325, 323] on button "Filter" at bounding box center [314, 325] width 78 height 36
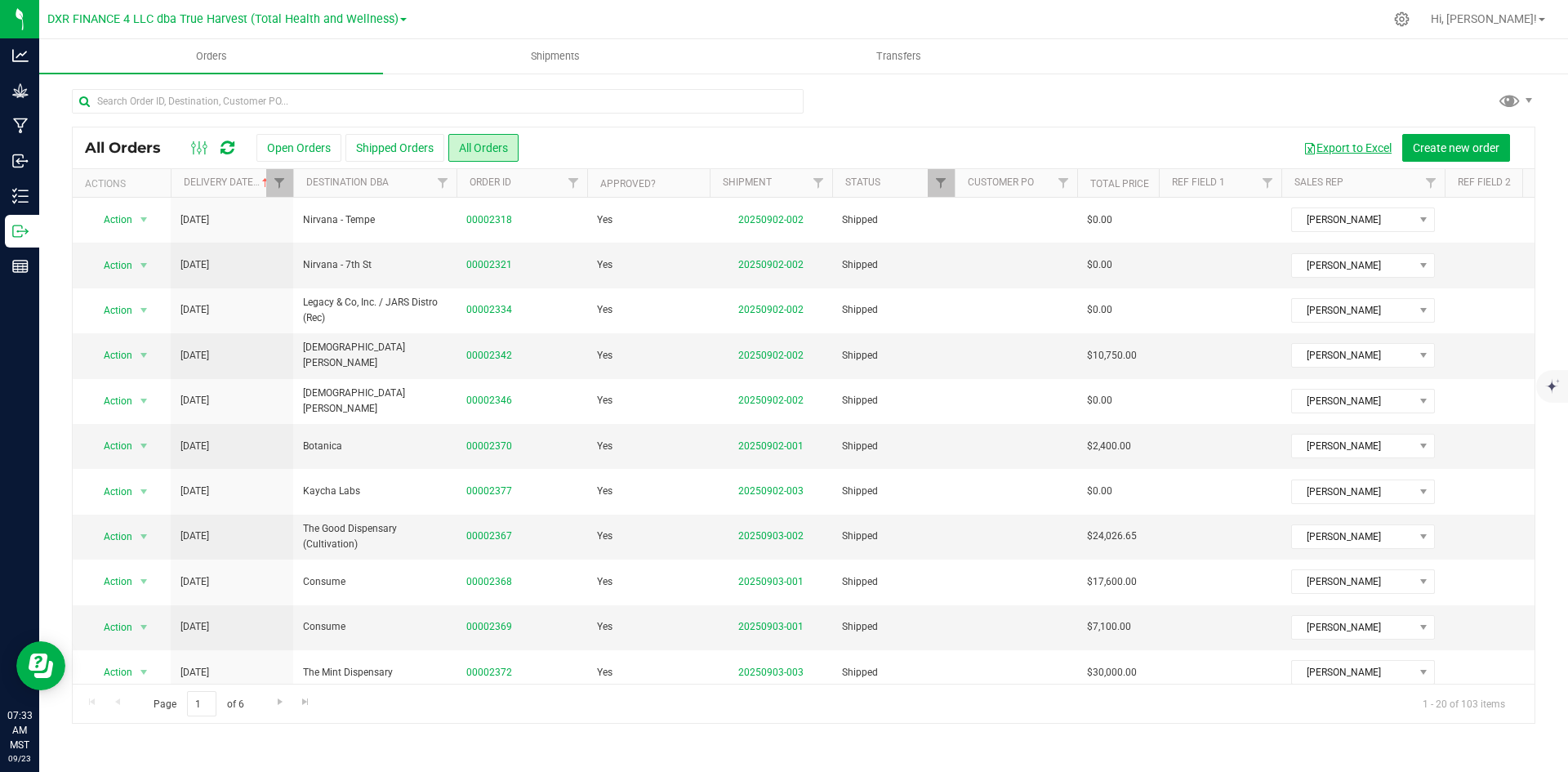
click at [1369, 142] on button "Export to Excel" at bounding box center [1347, 148] width 109 height 27
click at [370, 104] on input "text" at bounding box center [438, 101] width 732 height 25
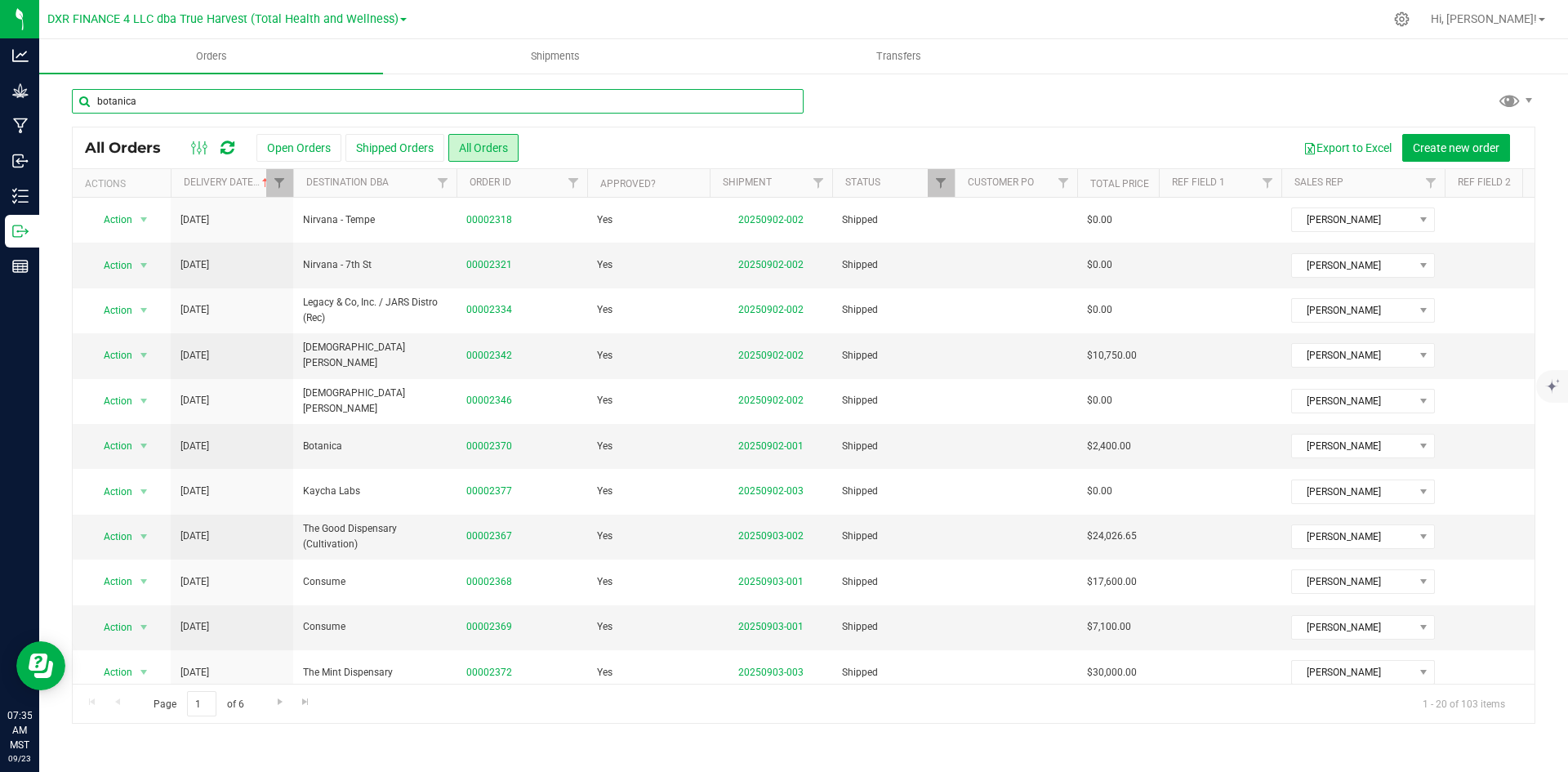
type input "botanica"
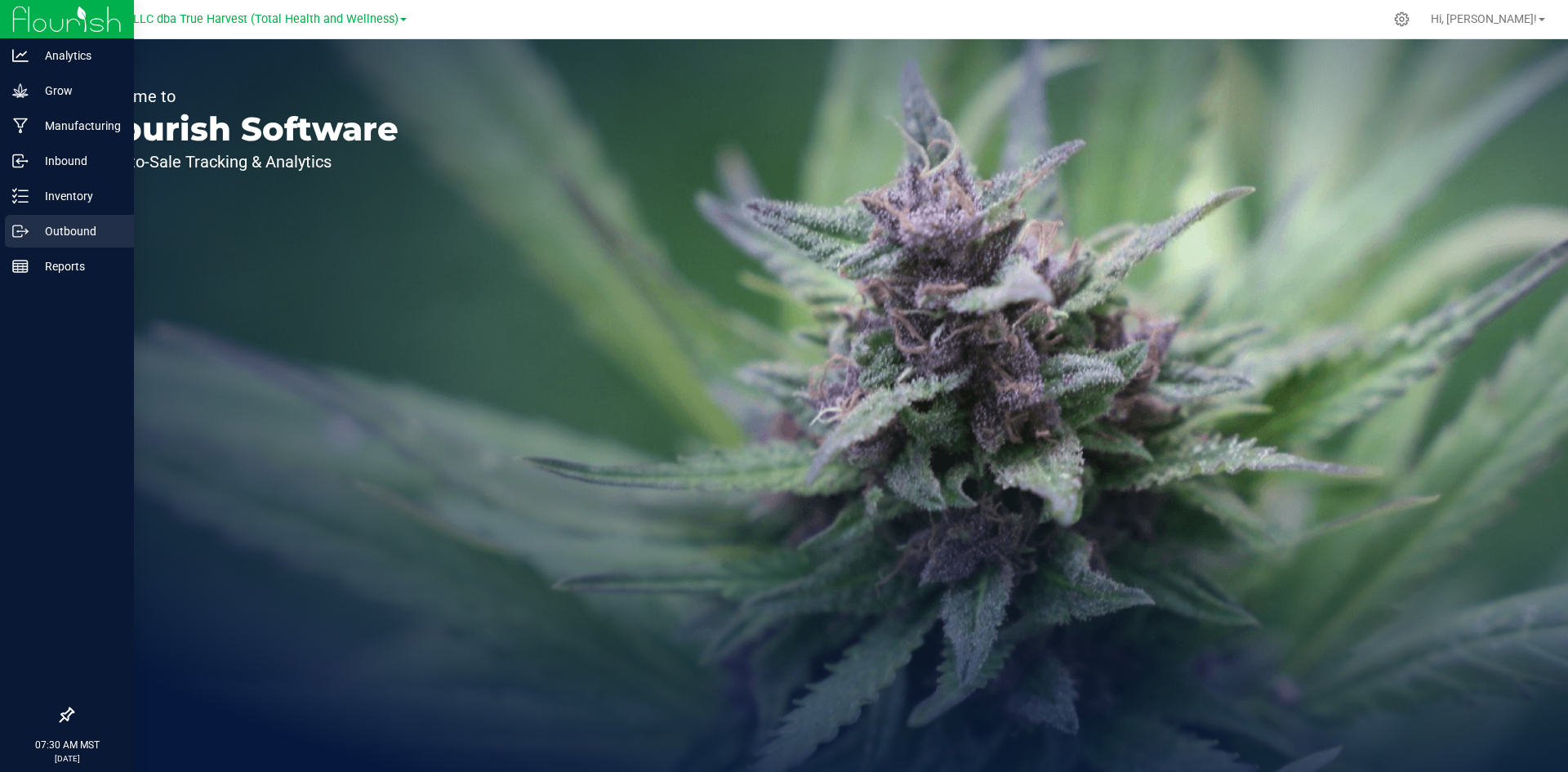
drag, startPoint x: 34, startPoint y: 222, endPoint x: 87, endPoint y: 248, distance: 59.0
click at [36, 222] on p "Outbound" at bounding box center [77, 231] width 98 height 20
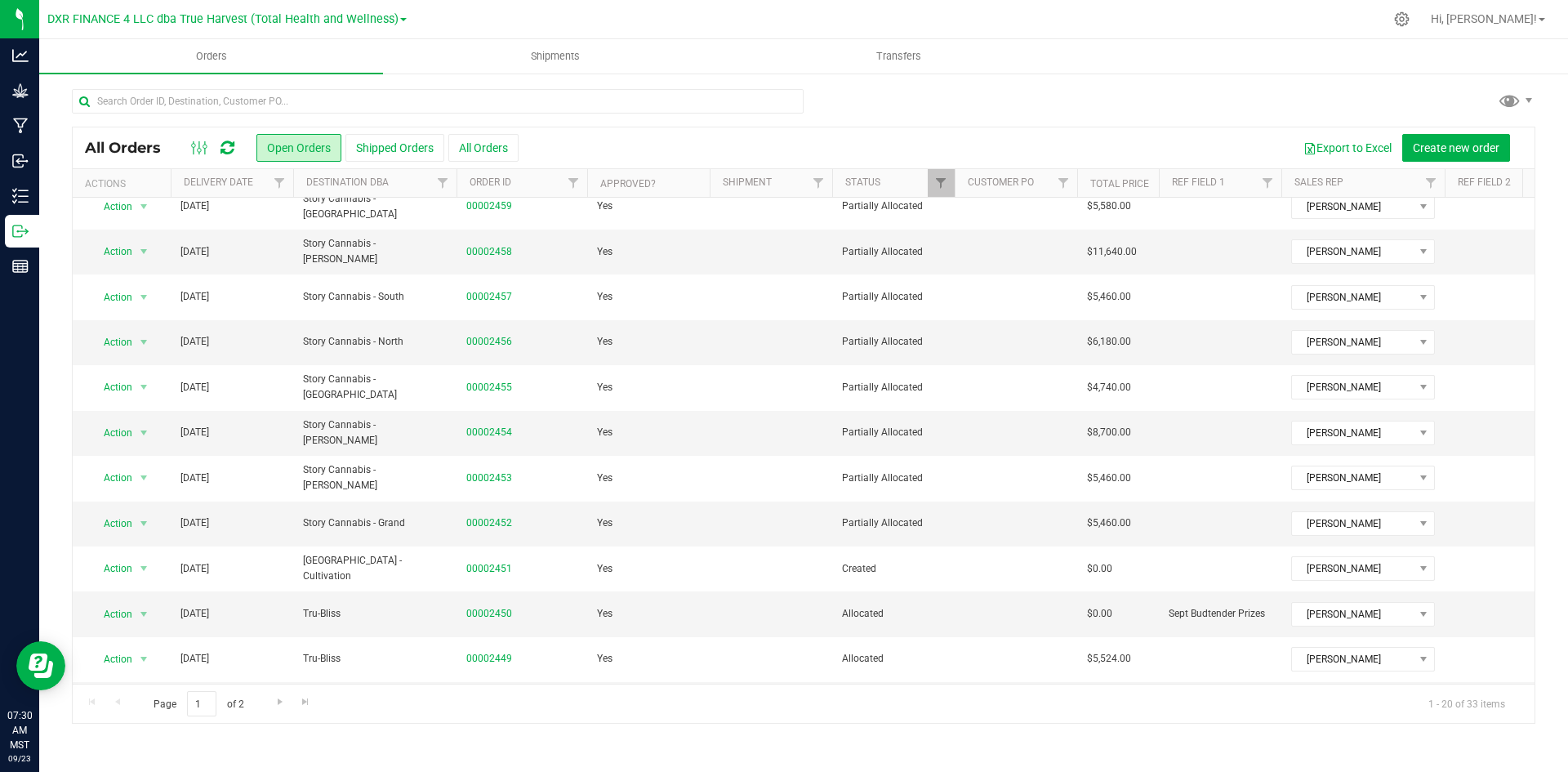
scroll to position [326, 0]
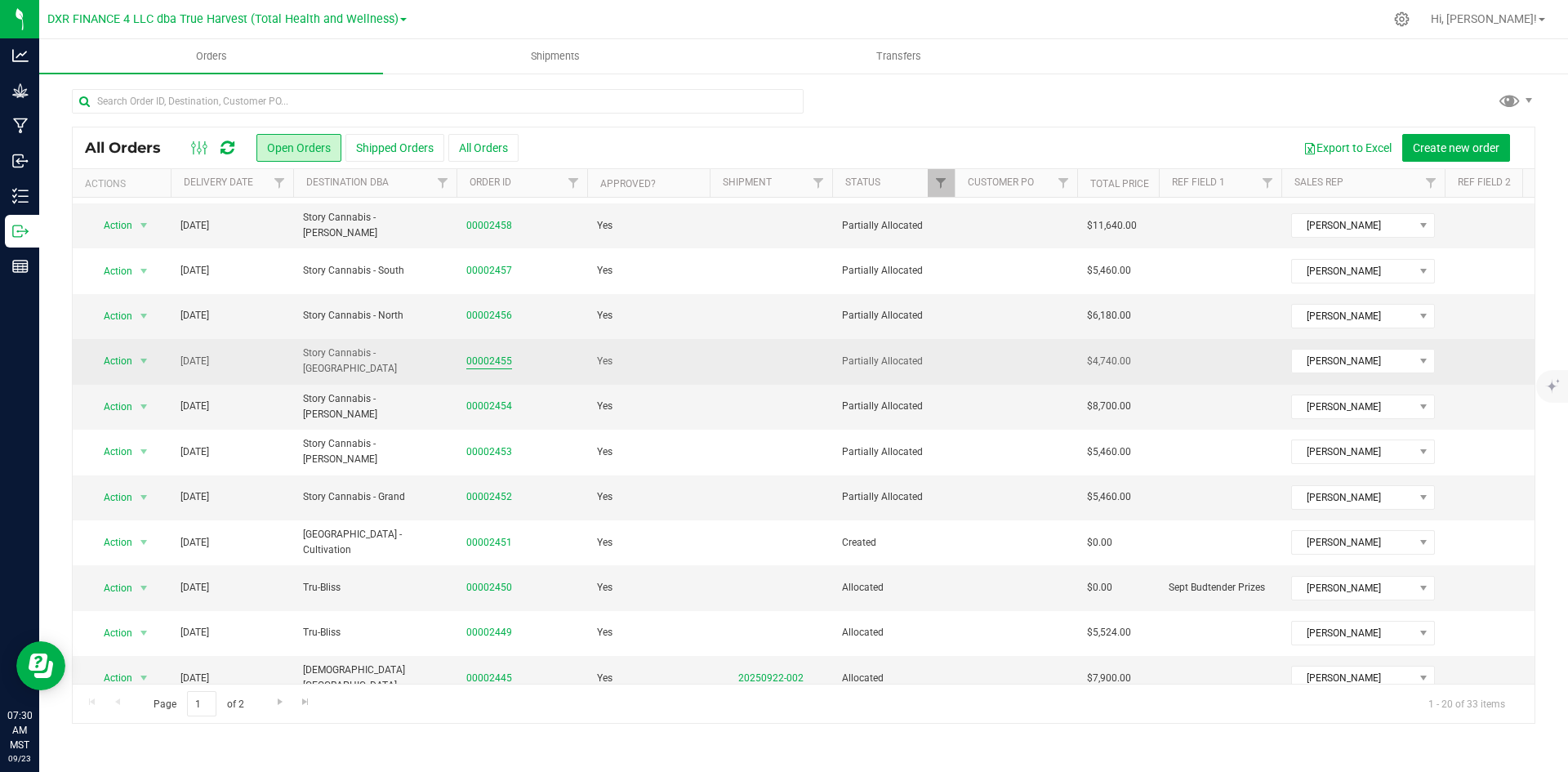
click at [490, 354] on link "00002455" at bounding box center [489, 362] width 46 height 15
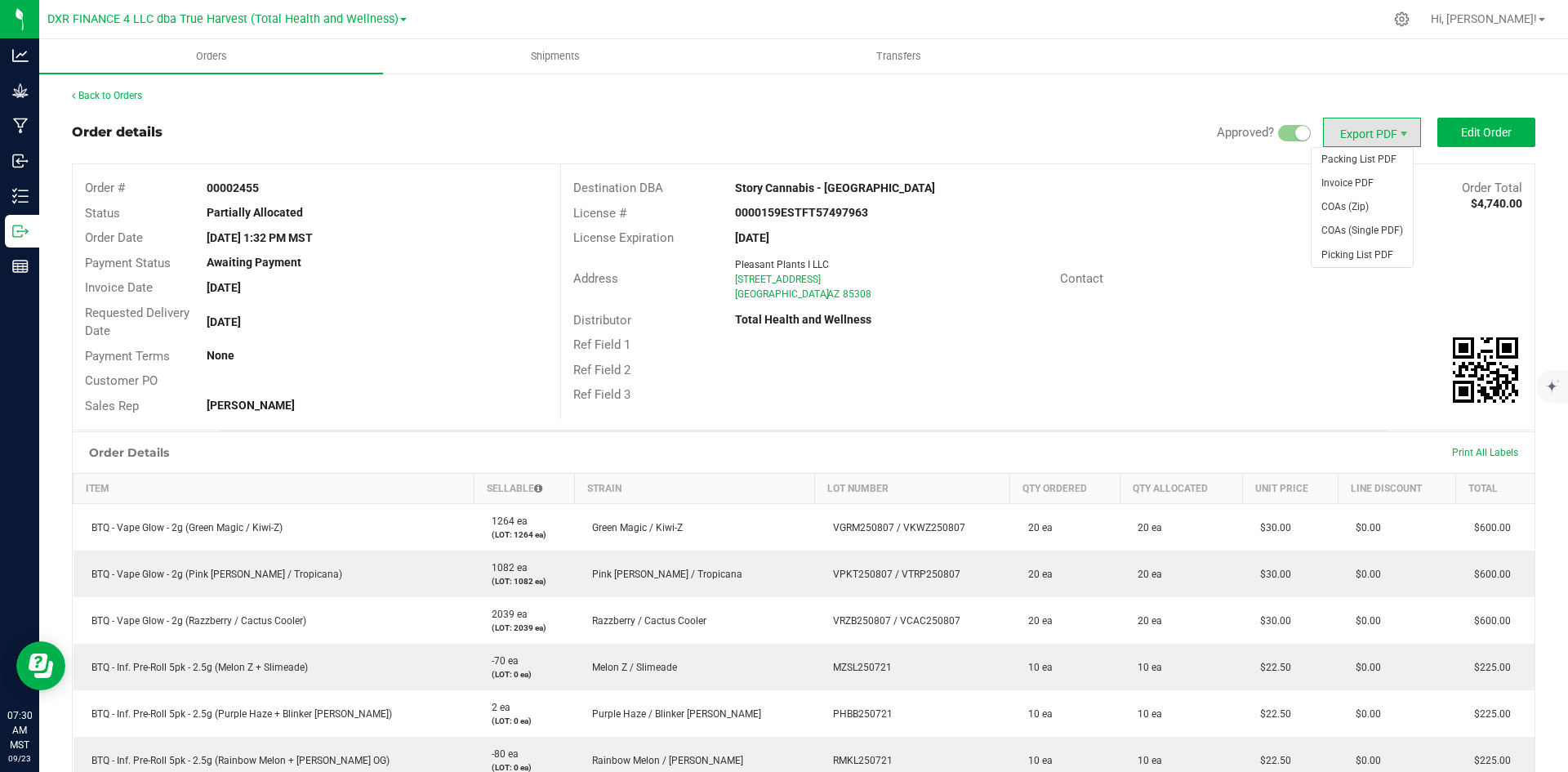
click at [1361, 132] on span "Export PDF" at bounding box center [1372, 132] width 98 height 29
click at [1350, 175] on span "Invoice PDF" at bounding box center [1362, 184] width 101 height 24
click at [138, 93] on link "Back to Orders" at bounding box center [107, 95] width 70 height 11
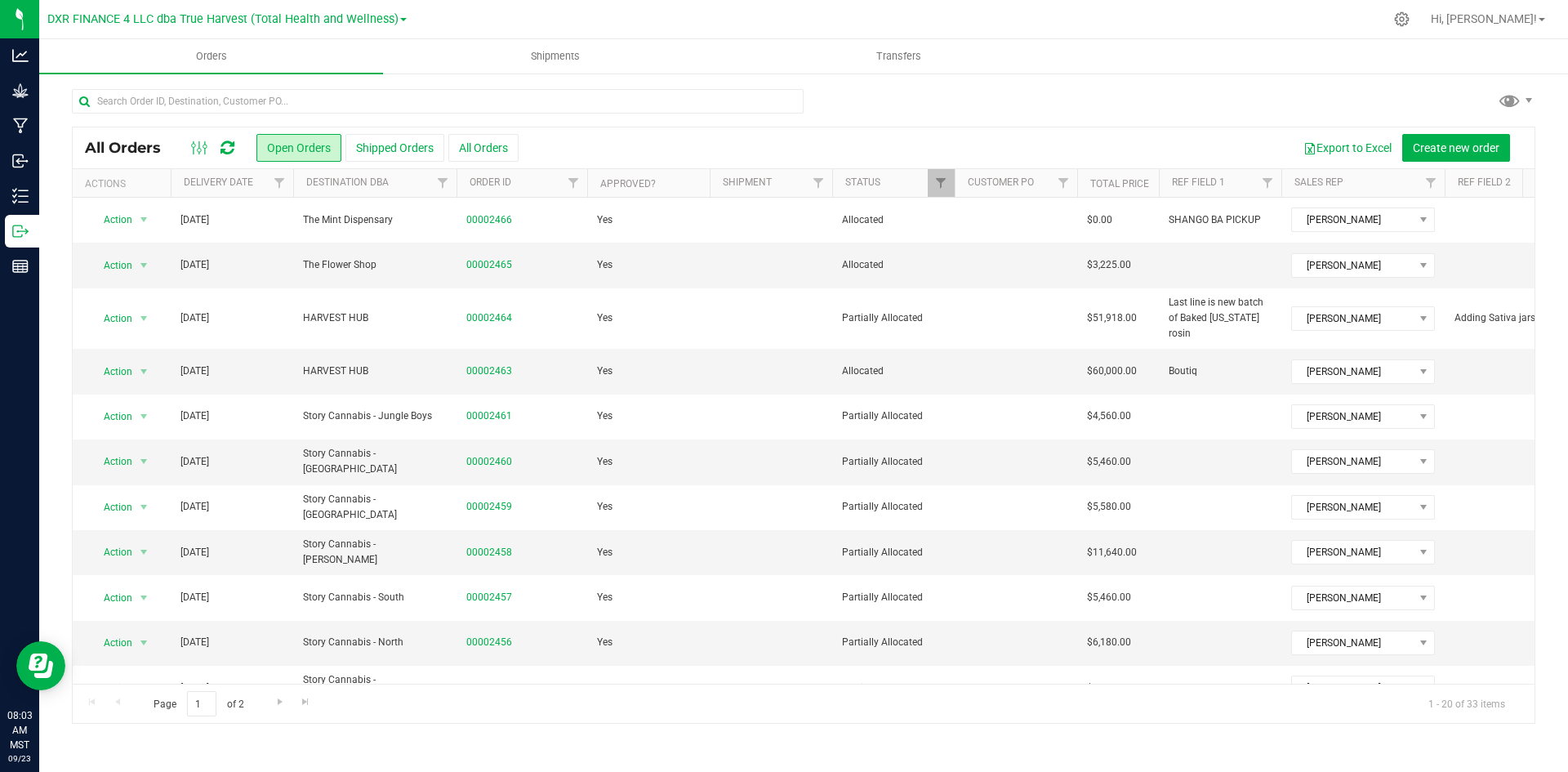
click at [256, 190] on th "Delivery Date" at bounding box center [232, 183] width 123 height 28
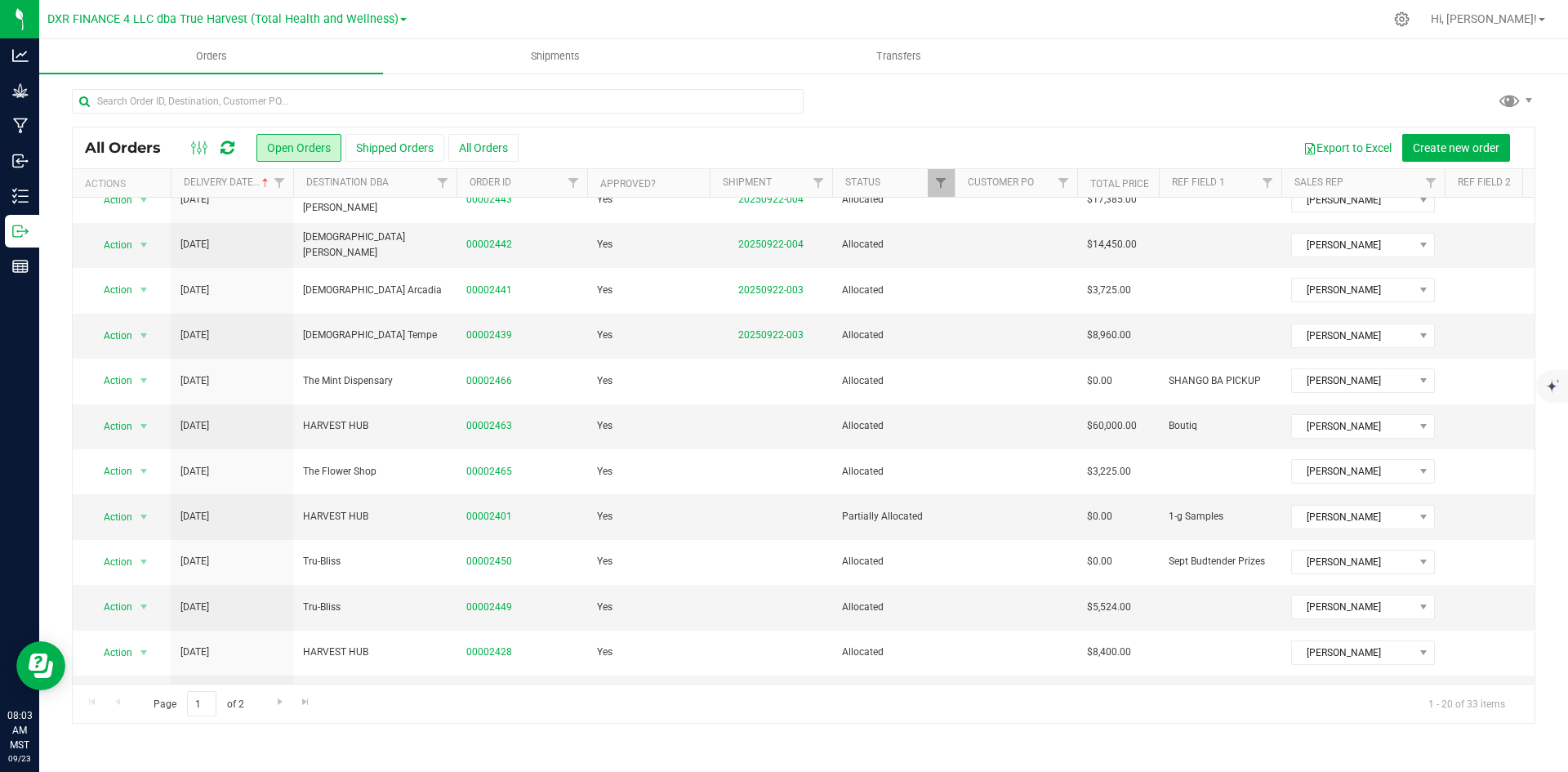
scroll to position [430, 0]
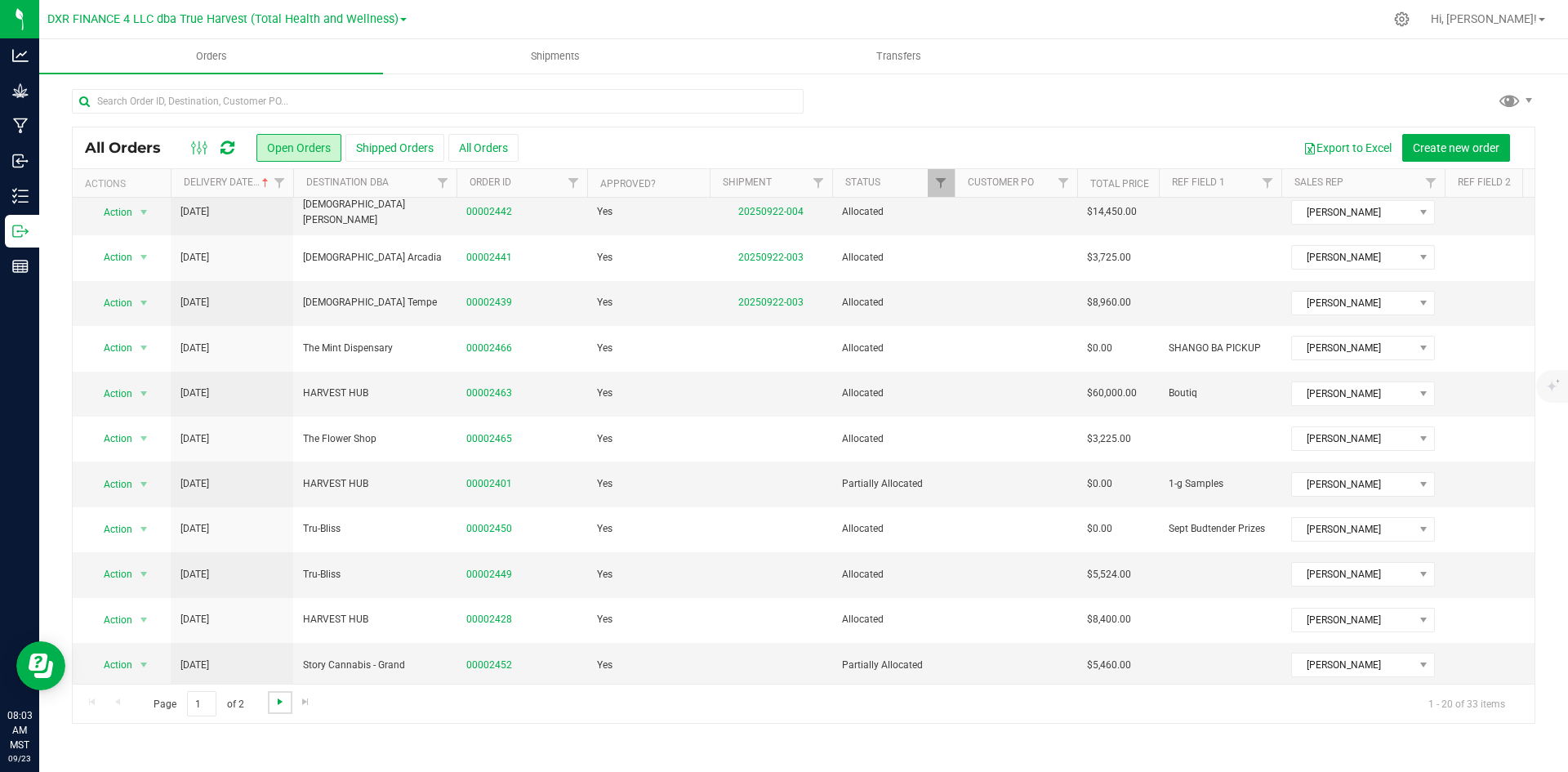
click at [274, 695] on span "Go to the next page" at bounding box center [280, 701] width 13 height 13
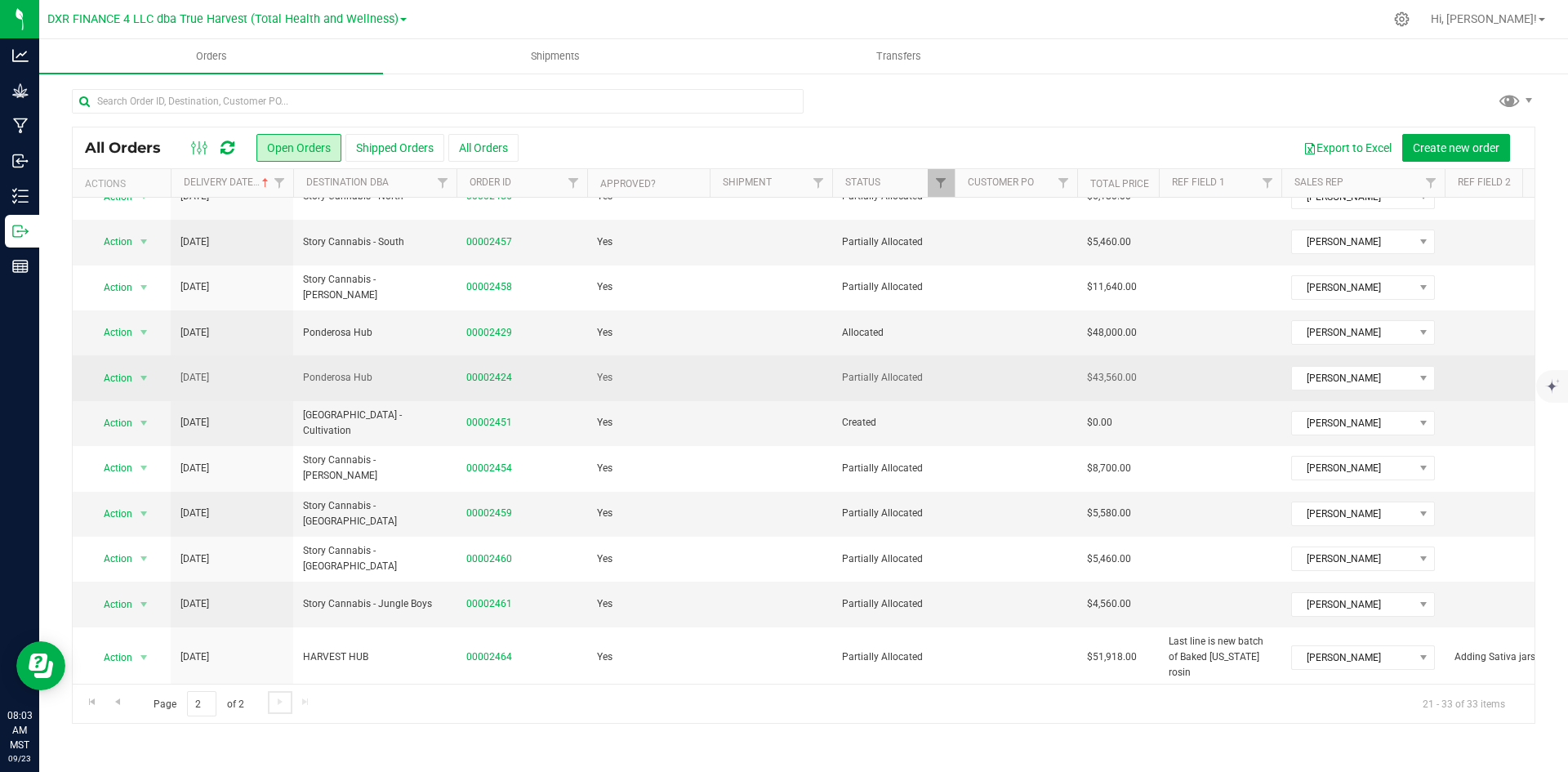
scroll to position [0, 0]
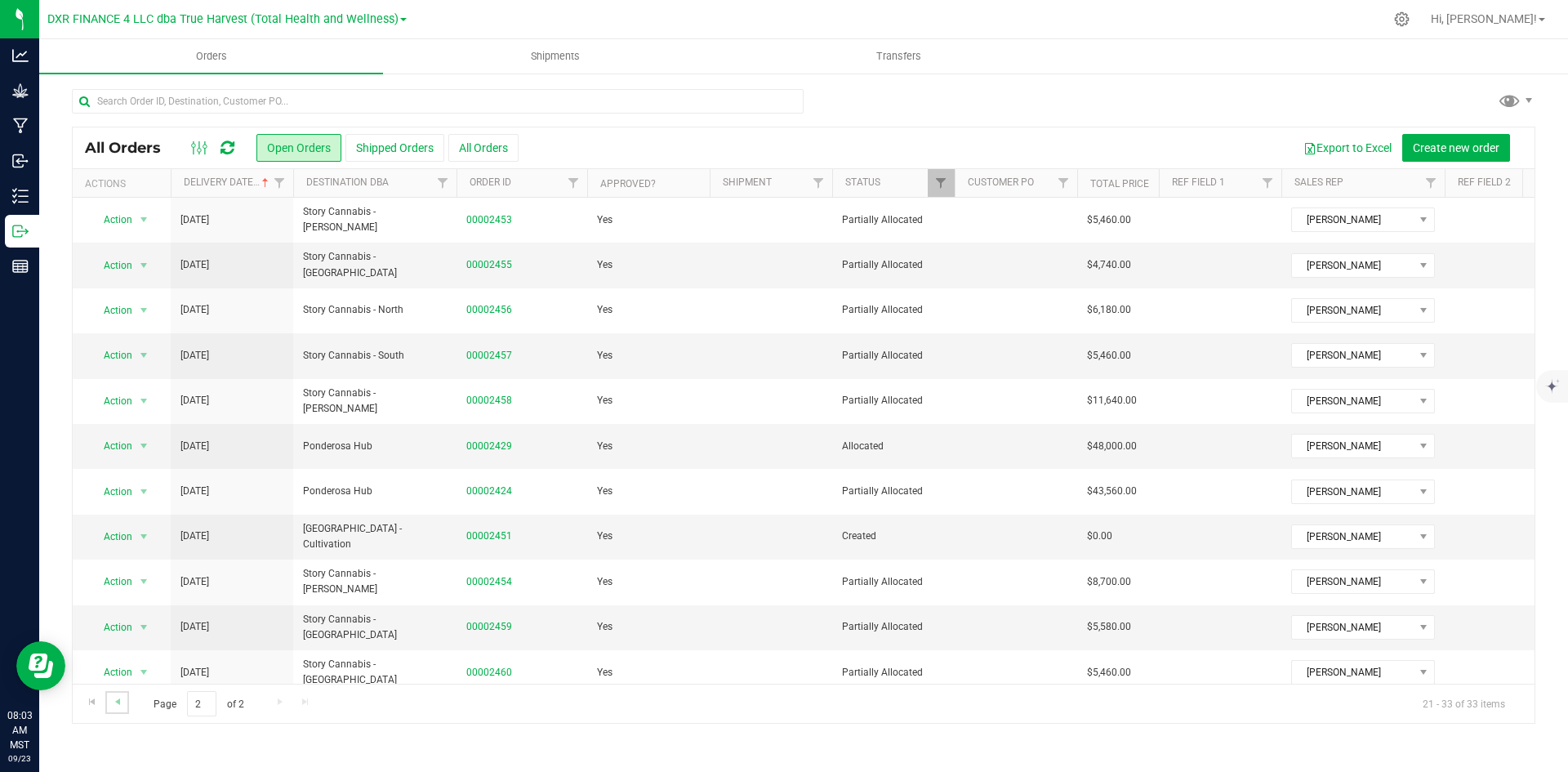
click at [121, 691] on link "Go to the previous page" at bounding box center [118, 702] width 24 height 22
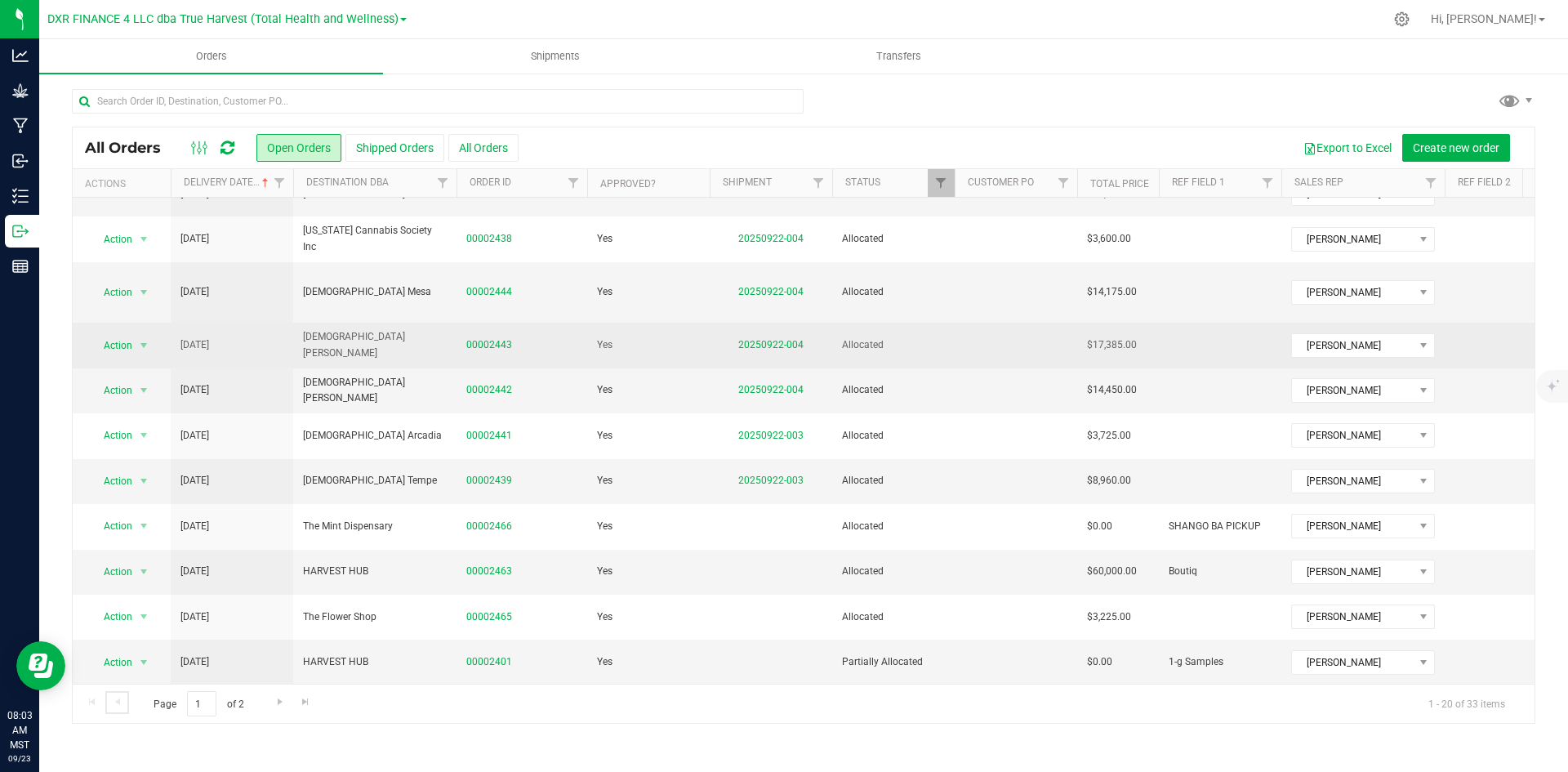
scroll to position [430, 0]
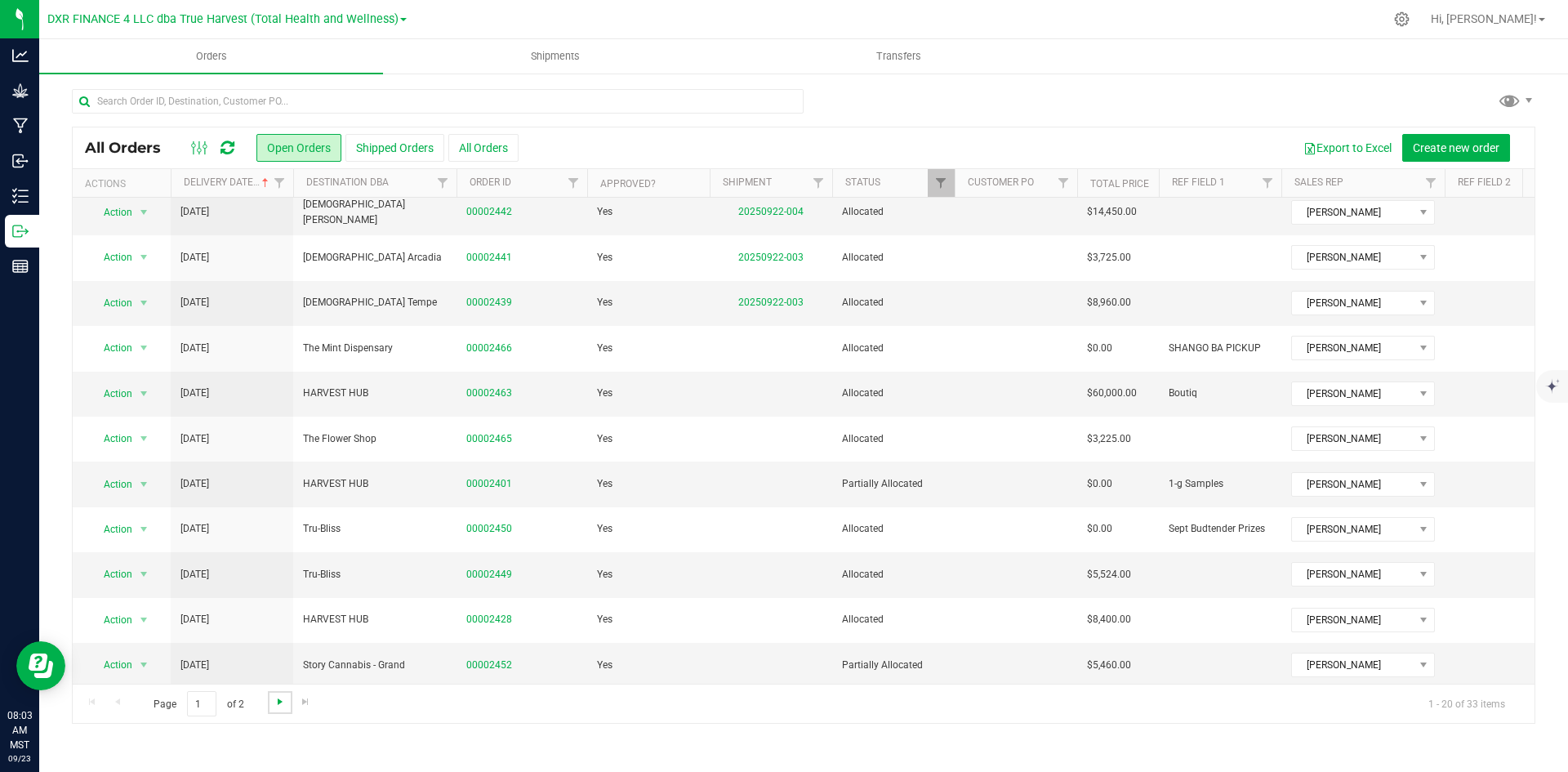
click at [277, 700] on span "Go to the next page" at bounding box center [280, 701] width 13 height 13
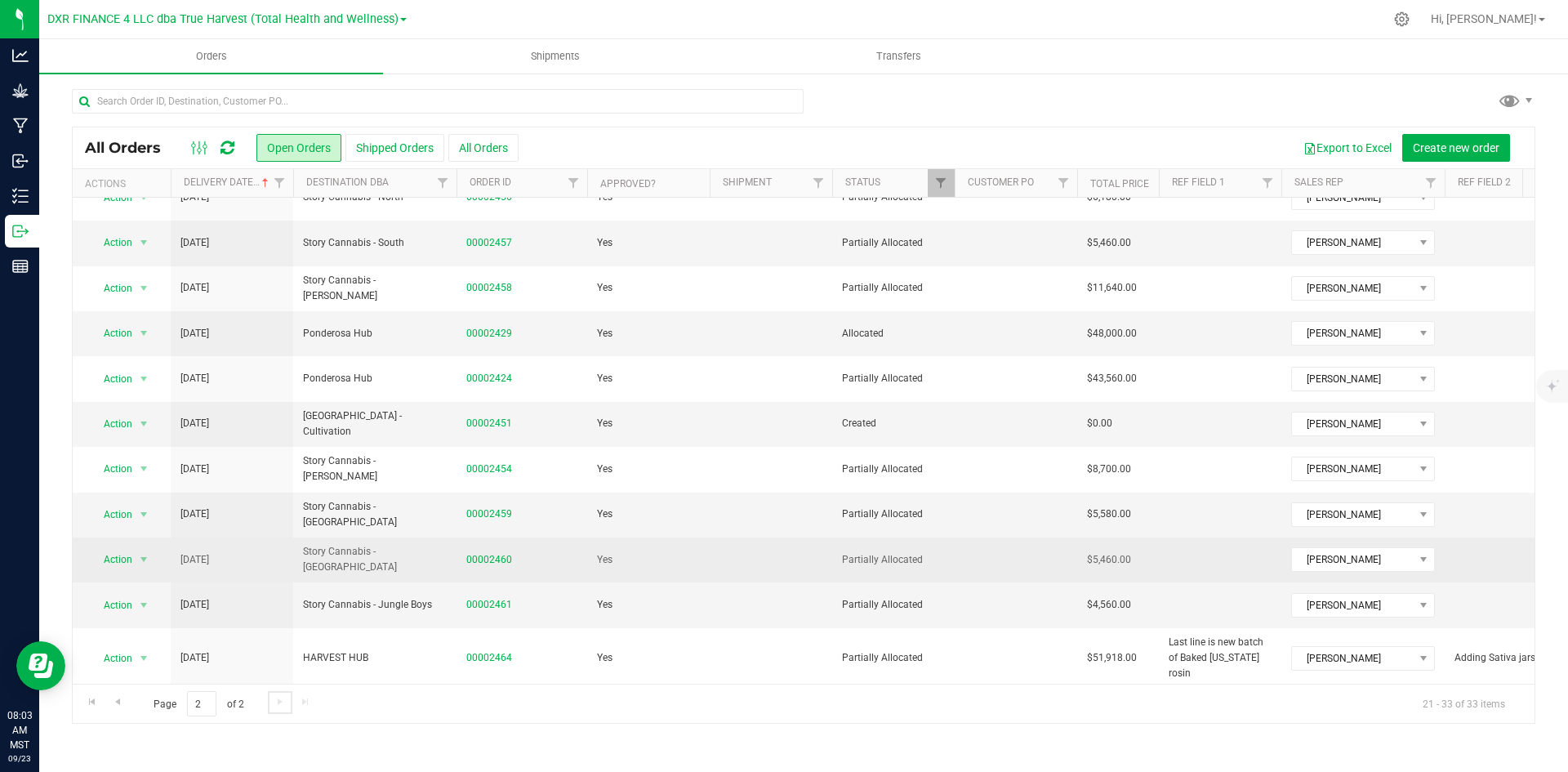
scroll to position [113, 0]
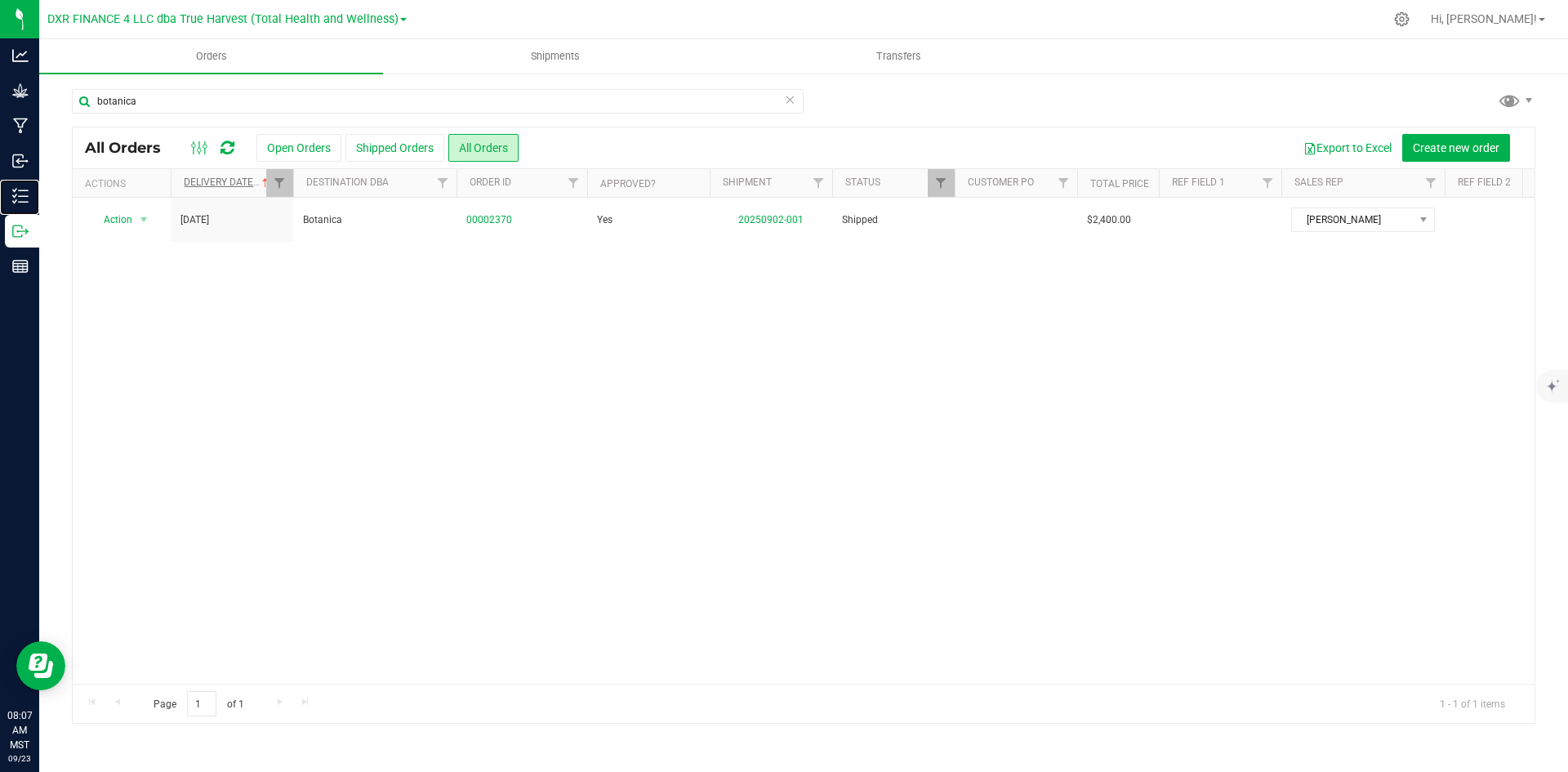
drag, startPoint x: 37, startPoint y: 189, endPoint x: 211, endPoint y: 180, distance: 174.2
click at [0, 0] on p "Inventory" at bounding box center [0, 0] width 0 height 0
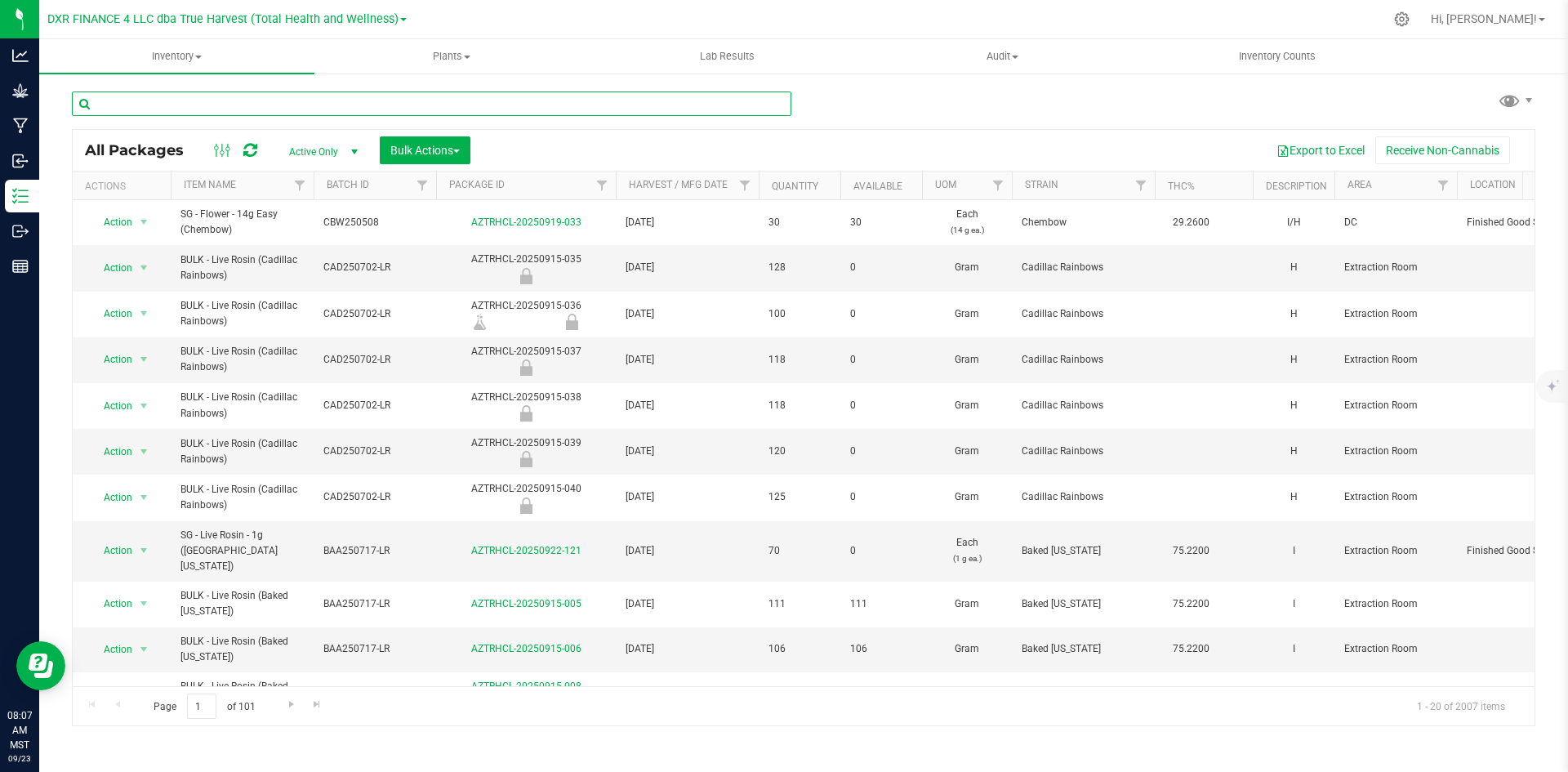
click at [381, 100] on input "text" at bounding box center [432, 104] width 720 height 25
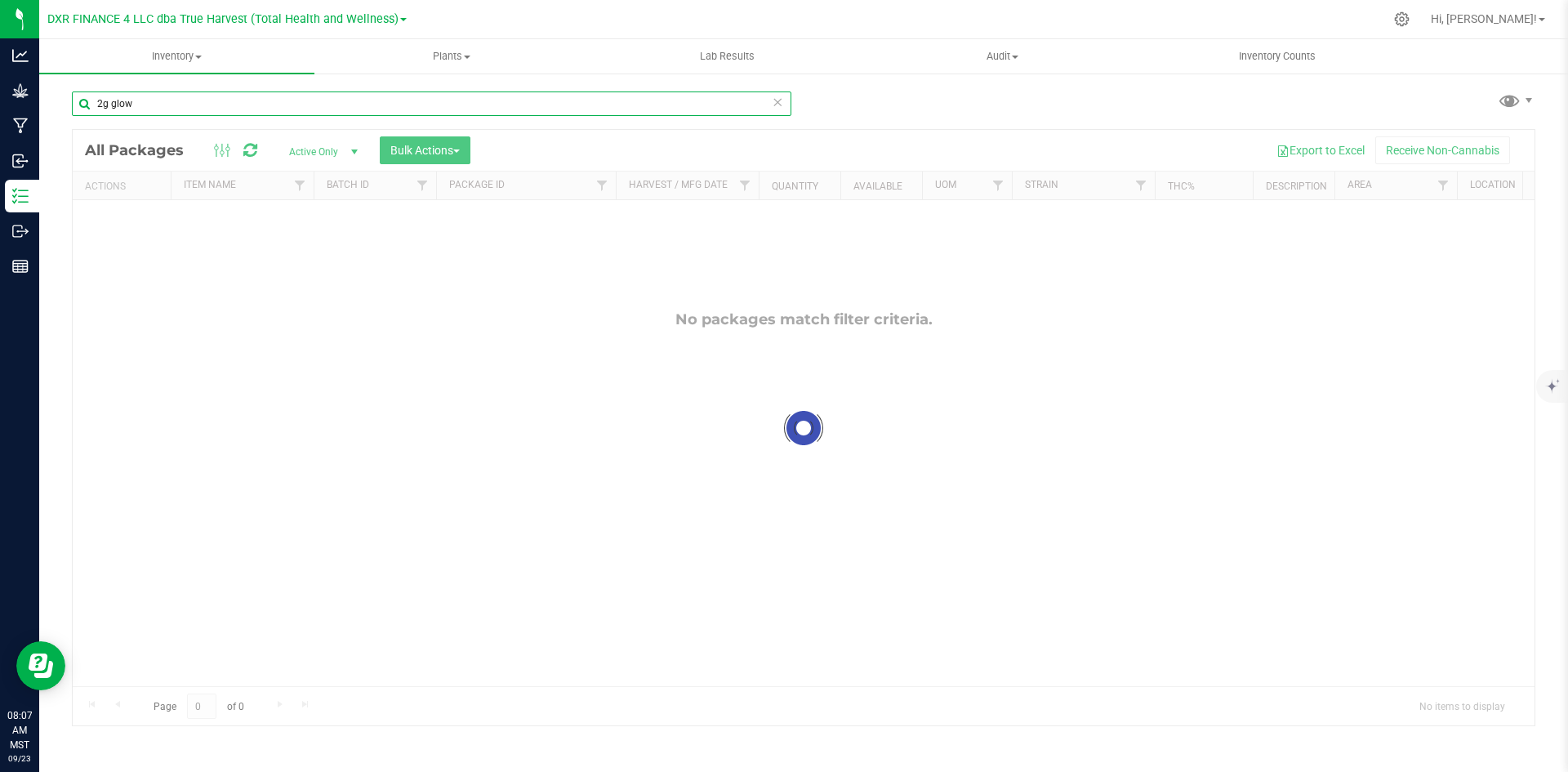
click at [325, 103] on input "2g glow" at bounding box center [432, 104] width 720 height 25
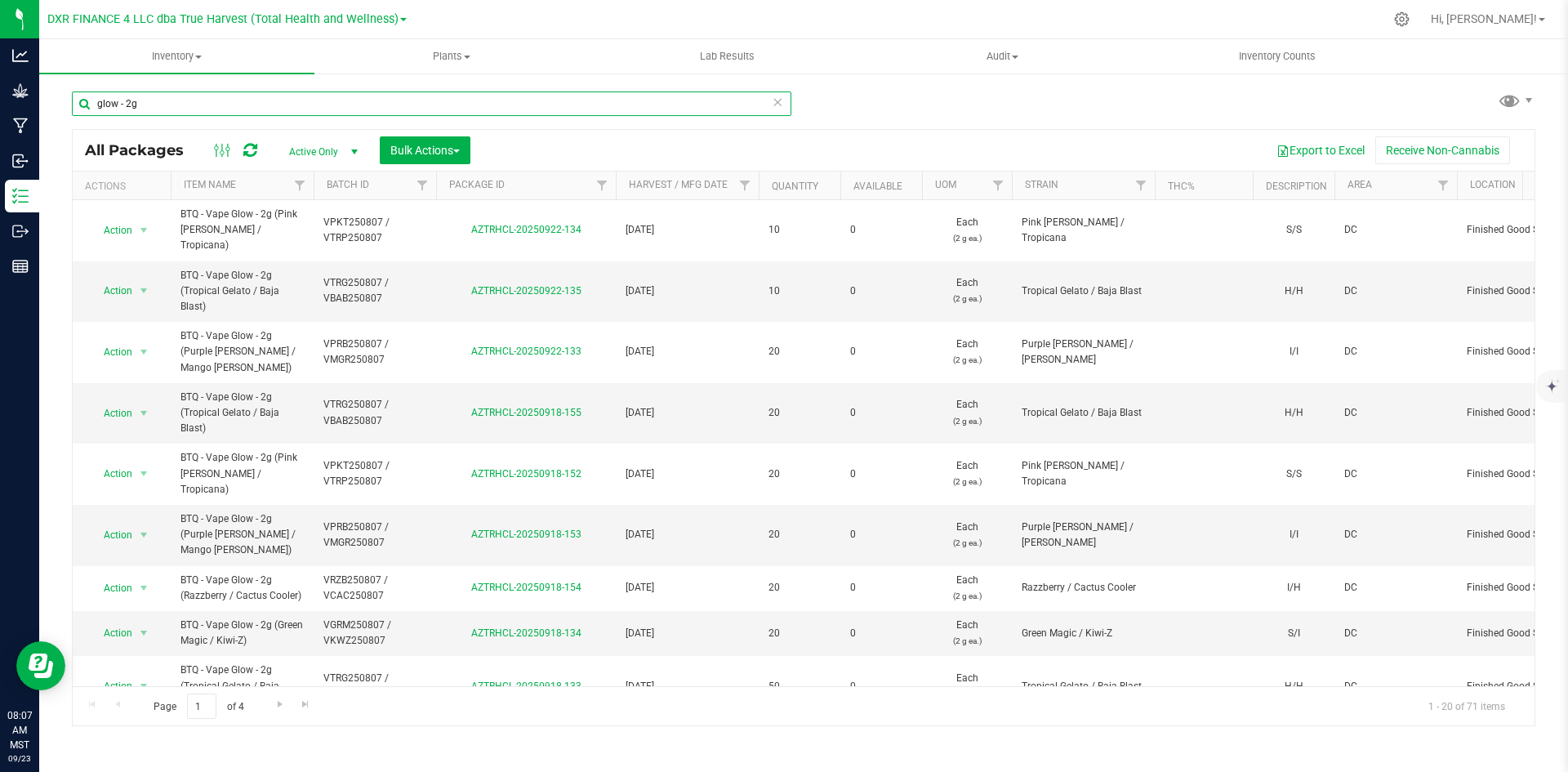
type input "glow - 2g"
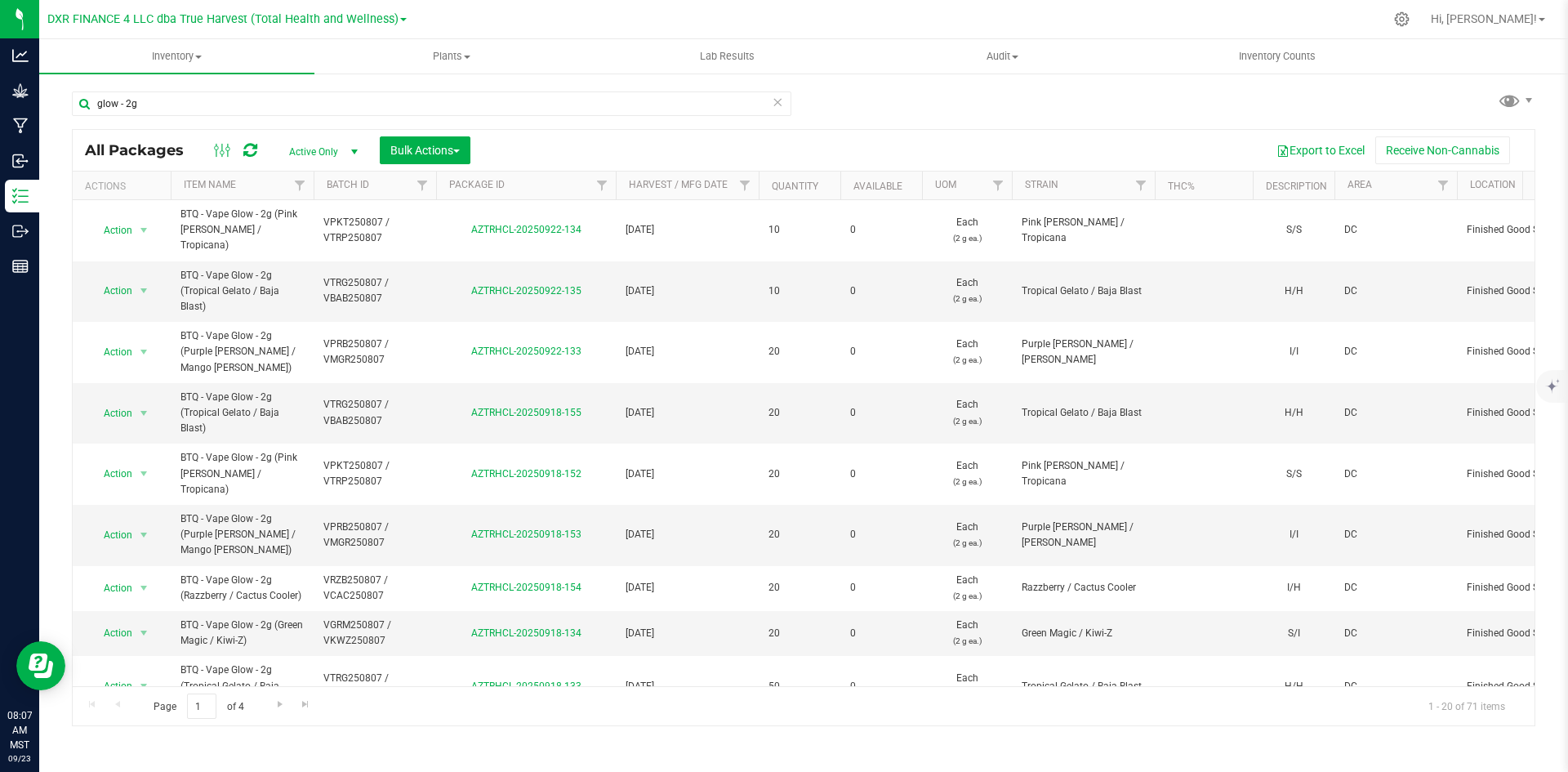
click at [910, 196] on th "Available" at bounding box center [881, 185] width 82 height 28
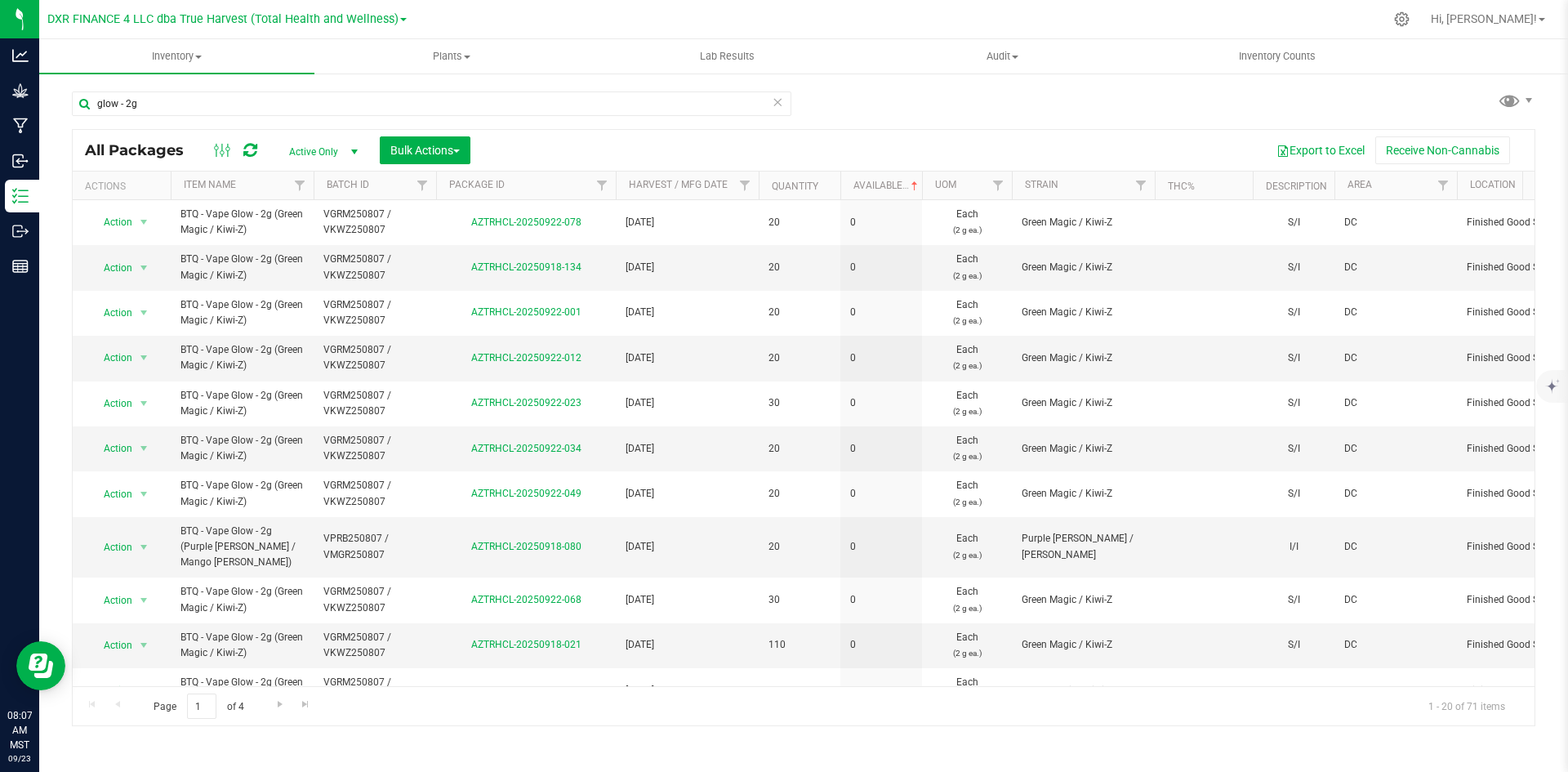
click at [910, 196] on th "Available" at bounding box center [881, 185] width 82 height 28
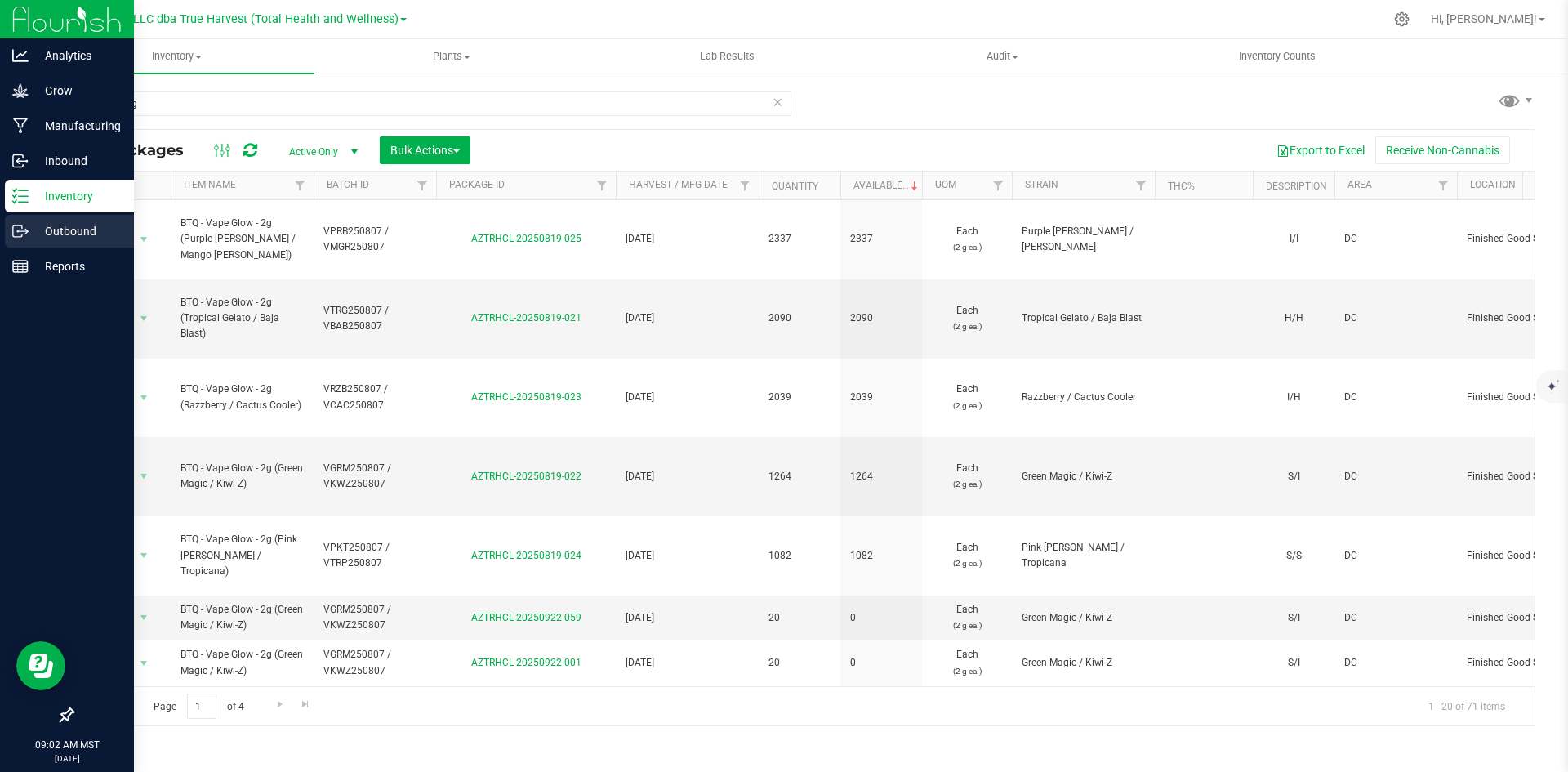
drag, startPoint x: 19, startPoint y: 237, endPoint x: 33, endPoint y: 245, distance: 16.1
click at [19, 237] on icon at bounding box center [17, 231] width 9 height 11
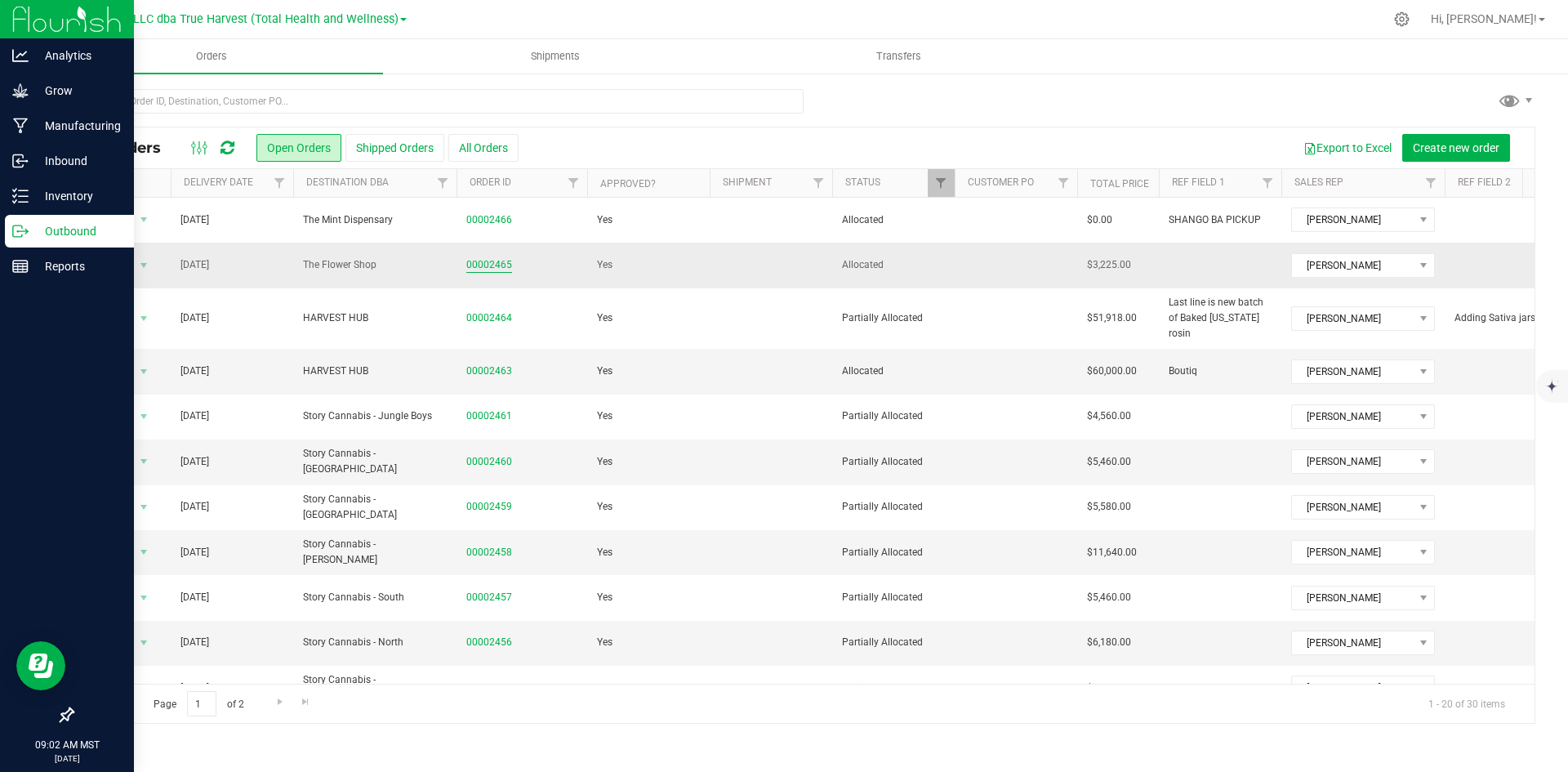
click at [477, 259] on link "00002465" at bounding box center [489, 265] width 46 height 15
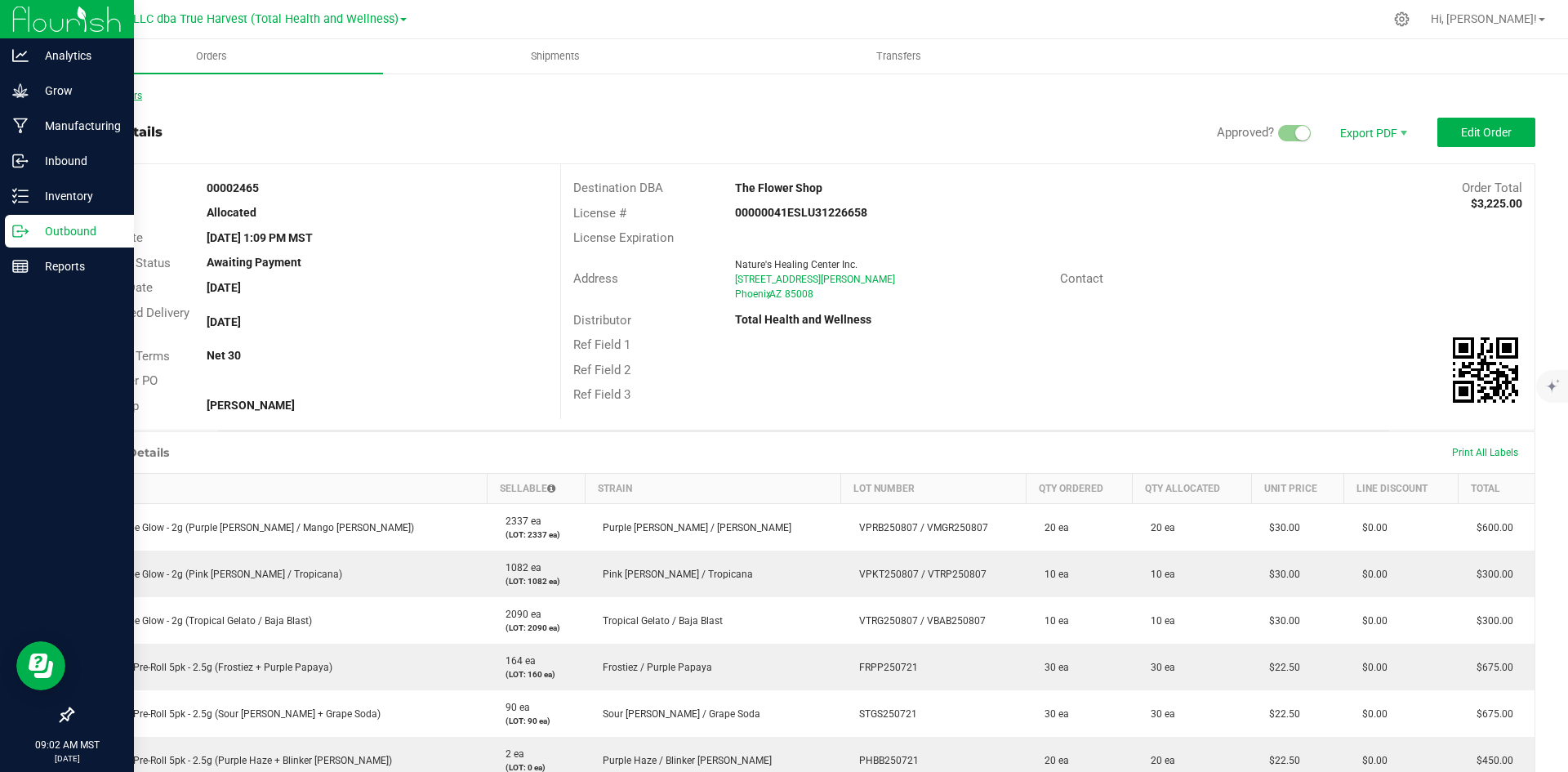
click at [119, 91] on div "Back to Orders" at bounding box center [804, 95] width 1463 height 15
click at [585, 54] on span "Shipments" at bounding box center [556, 56] width 93 height 15
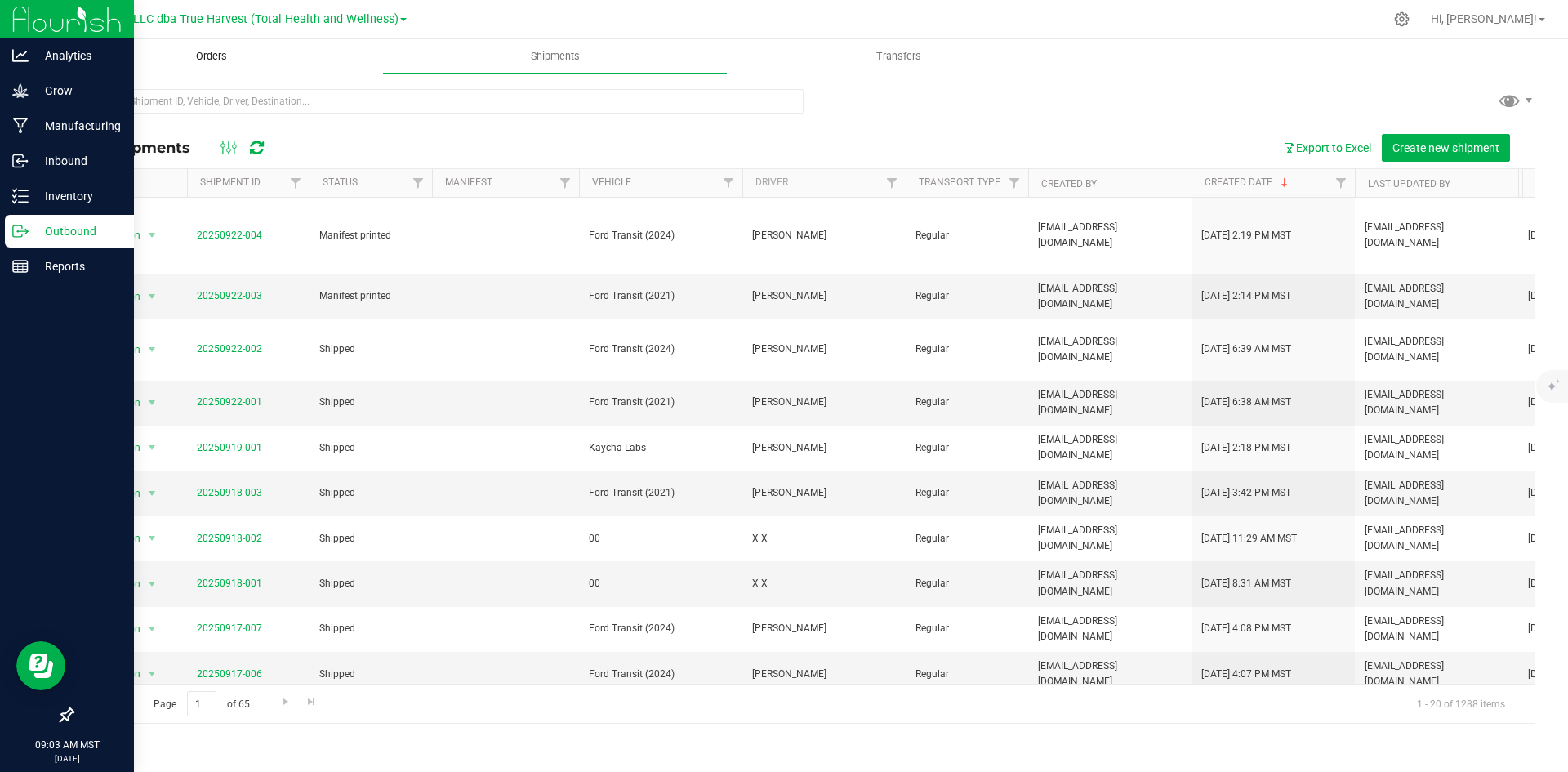
click at [226, 58] on span "Orders" at bounding box center [212, 56] width 76 height 15
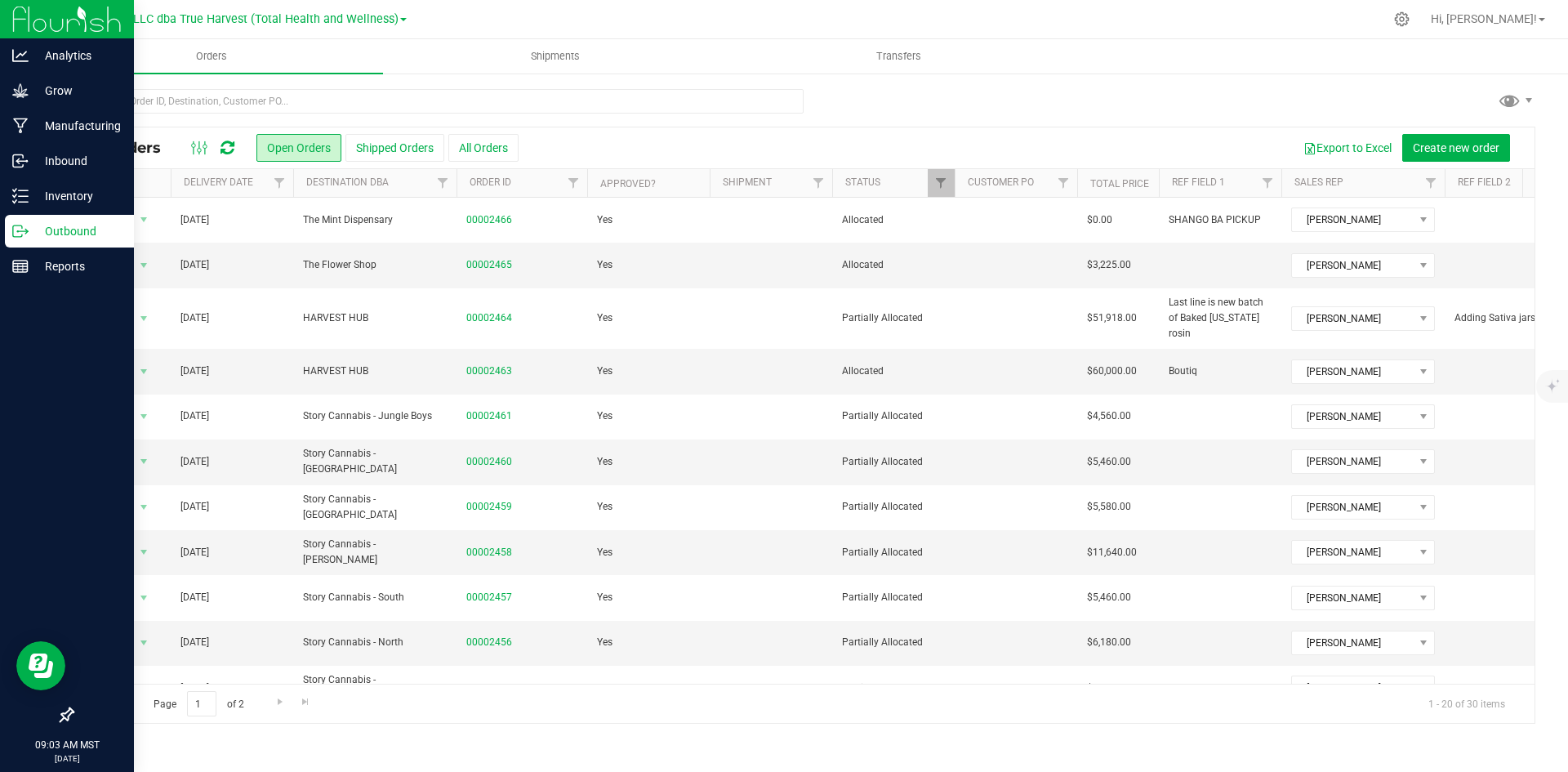
click at [262, 185] on th "Delivery Date" at bounding box center [232, 183] width 123 height 28
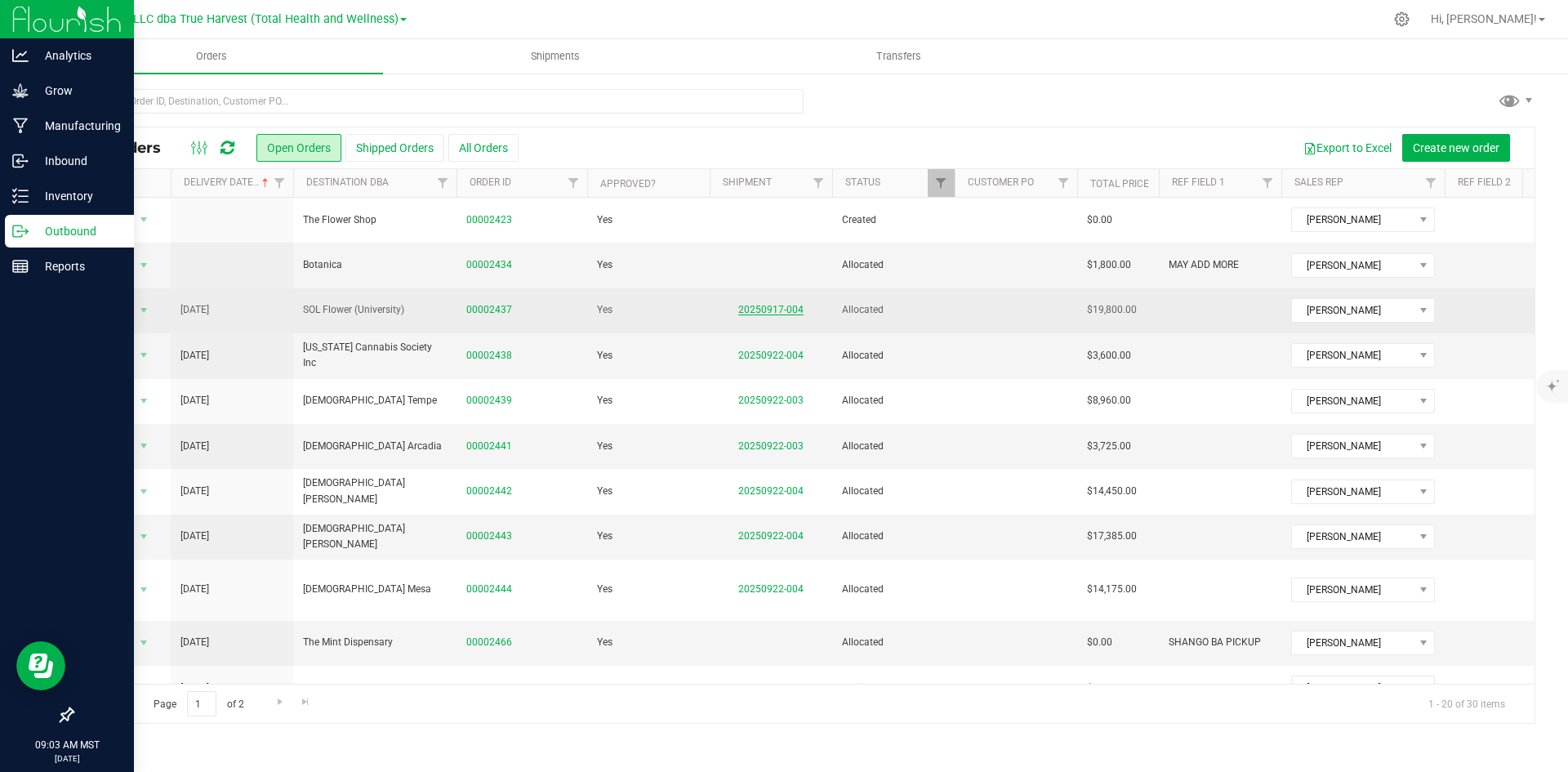
click at [776, 312] on link "20250917-004" at bounding box center [771, 309] width 65 height 11
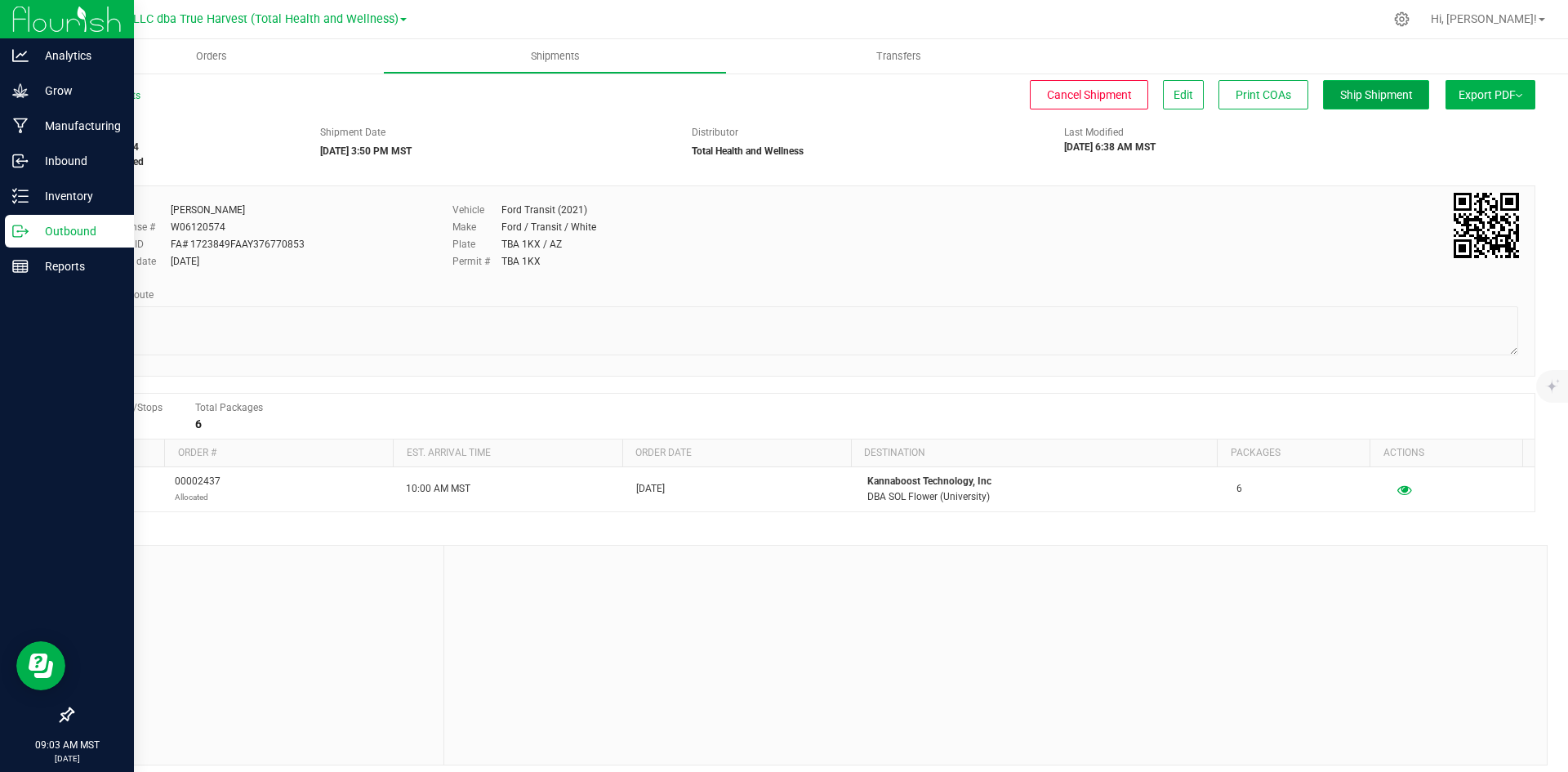
click at [1379, 94] on span "Ship Shipment" at bounding box center [1377, 94] width 73 height 13
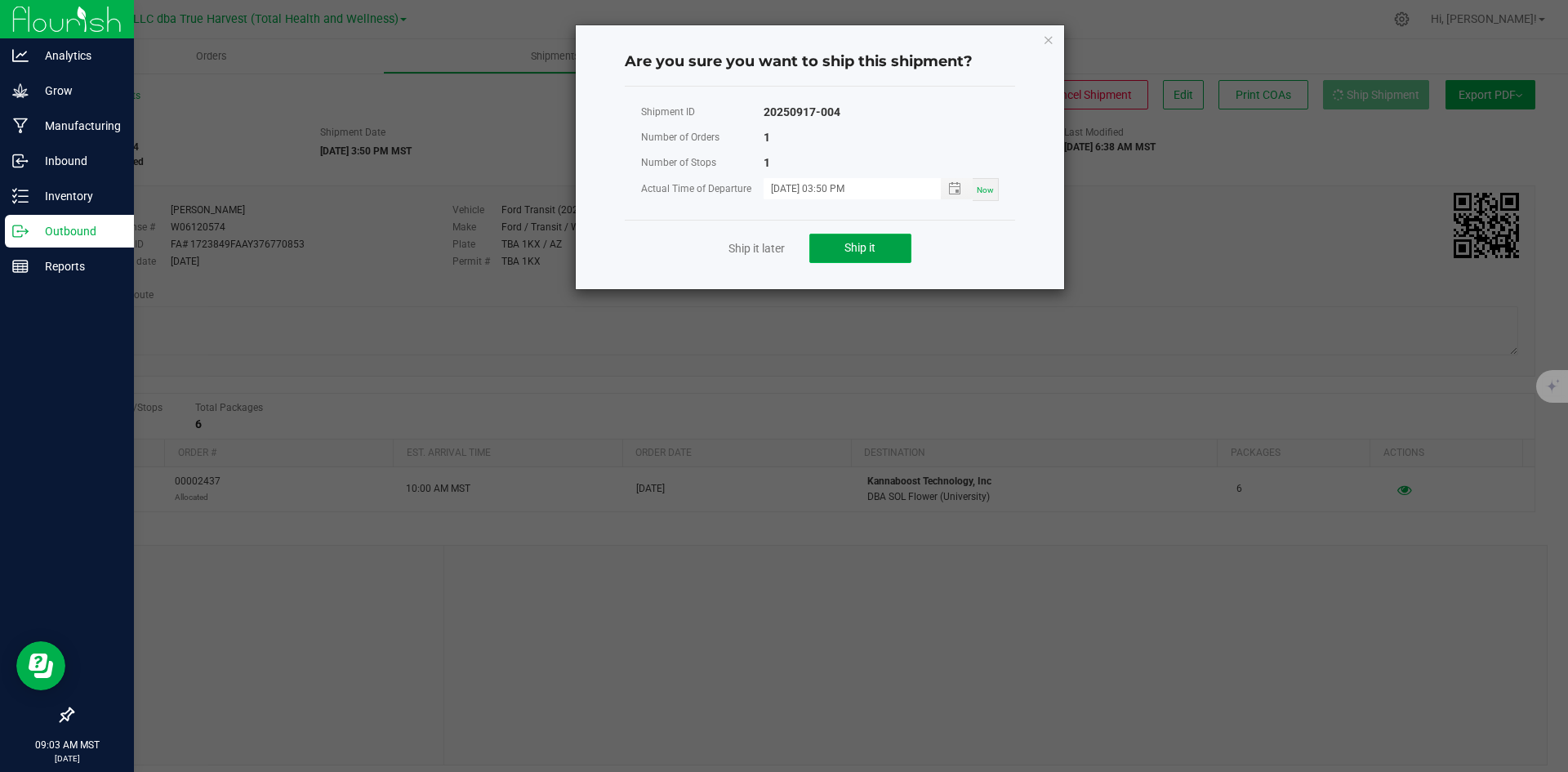
click at [894, 251] on button "Ship it" at bounding box center [860, 248] width 102 height 29
